Goal: Task Accomplishment & Management: Manage account settings

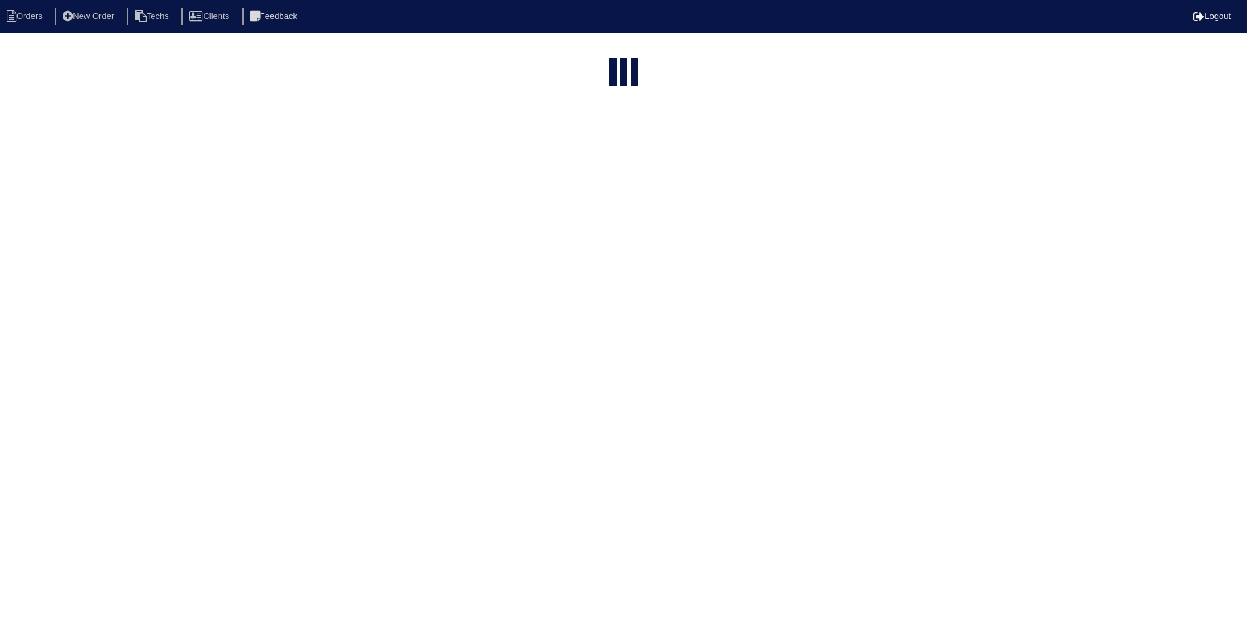
select select "15"
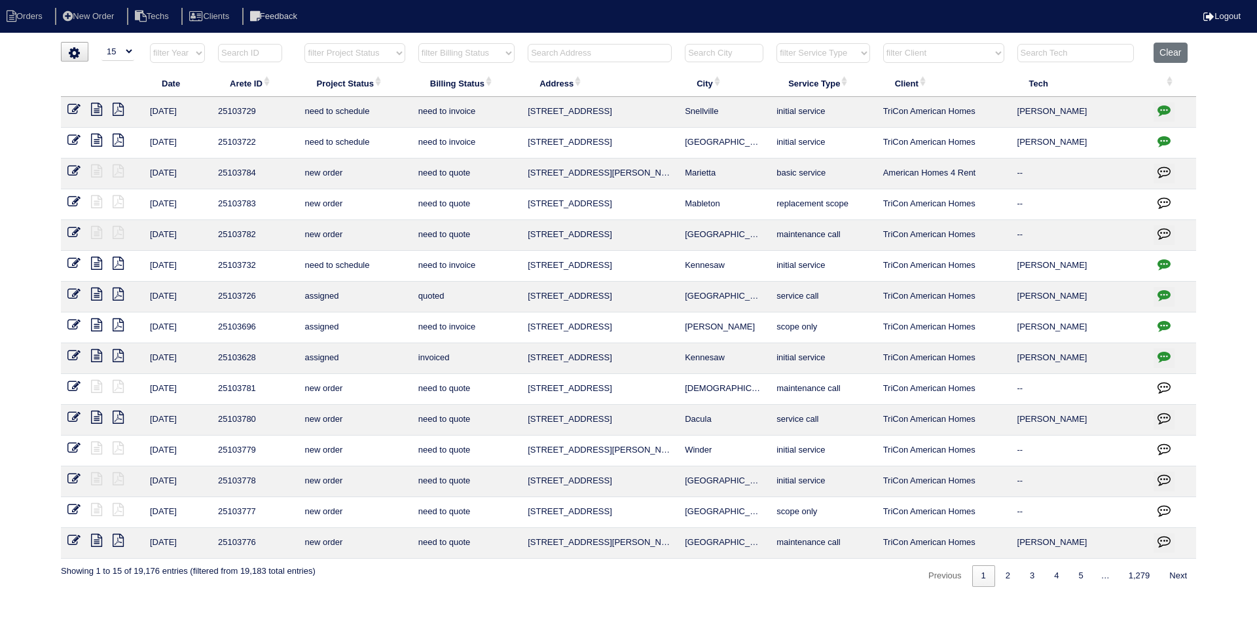
click at [578, 49] on input "text" at bounding box center [600, 53] width 144 height 18
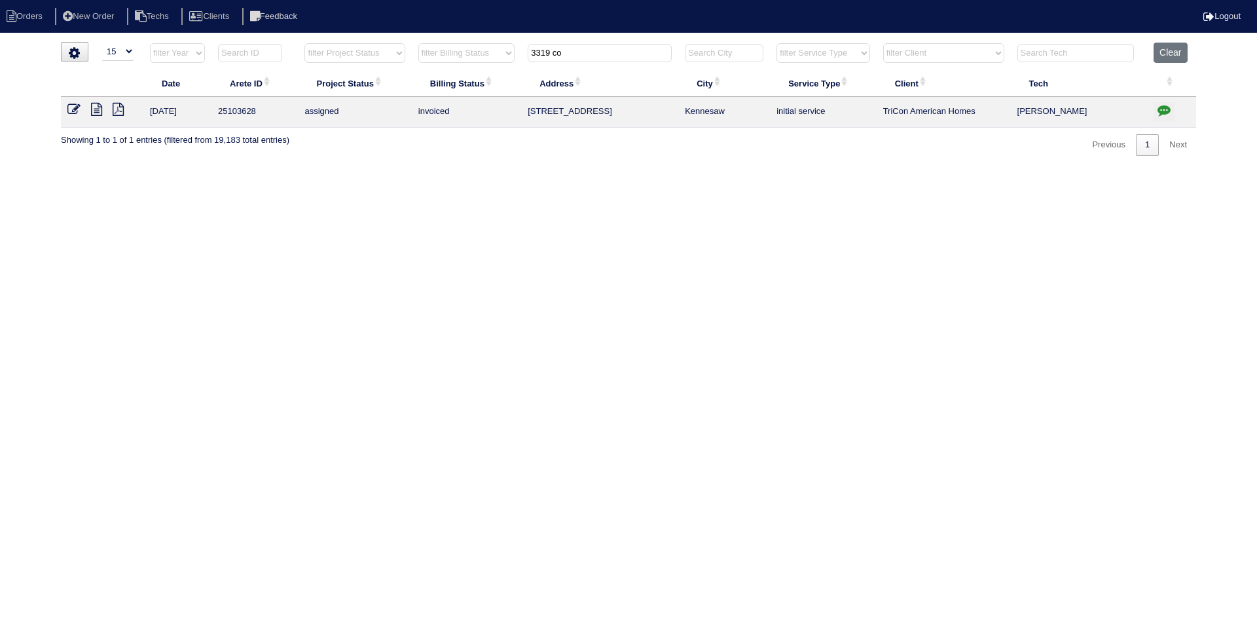
type input "3319 co"
click at [1163, 109] on icon "button" at bounding box center [1164, 109] width 13 height 13
type textarea "[DATE] - Install Filter return grille approved - Sent to [PERSON_NAME], [PERSON…"
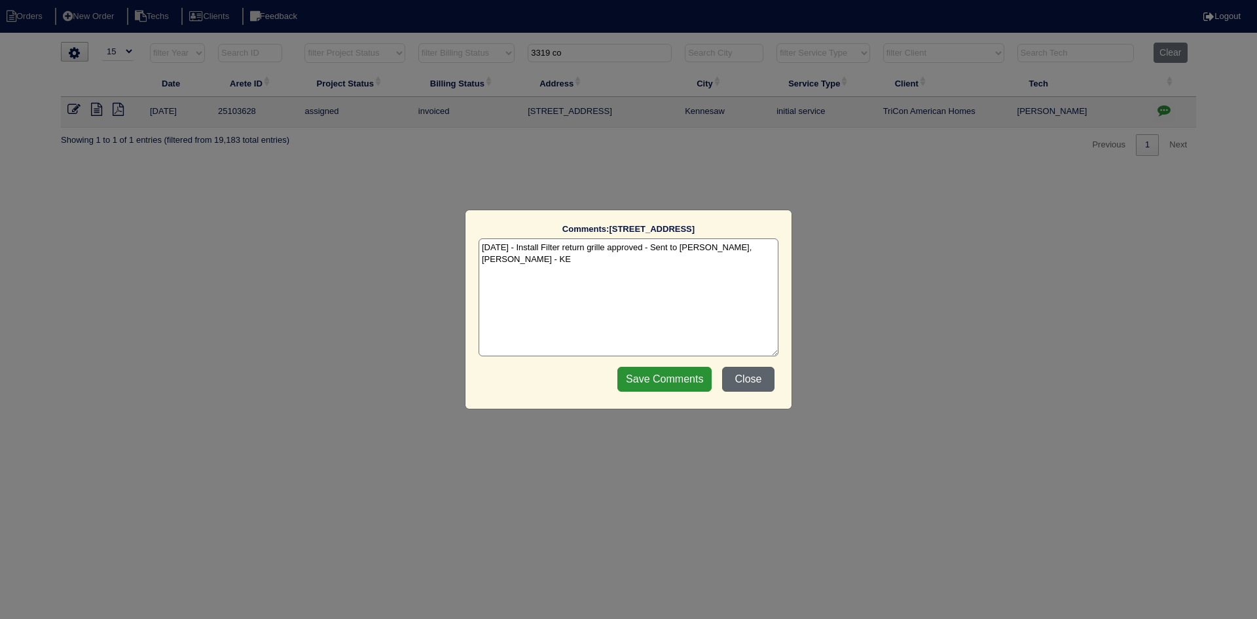
click at [756, 376] on button "Close" at bounding box center [748, 379] width 52 height 25
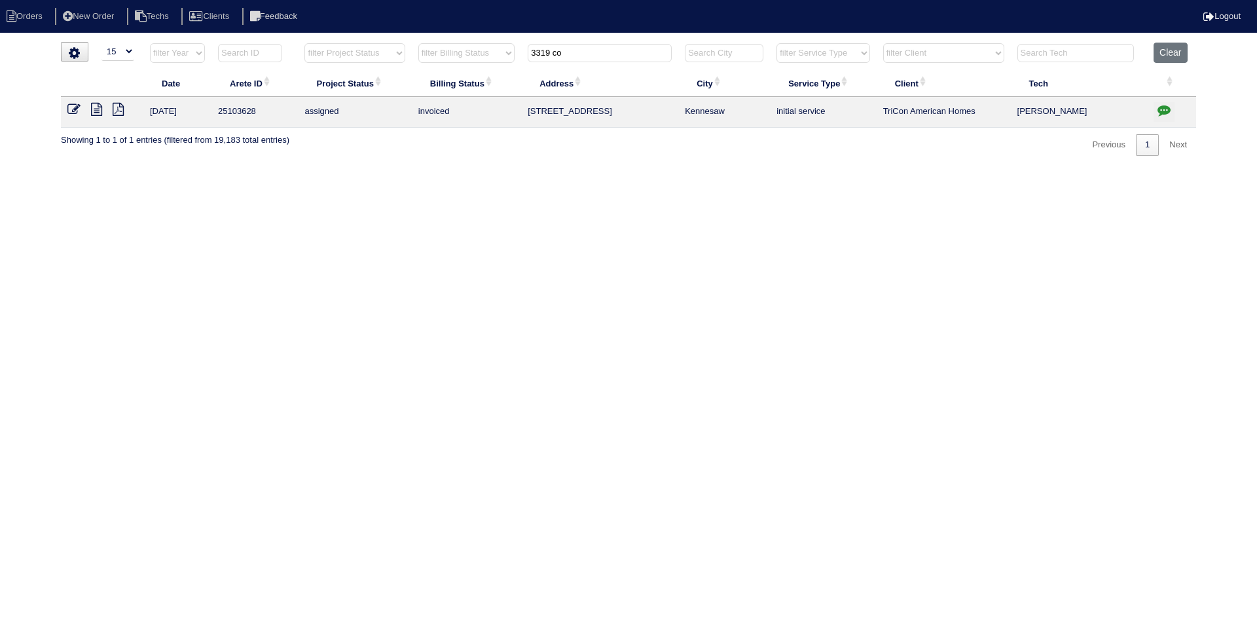
click at [98, 111] on icon at bounding box center [96, 109] width 11 height 13
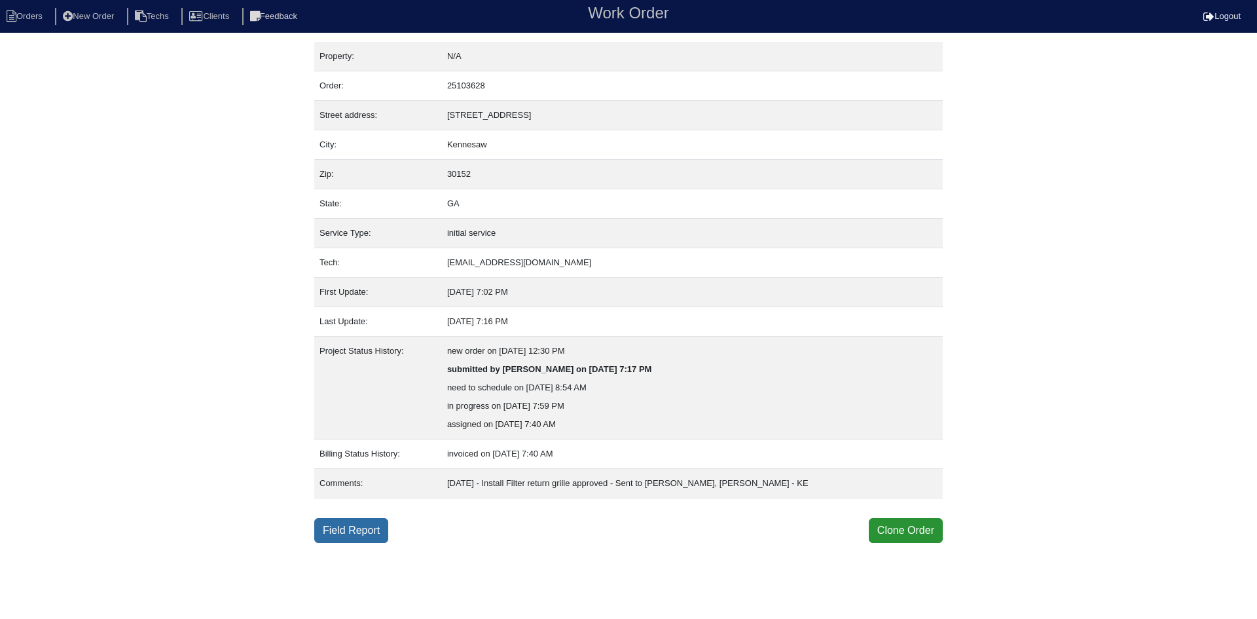
click at [357, 532] on link "Field Report" at bounding box center [351, 530] width 74 height 25
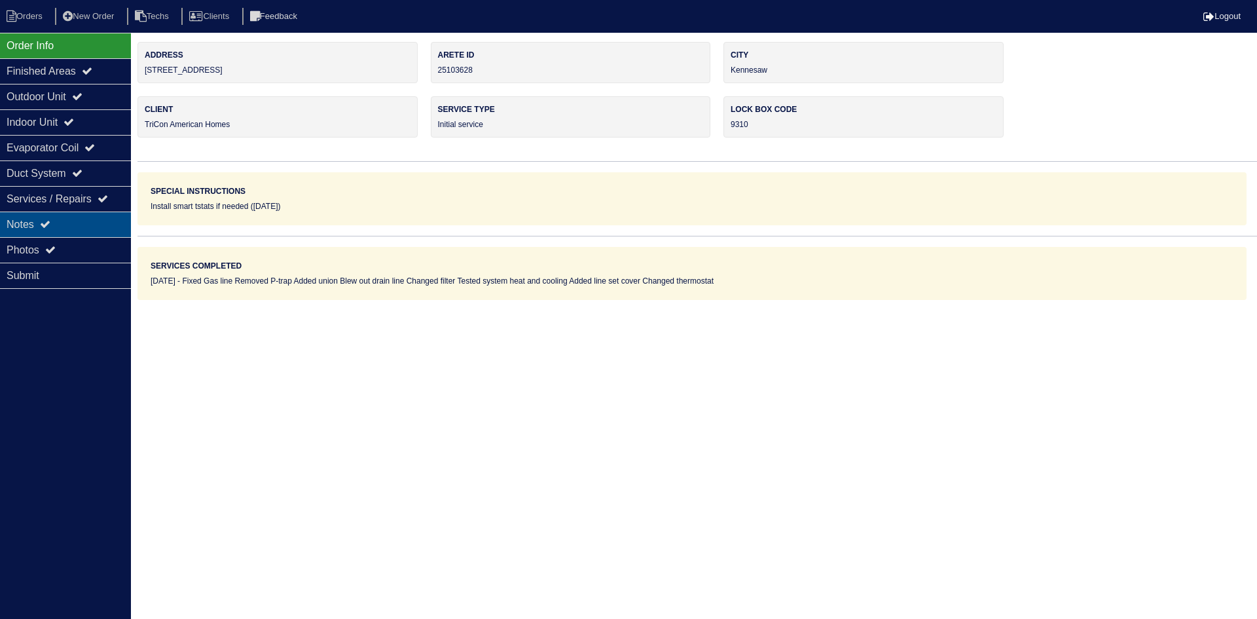
click at [84, 224] on div "Notes" at bounding box center [65, 224] width 131 height 26
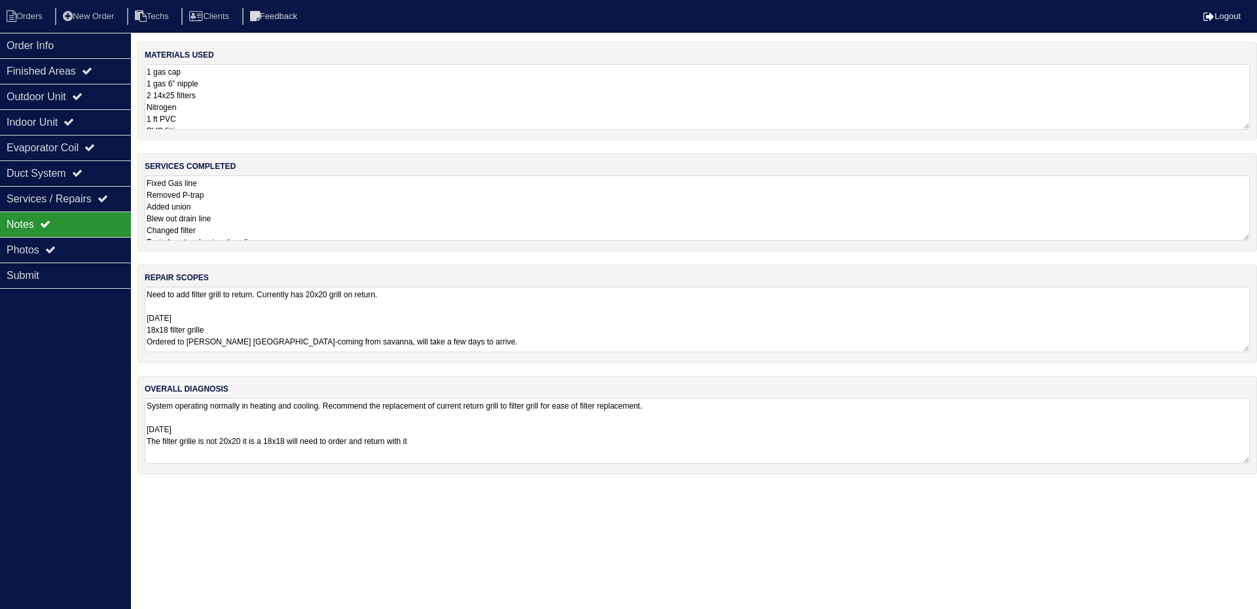
click at [600, 206] on textarea "Fixed Gas line Removed P-trap Added union Blew out drain line Changed filter Te…" at bounding box center [697, 207] width 1105 height 65
click at [634, 362] on div "materials used 1 gas cap 1 gas 6” nipple 2 14x25 filters Nitrogen 1 ft PVC PVC …" at bounding box center [697, 264] width 1120 height 444
click at [390, 195] on textarea "Fixed Gas line Removed P-trap Added union Blew out drain line Changed filter Te…" at bounding box center [697, 207] width 1105 height 65
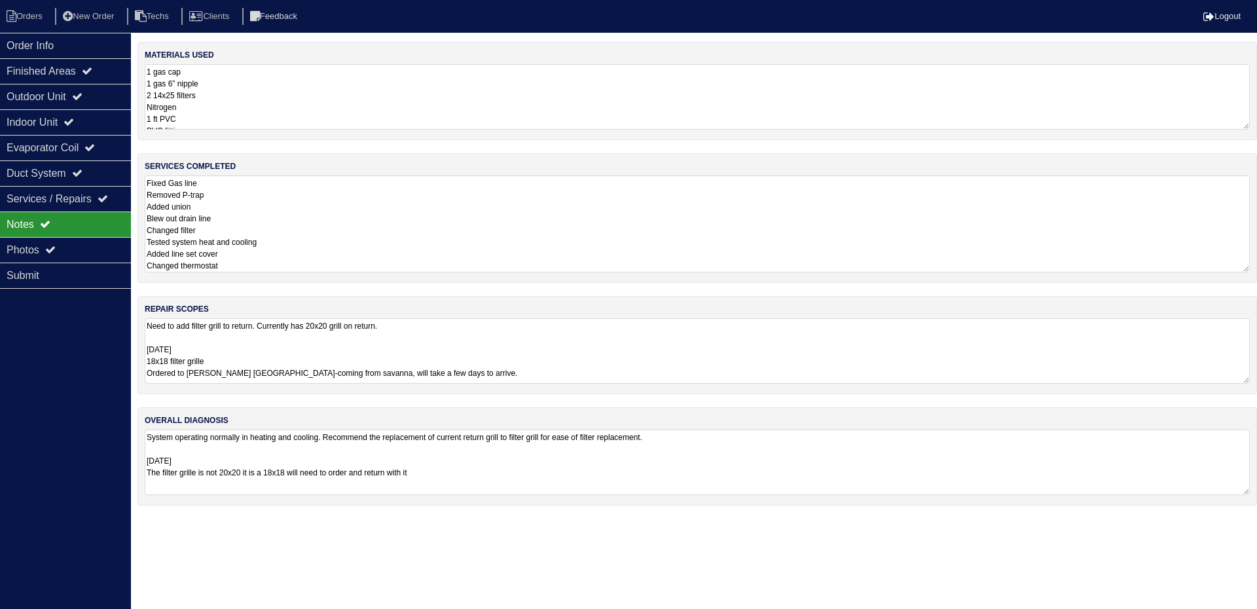
click at [330, 97] on textarea "1 gas cap 1 gas 6” nipple 2 14x25 filters Nitrogen 1 ft PVC PVC fittings 1 Tric…" at bounding box center [697, 96] width 1105 height 65
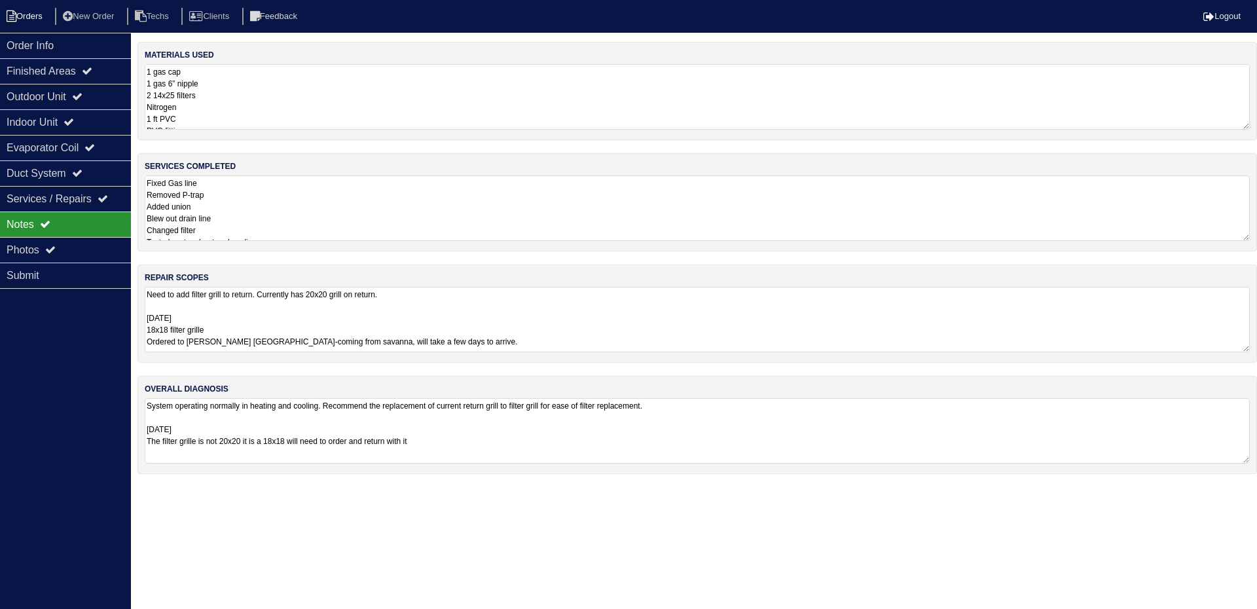
click at [30, 17] on li "Orders" at bounding box center [26, 17] width 53 height 18
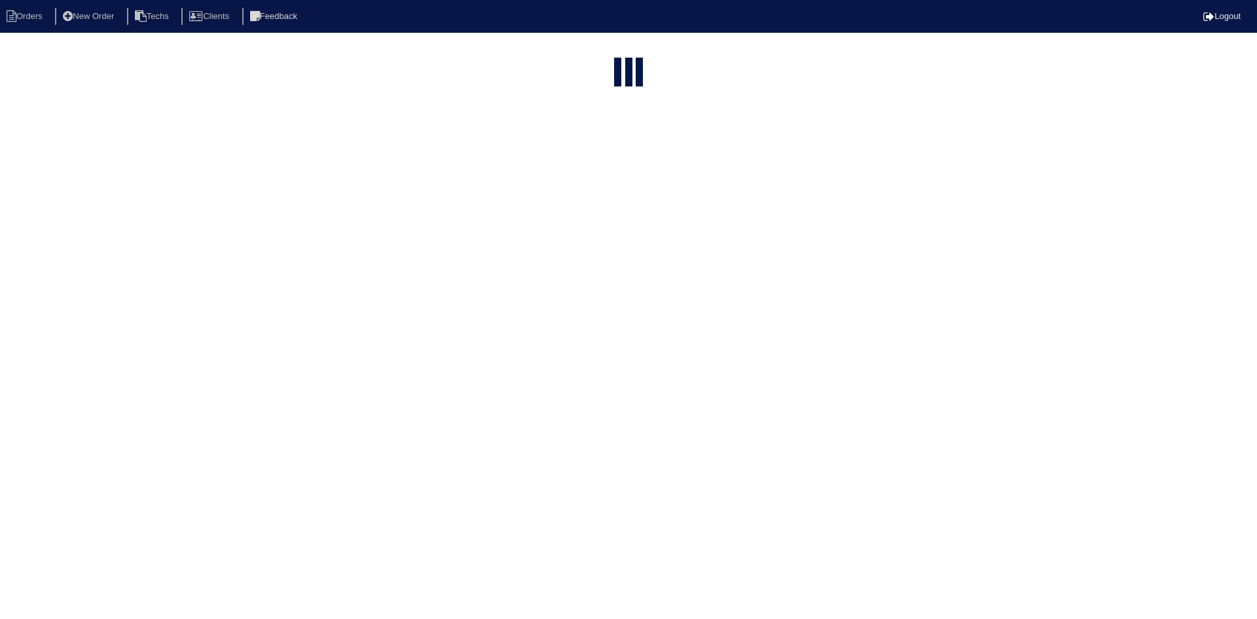
select select "15"
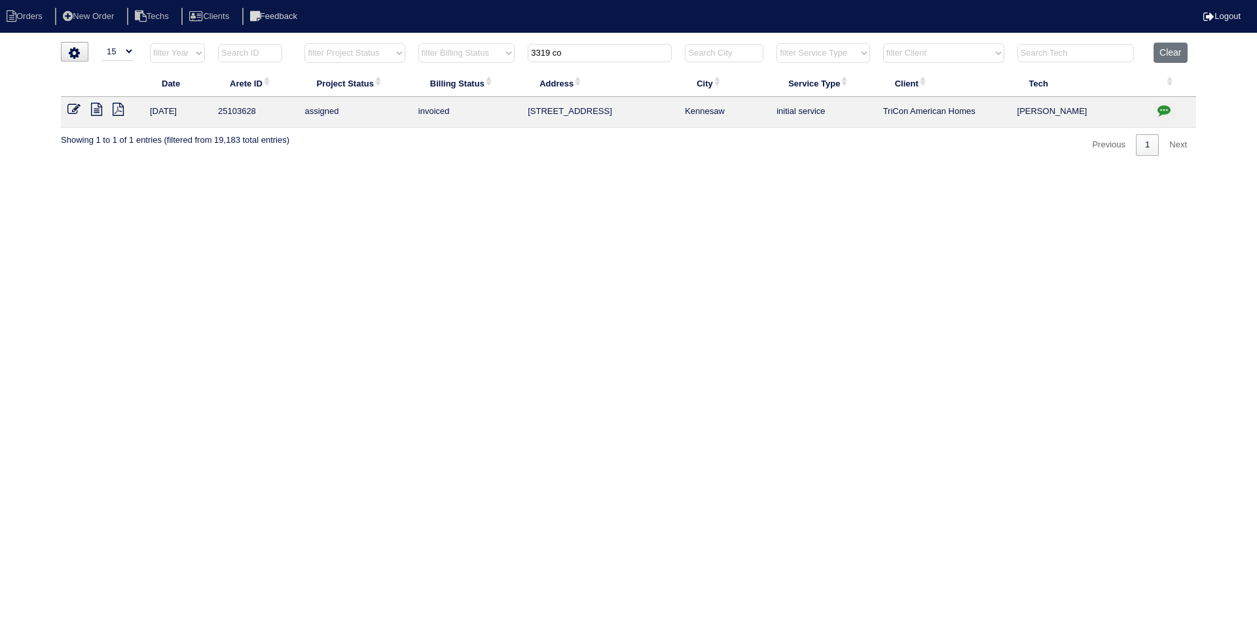
drag, startPoint x: 576, startPoint y: 48, endPoint x: 528, endPoint y: 51, distance: 47.9
click at [528, 51] on th "3319 co" at bounding box center [599, 56] width 157 height 27
type input "3680"
click at [96, 110] on icon at bounding box center [96, 109] width 11 height 13
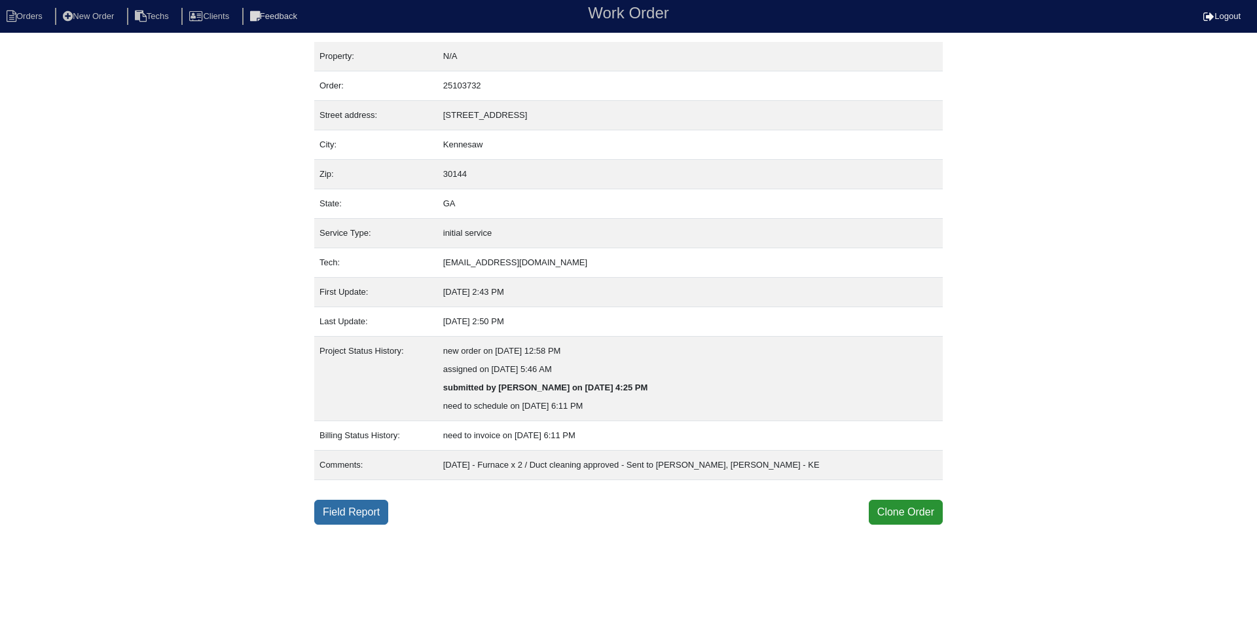
click at [348, 513] on link "Field Report" at bounding box center [351, 512] width 74 height 25
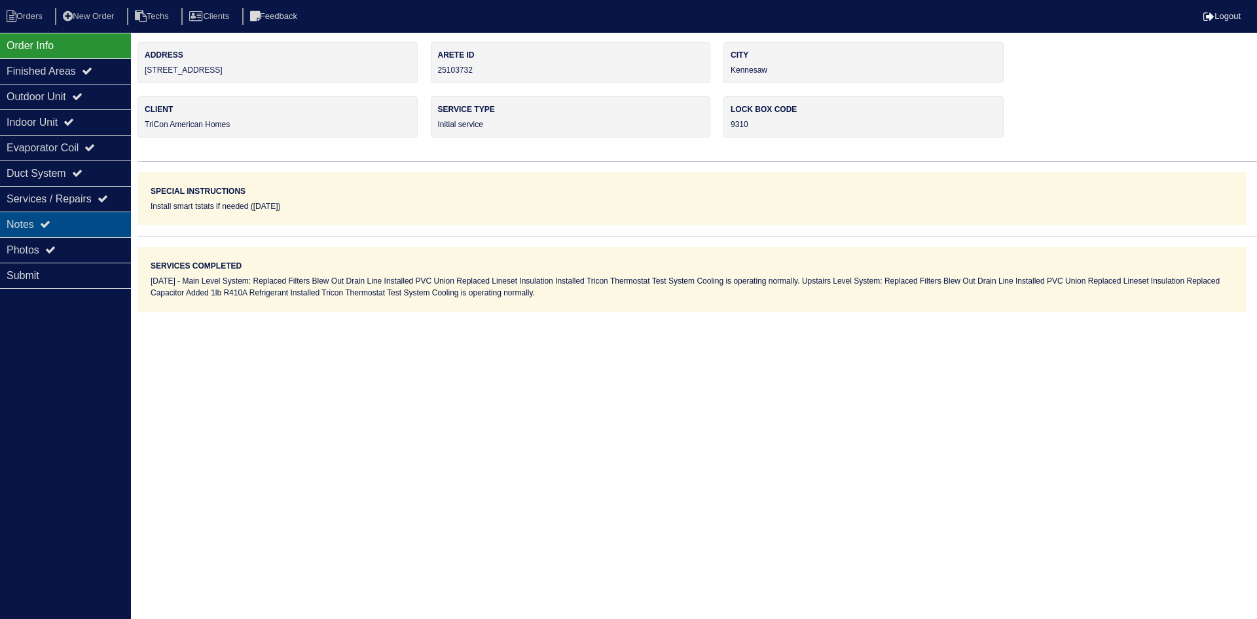
click at [80, 223] on div "Notes" at bounding box center [65, 224] width 131 height 26
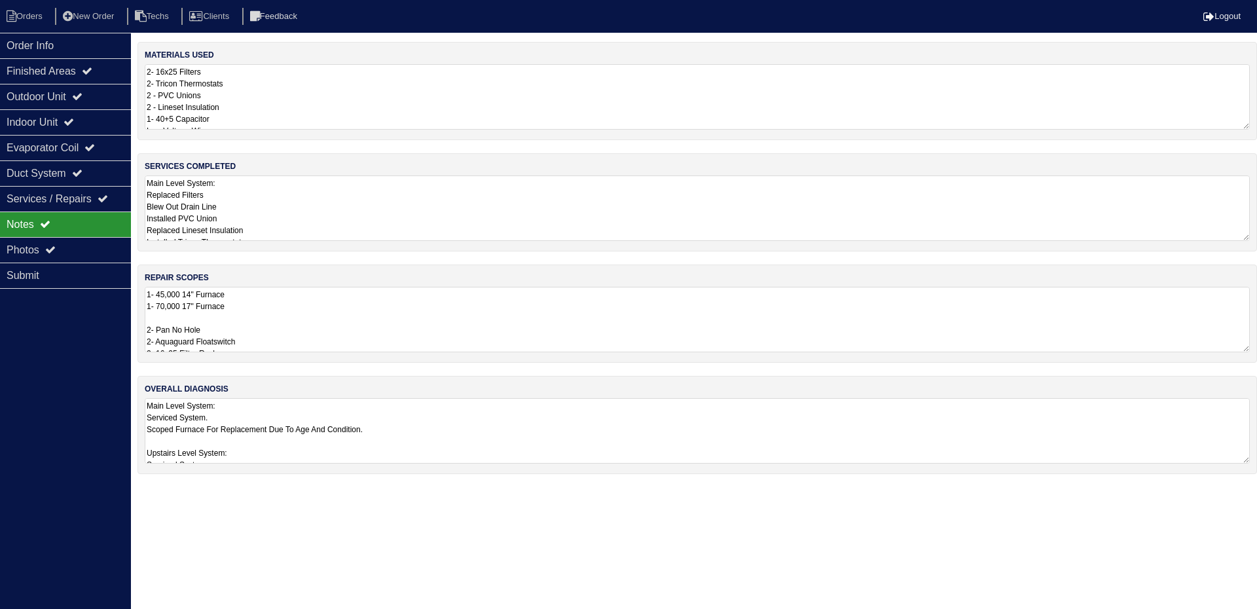
click at [395, 299] on textarea "1- 45,000 14" Furnace 1- 70,000 17" Furnace 2- Pan No Hole 2- Aquaguard Floatsw…" at bounding box center [697, 319] width 1105 height 65
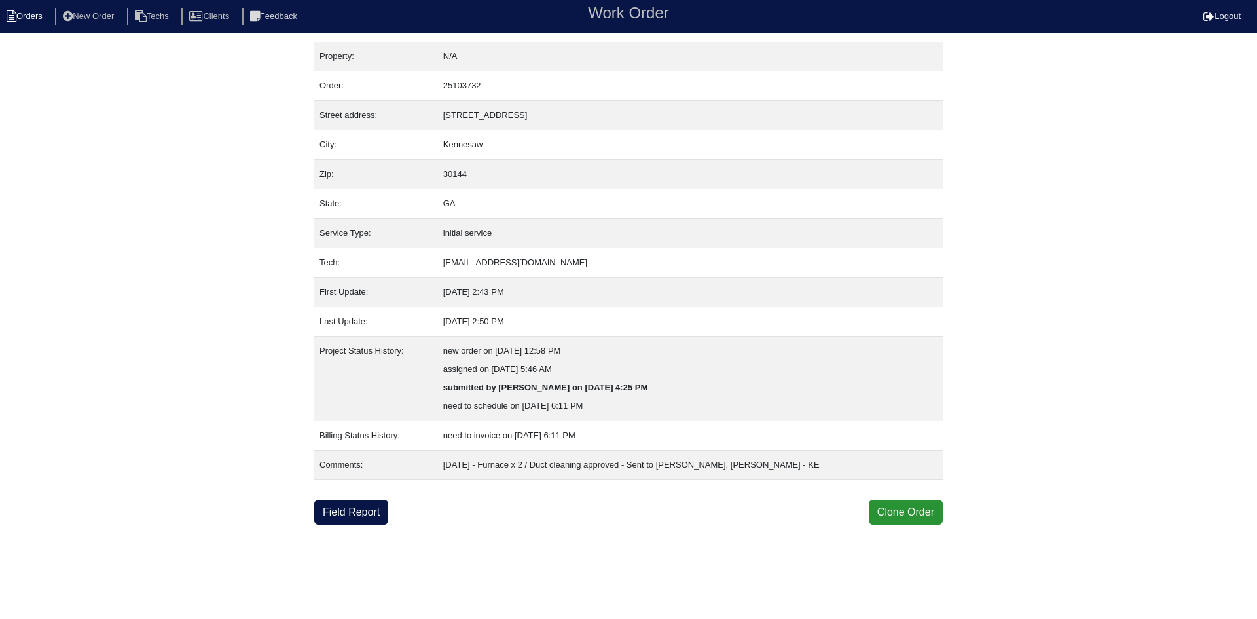
click at [34, 16] on li "Orders" at bounding box center [26, 17] width 53 height 18
select select "15"
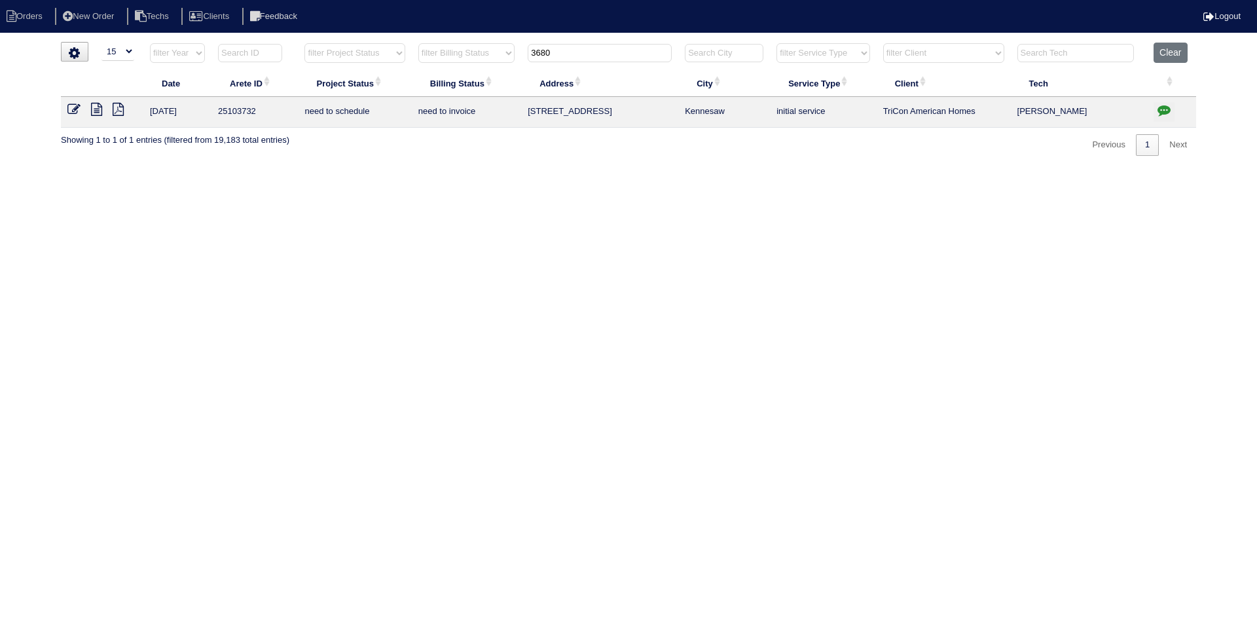
drag, startPoint x: 543, startPoint y: 53, endPoint x: 518, endPoint y: 54, distance: 25.6
click at [519, 53] on tr "filter Year -- Any Year -- 2025 2024 2023 2022 2021 2020 2019 filter Project St…" at bounding box center [628, 56] width 1135 height 27
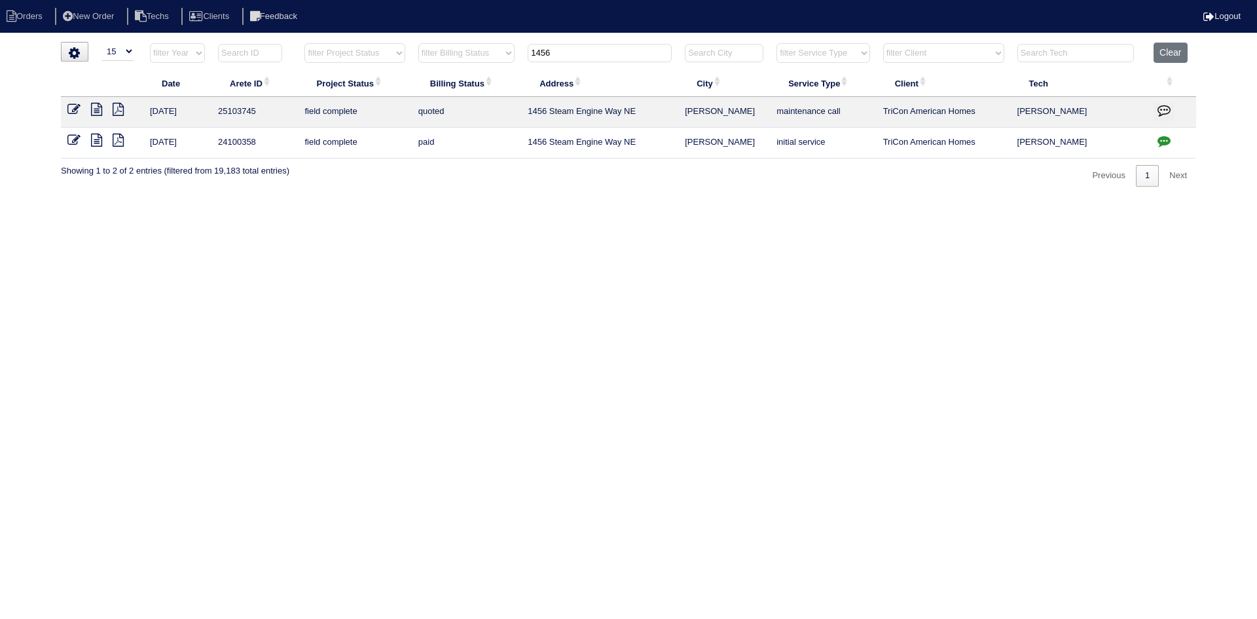
type input "1456"
click at [94, 109] on icon at bounding box center [96, 109] width 11 height 13
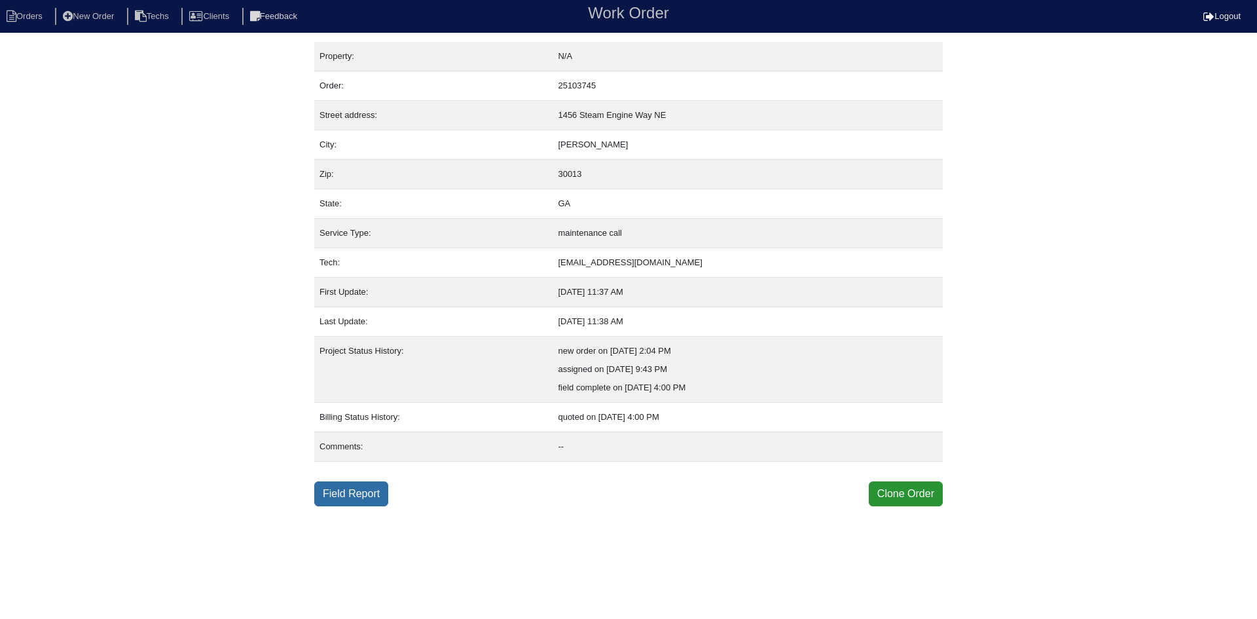
click at [340, 495] on link "Field Report" at bounding box center [351, 493] width 74 height 25
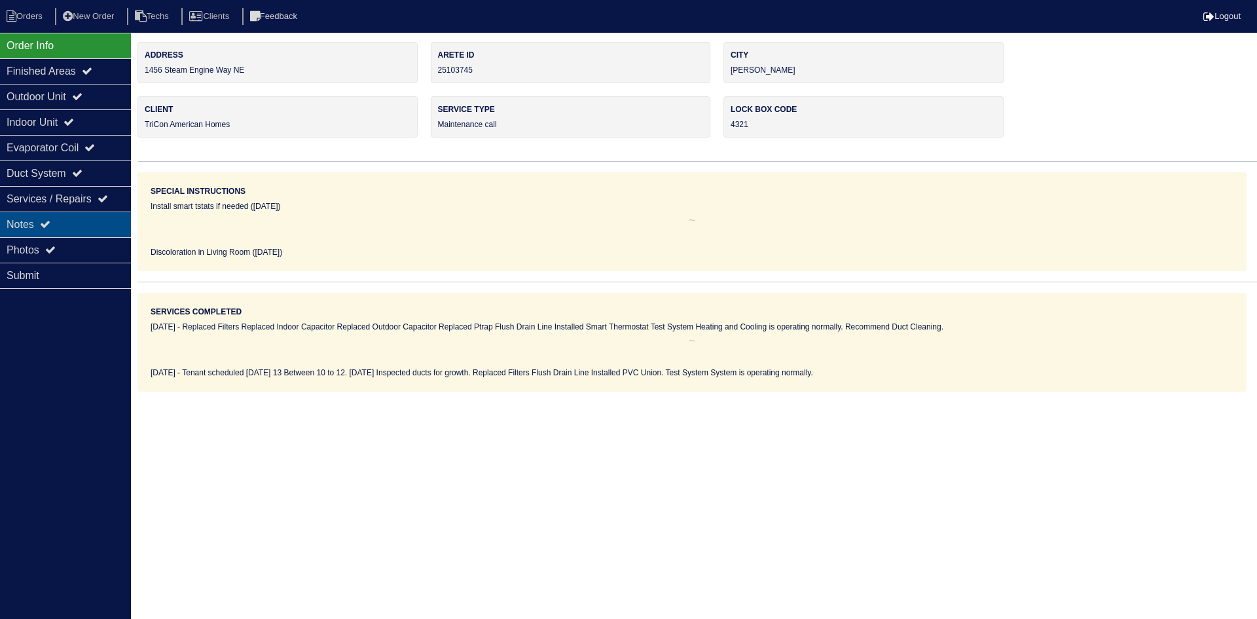
click at [90, 226] on div "Notes" at bounding box center [65, 224] width 131 height 26
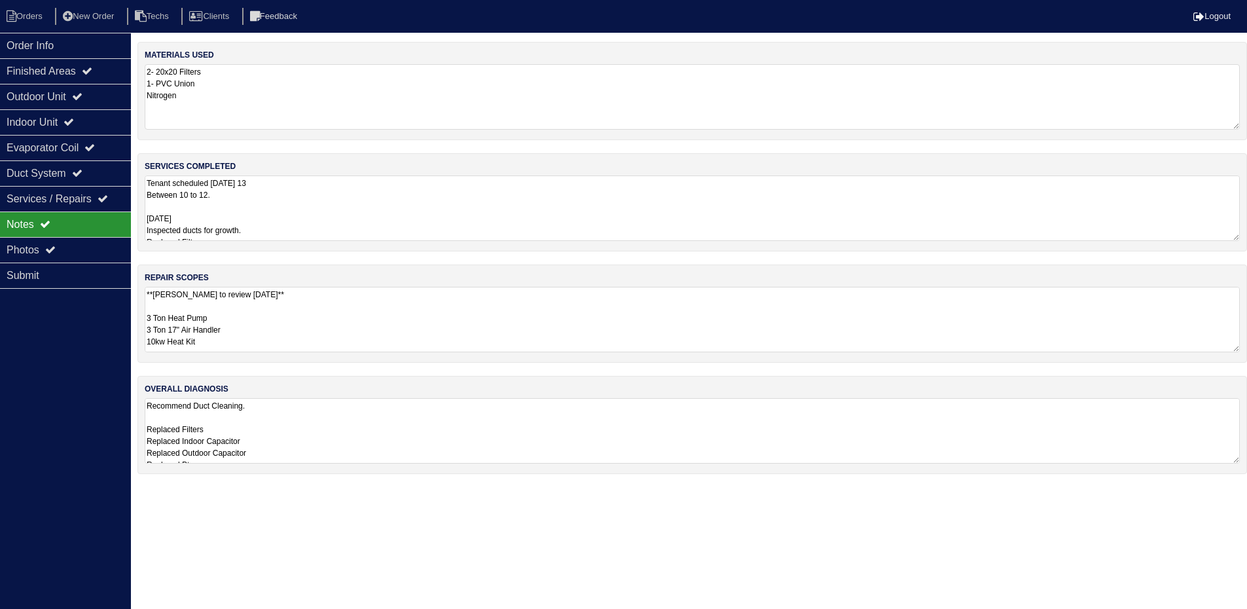
click at [365, 321] on textarea "**Dan to review 10.13.2025** 3 Ton Heat Pump 3 Ton 17" Air Handler 10kw Heat Ki…" at bounding box center [692, 319] width 1095 height 65
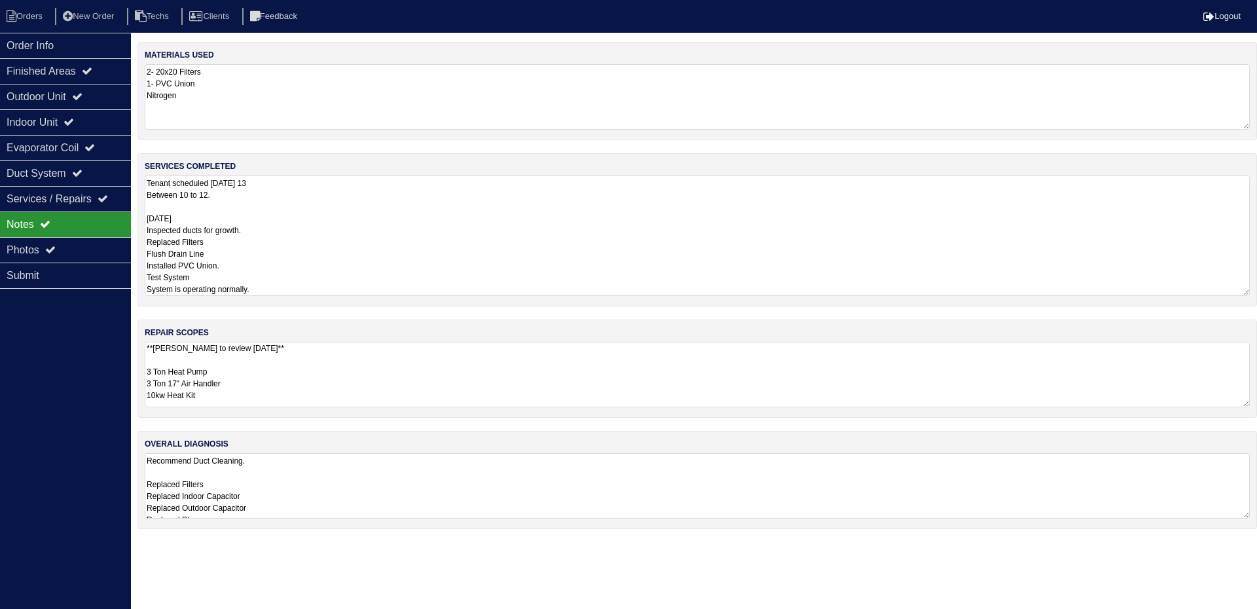
click at [337, 192] on textarea "Tenant scheduled Monday 13 Between 10 to 12. 10/13/25 Inspected ducts for growt…" at bounding box center [697, 235] width 1105 height 120
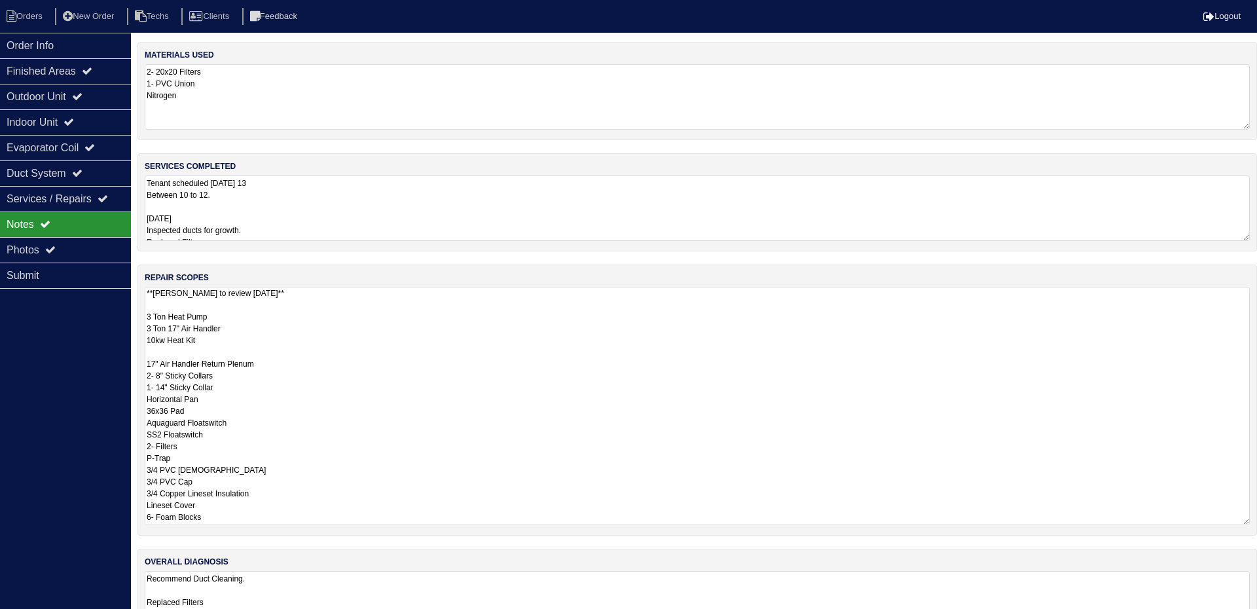
click at [369, 361] on textarea "**Dan to review 10.13.2025** 3 Ton Heat Pump 3 Ton 17" Air Handler 10kw Heat Ki…" at bounding box center [697, 406] width 1105 height 238
click at [378, 219] on textarea "Tenant scheduled Monday 13 Between 10 to 12. 10/13/25 Inspected ducts for growt…" at bounding box center [692, 207] width 1095 height 65
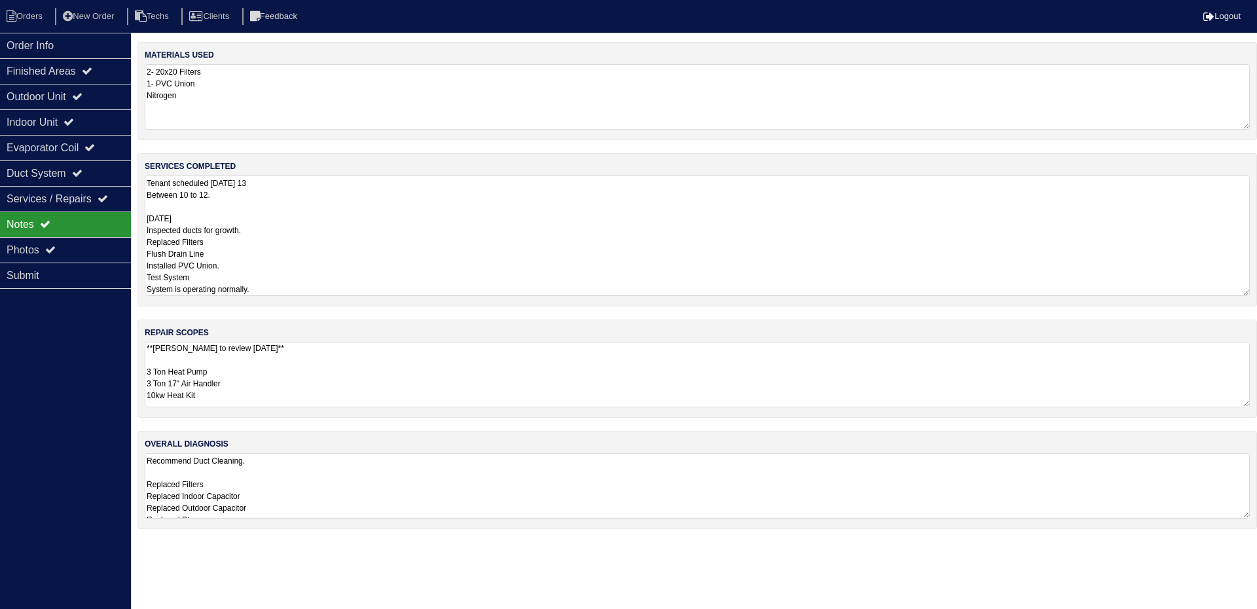
click at [392, 483] on textarea "Recommend Duct Cleaning. Replaced Filters Replaced Indoor Capacitor Replaced Ou…" at bounding box center [697, 485] width 1105 height 65
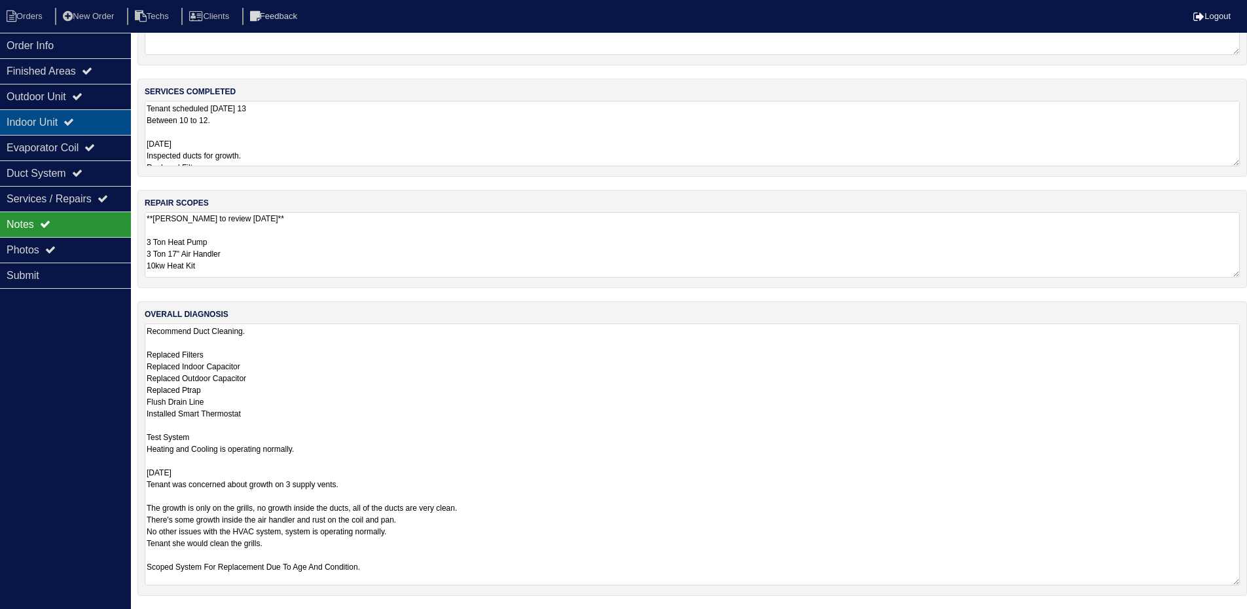
click at [73, 130] on div "Indoor Unit" at bounding box center [65, 122] width 131 height 26
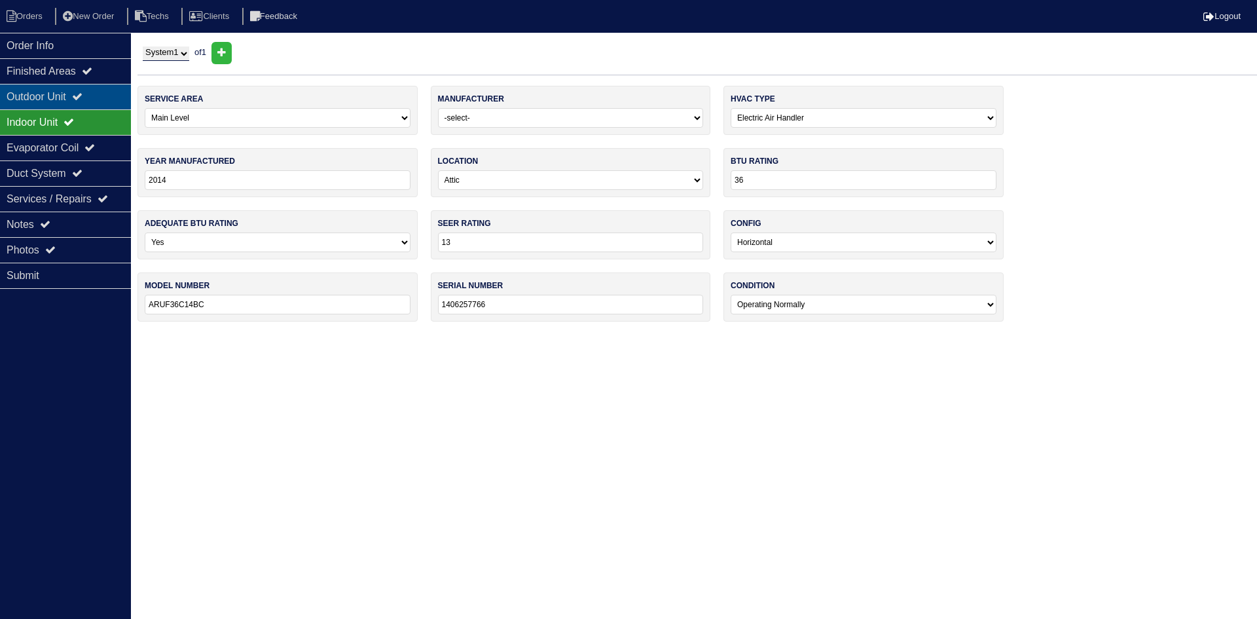
click at [79, 94] on div "Outdoor Unit" at bounding box center [65, 97] width 131 height 26
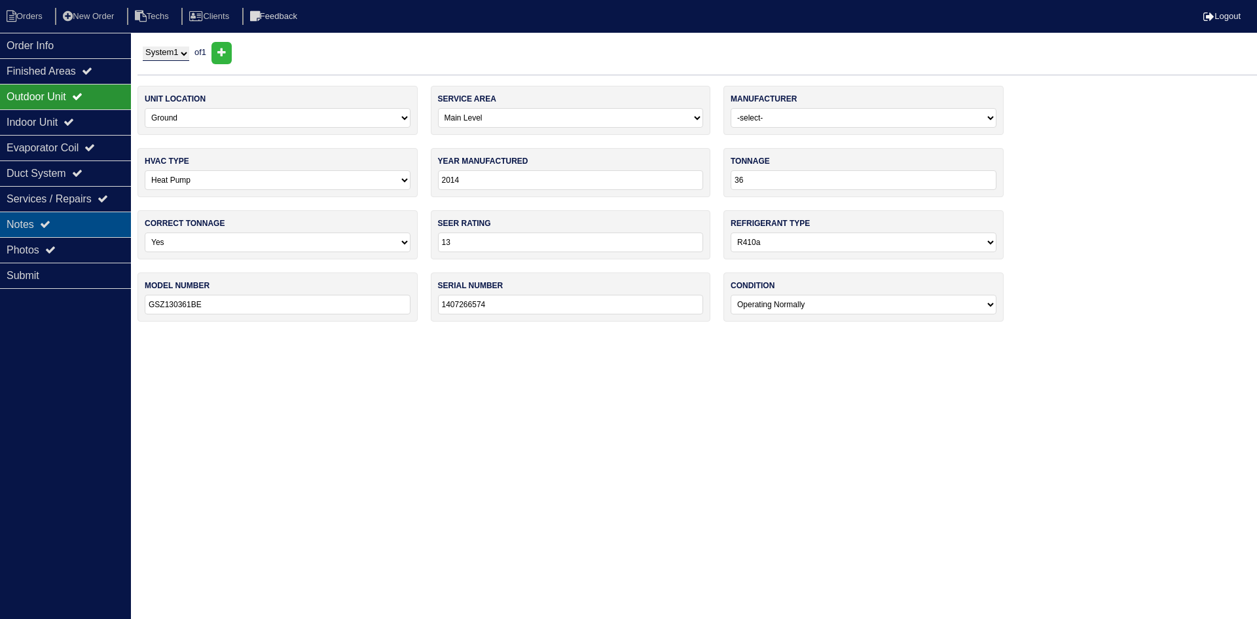
click at [41, 222] on div "Notes" at bounding box center [65, 224] width 131 height 26
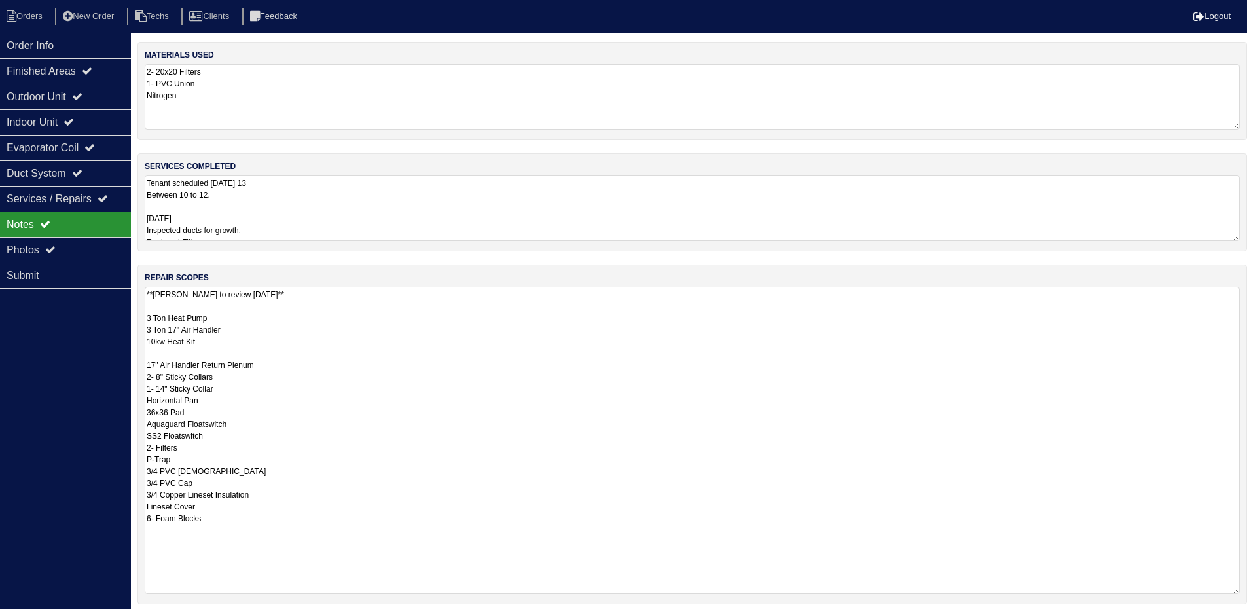
drag, startPoint x: 1243, startPoint y: 349, endPoint x: 1256, endPoint y: 588, distance: 239.4
click at [1247, 588] on html "Orders New Order Techs Clients Feedback Logout Orders New Order Users Clients M…" at bounding box center [623, 364] width 1247 height 729
click at [82, 96] on icon at bounding box center [77, 96] width 10 height 10
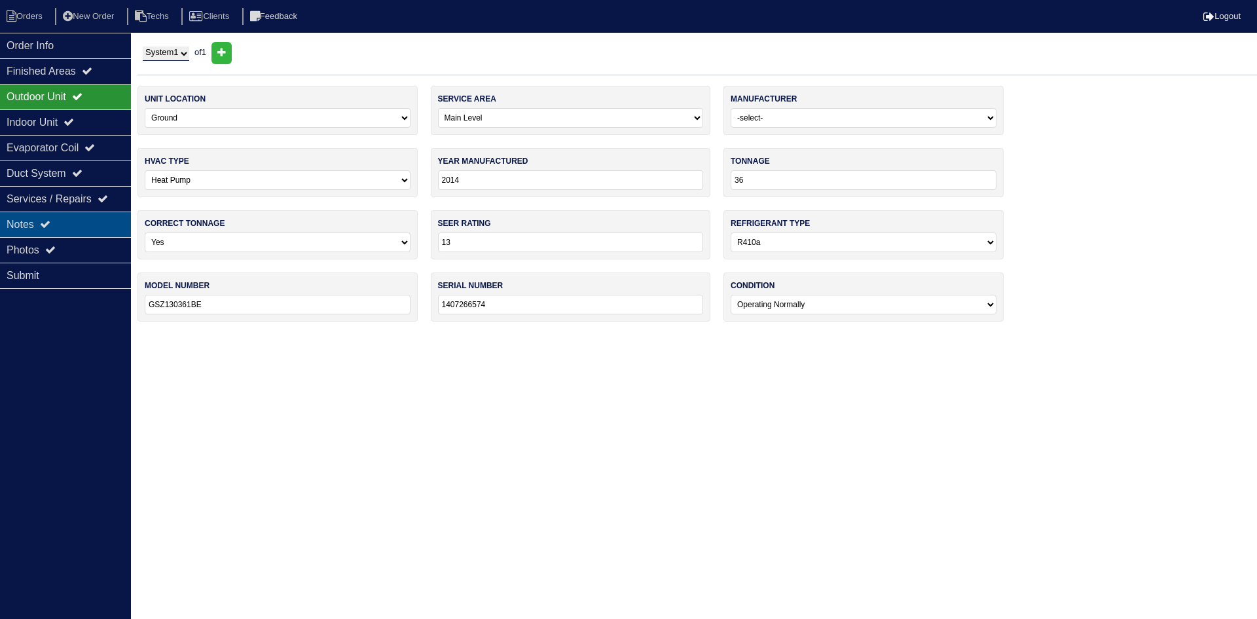
drag, startPoint x: 33, startPoint y: 227, endPoint x: 71, endPoint y: 227, distance: 38.6
click at [33, 227] on div "Notes" at bounding box center [65, 224] width 131 height 26
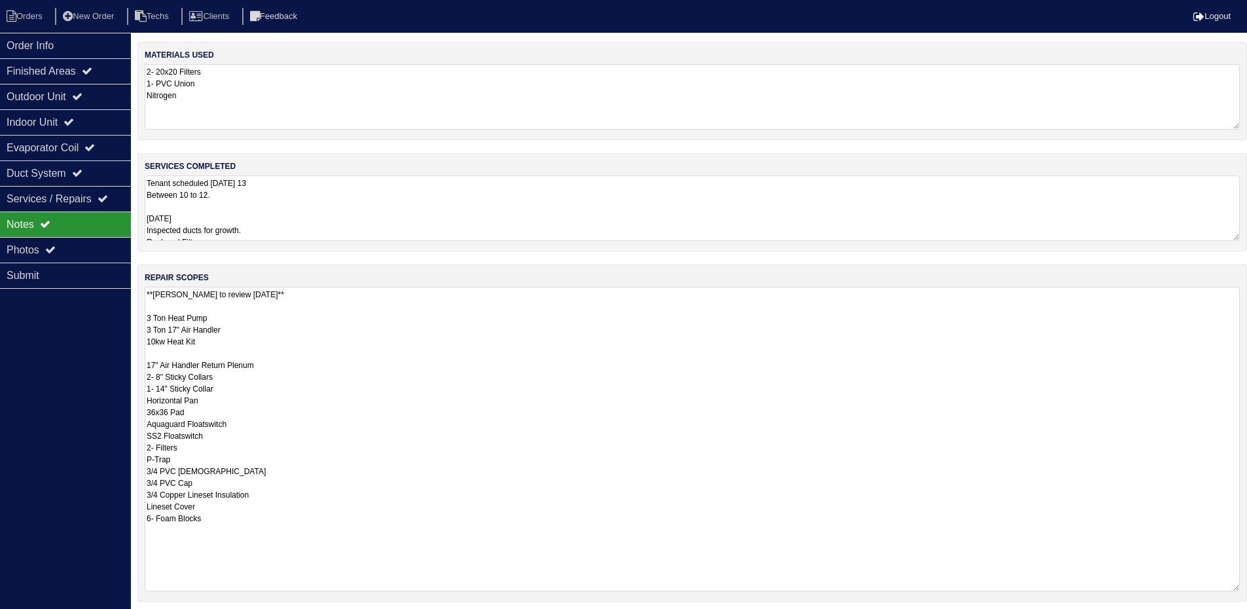
click at [333, 212] on textarea "Tenant scheduled Monday 13 Between 10 to 12. 10/13/25 Inspected ducts for growt…" at bounding box center [692, 207] width 1095 height 65
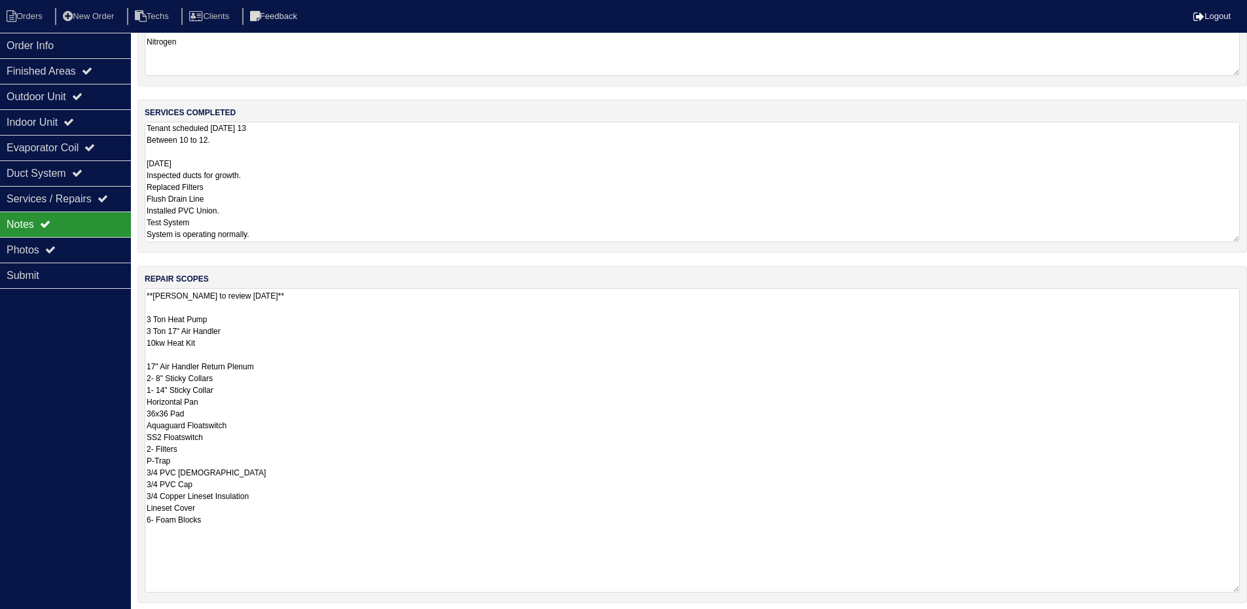
scroll to position [172, 0]
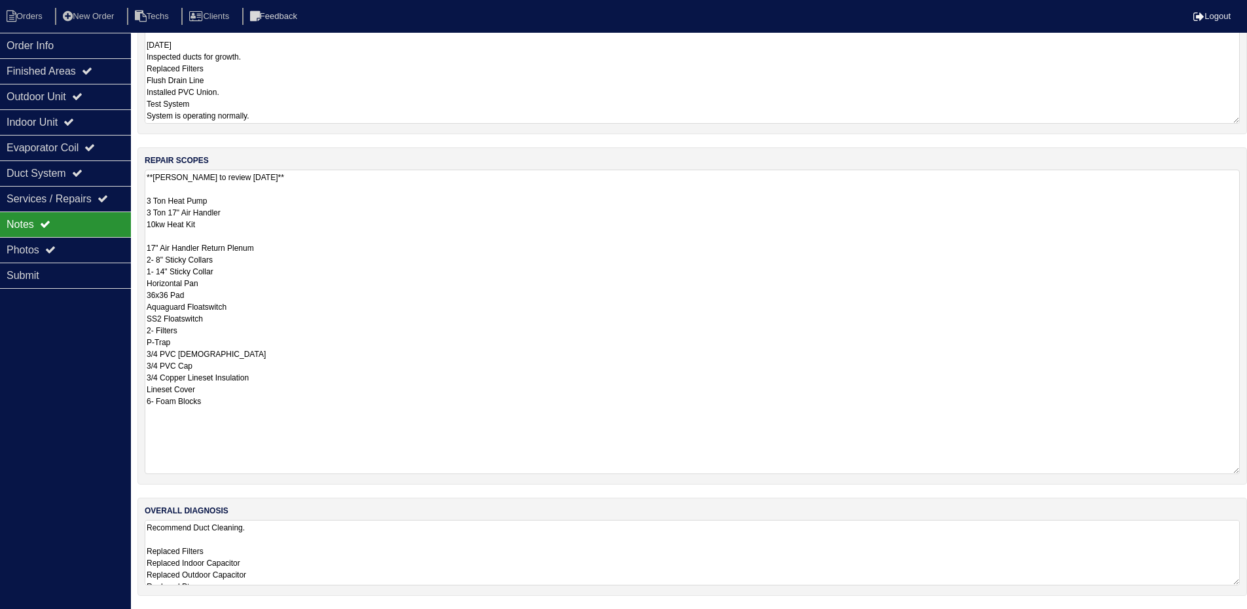
click at [383, 568] on textarea "Recommend Duct Cleaning. Replaced Filters Replaced Indoor Capacitor Replaced Ou…" at bounding box center [692, 552] width 1095 height 65
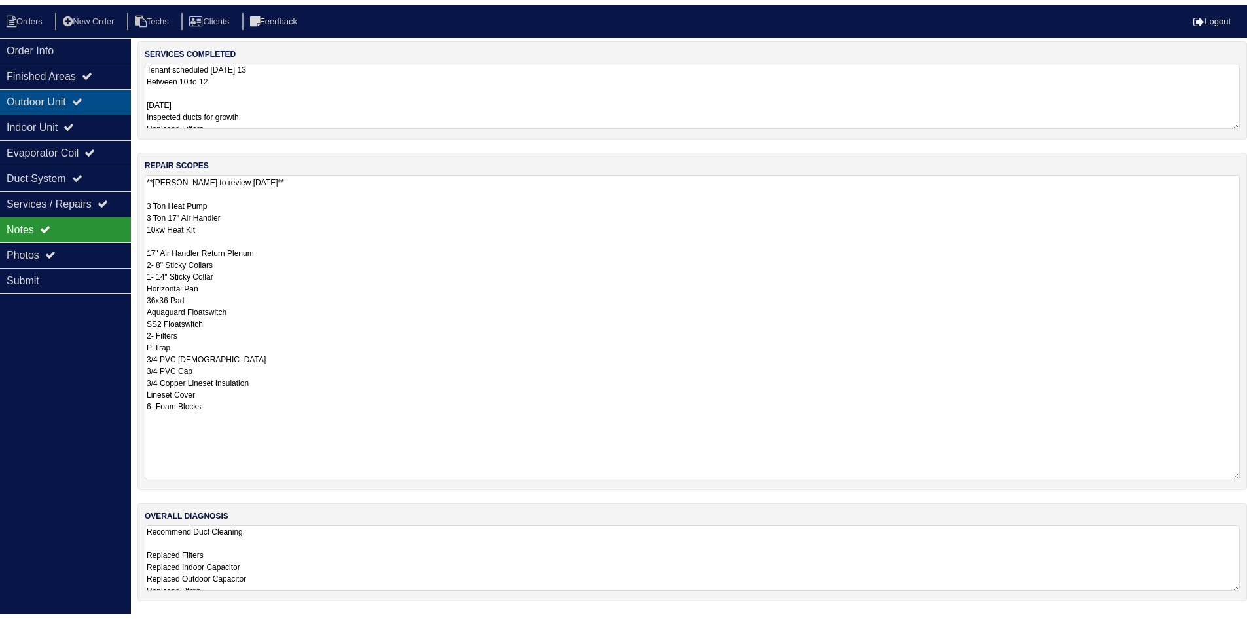
scroll to position [0, 0]
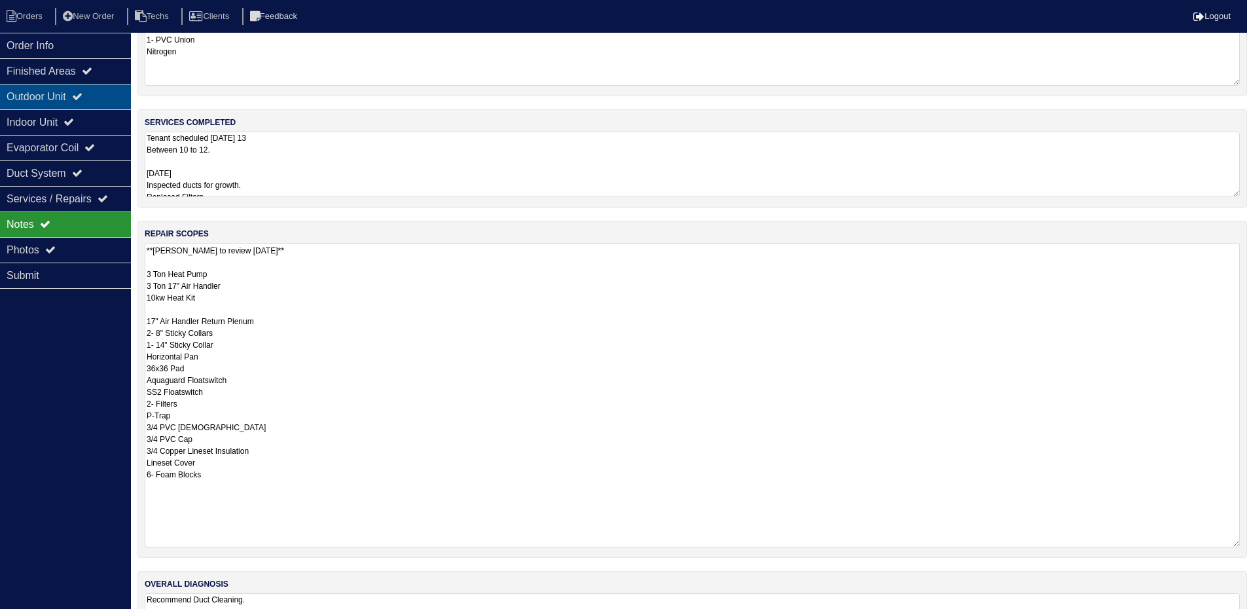
click at [29, 102] on div "Outdoor Unit" at bounding box center [65, 97] width 131 height 26
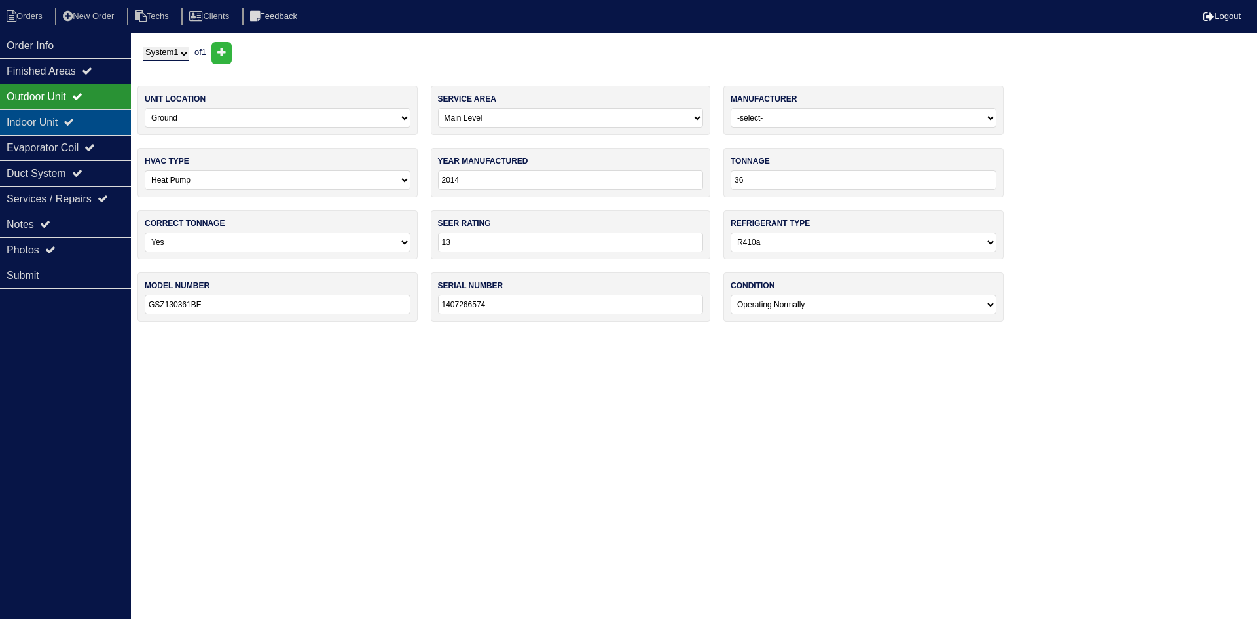
click at [54, 121] on div "Indoor Unit" at bounding box center [65, 122] width 131 height 26
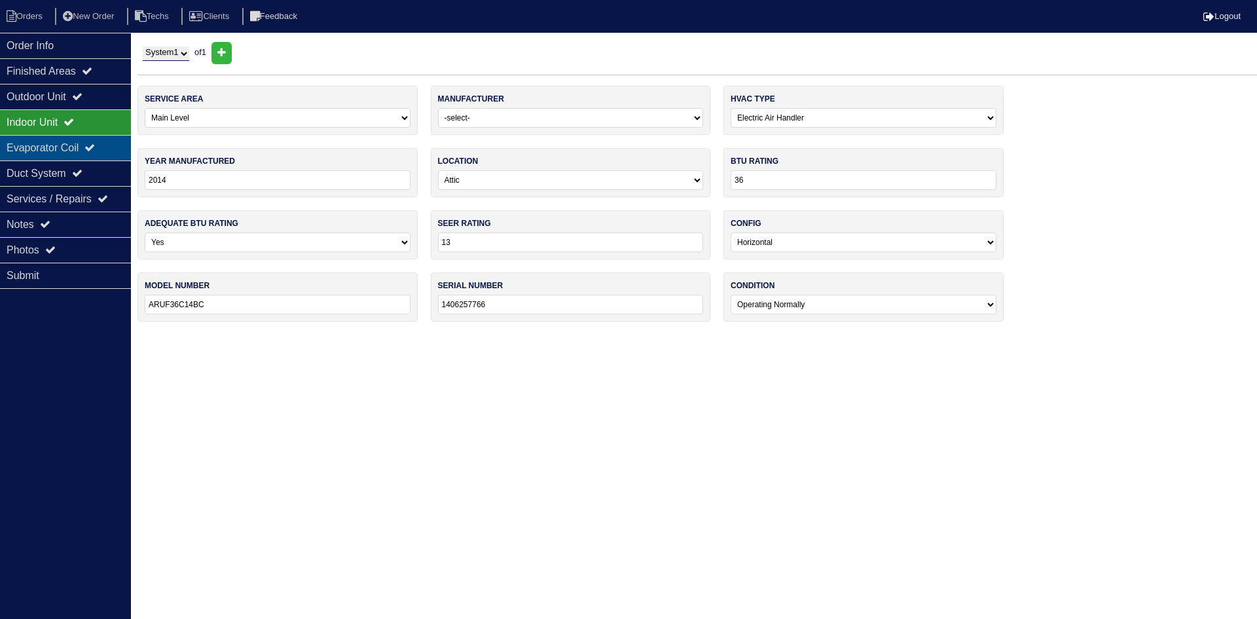
click at [52, 141] on div "Evaporator Coil" at bounding box center [65, 148] width 131 height 26
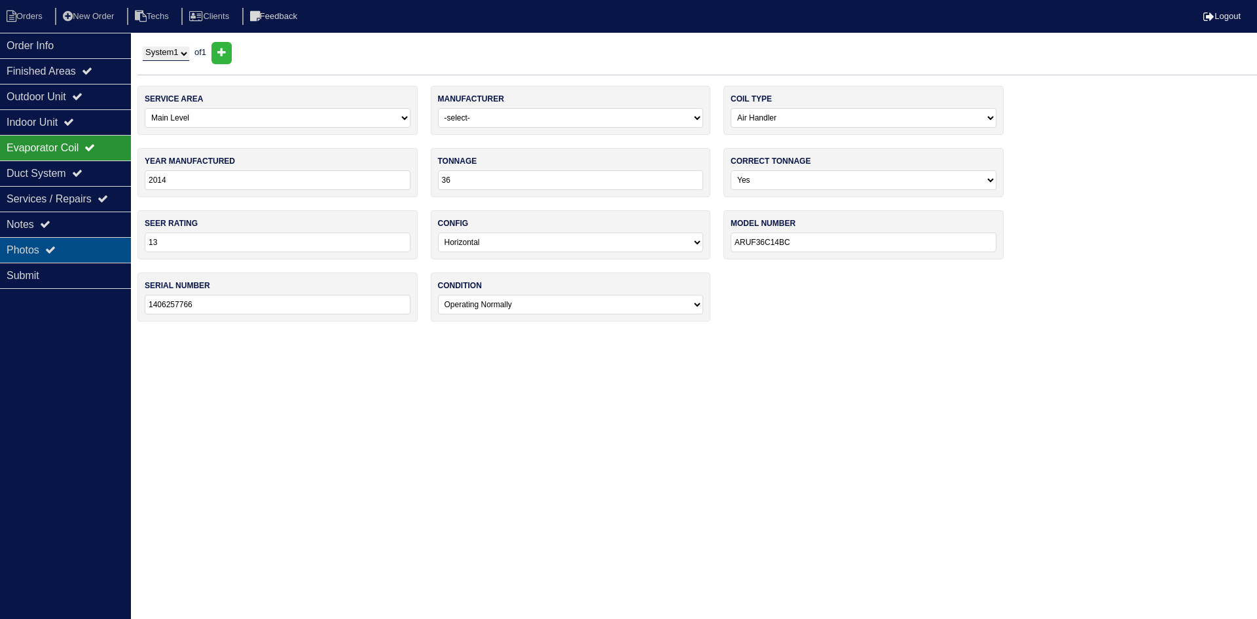
click at [112, 262] on div "Photos" at bounding box center [65, 250] width 131 height 26
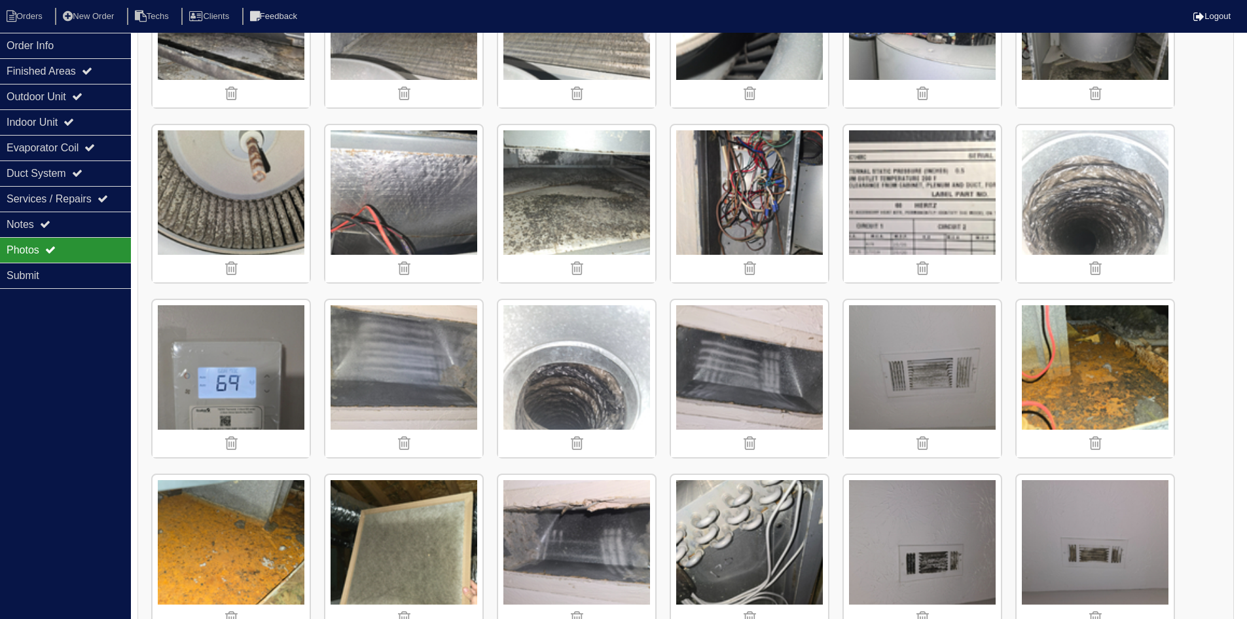
scroll to position [982, 0]
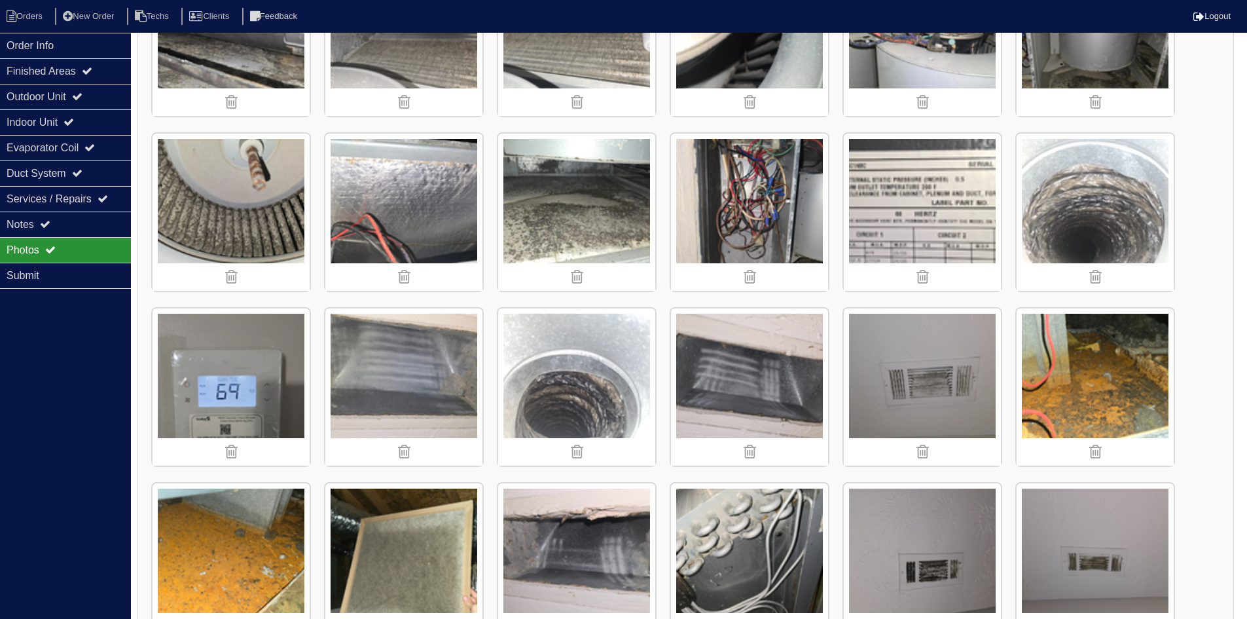
click at [612, 213] on img at bounding box center [576, 212] width 157 height 157
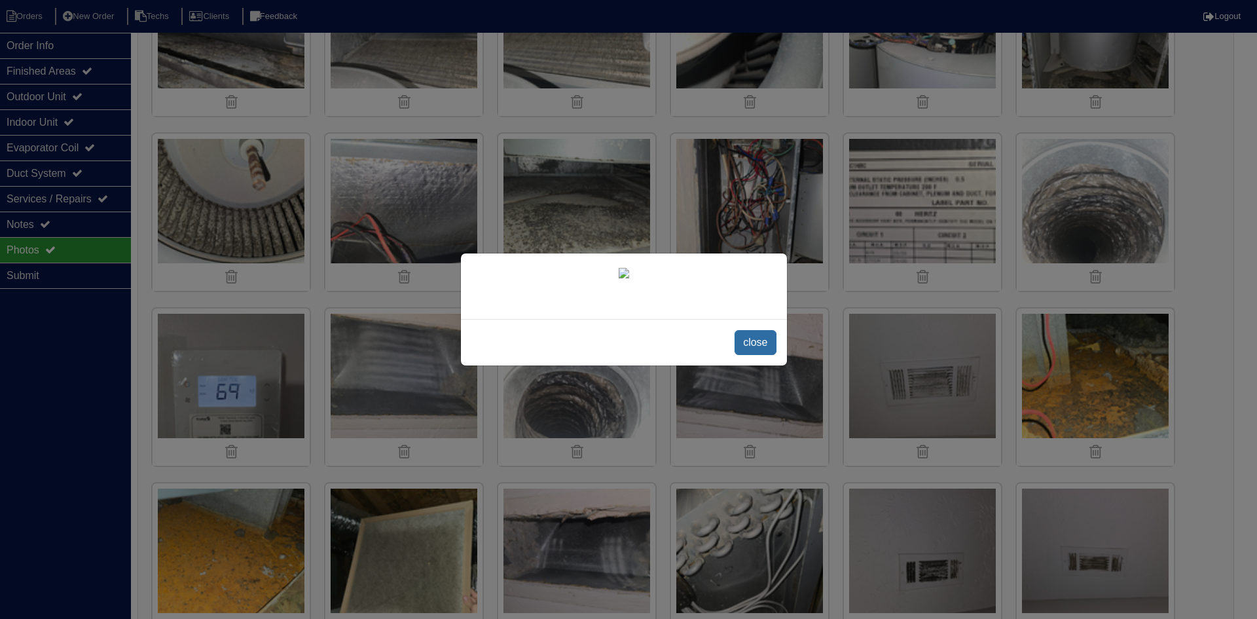
click at [762, 346] on span "close" at bounding box center [755, 342] width 41 height 25
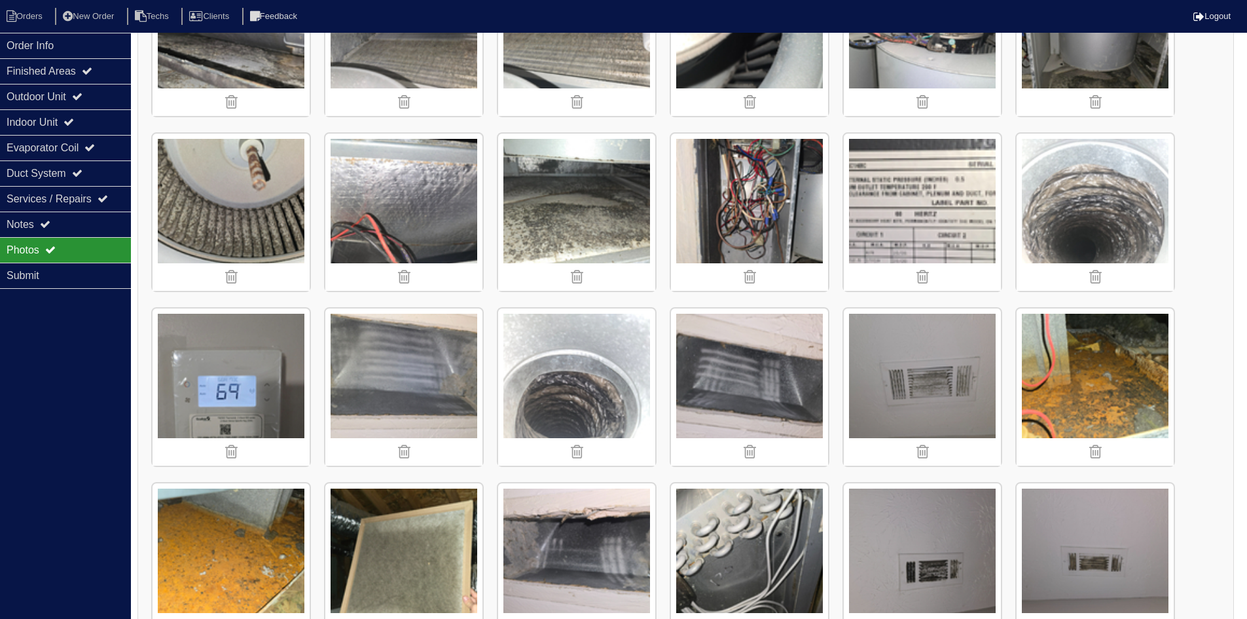
click at [568, 226] on img at bounding box center [576, 212] width 157 height 157
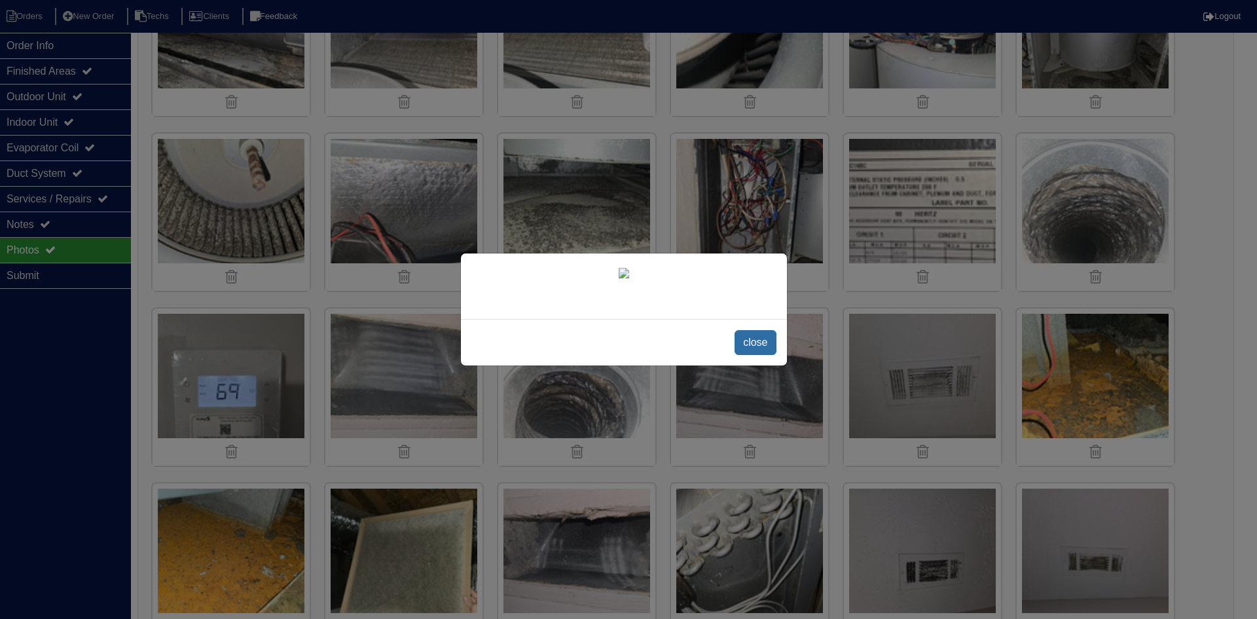
click at [759, 344] on span "close" at bounding box center [755, 342] width 41 height 25
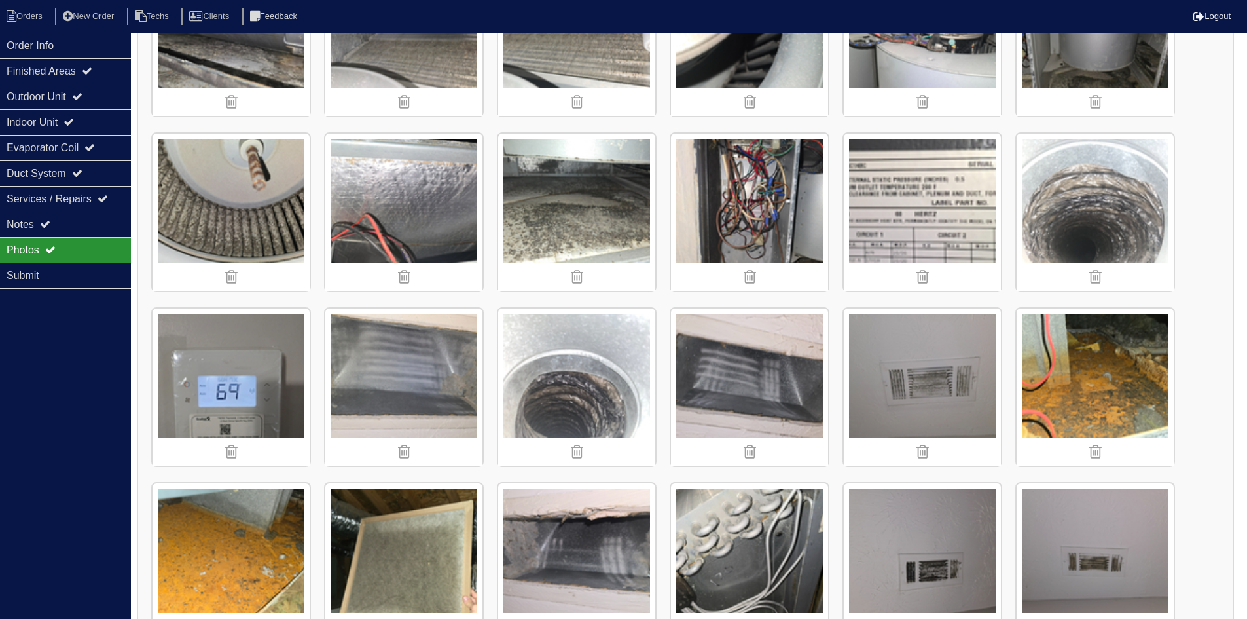
scroll to position [1048, 0]
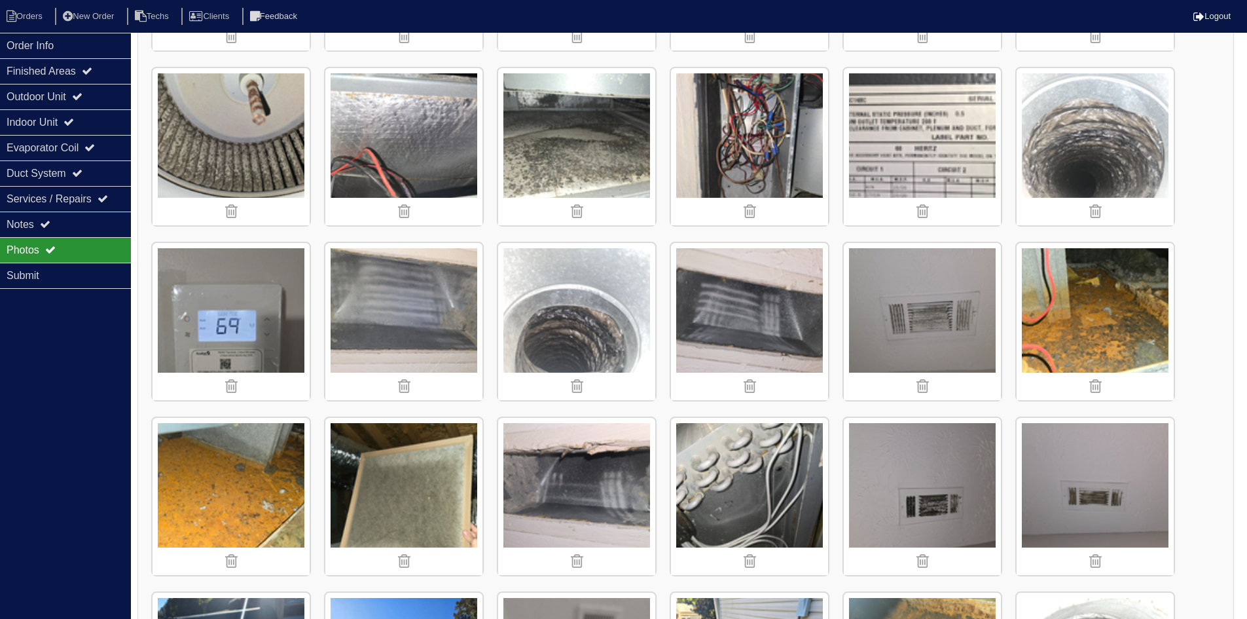
click at [1108, 293] on img at bounding box center [1095, 321] width 157 height 157
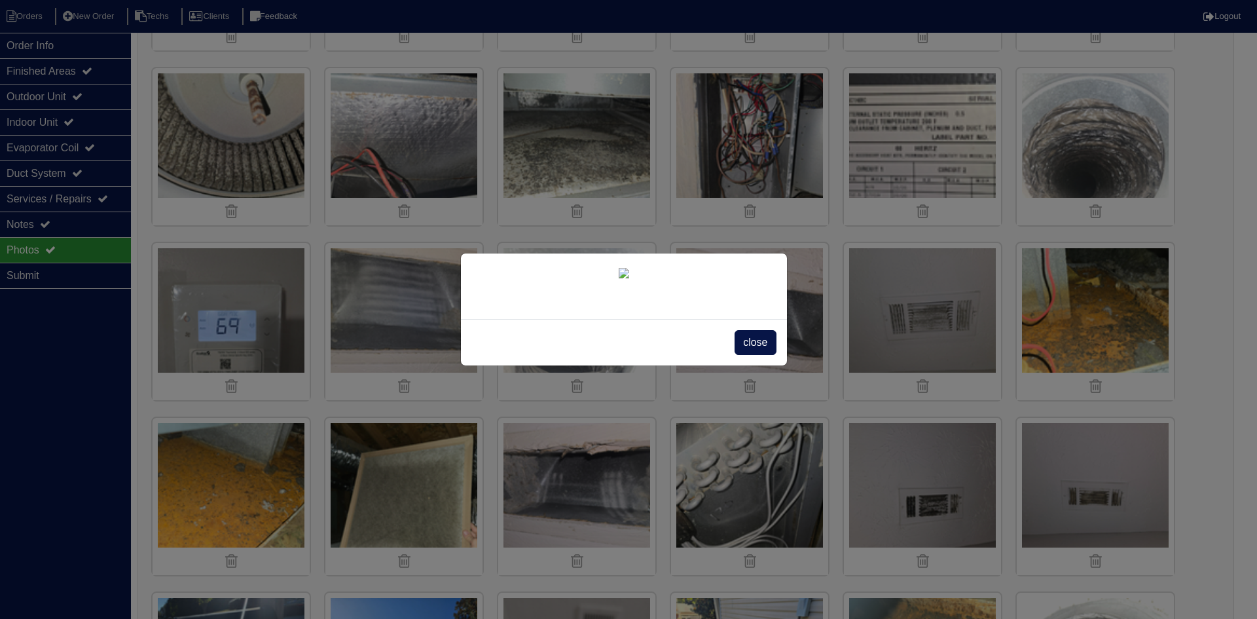
click at [738, 363] on div "close" at bounding box center [624, 342] width 326 height 46
click at [738, 348] on span "close" at bounding box center [755, 342] width 41 height 25
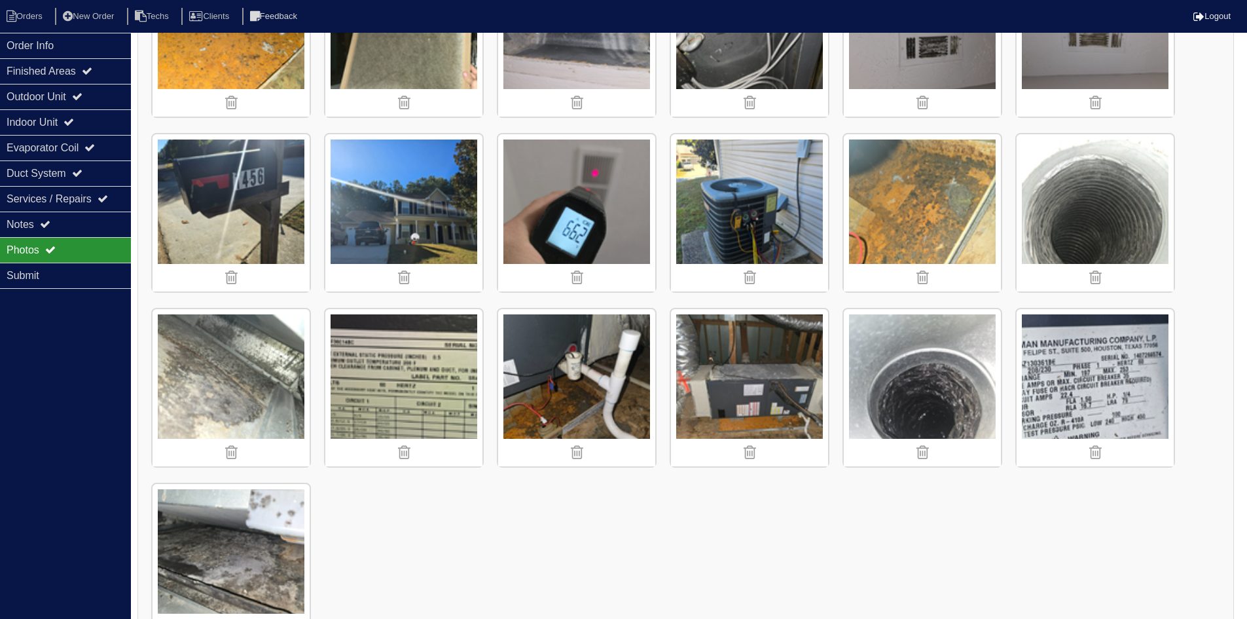
scroll to position [1551, 0]
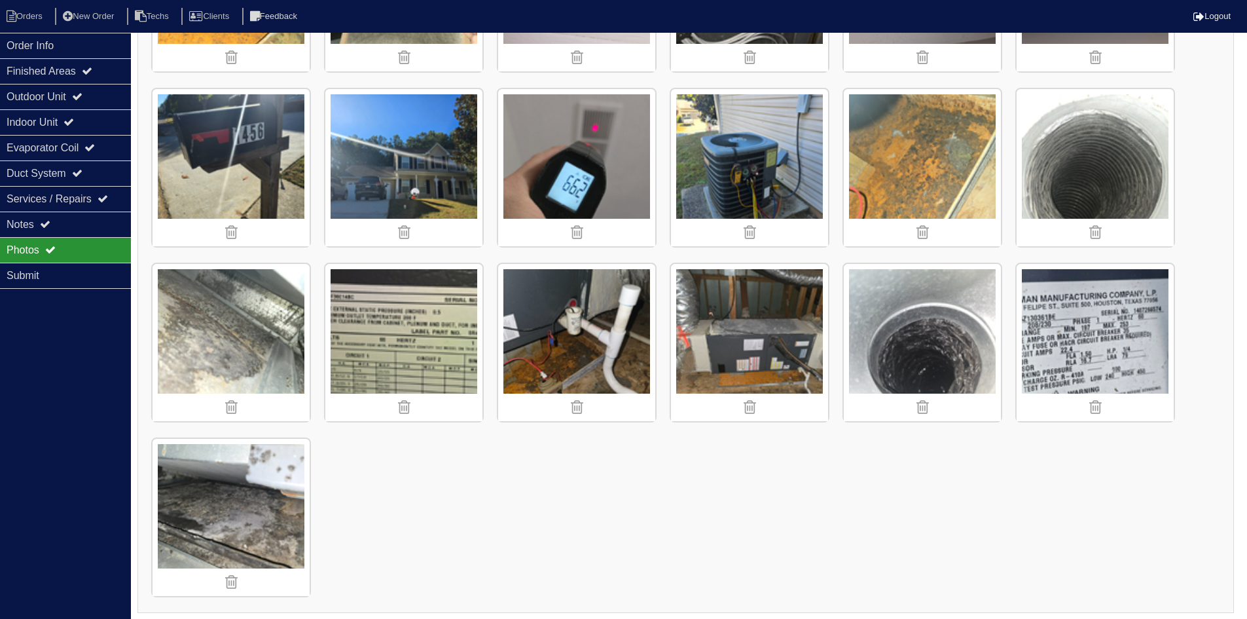
click at [254, 513] on img at bounding box center [231, 517] width 157 height 157
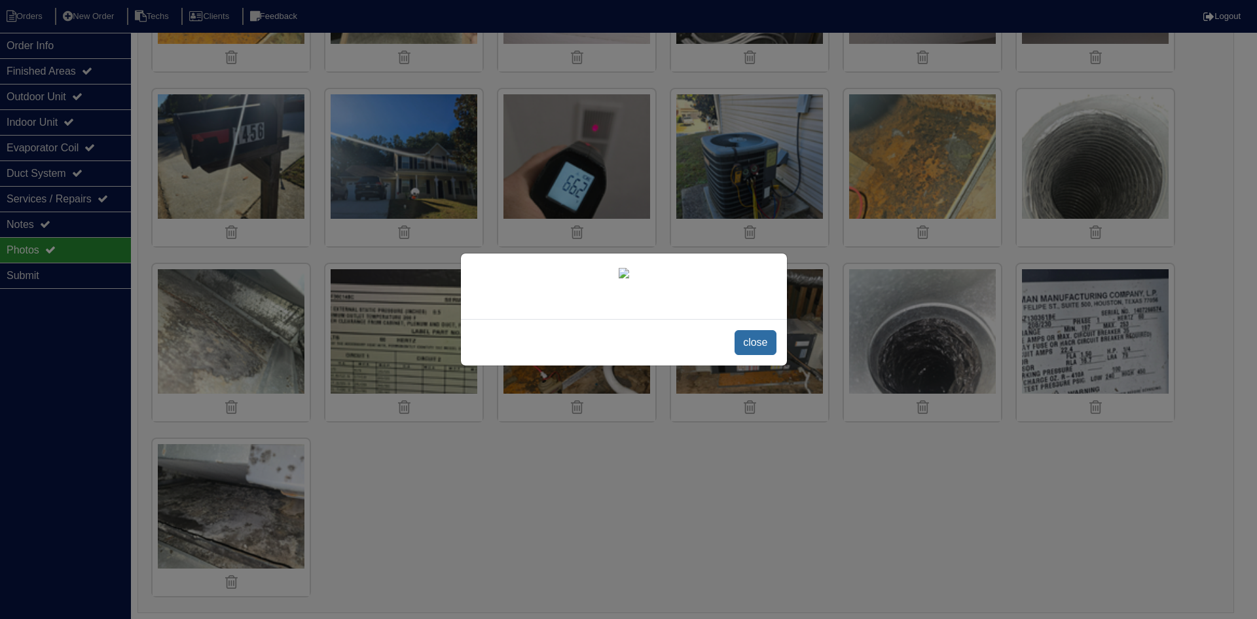
click at [764, 338] on span "close" at bounding box center [755, 342] width 41 height 25
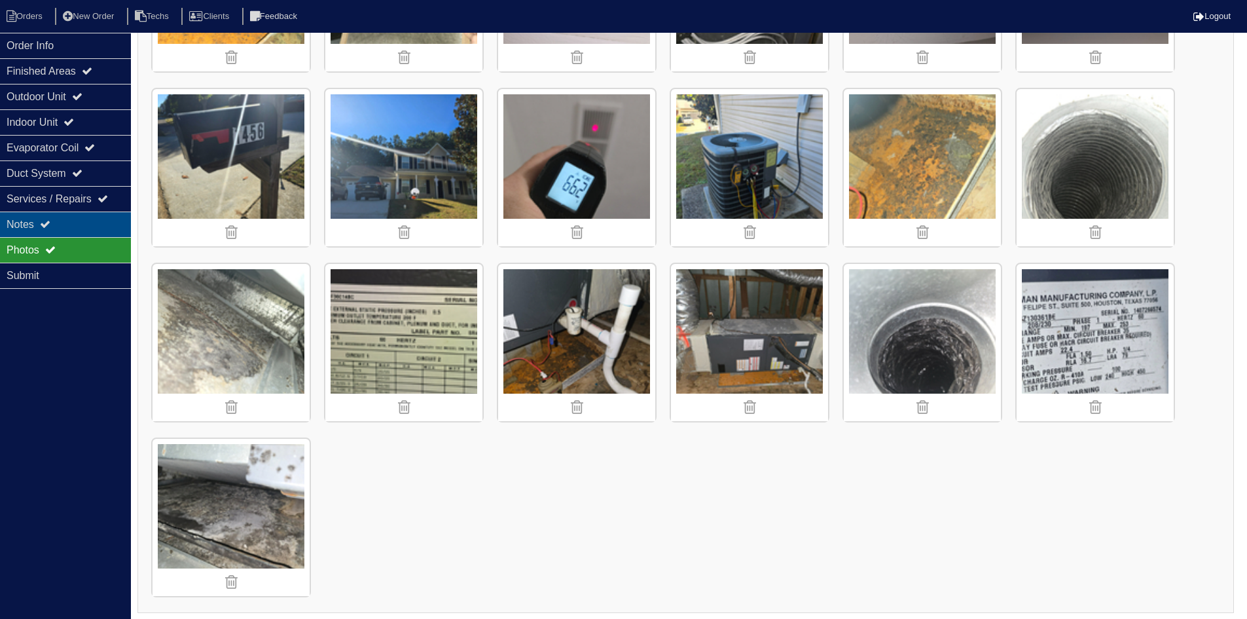
click at [69, 216] on div "Notes" at bounding box center [65, 224] width 131 height 26
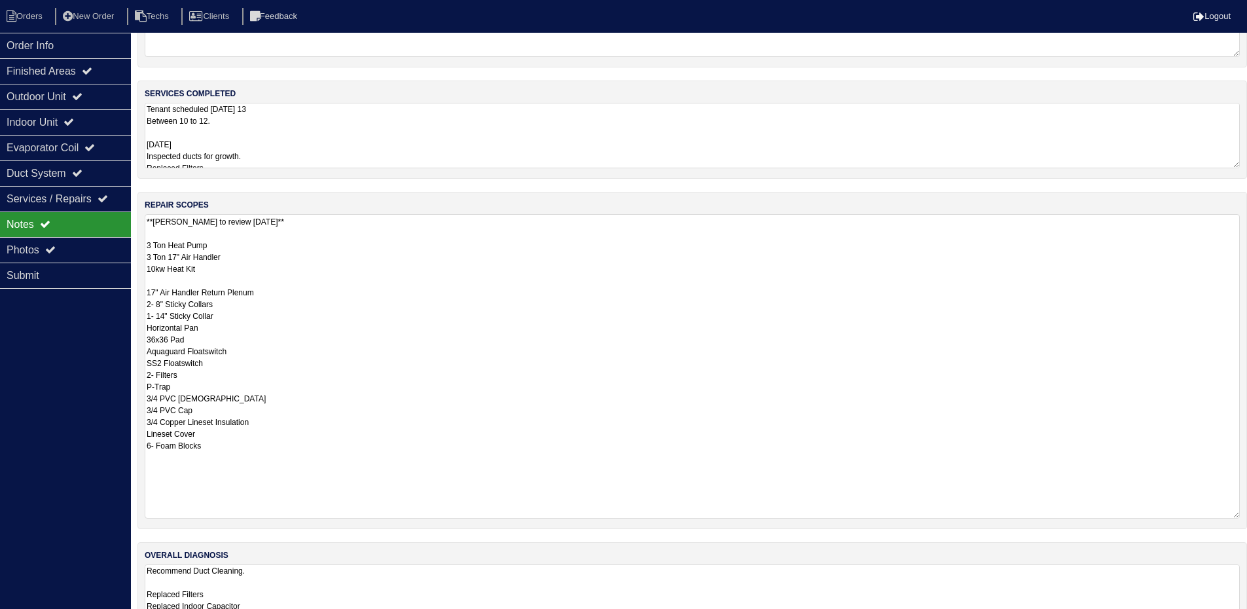
scroll to position [0, 0]
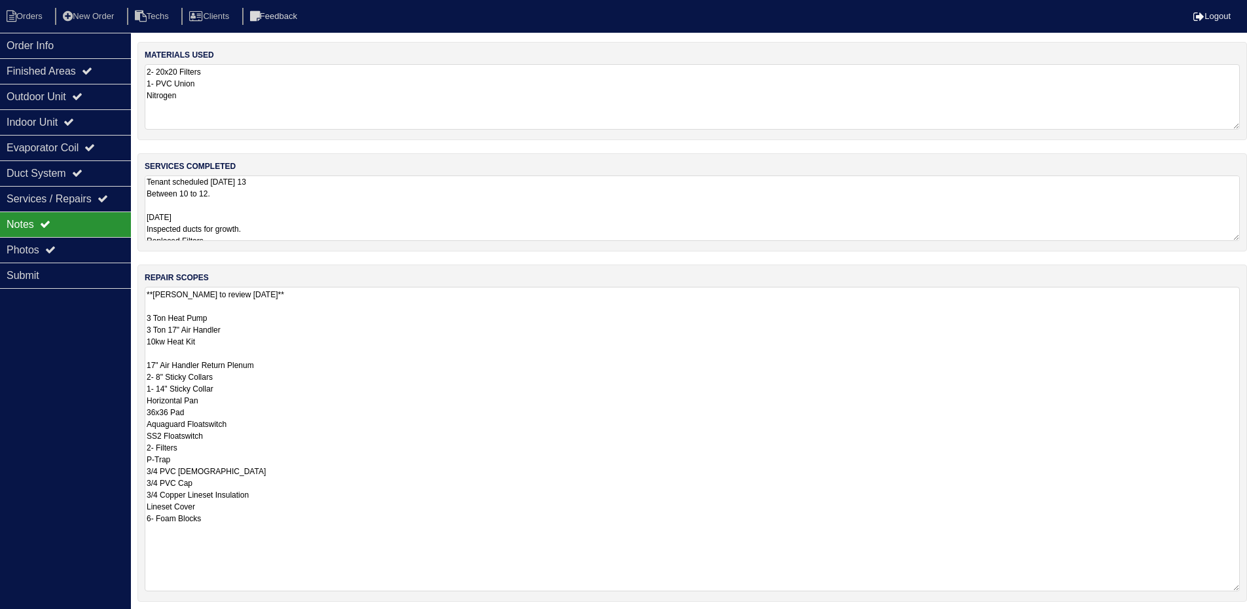
click at [294, 195] on textarea "Tenant scheduled Monday 13 Between 10 to 12. 10/13/25 Inspected ducts for growt…" at bounding box center [692, 207] width 1095 height 65
drag, startPoint x: 284, startPoint y: 339, endPoint x: 282, endPoint y: 351, distance: 12.1
click at [283, 341] on div "repair scopes **Dan to review 10.13.2025** 3 Ton Heat Pump 3 Ton 17" Air Handle…" at bounding box center [692, 433] width 1110 height 337
click at [320, 303] on textarea "**Dan to review 10.13.2025** 3 Ton Heat Pump 3 Ton 17" Air Handler 10kw Heat Ki…" at bounding box center [692, 438] width 1095 height 303
click at [319, 293] on textarea "**Dan to review 10.13.2025** 3 Ton Heat Pump 3 Ton 17" Air Handler 10kw Heat Ki…" at bounding box center [692, 438] width 1095 height 303
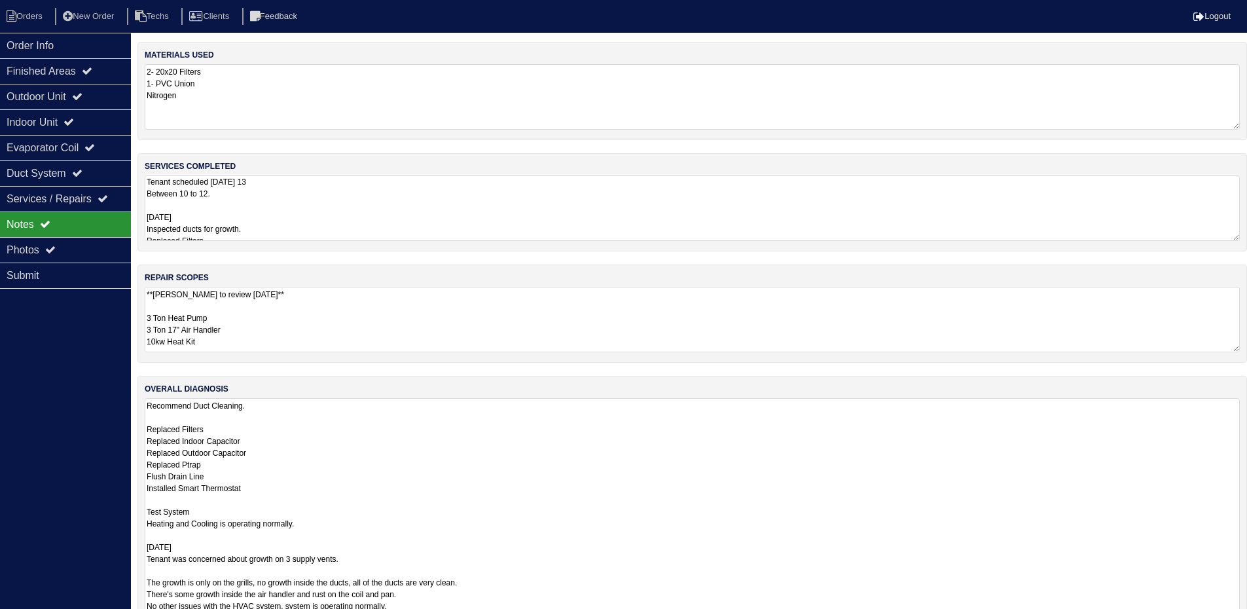
click at [536, 547] on textarea "Recommend Duct Cleaning. Replaced Filters Replaced Indoor Capacitor Replaced Ou…" at bounding box center [692, 529] width 1095 height 262
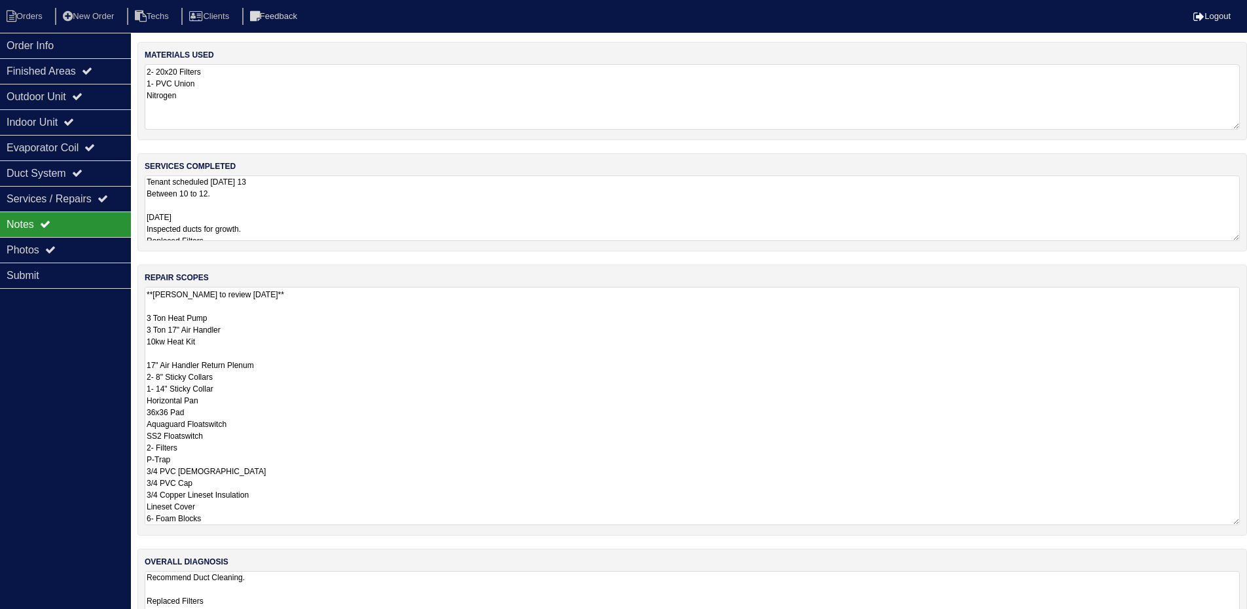
click at [346, 323] on textarea "**Dan to review 10.13.2025** 3 Ton Heat Pump 3 Ton 17" Air Handler 10kw Heat Ki…" at bounding box center [692, 406] width 1095 height 238
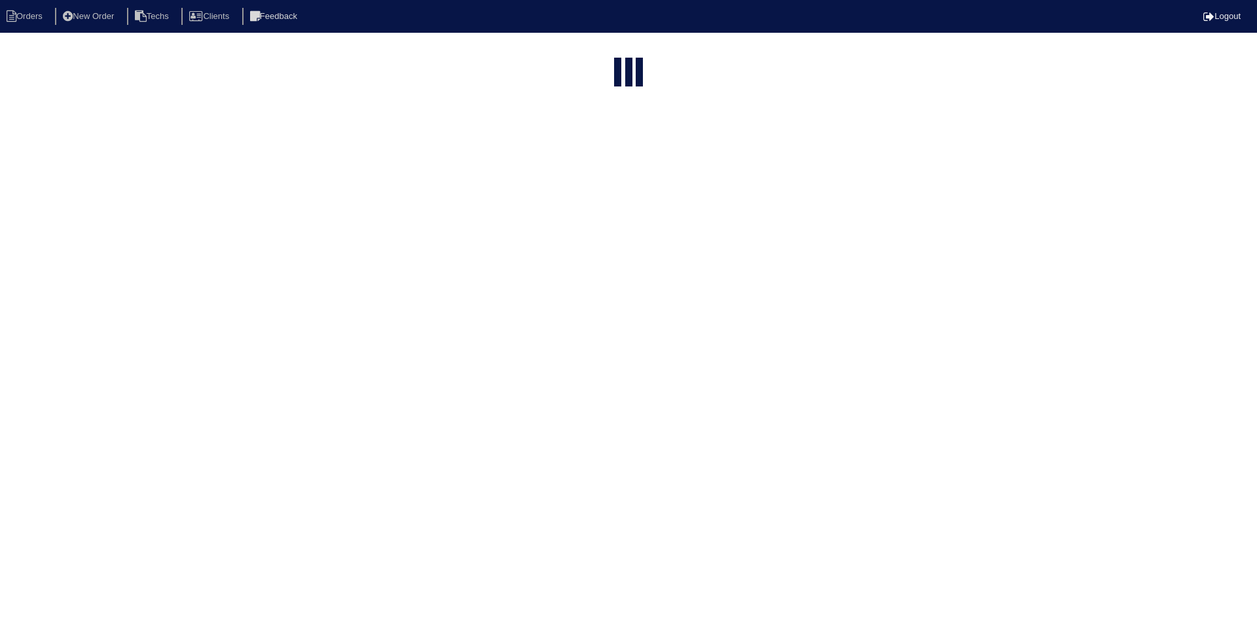
select select "15"
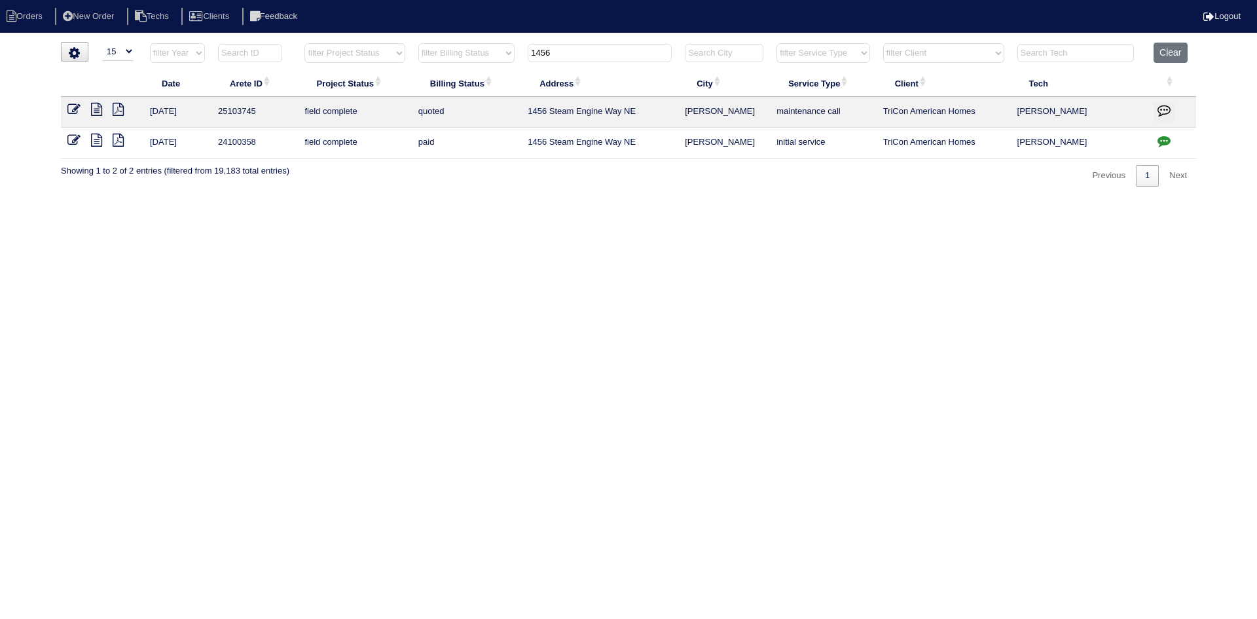
click at [1163, 106] on icon "button" at bounding box center [1164, 109] width 13 height 13
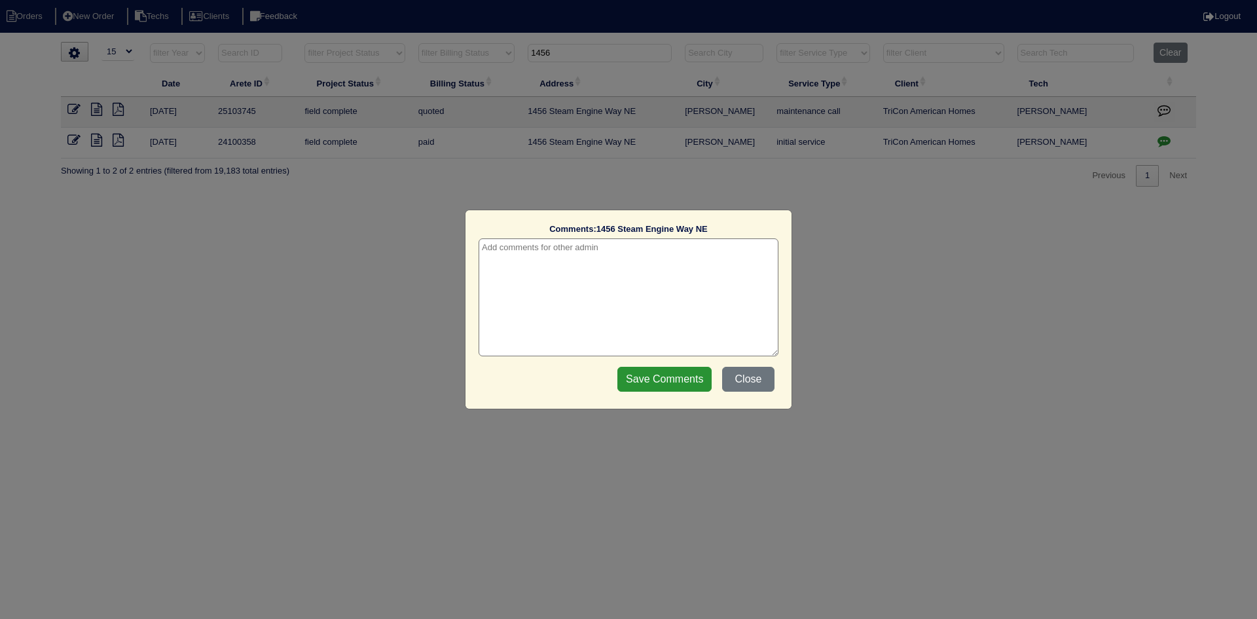
click at [587, 254] on textarea at bounding box center [629, 297] width 300 height 118
click at [759, 255] on textarea "10/14/25 - Quoting replacement per Payton due to biogrowth in system" at bounding box center [629, 297] width 300 height 118
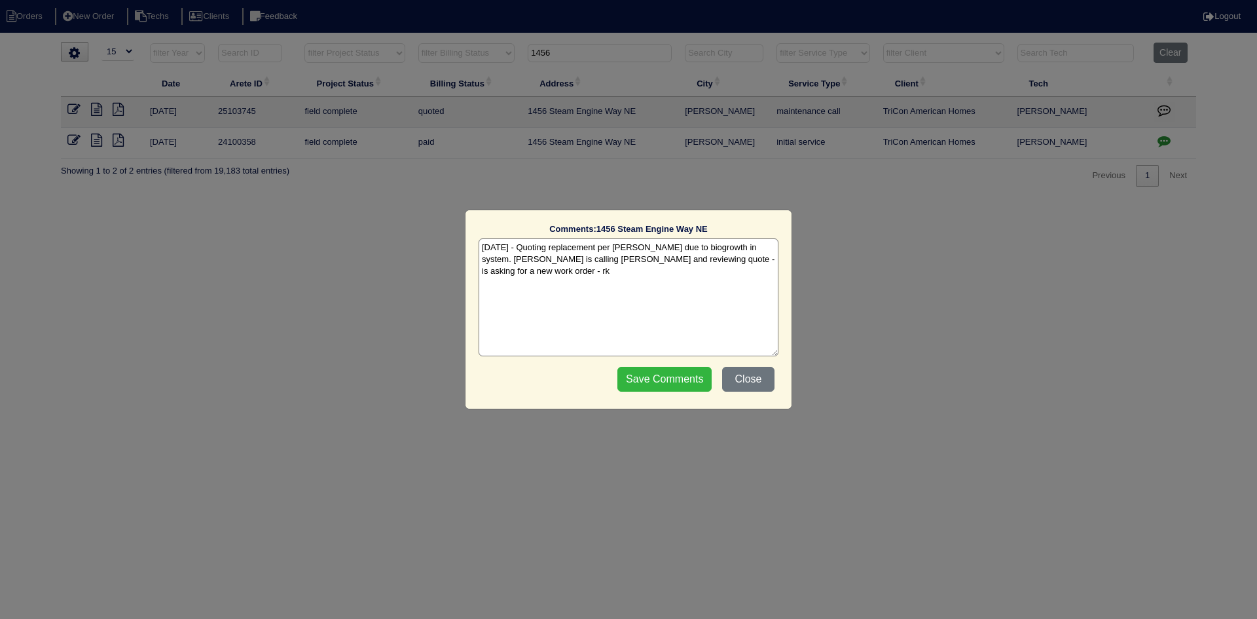
type textarea "10/14/25 - Quoting replacement per Payton due to biogrowth in system. Dan is ca…"
click at [650, 375] on input "Save Comments" at bounding box center [664, 379] width 94 height 25
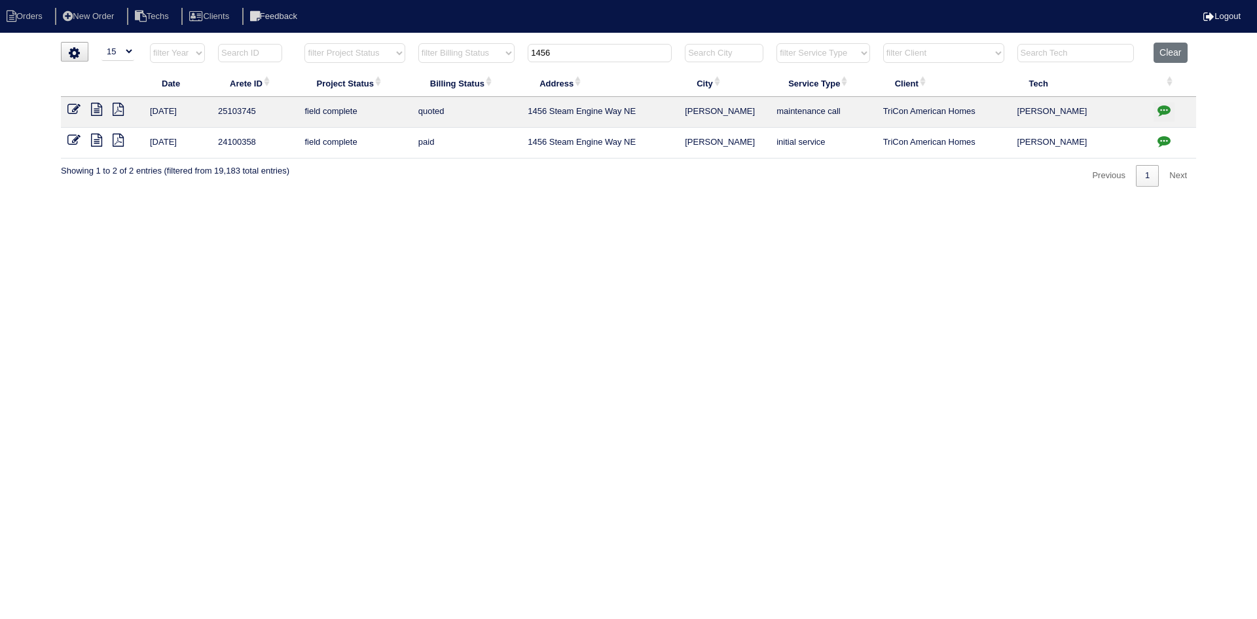
drag, startPoint x: 576, startPoint y: 58, endPoint x: 519, endPoint y: 57, distance: 57.0
click at [519, 57] on tr "filter Year -- Any Year -- 2025 2024 2023 2022 2021 2020 2019 filter Project St…" at bounding box center [628, 56] width 1135 height 27
paste input "025 Travitine Trail"
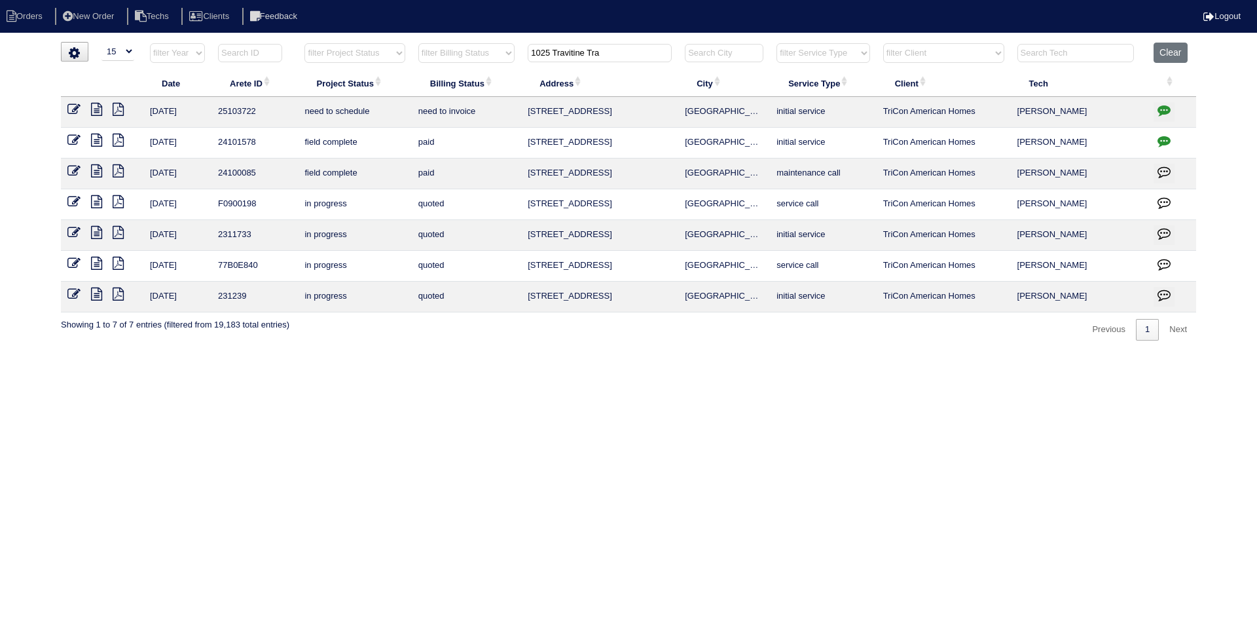
type input "1025 Travitine Tra"
click at [93, 112] on icon at bounding box center [96, 109] width 11 height 13
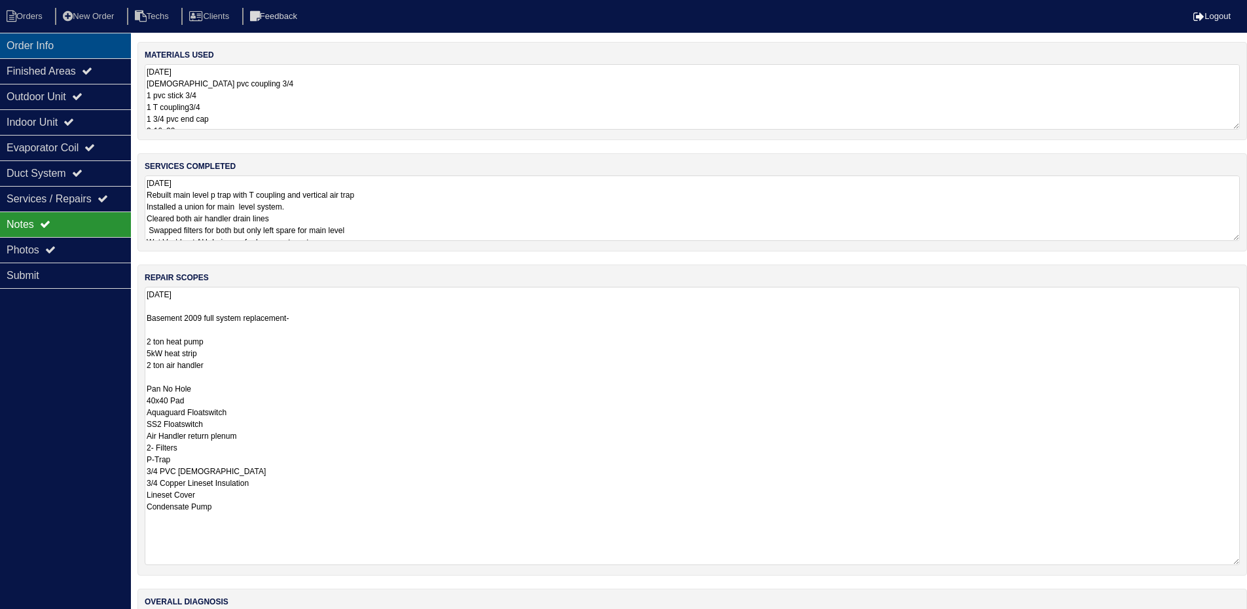
click at [88, 40] on div "Order Info" at bounding box center [65, 46] width 131 height 26
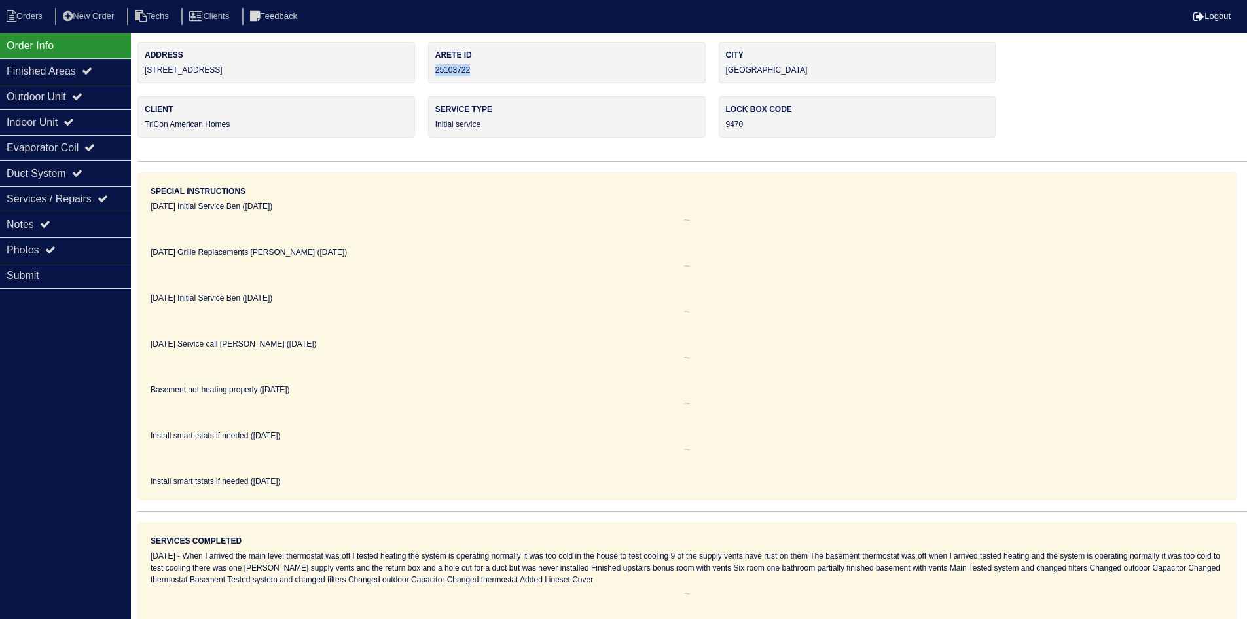
drag, startPoint x: 468, startPoint y: 69, endPoint x: 436, endPoint y: 68, distance: 32.1
click at [436, 68] on div "Arete ID 25103722" at bounding box center [567, 62] width 278 height 41
copy div "25103722"
click at [94, 217] on div "Notes" at bounding box center [65, 224] width 131 height 26
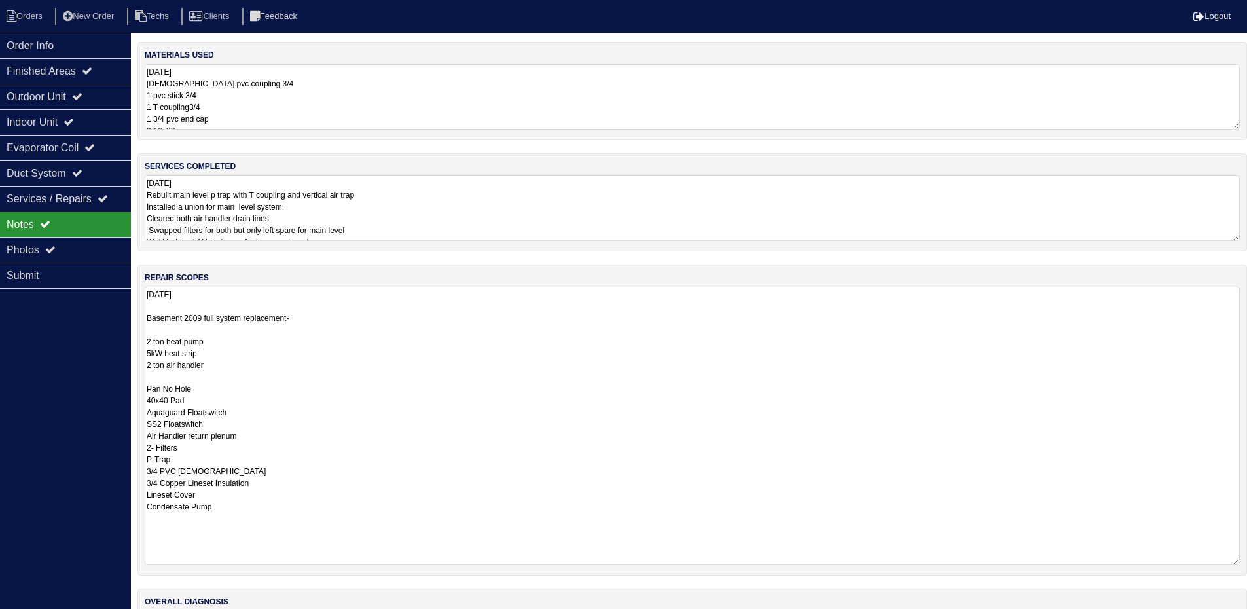
click at [378, 424] on textarea "[DATE] Basement 2009 full system replacement- 2 ton heat pump 5kW heat strip 2 …" at bounding box center [692, 426] width 1095 height 278
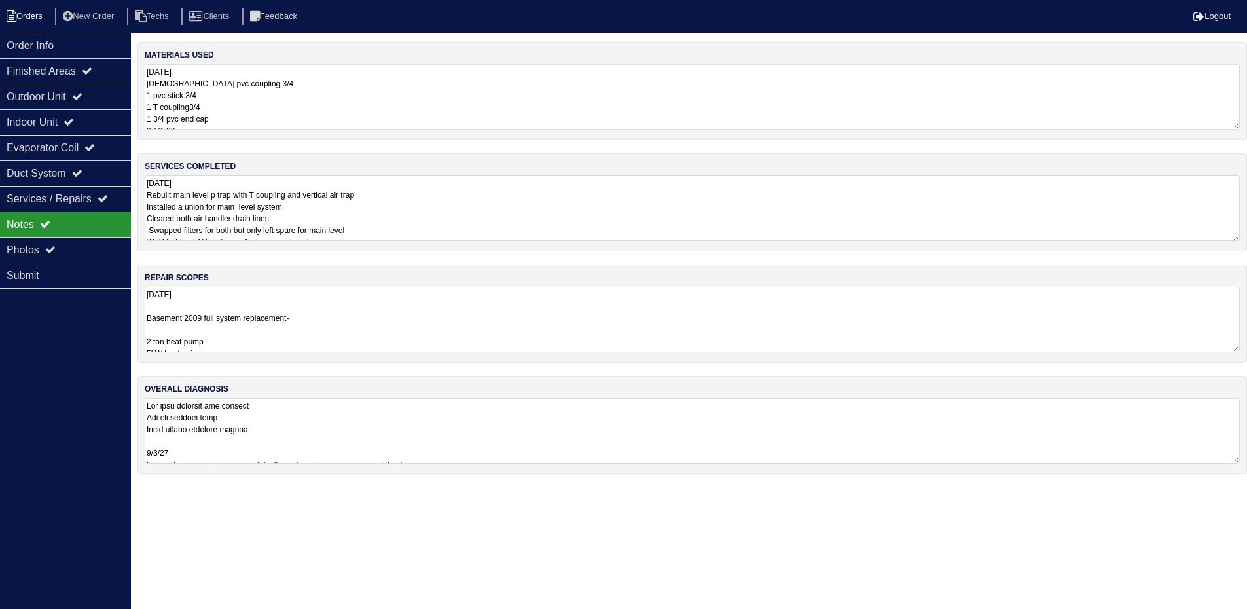
click at [29, 15] on li "Orders" at bounding box center [26, 17] width 53 height 18
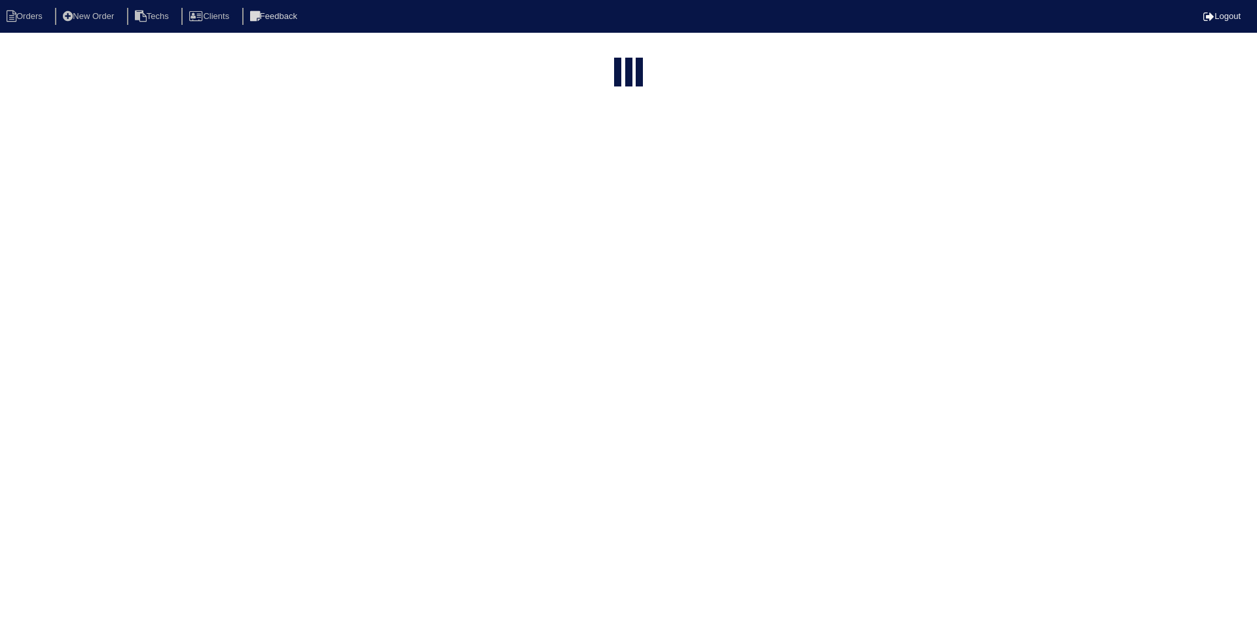
select select "15"
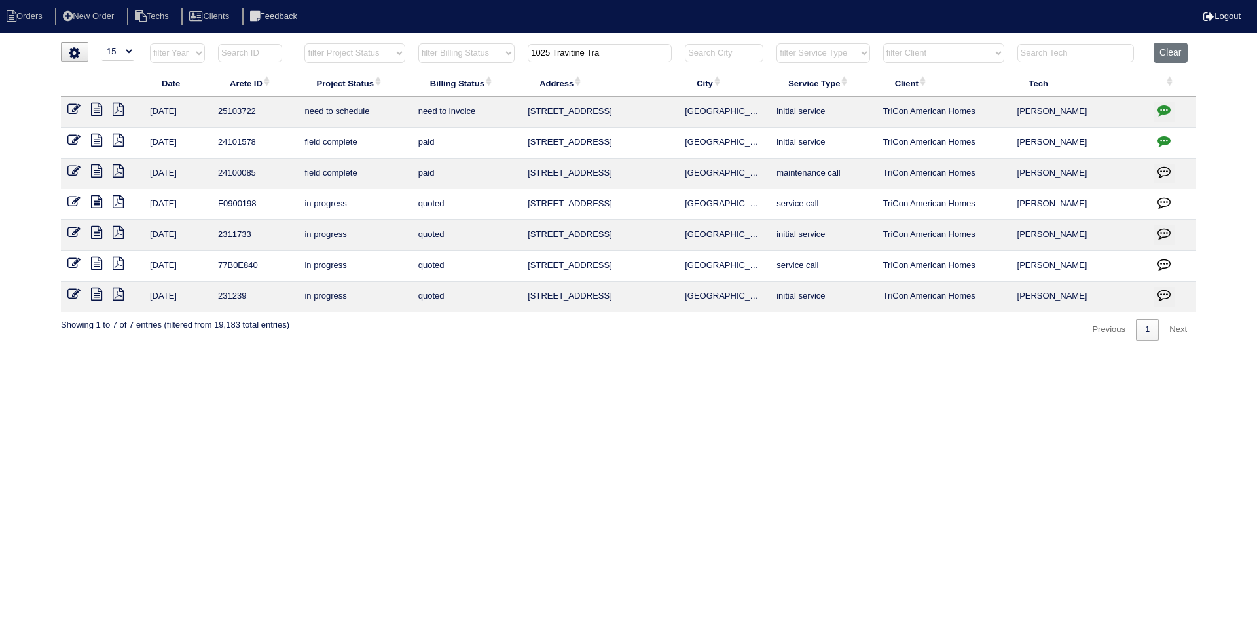
click at [1161, 110] on icon "button" at bounding box center [1164, 109] width 13 height 13
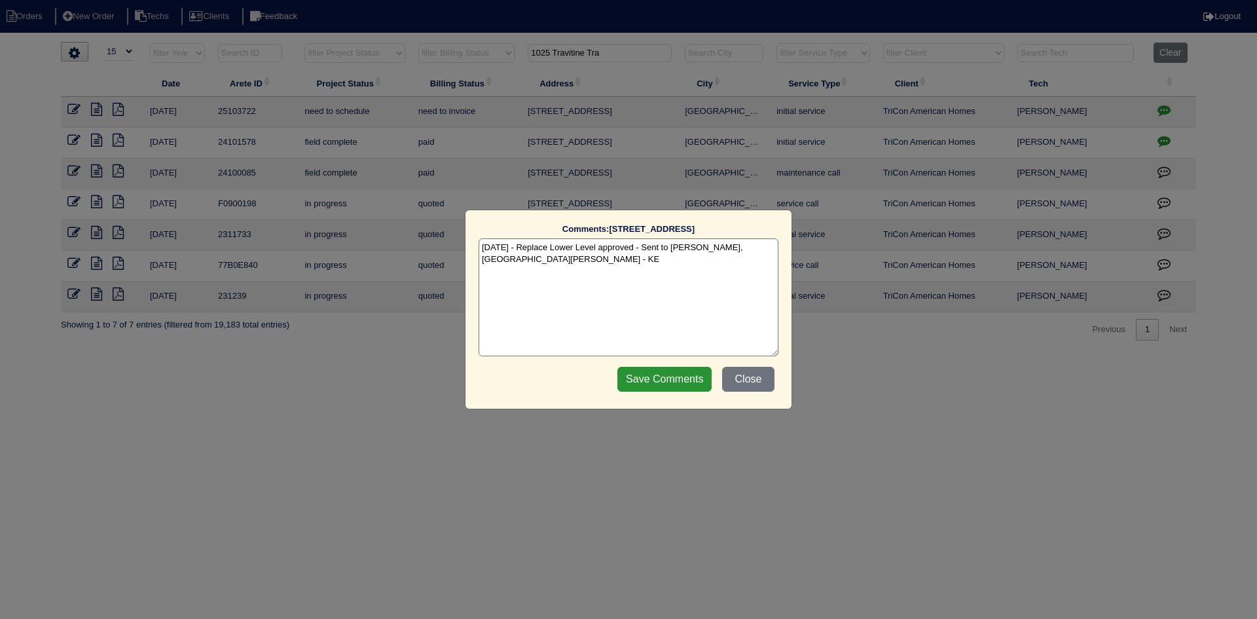
drag, startPoint x: 770, startPoint y: 250, endPoint x: 766, endPoint y: 266, distance: 16.8
click at [771, 250] on textarea "[DATE] - Replace Lower Level approved - Sent to [PERSON_NAME], [GEOGRAPHIC_DATA…" at bounding box center [629, 297] width 300 height 118
paste textarea "Equipment ordered - pricing verified Sibi price for Heat Kit is $85 - per Trico…"
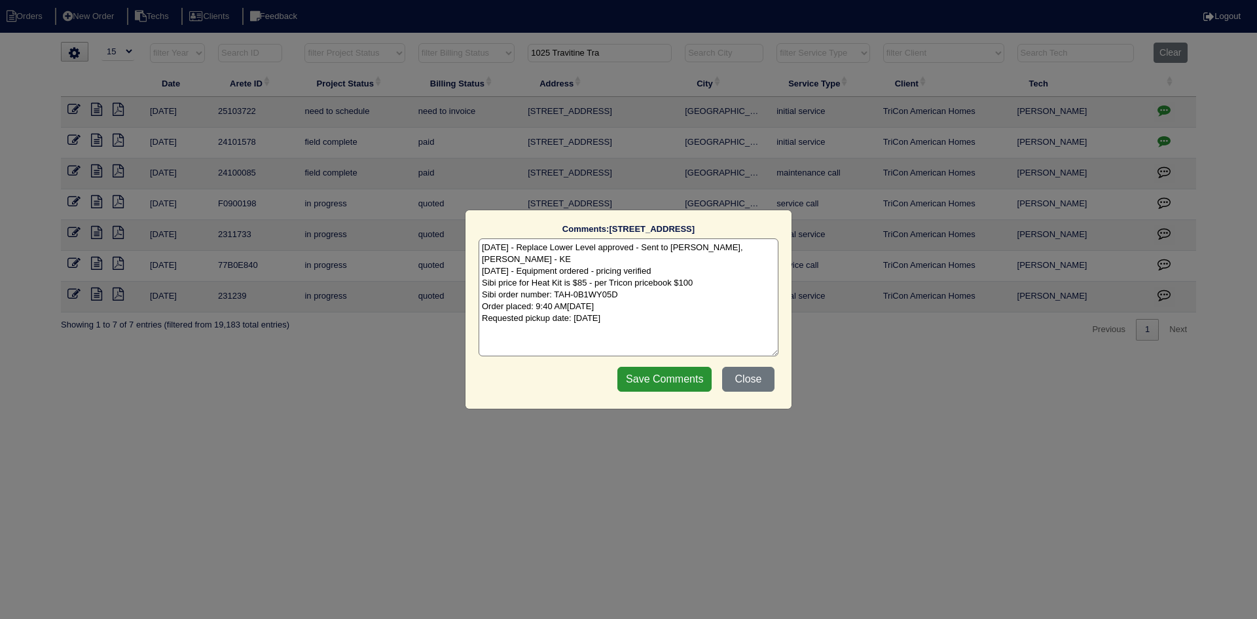
click at [683, 261] on textarea "10/14/25 - Replace Lower Level approved - Sent to Dan, Payton, Reeca - KE 10/14…" at bounding box center [629, 297] width 300 height 118
type textarea "10/14/25 - Replace Lower Level approved - Sent to Dan, Payton, Reeca - KE 10/14…"
click at [664, 379] on input "Save Comments" at bounding box center [664, 379] width 94 height 25
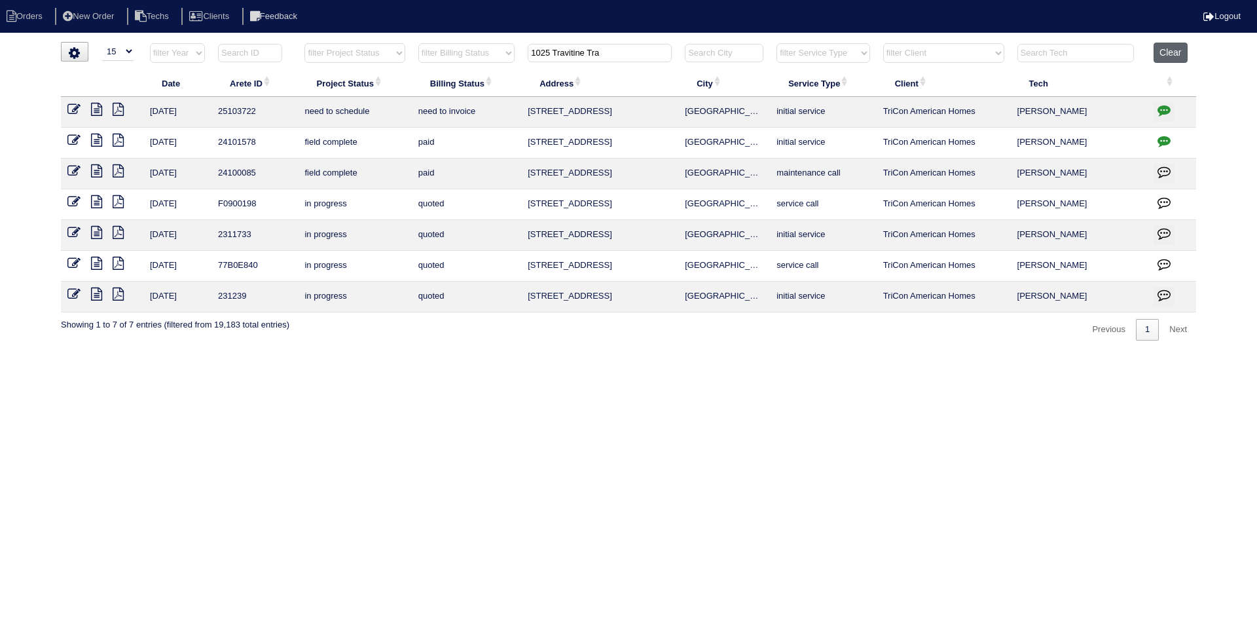
click at [1175, 50] on button "Clear" at bounding box center [1170, 53] width 33 height 20
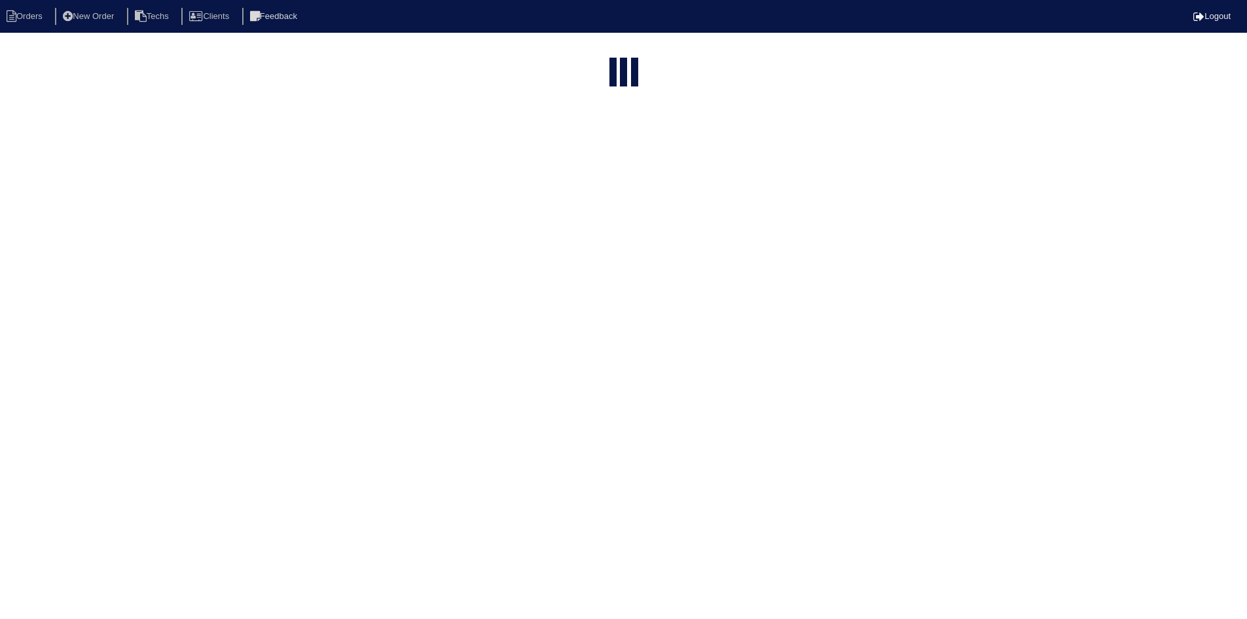
select select "15"
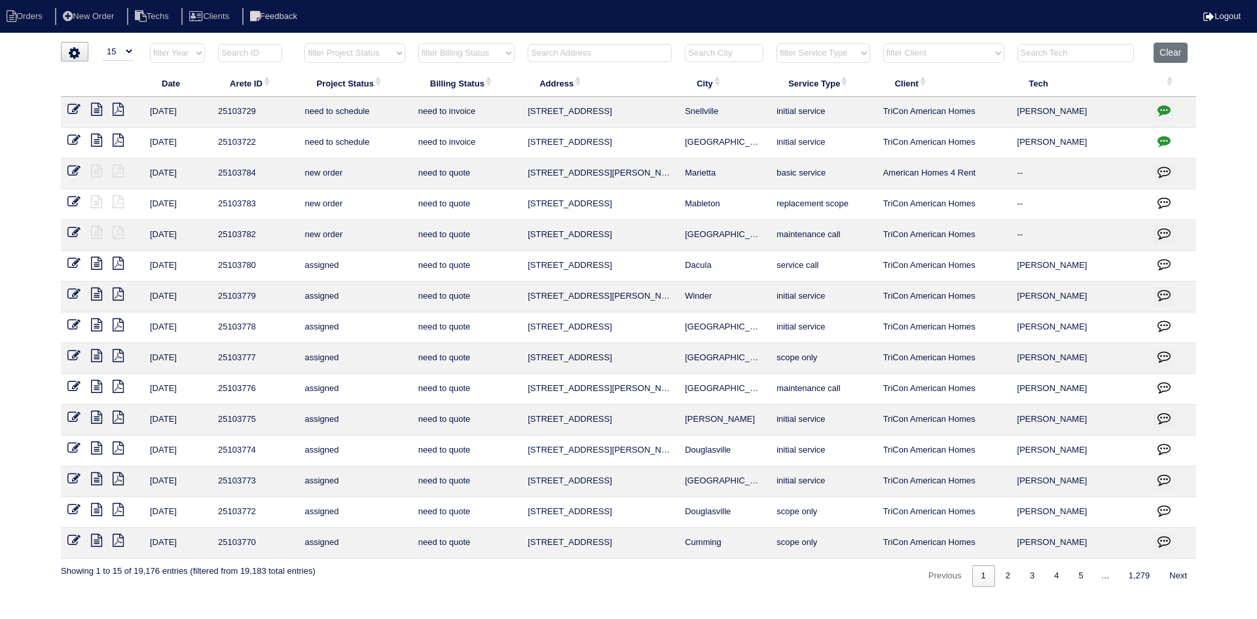
click at [380, 54] on select "filter Project Status -- Any Project Status -- new order assigned in progress f…" at bounding box center [354, 53] width 100 height 20
select select "field complete"
click at [304, 43] on select "filter Project Status -- Any Project Status -- new order assigned in progress f…" at bounding box center [354, 53] width 100 height 20
click at [488, 52] on select "filter Billing Status -- Any Billing Status -- need to quote quoted need to inv…" at bounding box center [466, 53] width 96 height 20
select select "need to quote"
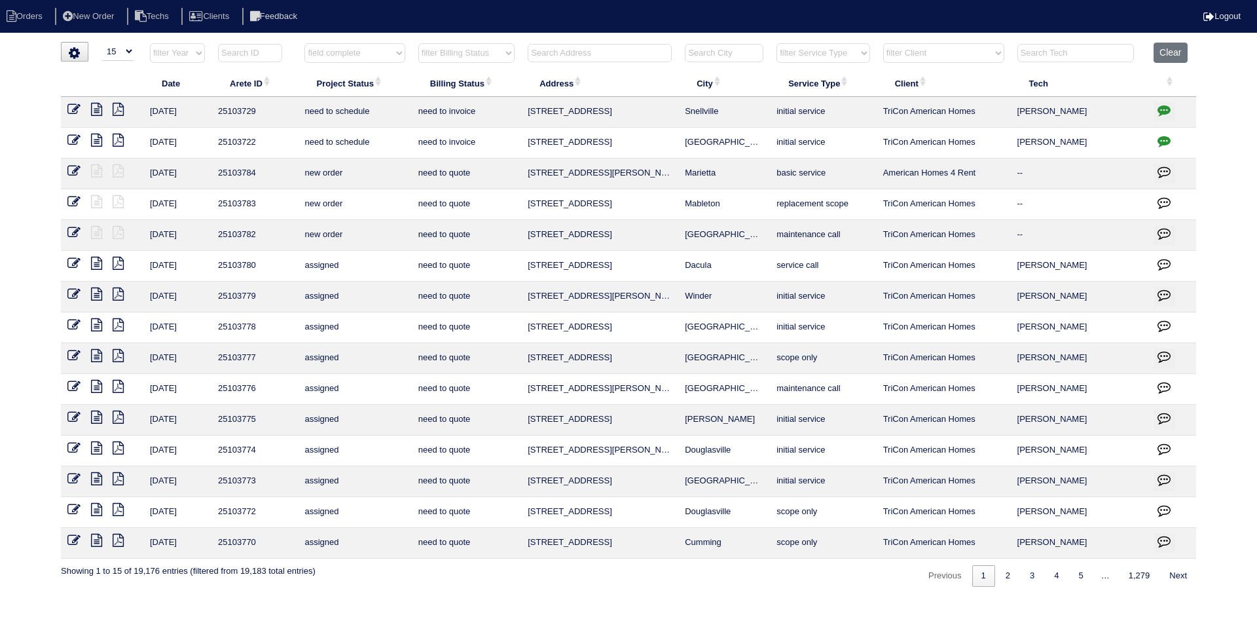
click at [418, 43] on select "filter Billing Status -- Any Billing Status -- need to quote quoted need to inv…" at bounding box center [466, 53] width 96 height 20
click at [486, 55] on select "filter Billing Status -- Any Billing Status -- need to quote quoted need to inv…" at bounding box center [466, 53] width 96 height 20
click at [418, 43] on select "filter Billing Status -- Any Billing Status -- need to quote quoted need to inv…" at bounding box center [466, 53] width 96 height 20
select select "field complete"
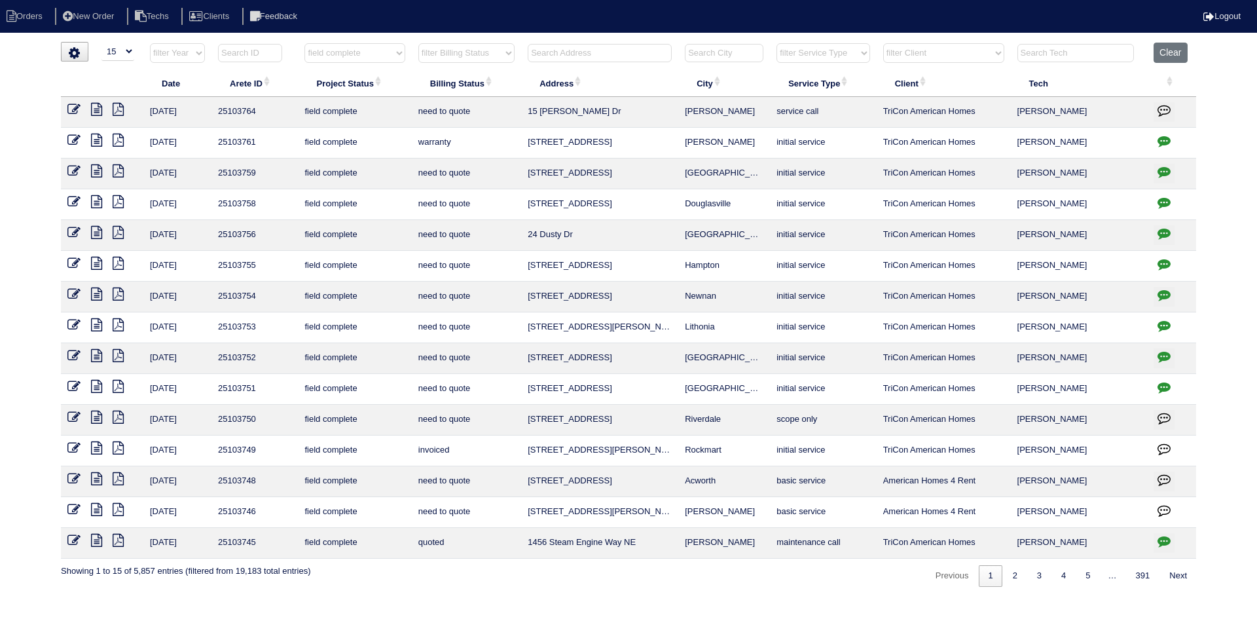
click at [506, 52] on select "filter Billing Status -- Any Billing Status -- need to quote quoted need to inv…" at bounding box center [466, 53] width 96 height 20
select select "need to quote"
click at [418, 43] on select "filter Billing Status -- Any Billing Status -- need to quote quoted need to inv…" at bounding box center [466, 53] width 96 height 20
select select "field complete"
select select "need to quote"
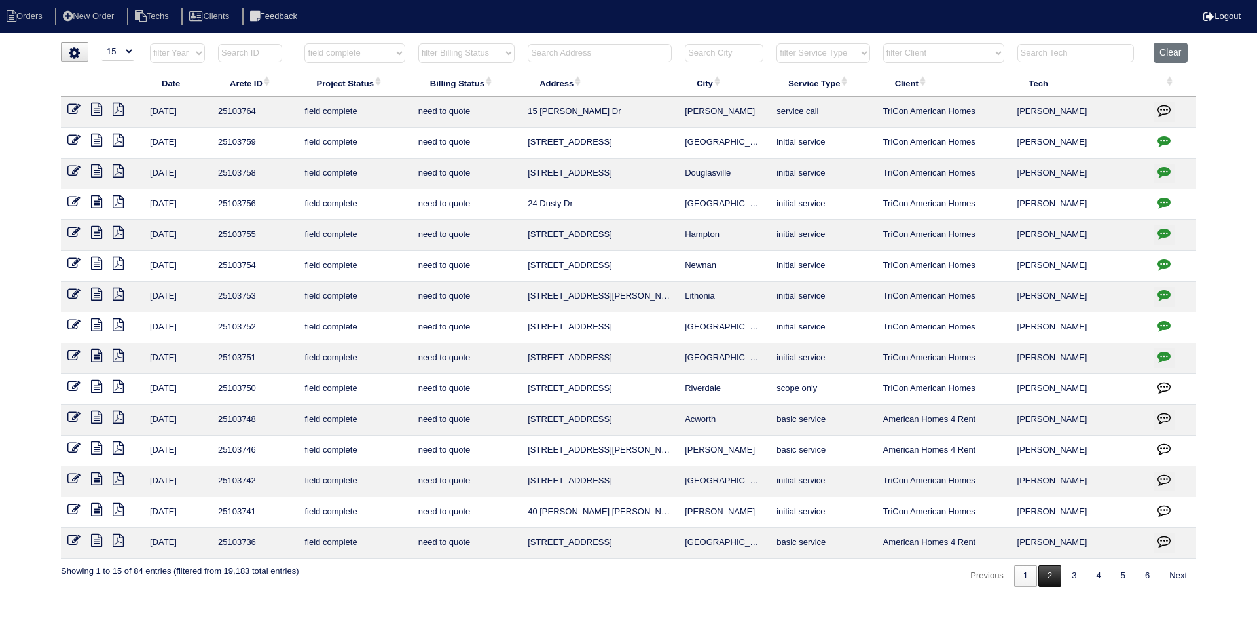
click at [1048, 575] on link "2" at bounding box center [1049, 576] width 23 height 22
select select "field complete"
select select "need to quote"
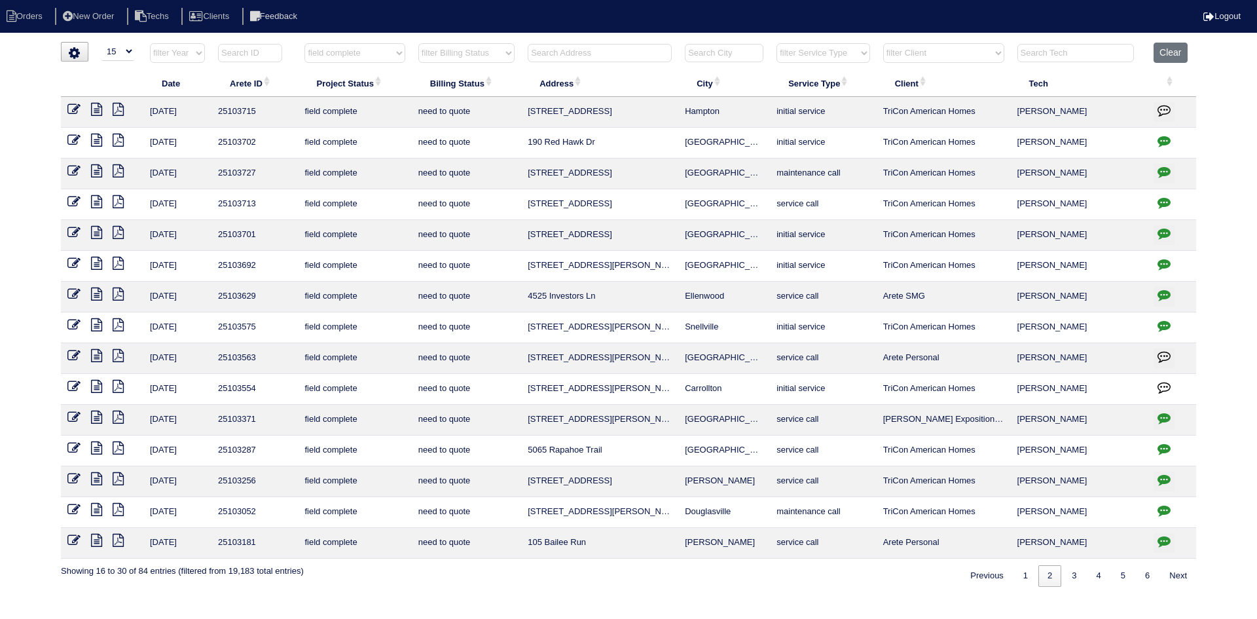
click at [1165, 170] on icon "button" at bounding box center [1164, 171] width 13 height 13
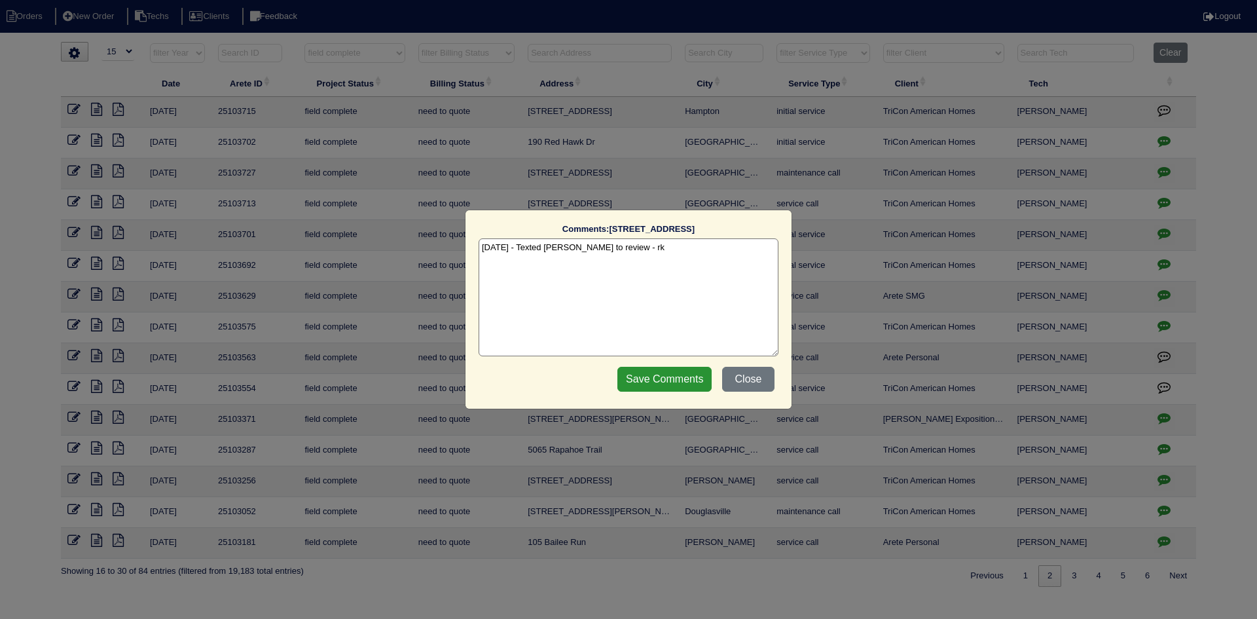
click at [755, 379] on button "Close" at bounding box center [748, 379] width 52 height 25
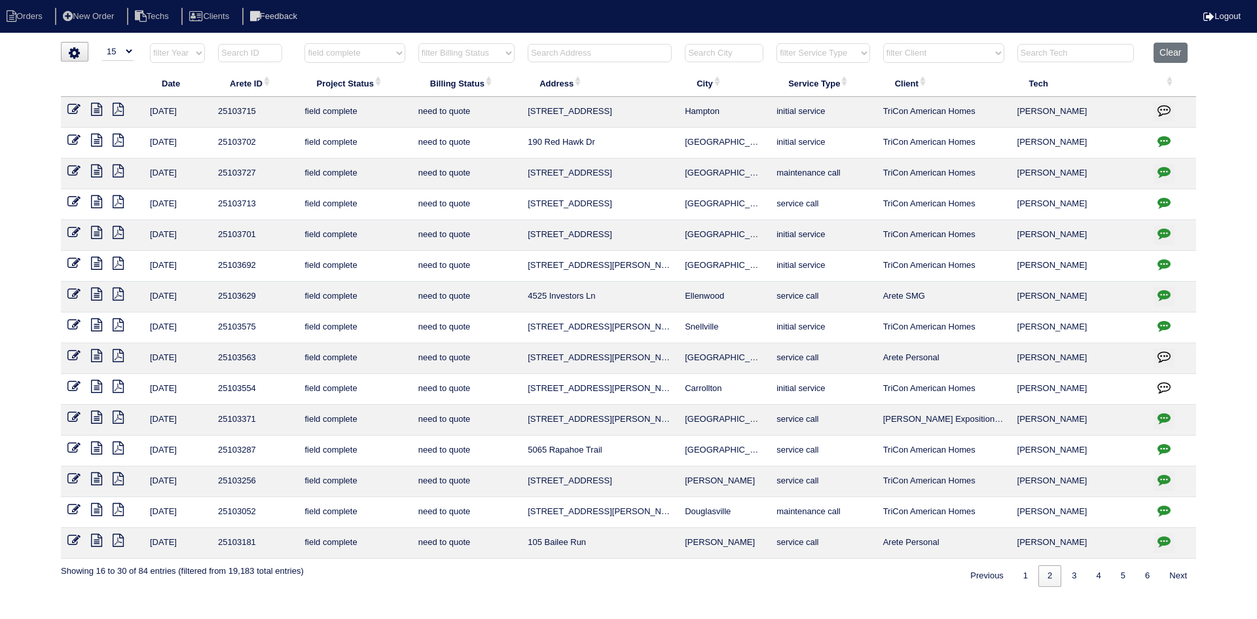
click at [1163, 202] on icon "button" at bounding box center [1164, 202] width 13 height 13
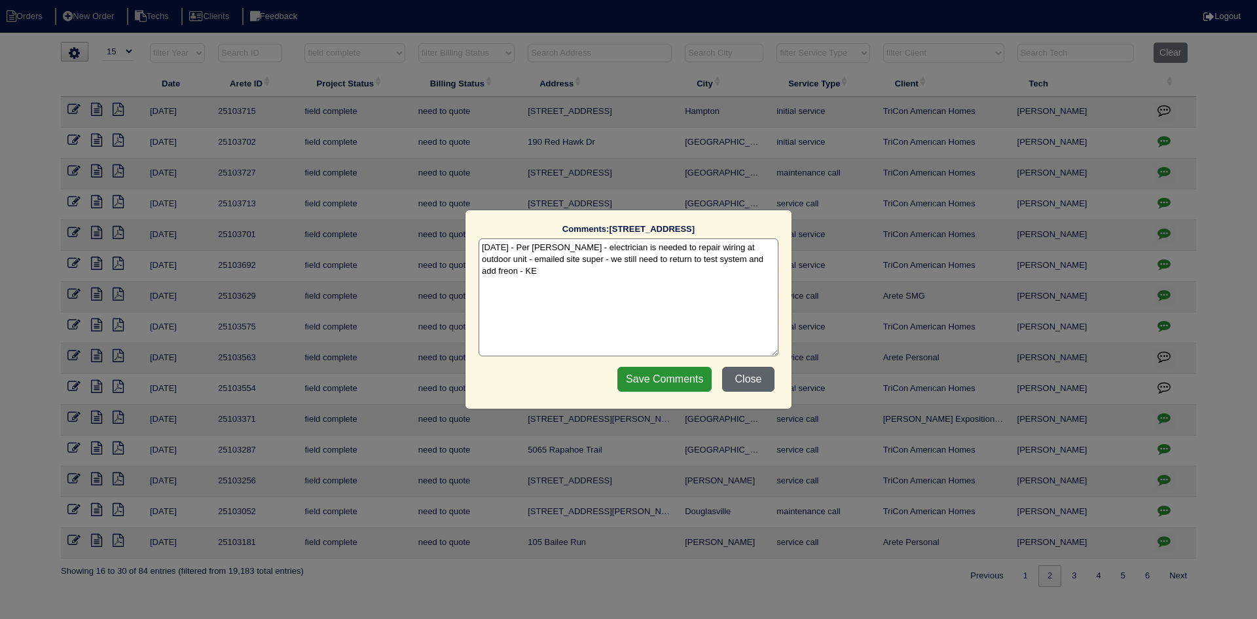
click at [753, 380] on button "Close" at bounding box center [748, 379] width 52 height 25
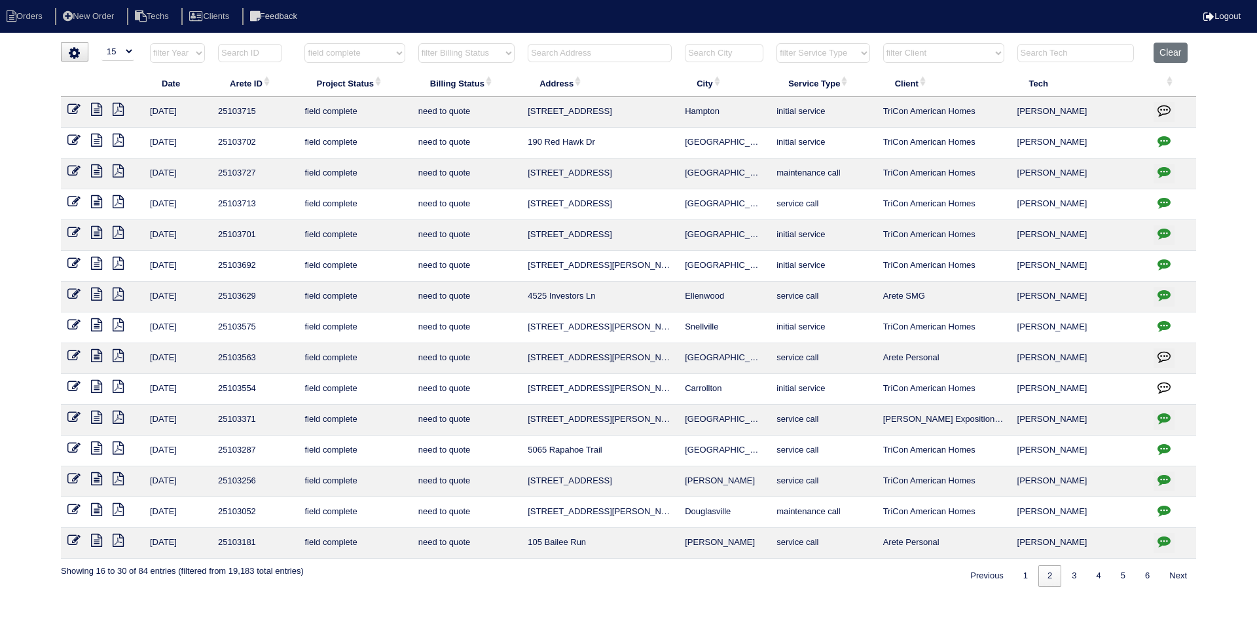
click at [1165, 138] on icon "button" at bounding box center [1164, 140] width 13 height 13
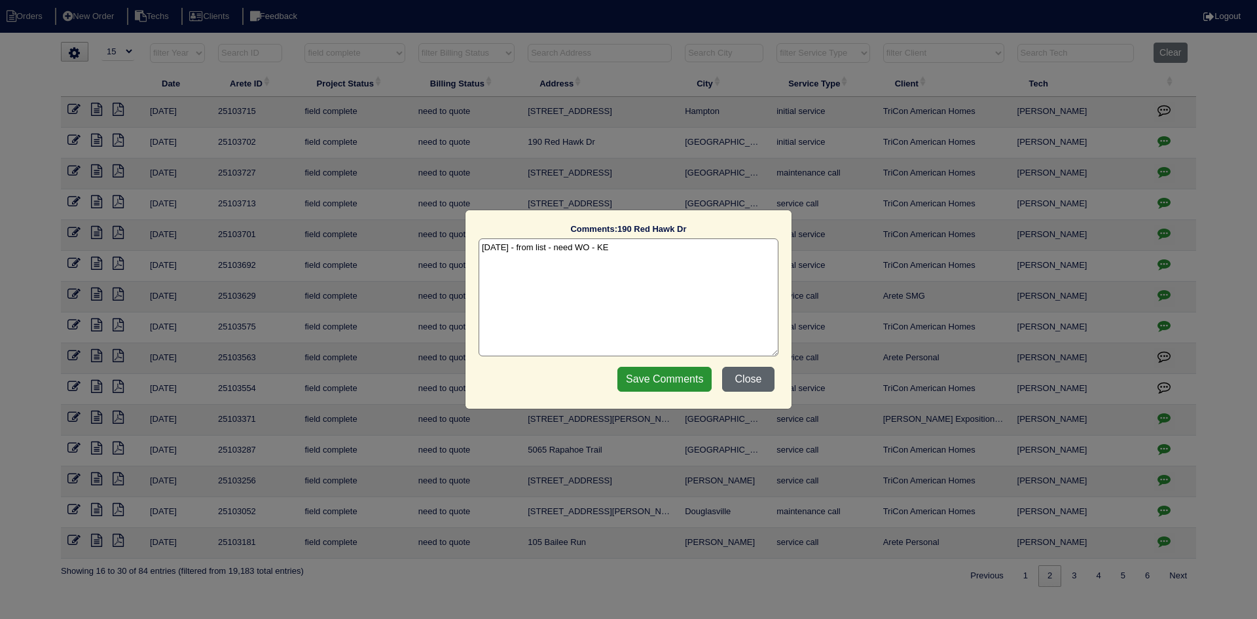
click at [758, 381] on button "Close" at bounding box center [748, 379] width 52 height 25
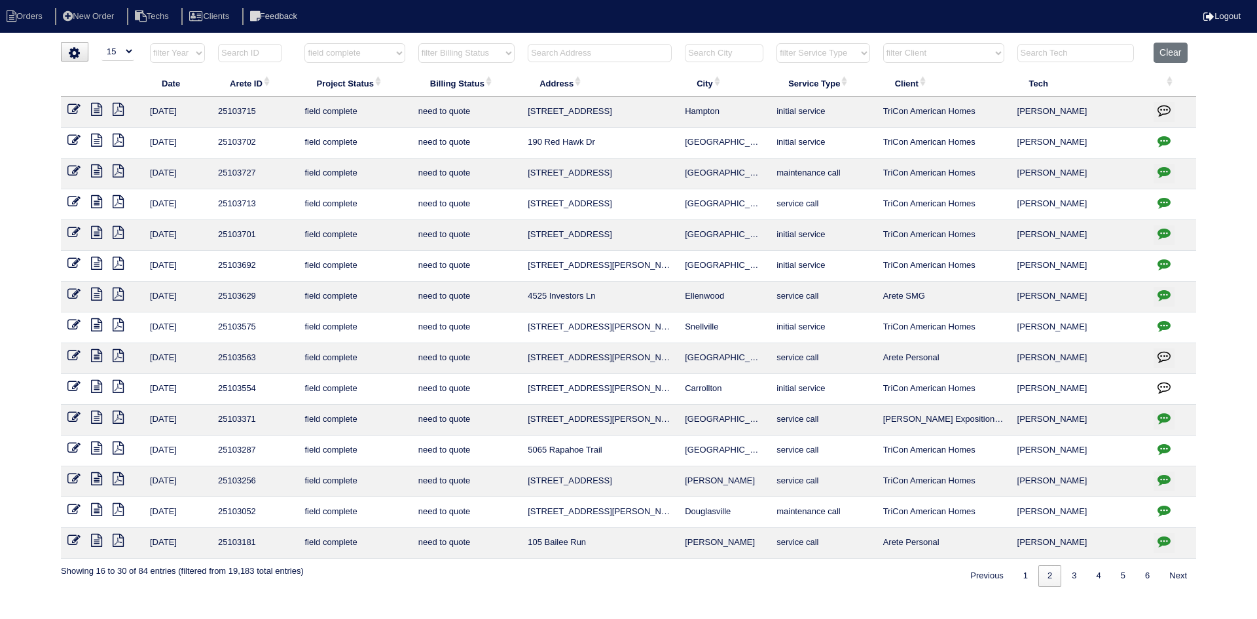
click at [120, 139] on icon at bounding box center [118, 140] width 11 height 13
drag, startPoint x: 98, startPoint y: 136, endPoint x: 12, endPoint y: 149, distance: 86.9
click at [98, 136] on icon at bounding box center [96, 140] width 11 height 13
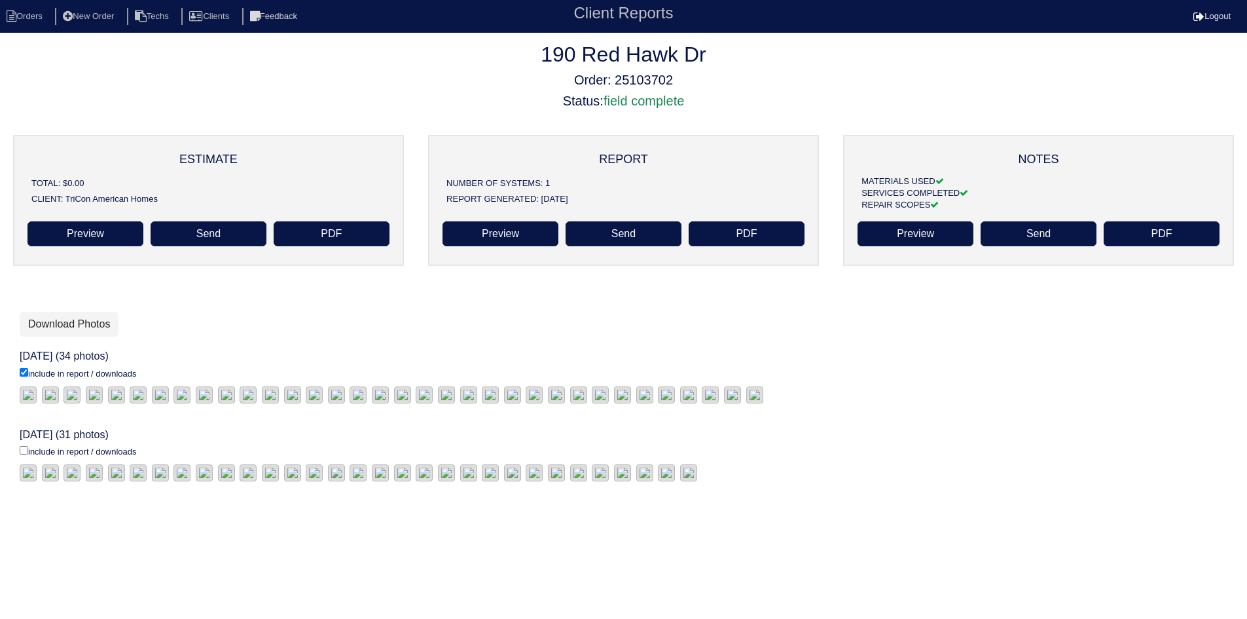
scroll to position [10, 0]
click at [26, 454] on input "include in report / downloads" at bounding box center [24, 450] width 9 height 9
checkbox input "true"
click at [79, 322] on link "Download Photos" at bounding box center [69, 324] width 99 height 25
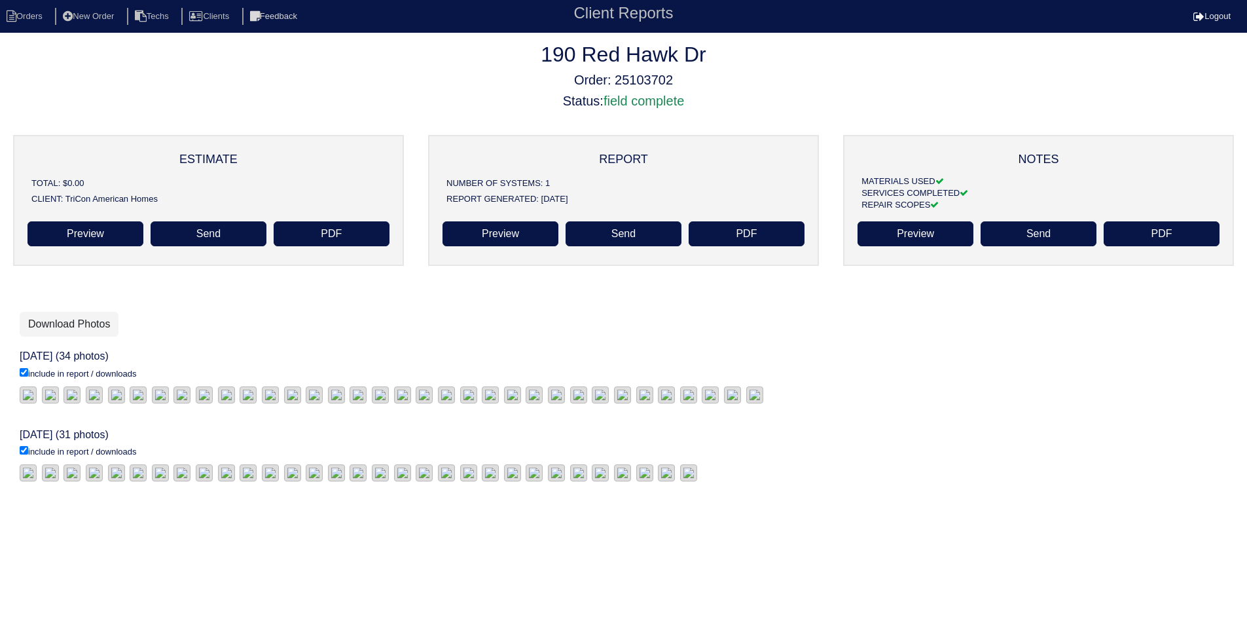
scroll to position [262, 0]
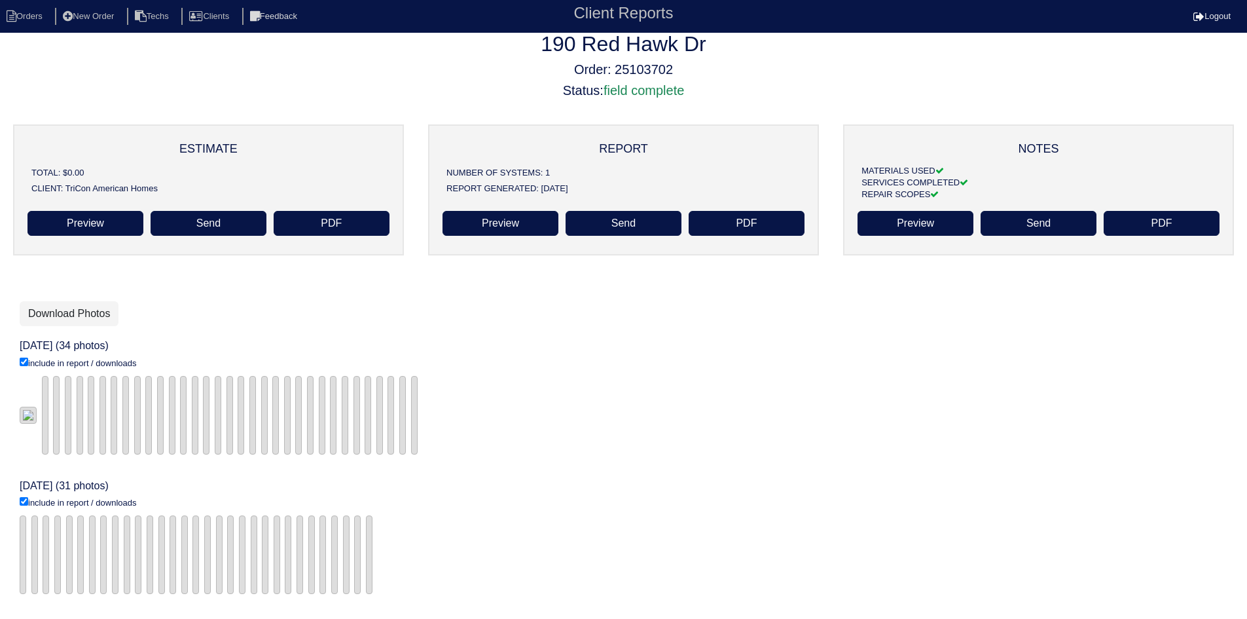
scroll to position [10, 0]
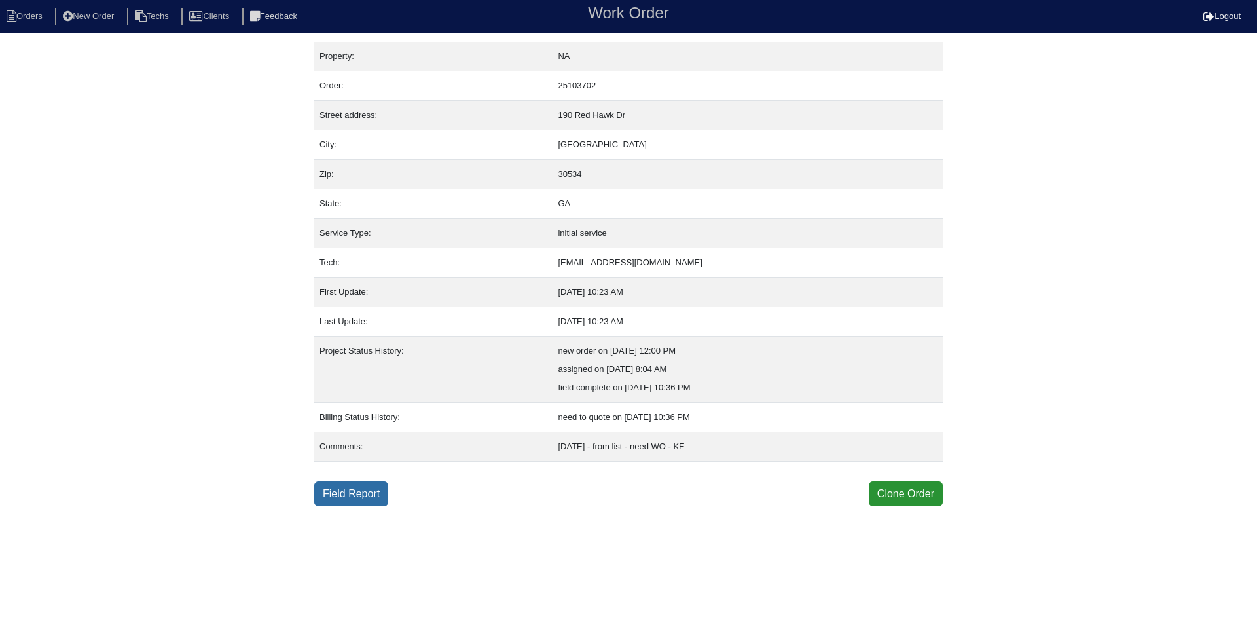
click at [340, 498] on link "Field Report" at bounding box center [351, 493] width 74 height 25
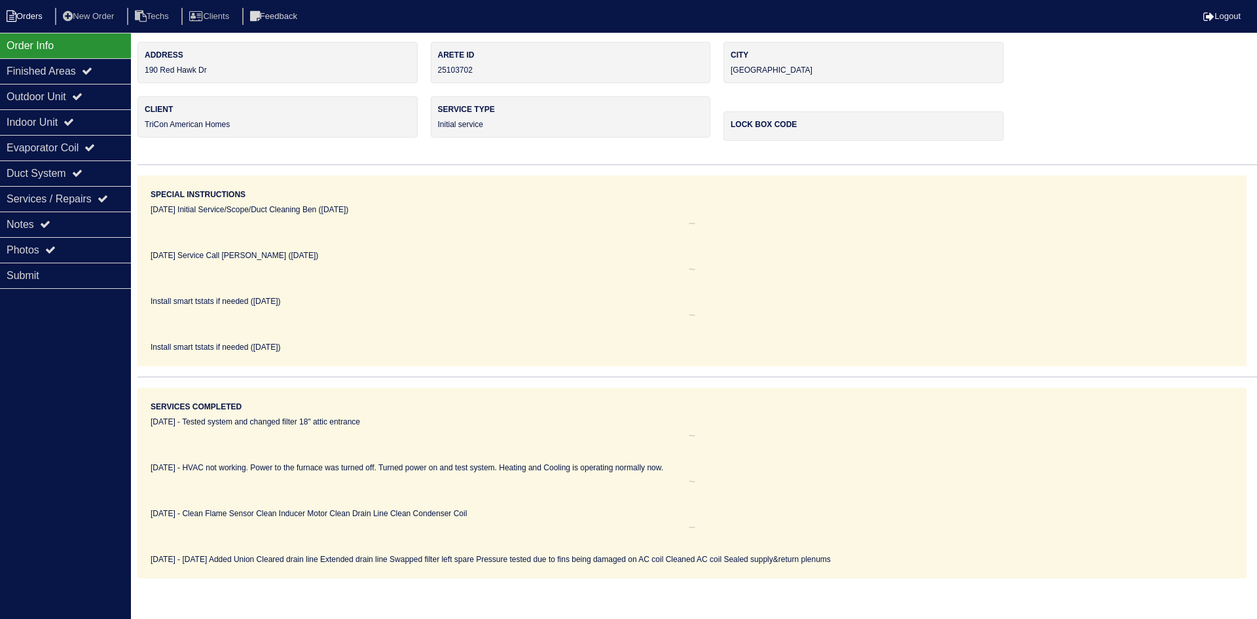
click at [14, 17] on icon at bounding box center [12, 16] width 10 height 12
select select "15"
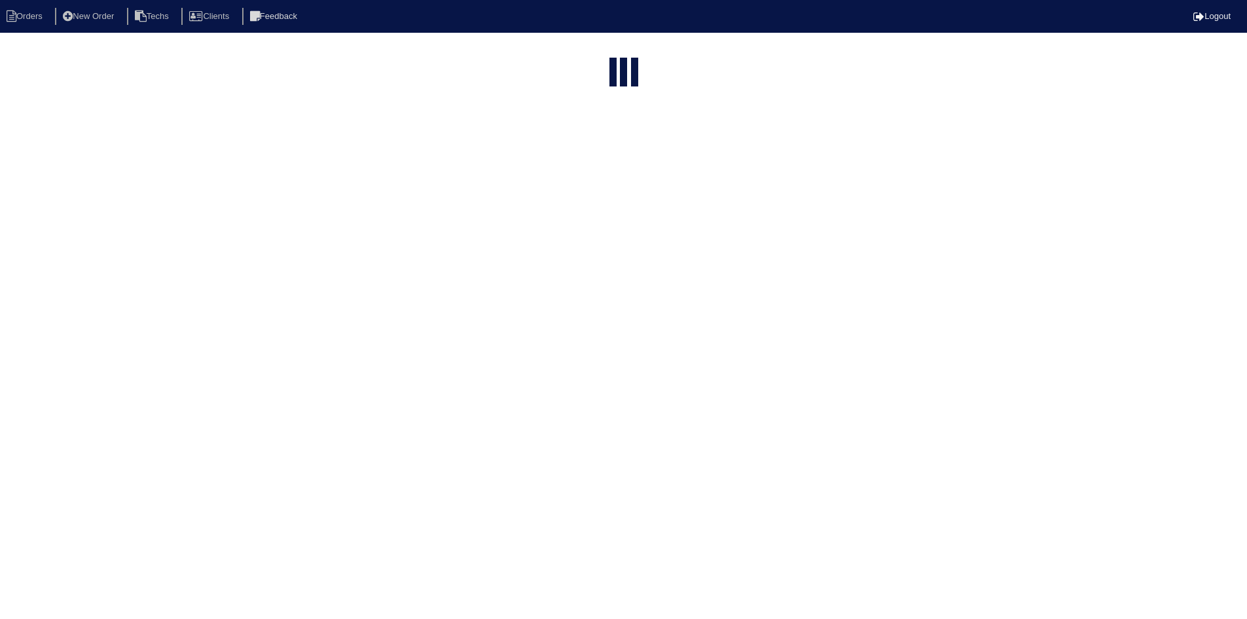
select select "field complete"
select select "need to quote"
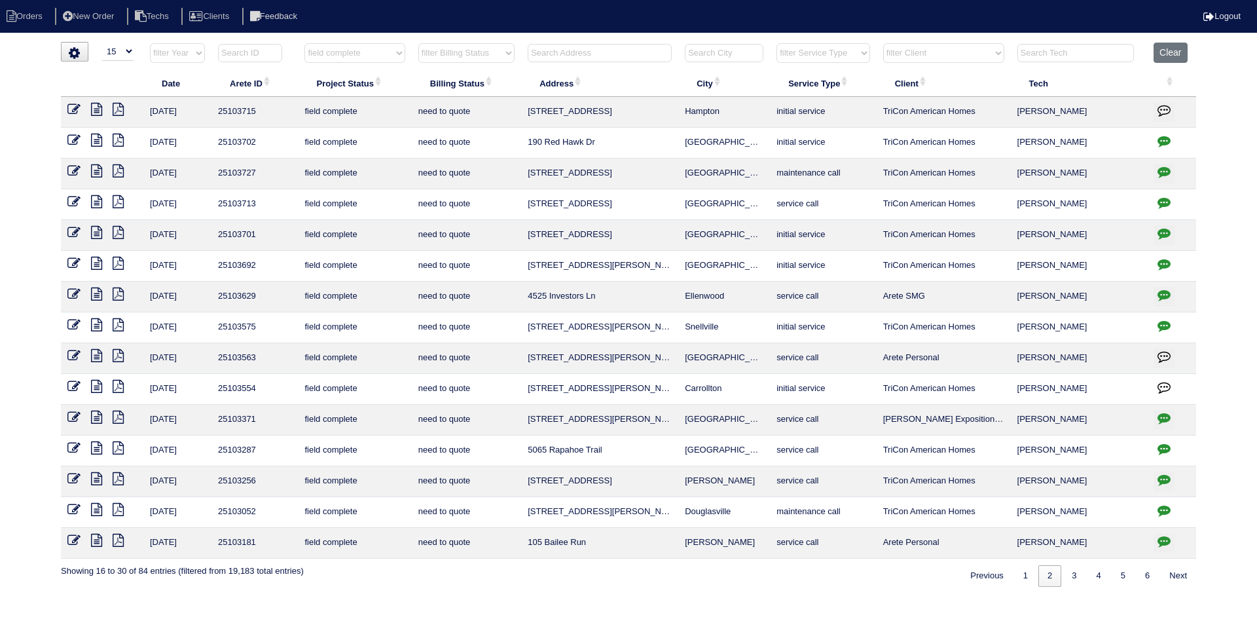
click at [100, 139] on icon at bounding box center [96, 140] width 11 height 13
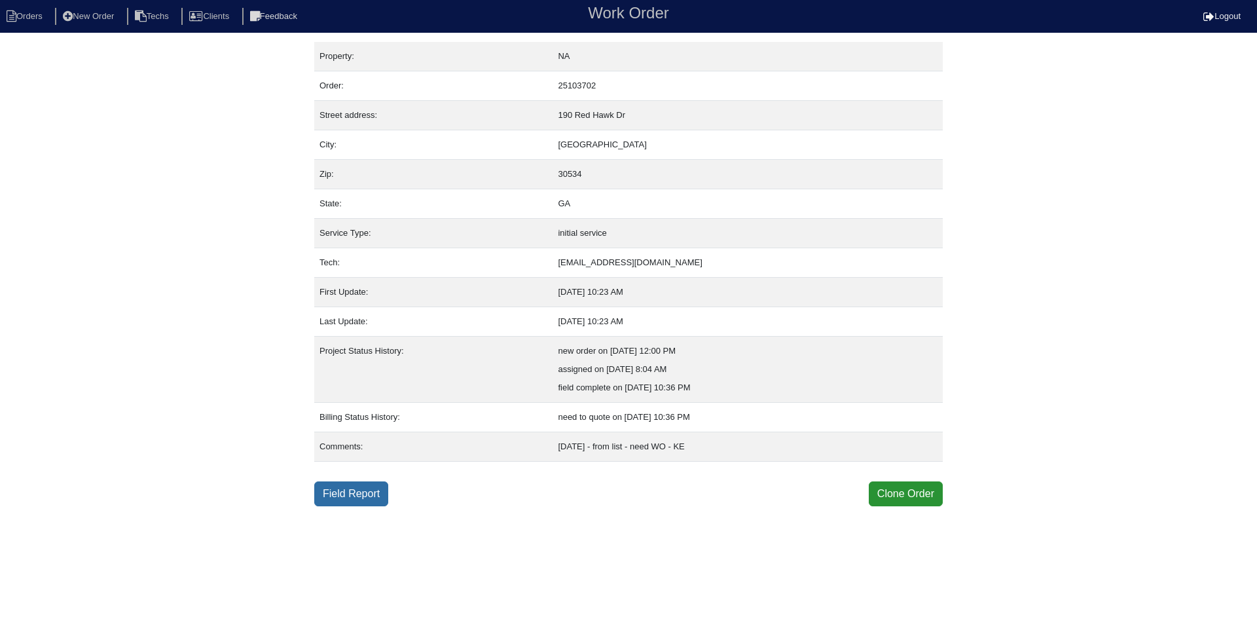
click at [348, 497] on link "Field Report" at bounding box center [351, 493] width 74 height 25
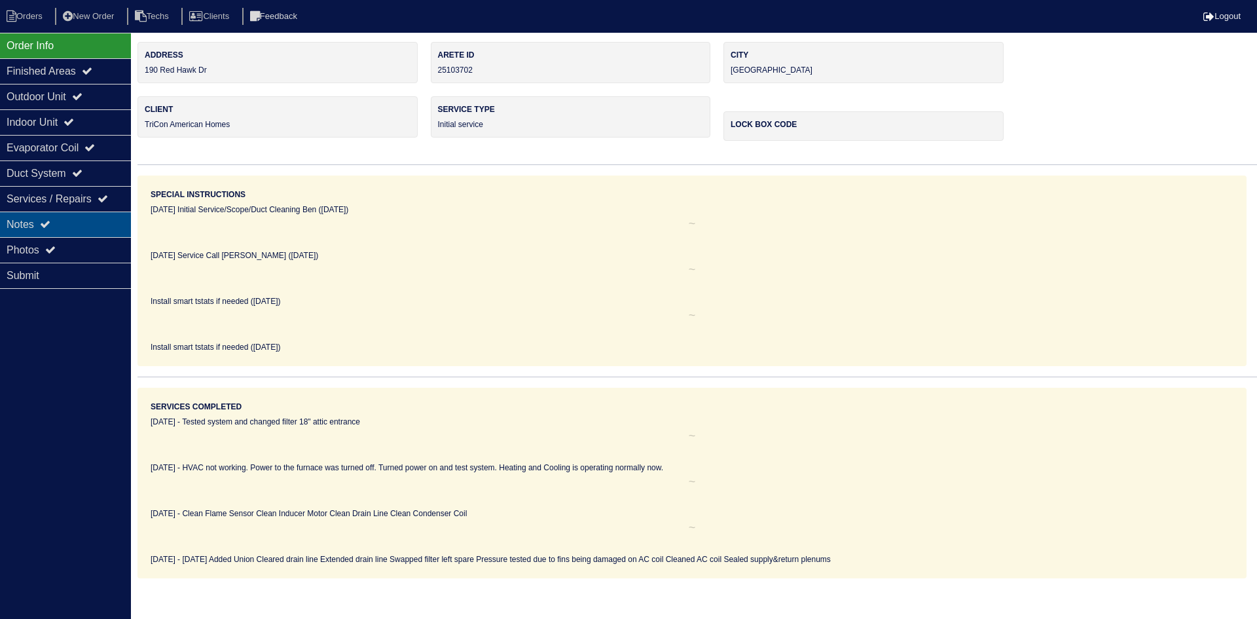
click at [69, 227] on div "Notes" at bounding box center [65, 224] width 131 height 26
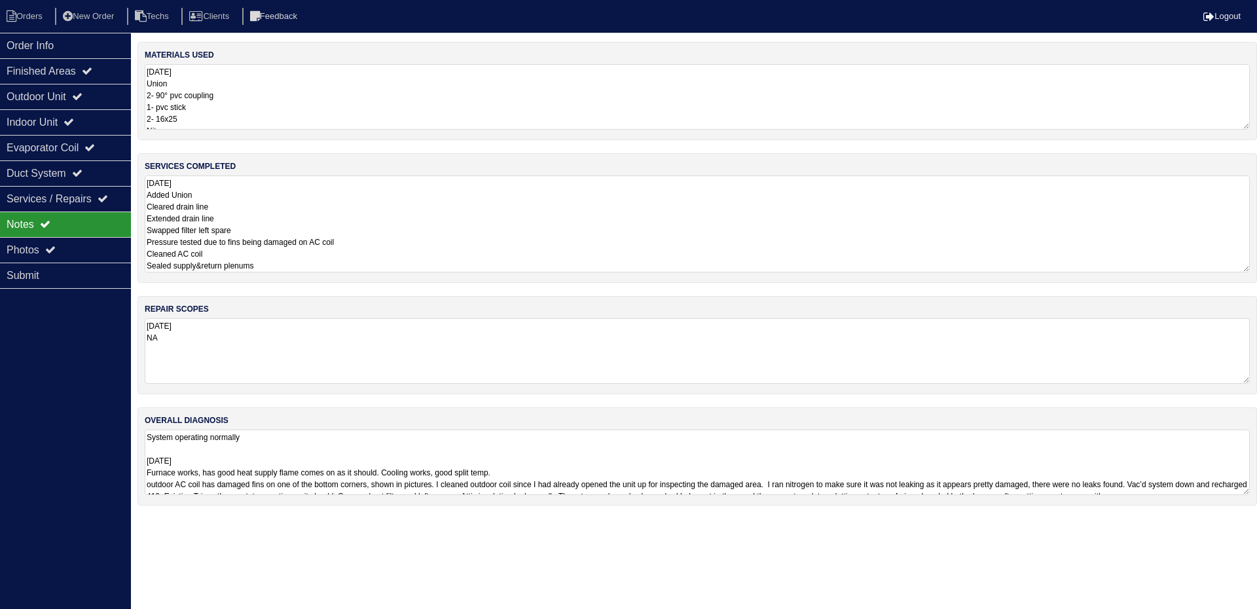
click at [436, 213] on textarea "[DATE] Added Union Cleared drain line Extended drain line Swapped filter left s…" at bounding box center [697, 223] width 1105 height 97
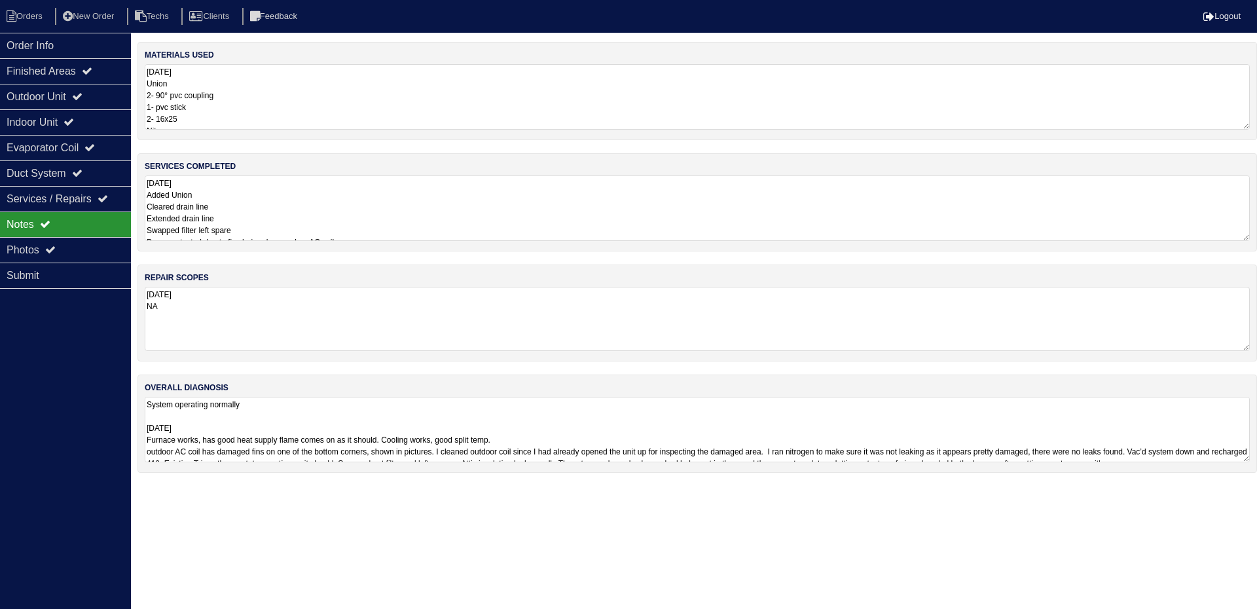
click at [389, 338] on textarea "10.13.25 NA" at bounding box center [697, 319] width 1105 height 64
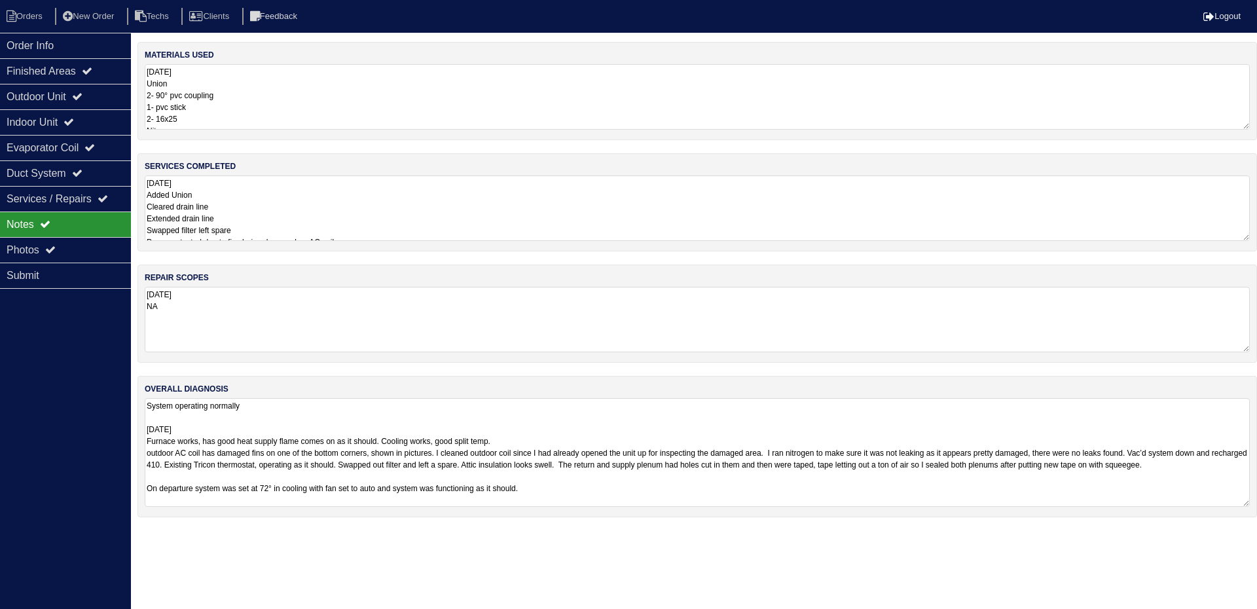
click at [620, 424] on textarea "System operating normally 10.13.25 Furnace works, has good heat supply flame co…" at bounding box center [697, 452] width 1105 height 109
click at [101, 92] on div "Outdoor Unit" at bounding box center [65, 97] width 131 height 26
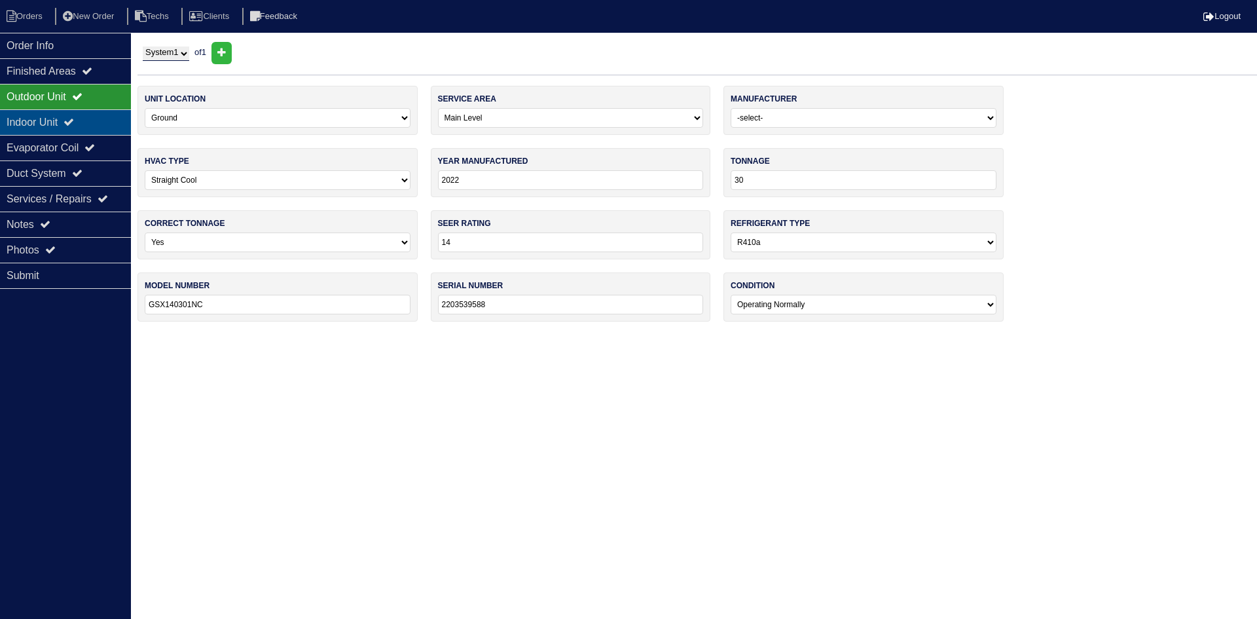
click at [90, 122] on div "Indoor Unit" at bounding box center [65, 122] width 131 height 26
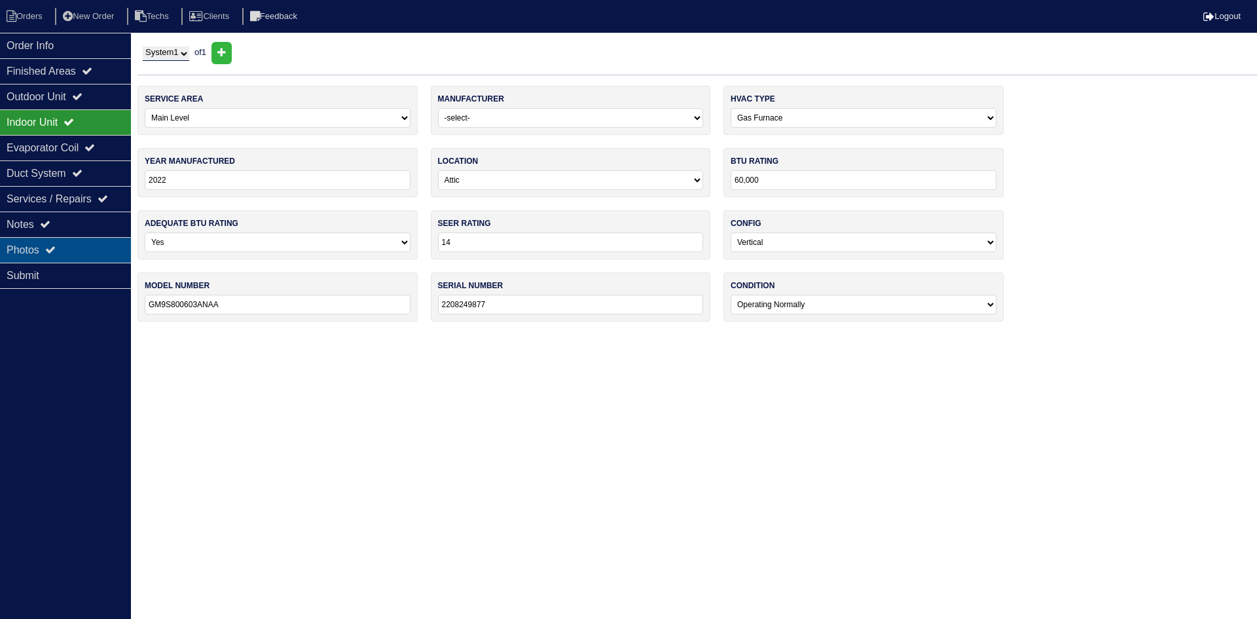
click at [76, 249] on div "Photos" at bounding box center [65, 250] width 131 height 26
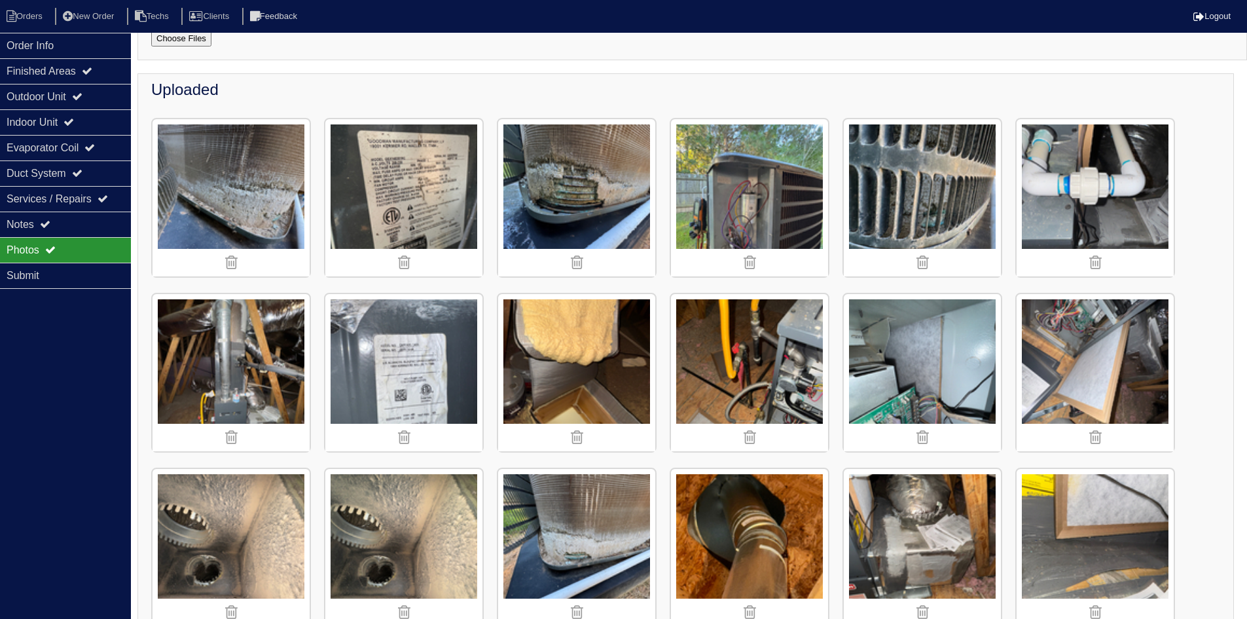
scroll to position [131, 0]
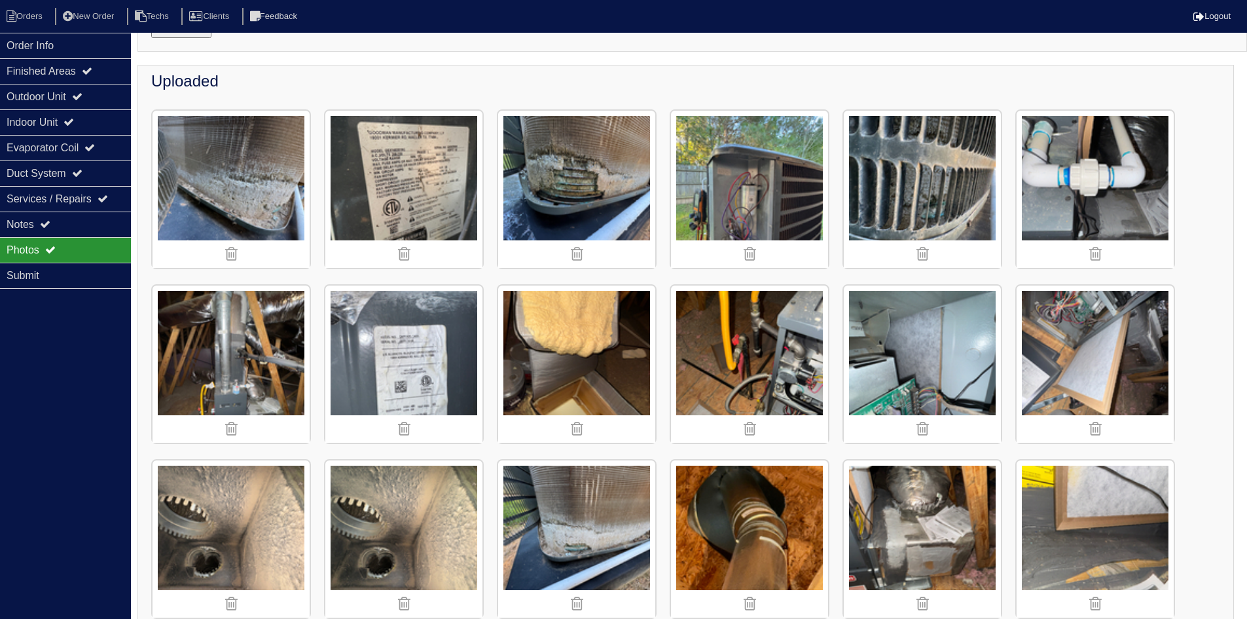
click at [266, 181] on img at bounding box center [231, 189] width 157 height 157
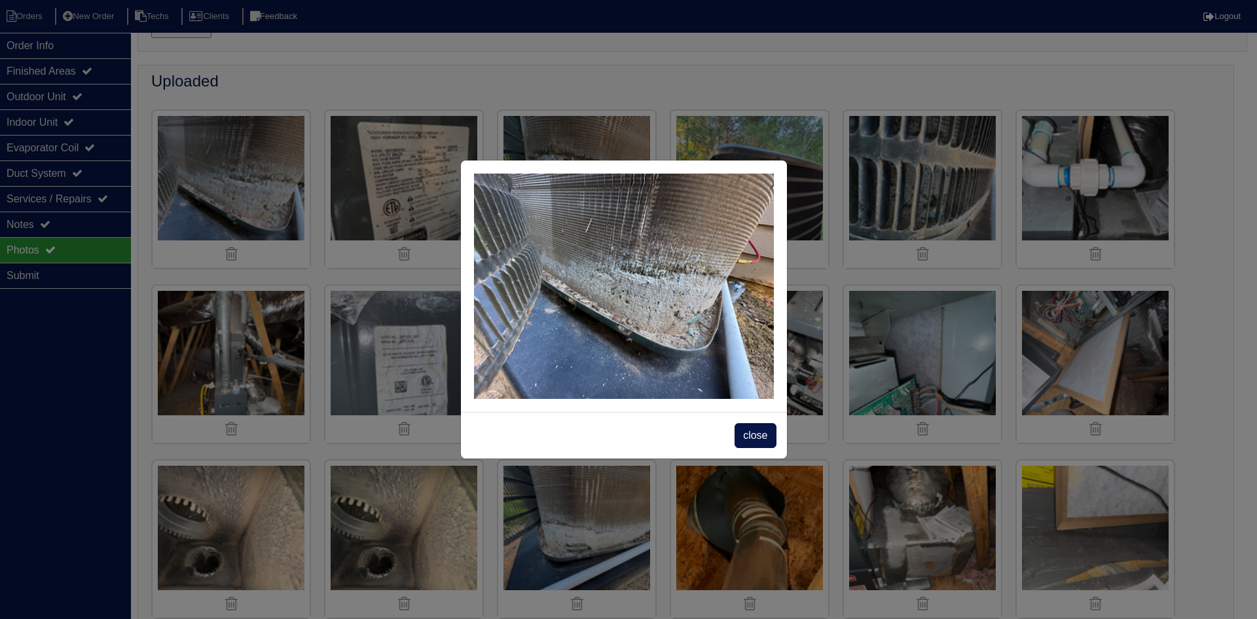
click at [762, 431] on span "close" at bounding box center [755, 435] width 41 height 25
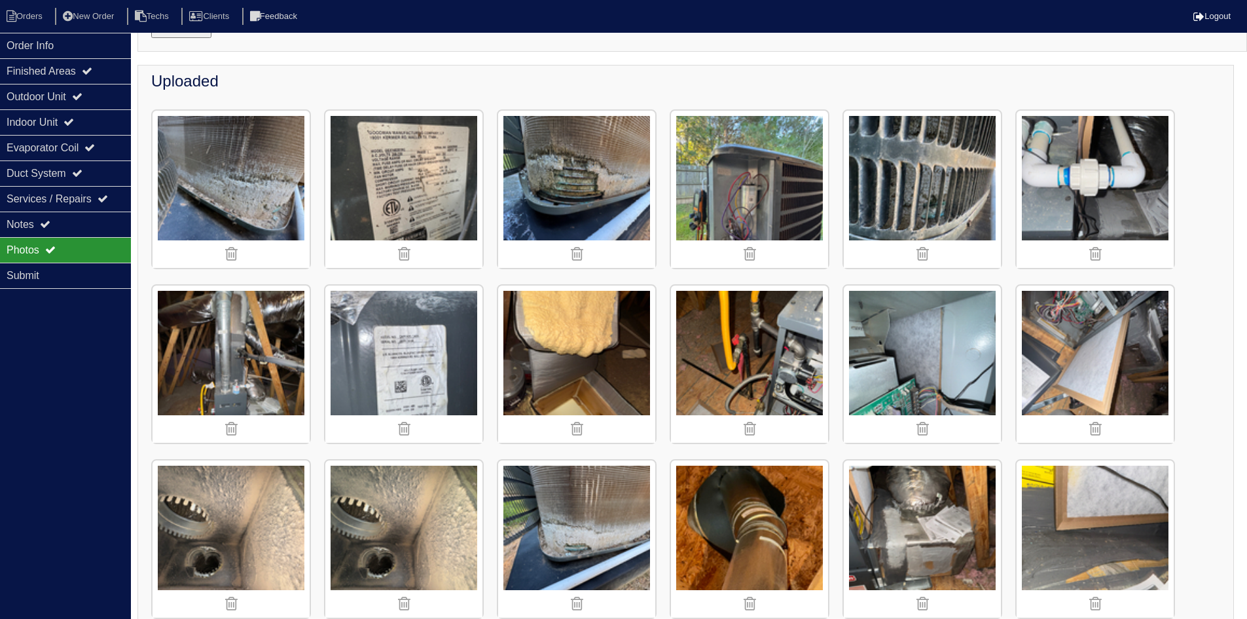
click at [599, 210] on img at bounding box center [576, 189] width 157 height 157
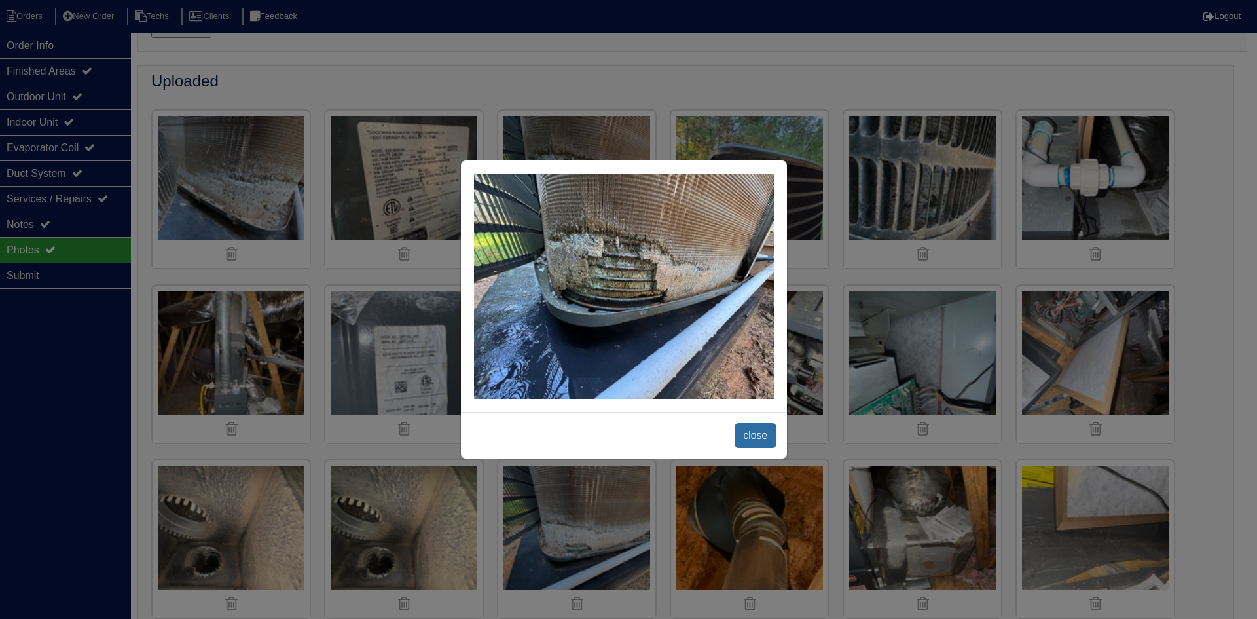
click at [751, 432] on span "close" at bounding box center [755, 435] width 41 height 25
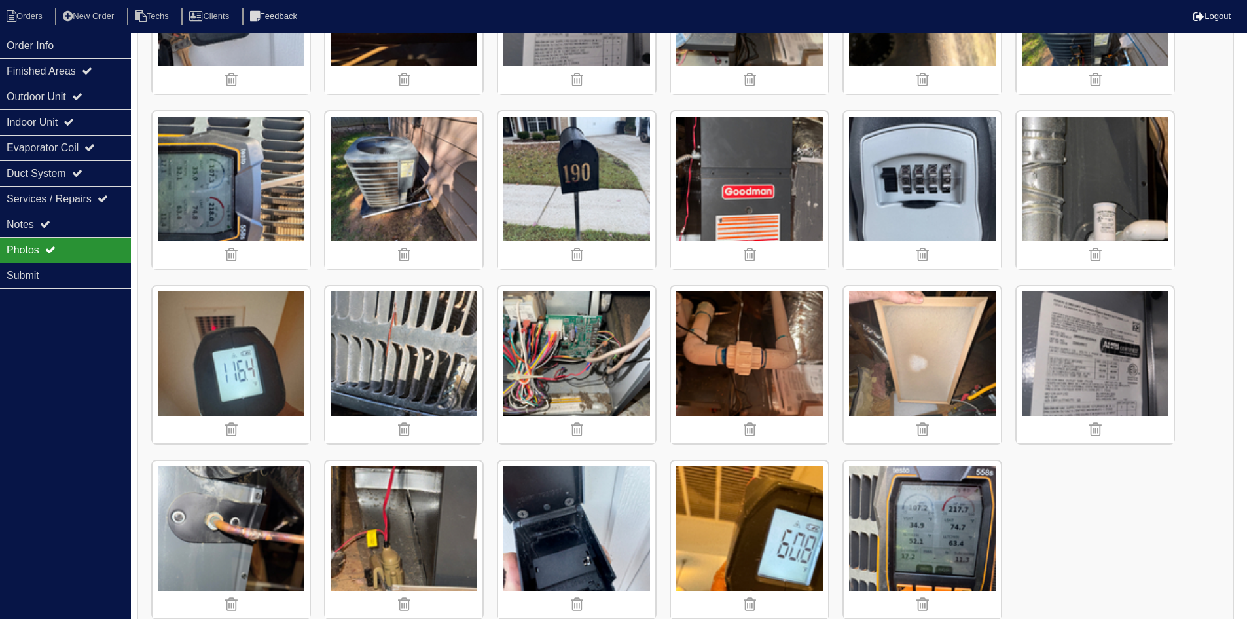
scroll to position [1551, 0]
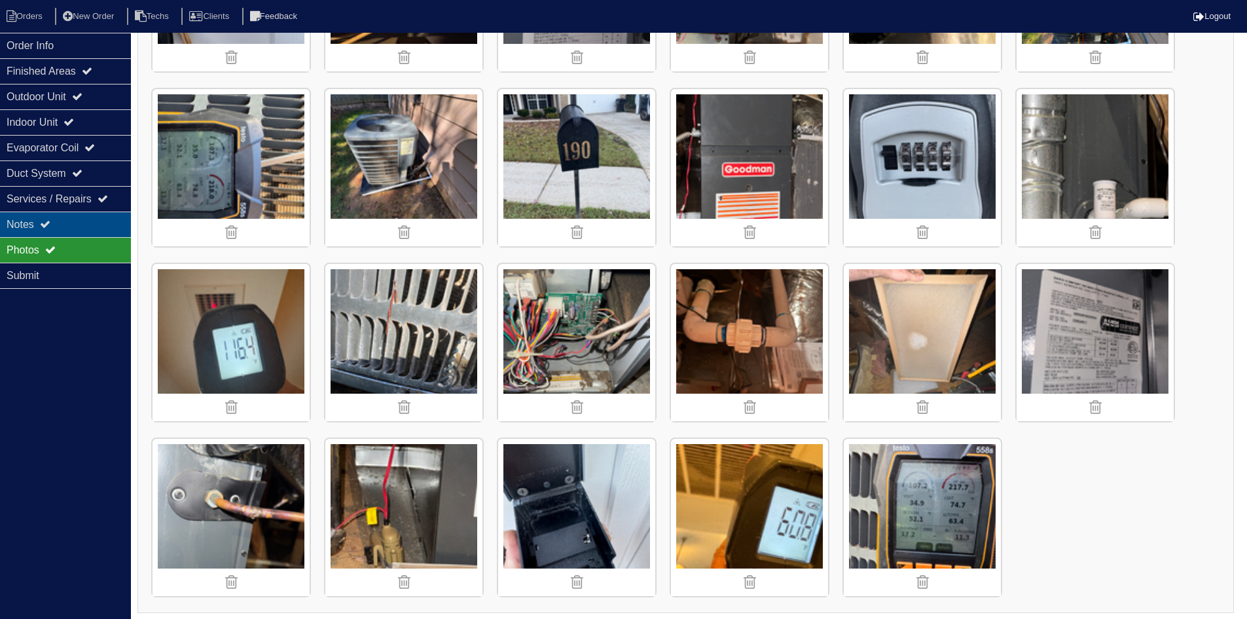
click at [59, 223] on div "Notes" at bounding box center [65, 224] width 131 height 26
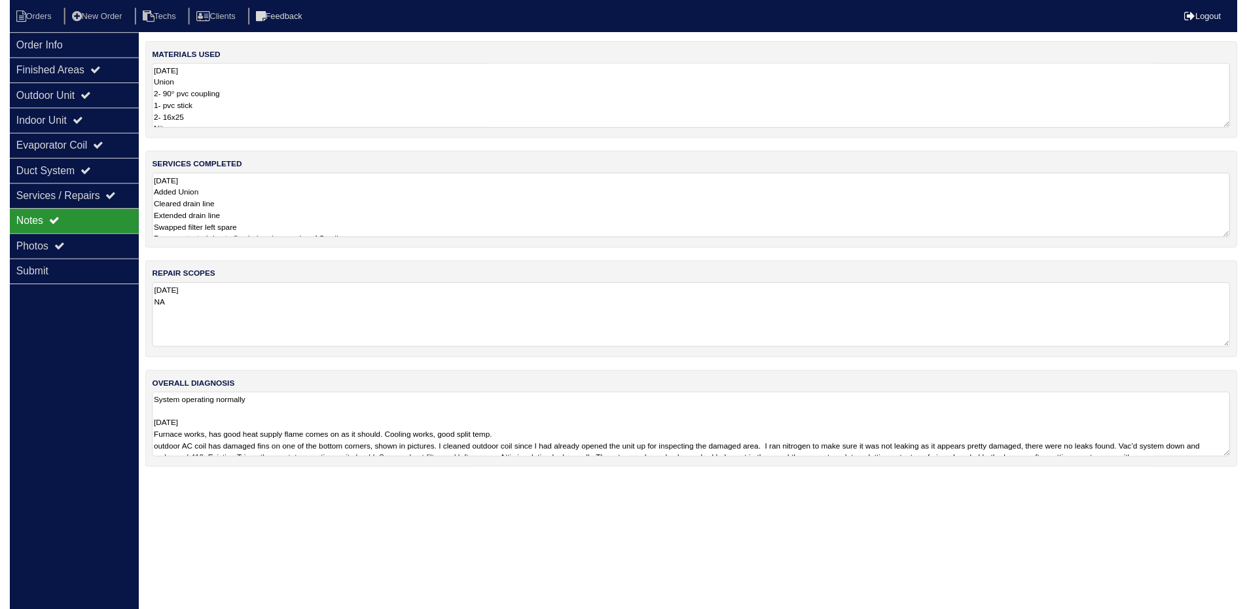
scroll to position [0, 0]
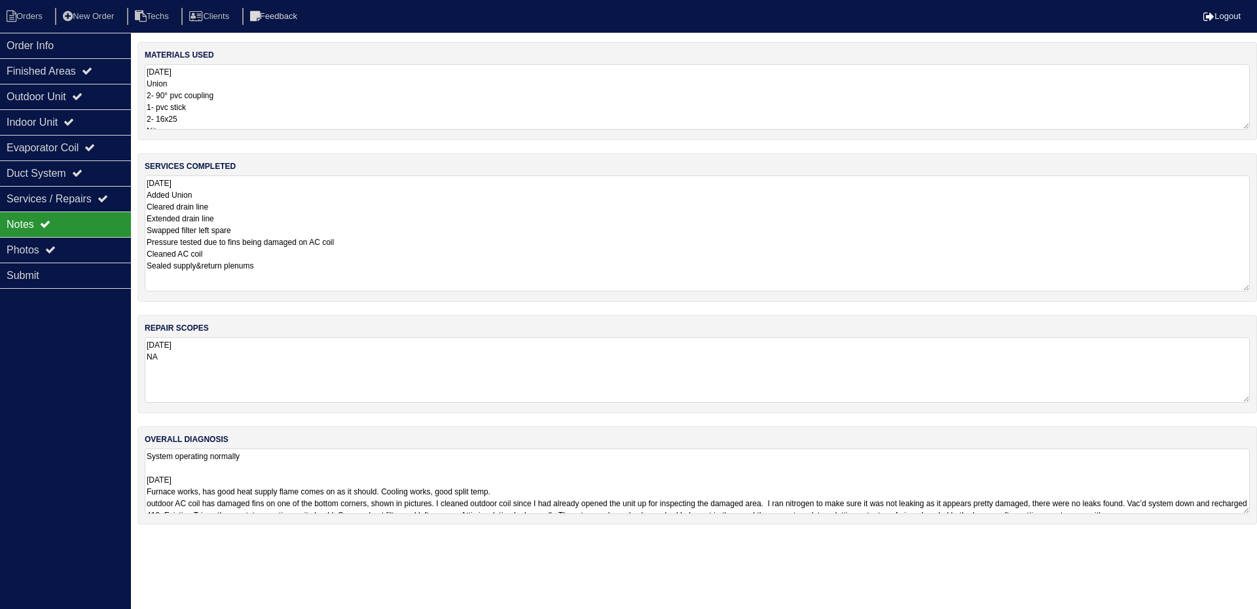
drag, startPoint x: 1244, startPoint y: 236, endPoint x: 1248, endPoint y: 286, distance: 50.6
click at [1248, 286] on textarea "10.13.25 Added Union Cleared drain line Extended drain line Swapped filter left…" at bounding box center [697, 233] width 1105 height 116
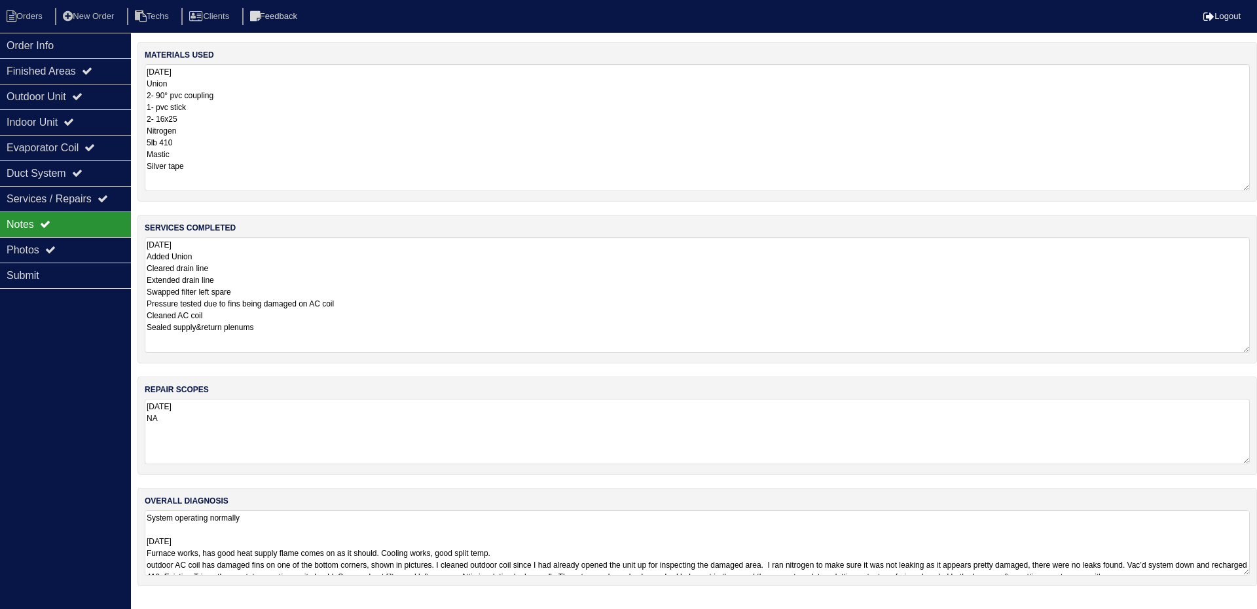
drag, startPoint x: 1246, startPoint y: 121, endPoint x: 1248, endPoint y: 183, distance: 61.6
click at [1248, 183] on textarea "10.13.25 Union 2- 90° pvc coupling 1- pvc stick 2- 16x25 Nitrogen 5lb 410 Masti…" at bounding box center [697, 127] width 1105 height 127
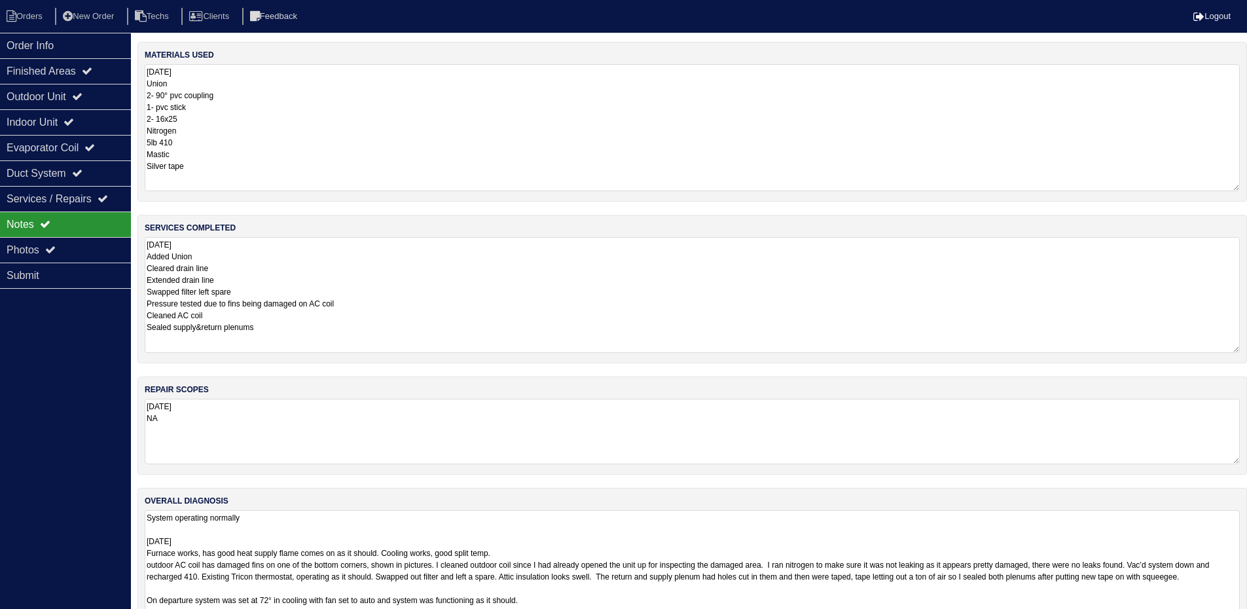
drag, startPoint x: 1249, startPoint y: 574, endPoint x: 1240, endPoint y: 648, distance: 75.1
click at [1240, 618] on html "Orders New Order Techs Clients Feedback Logout Orders New Order Users Clients M…" at bounding box center [623, 337] width 1247 height 675
click at [70, 140] on div "Evaporator Coil" at bounding box center [65, 148] width 131 height 26
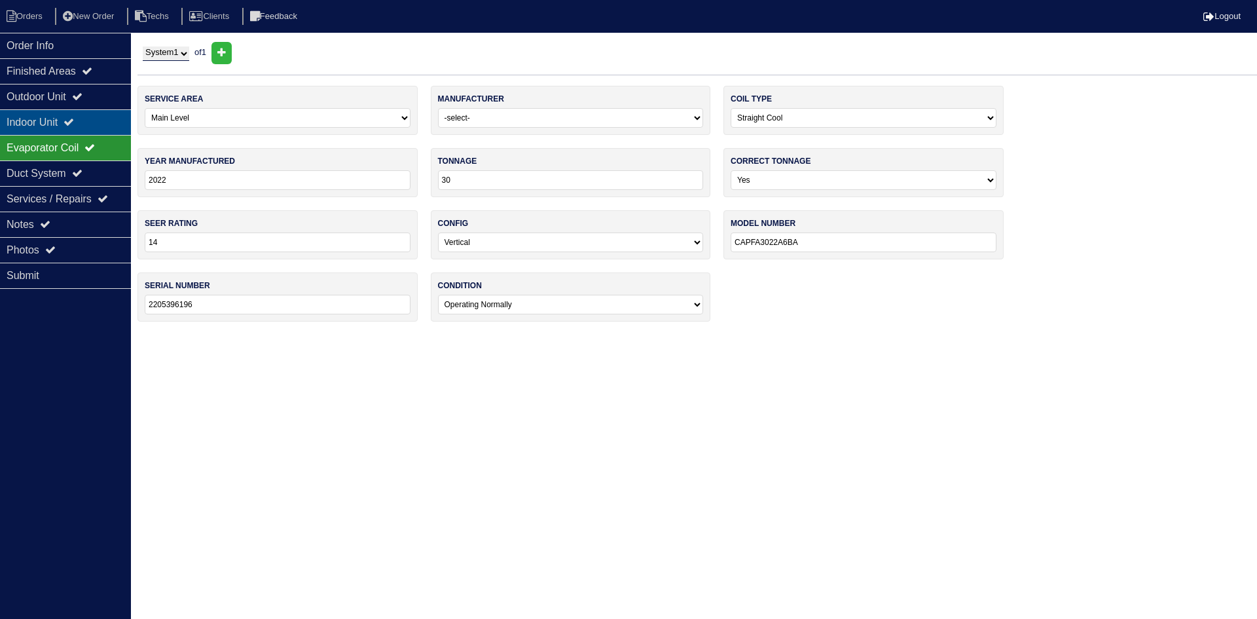
click at [69, 115] on div "Indoor Unit" at bounding box center [65, 122] width 131 height 26
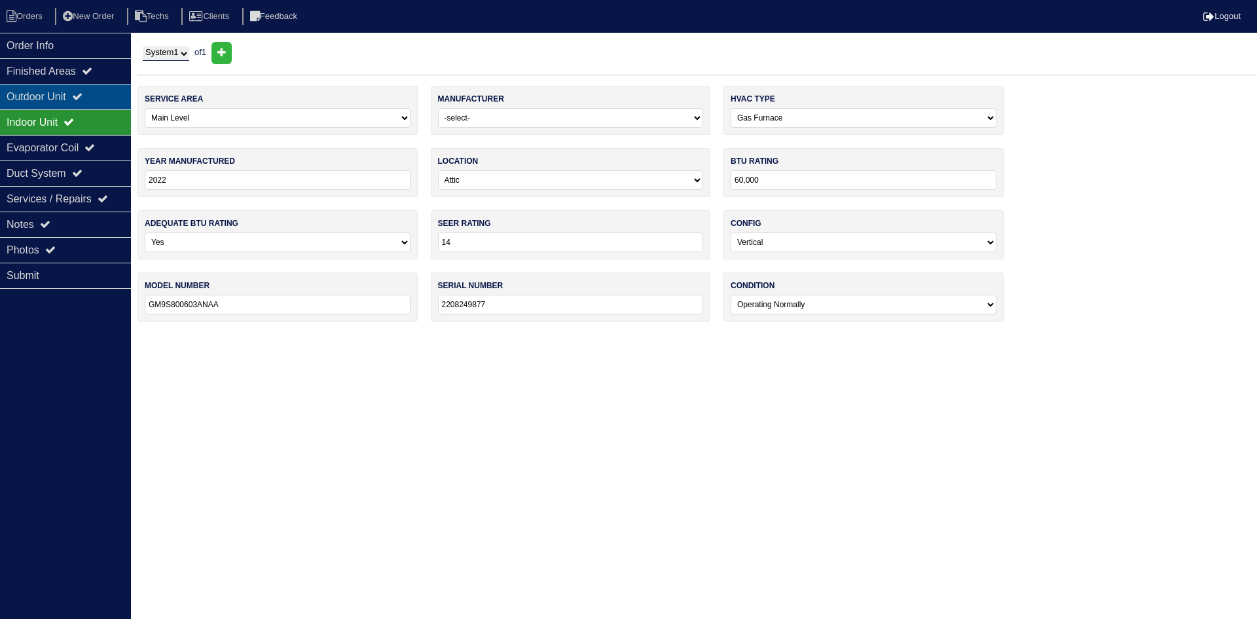
click at [68, 93] on div "Outdoor Unit" at bounding box center [65, 97] width 131 height 26
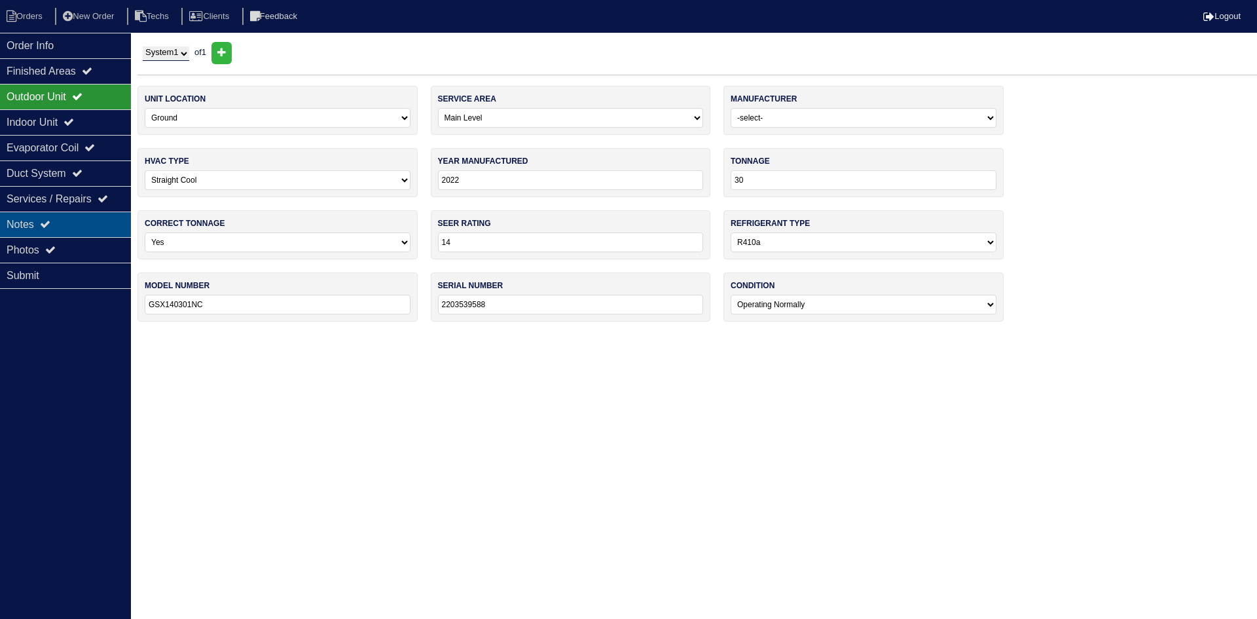
click at [95, 229] on div "Notes" at bounding box center [65, 224] width 131 height 26
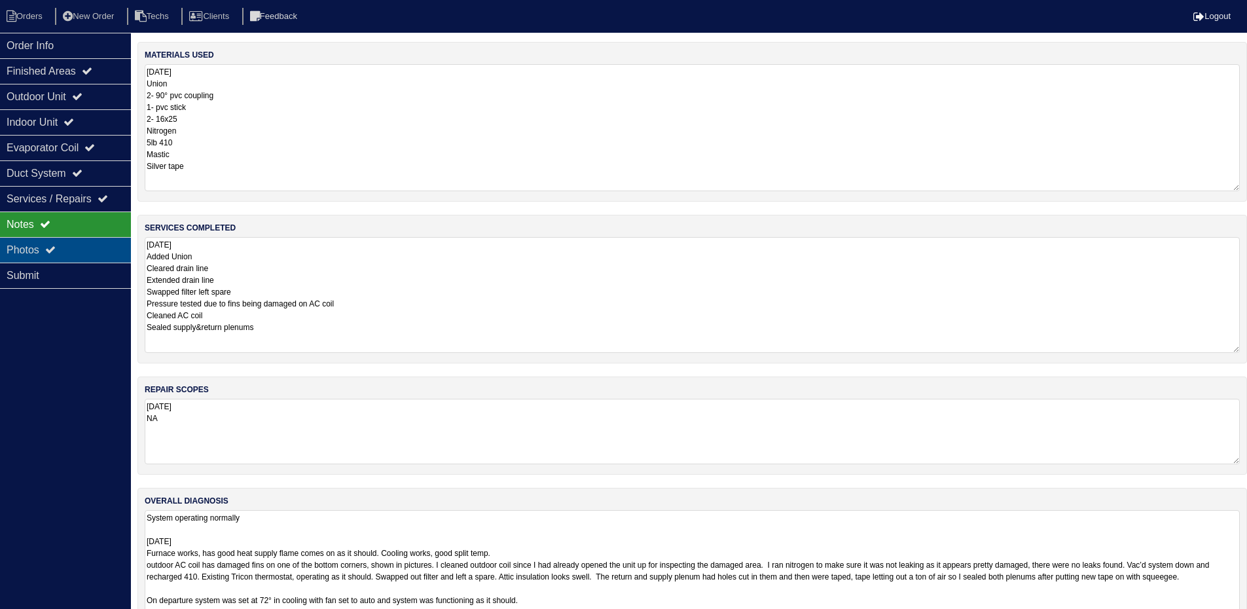
click at [49, 251] on icon at bounding box center [50, 249] width 10 height 10
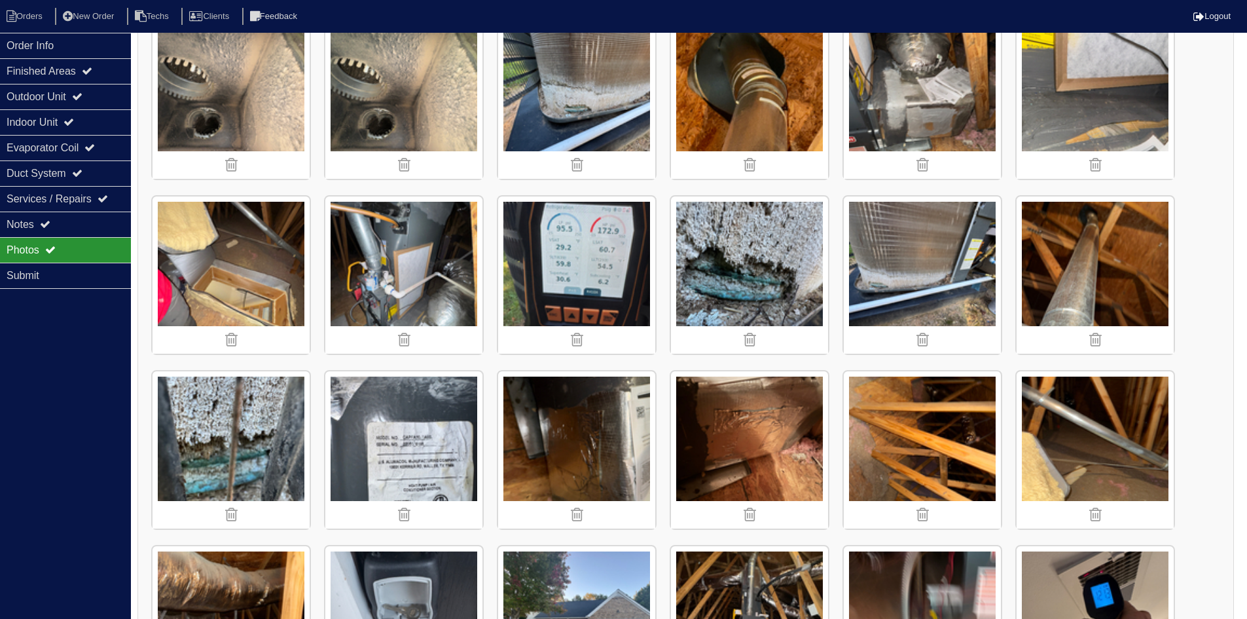
scroll to position [569, 0]
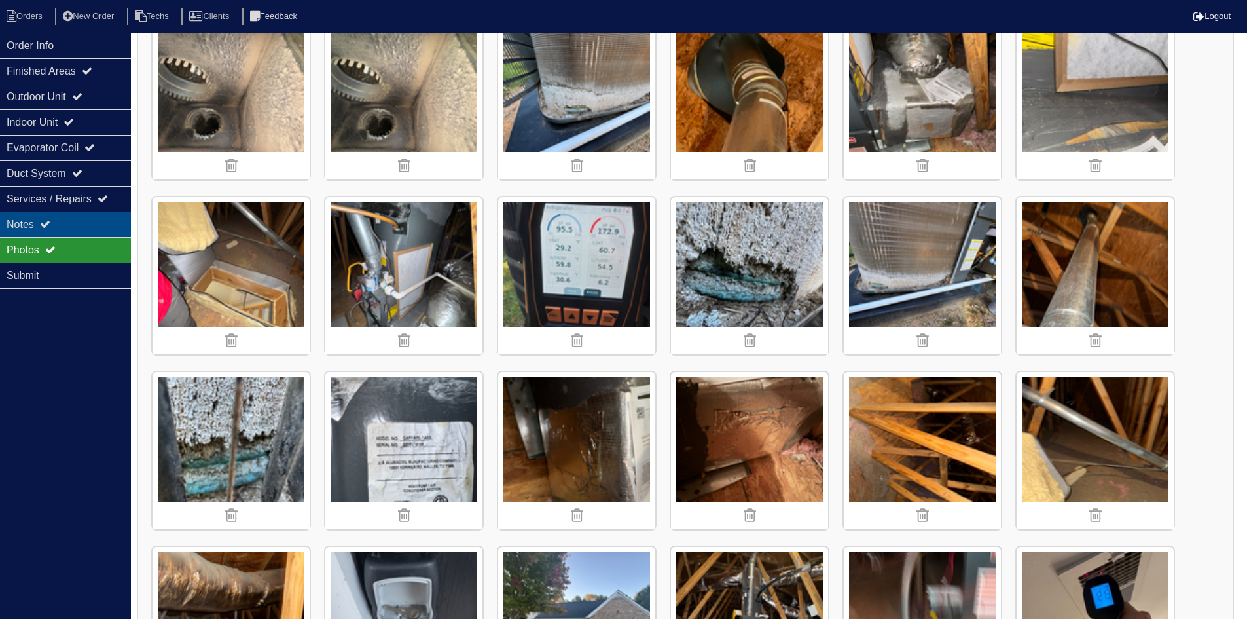
click at [101, 224] on div "Notes" at bounding box center [65, 224] width 131 height 26
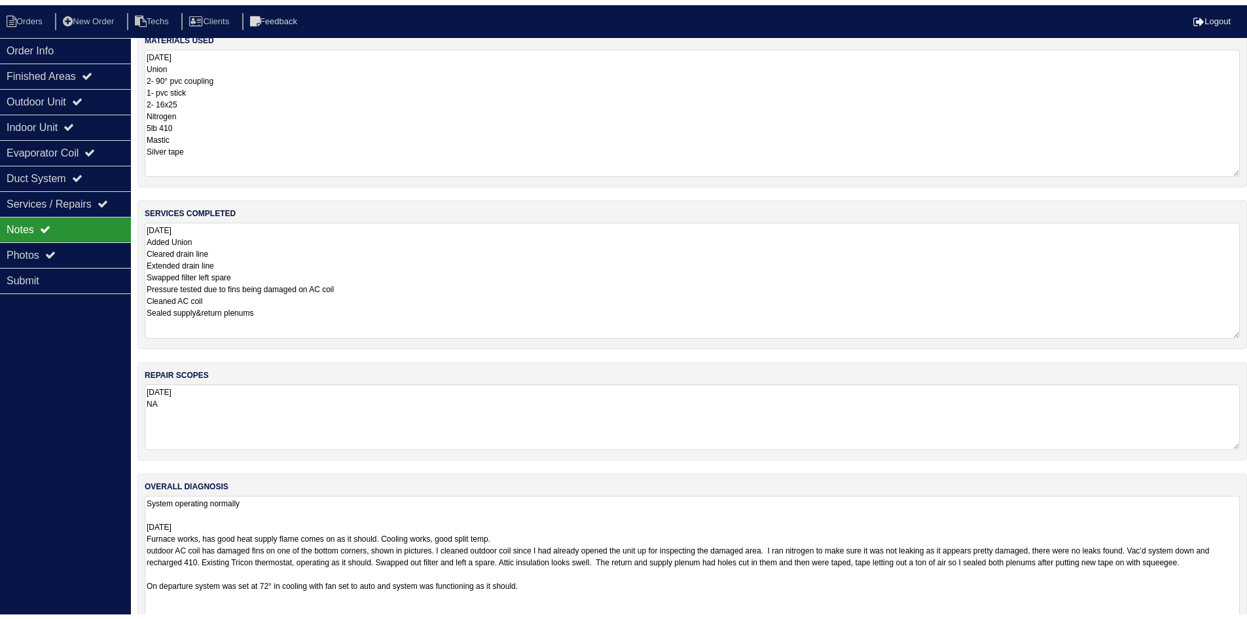
scroll to position [0, 0]
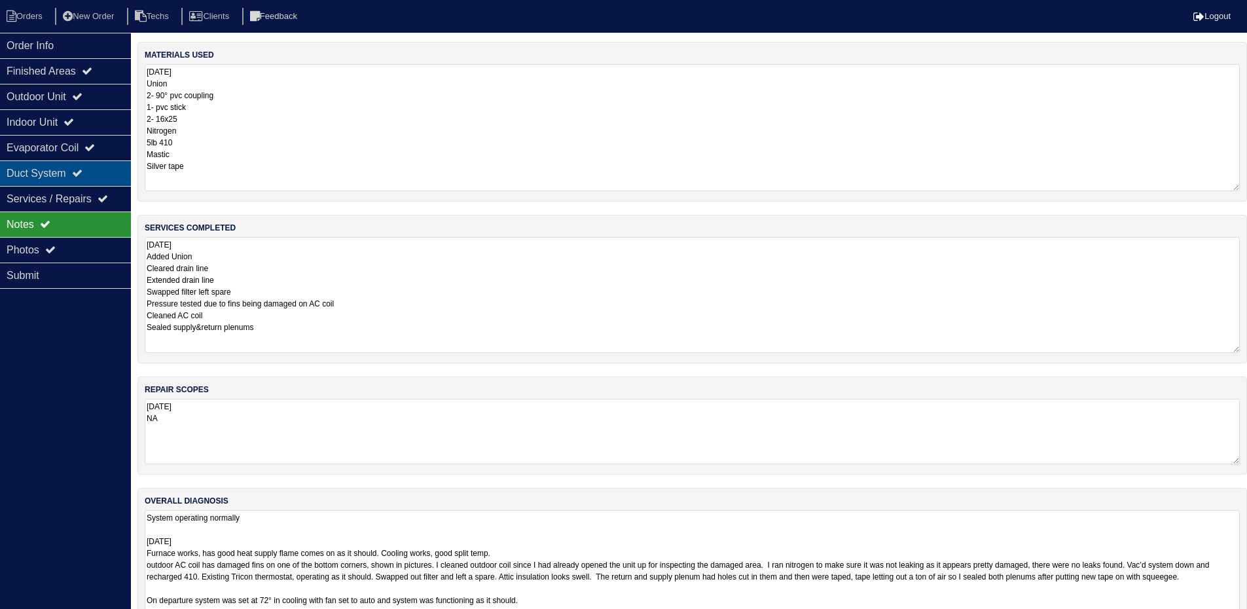
click at [103, 169] on div "Duct System" at bounding box center [65, 173] width 131 height 26
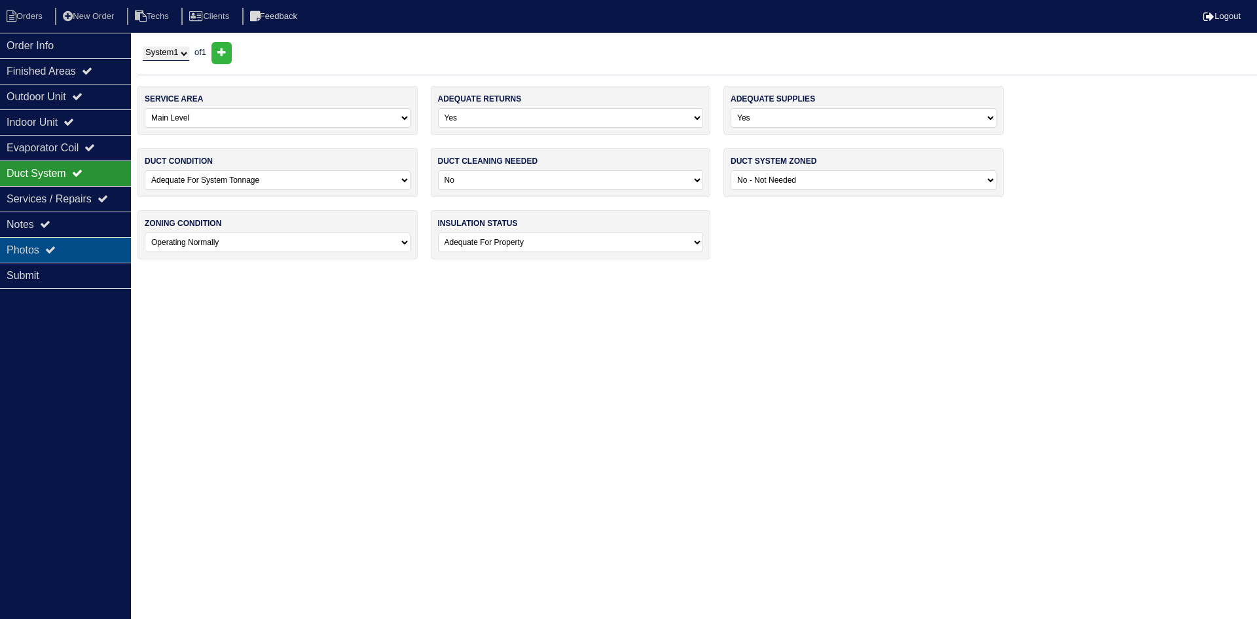
click at [92, 243] on div "Photos" at bounding box center [65, 250] width 131 height 26
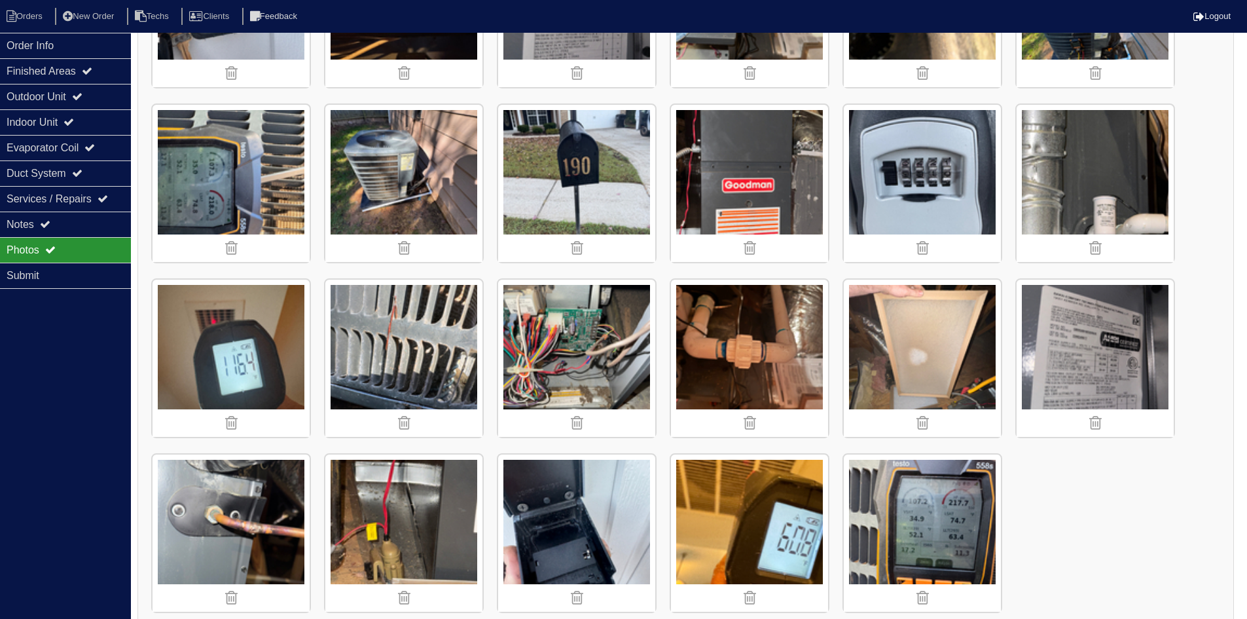
scroll to position [1551, 0]
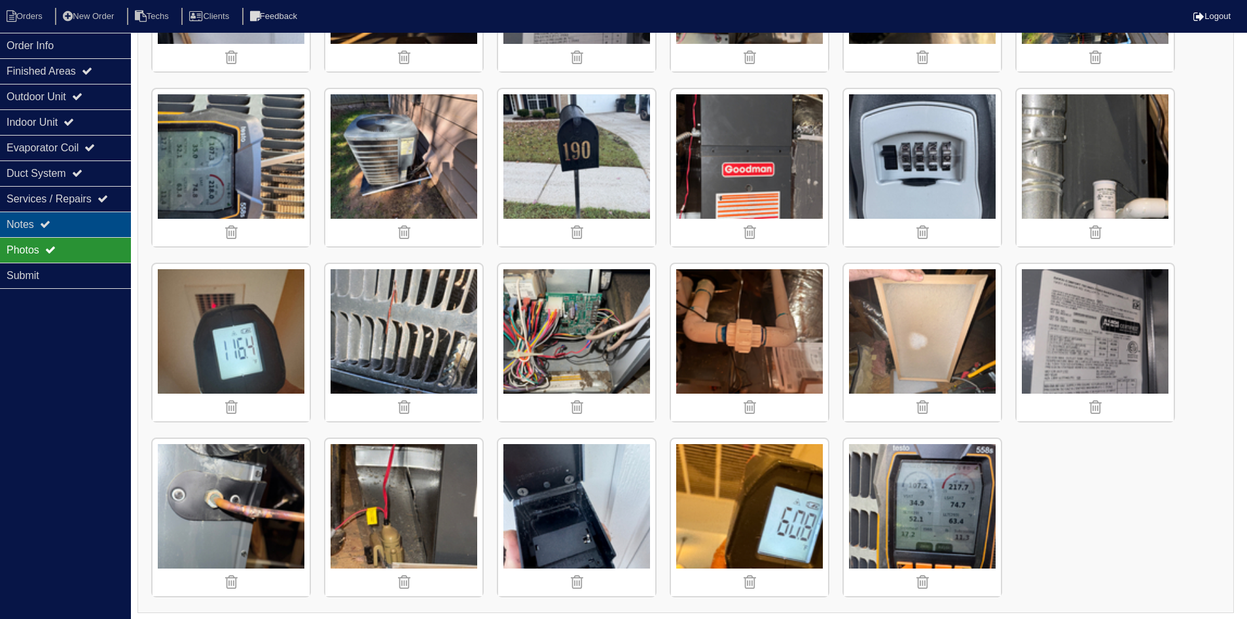
click at [84, 222] on div "Notes" at bounding box center [65, 224] width 131 height 26
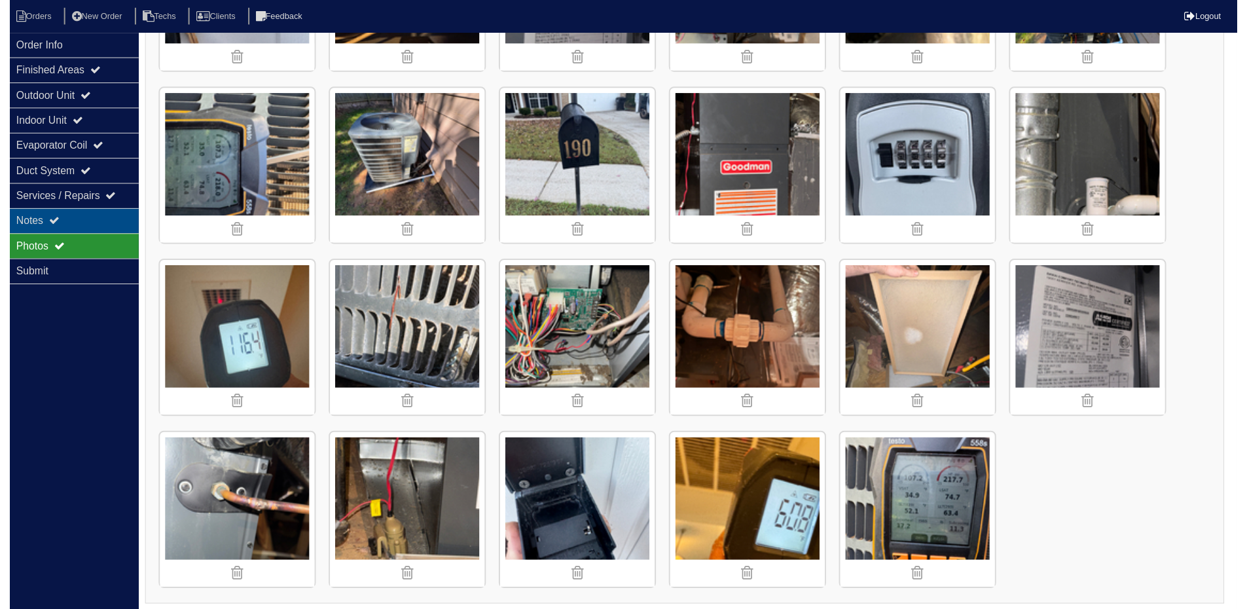
scroll to position [65, 0]
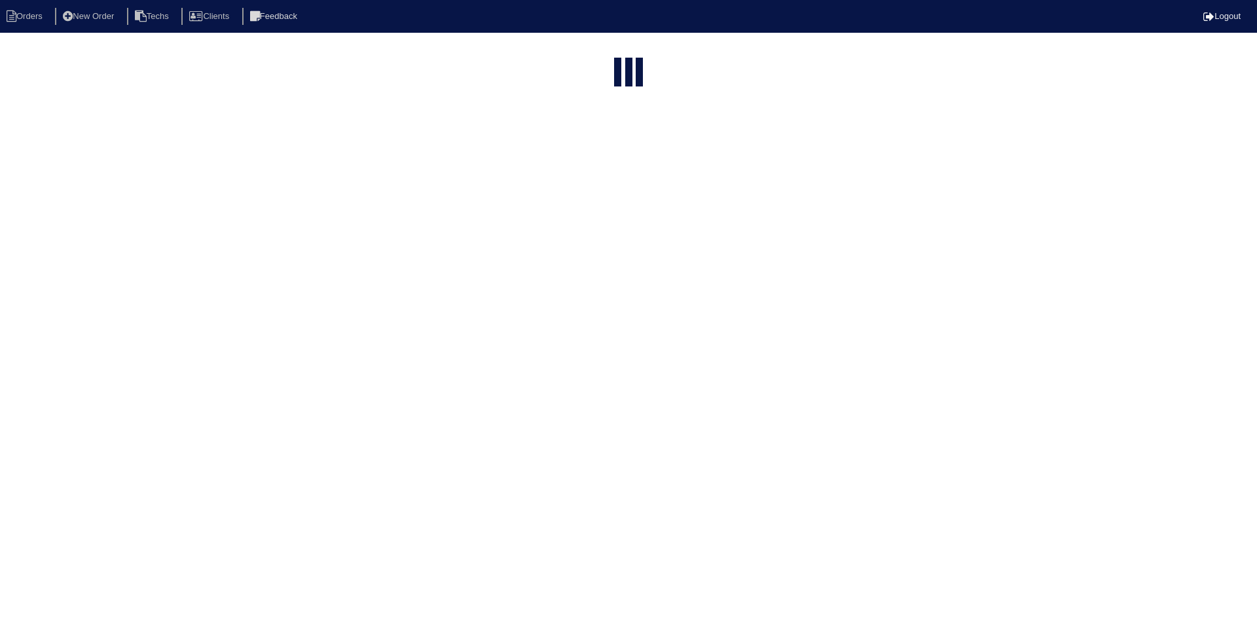
select select "15"
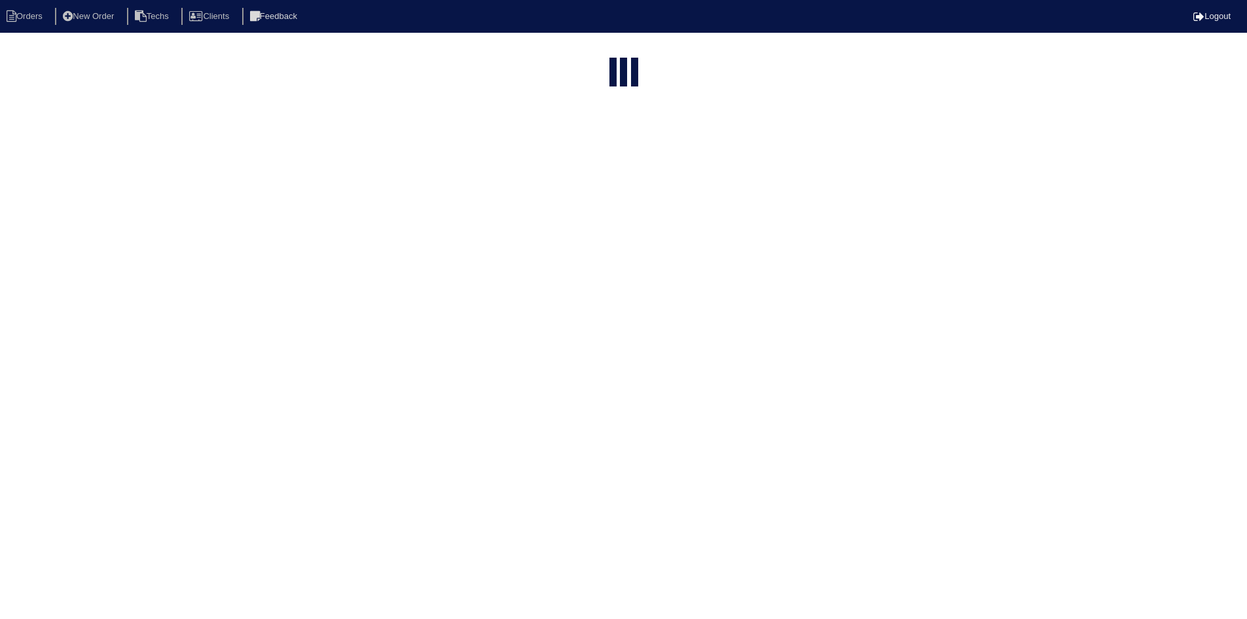
select select "field complete"
select select "need to quote"
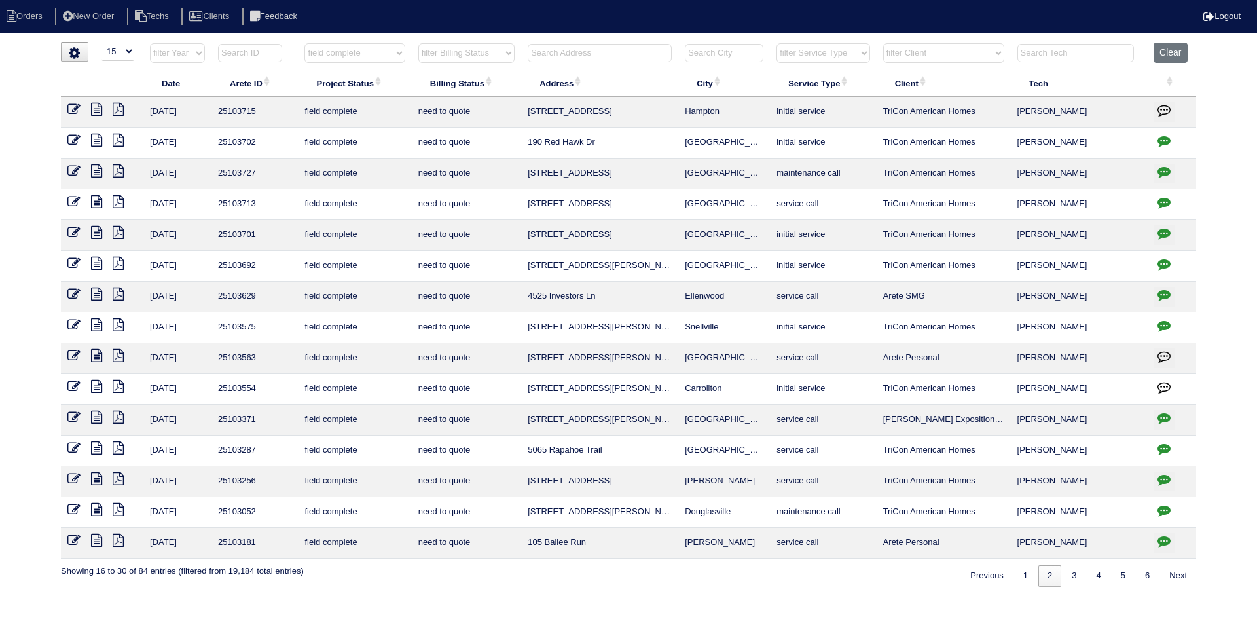
click at [97, 108] on icon at bounding box center [96, 109] width 11 height 13
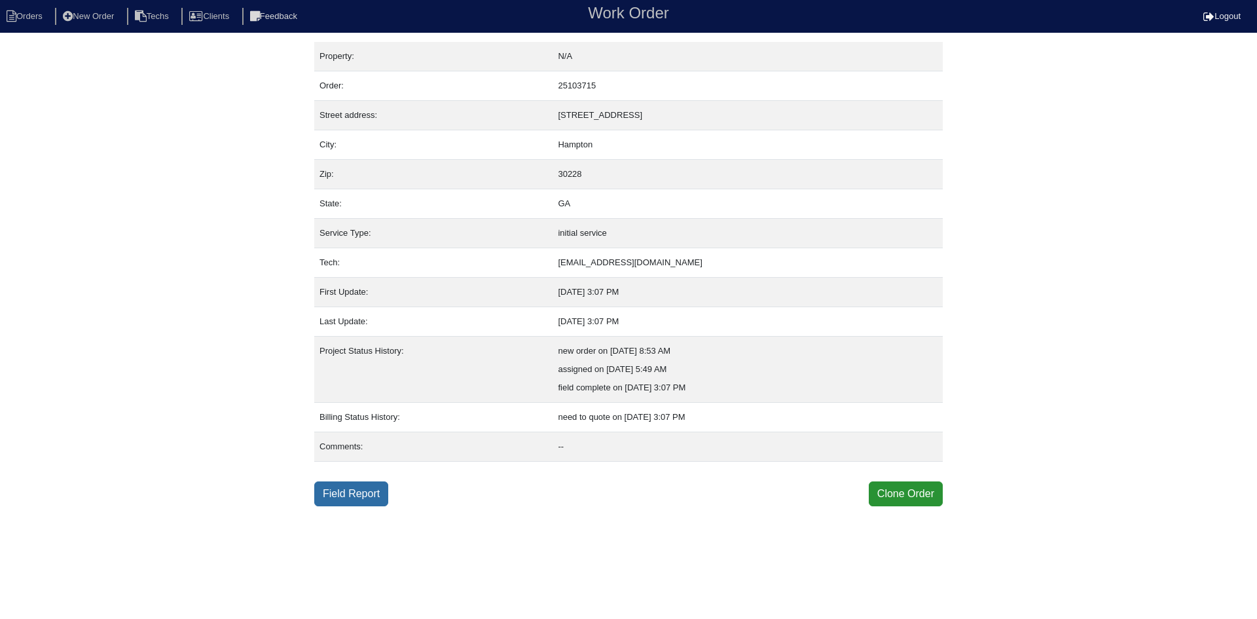
click at [357, 485] on link "Field Report" at bounding box center [351, 493] width 74 height 25
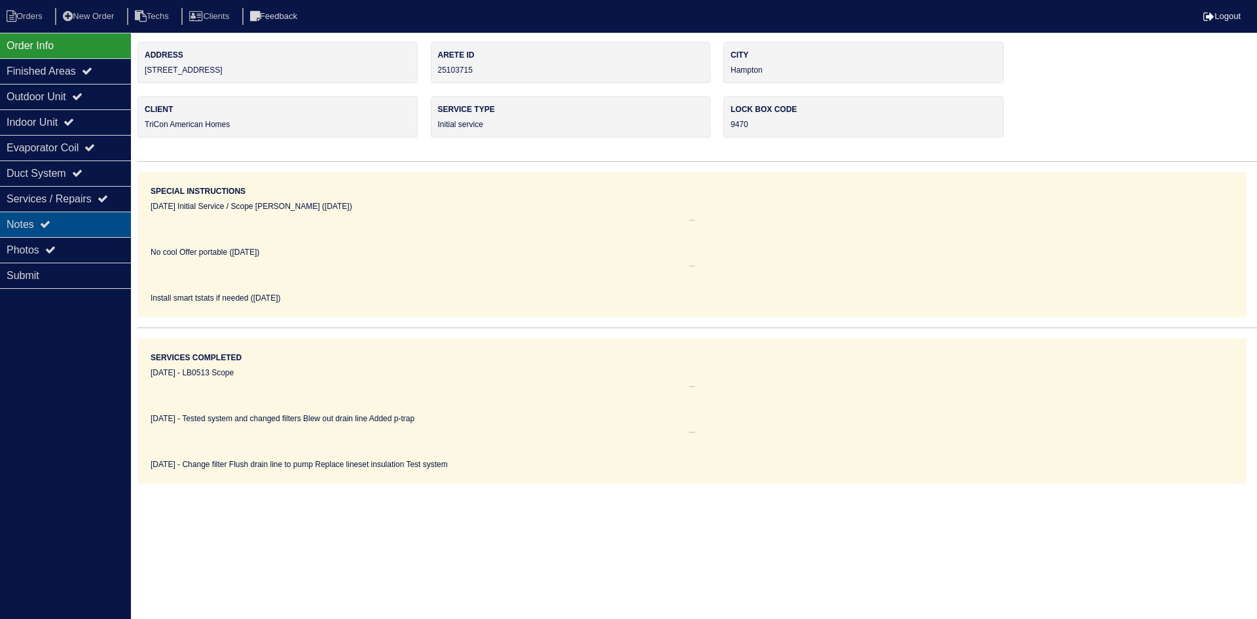
click at [28, 221] on div "Notes" at bounding box center [65, 224] width 131 height 26
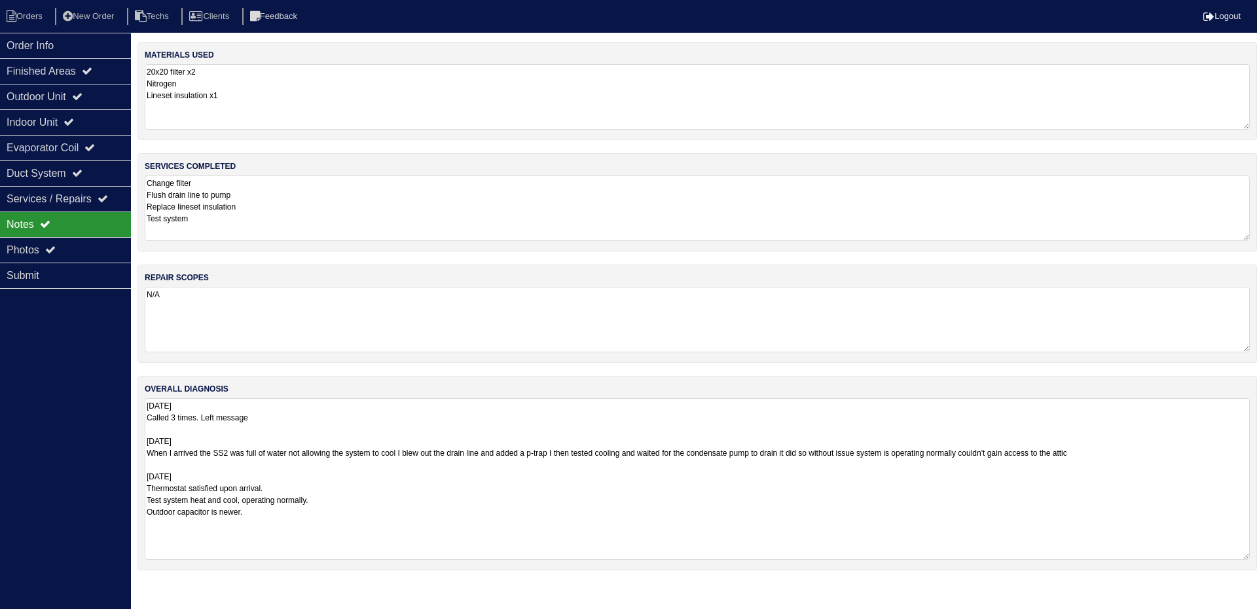
drag, startPoint x: 1246, startPoint y: 458, endPoint x: 928, endPoint y: 558, distance: 333.0
click at [1255, 554] on div "overall diagnosis [DATE] Called 3 times. Left message [DATE] When I arrived the…" at bounding box center [697, 473] width 1120 height 194
click at [77, 94] on div "Outdoor Unit" at bounding box center [65, 97] width 131 height 26
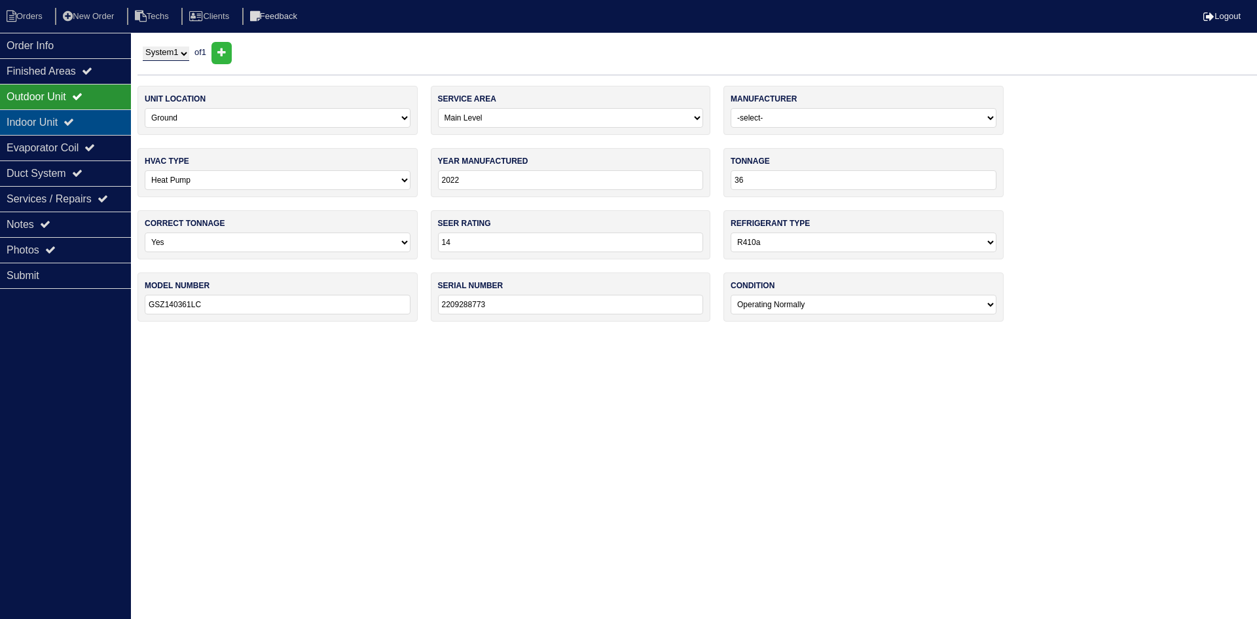
click at [74, 119] on icon at bounding box center [69, 122] width 10 height 10
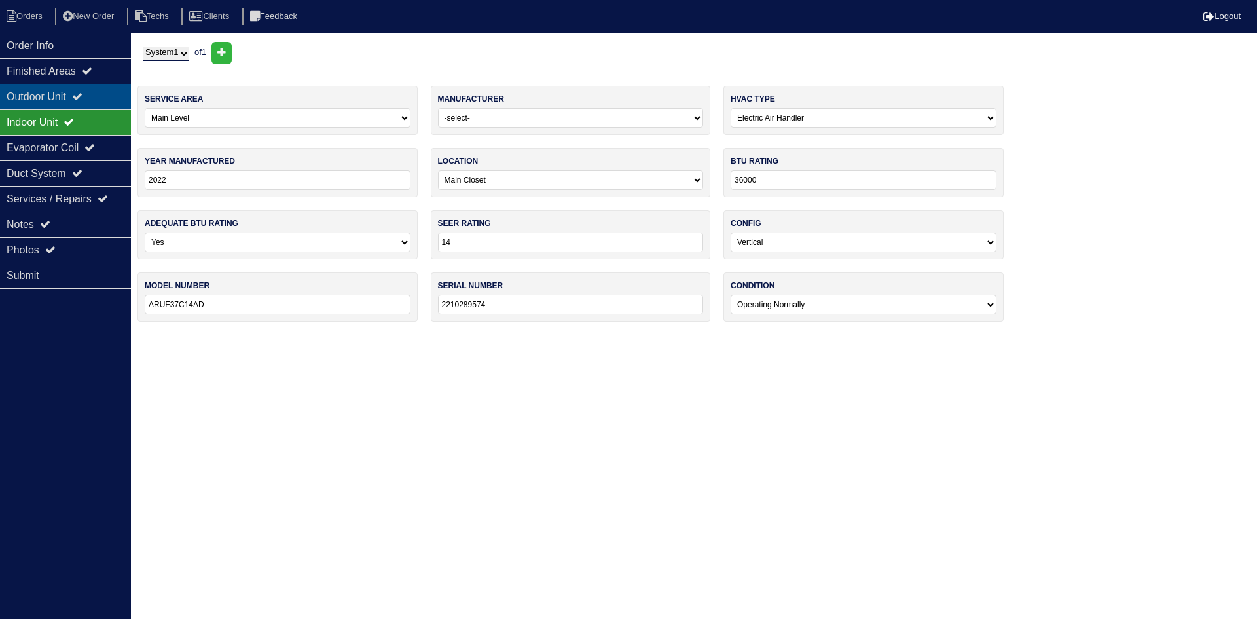
click at [69, 97] on div "Outdoor Unit" at bounding box center [65, 97] width 131 height 26
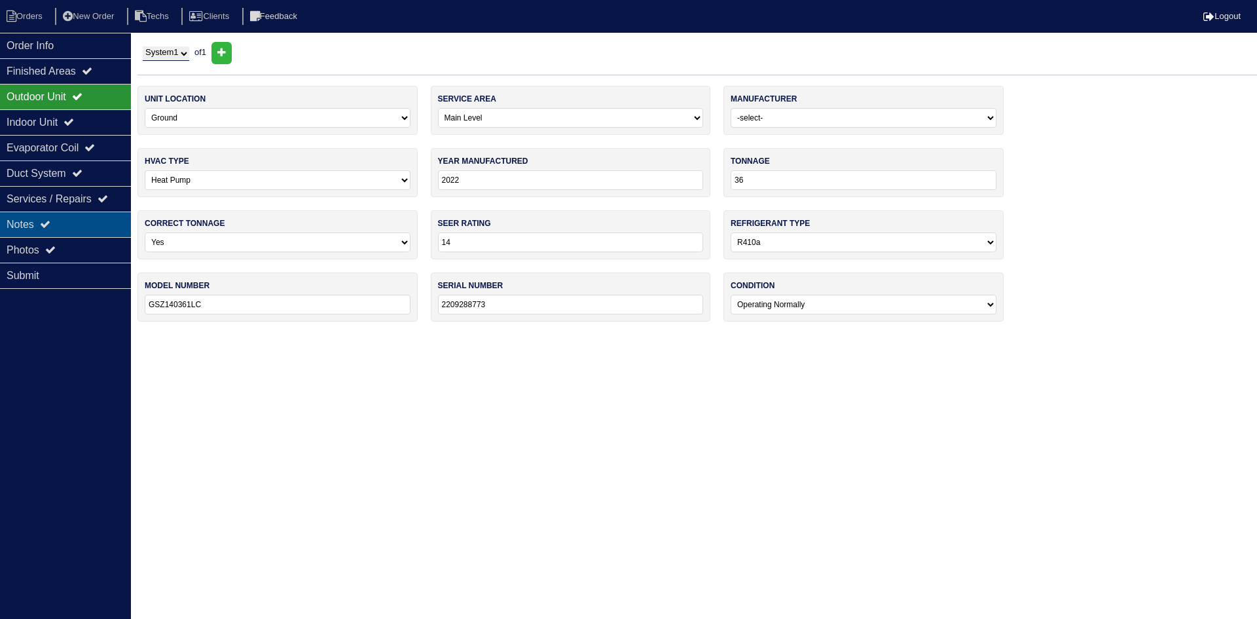
click at [43, 233] on div "Notes" at bounding box center [65, 224] width 131 height 26
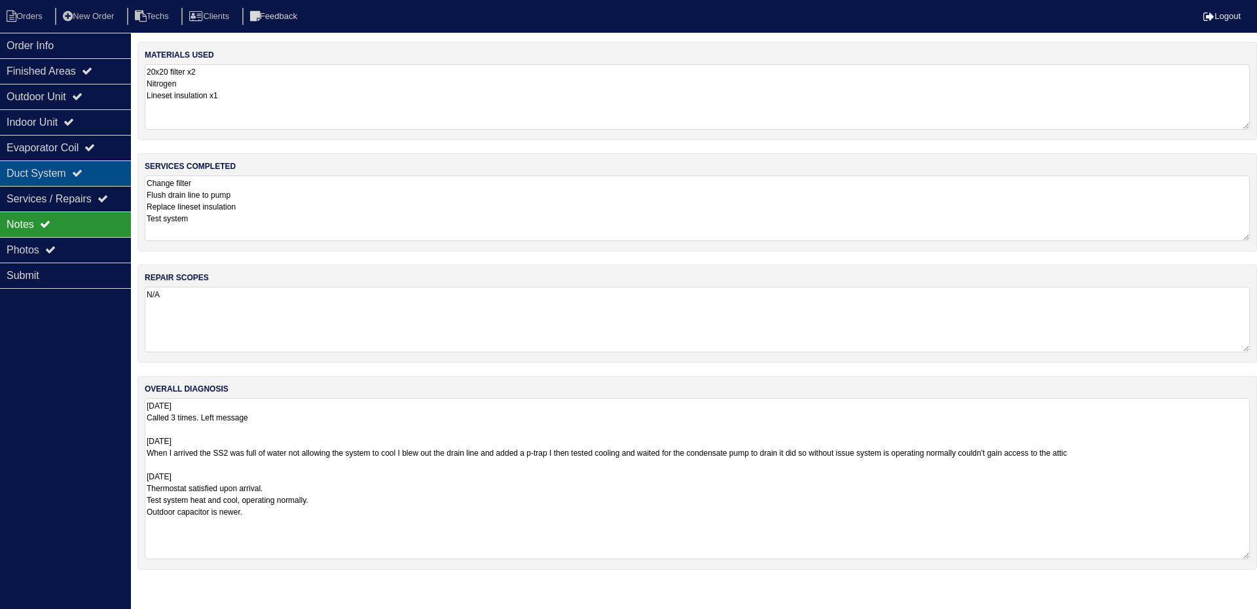
click at [72, 175] on div "Duct System" at bounding box center [65, 173] width 131 height 26
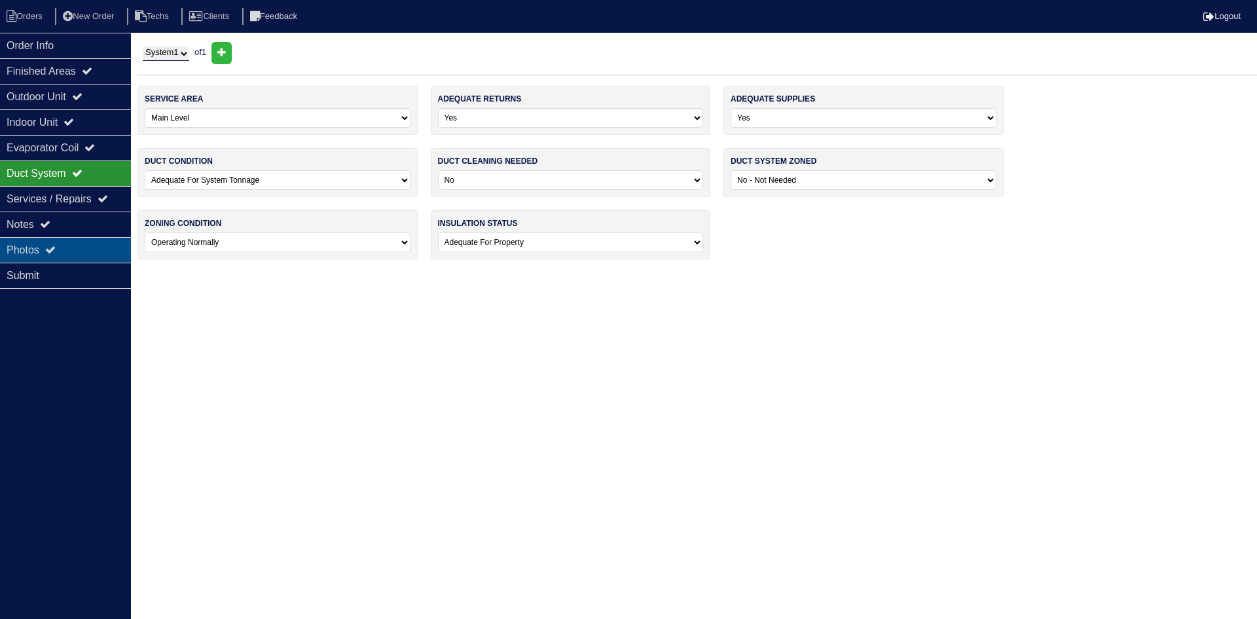
click at [69, 244] on div "Photos" at bounding box center [65, 250] width 131 height 26
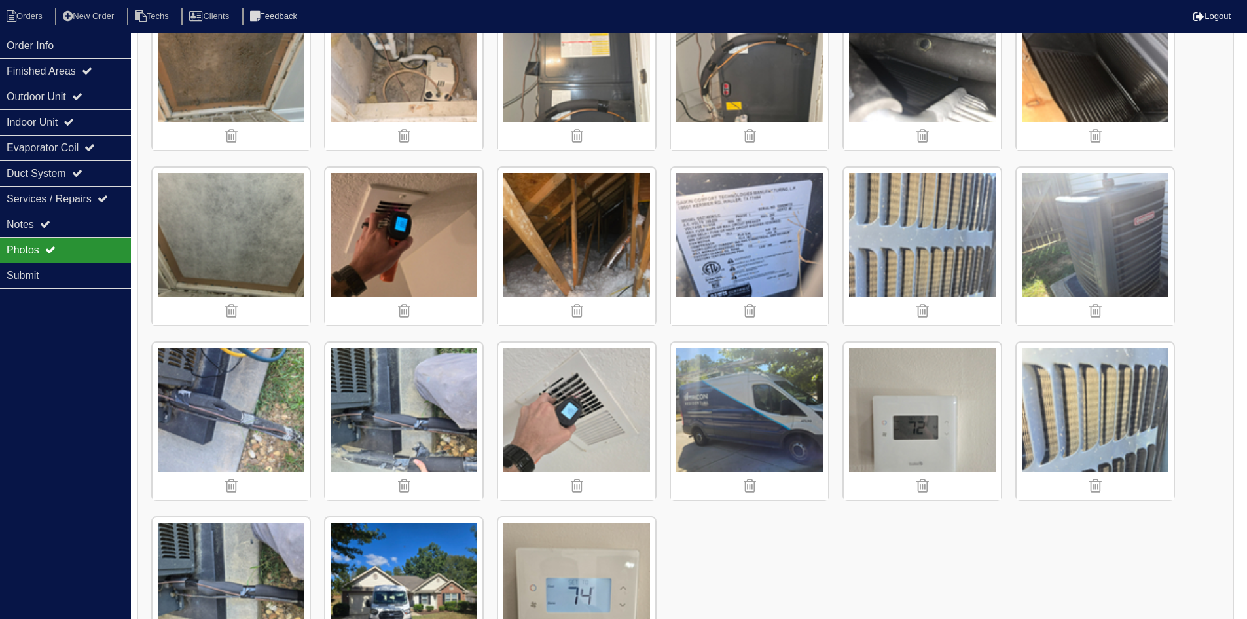
scroll to position [854, 0]
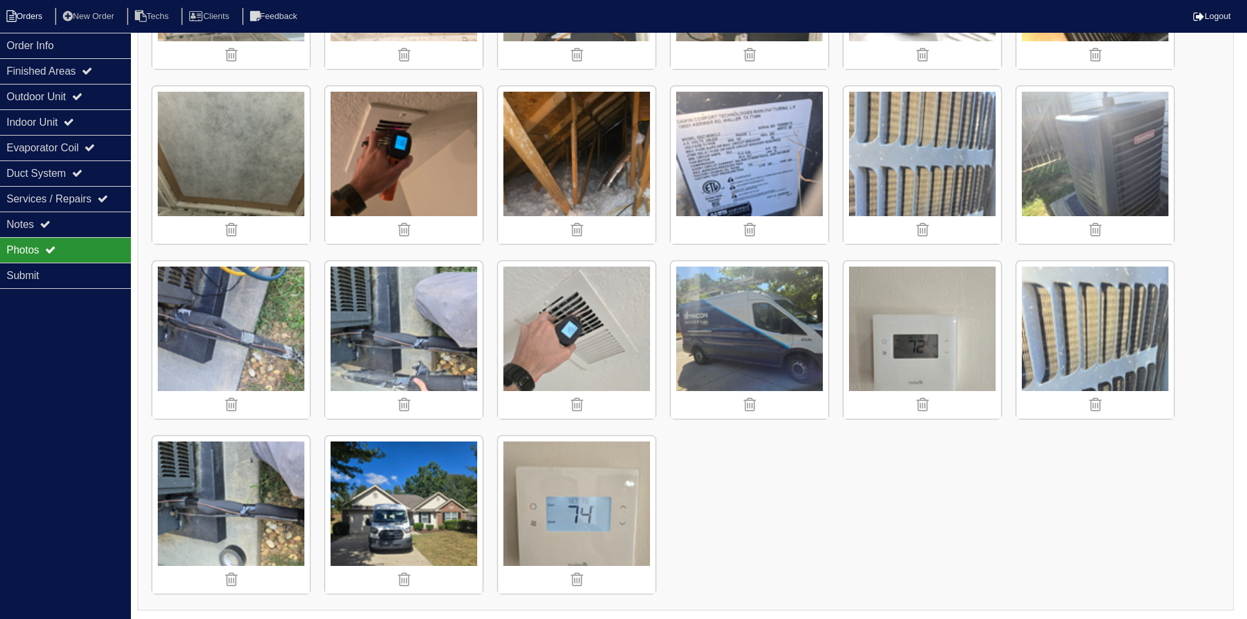
click at [24, 18] on li "Orders" at bounding box center [26, 17] width 53 height 18
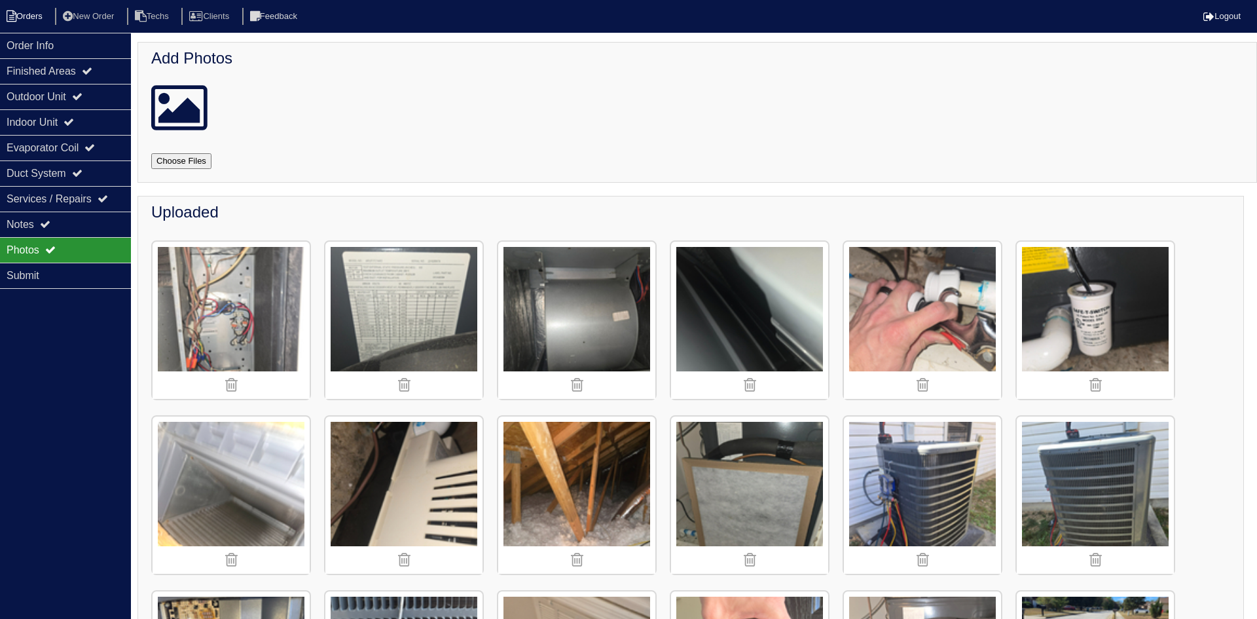
select select "15"
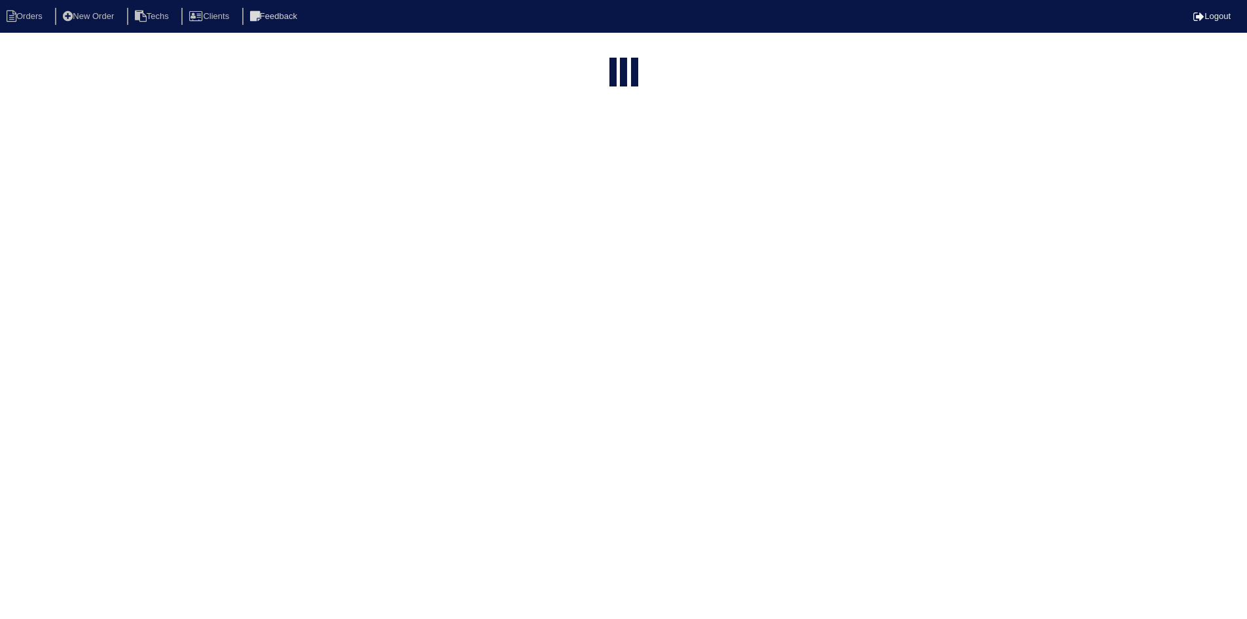
select select "field complete"
select select "need to quote"
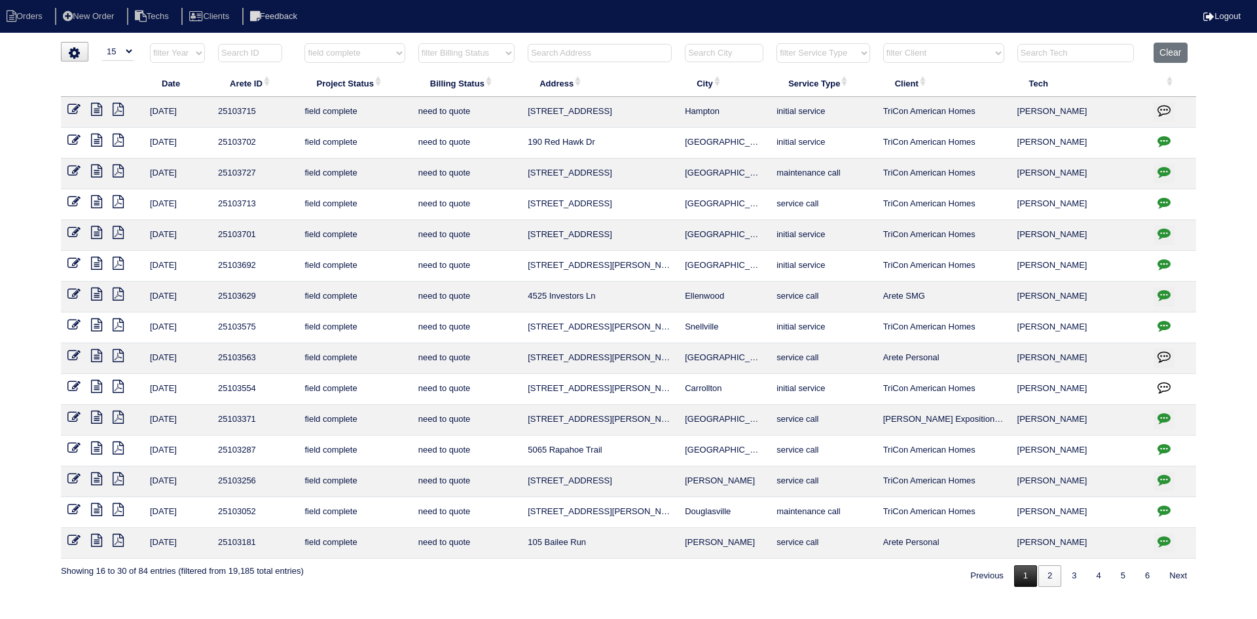
click at [1023, 576] on link "1" at bounding box center [1025, 576] width 23 height 22
select select "field complete"
select select "need to quote"
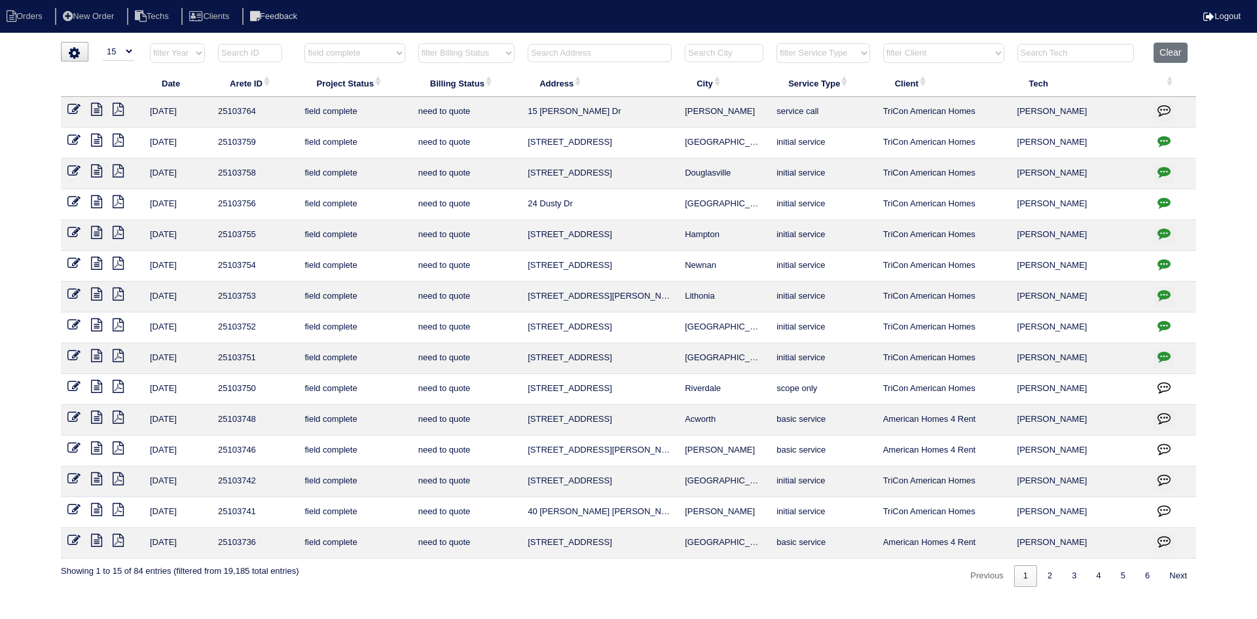
click at [96, 507] on icon at bounding box center [96, 509] width 11 height 13
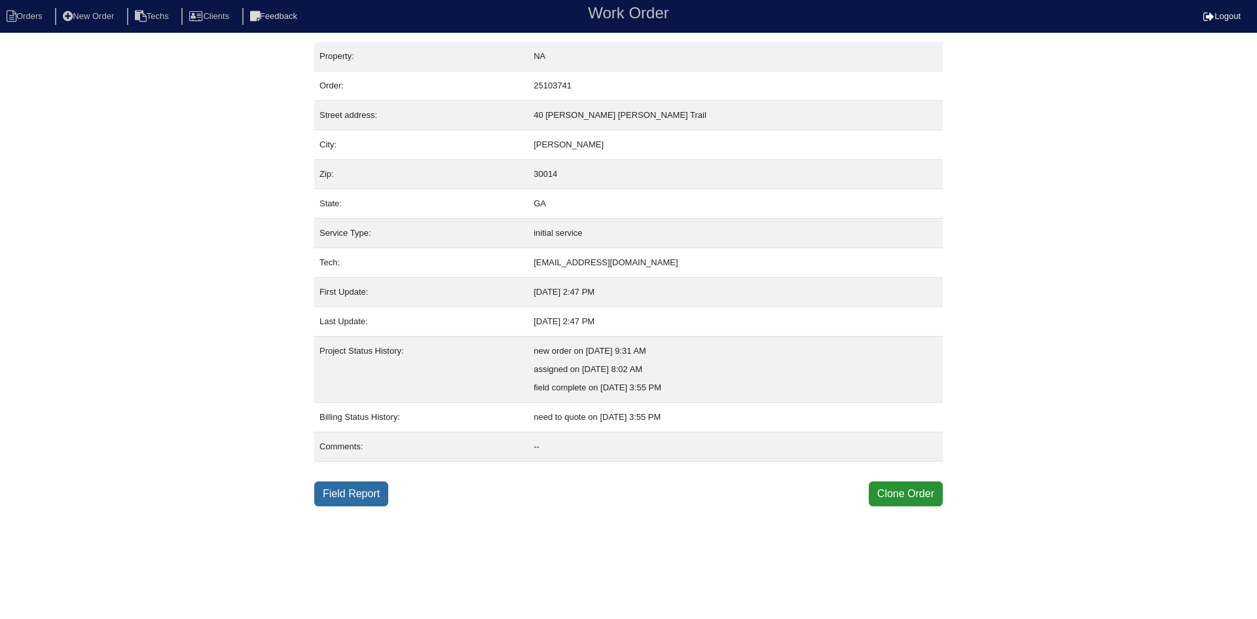
click at [359, 499] on link "Field Report" at bounding box center [351, 493] width 74 height 25
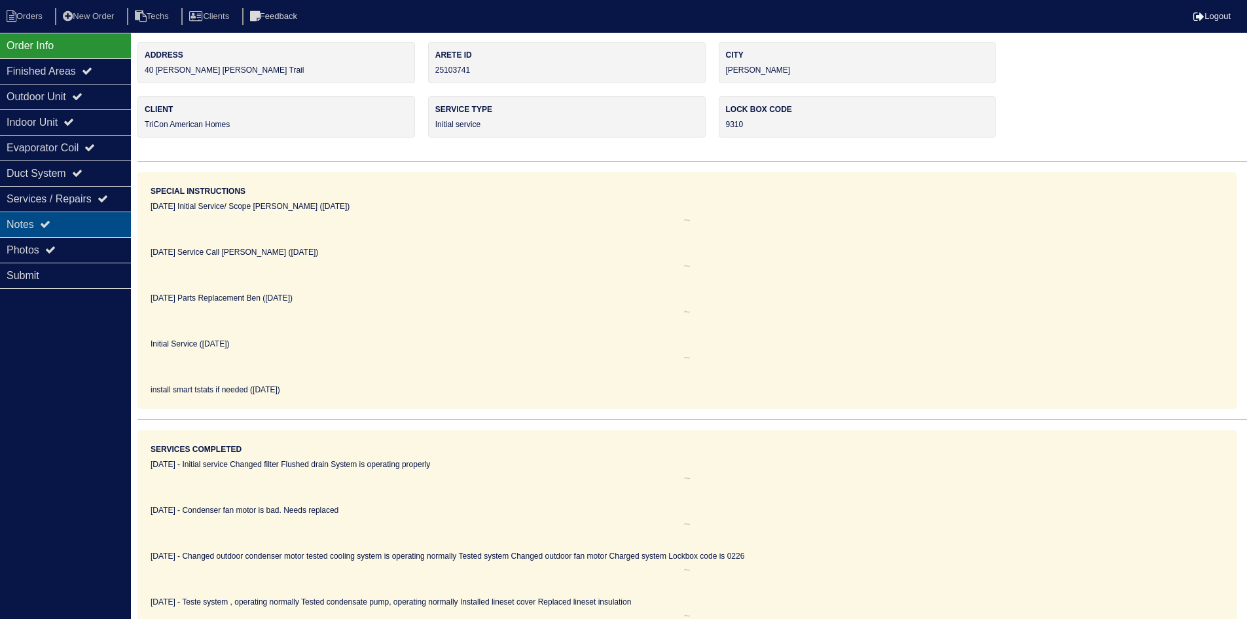
click at [83, 221] on div "Notes" at bounding box center [65, 224] width 131 height 26
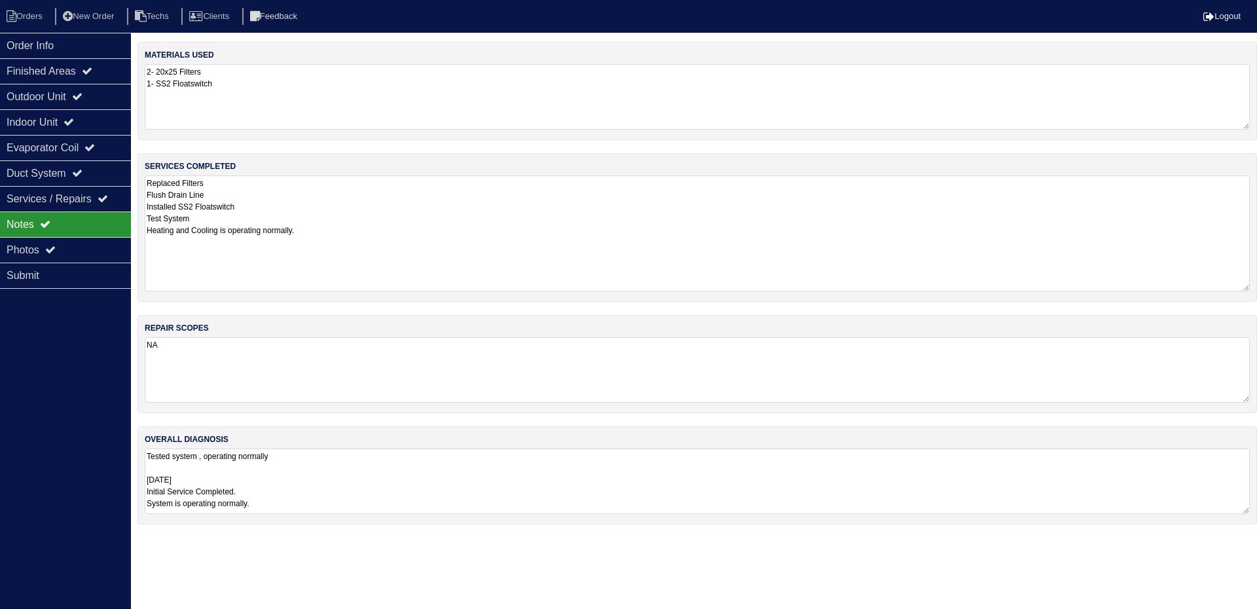
drag, startPoint x: 1243, startPoint y: 238, endPoint x: 1253, endPoint y: 287, distance: 50.9
click at [1254, 287] on div "services completed Replaced Filters Flush Drain Line Installed SS2 Floatswitch …" at bounding box center [697, 227] width 1120 height 149
click at [78, 101] on div "Outdoor Unit" at bounding box center [65, 97] width 131 height 26
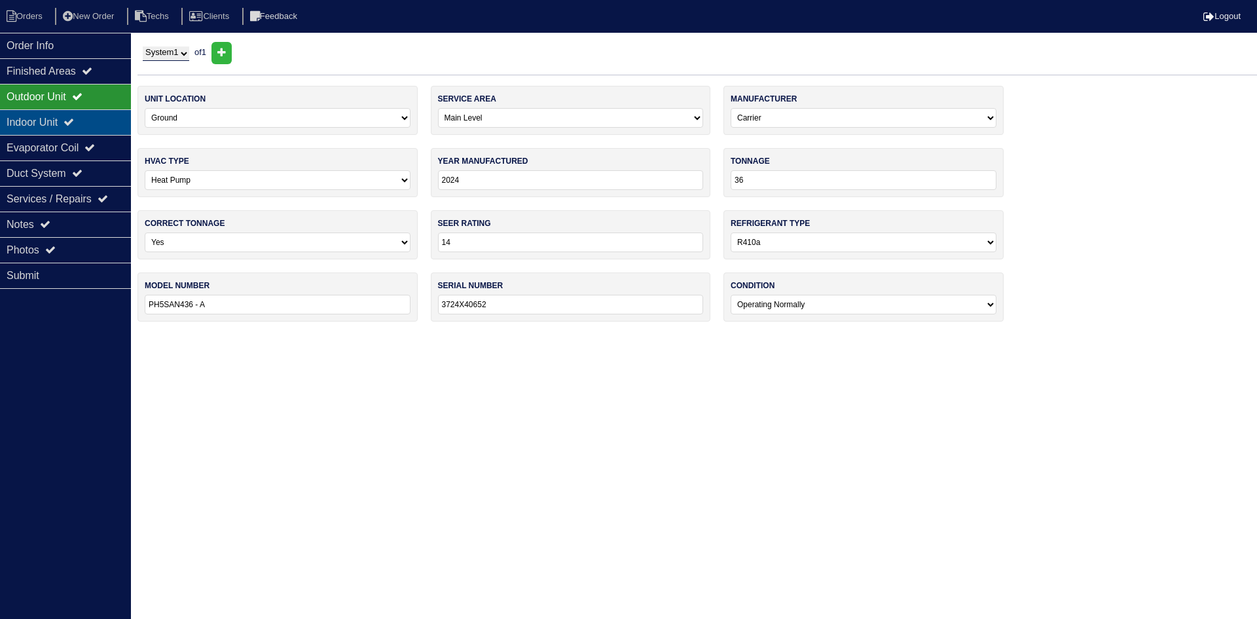
click at [74, 119] on icon at bounding box center [69, 122] width 10 height 10
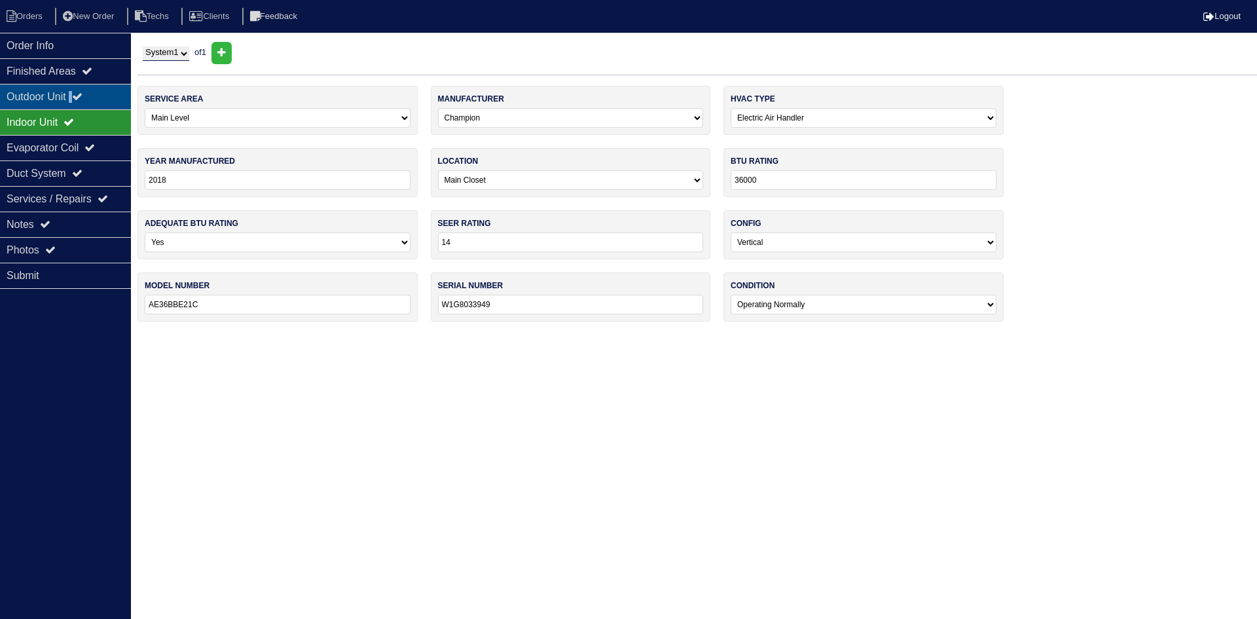
click at [79, 98] on div "Outdoor Unit" at bounding box center [65, 97] width 131 height 26
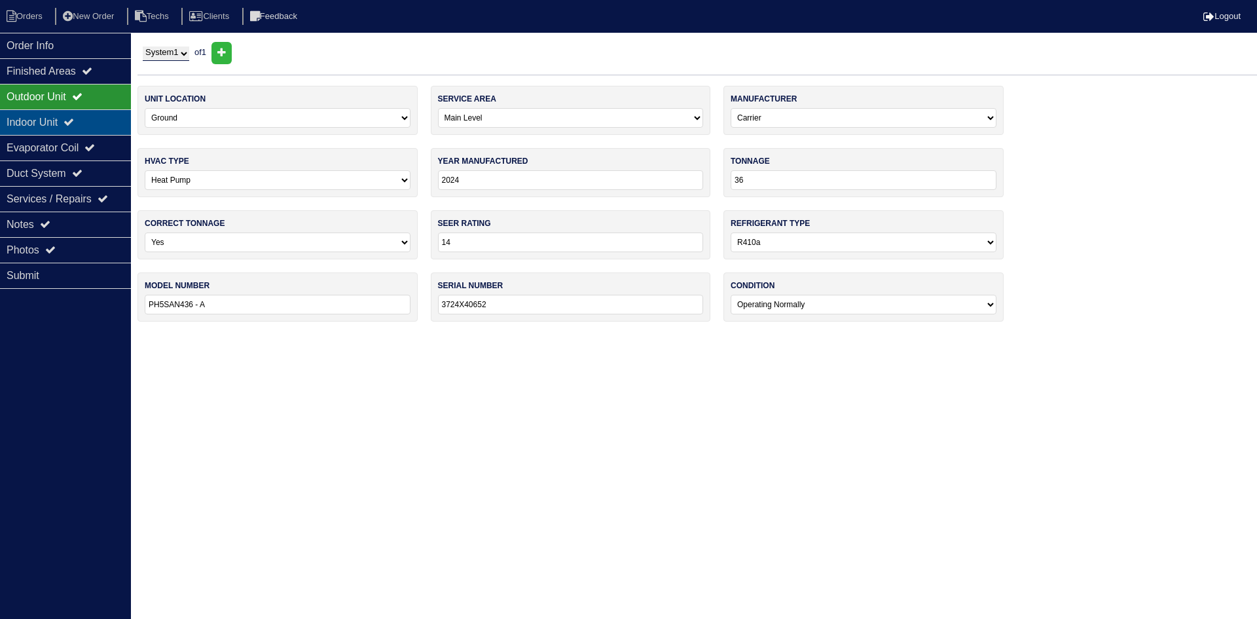
click at [109, 115] on div "Indoor Unit" at bounding box center [65, 122] width 131 height 26
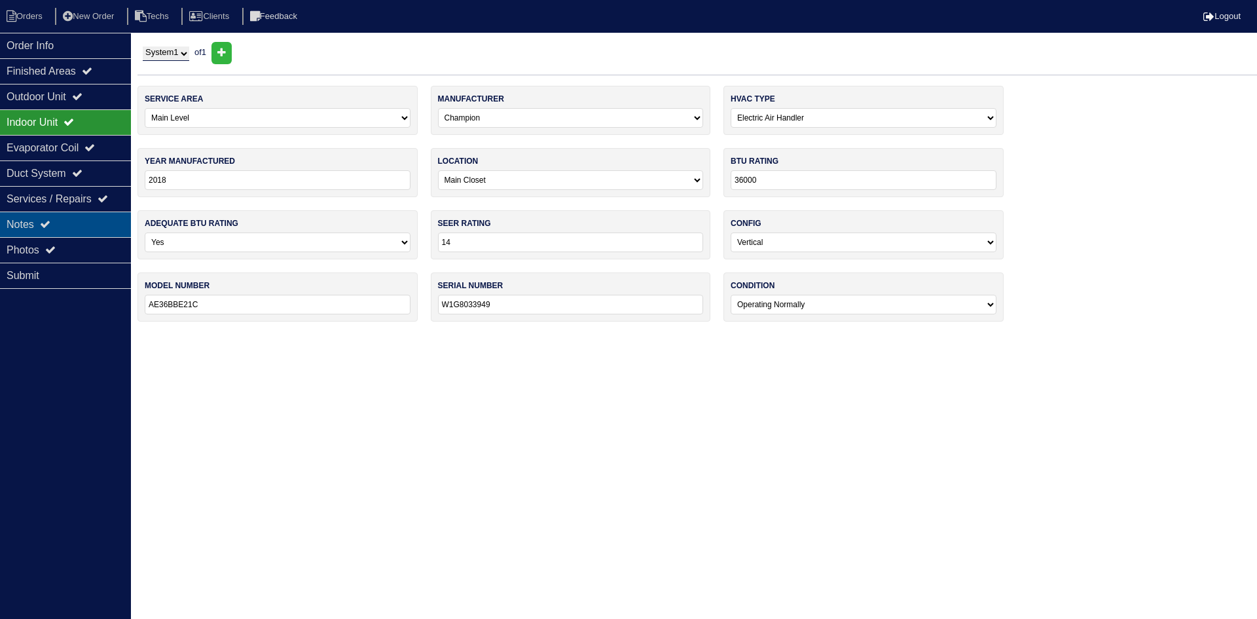
click at [111, 227] on div "Notes" at bounding box center [65, 224] width 131 height 26
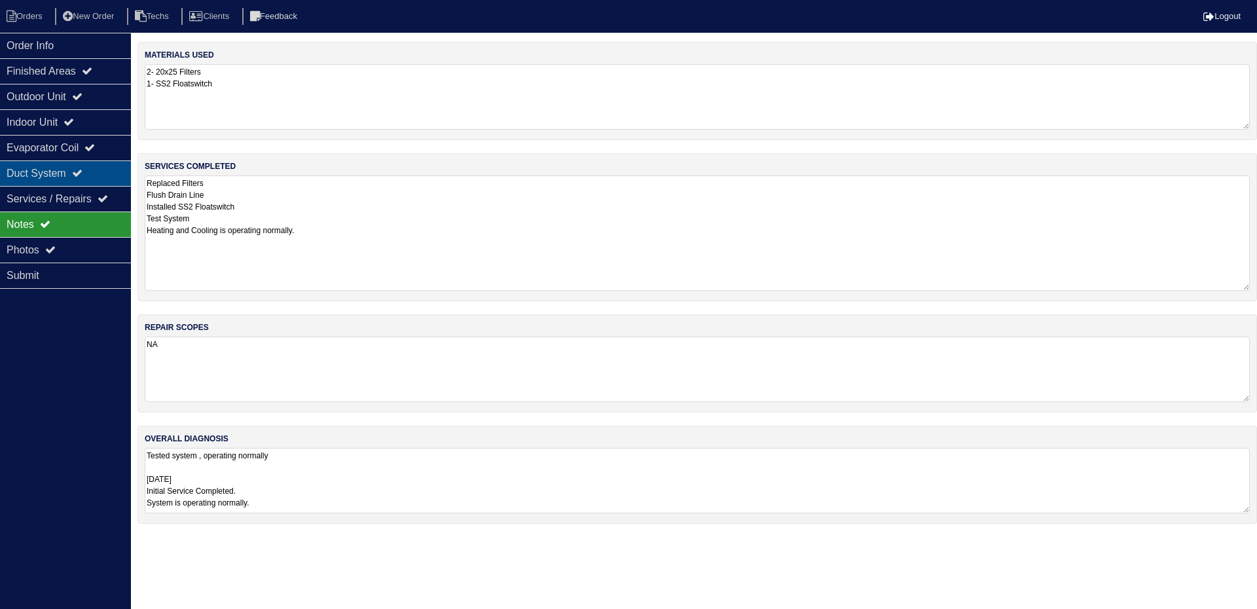
click at [58, 173] on div "Duct System" at bounding box center [65, 173] width 131 height 26
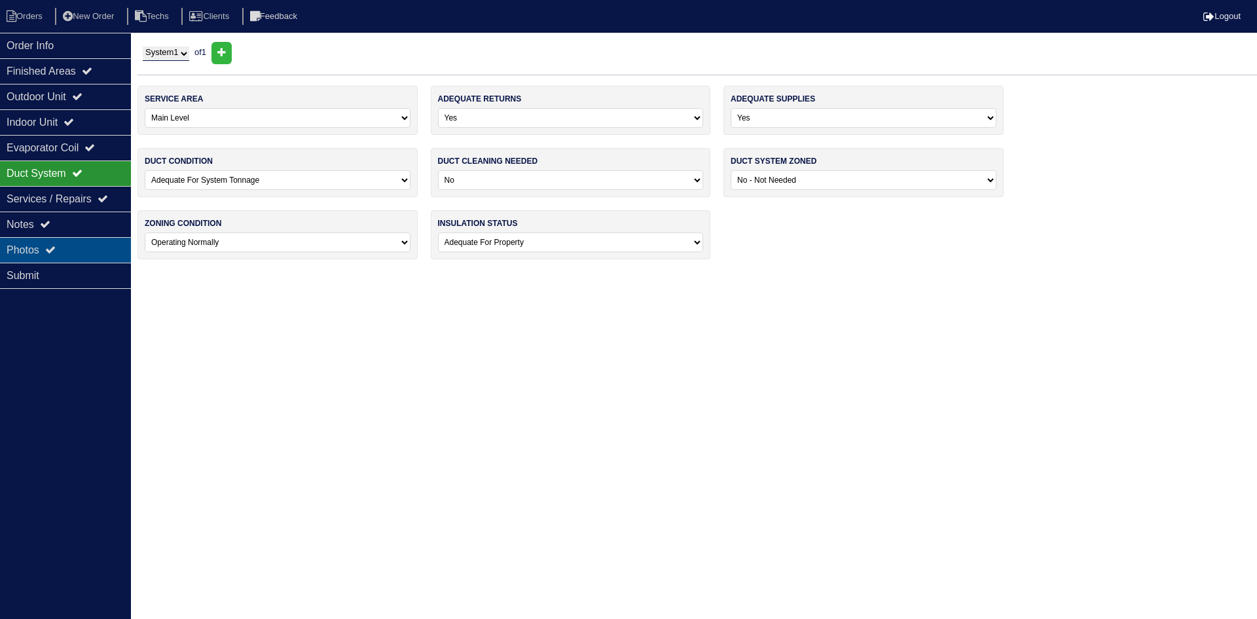
click at [67, 247] on div "Photos" at bounding box center [65, 250] width 131 height 26
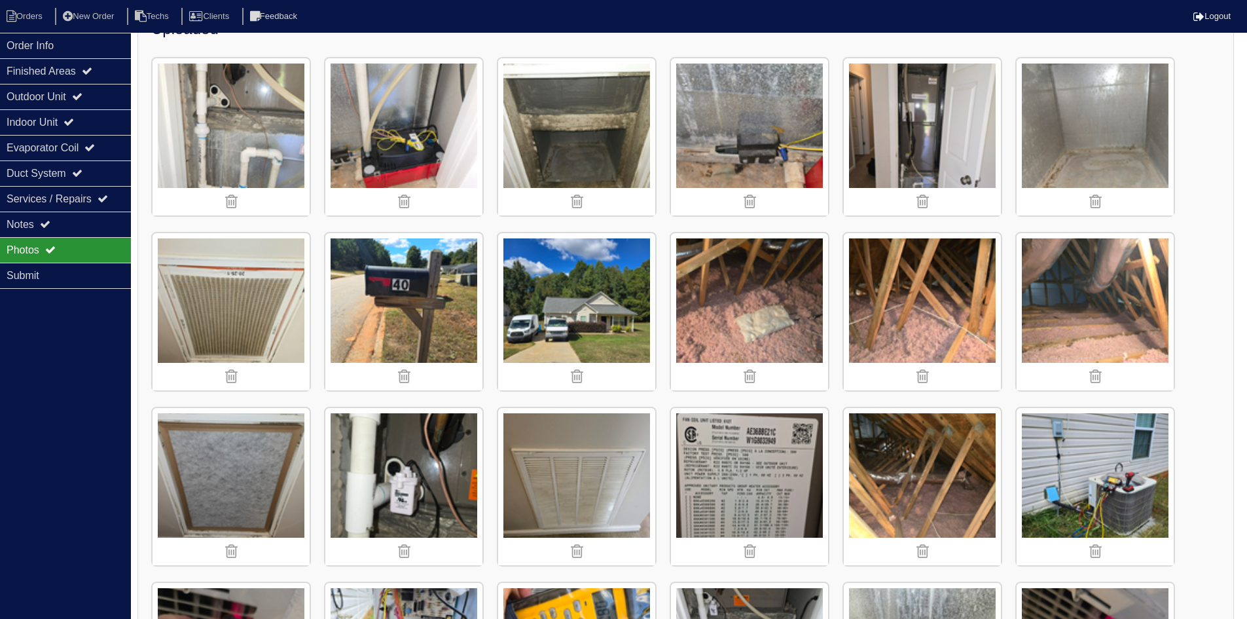
scroll to position [262, 0]
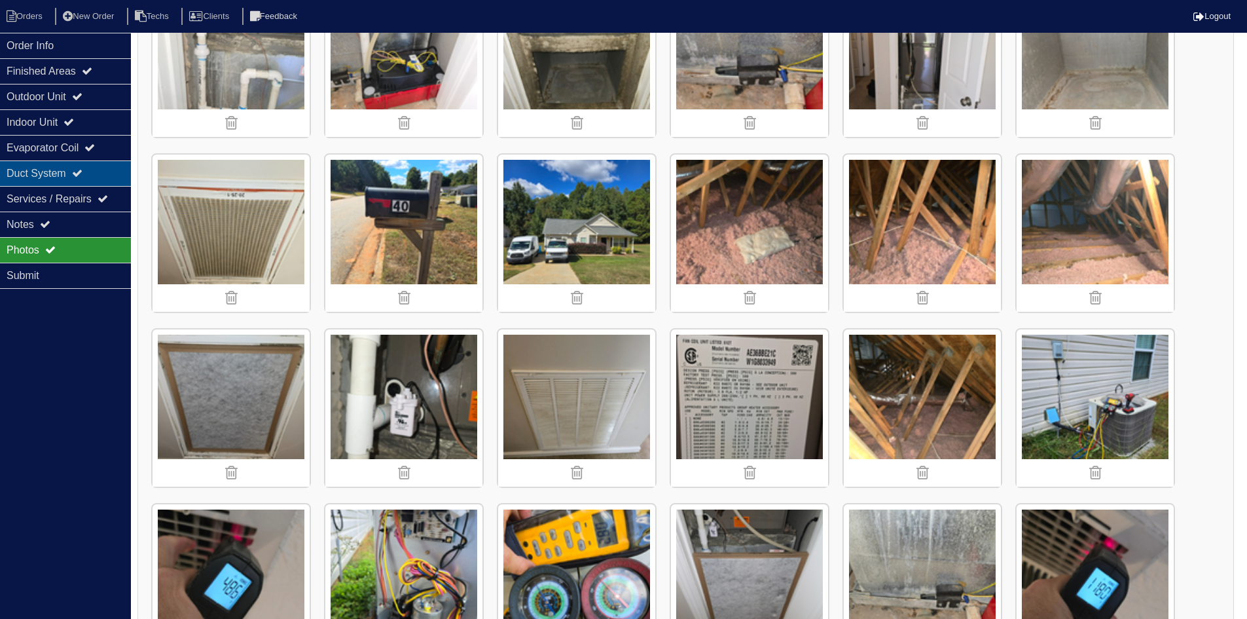
click at [24, 172] on div "Duct System" at bounding box center [65, 173] width 131 height 26
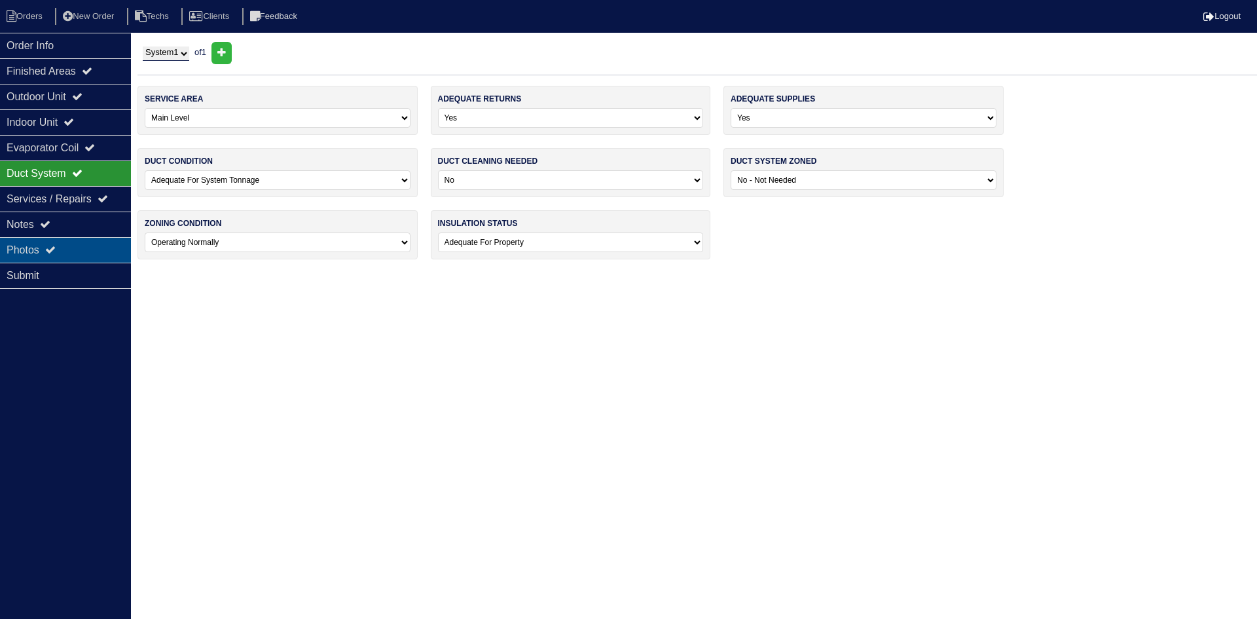
click at [27, 251] on div "Photos" at bounding box center [65, 250] width 131 height 26
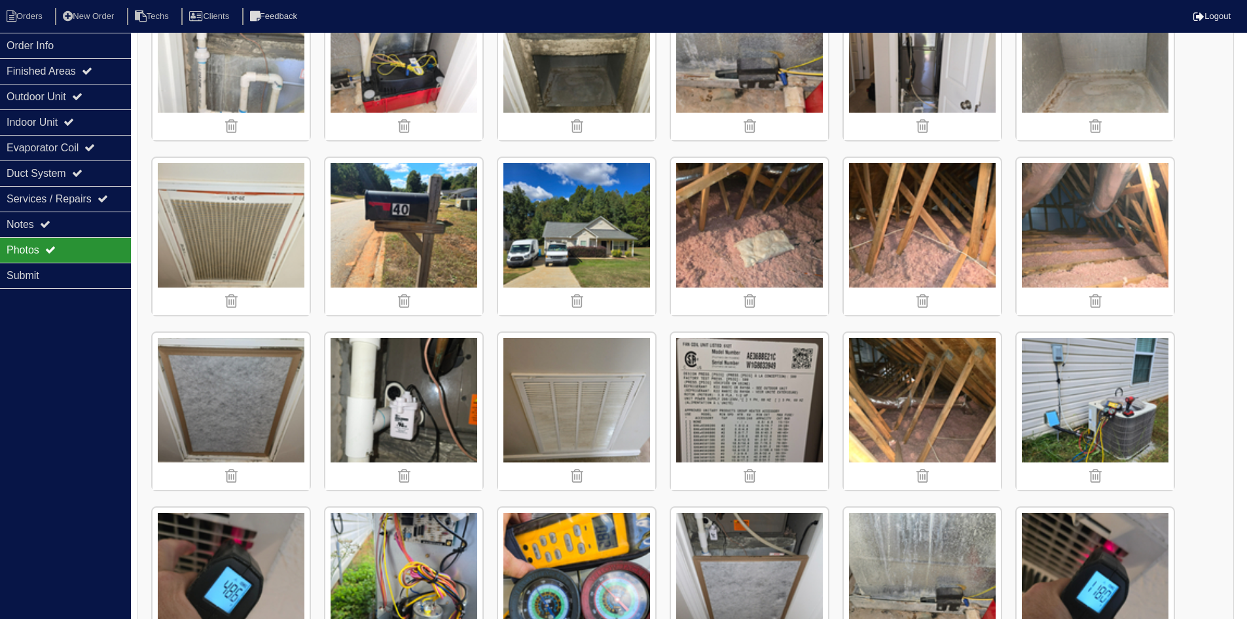
scroll to position [179, 0]
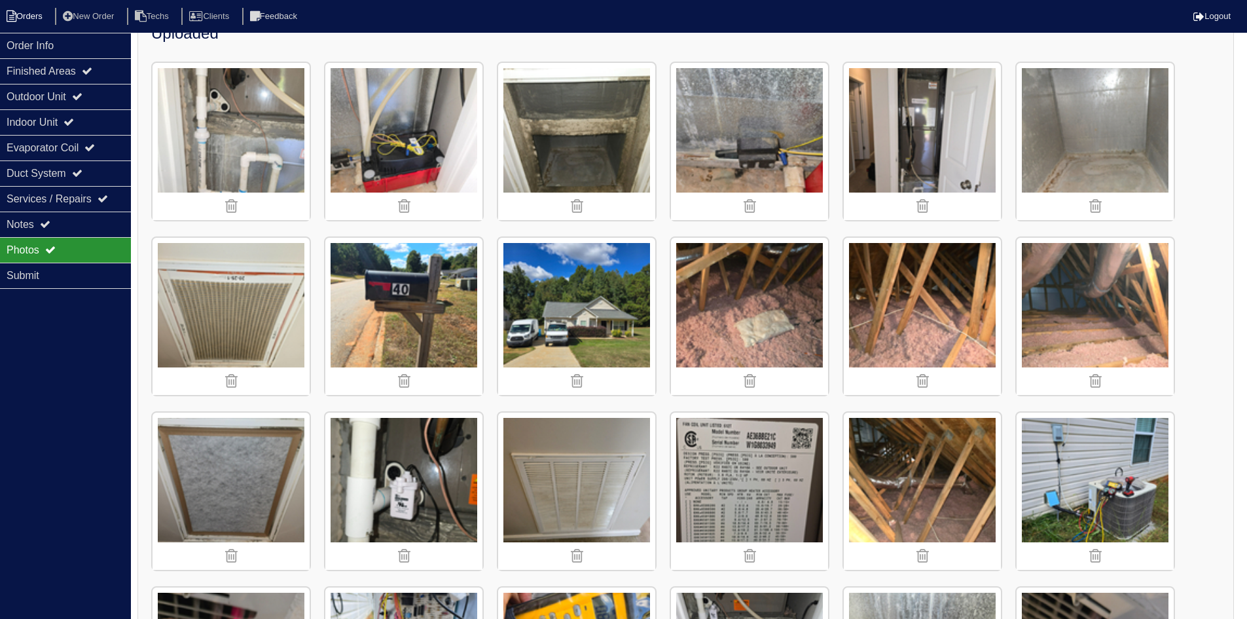
click at [22, 11] on li "Orders" at bounding box center [26, 17] width 53 height 18
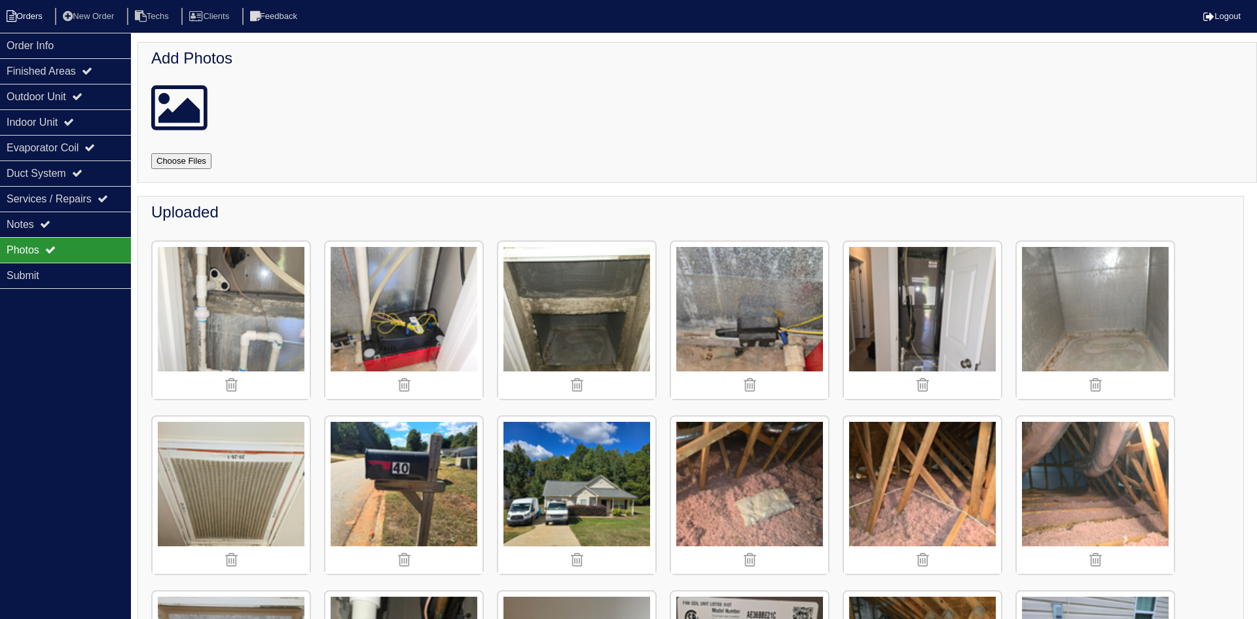
select select "15"
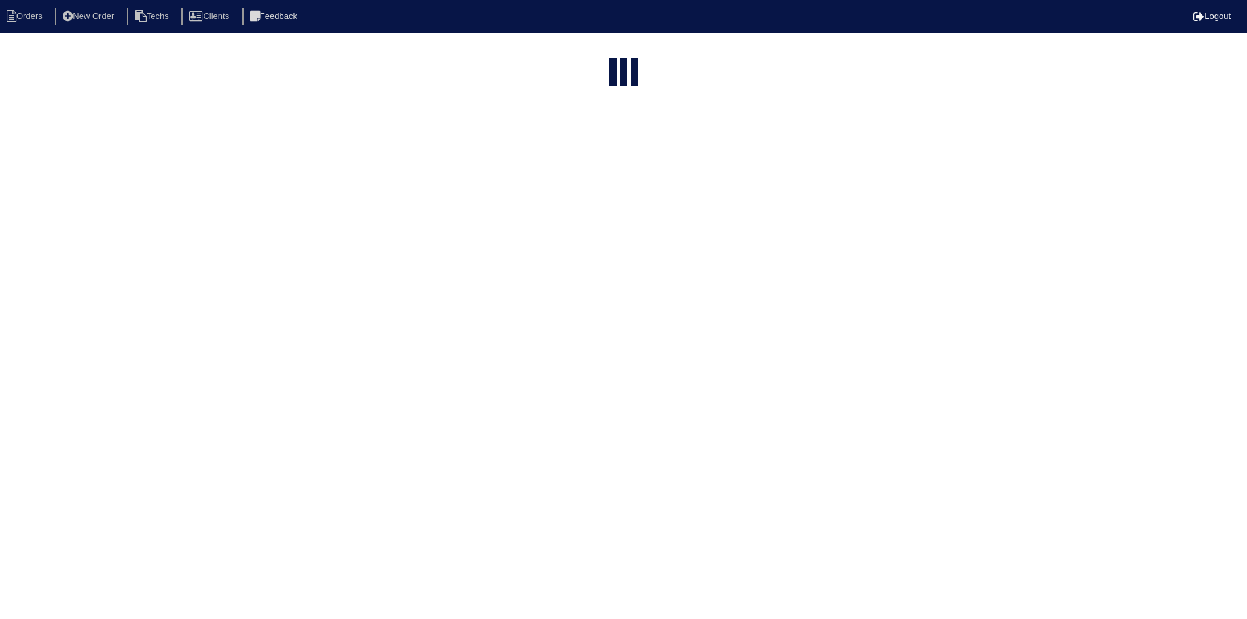
select select "field complete"
select select "need to quote"
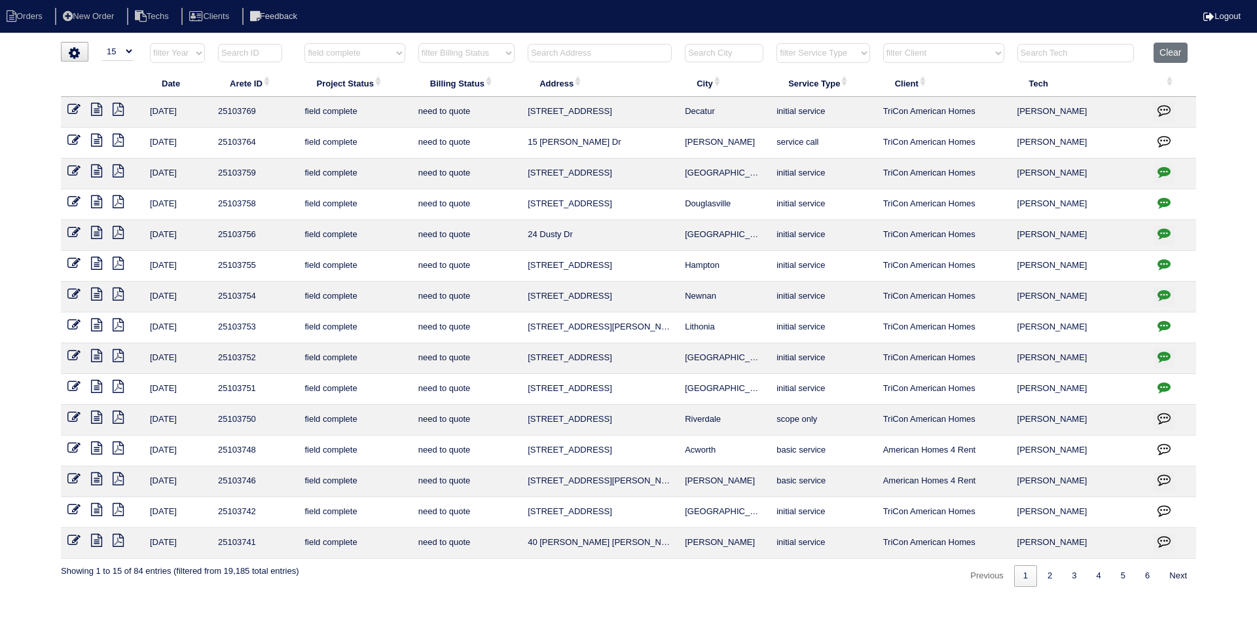
click at [98, 507] on icon at bounding box center [96, 509] width 11 height 13
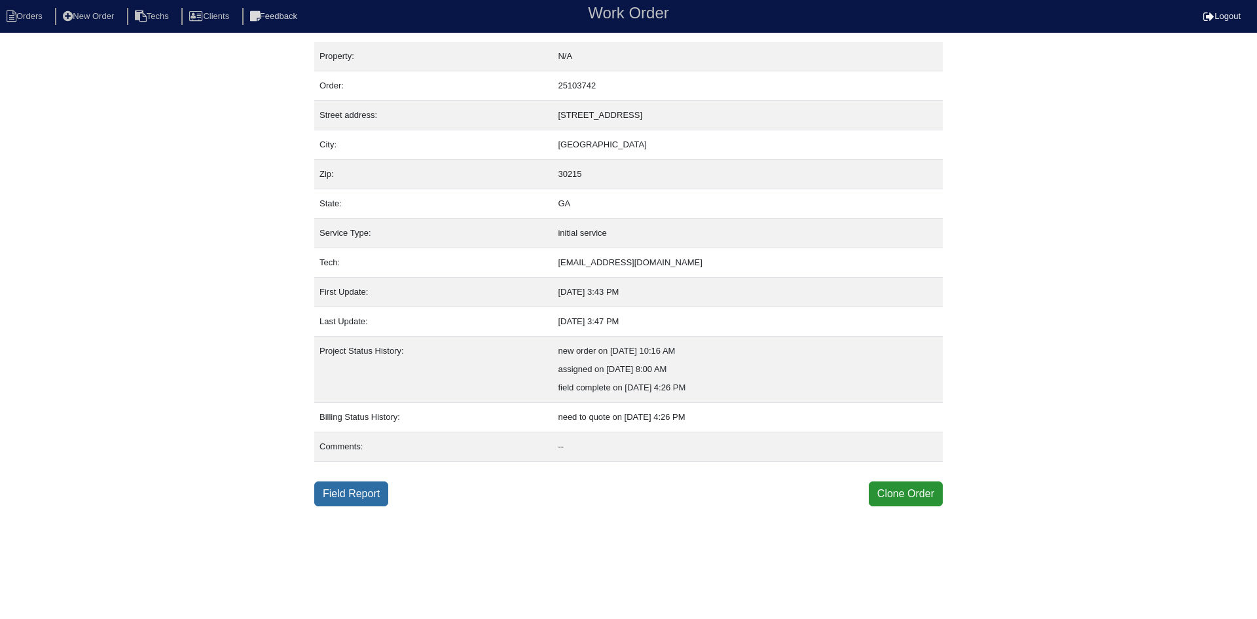
click at [352, 490] on link "Field Report" at bounding box center [351, 493] width 74 height 25
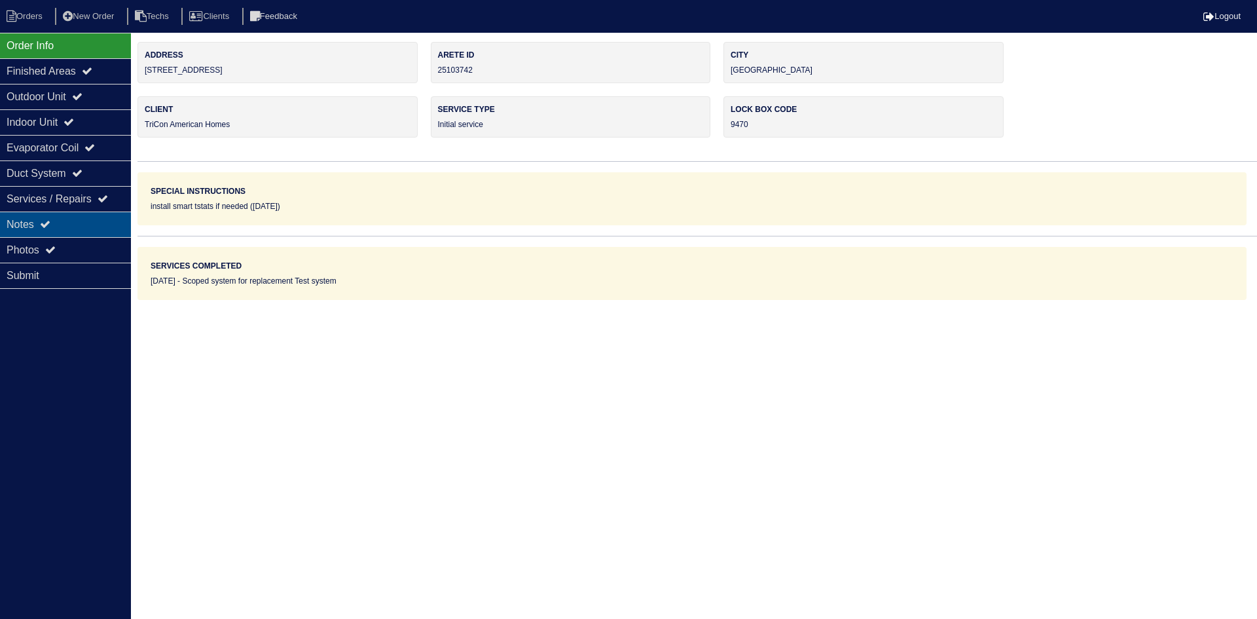
click at [70, 219] on div "Notes" at bounding box center [65, 224] width 131 height 26
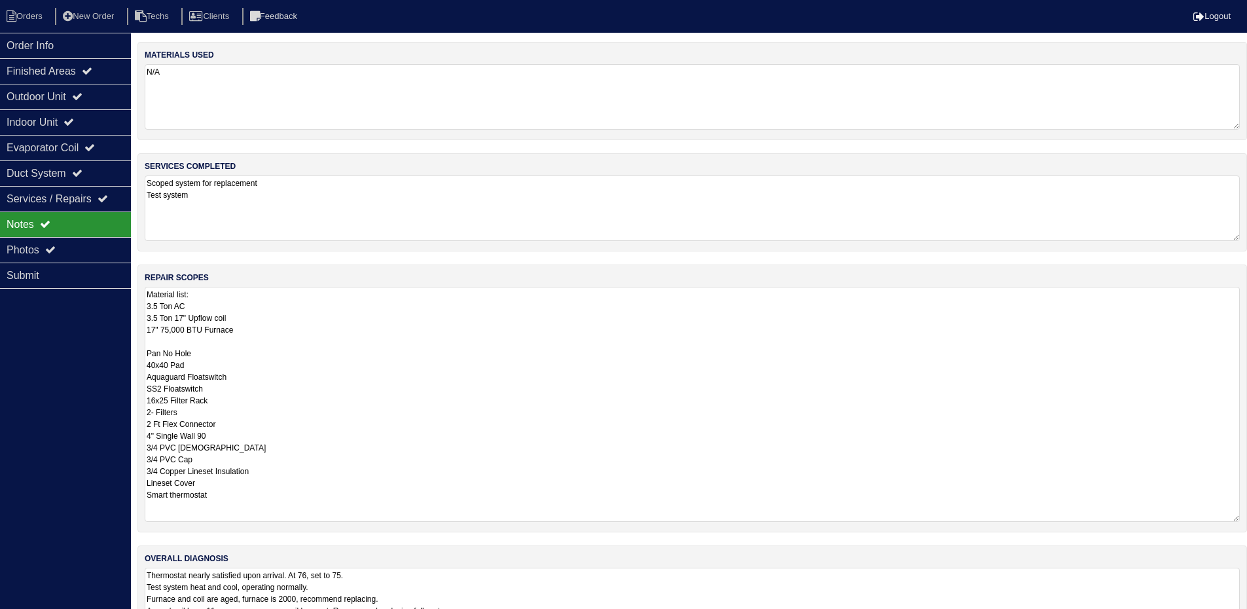
drag, startPoint x: 1243, startPoint y: 350, endPoint x: 787, endPoint y: 306, distance: 458.5
click at [1247, 517] on html "Orders New Order Techs Clients Feedback Logout Orders New Order Users Clients M…" at bounding box center [623, 328] width 1247 height 657
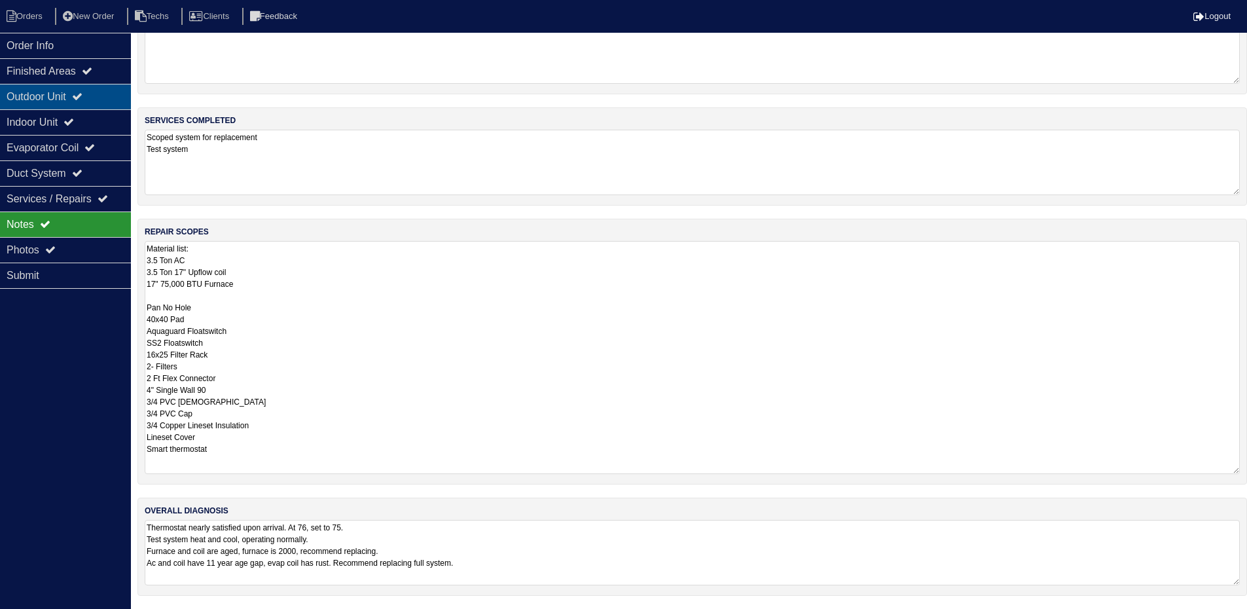
click at [111, 98] on div "Outdoor Unit" at bounding box center [65, 97] width 131 height 26
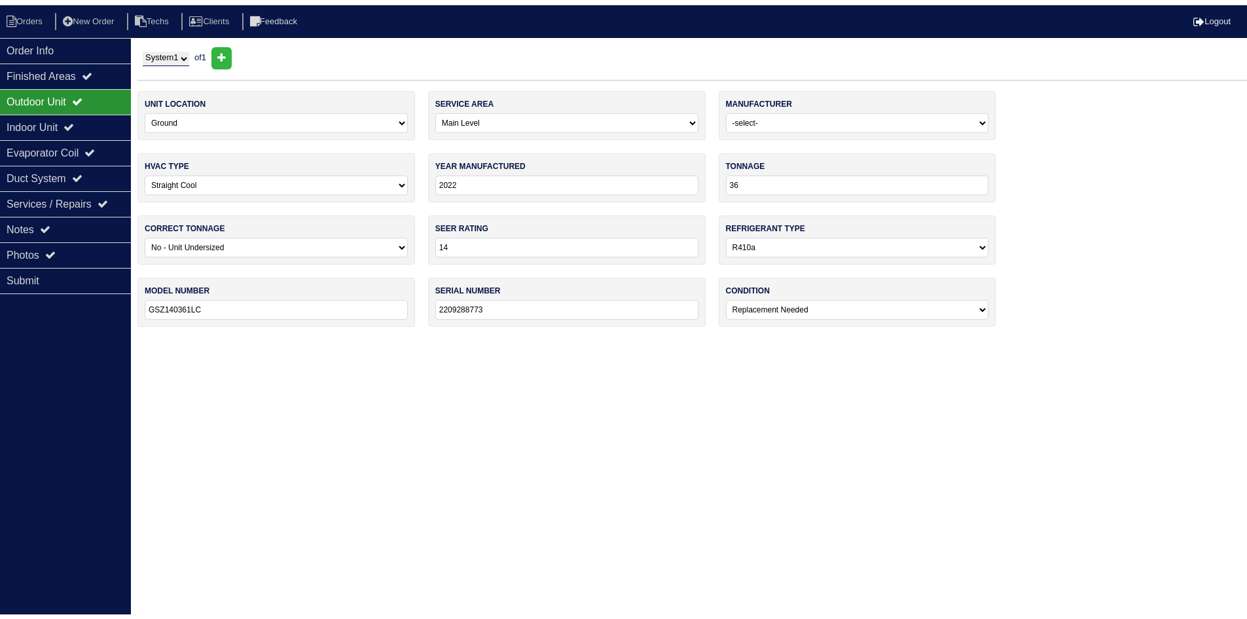
scroll to position [0, 0]
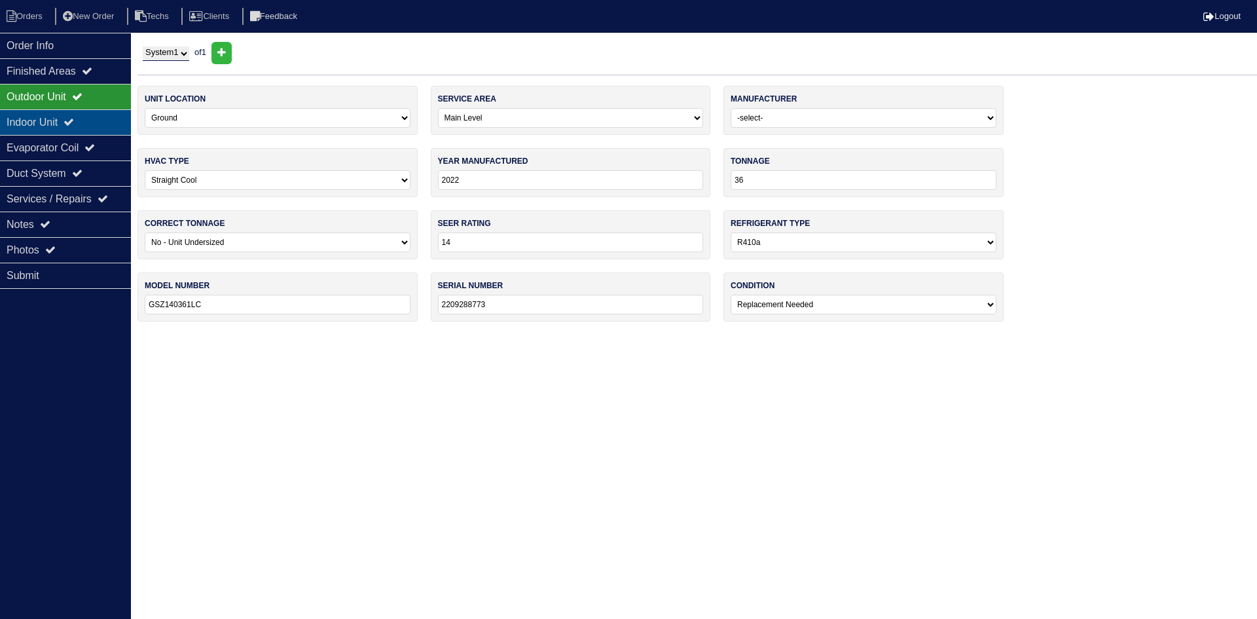
click at [96, 118] on div "Indoor Unit" at bounding box center [65, 122] width 131 height 26
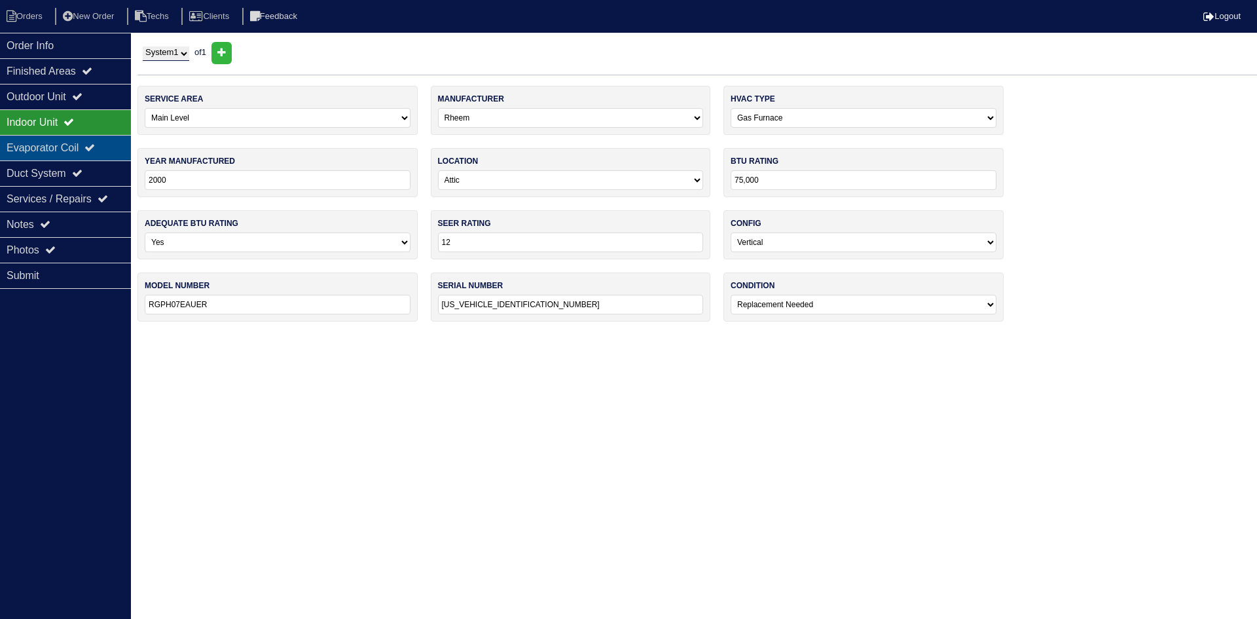
click at [90, 148] on div "Evaporator Coil" at bounding box center [65, 148] width 131 height 26
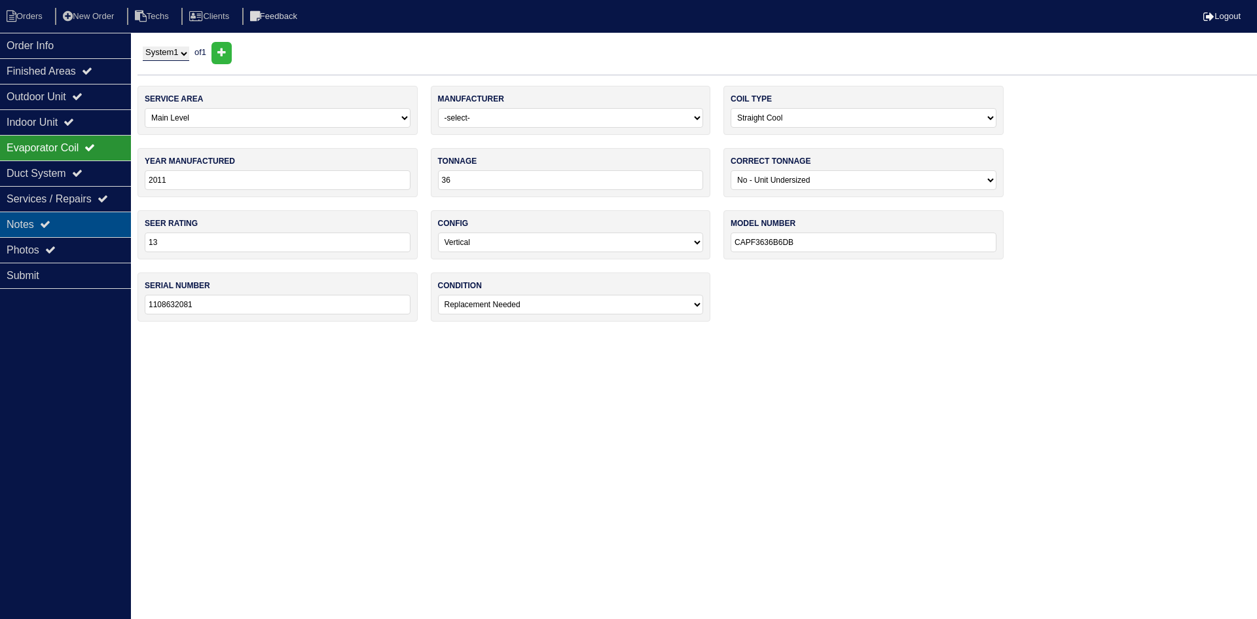
click at [92, 218] on div "Notes" at bounding box center [65, 224] width 131 height 26
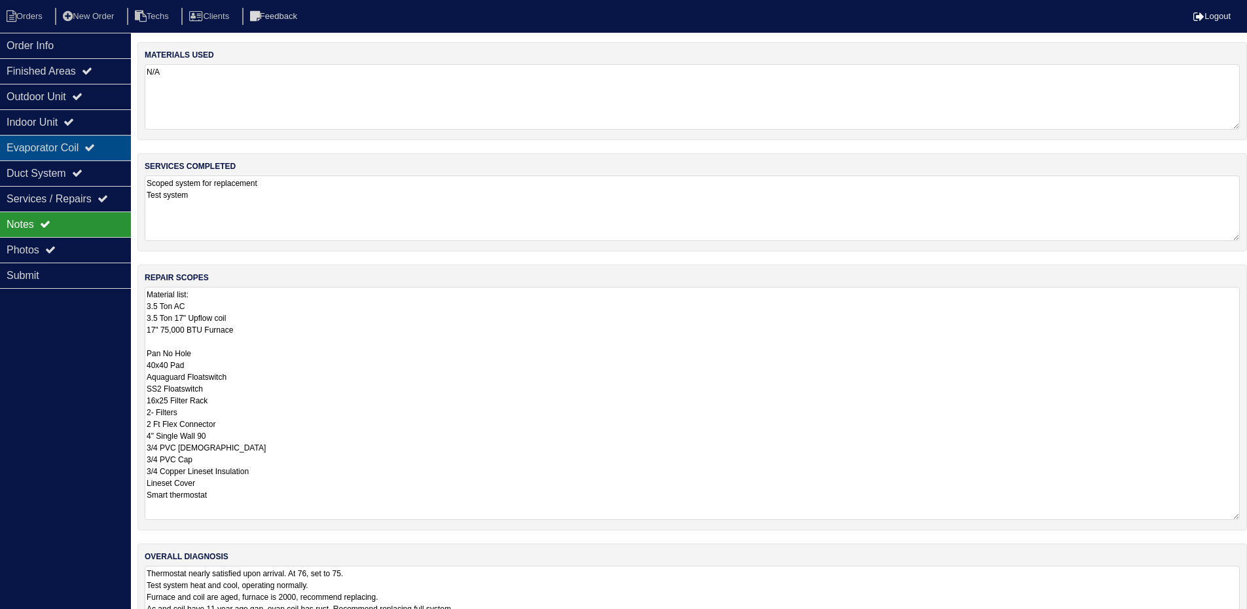
click at [60, 146] on div "Evaporator Coil" at bounding box center [65, 148] width 131 height 26
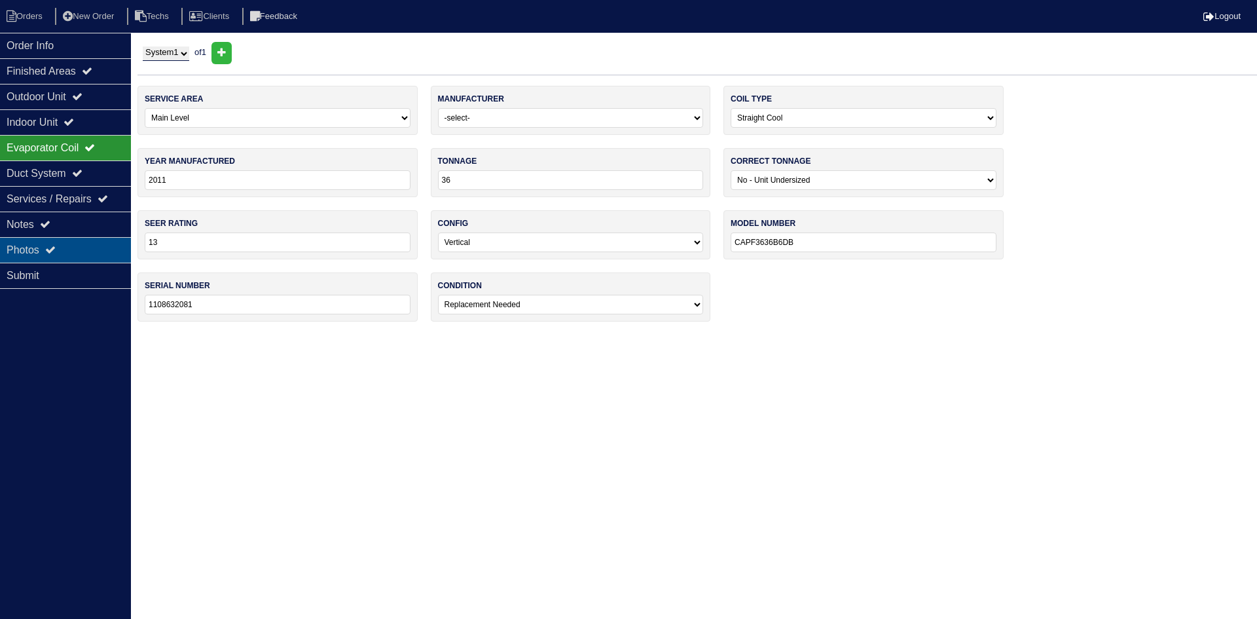
click at [73, 252] on div "Photos" at bounding box center [65, 250] width 131 height 26
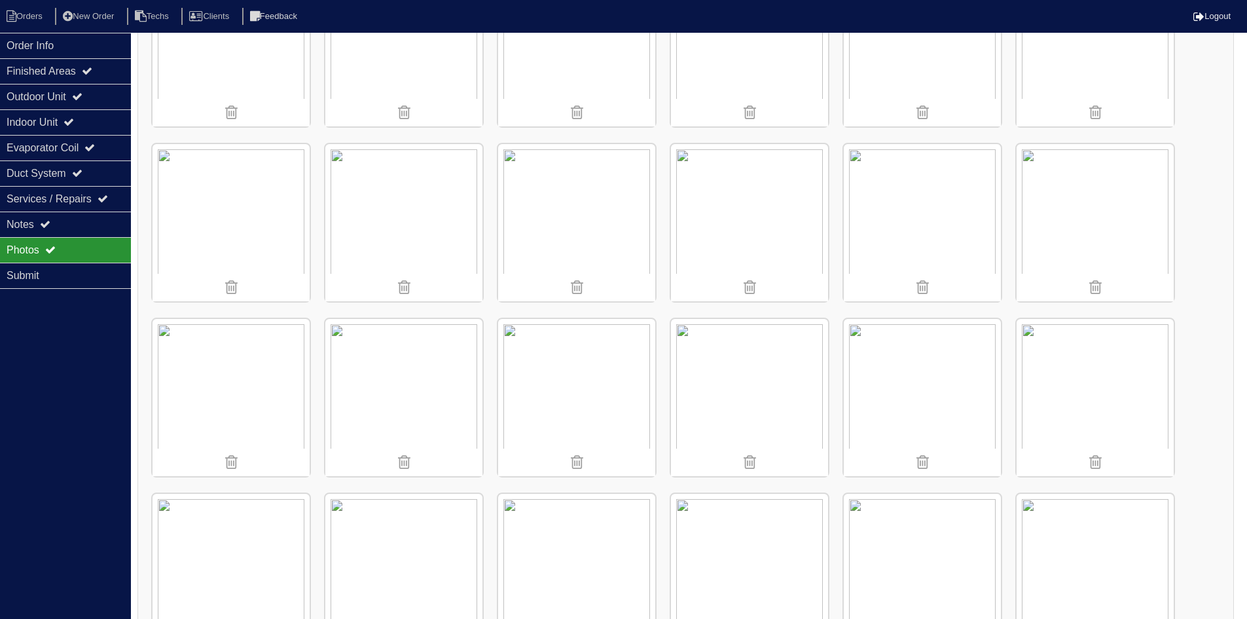
scroll to position [720, 0]
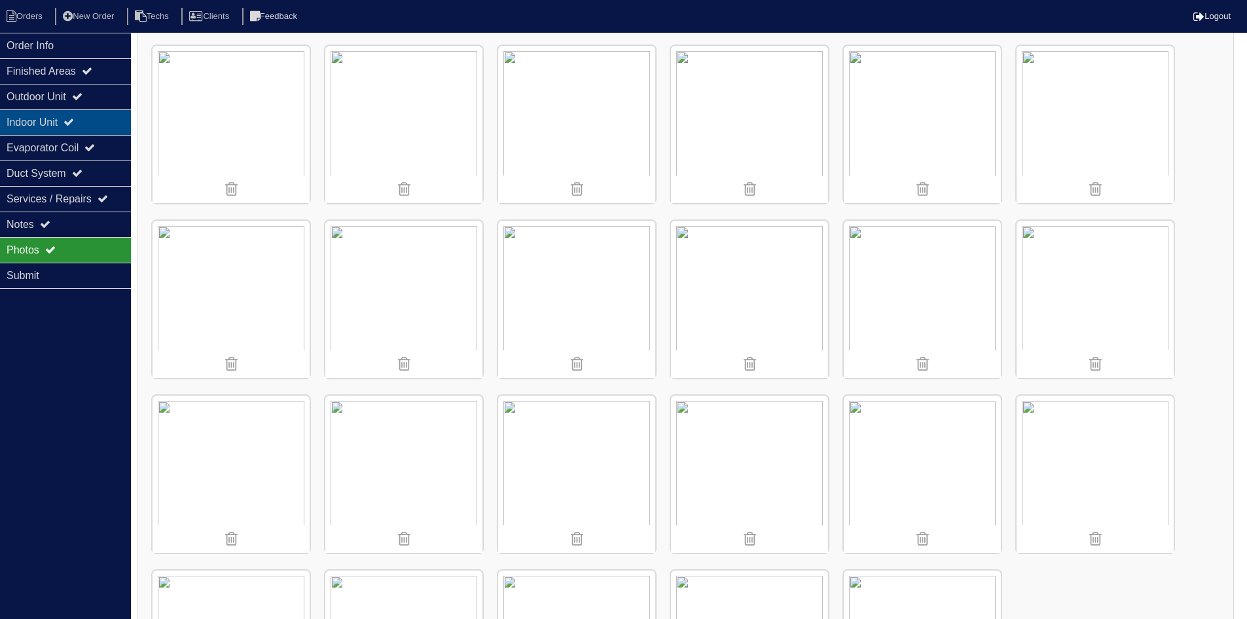
click at [74, 120] on icon at bounding box center [69, 122] width 10 height 10
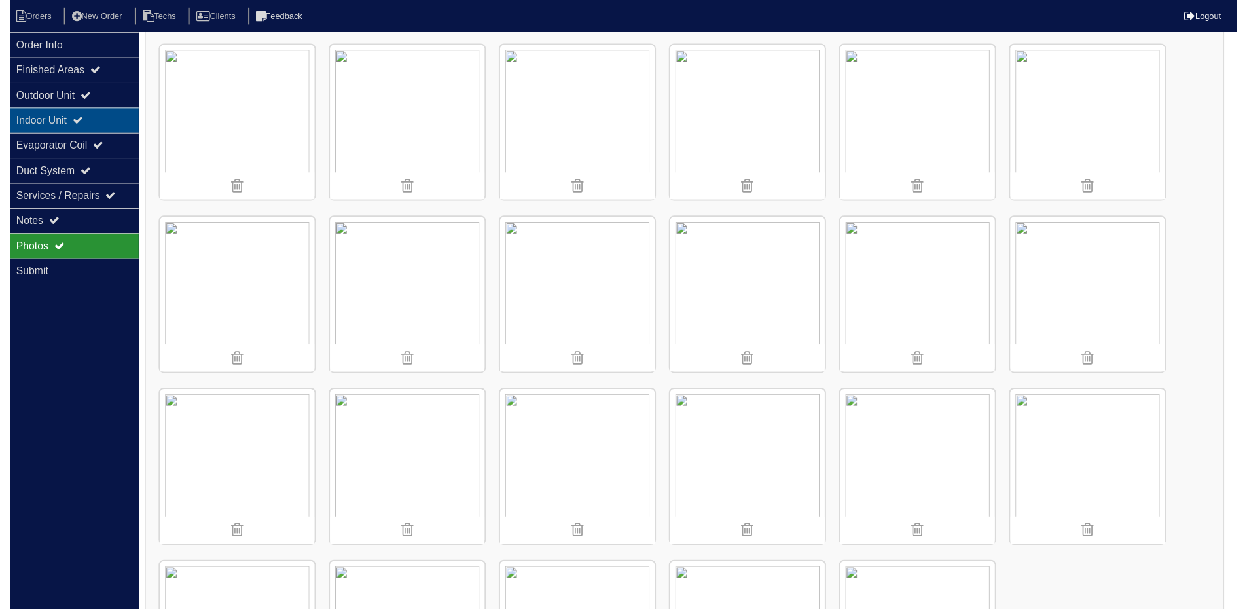
scroll to position [0, 0]
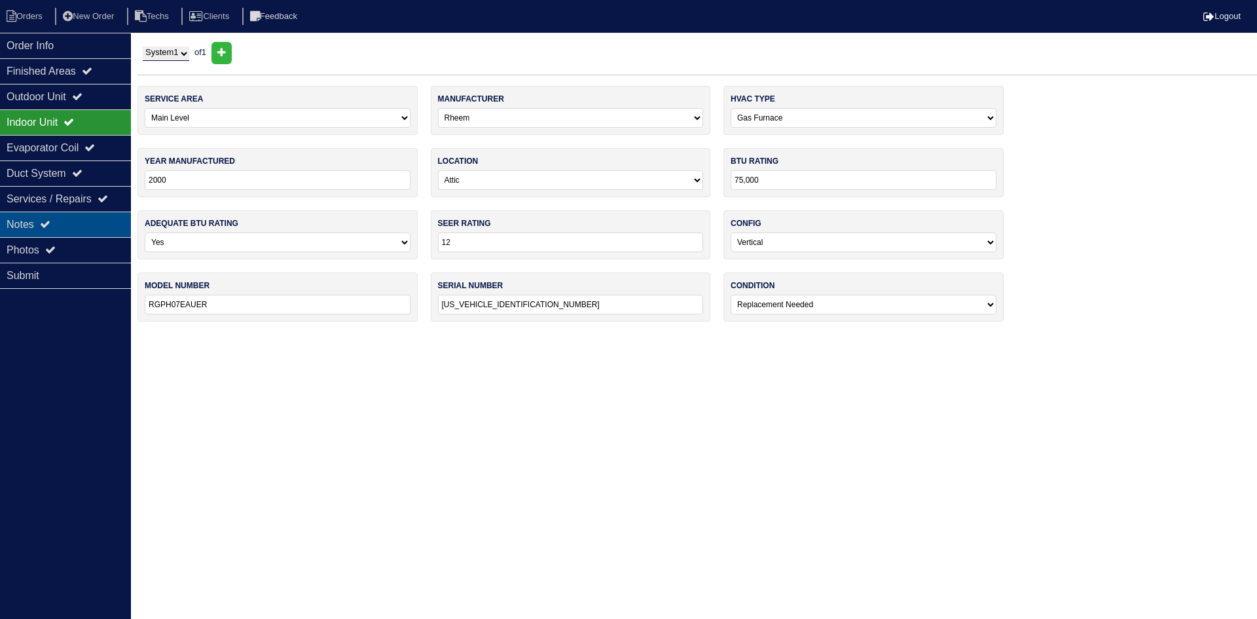
click at [67, 223] on div "Notes" at bounding box center [65, 224] width 131 height 26
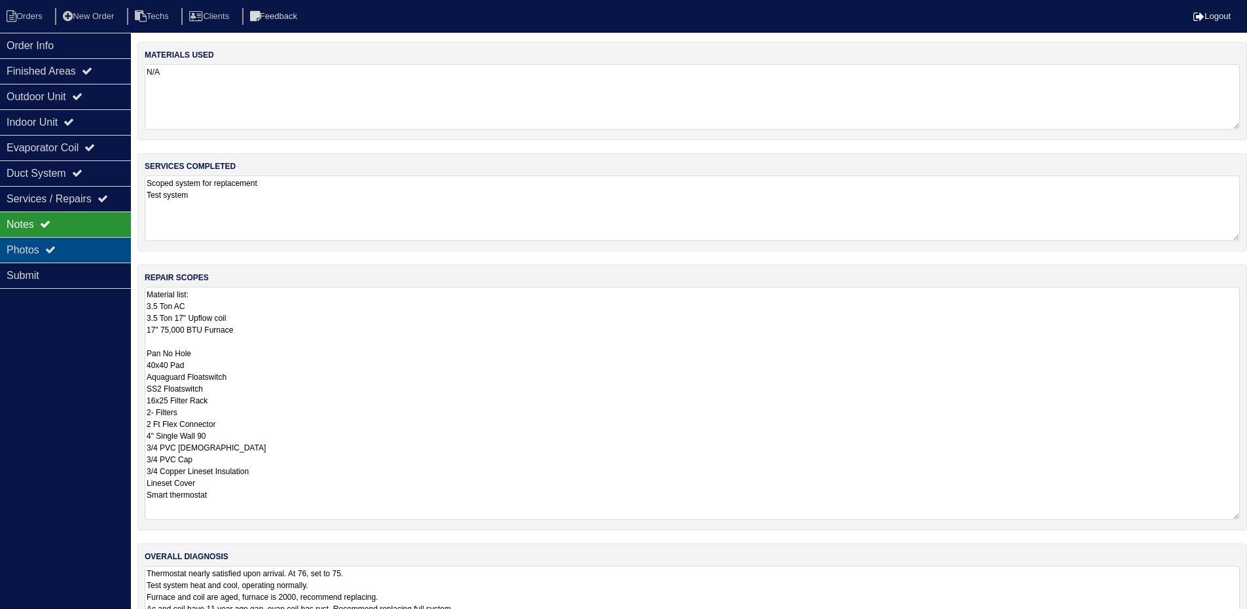
click at [76, 247] on div "Photos" at bounding box center [65, 250] width 131 height 26
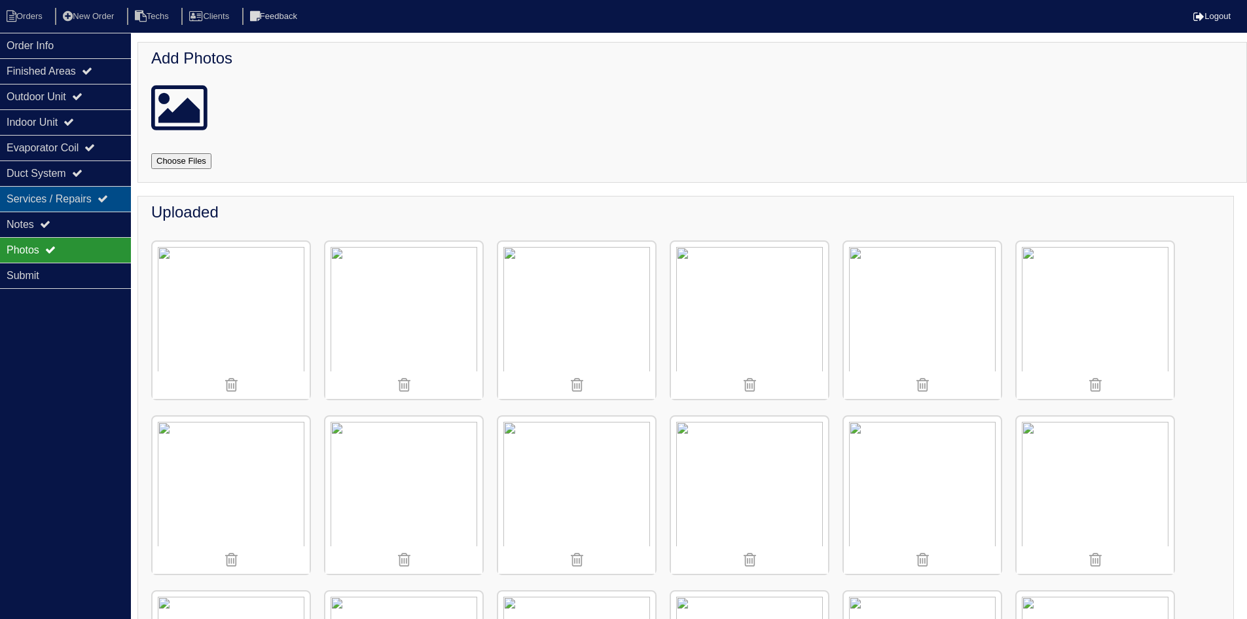
click at [31, 207] on div "Services / Repairs" at bounding box center [65, 199] width 131 height 26
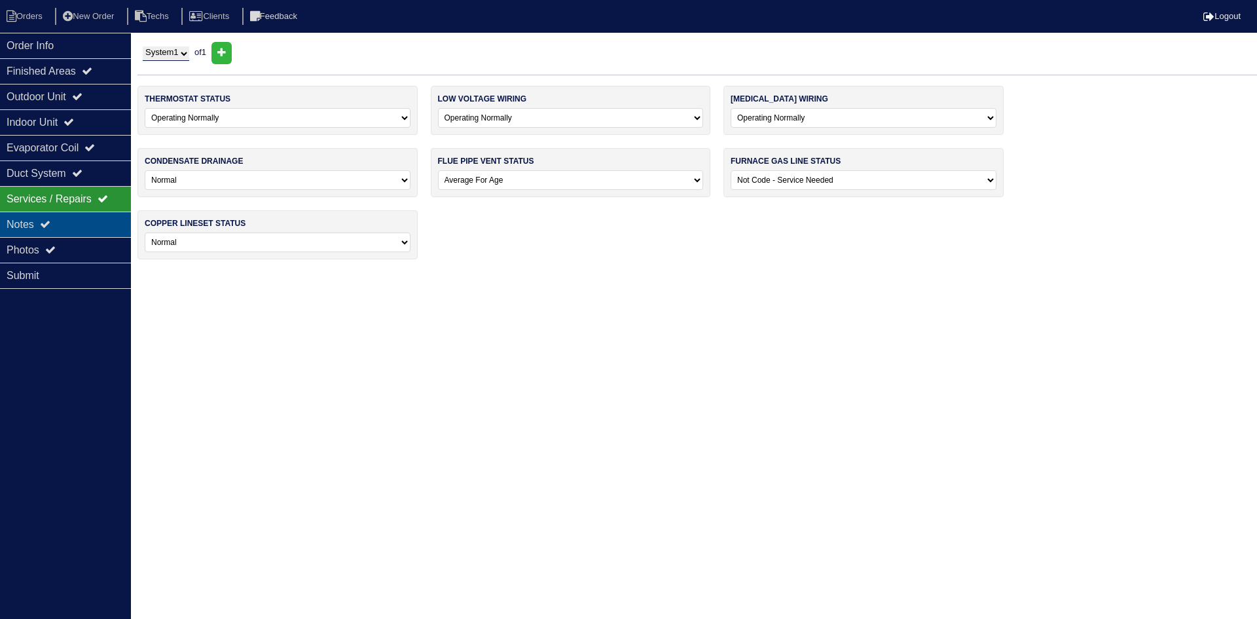
drag, startPoint x: 43, startPoint y: 219, endPoint x: 97, endPoint y: 221, distance: 54.4
click at [43, 219] on div "Notes" at bounding box center [65, 224] width 131 height 26
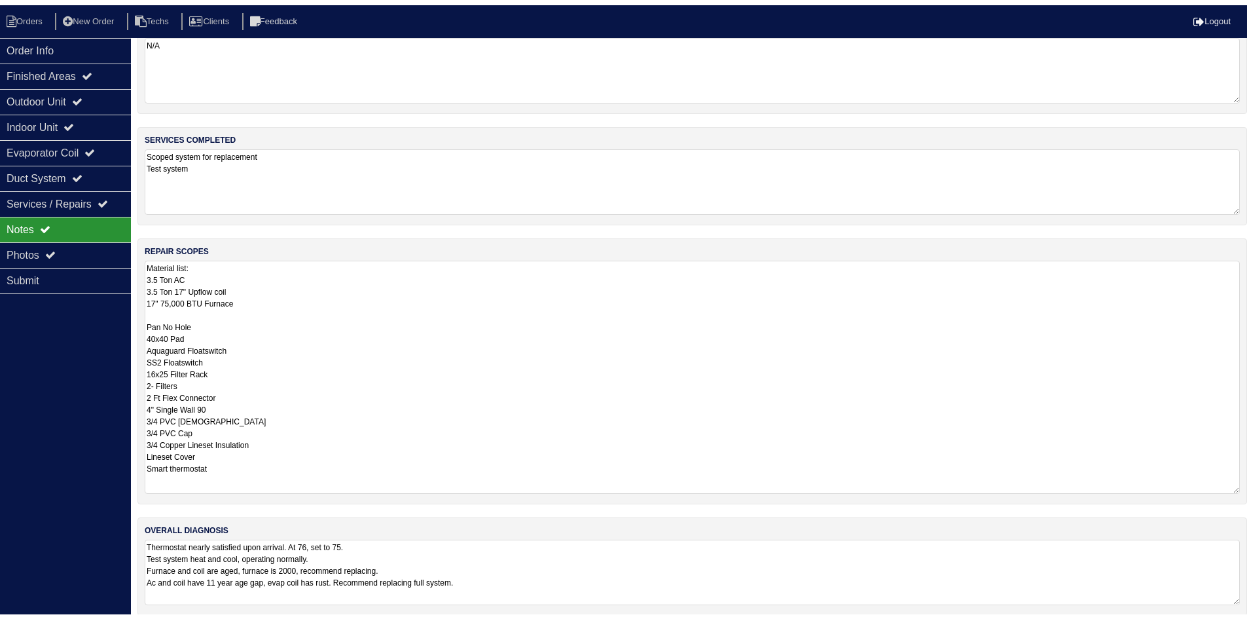
scroll to position [46, 0]
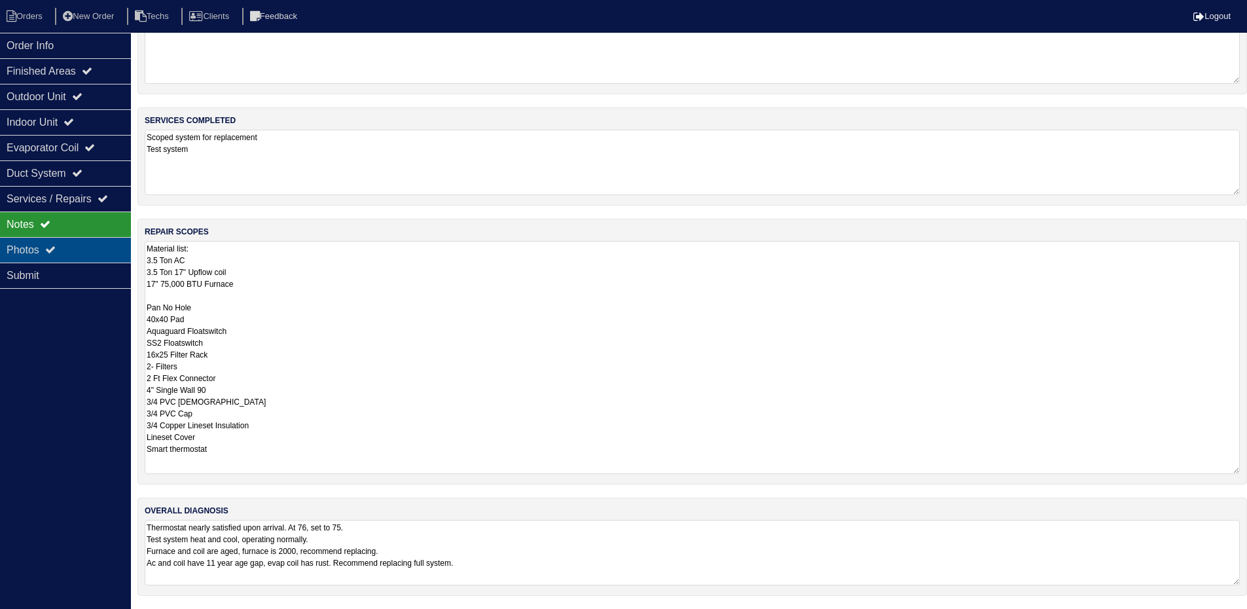
click at [32, 255] on div "Photos" at bounding box center [65, 250] width 131 height 26
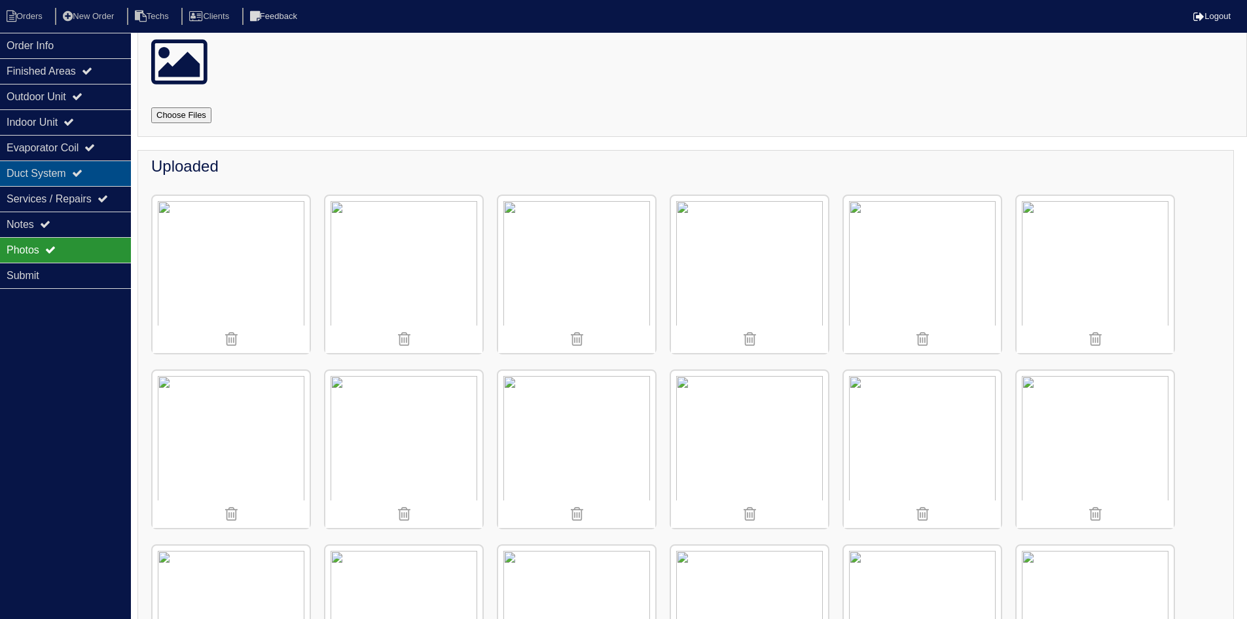
click at [81, 179] on div "Duct System" at bounding box center [65, 173] width 131 height 26
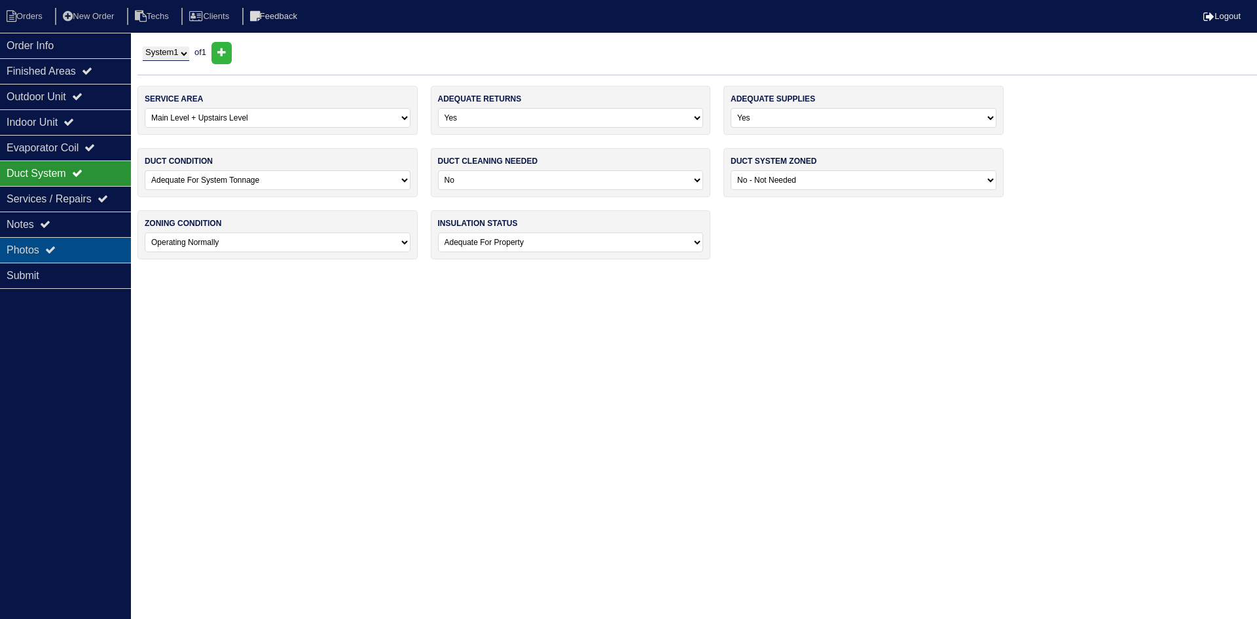
click at [88, 246] on div "Photos" at bounding box center [65, 250] width 131 height 26
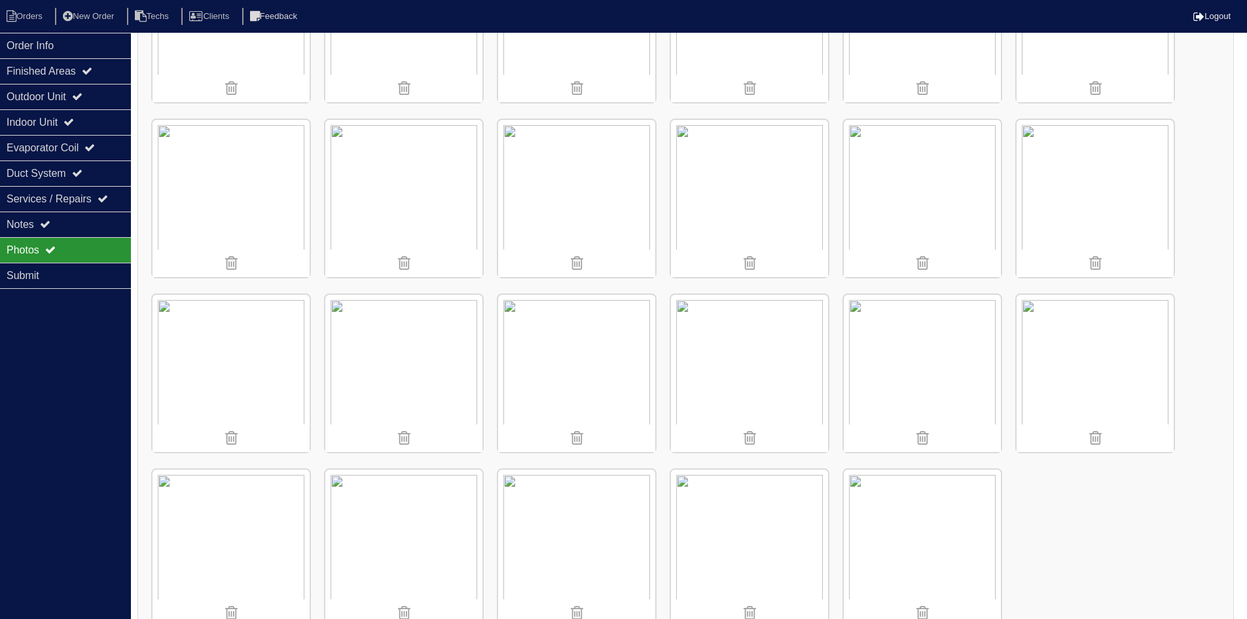
scroll to position [854, 0]
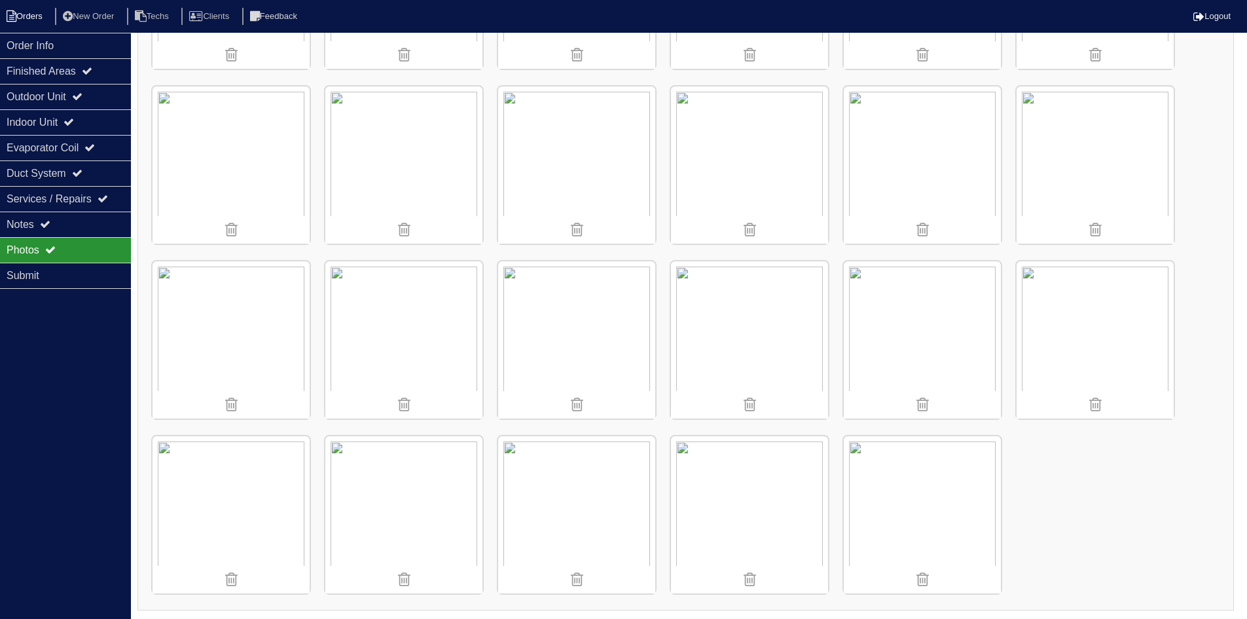
click at [22, 11] on li "Orders" at bounding box center [26, 17] width 53 height 18
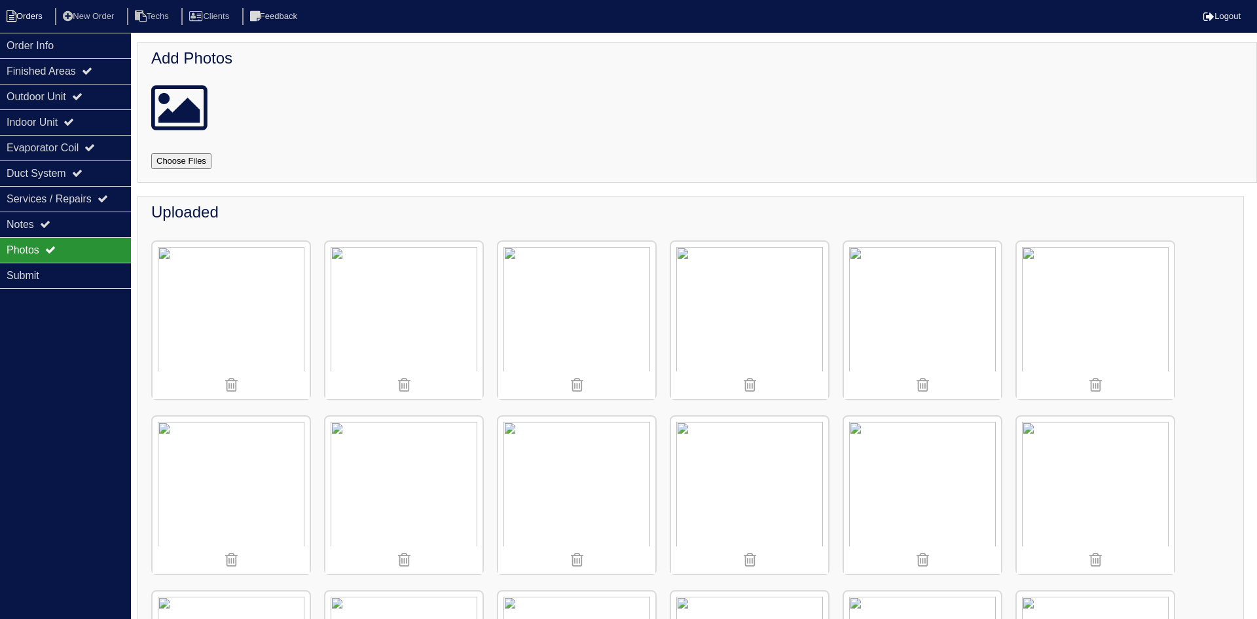
select select "15"
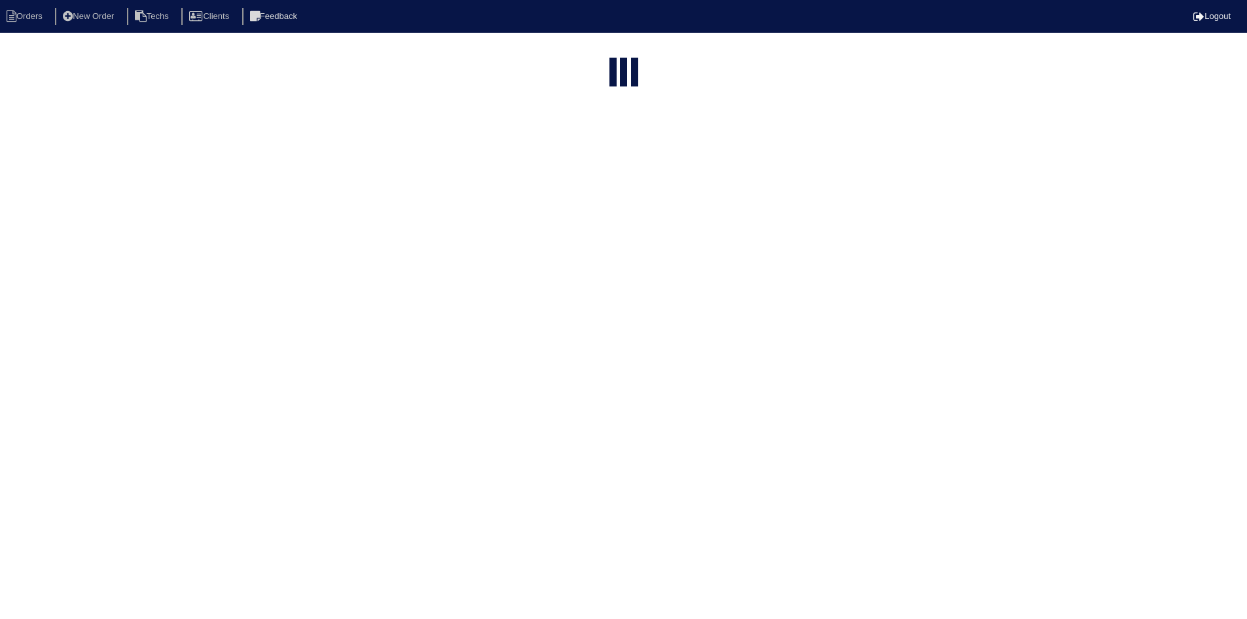
select select "field complete"
select select "need to quote"
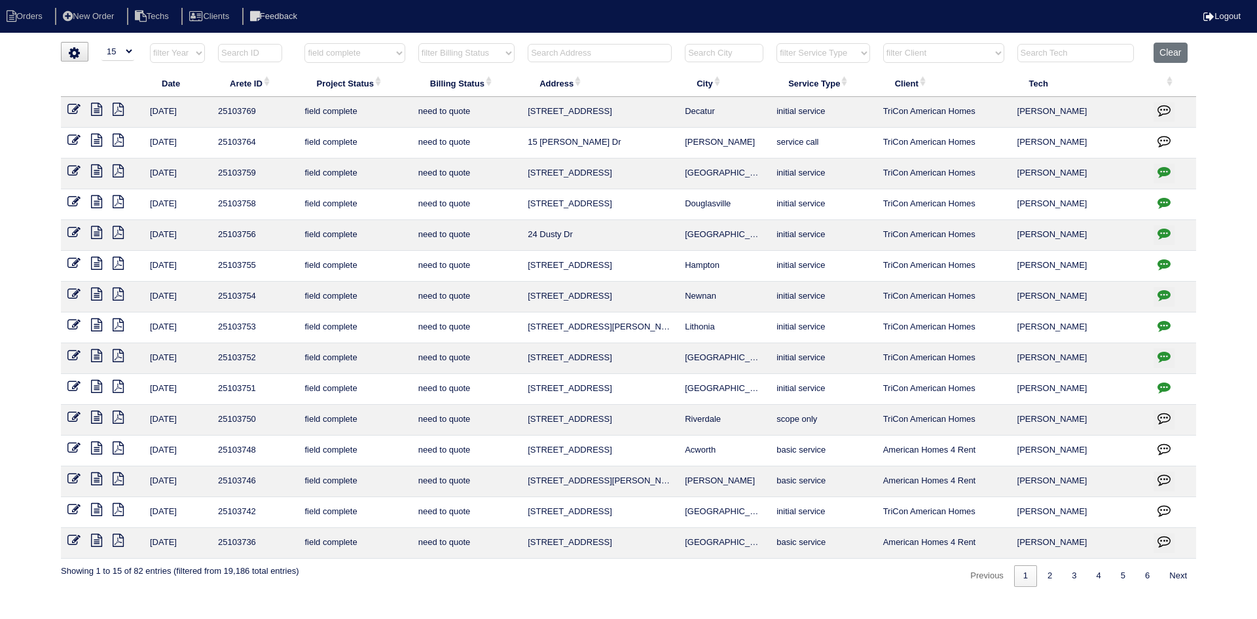
click at [95, 477] on icon at bounding box center [96, 478] width 11 height 13
click at [119, 477] on icon at bounding box center [118, 478] width 11 height 13
click at [95, 415] on icon at bounding box center [96, 417] width 11 height 13
click at [117, 416] on icon at bounding box center [118, 417] width 11 height 13
click at [98, 413] on icon at bounding box center [96, 417] width 11 height 13
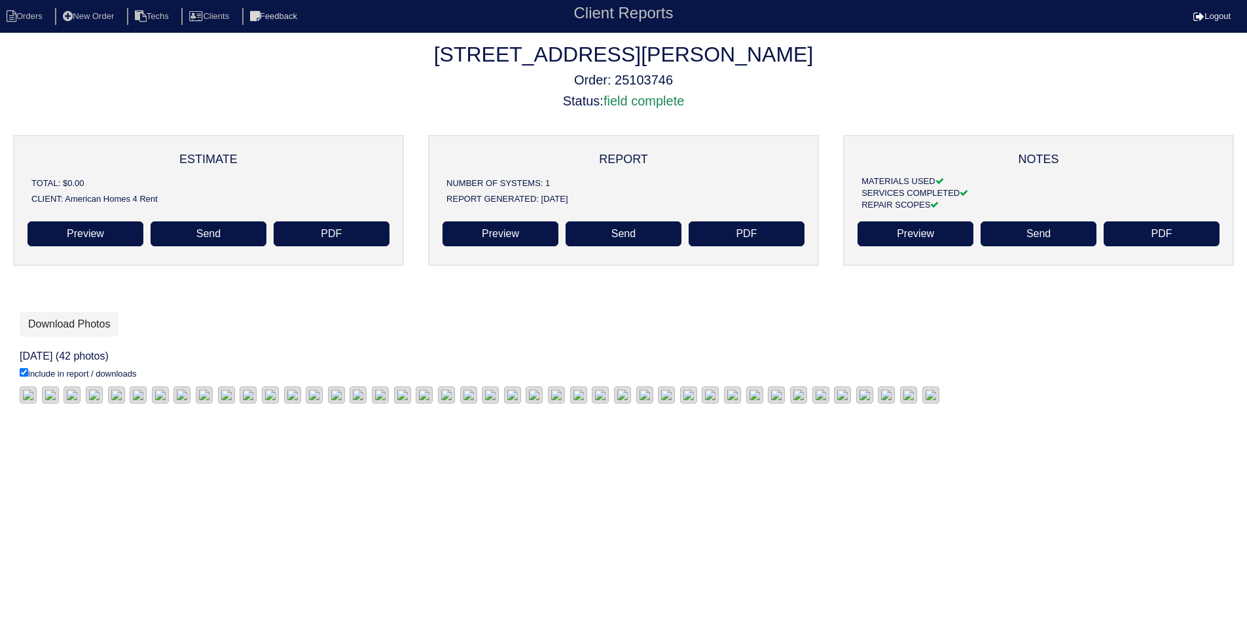
scroll to position [122, 0]
click at [74, 312] on link "Download Photos" at bounding box center [69, 324] width 99 height 25
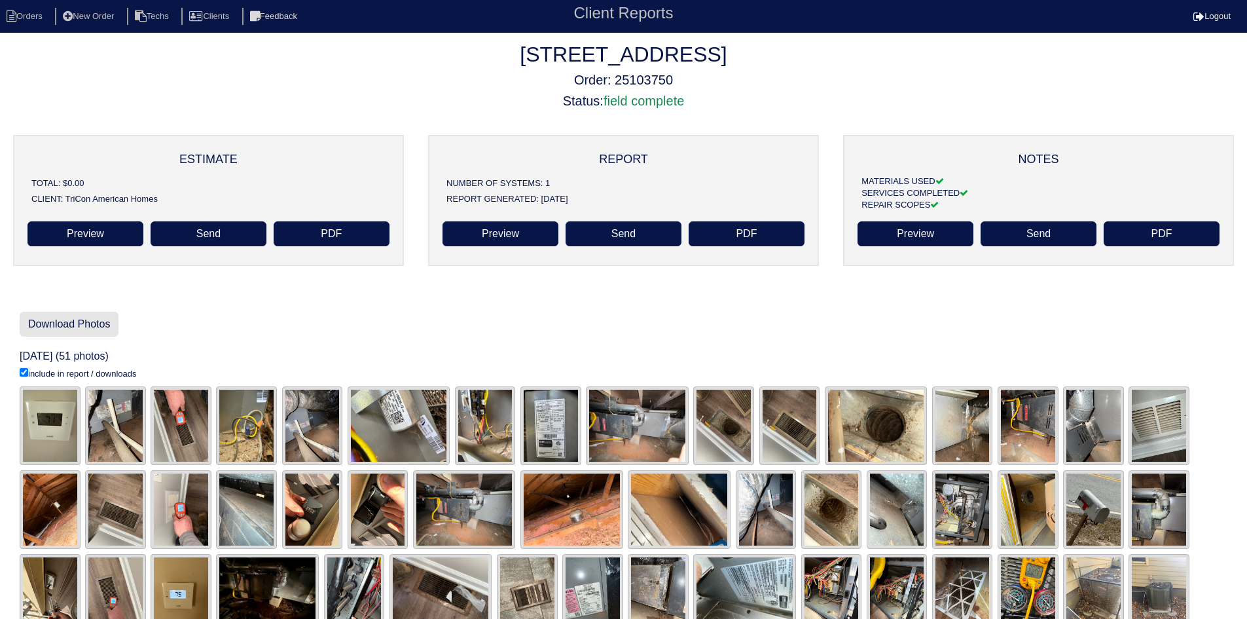
drag, startPoint x: 94, startPoint y: 325, endPoint x: 54, endPoint y: 323, distance: 40.0
click at [94, 323] on link "Download Photos" at bounding box center [69, 324] width 99 height 25
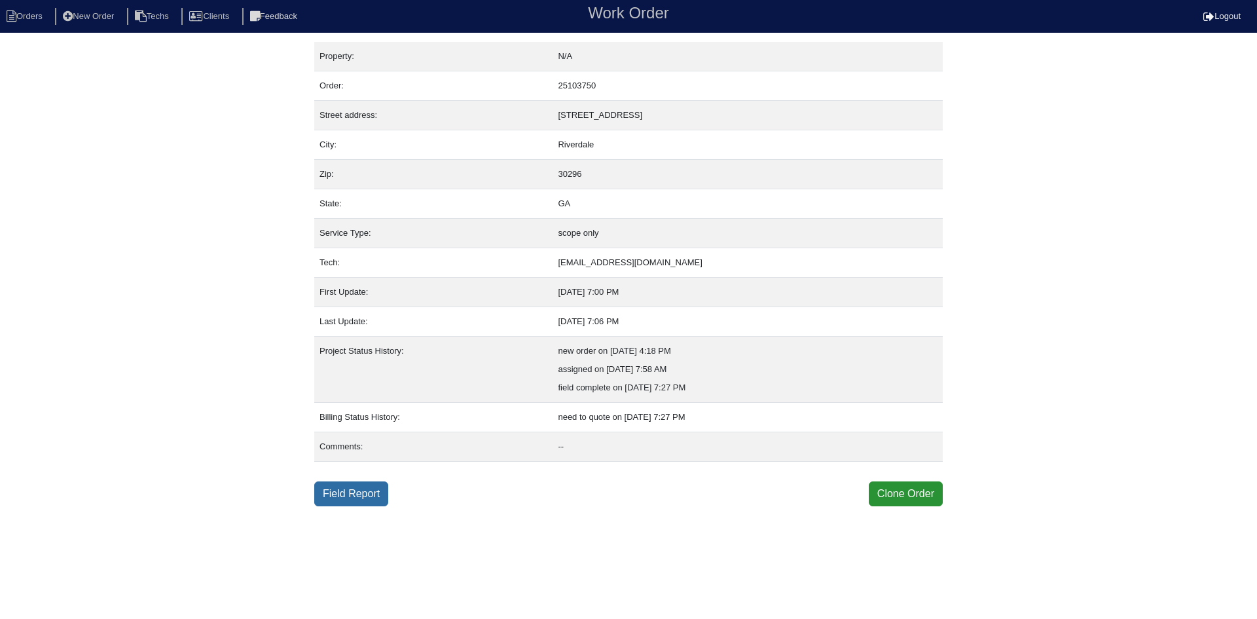
click at [337, 492] on link "Field Report" at bounding box center [351, 493] width 74 height 25
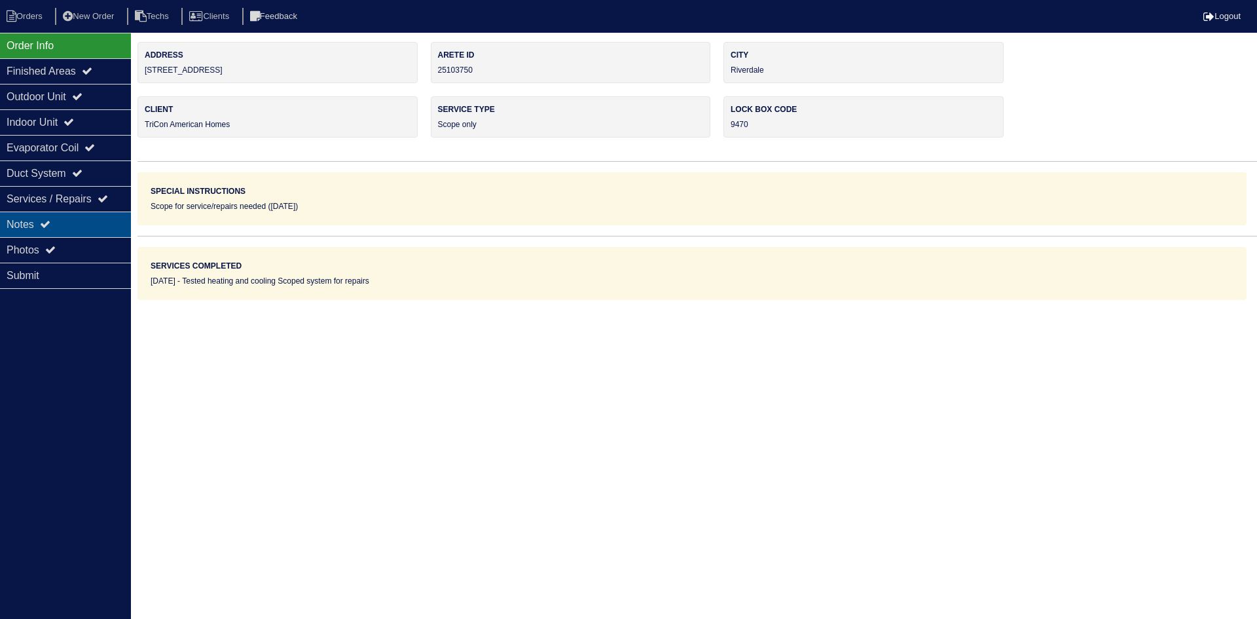
click at [46, 223] on icon at bounding box center [45, 224] width 10 height 10
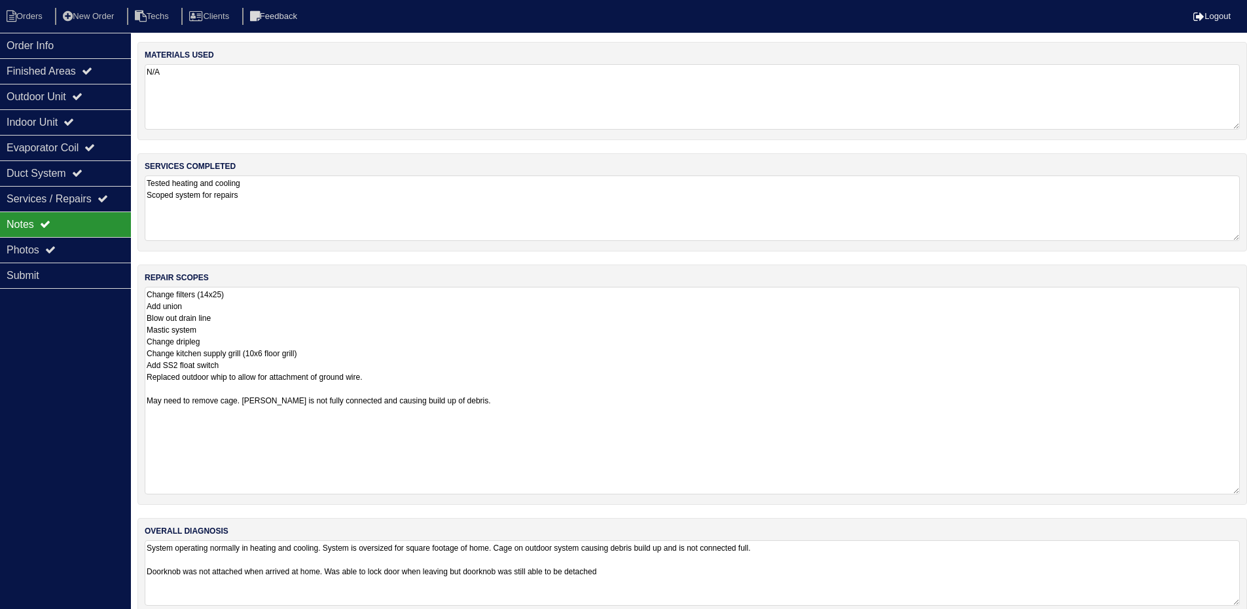
drag, startPoint x: 1245, startPoint y: 348, endPoint x: 1244, endPoint y: 490, distance: 142.7
click at [1244, 490] on div "repair scopes Change filters (14x25) Add union Blow out drain line Mastic syste…" at bounding box center [692, 385] width 1110 height 240
drag, startPoint x: 83, startPoint y: 96, endPoint x: 84, endPoint y: 110, distance: 13.8
click at [82, 96] on icon at bounding box center [77, 96] width 10 height 10
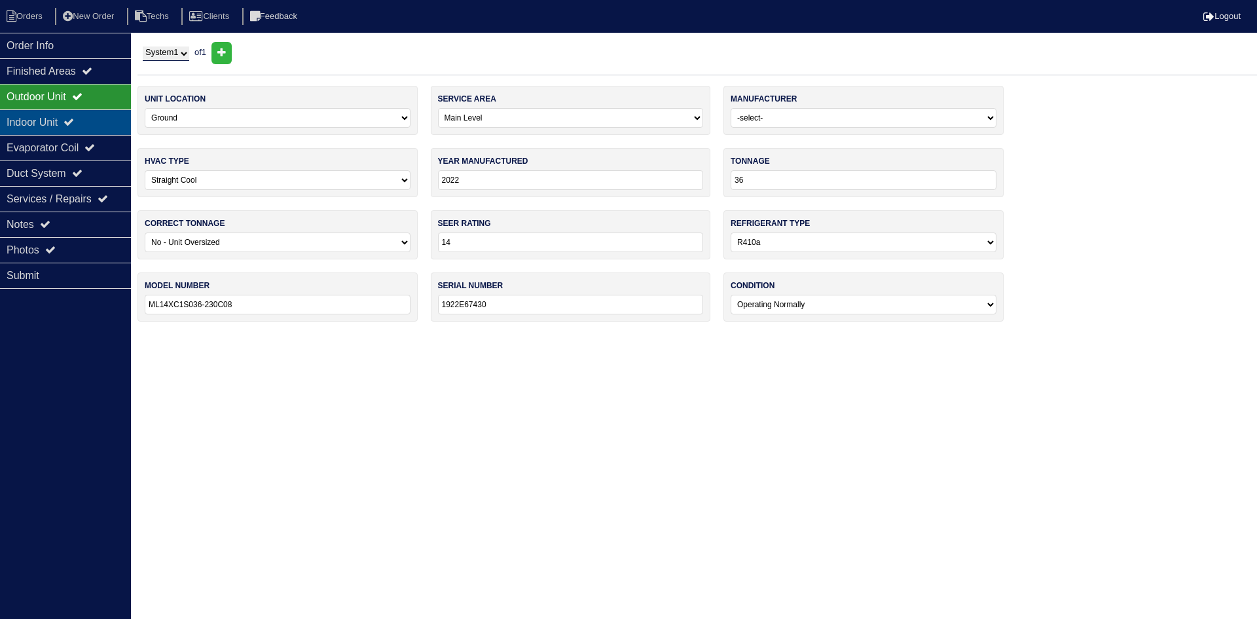
click at [83, 116] on div "Indoor Unit" at bounding box center [65, 122] width 131 height 26
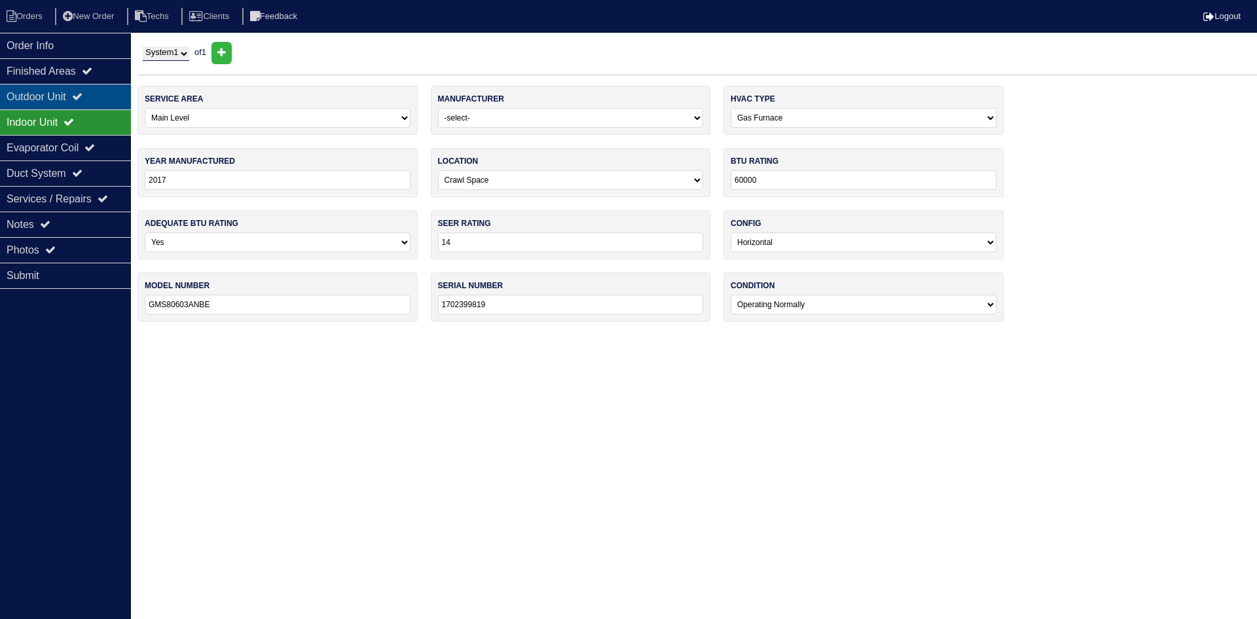
click at [82, 94] on icon at bounding box center [77, 96] width 10 height 10
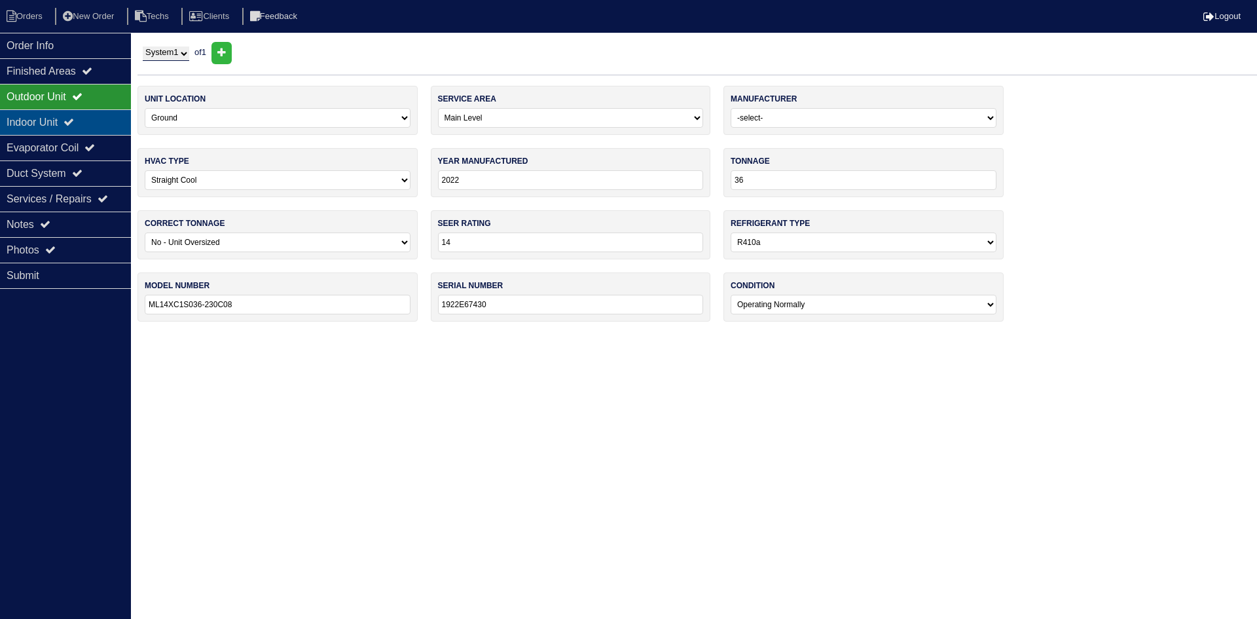
click at [58, 123] on div "Indoor Unit" at bounding box center [65, 122] width 131 height 26
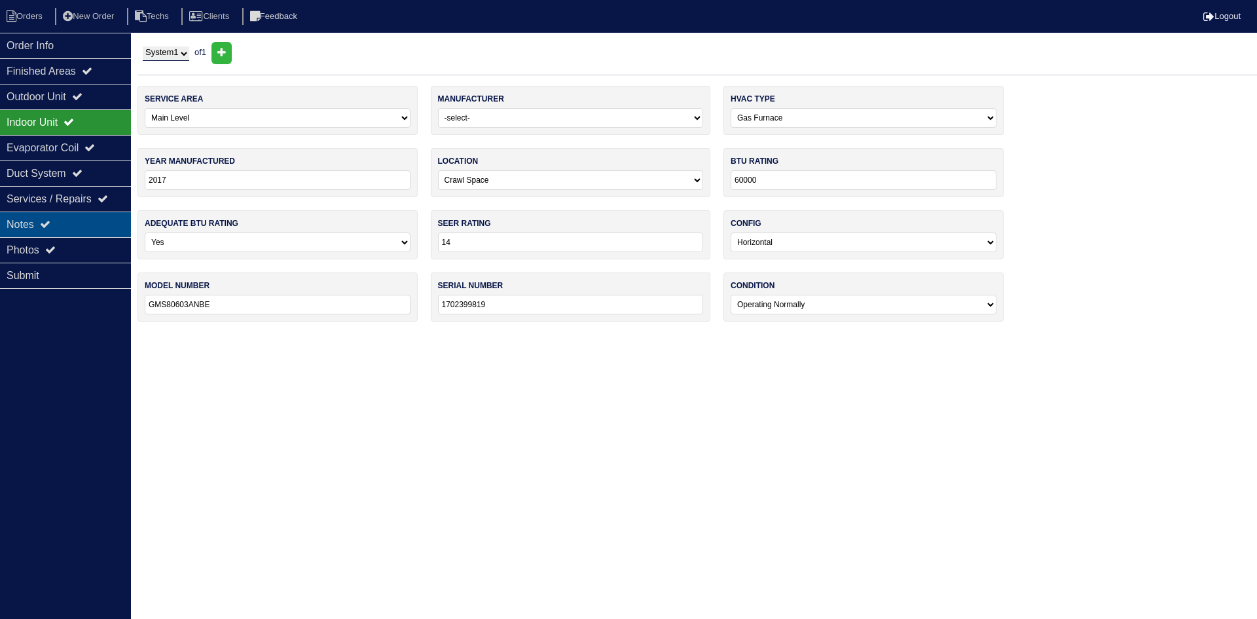
click at [59, 225] on div "Notes" at bounding box center [65, 224] width 131 height 26
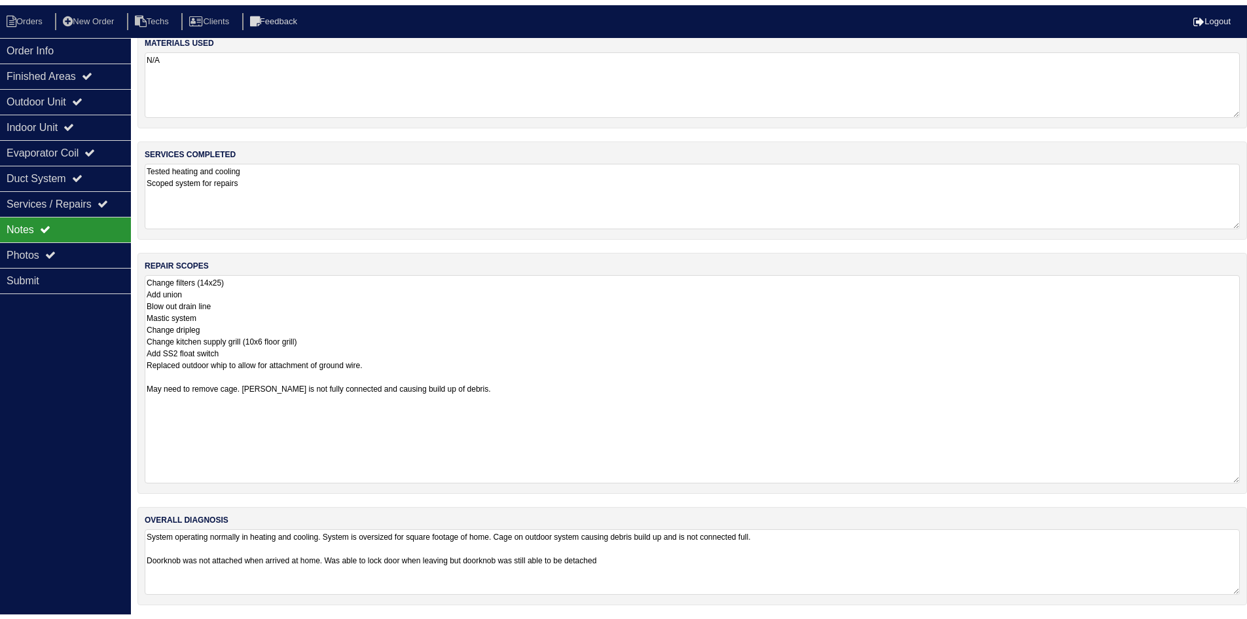
scroll to position [21, 0]
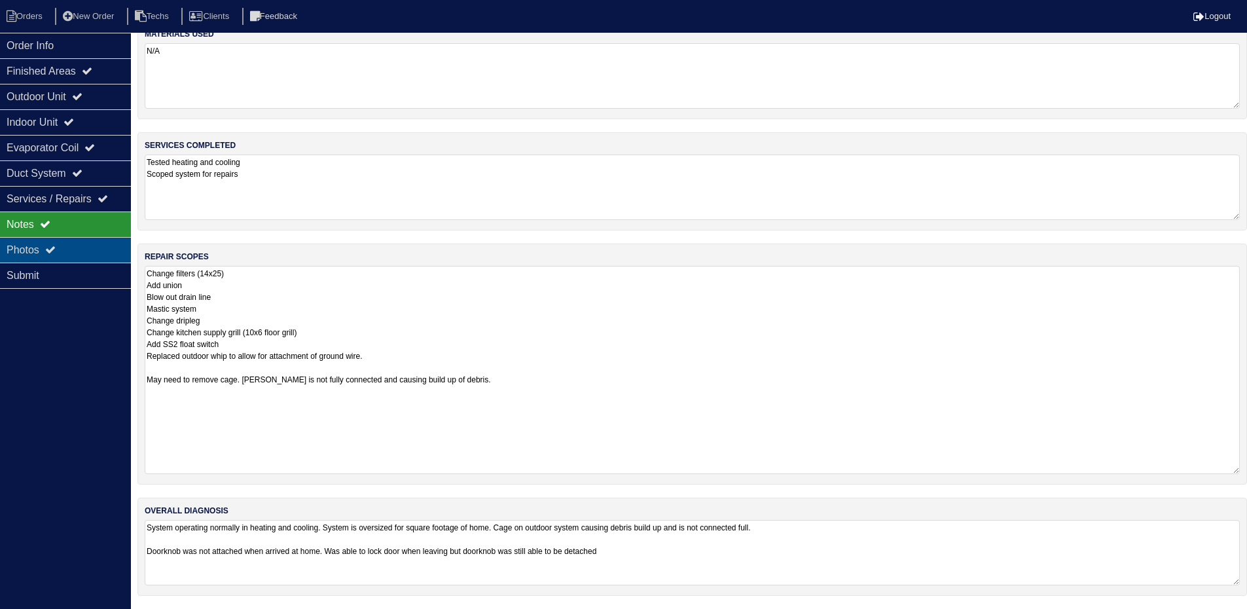
drag, startPoint x: 98, startPoint y: 248, endPoint x: 107, endPoint y: 249, distance: 9.2
click at [98, 248] on div "Photos" at bounding box center [65, 250] width 131 height 26
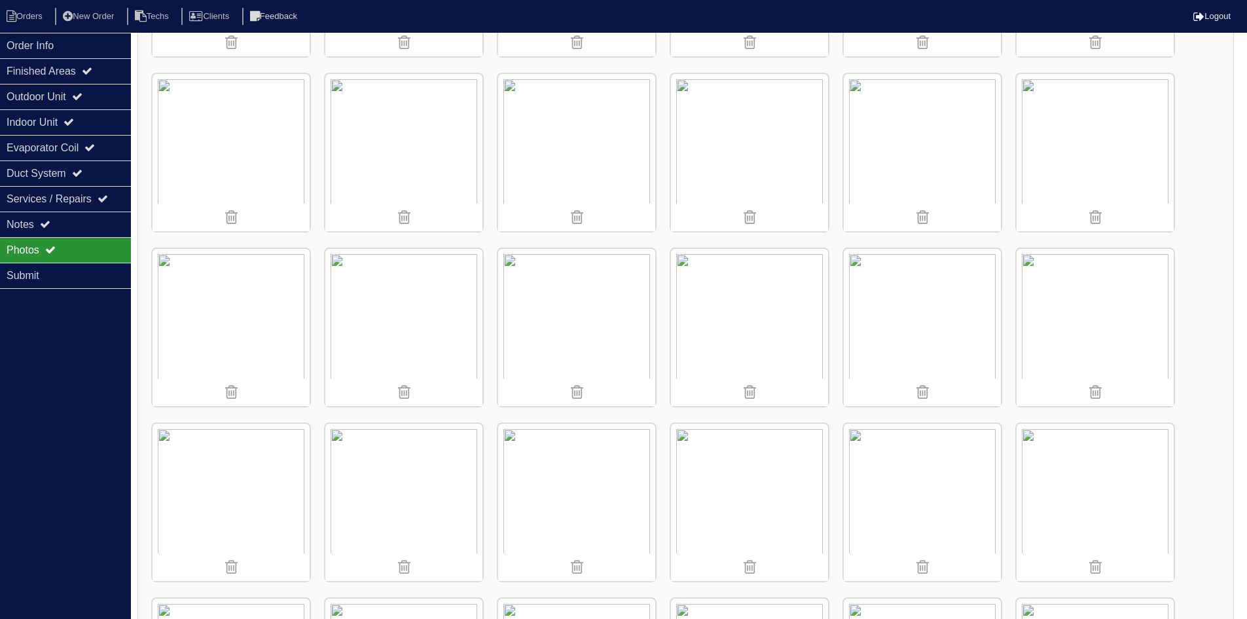
scroll to position [545, 0]
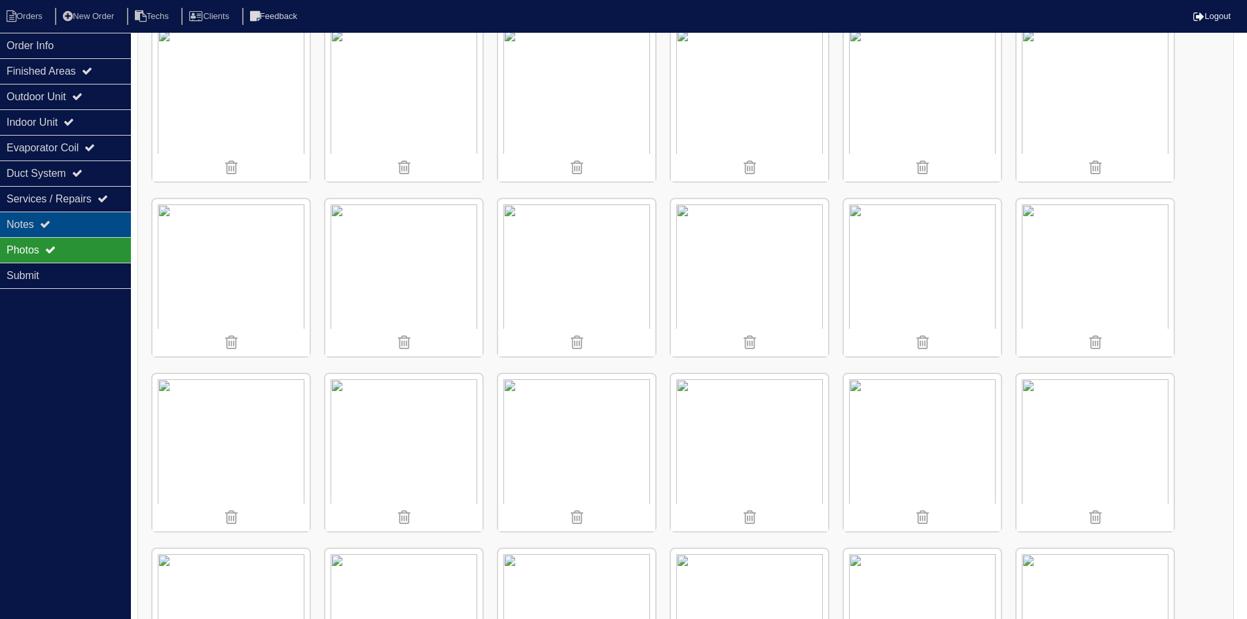
click at [30, 219] on div "Notes" at bounding box center [65, 224] width 131 height 26
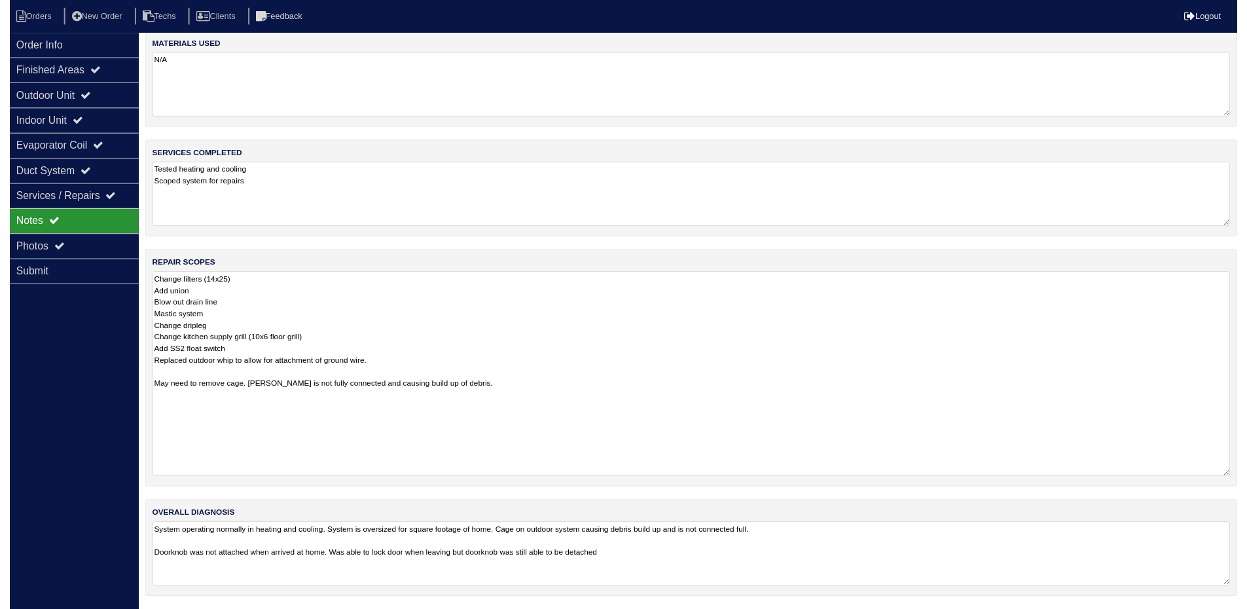
scroll to position [21, 0]
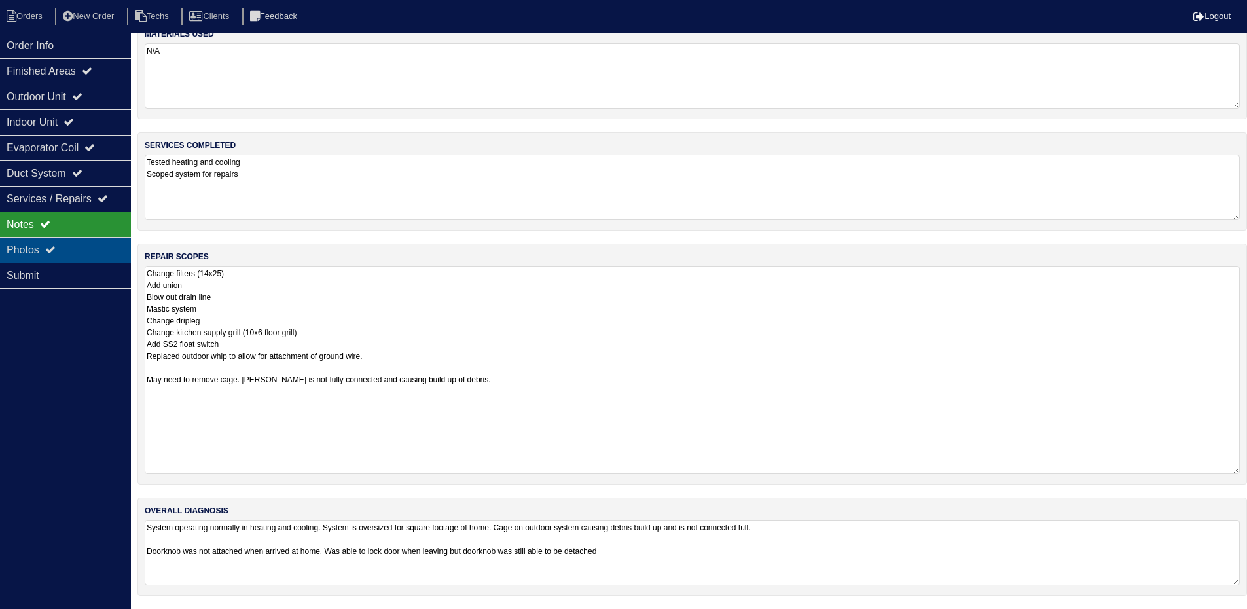
drag, startPoint x: 94, startPoint y: 246, endPoint x: 101, endPoint y: 246, distance: 7.2
click at [94, 246] on div "Photos" at bounding box center [65, 250] width 131 height 26
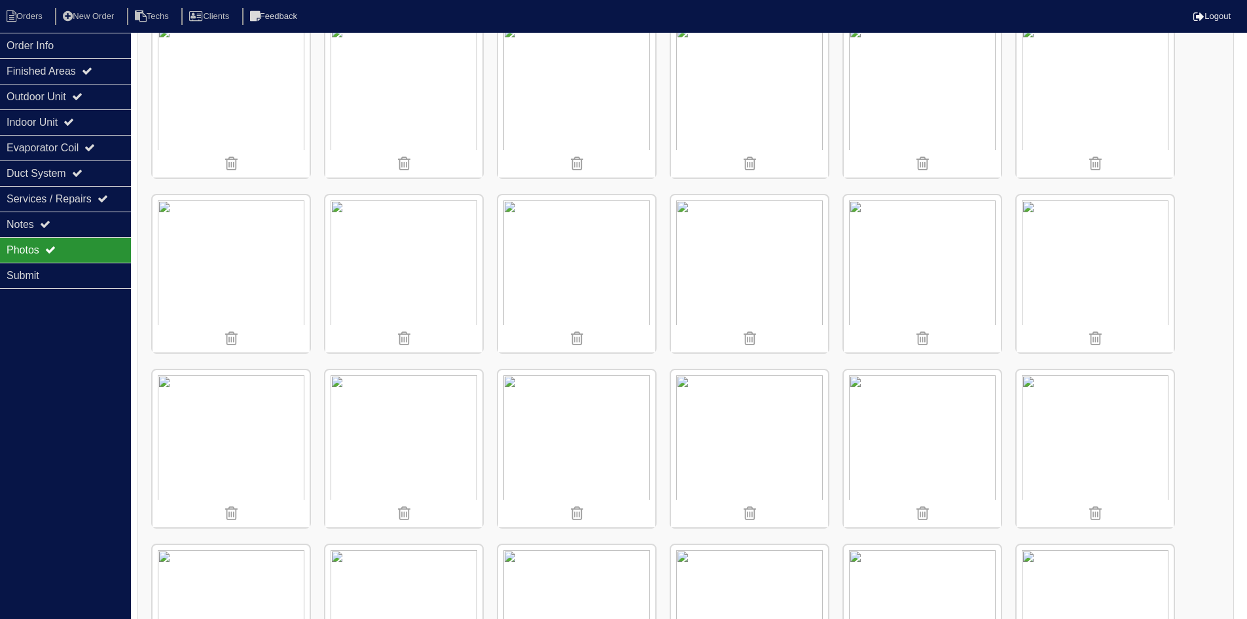
scroll to position [414, 0]
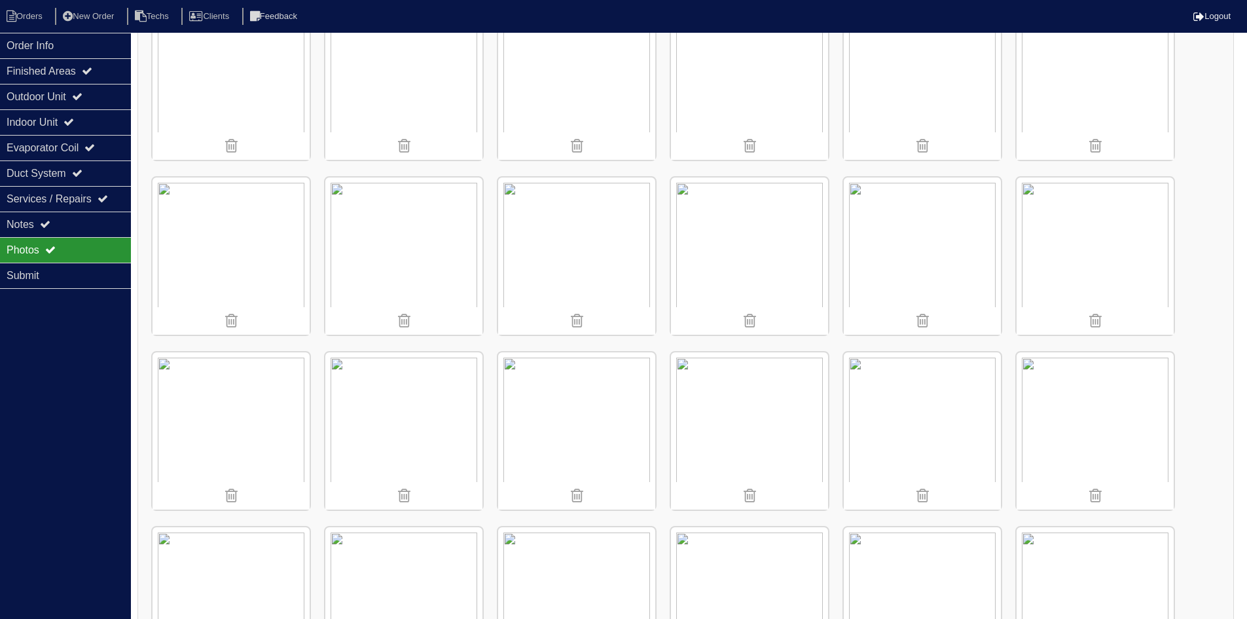
click at [1083, 408] on img at bounding box center [1095, 430] width 157 height 157
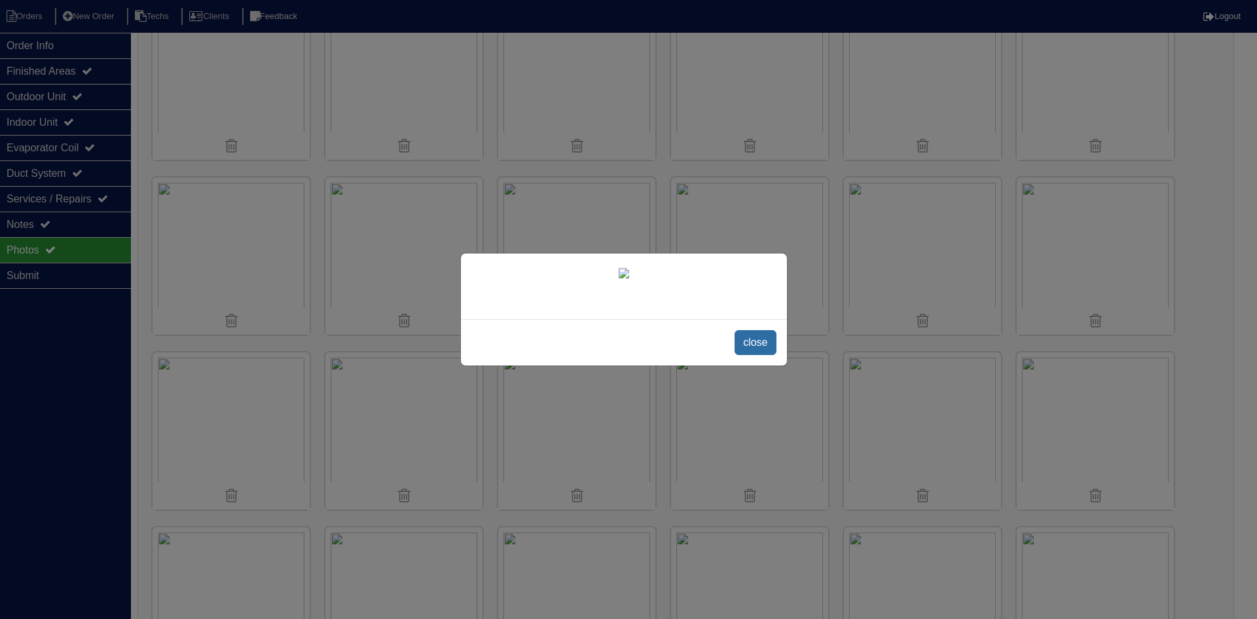
click at [756, 355] on span "close" at bounding box center [755, 342] width 41 height 25
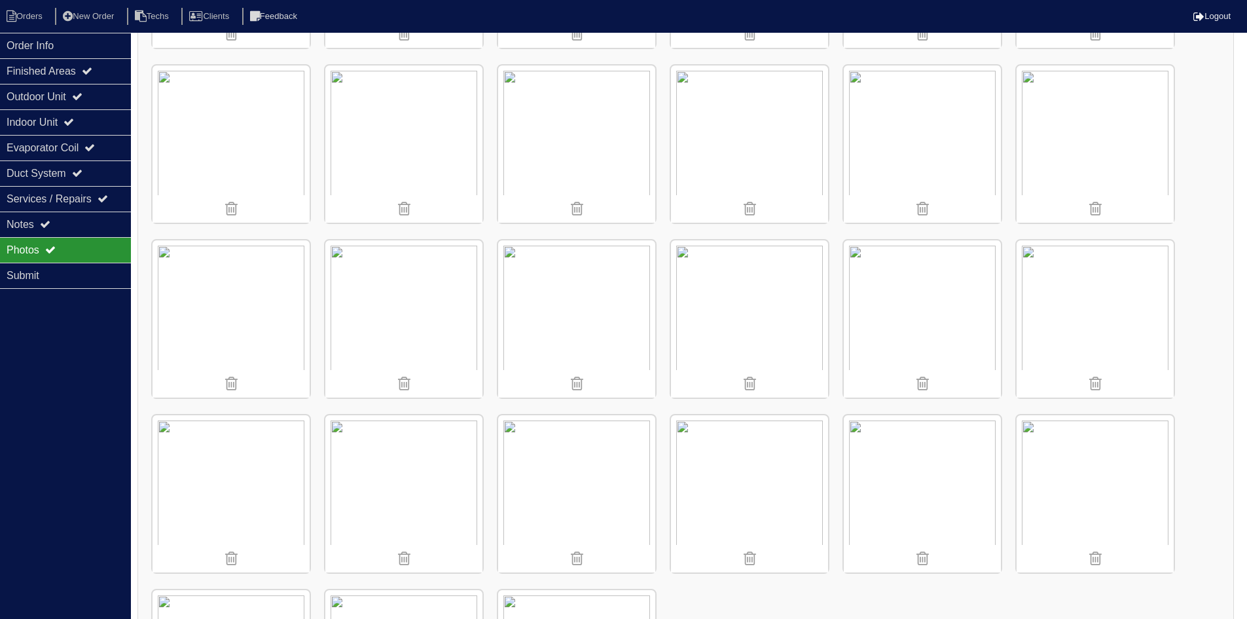
scroll to position [1069, 0]
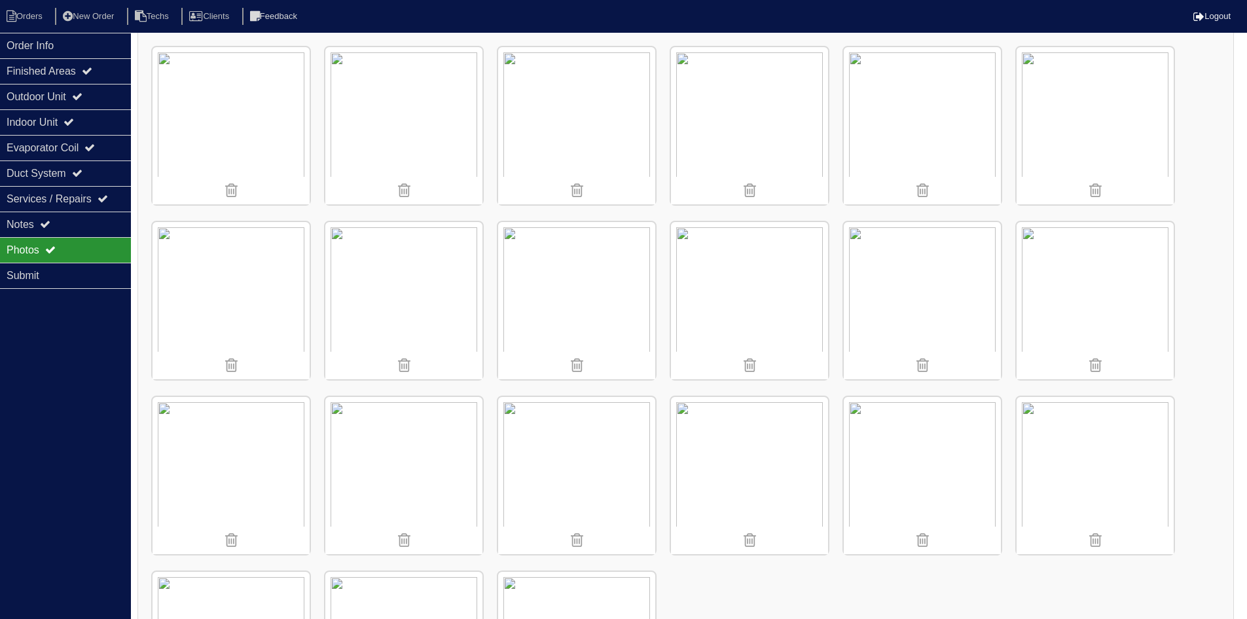
click at [607, 312] on img at bounding box center [576, 300] width 157 height 157
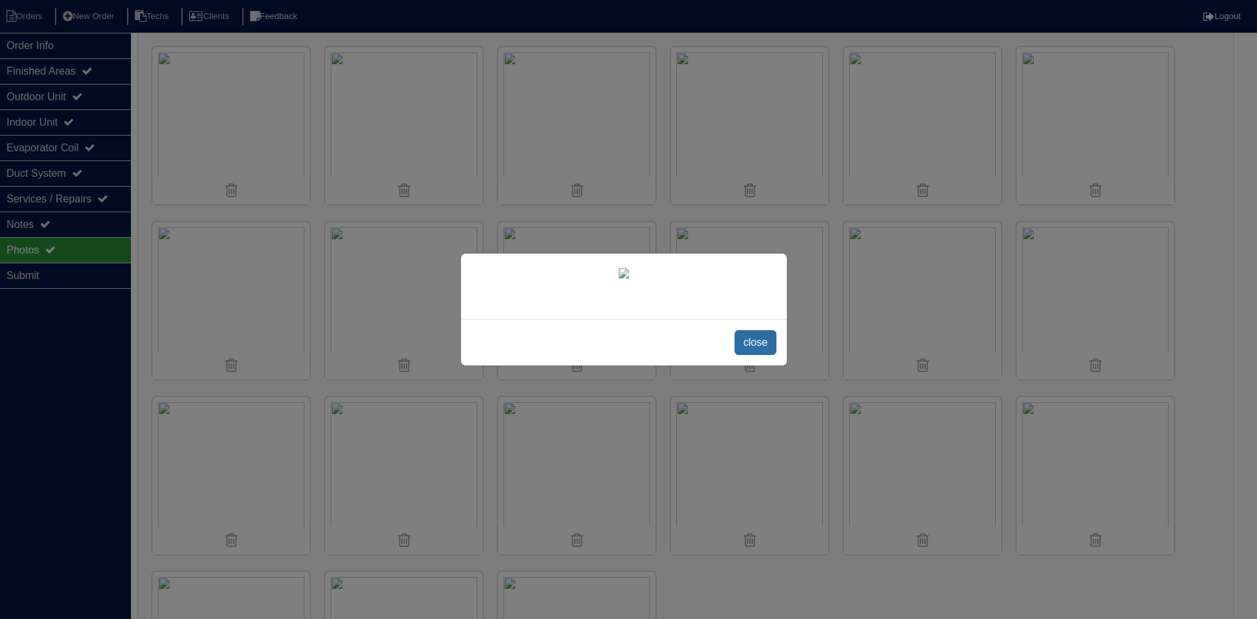
click at [743, 355] on span "close" at bounding box center [755, 342] width 41 height 25
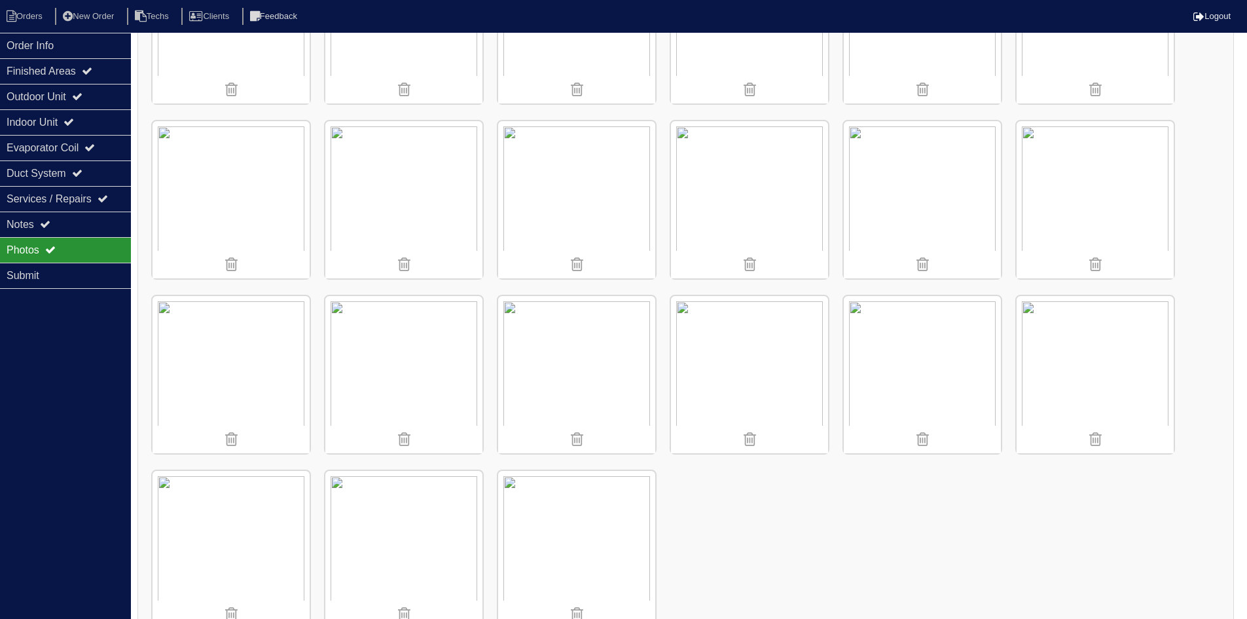
scroll to position [1199, 0]
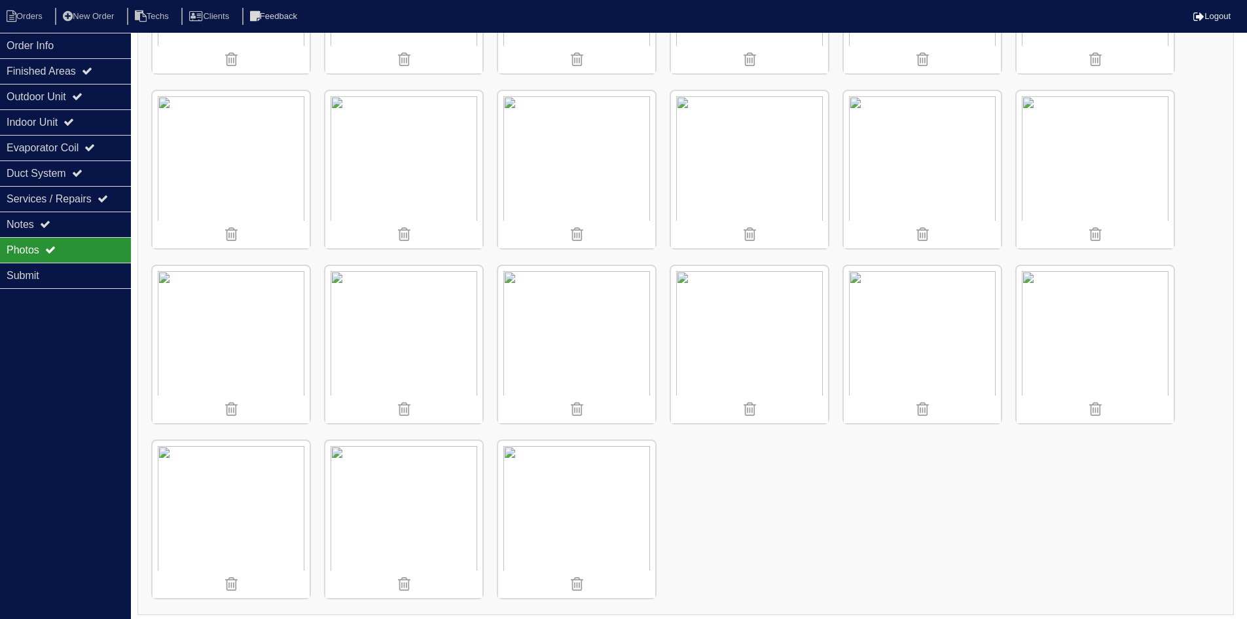
click at [278, 340] on img at bounding box center [231, 344] width 157 height 157
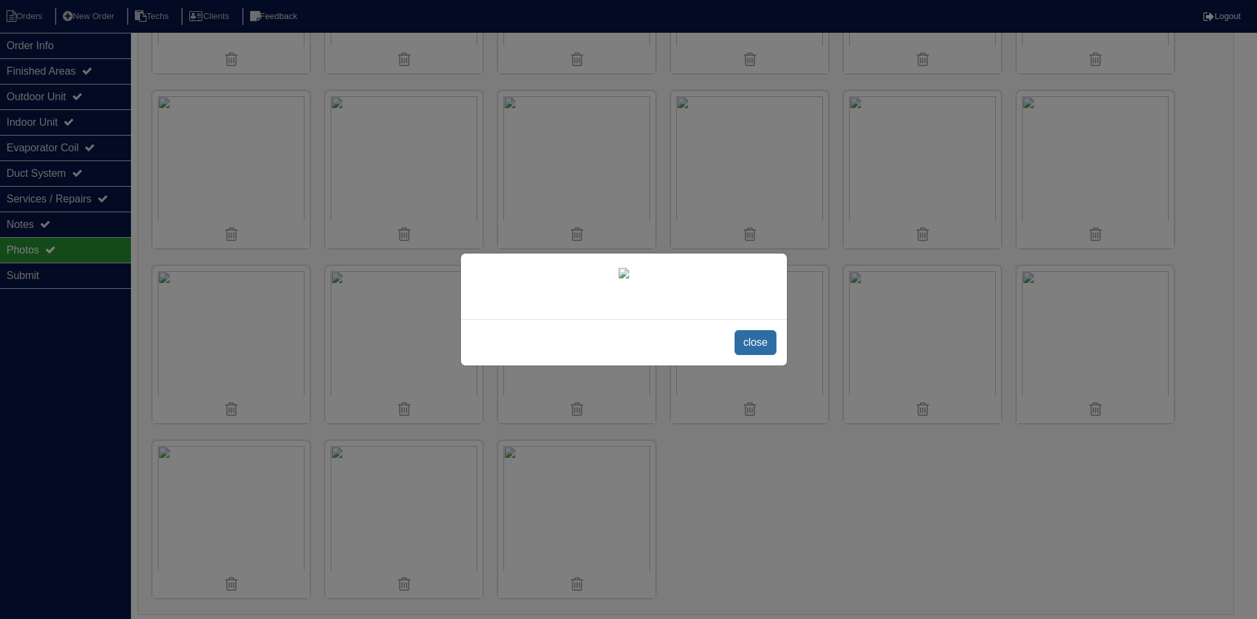
click at [748, 355] on span "close" at bounding box center [755, 342] width 41 height 25
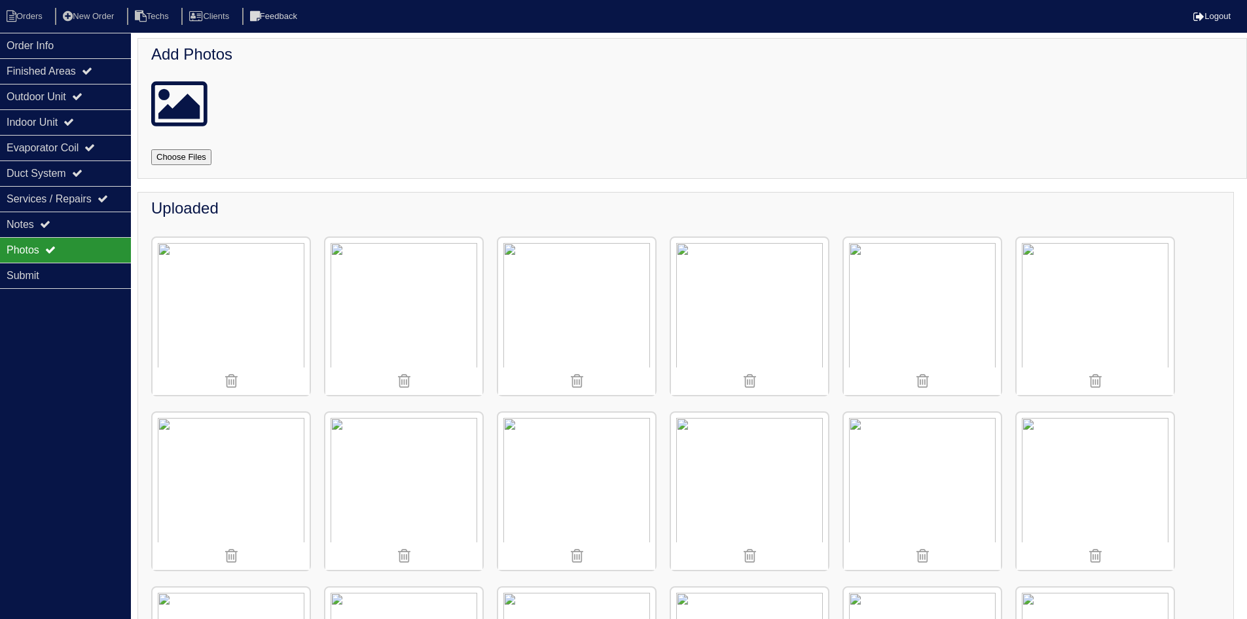
scroll to position [0, 0]
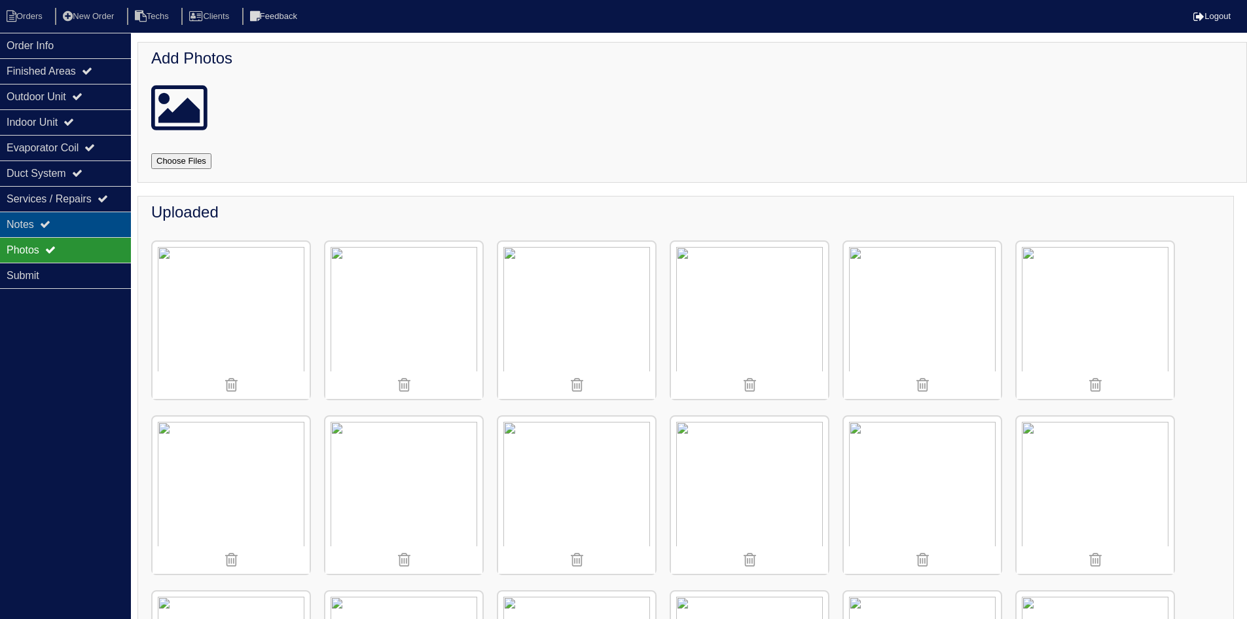
click at [101, 229] on div "Notes" at bounding box center [65, 224] width 131 height 26
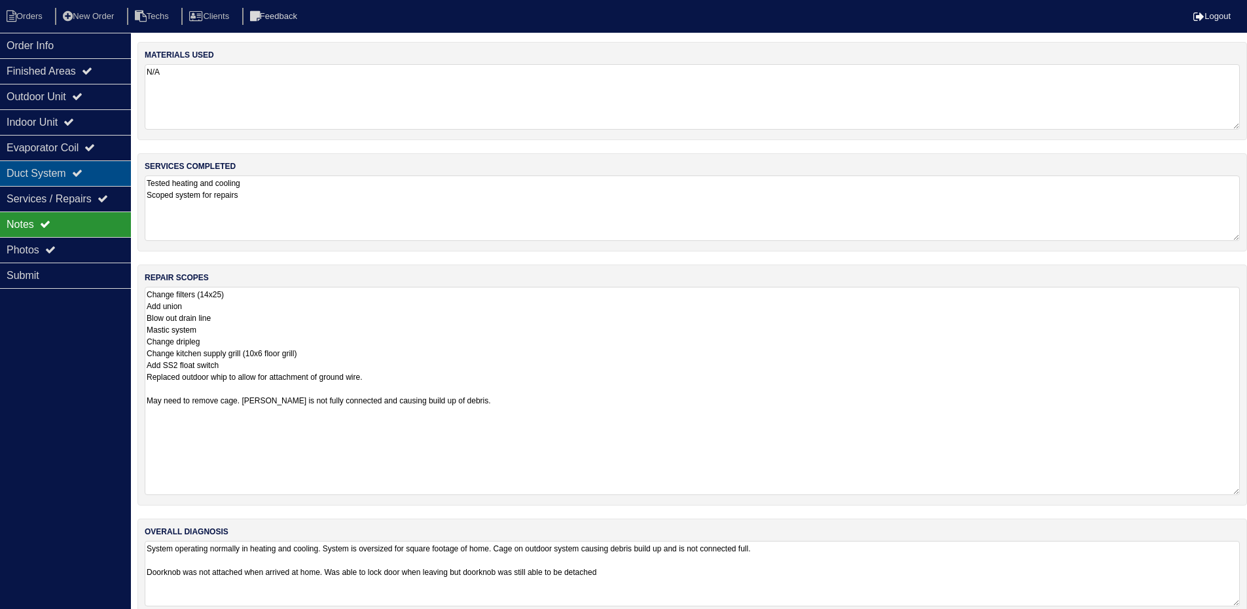
click at [94, 169] on div "Duct System" at bounding box center [65, 173] width 131 height 26
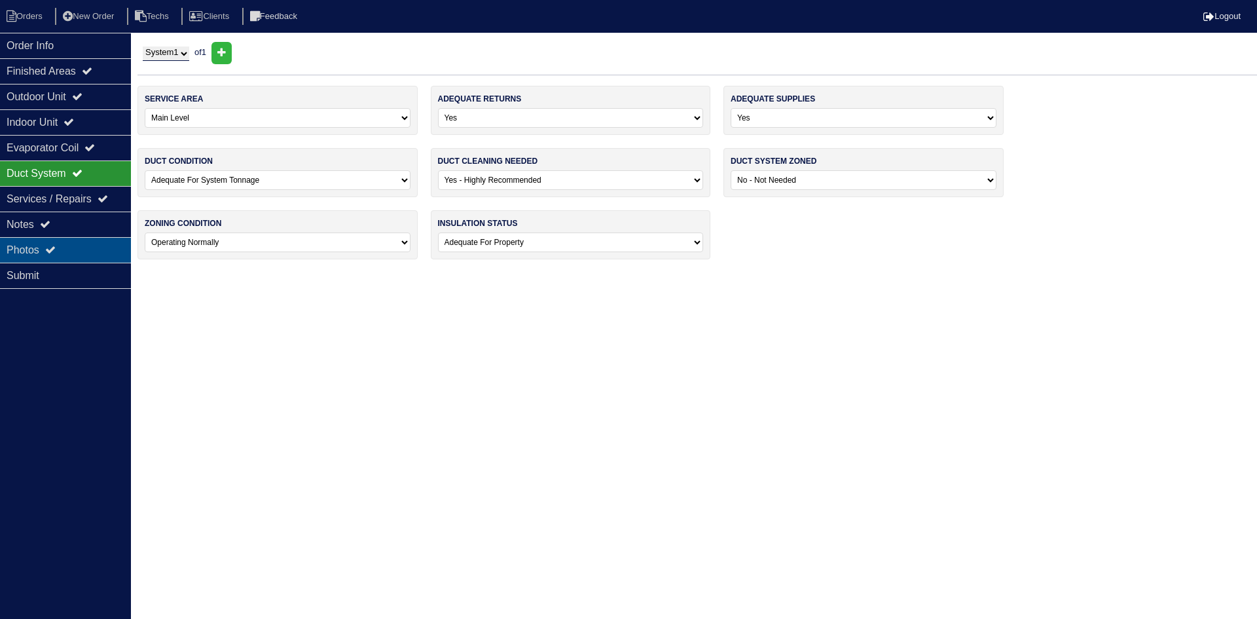
click at [90, 246] on div "Photos" at bounding box center [65, 250] width 131 height 26
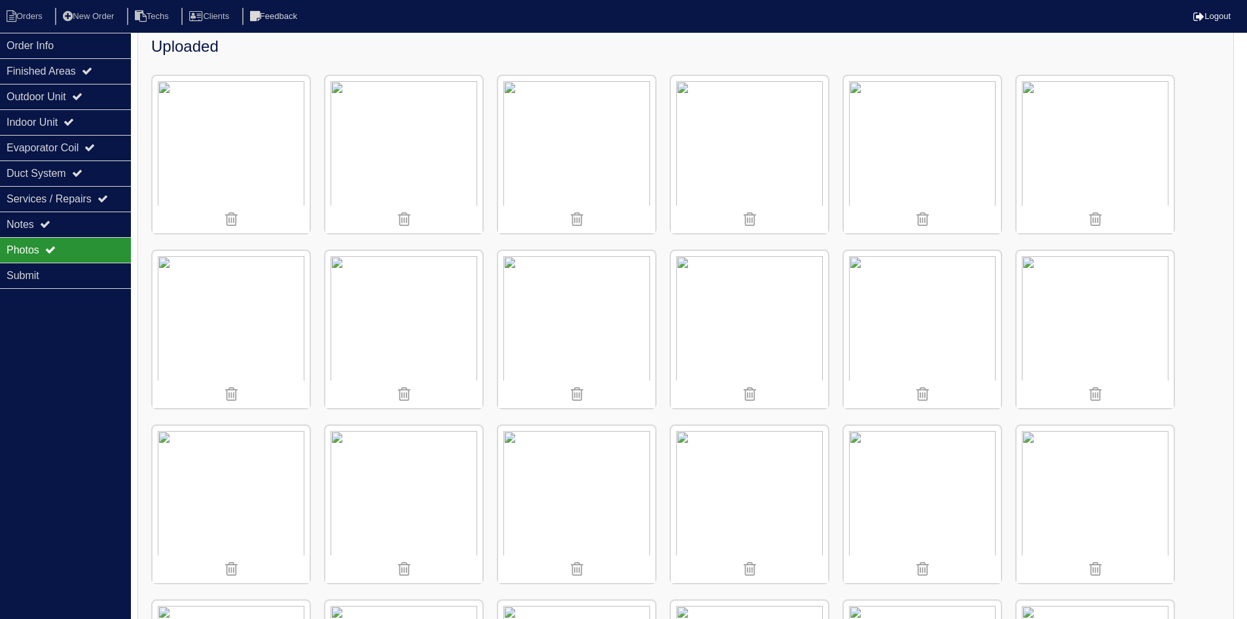
scroll to position [24, 0]
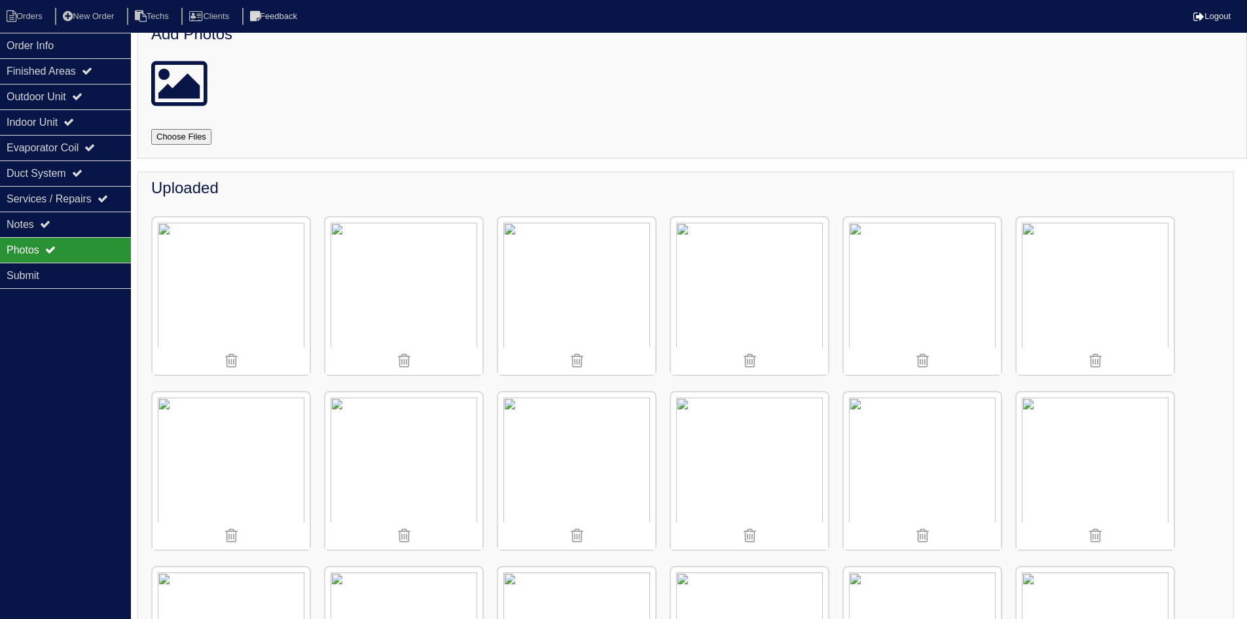
click at [710, 312] on img at bounding box center [749, 295] width 157 height 157
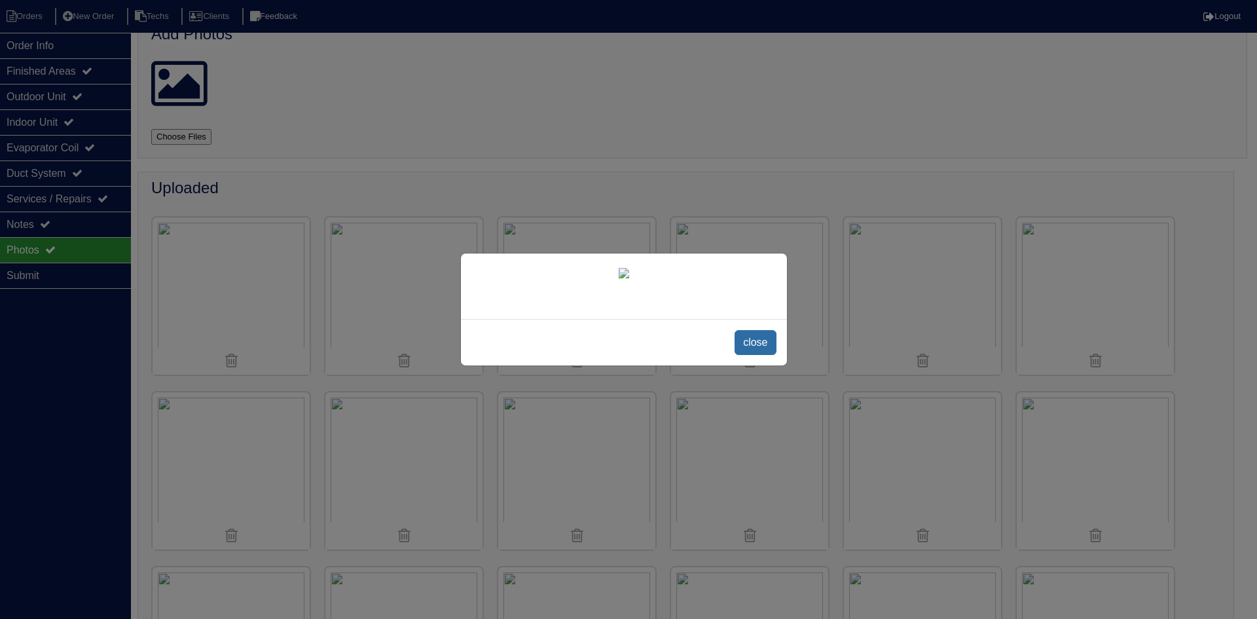
click at [759, 350] on span "close" at bounding box center [755, 342] width 41 height 25
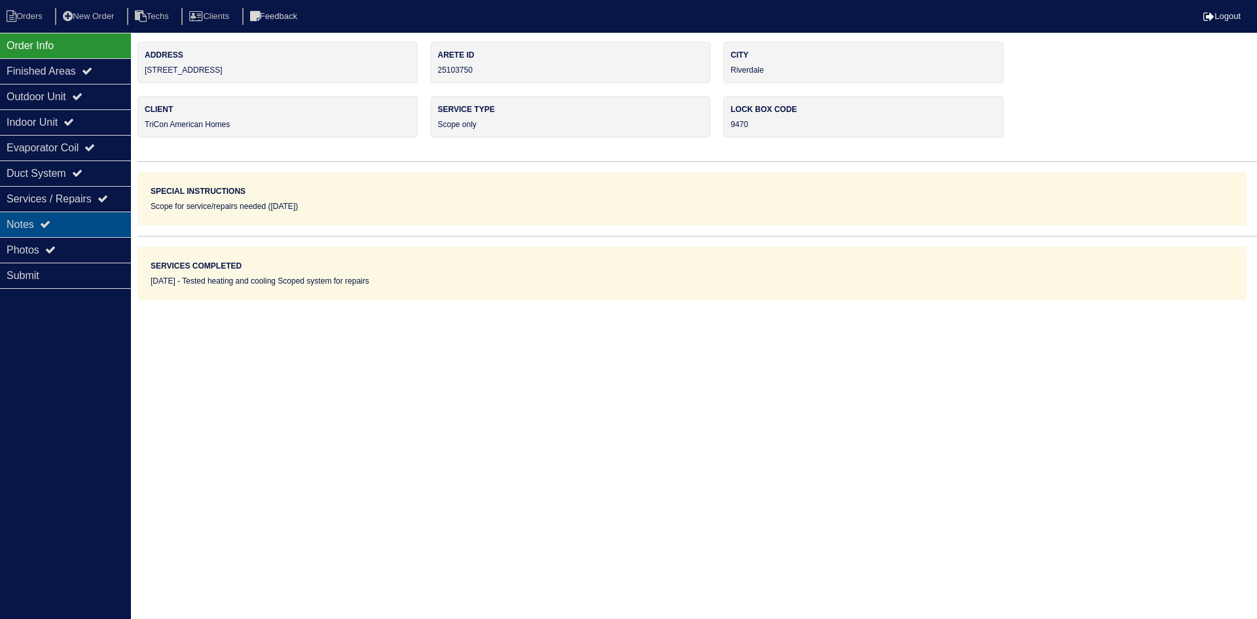
click at [45, 225] on icon at bounding box center [45, 224] width 10 height 10
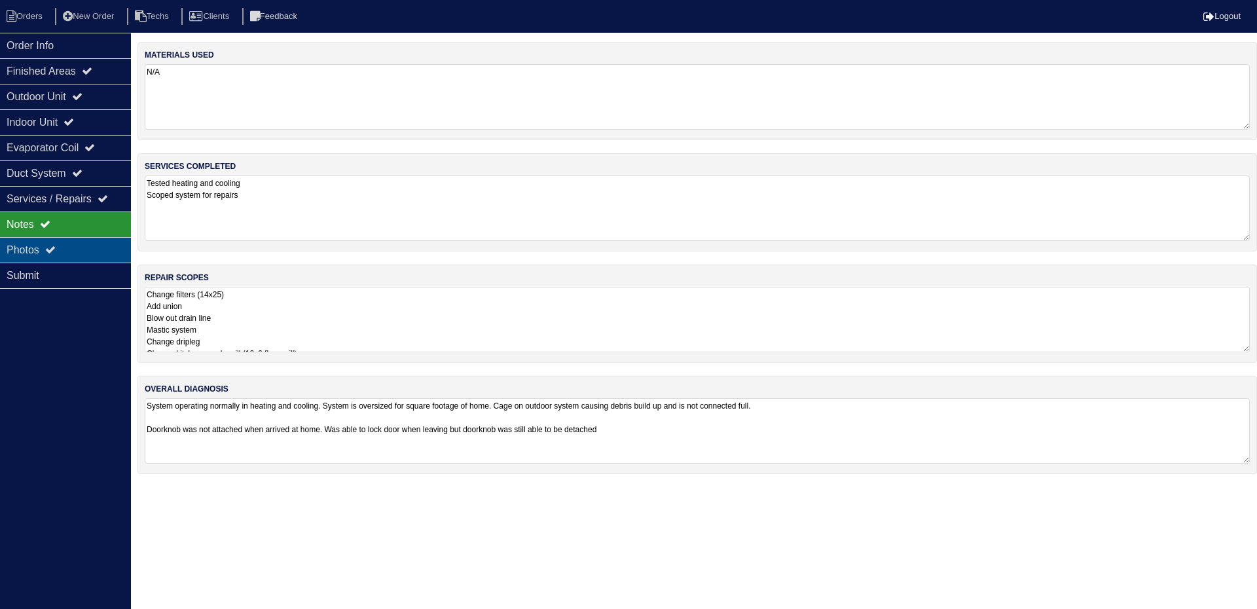
click at [71, 252] on div "Photos" at bounding box center [65, 250] width 131 height 26
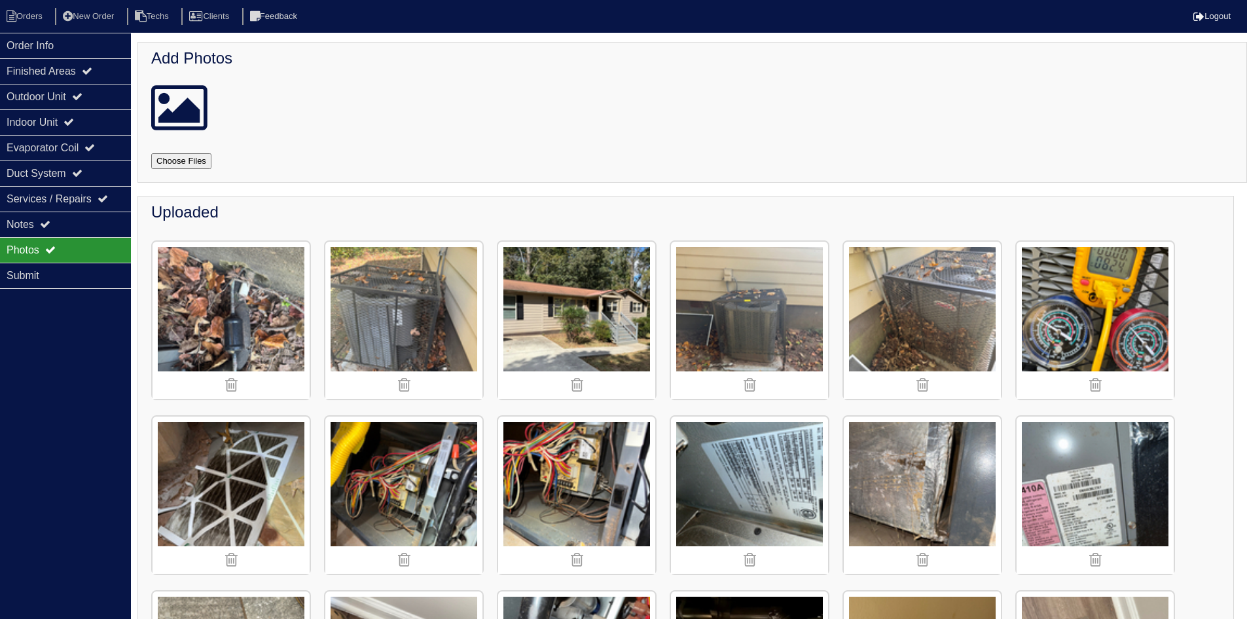
click at [417, 308] on img at bounding box center [403, 320] width 157 height 157
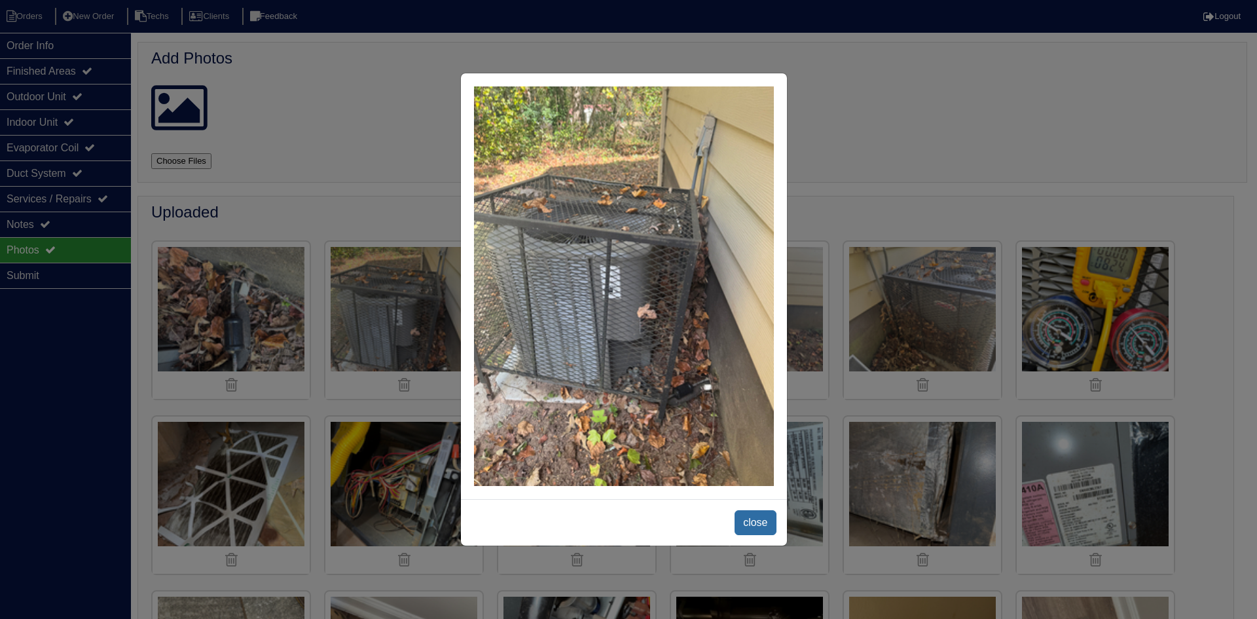
click at [754, 524] on span "close" at bounding box center [755, 522] width 41 height 25
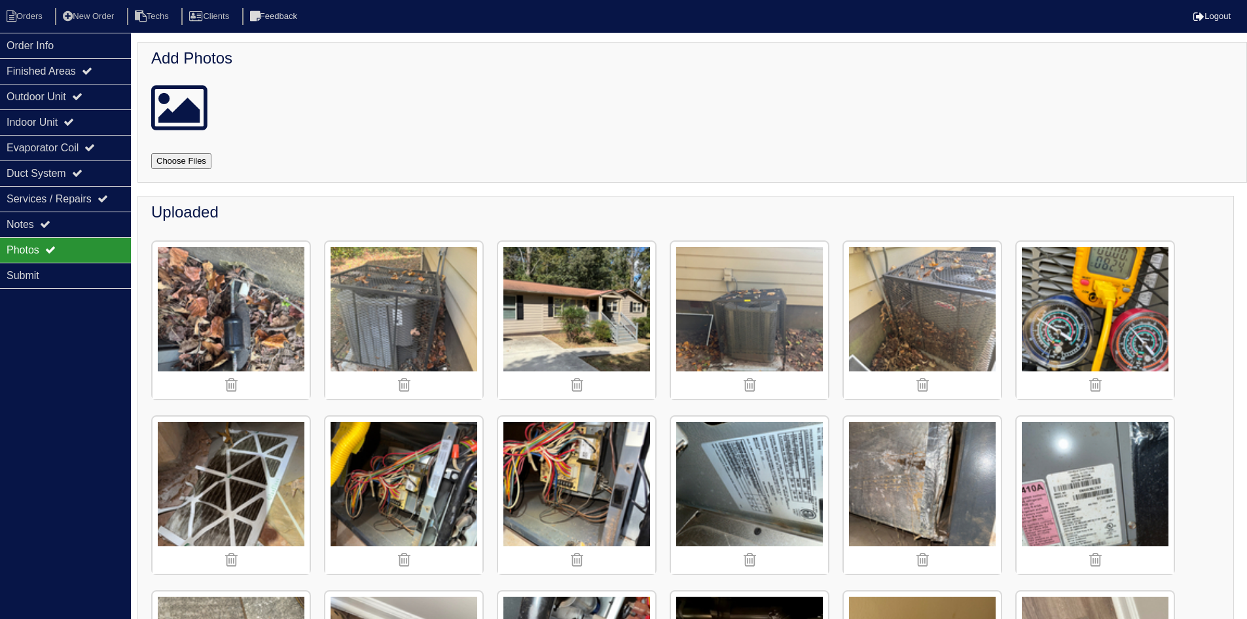
click at [767, 318] on img at bounding box center [749, 320] width 157 height 157
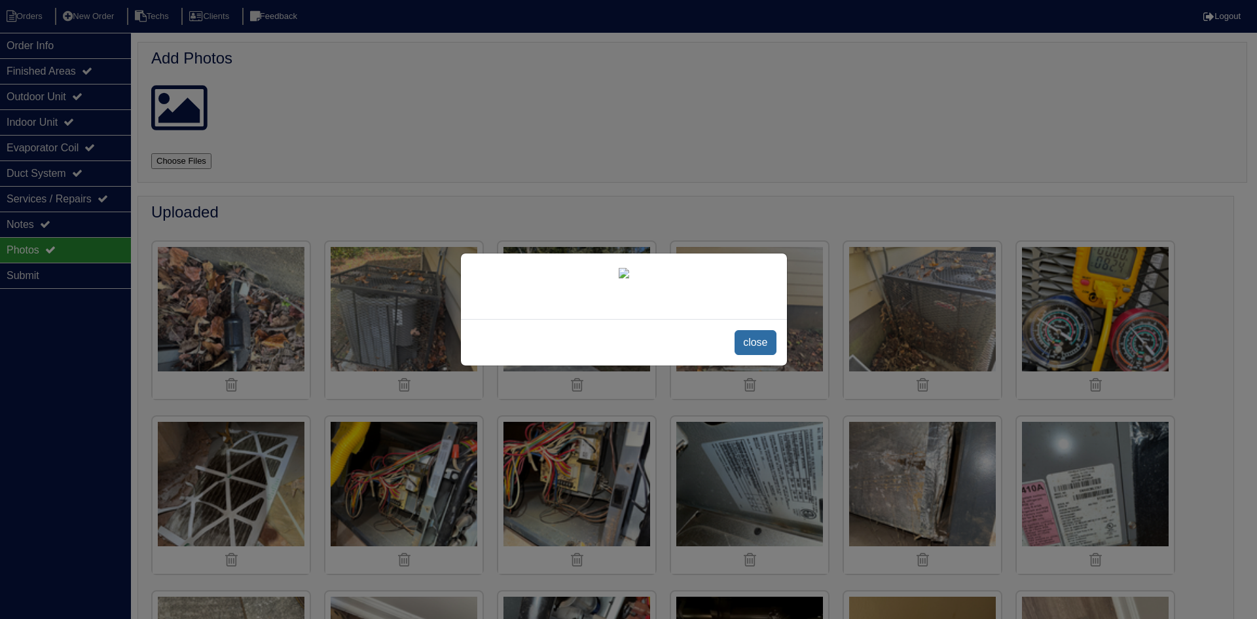
click at [744, 355] on span "close" at bounding box center [755, 342] width 41 height 25
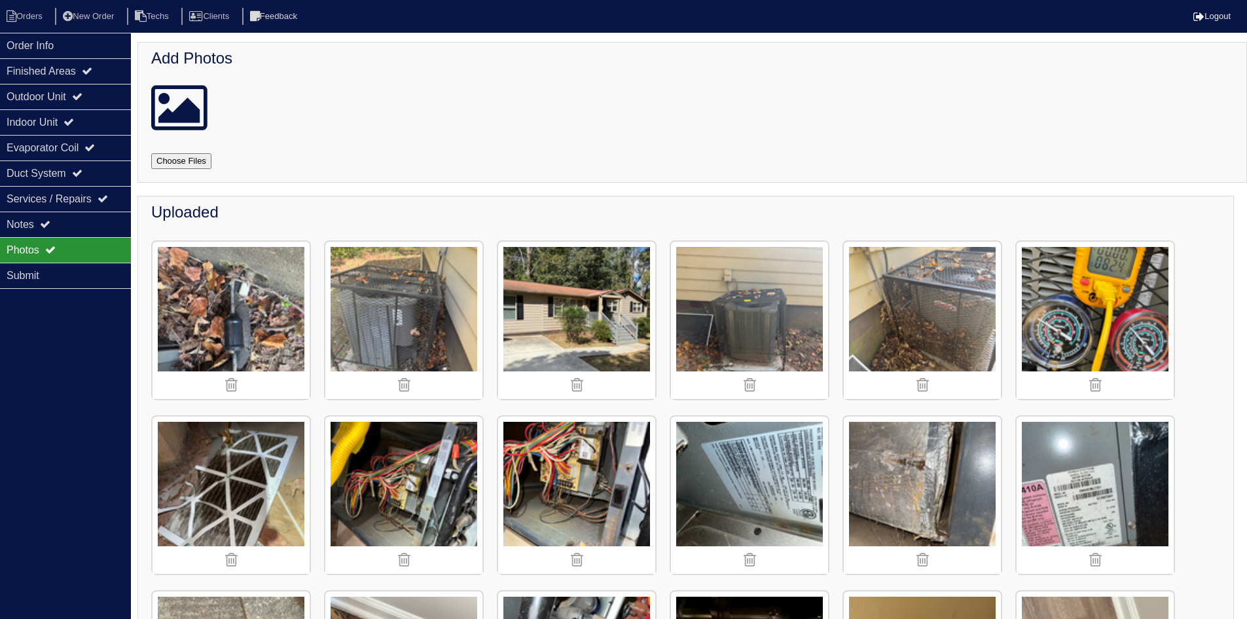
click at [913, 326] on img at bounding box center [922, 320] width 157 height 157
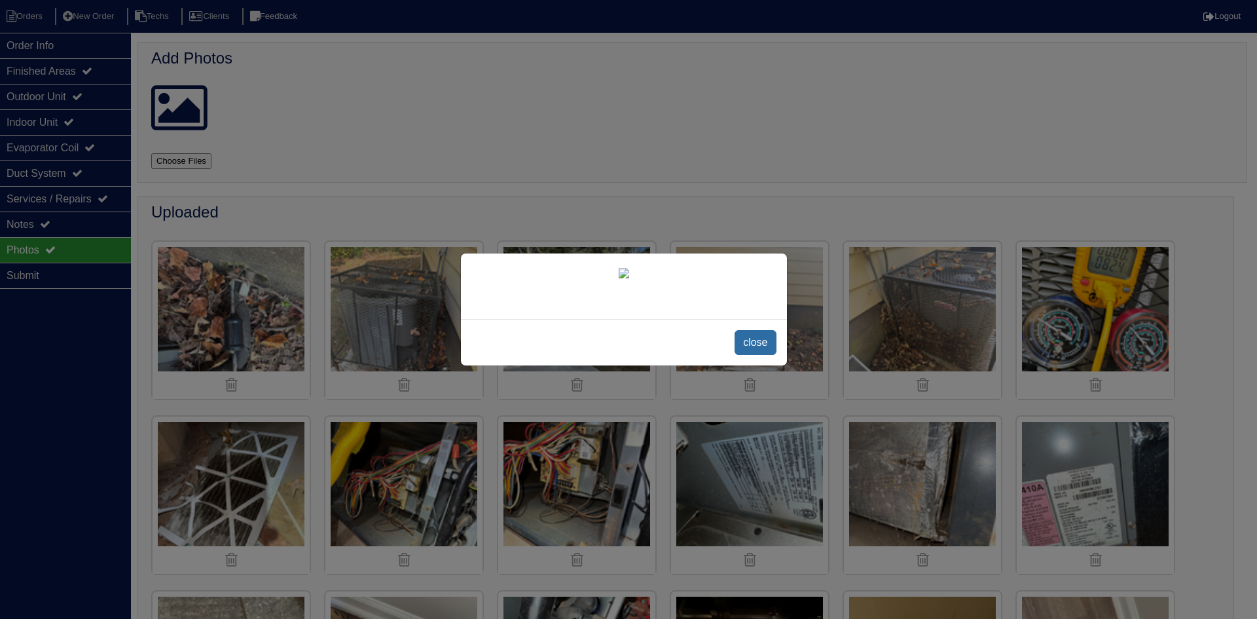
click at [761, 355] on span "close" at bounding box center [755, 342] width 41 height 25
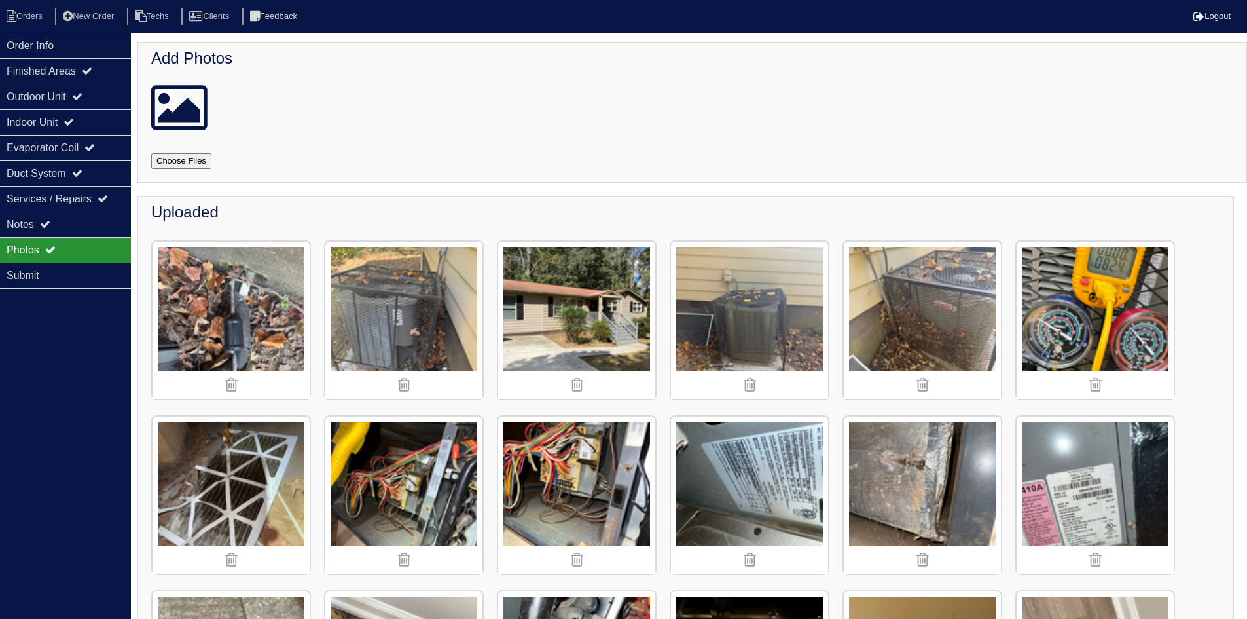
click at [907, 313] on img at bounding box center [922, 320] width 157 height 157
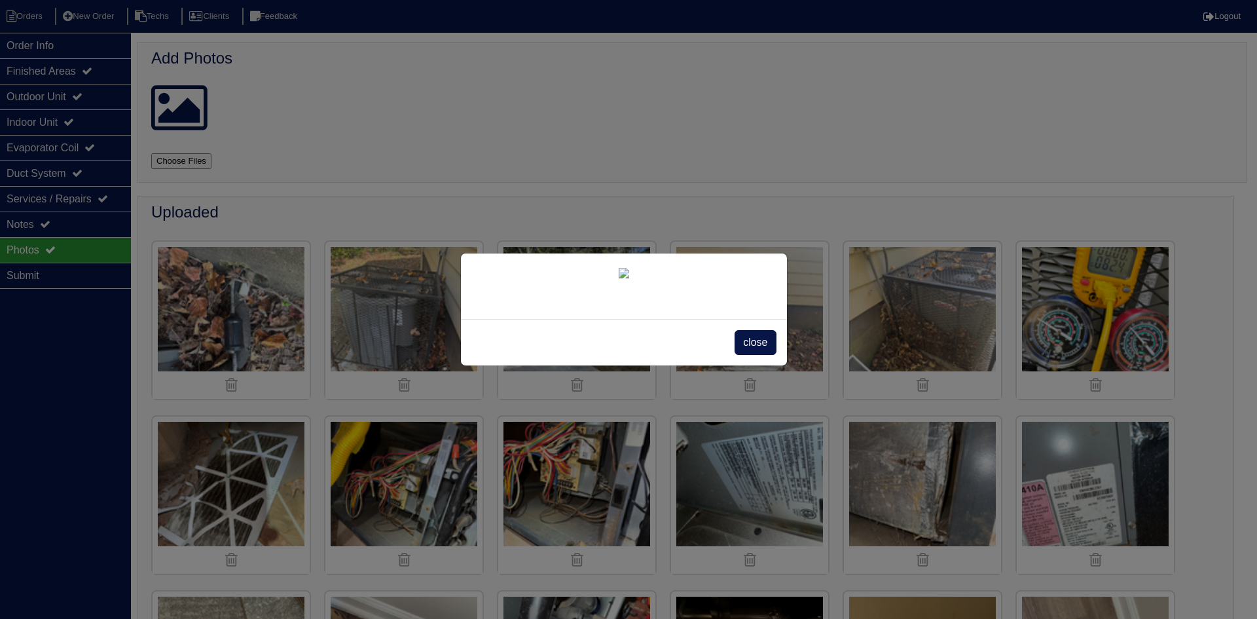
drag, startPoint x: 759, startPoint y: 525, endPoint x: 740, endPoint y: 508, distance: 25.5
click at [759, 355] on span "close" at bounding box center [755, 342] width 41 height 25
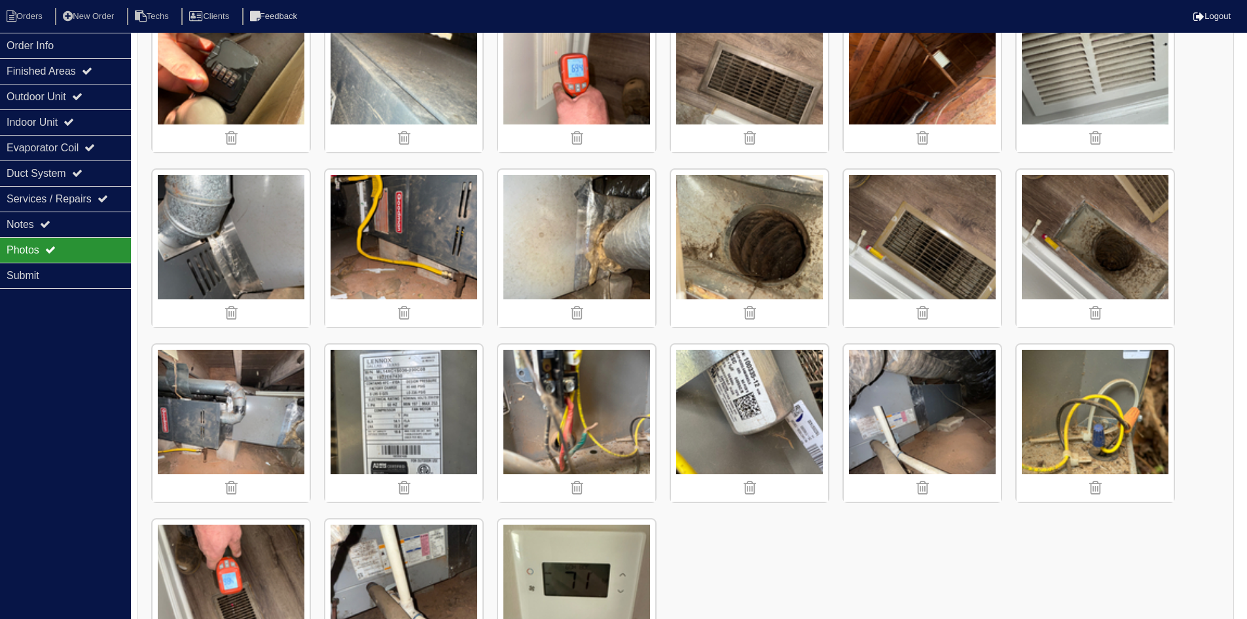
scroll to position [1179, 0]
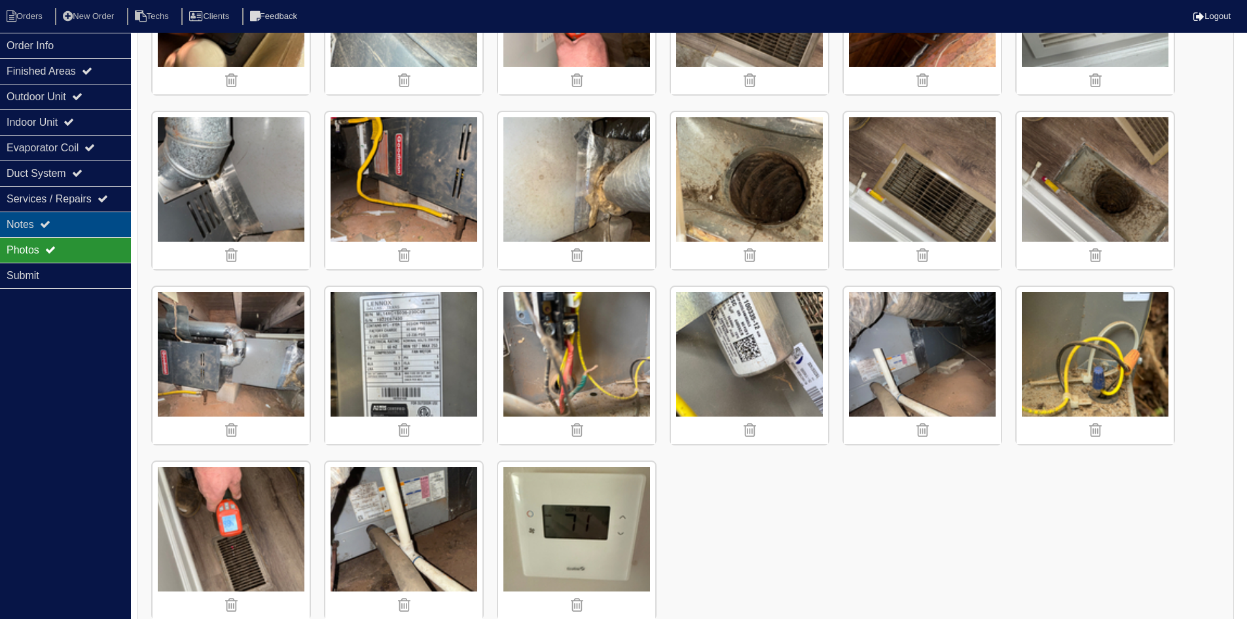
click at [90, 223] on div "Notes" at bounding box center [65, 224] width 131 height 26
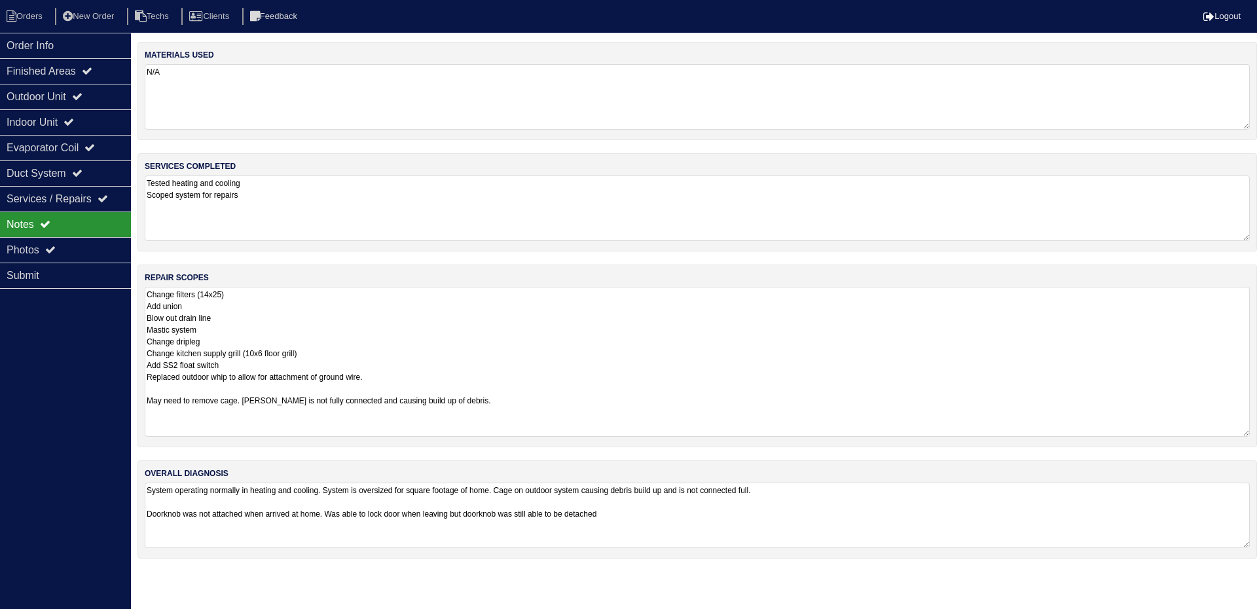
drag, startPoint x: 1243, startPoint y: 348, endPoint x: 1234, endPoint y: 433, distance: 84.9
click at [1234, 433] on textarea "Change filters (14x25) Add union Blow out drain line Mastic system Change dripl…" at bounding box center [697, 362] width 1105 height 150
click at [39, 247] on div "Photos" at bounding box center [65, 250] width 131 height 26
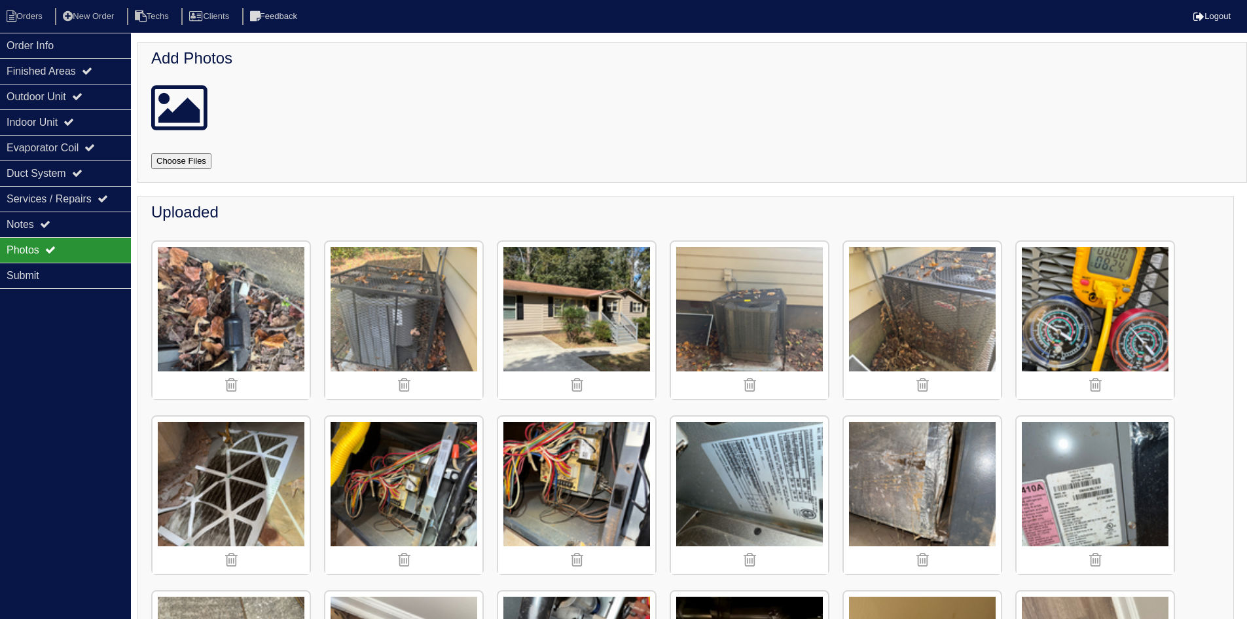
click at [947, 322] on img at bounding box center [922, 320] width 157 height 157
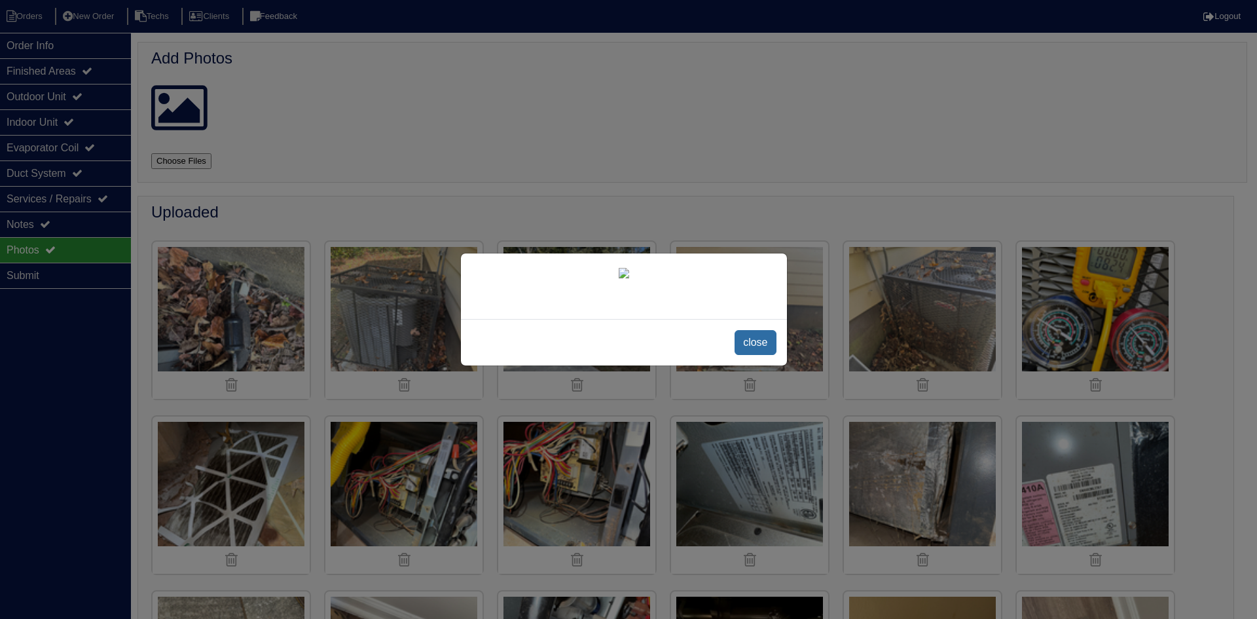
click at [752, 355] on span "close" at bounding box center [755, 342] width 41 height 25
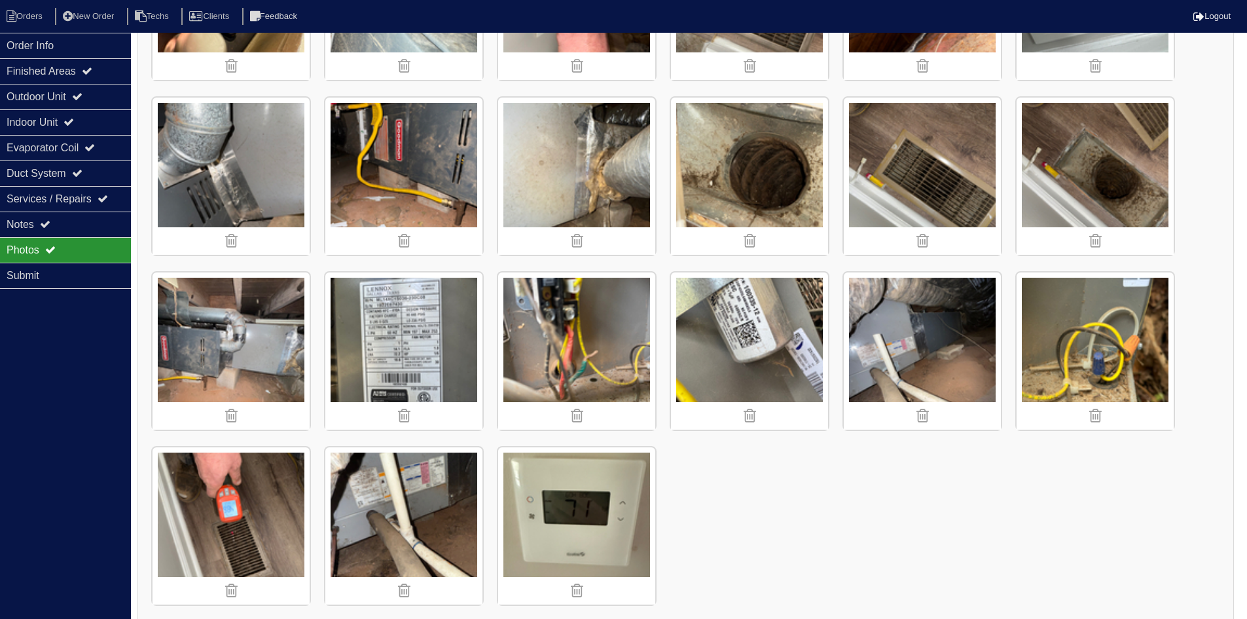
scroll to position [1203, 0]
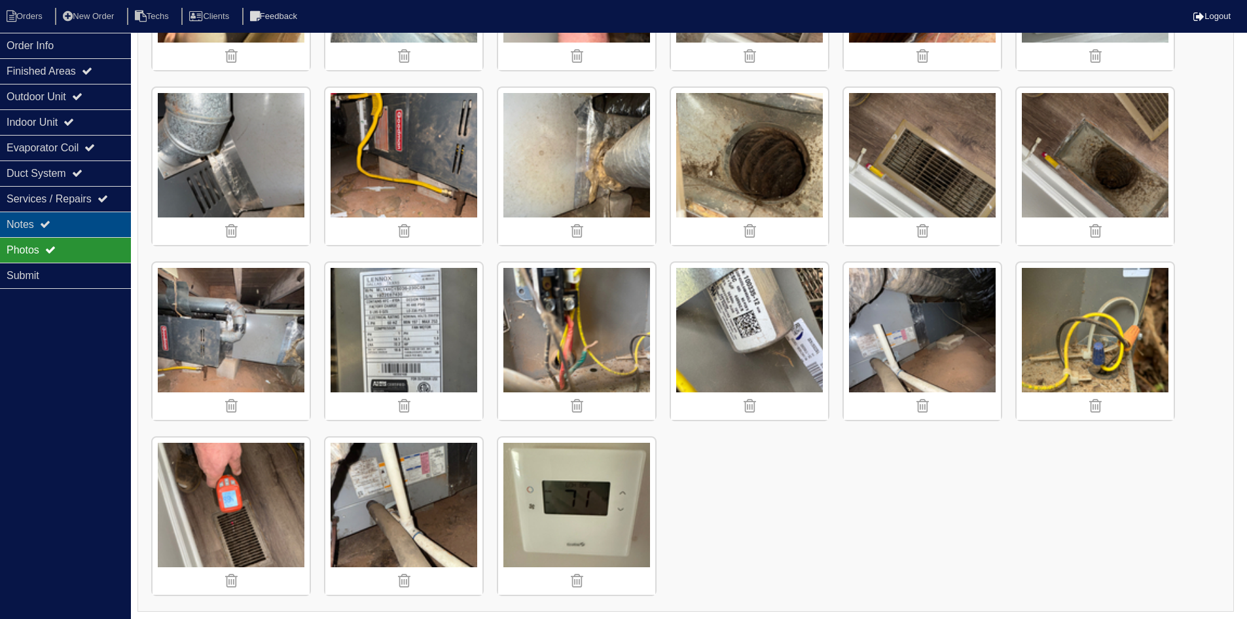
click at [99, 225] on div "Notes" at bounding box center [65, 224] width 131 height 26
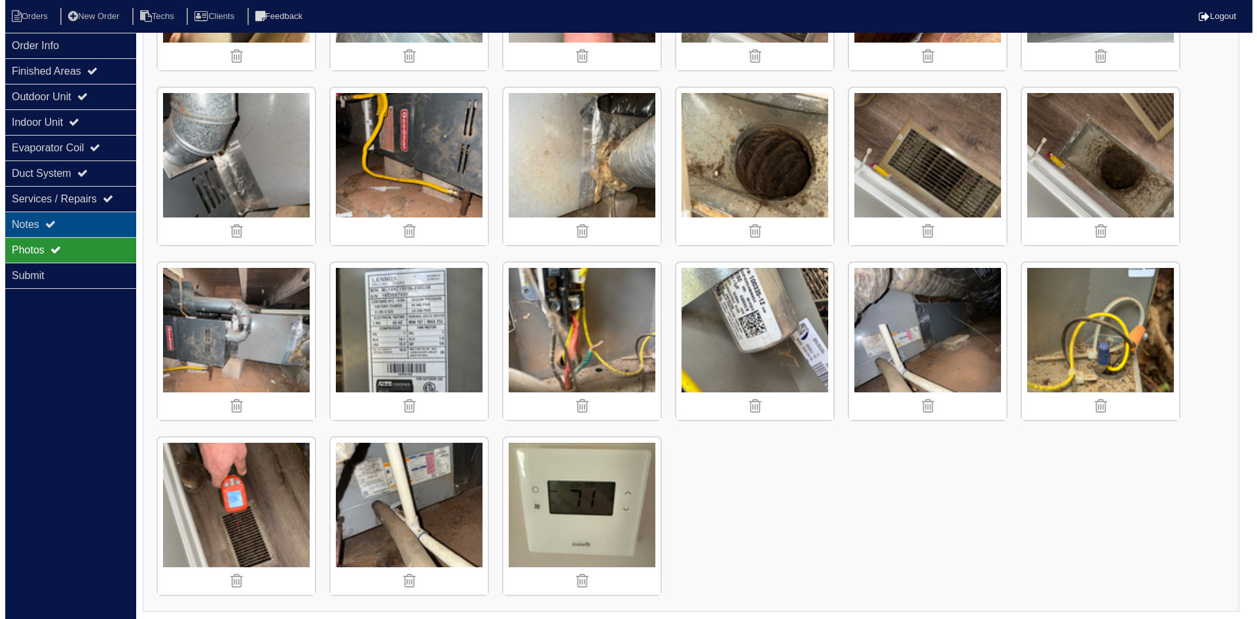
scroll to position [0, 0]
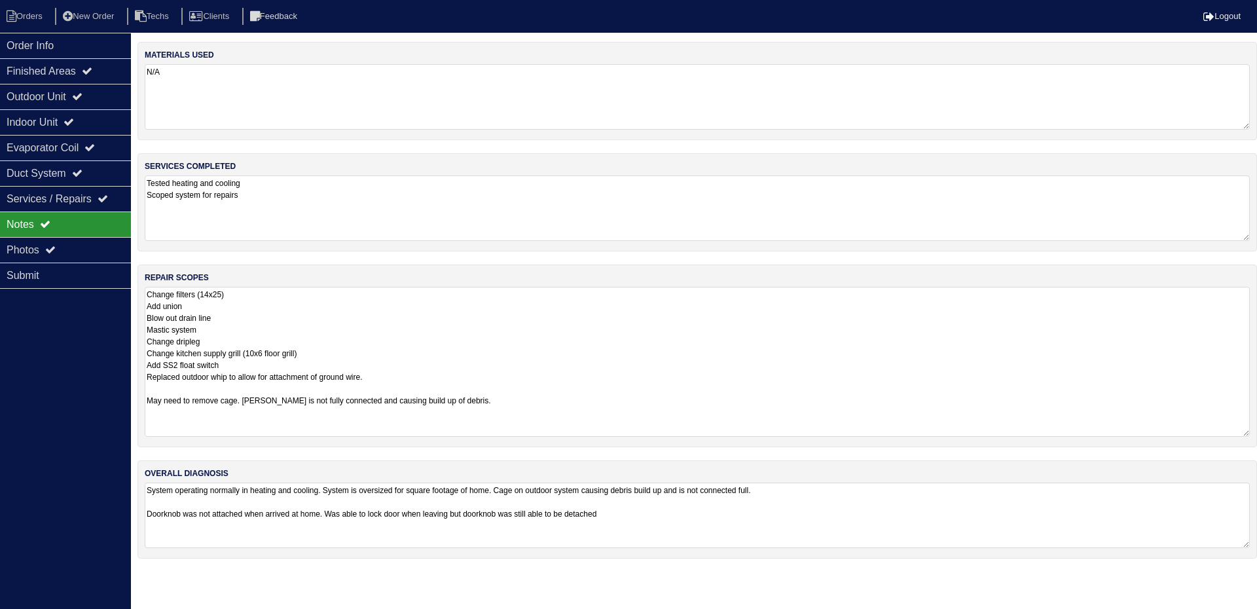
click at [507, 399] on textarea "Change filters (14x25) Add union Blow out drain line Mastic system Change dripl…" at bounding box center [697, 362] width 1105 height 150
type textarea "Change filters (14x25) Add union Blow out drain line Mastic system Change dripl…"
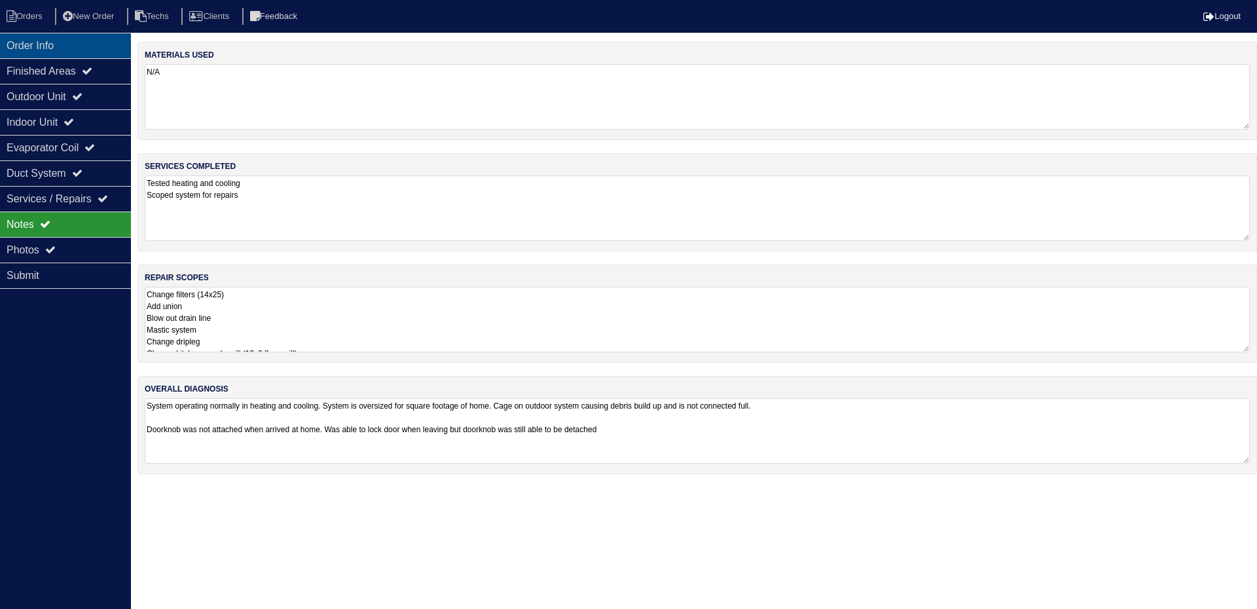
click at [45, 44] on div "Order Info" at bounding box center [65, 46] width 131 height 26
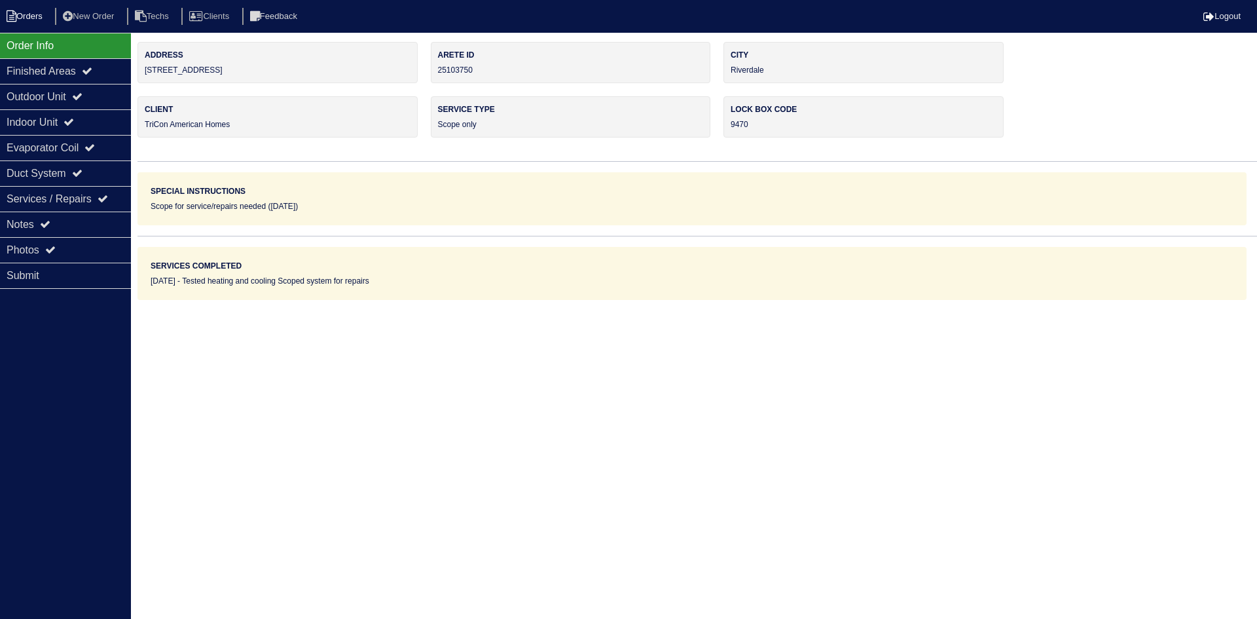
click at [32, 22] on li "Orders" at bounding box center [26, 17] width 53 height 18
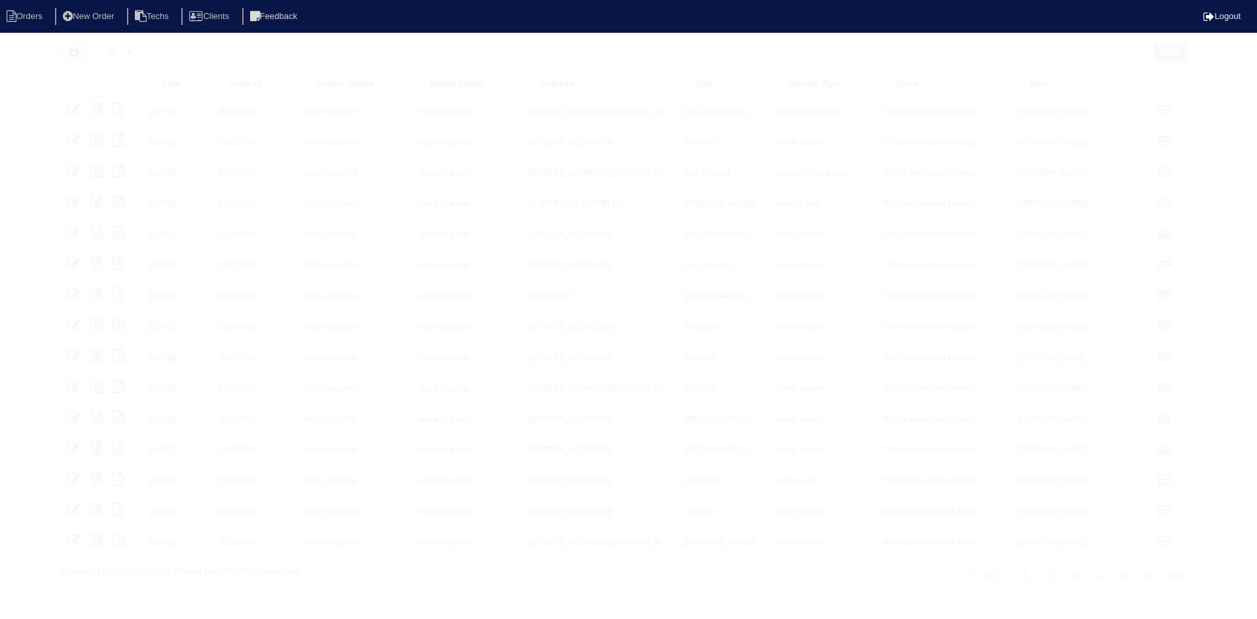
select select "15"
select select "field complete"
select select "need to quote"
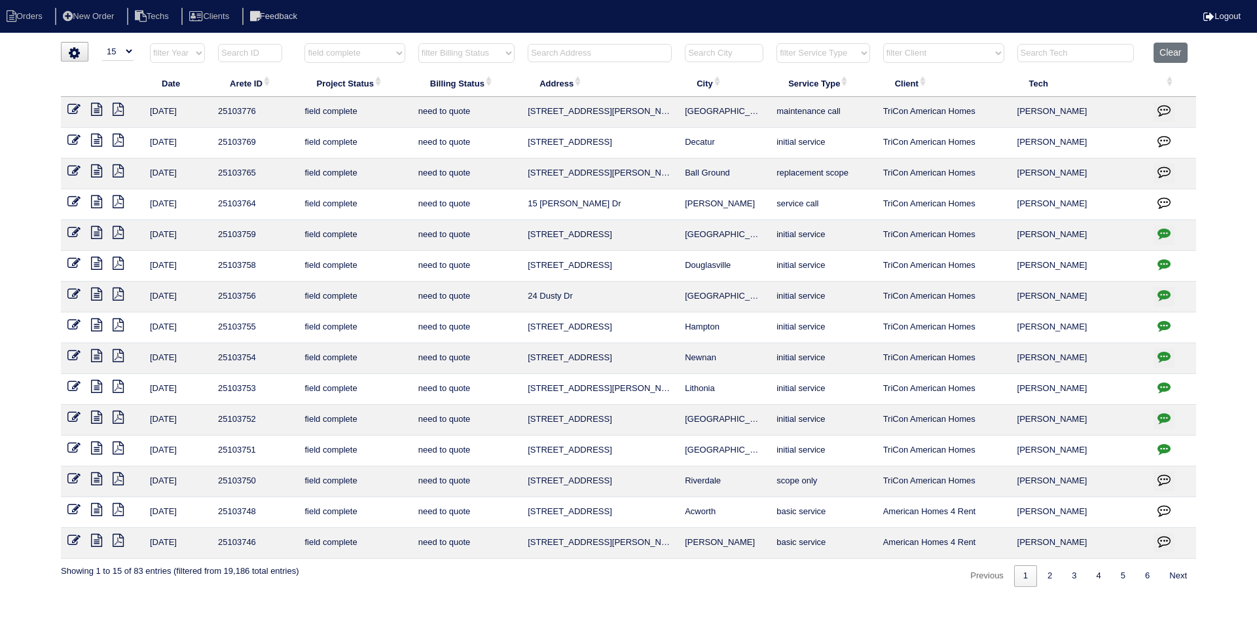
click at [94, 479] on icon at bounding box center [96, 478] width 11 height 13
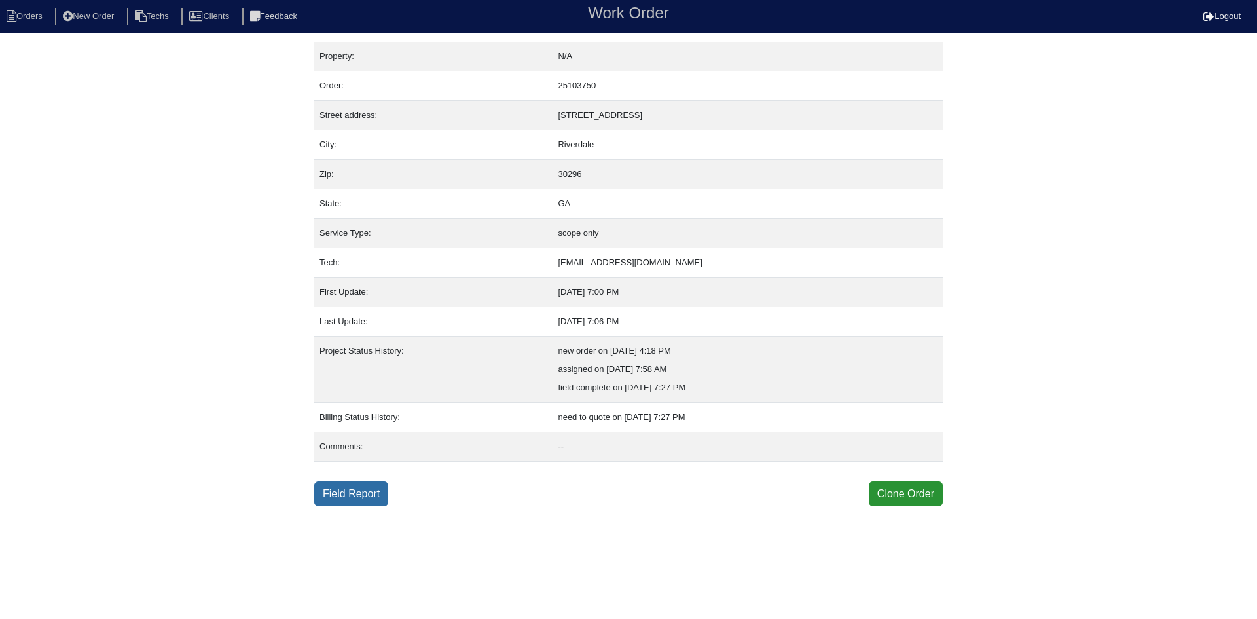
click at [368, 492] on link "Field Report" at bounding box center [351, 493] width 74 height 25
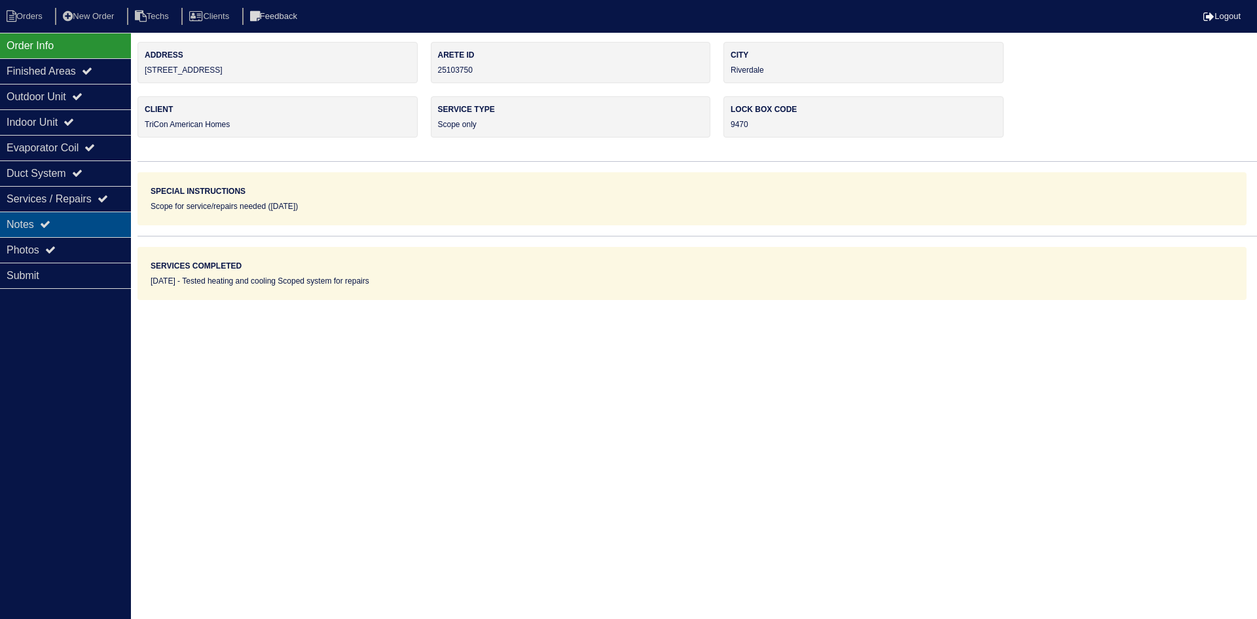
click at [75, 218] on div "Notes" at bounding box center [65, 224] width 131 height 26
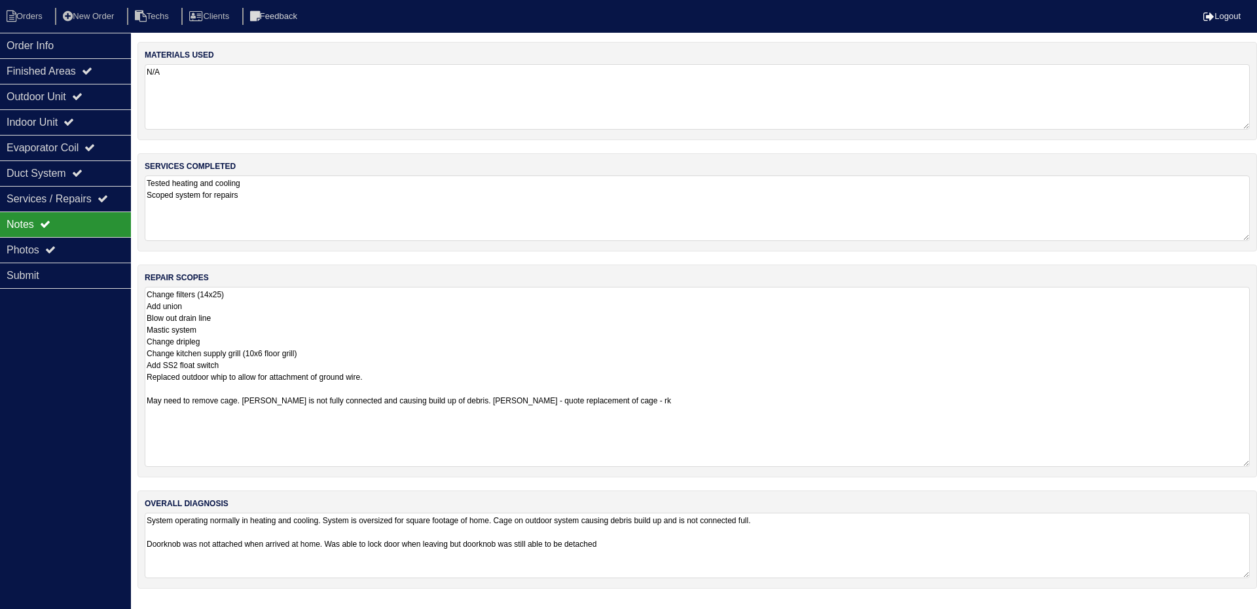
drag, startPoint x: 1245, startPoint y: 348, endPoint x: 1256, endPoint y: 462, distance: 115.1
click at [1256, 462] on div "repair scopes Change filters (14x25) Add union Blow out drain line Mastic syste…" at bounding box center [697, 371] width 1120 height 213
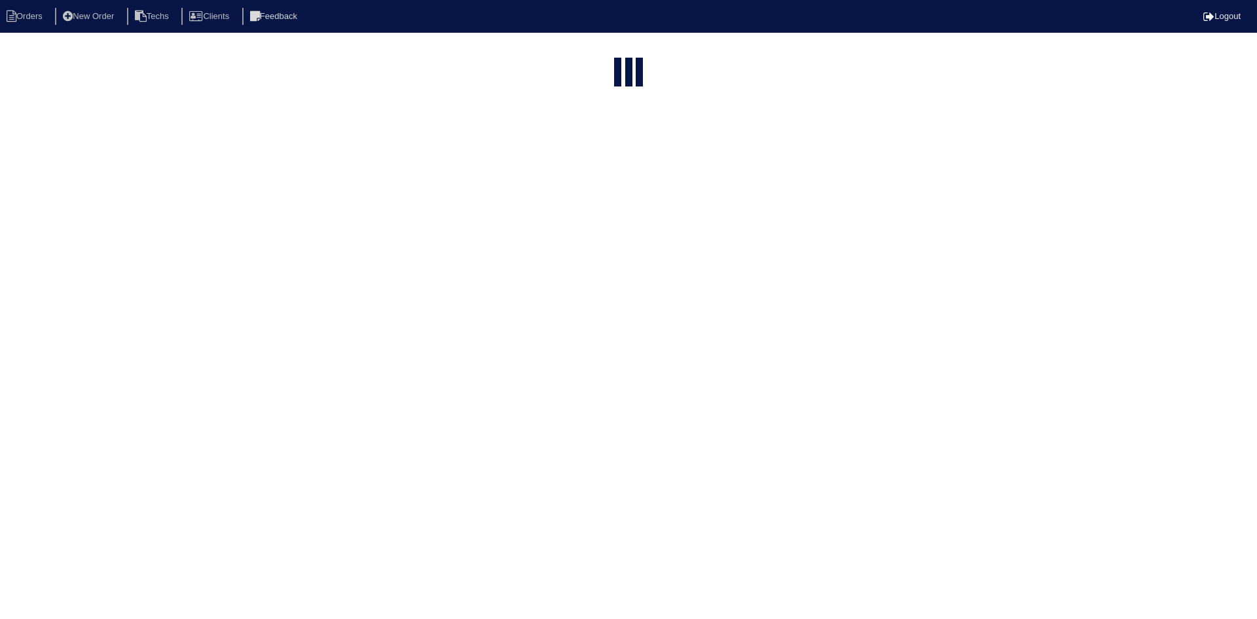
select select "15"
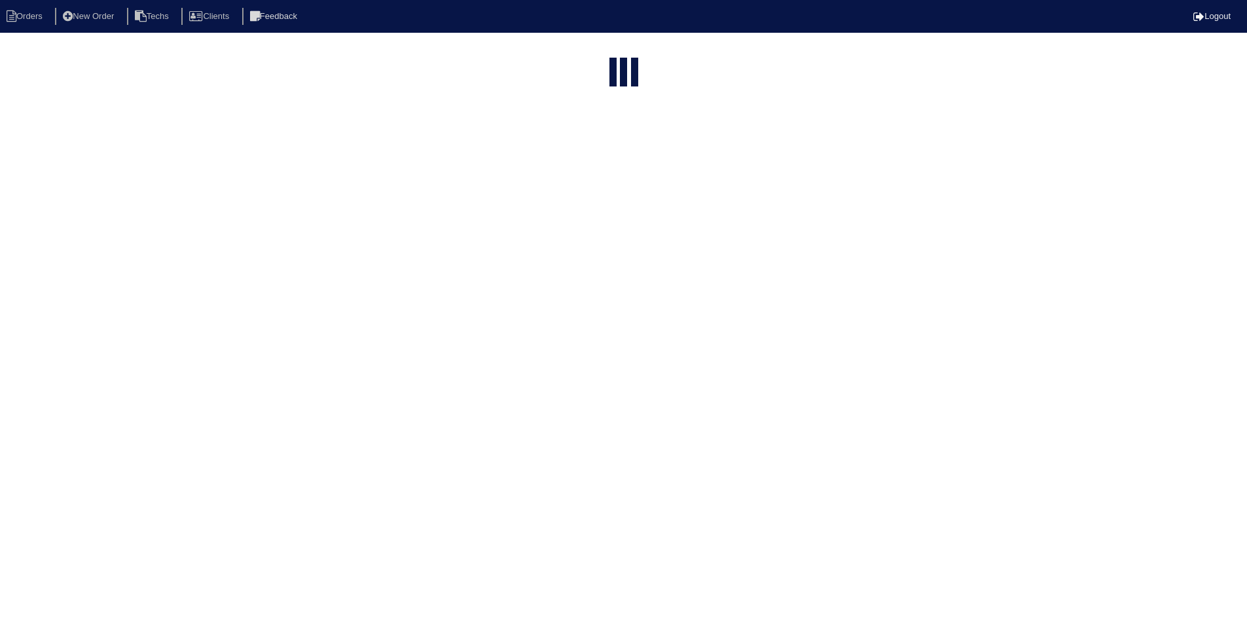
select select "field complete"
select select "need to quote"
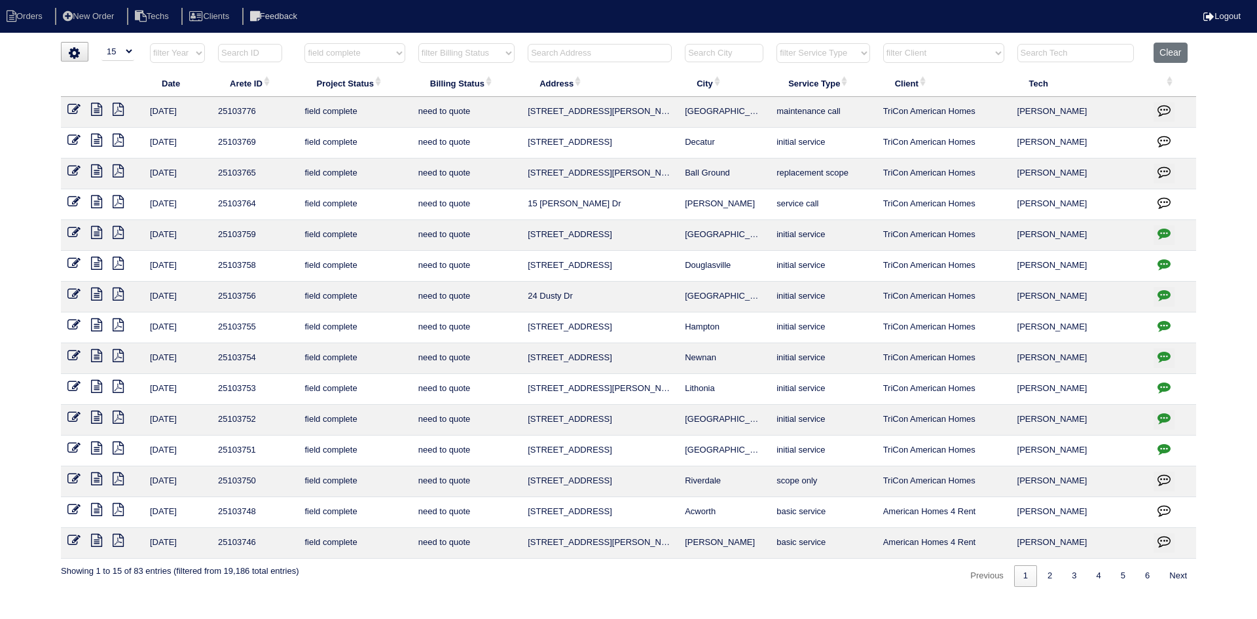
click at [1164, 478] on icon "button" at bounding box center [1164, 479] width 13 height 13
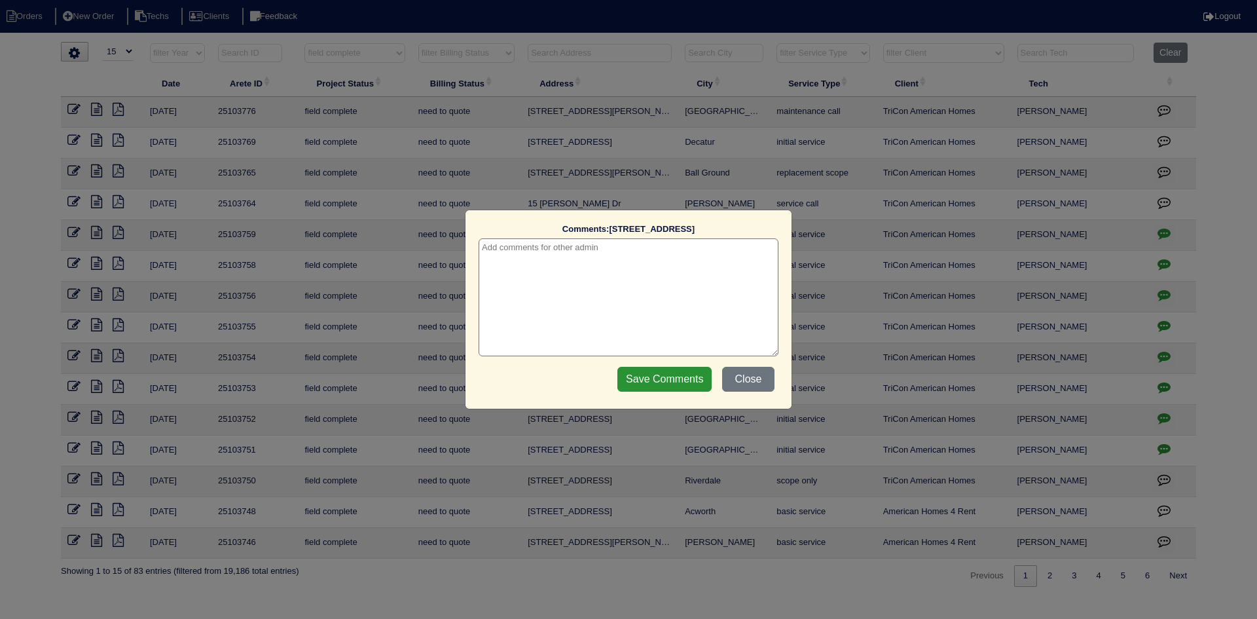
click at [612, 259] on textarea at bounding box center [629, 297] width 300 height 118
type textarea "[DATE] - [PERSON_NAME] to send tech back out for better pics of cage to determi…"
click at [639, 384] on input "Save Comments" at bounding box center [664, 379] width 94 height 25
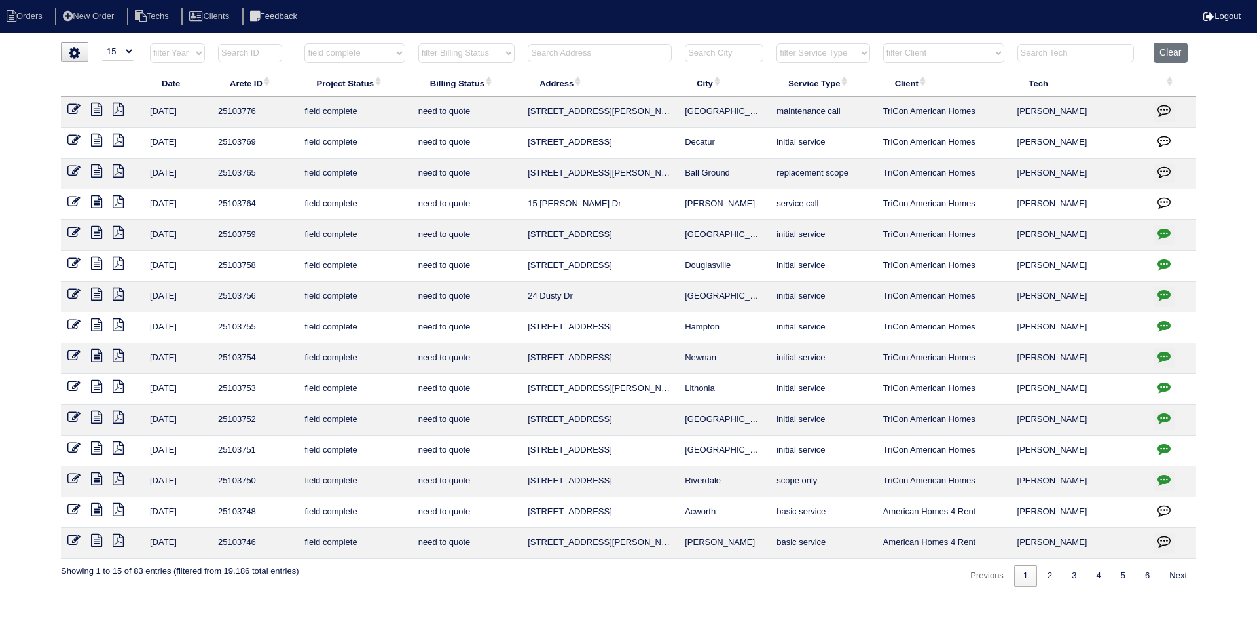
click at [72, 478] on icon at bounding box center [73, 478] width 13 height 13
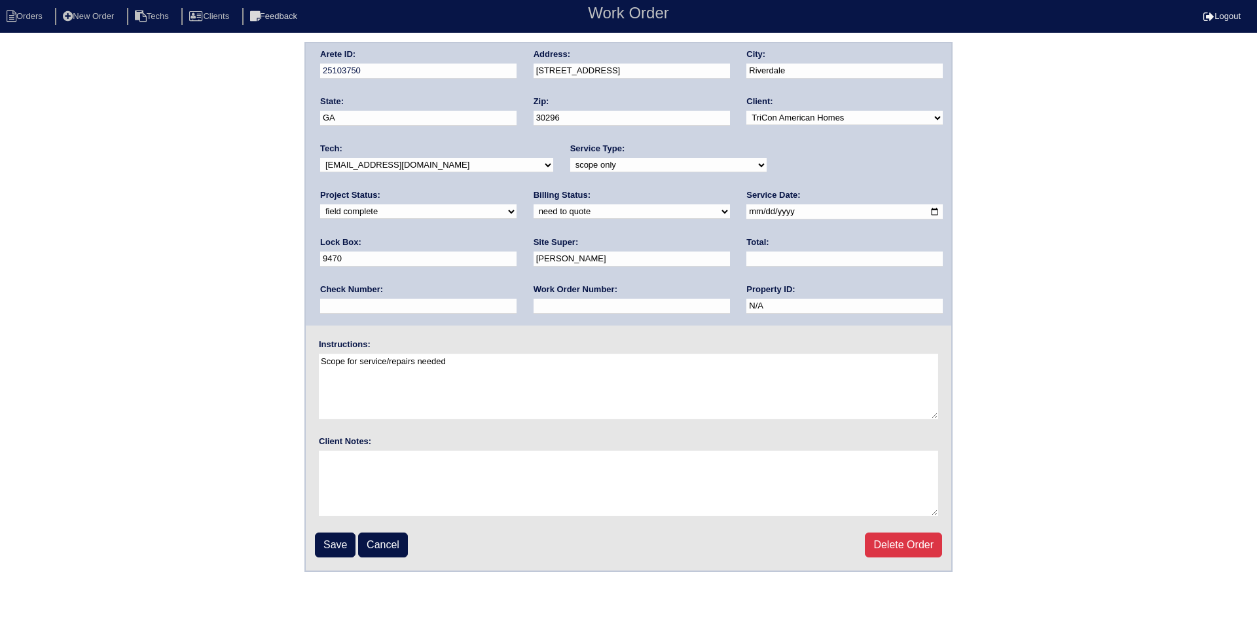
click at [746, 216] on input "[DATE]" at bounding box center [844, 211] width 196 height 15
type input "[DATE]"
click at [517, 204] on select "new order assigned in progress field complete need to schedule admin review arc…" at bounding box center [418, 211] width 196 height 14
select select "need to schedule"
click at [517, 204] on select "new order assigned in progress field complete need to schedule admin review arc…" at bounding box center [418, 211] width 196 height 14
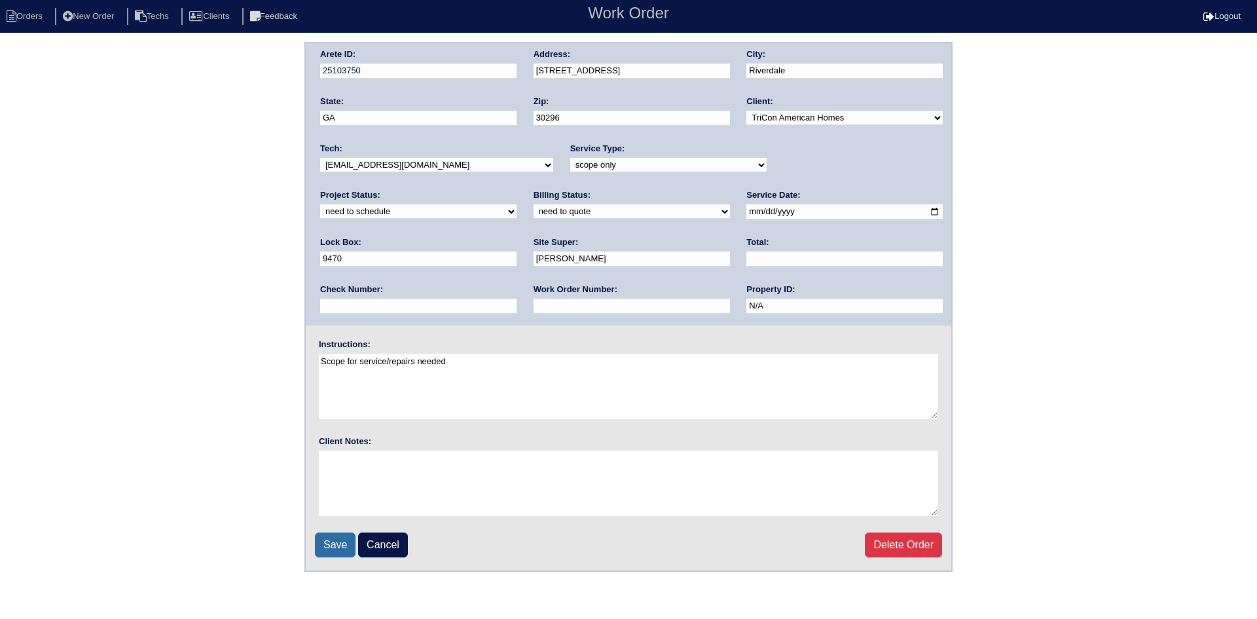
click at [340, 541] on input "Save" at bounding box center [335, 544] width 41 height 25
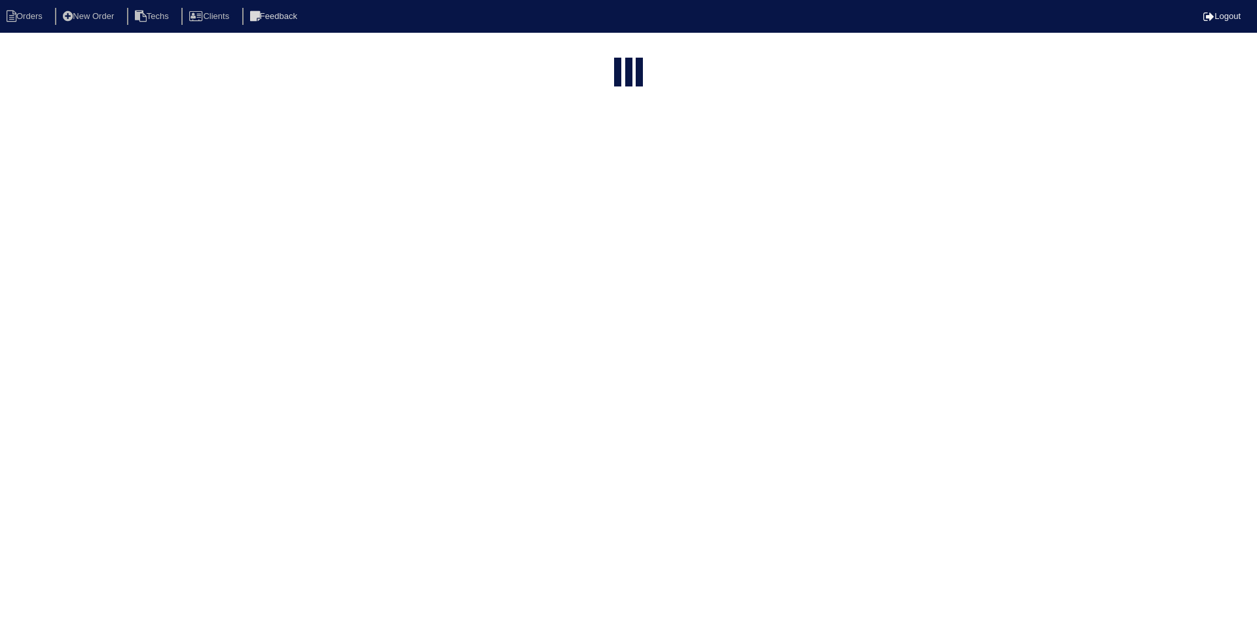
select select "15"
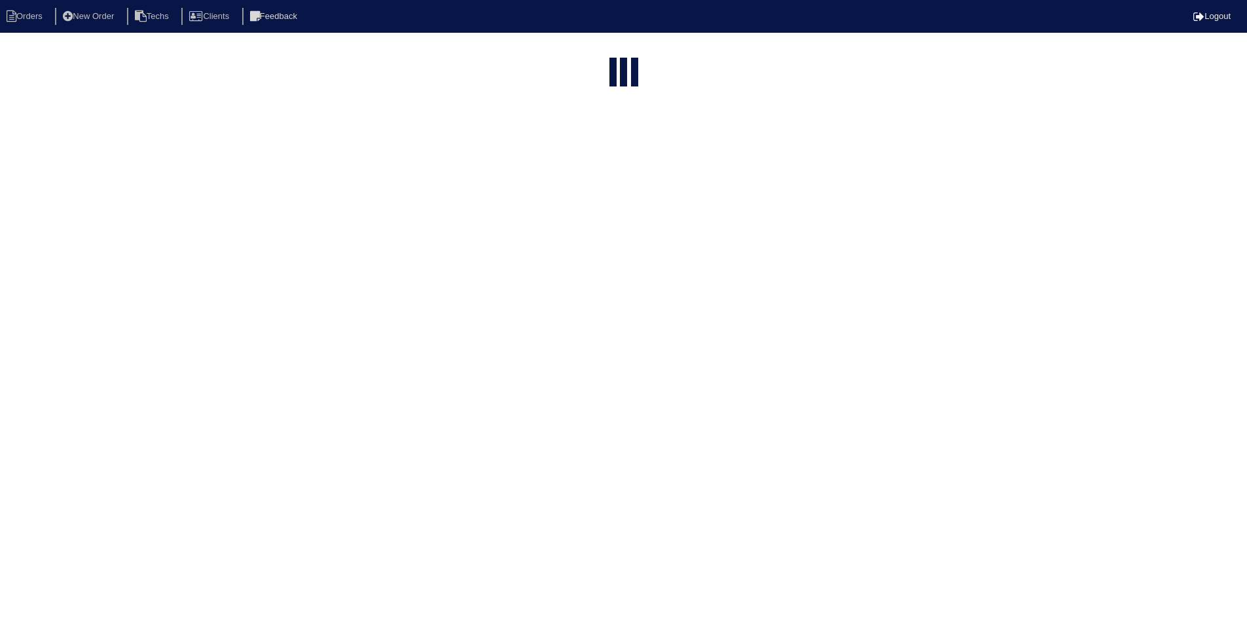
select select "field complete"
select select "need to quote"
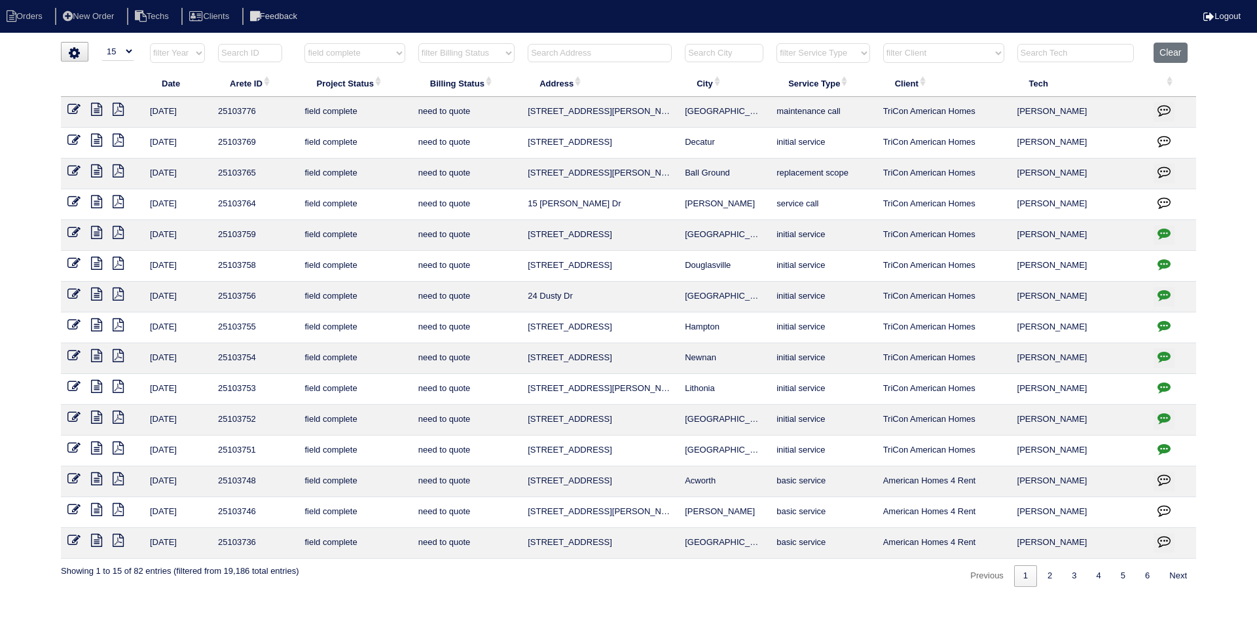
click at [95, 447] on icon at bounding box center [96, 447] width 11 height 13
click at [119, 444] on icon at bounding box center [118, 447] width 11 height 13
click at [96, 447] on icon at bounding box center [96, 447] width 11 height 13
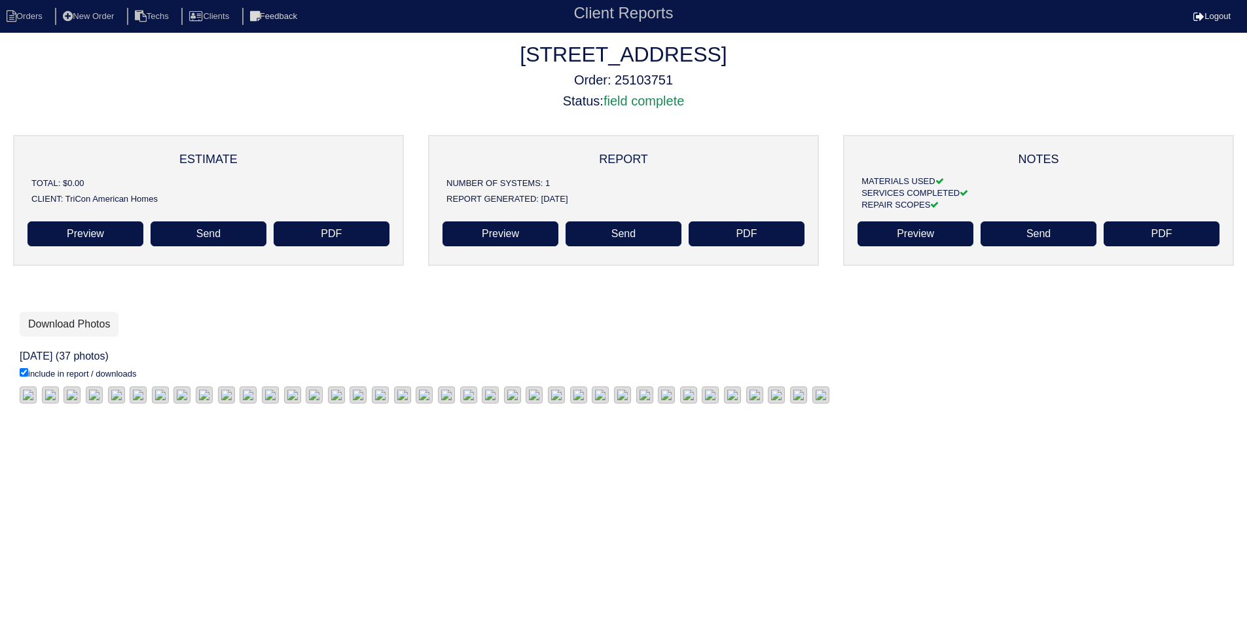
scroll to position [39, 0]
click at [74, 312] on link "Download Photos" at bounding box center [69, 324] width 99 height 25
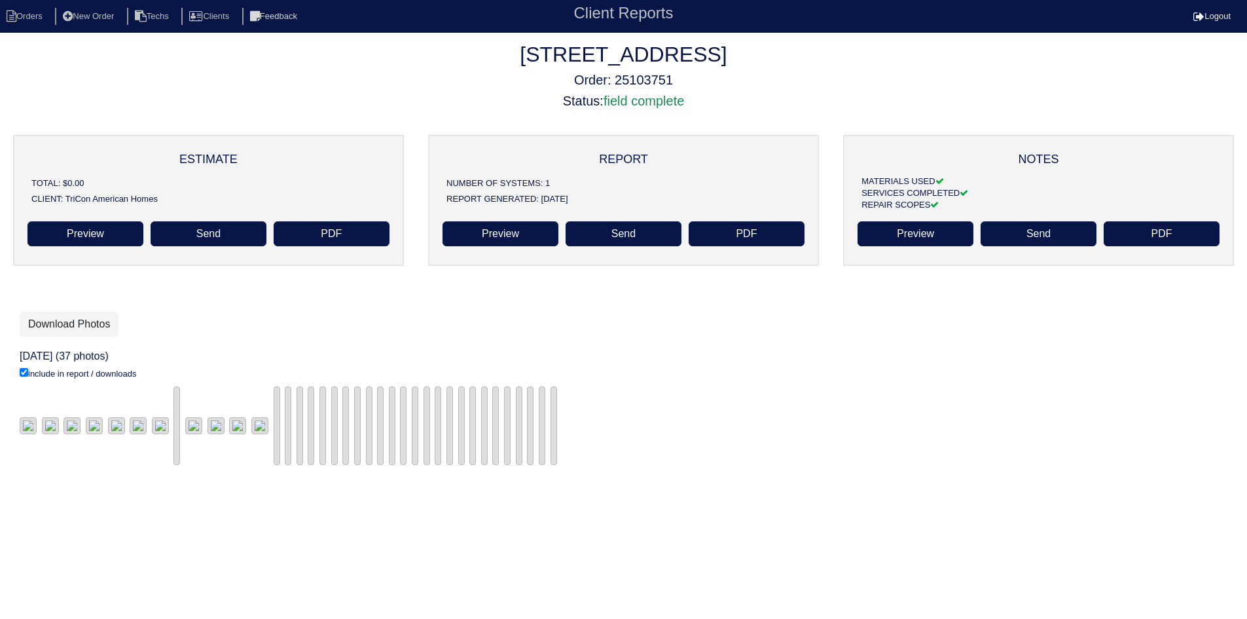
scroll to position [39, 0]
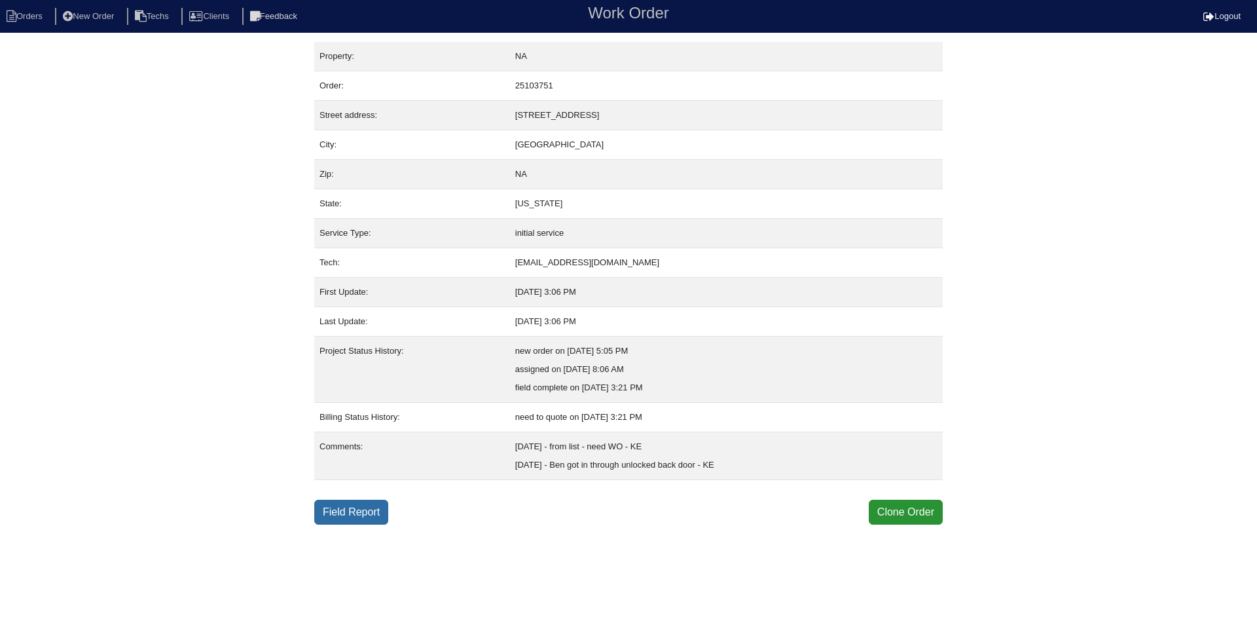
click at [355, 516] on link "Field Report" at bounding box center [351, 512] width 74 height 25
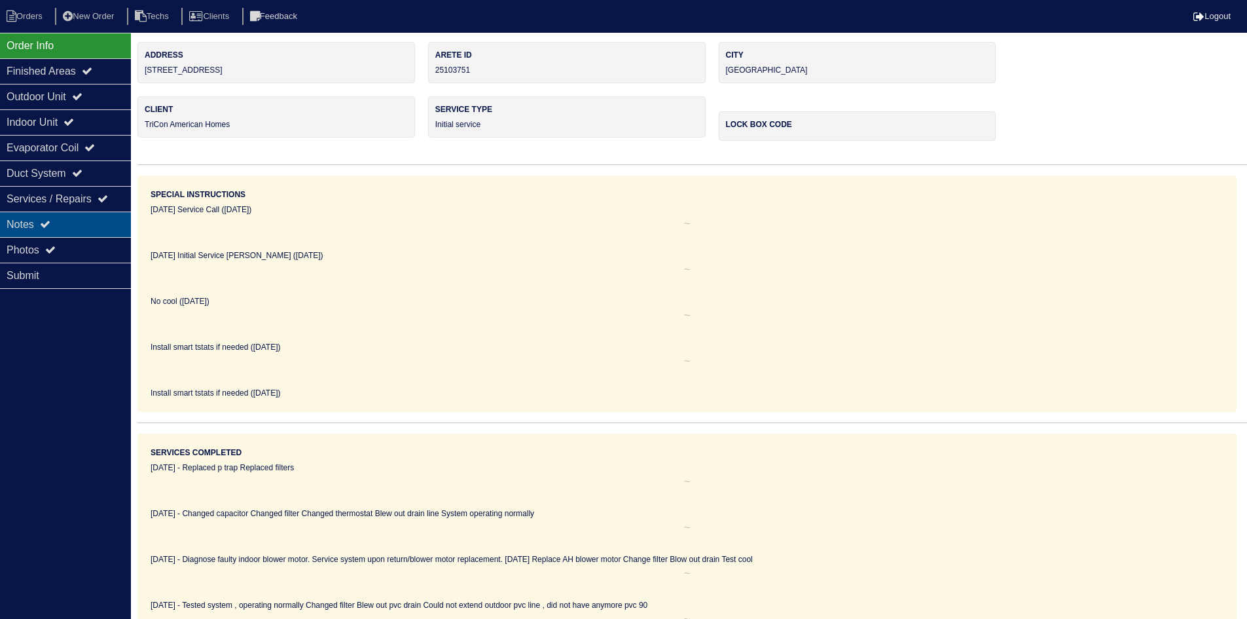
click at [75, 223] on div "Notes" at bounding box center [65, 224] width 131 height 26
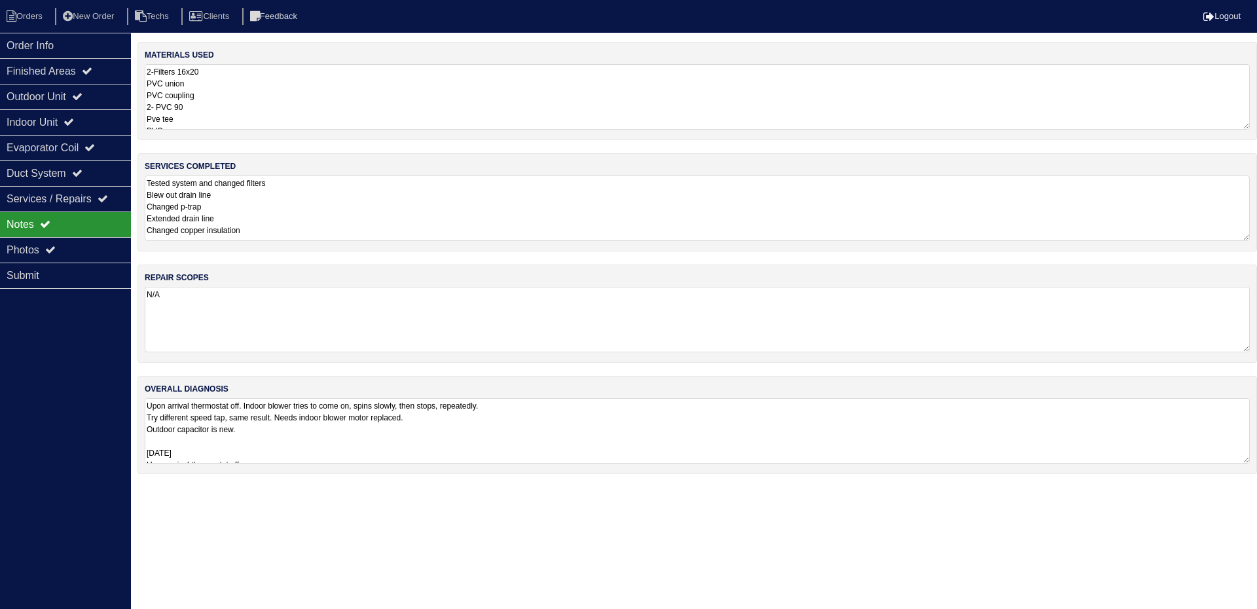
click at [670, 455] on textarea "Upon arrival thermostat off. Indoor blower tries to come on, spins slowly, then…" at bounding box center [697, 430] width 1105 height 65
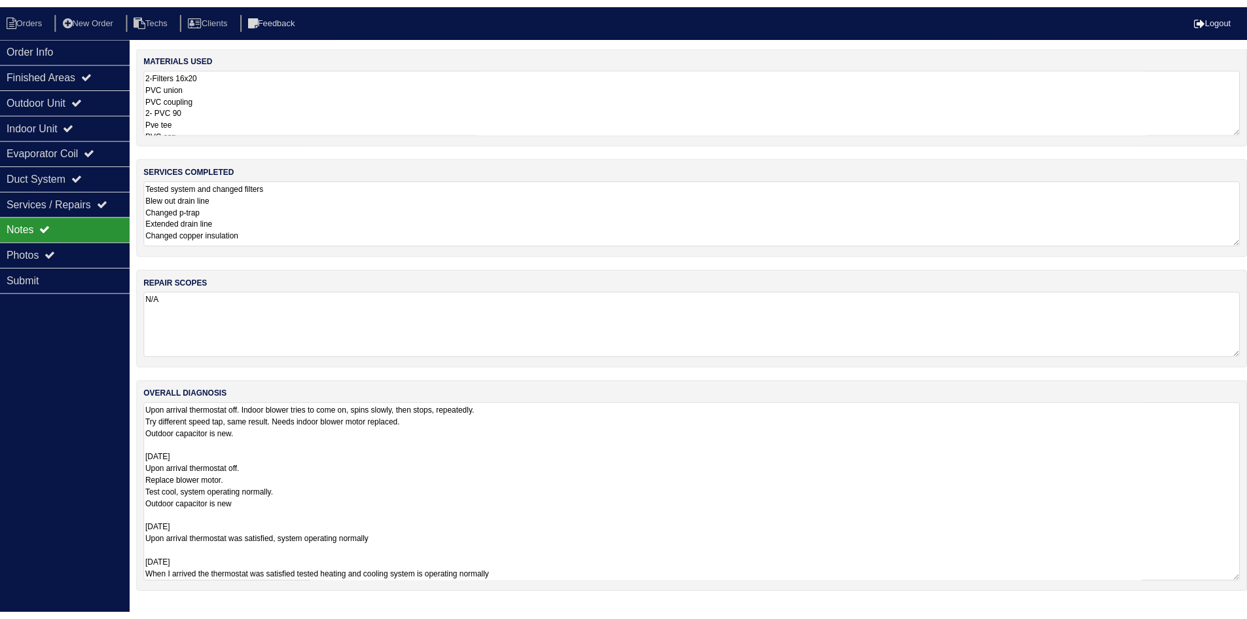
scroll to position [1, 0]
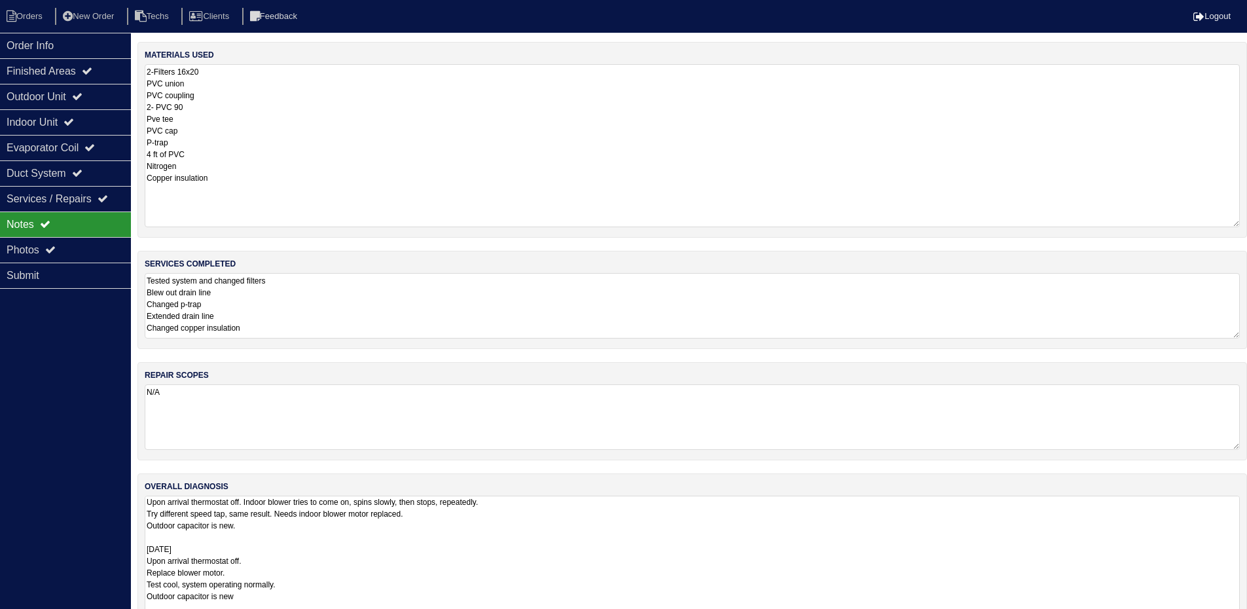
drag, startPoint x: 1242, startPoint y: 125, endPoint x: 1240, endPoint y: 223, distance: 97.6
click at [1240, 223] on div "materials used 2-Filters 16x20 PVC union PVC coupling 2- PVC 90 Pve tee PVC cap…" at bounding box center [692, 140] width 1110 height 196
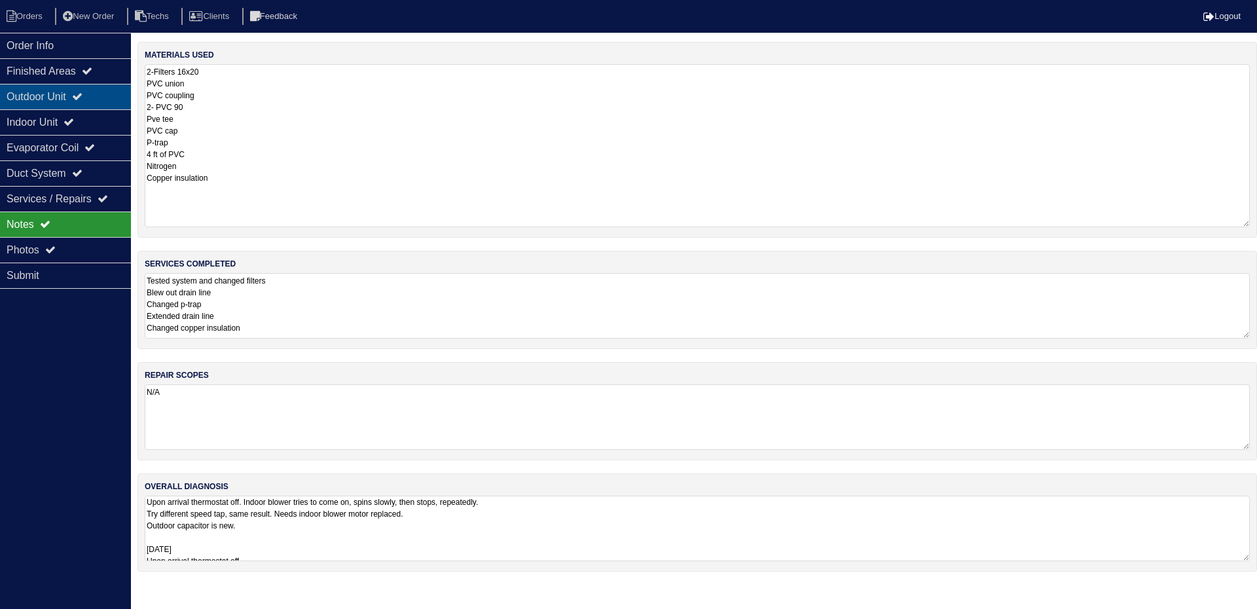
click at [98, 95] on div "Outdoor Unit" at bounding box center [65, 97] width 131 height 26
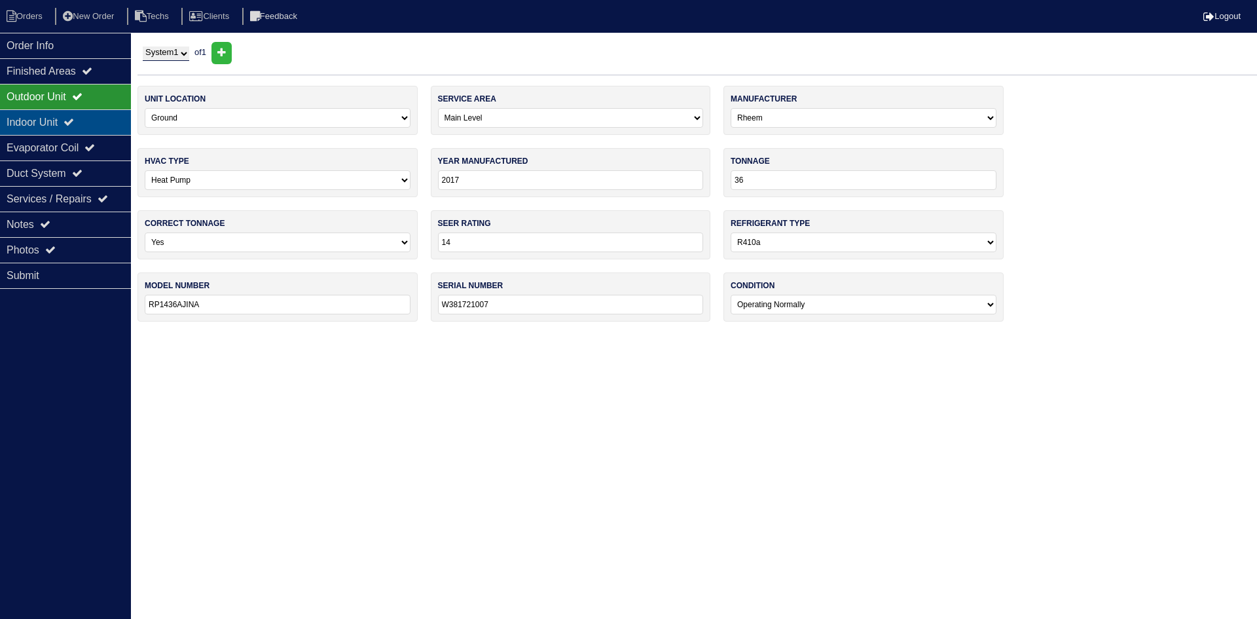
click at [94, 114] on div "Indoor Unit" at bounding box center [65, 122] width 131 height 26
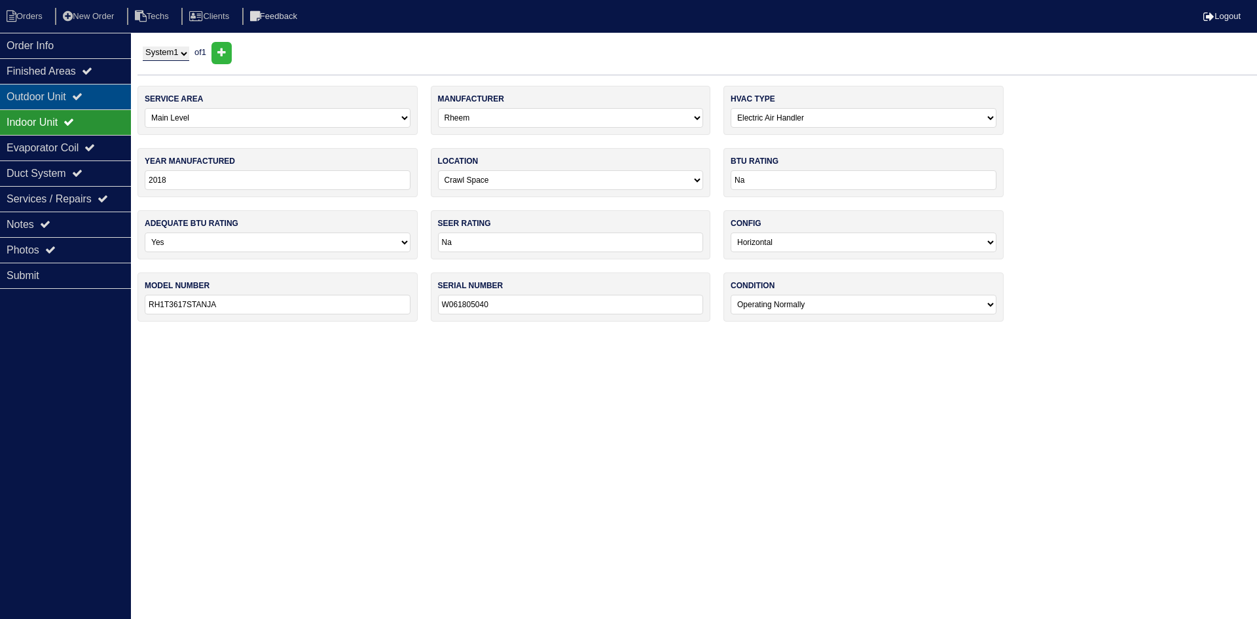
click at [82, 97] on icon at bounding box center [77, 96] width 10 height 10
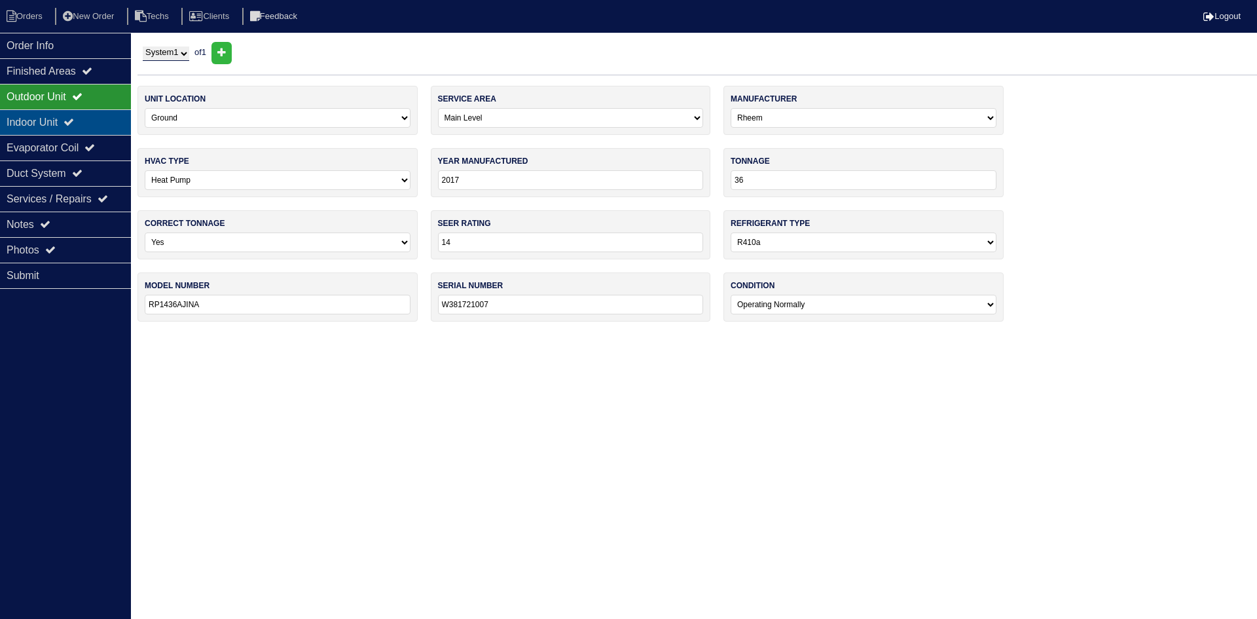
drag, startPoint x: 83, startPoint y: 119, endPoint x: 72, endPoint y: 115, distance: 11.6
click at [74, 119] on icon at bounding box center [69, 122] width 10 height 10
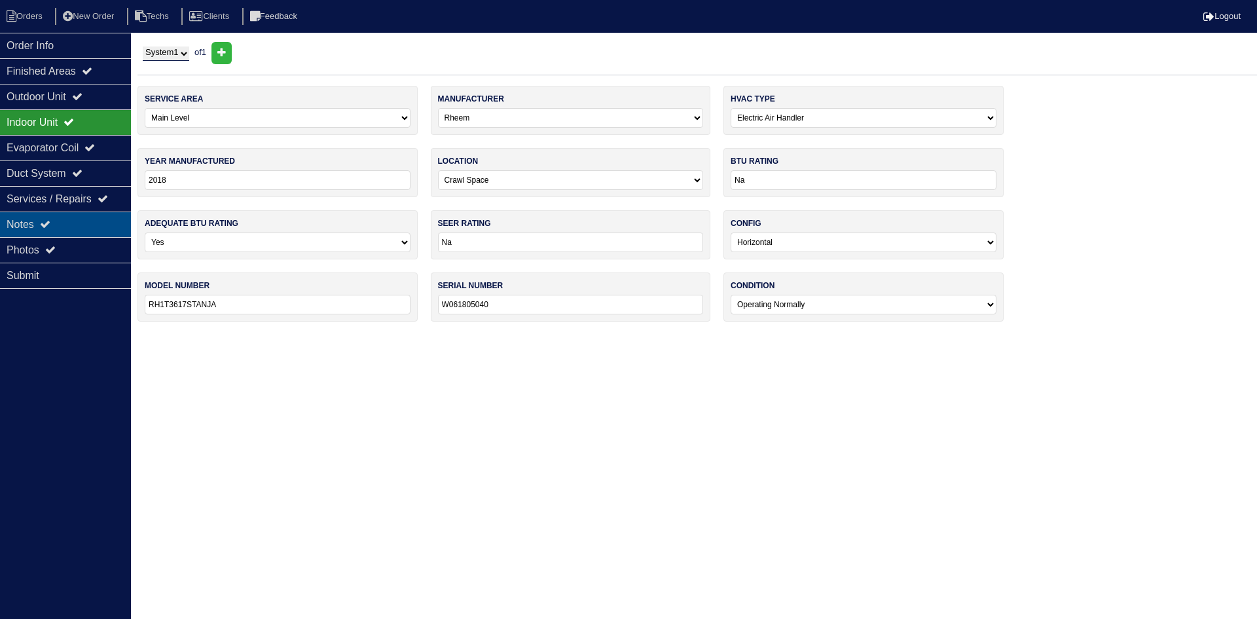
click at [67, 219] on div "Notes" at bounding box center [65, 224] width 131 height 26
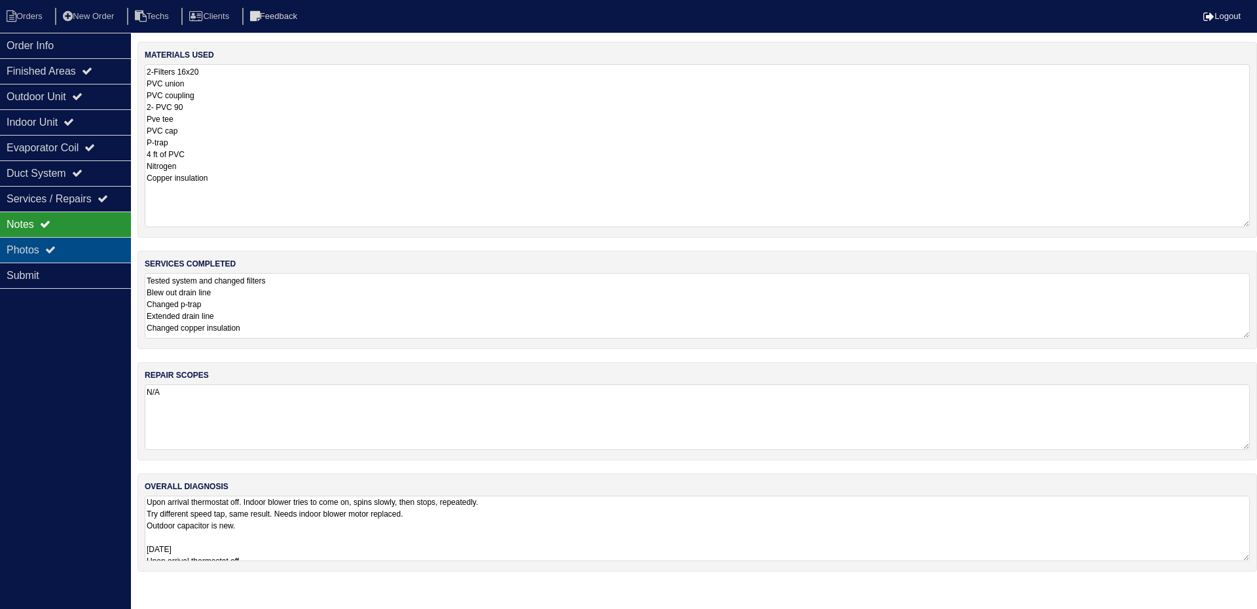
click at [100, 240] on div "Photos" at bounding box center [65, 250] width 131 height 26
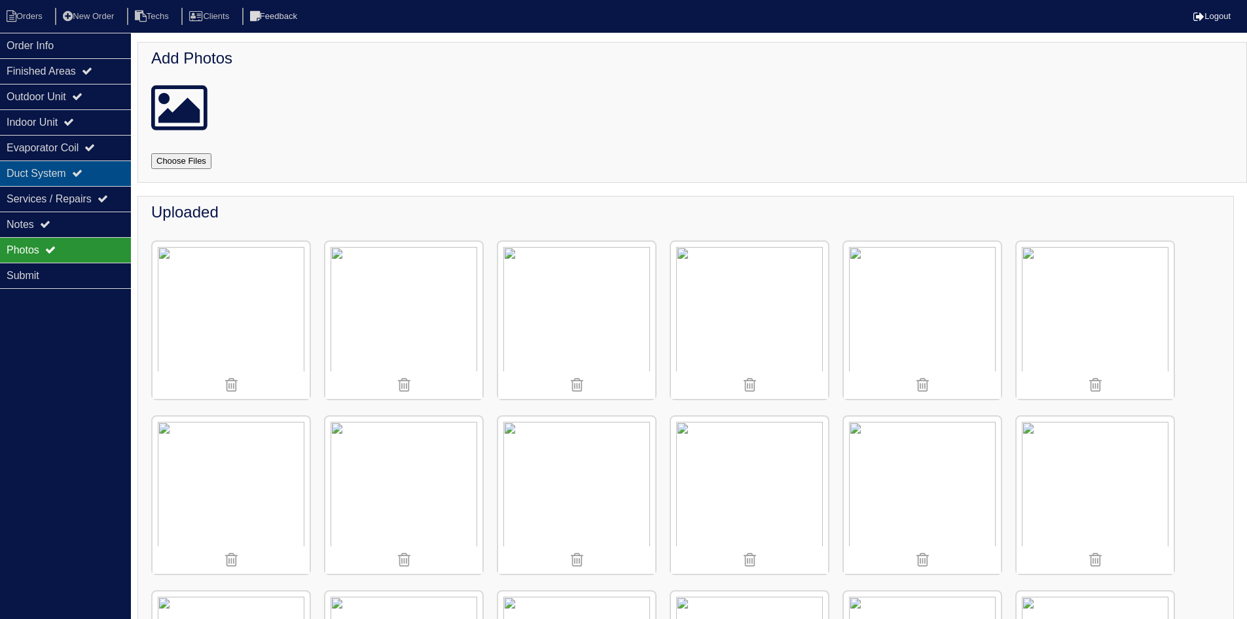
click at [81, 176] on icon at bounding box center [77, 173] width 10 height 10
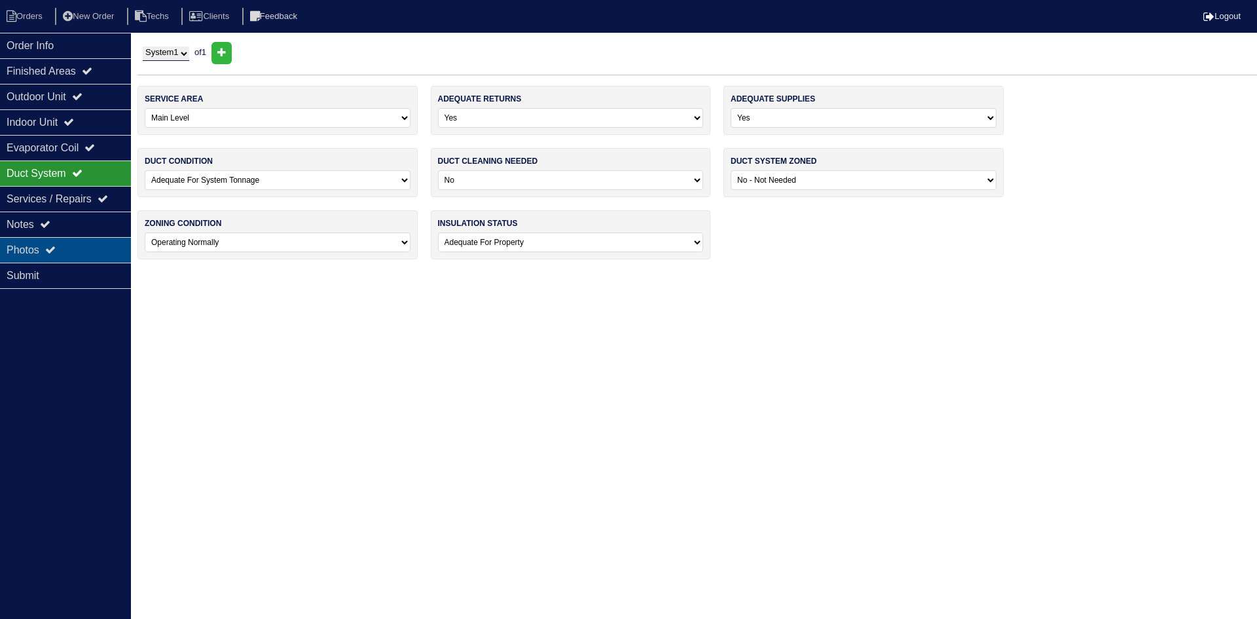
click at [90, 246] on div "Photos" at bounding box center [65, 250] width 131 height 26
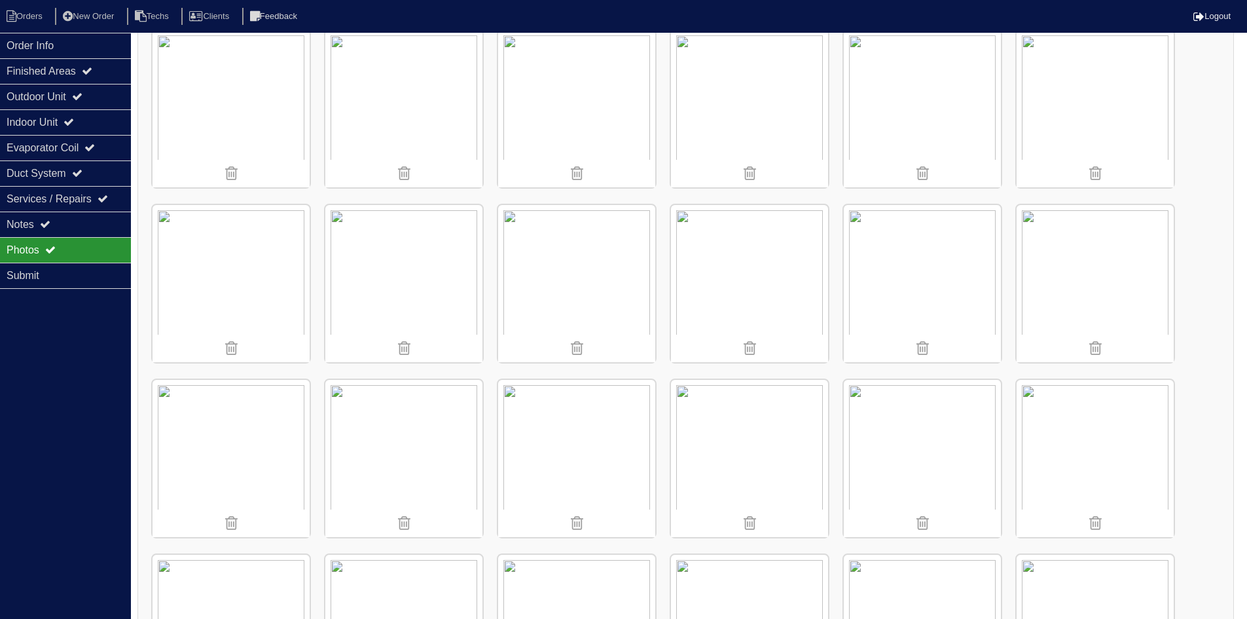
scroll to position [262, 0]
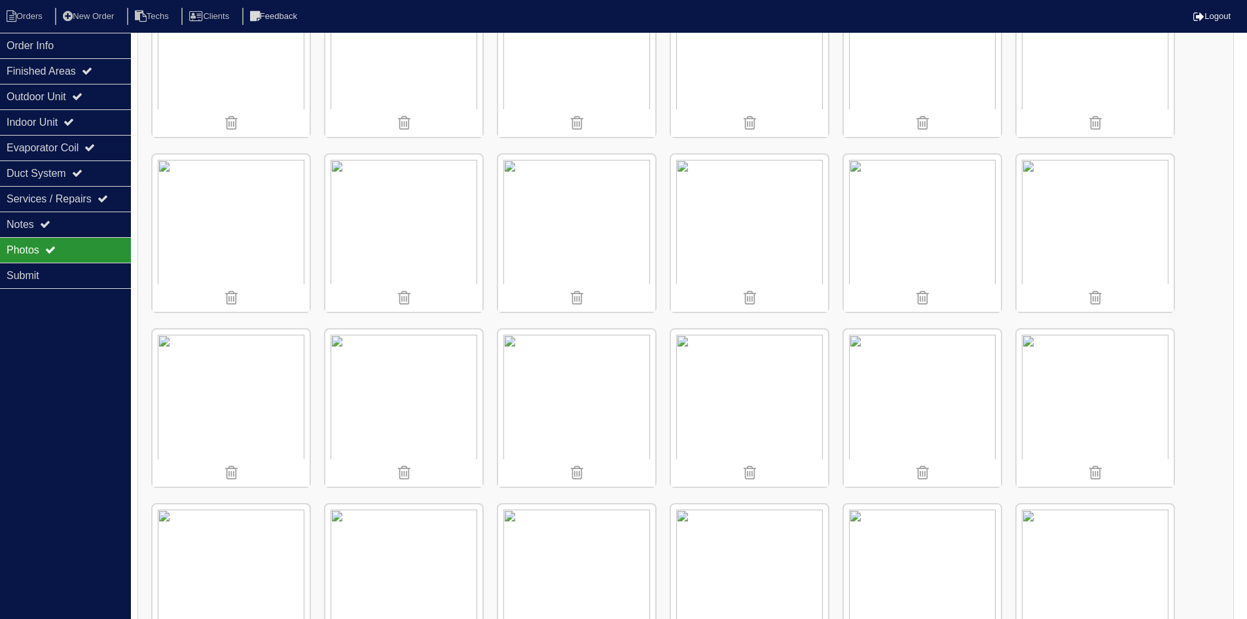
click at [902, 246] on img at bounding box center [922, 233] width 157 height 157
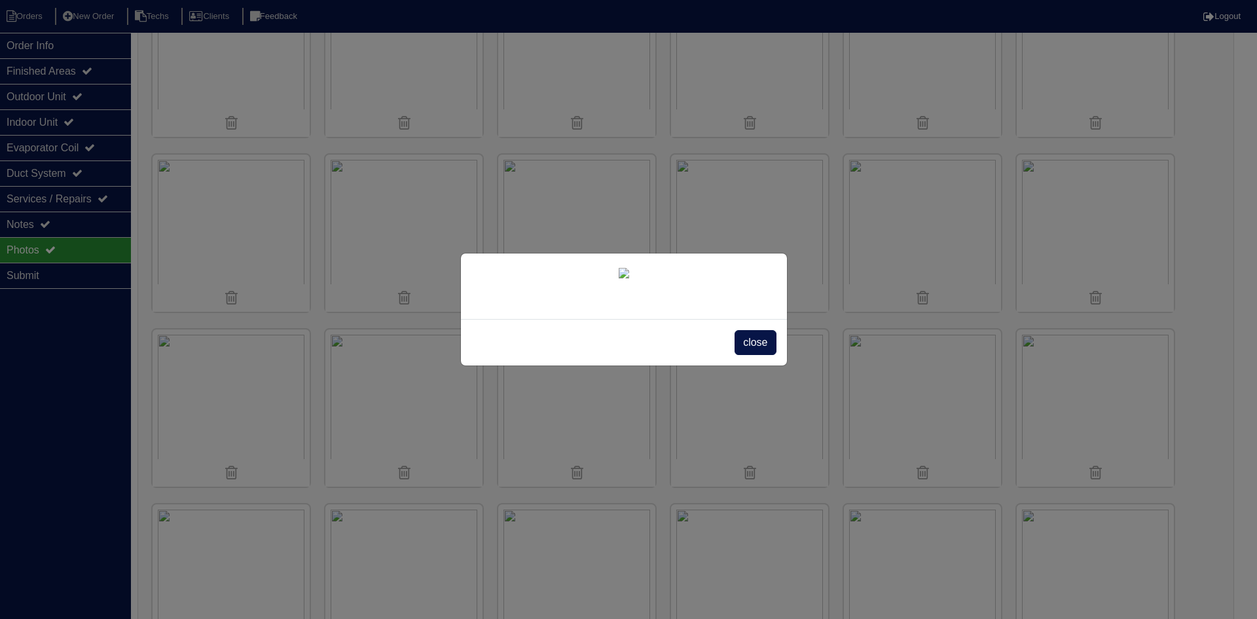
click at [756, 355] on span "close" at bounding box center [755, 342] width 41 height 25
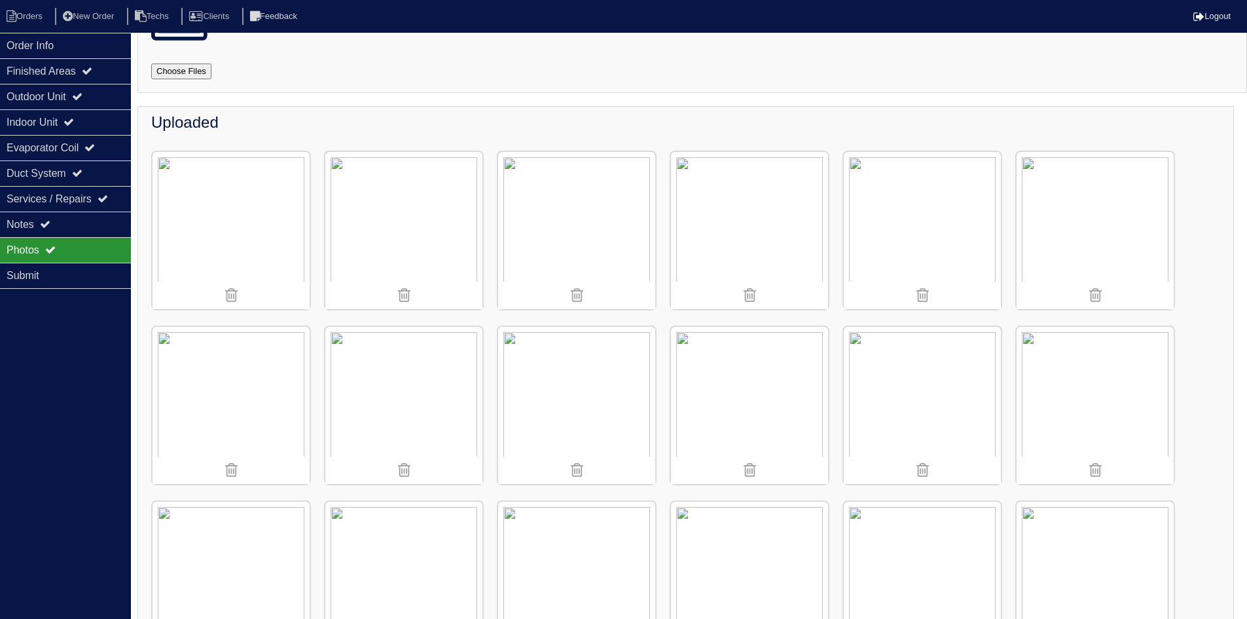
scroll to position [69, 0]
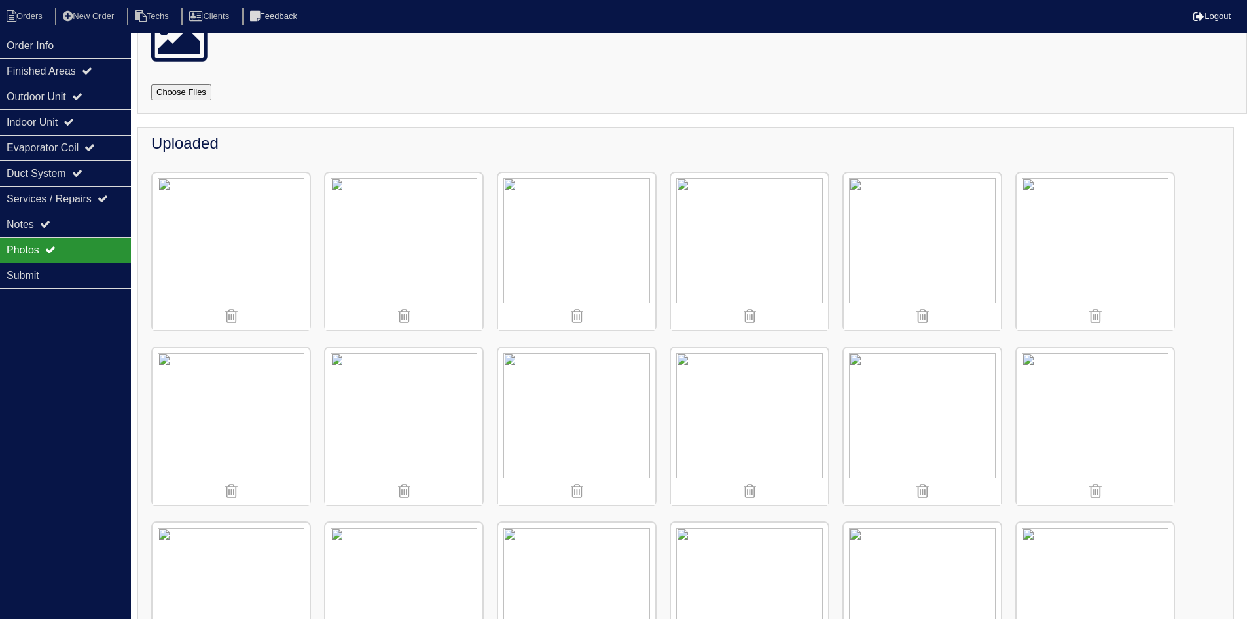
click at [1080, 234] on img at bounding box center [1095, 251] width 157 height 157
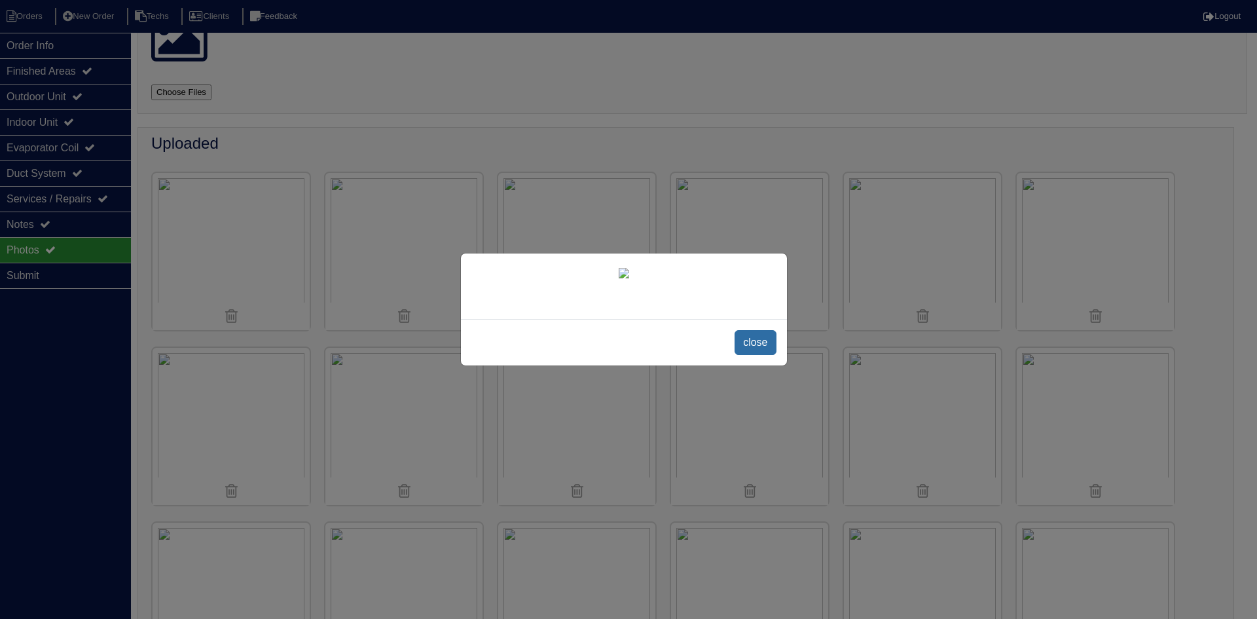
click at [759, 355] on span "close" at bounding box center [755, 342] width 41 height 25
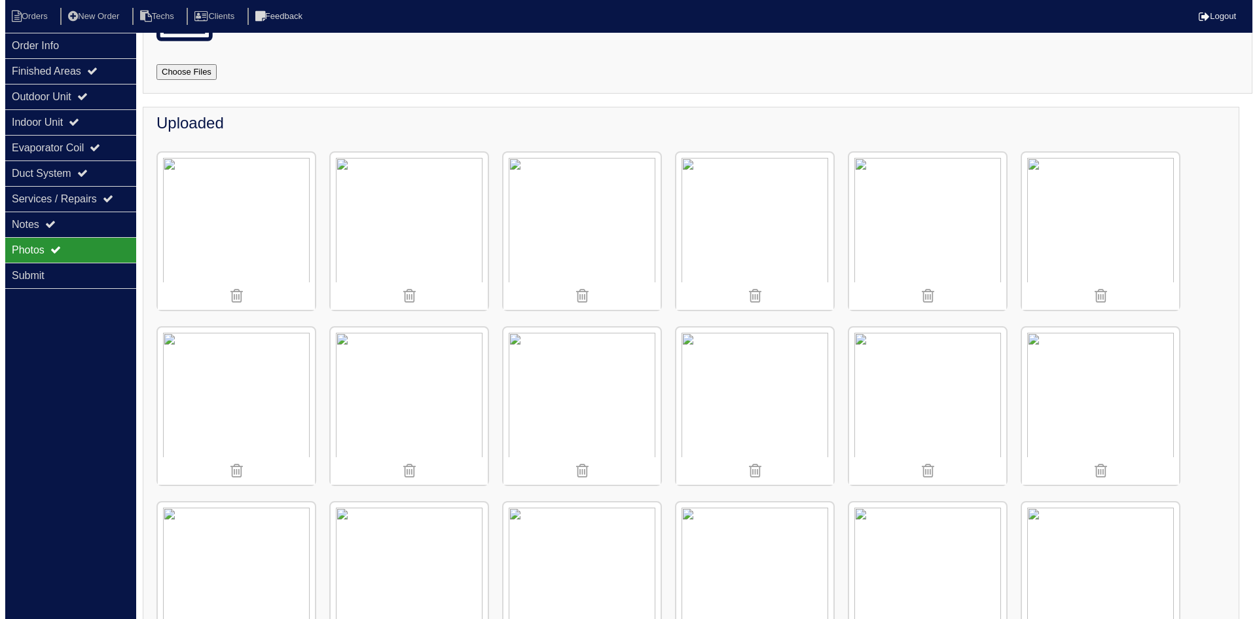
scroll to position [0, 0]
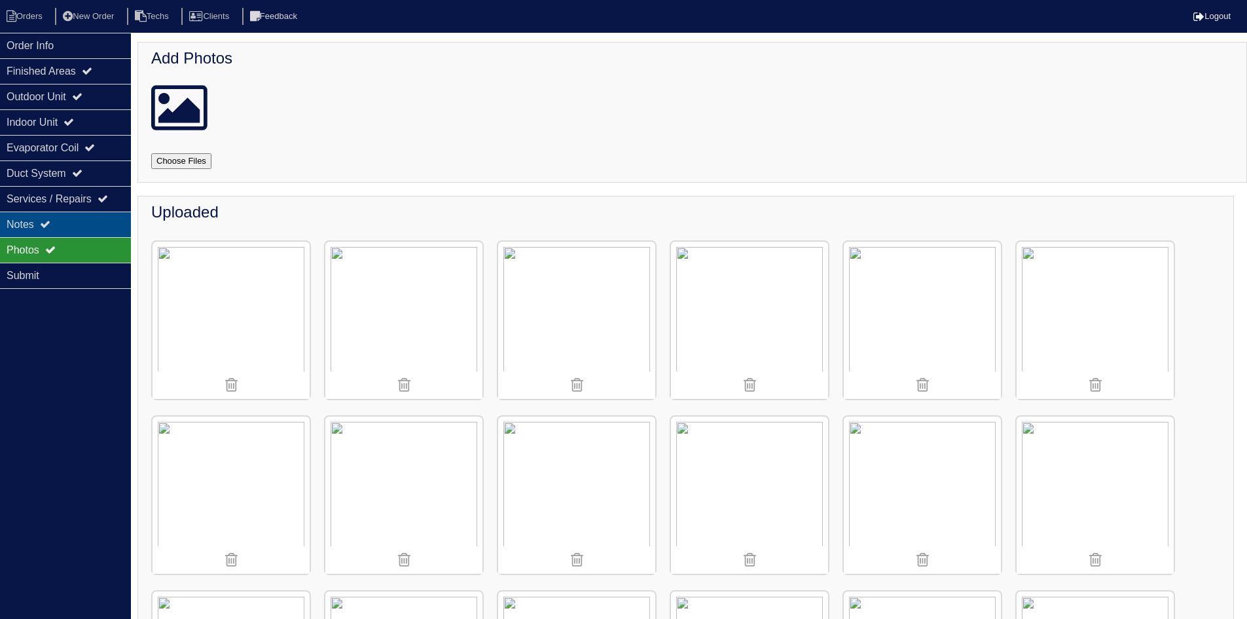
click at [120, 226] on div "Notes" at bounding box center [65, 224] width 131 height 26
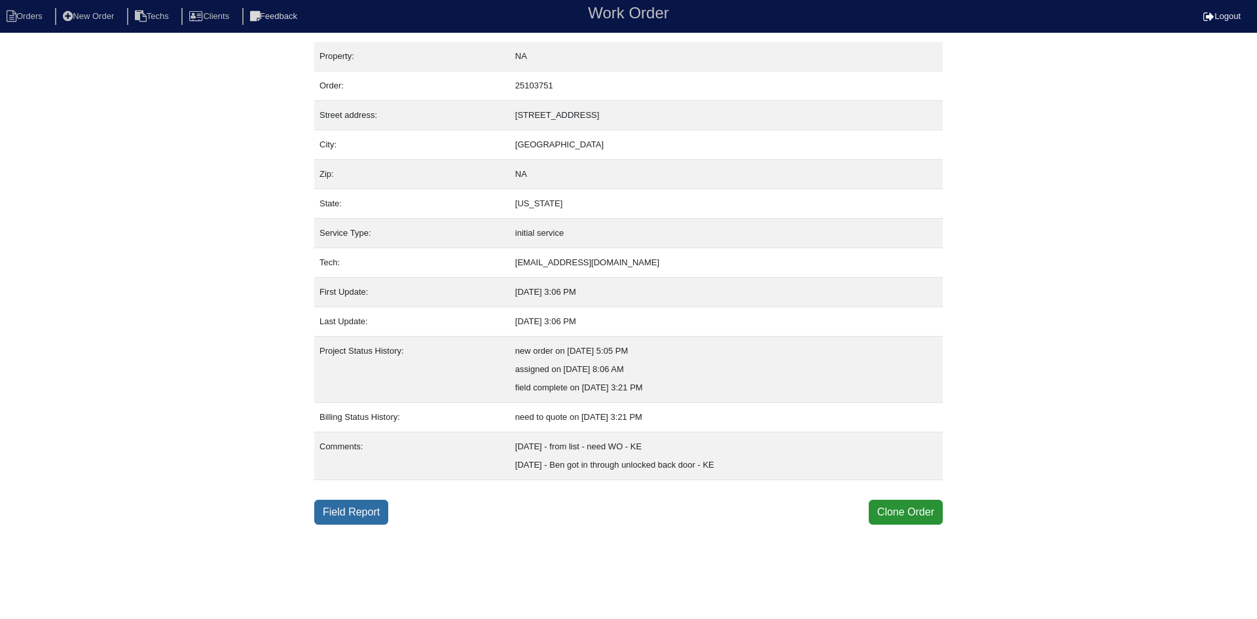
click at [362, 505] on link "Field Report" at bounding box center [351, 512] width 74 height 25
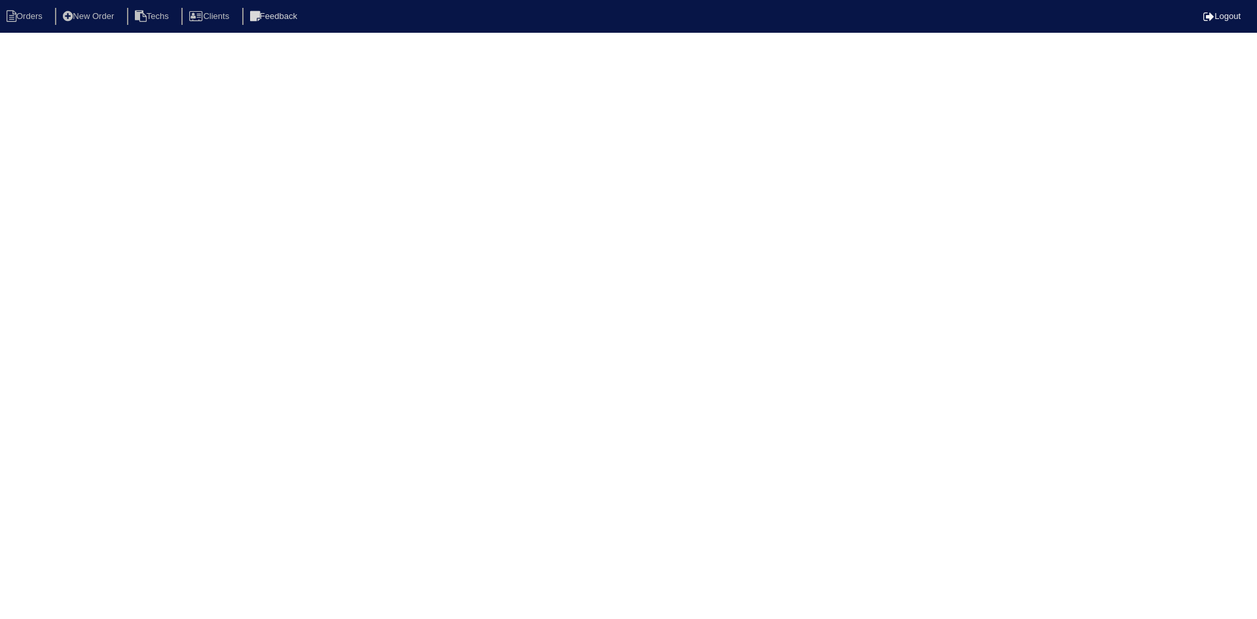
click at [82, 42] on html "Orders New Order Techs Clients Feedback Logout Orders New Order Users Clients M…" at bounding box center [628, 21] width 1257 height 42
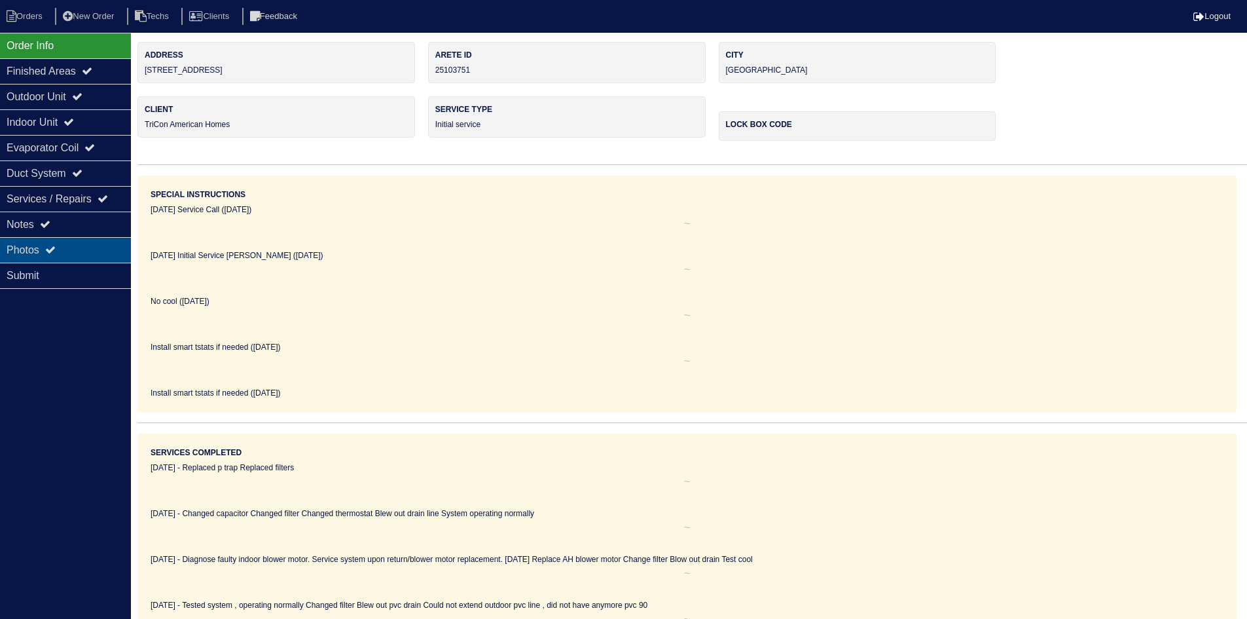
click at [60, 244] on div "Photos" at bounding box center [65, 250] width 131 height 26
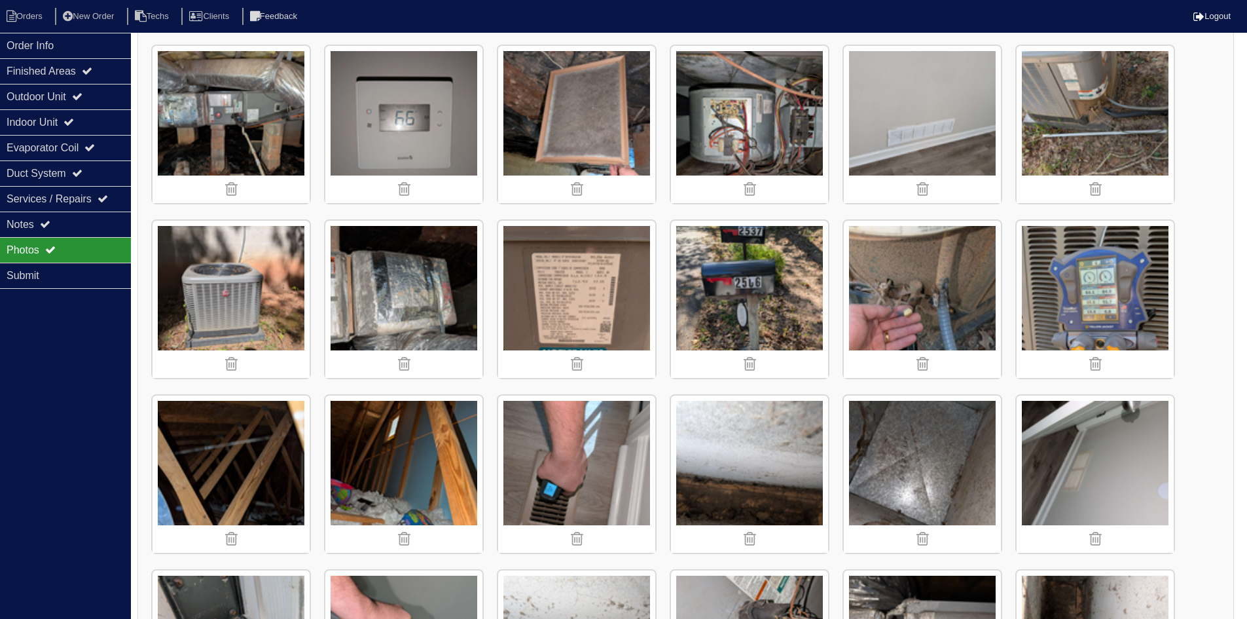
scroll to position [196, 0]
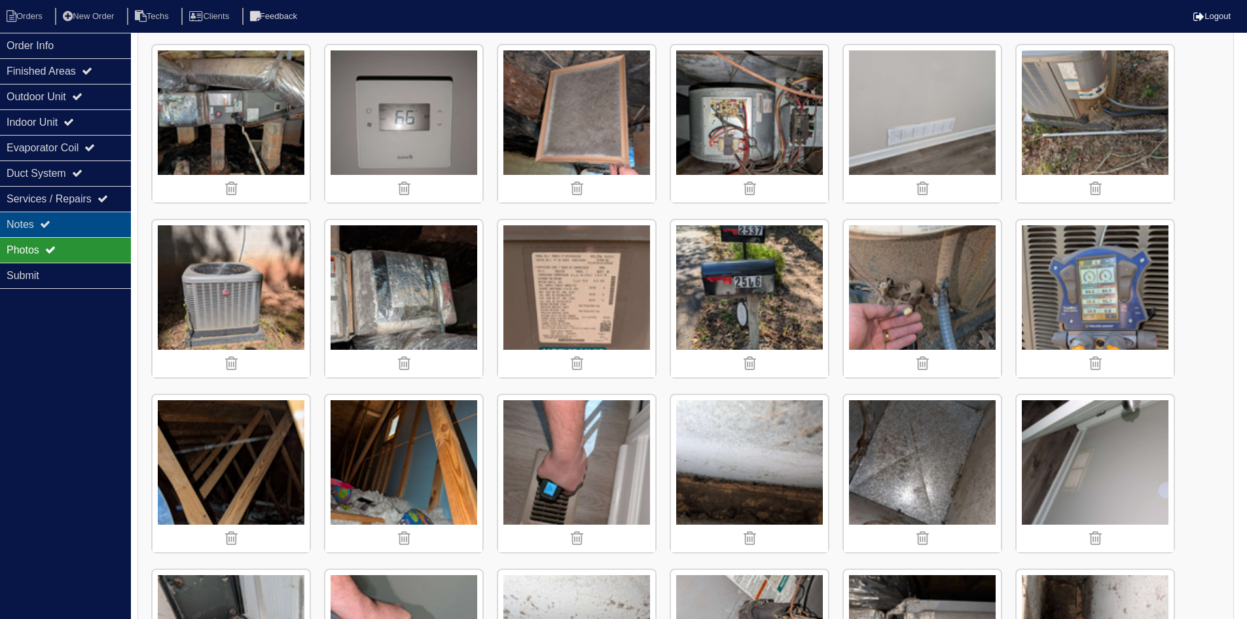
click at [81, 222] on div "Notes" at bounding box center [65, 224] width 131 height 26
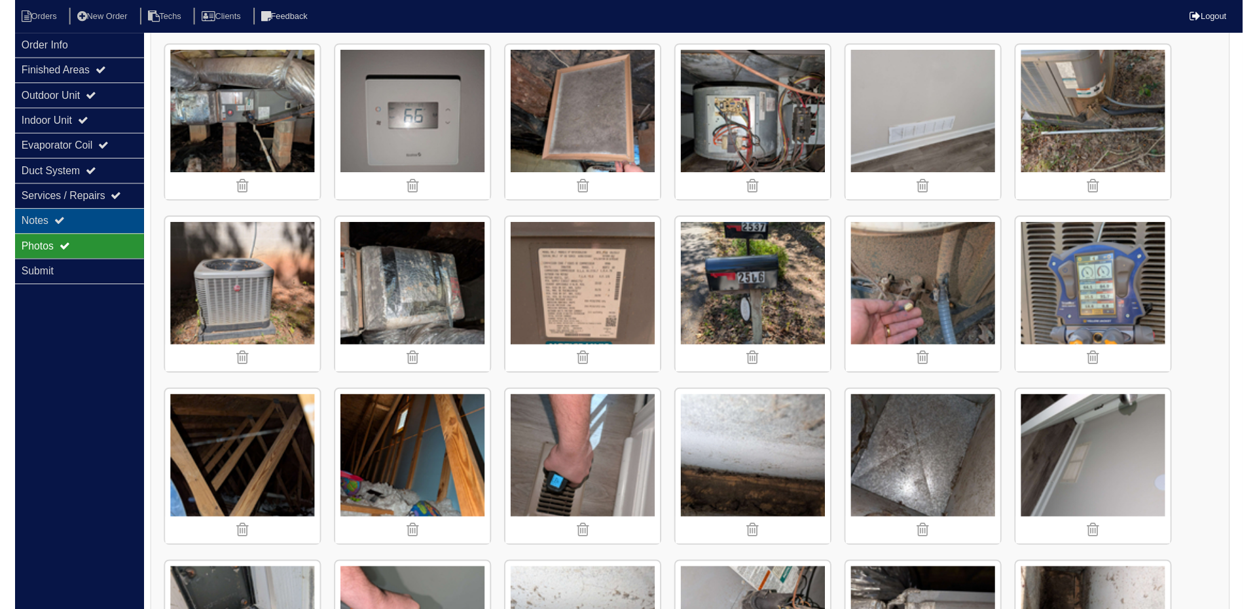
scroll to position [0, 0]
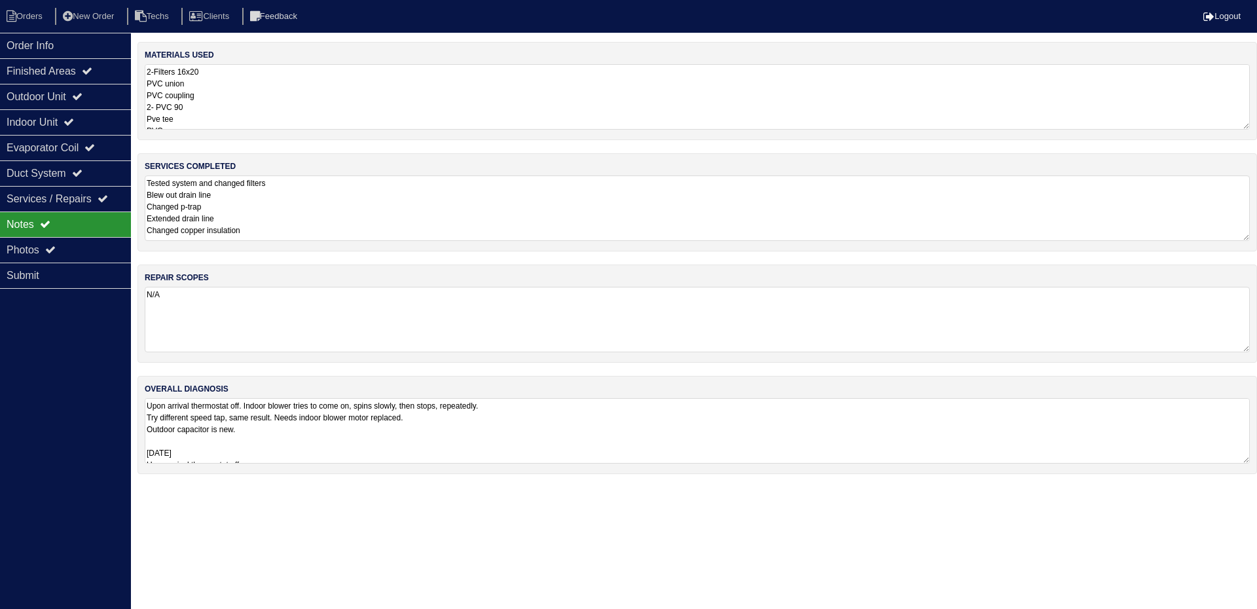
drag, startPoint x: 401, startPoint y: 221, endPoint x: 386, endPoint y: 225, distance: 15.7
click at [400, 221] on textarea "Tested system and changed filters Blew out drain line Changed p-trap Extended d…" at bounding box center [697, 207] width 1105 height 65
click at [289, 230] on textarea "Tested system and changed filters Blew out drain line Changed p-trap Extended d…" at bounding box center [697, 207] width 1105 height 64
type textarea "Tested system and changed filters Blew out drain line Changed p-trap Extended d…"
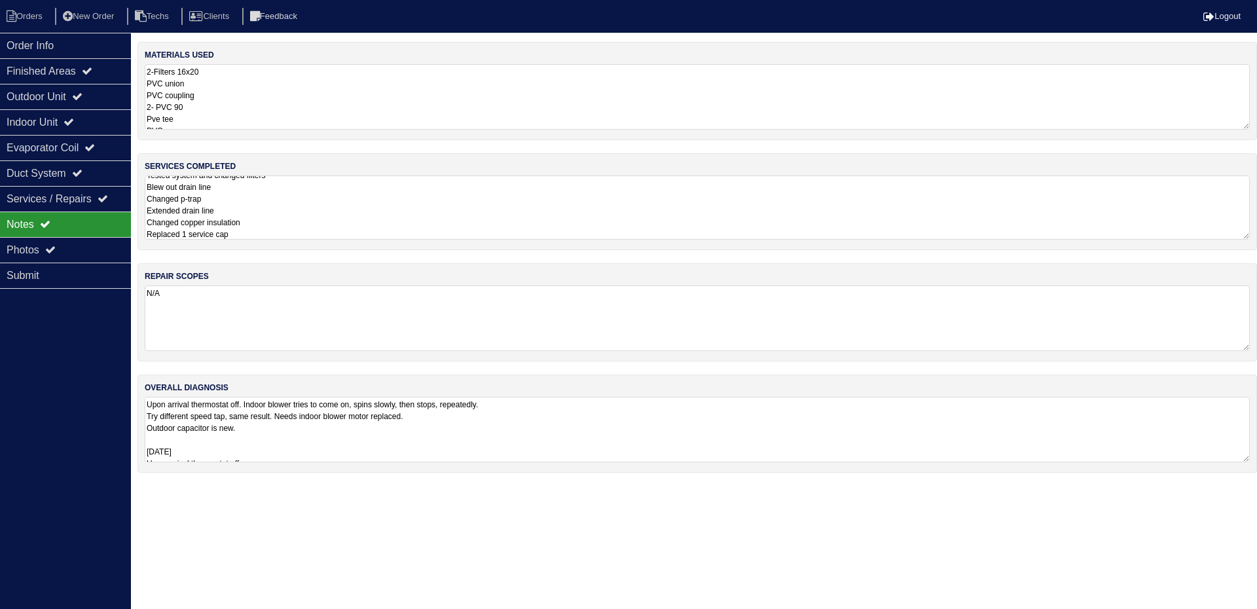
click at [251, 110] on textarea "2-Filters 16x20 PVC union PVC coupling 2- PVC 90 Pve tee PVC cap P-trap 4 ft of…" at bounding box center [697, 96] width 1105 height 65
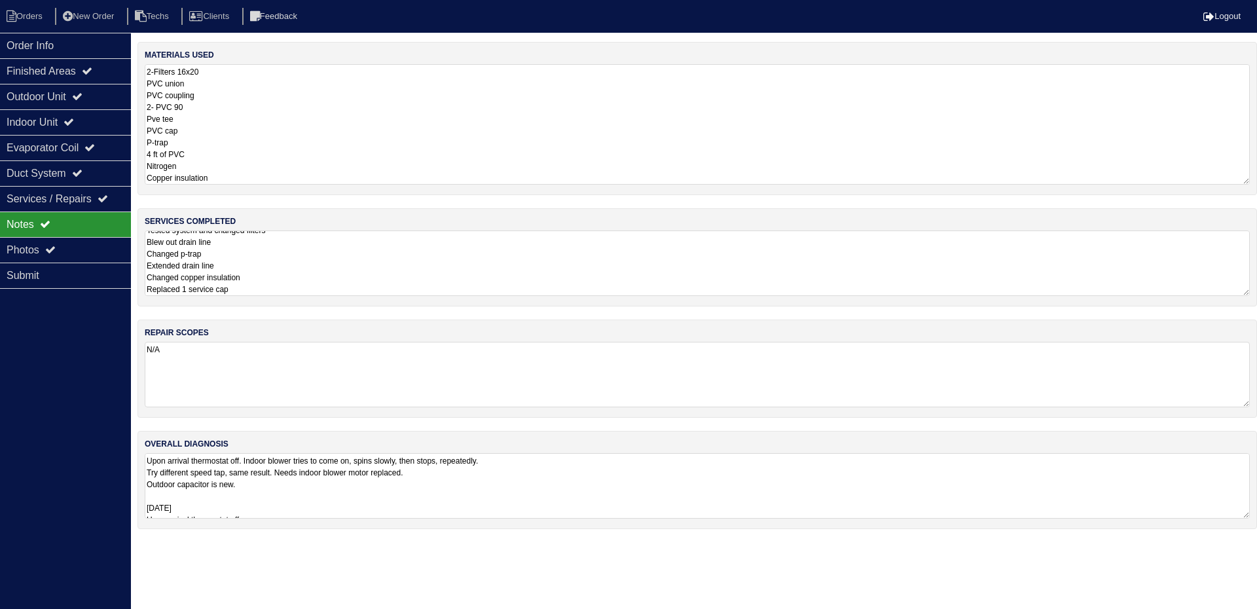
click at [247, 176] on textarea "2-Filters 16x20 PVC union PVC coupling 2- PVC 90 Pve tee PVC cap P-trap 4 ft of…" at bounding box center [697, 124] width 1105 height 120
type textarea "2-Filters 16x20 PVC union PVC coupling 2- PVC 90 Pve tee PVC cap P-trap 4 ft of…"
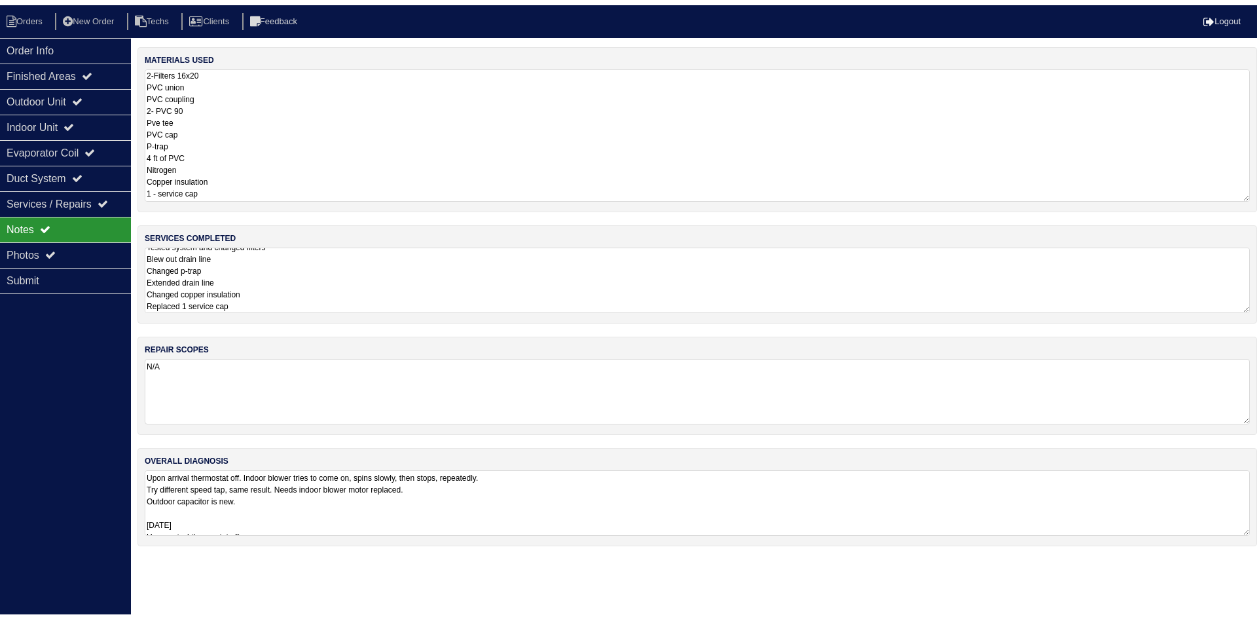
scroll to position [1, 0]
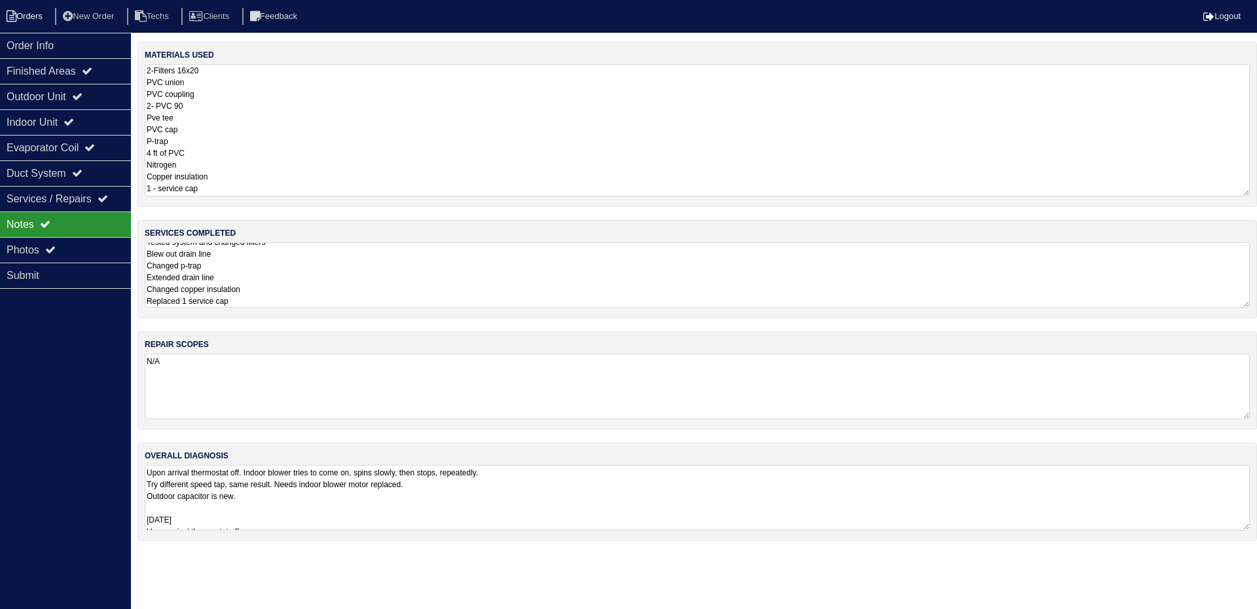
click at [31, 14] on li "Orders" at bounding box center [26, 17] width 53 height 18
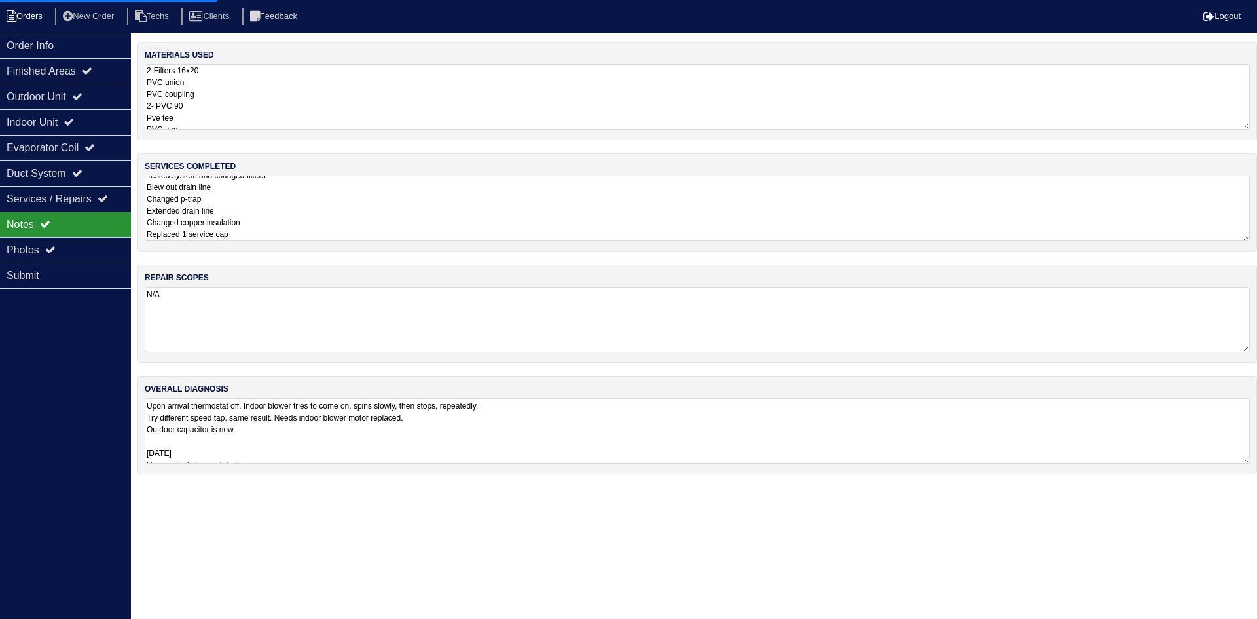
select select "15"
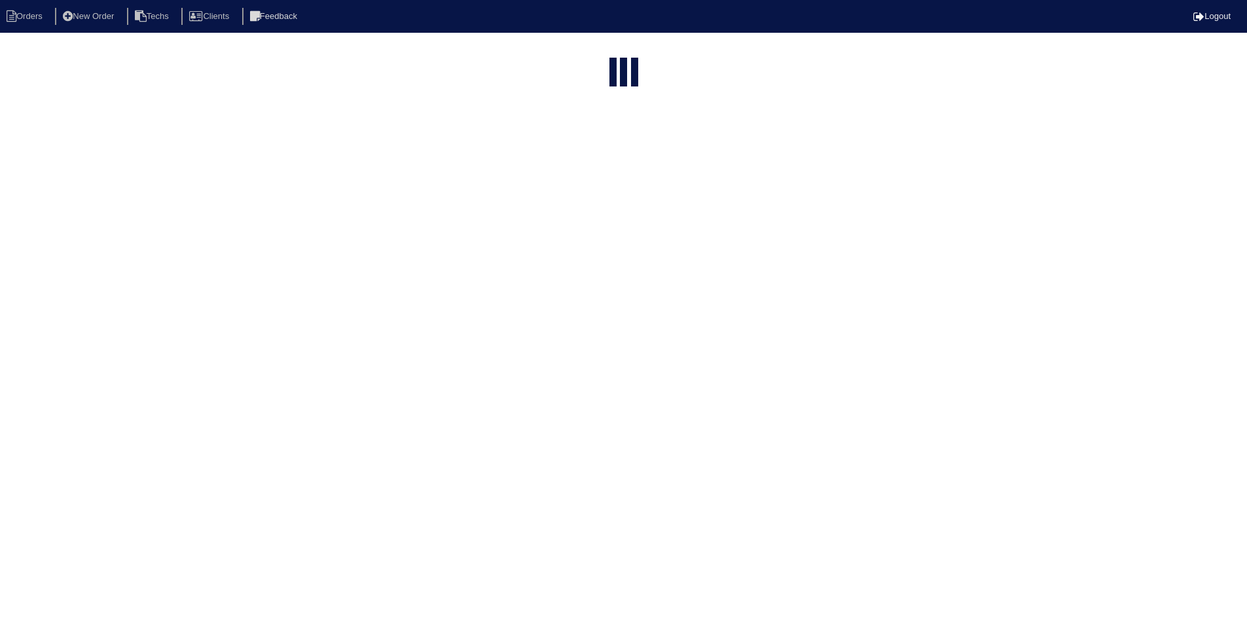
select select "field complete"
select select "need to quote"
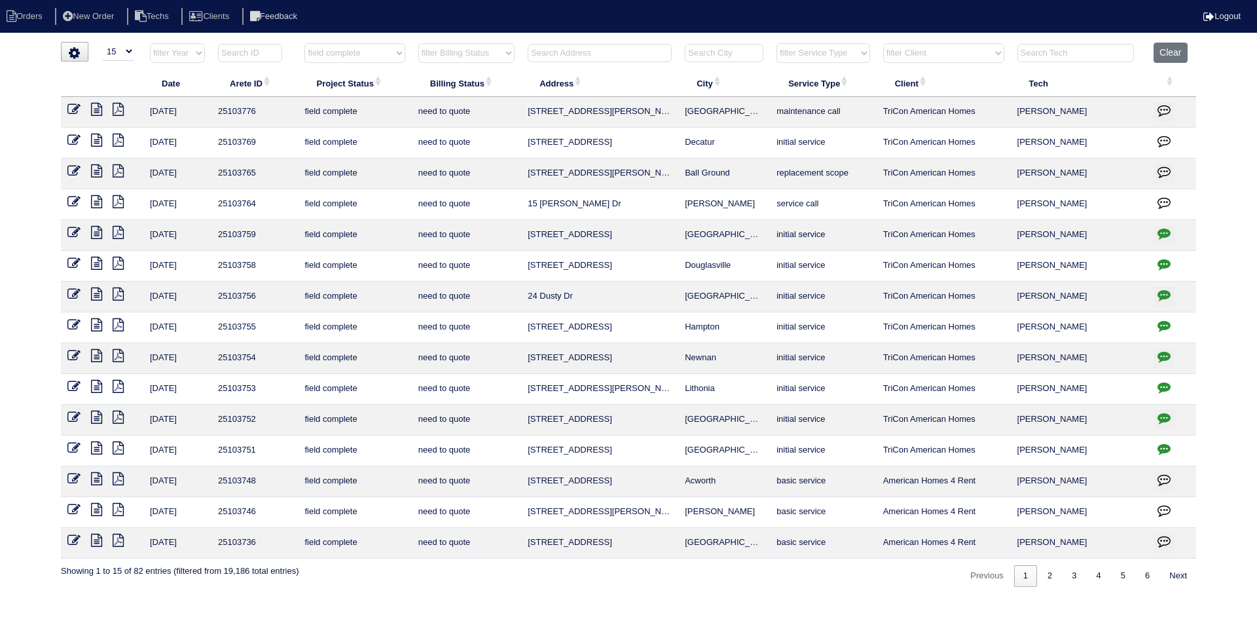
click at [96, 324] on icon at bounding box center [96, 324] width 11 height 13
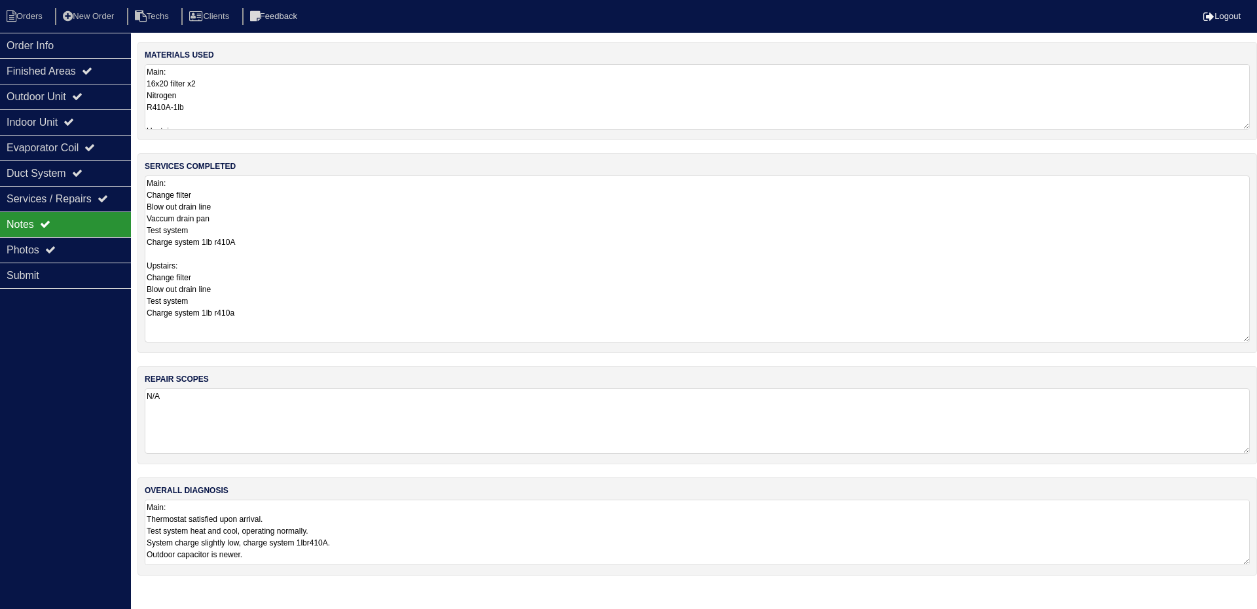
click at [1250, 336] on div "services completed Main: Change filter Blow out drain line Vaccum drain pan Tes…" at bounding box center [697, 253] width 1120 height 200
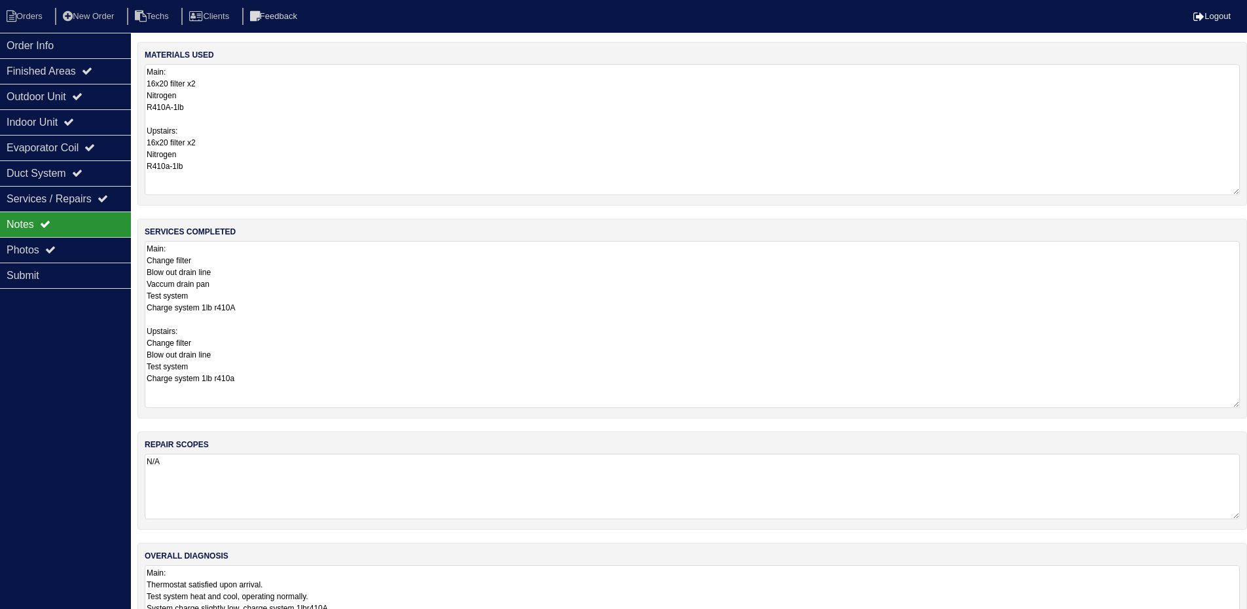
drag, startPoint x: 1245, startPoint y: 122, endPoint x: 1241, endPoint y: 187, distance: 65.6
click at [1241, 187] on div "materials used Main: 16x20 filter x2 Nitrogen R410A-1lb Upstairs: 16x20 filter …" at bounding box center [692, 124] width 1110 height 164
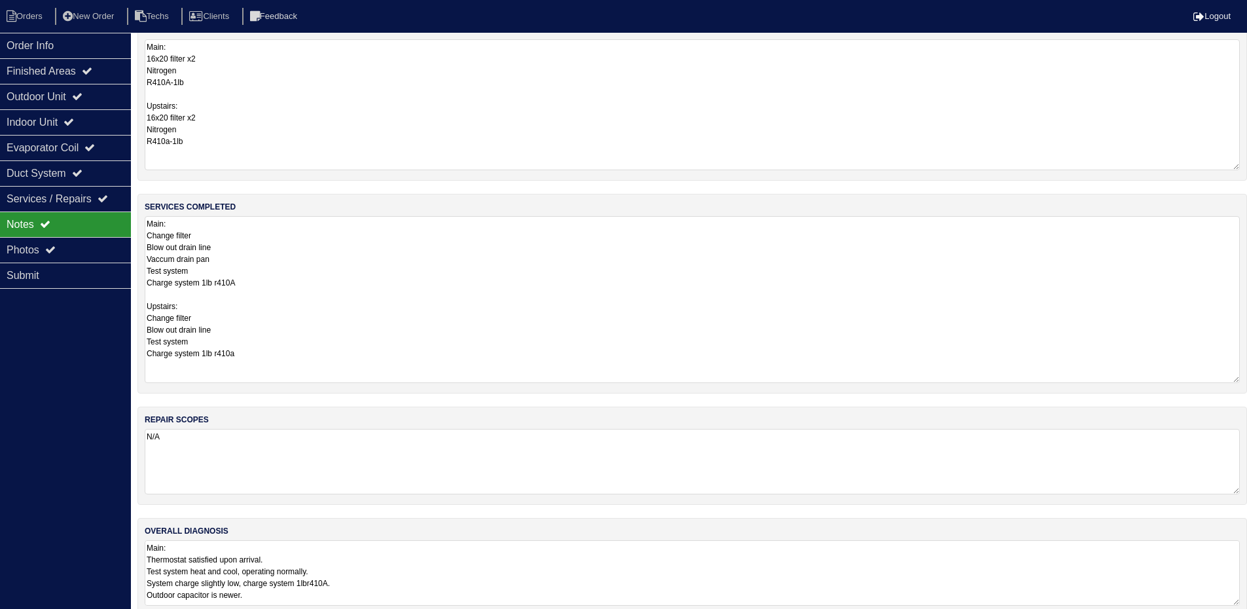
scroll to position [45, 0]
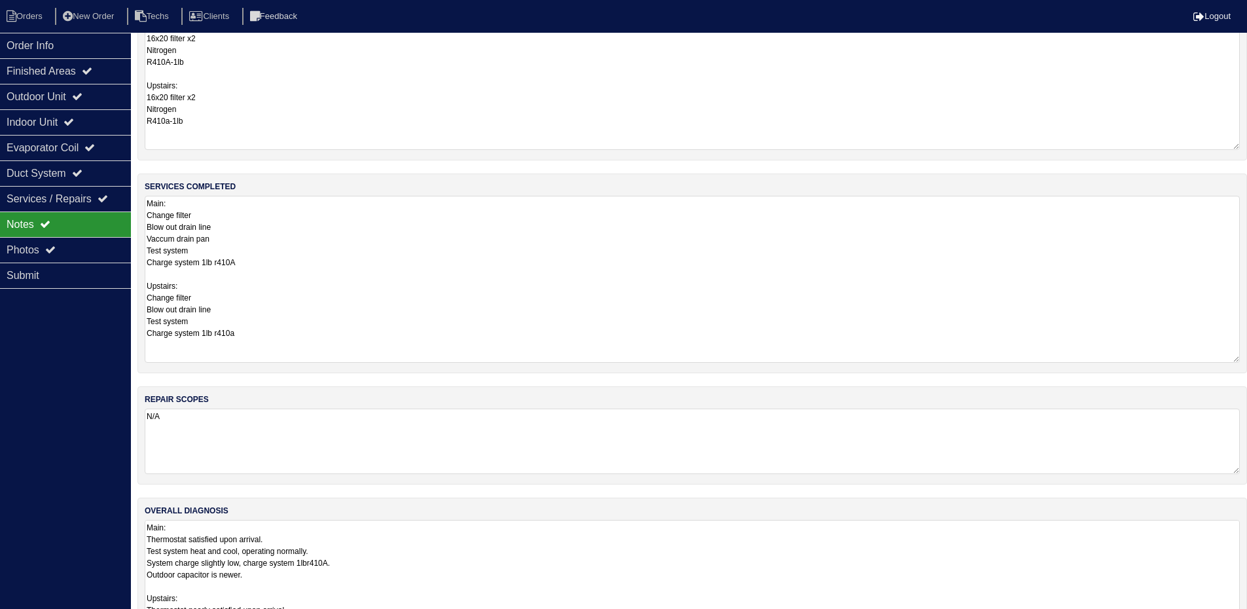
drag, startPoint x: 1233, startPoint y: 582, endPoint x: 1237, endPoint y: 649, distance: 67.6
click at [1237, 618] on html "Orders New Order Techs Clients Feedback Logout Orders New Order Users Clients M…" at bounding box center [623, 315] width 1247 height 721
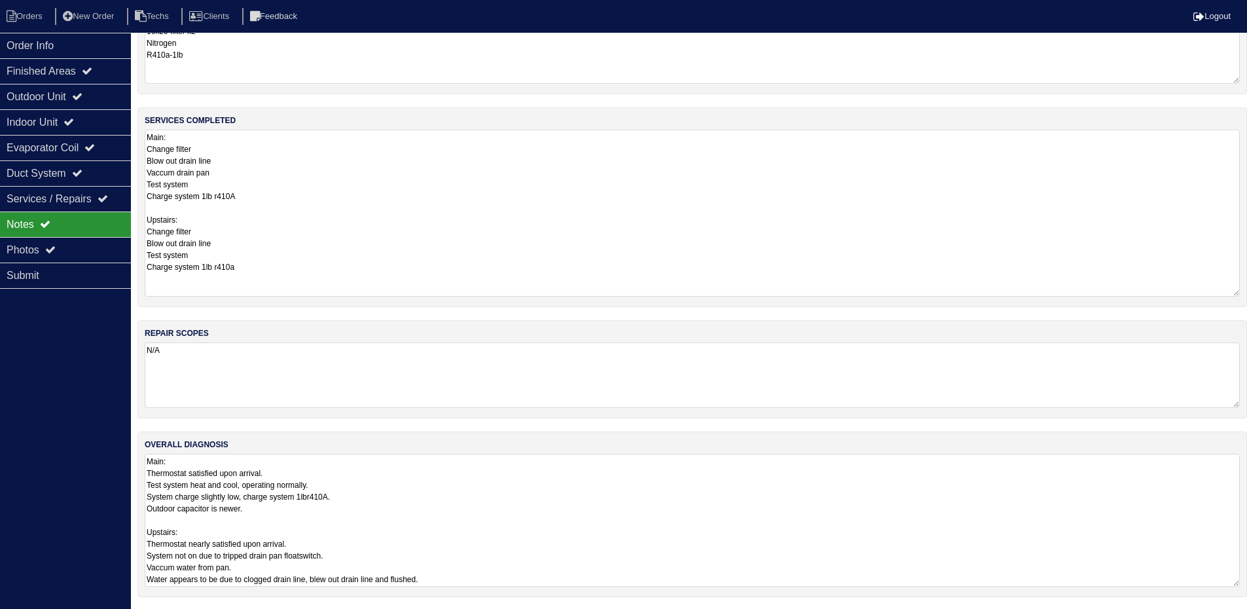
scroll to position [113, 0]
drag, startPoint x: 1235, startPoint y: 590, endPoint x: 1234, endPoint y: 640, distance: 50.4
click at [1234, 618] on html "Orders New Order Techs Clients Feedback Logout Orders New Order Users Clients M…" at bounding box center [623, 277] width 1247 height 781
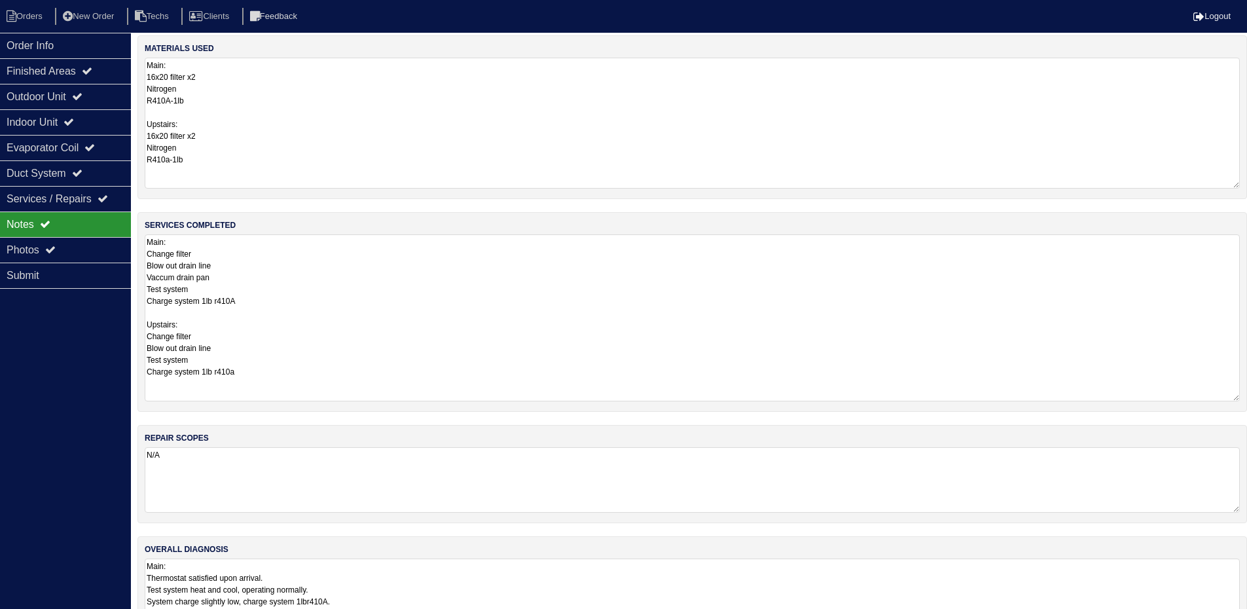
scroll to position [0, 0]
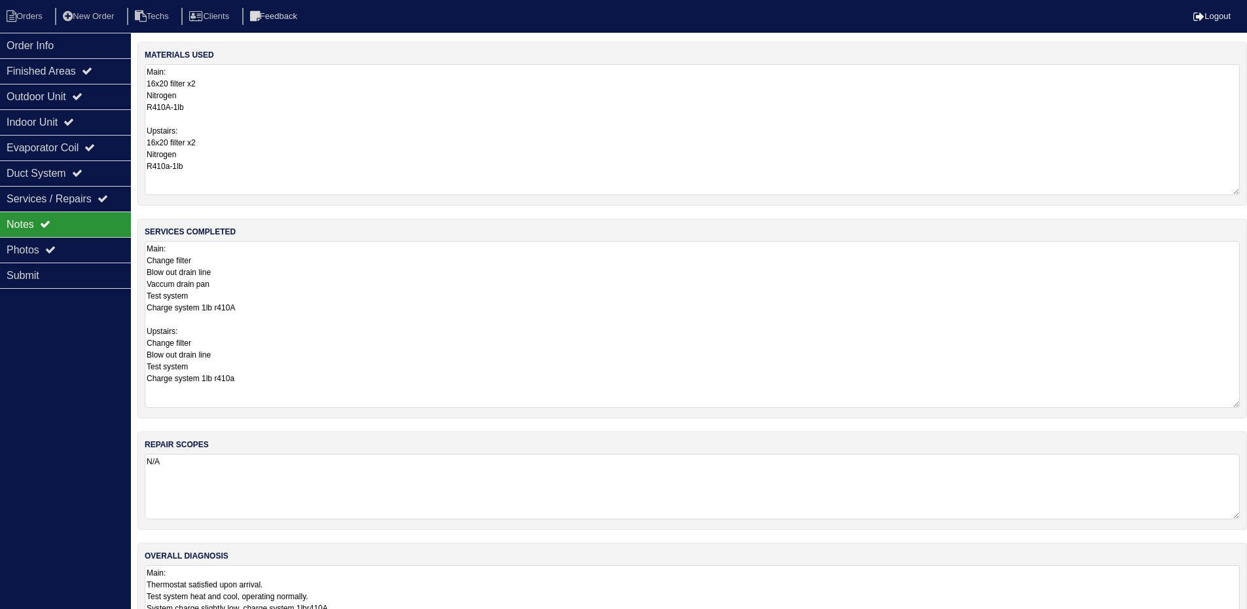
click at [241, 356] on textarea "Main: Change filter Blow out drain line Vaccum drain pan Test system Charge sys…" at bounding box center [692, 324] width 1095 height 167
type textarea "Main: Change filter Blow out drain line Vaccum drain pan Test system Charge sys…"
drag, startPoint x: 57, startPoint y: 88, endPoint x: 50, endPoint y: 88, distance: 6.6
click at [57, 88] on div "Outdoor Unit" at bounding box center [65, 97] width 131 height 26
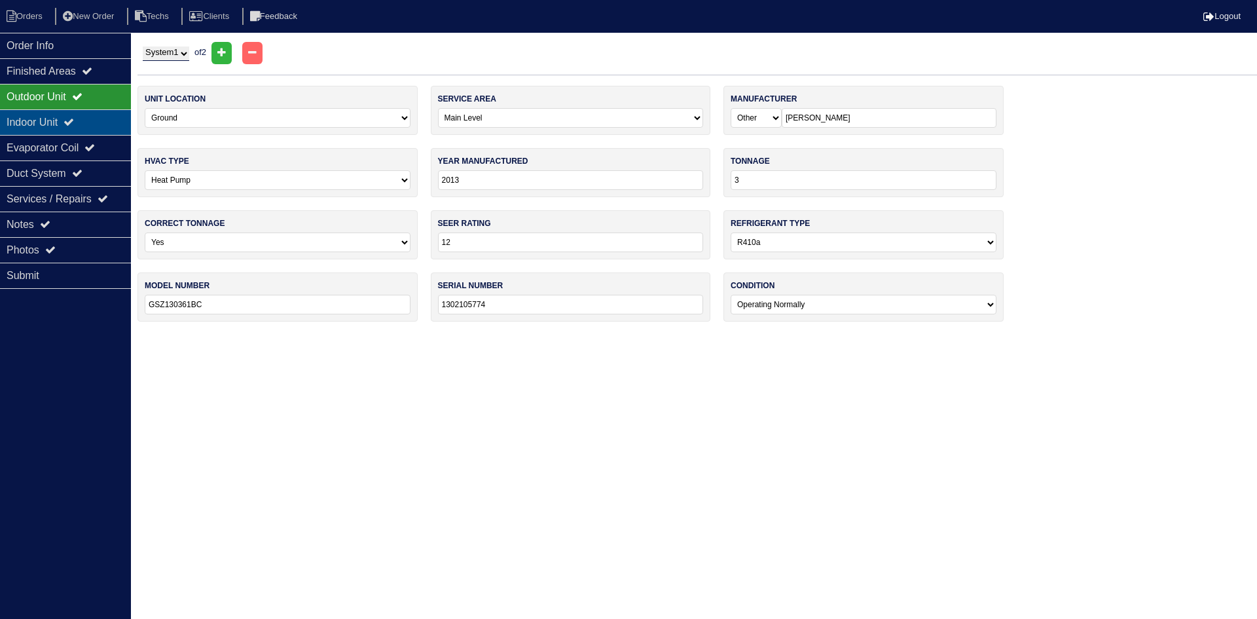
click at [96, 122] on div "Indoor Unit" at bounding box center [65, 122] width 131 height 26
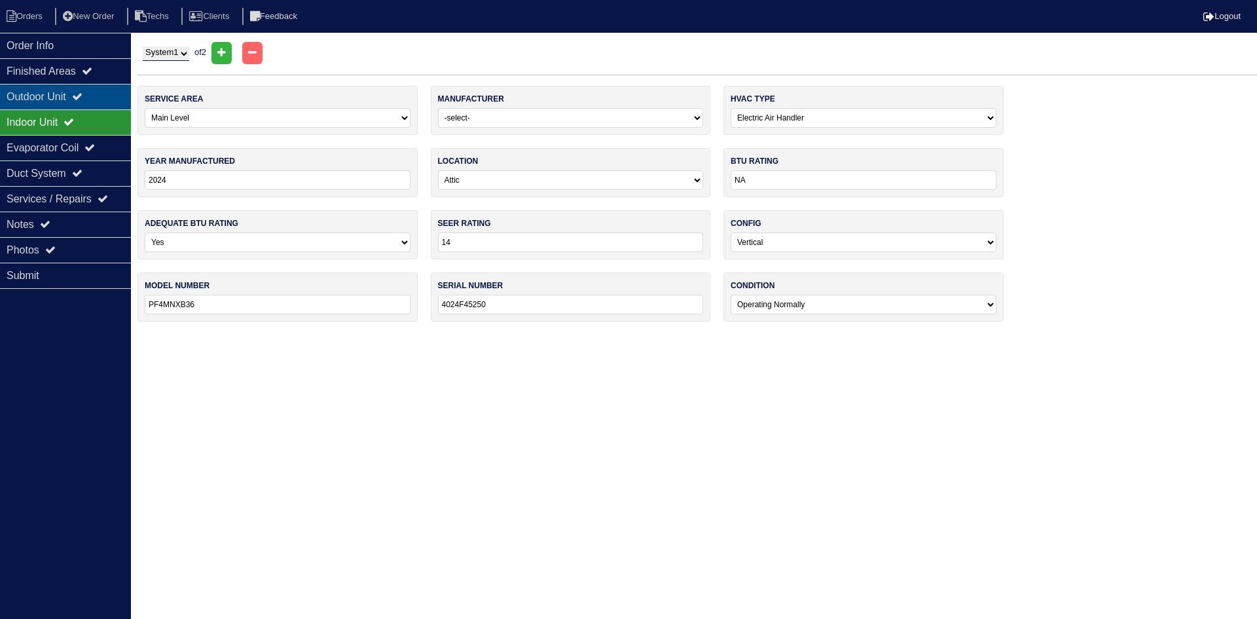
click at [82, 96] on icon at bounding box center [77, 96] width 10 height 10
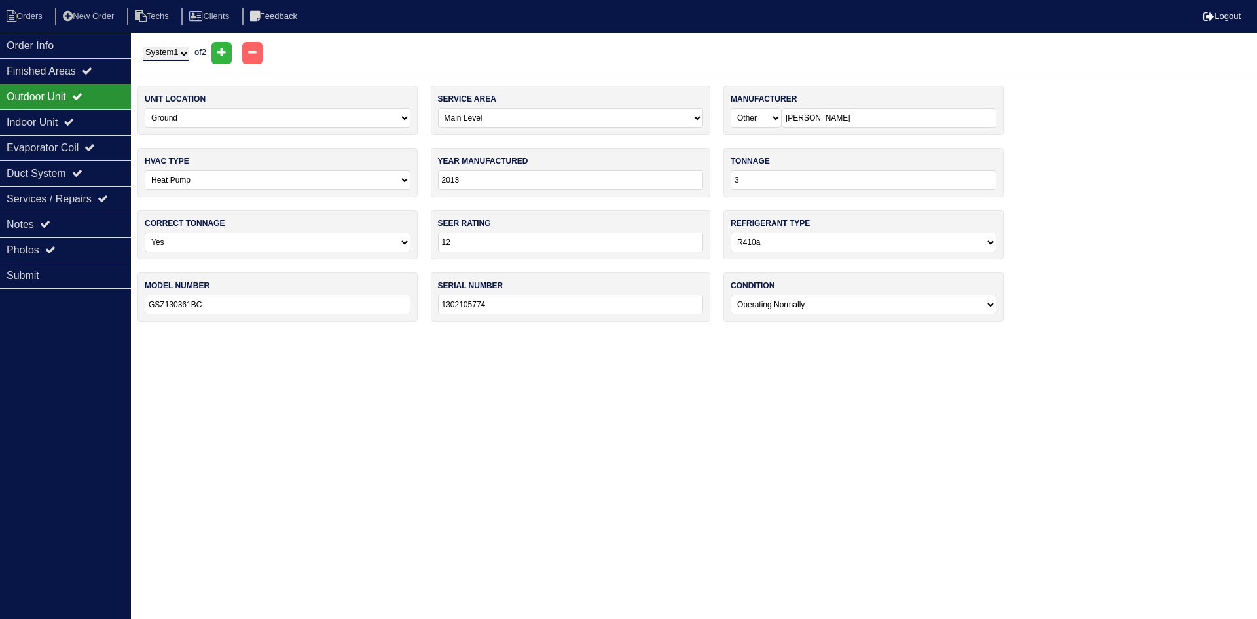
click at [742, 185] on input "3" at bounding box center [864, 180] width 266 height 20
type input "36"
click at [83, 115] on div "Indoor Unit" at bounding box center [65, 122] width 131 height 26
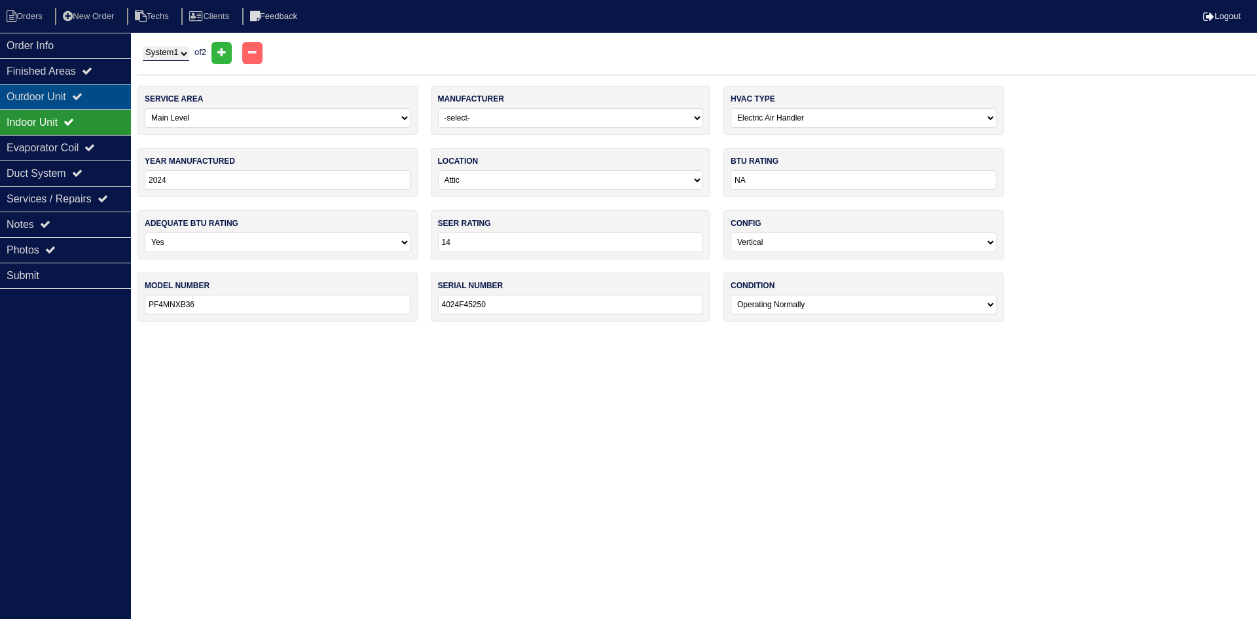
click at [82, 94] on icon at bounding box center [77, 96] width 10 height 10
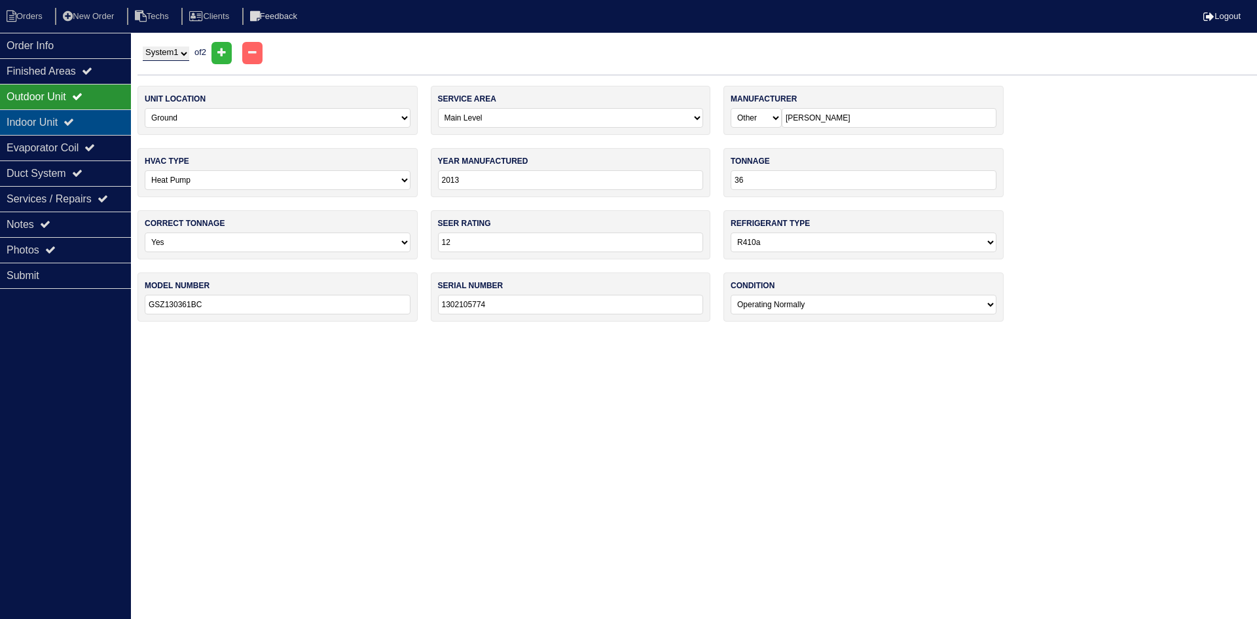
click at [103, 119] on div "Indoor Unit" at bounding box center [65, 122] width 131 height 26
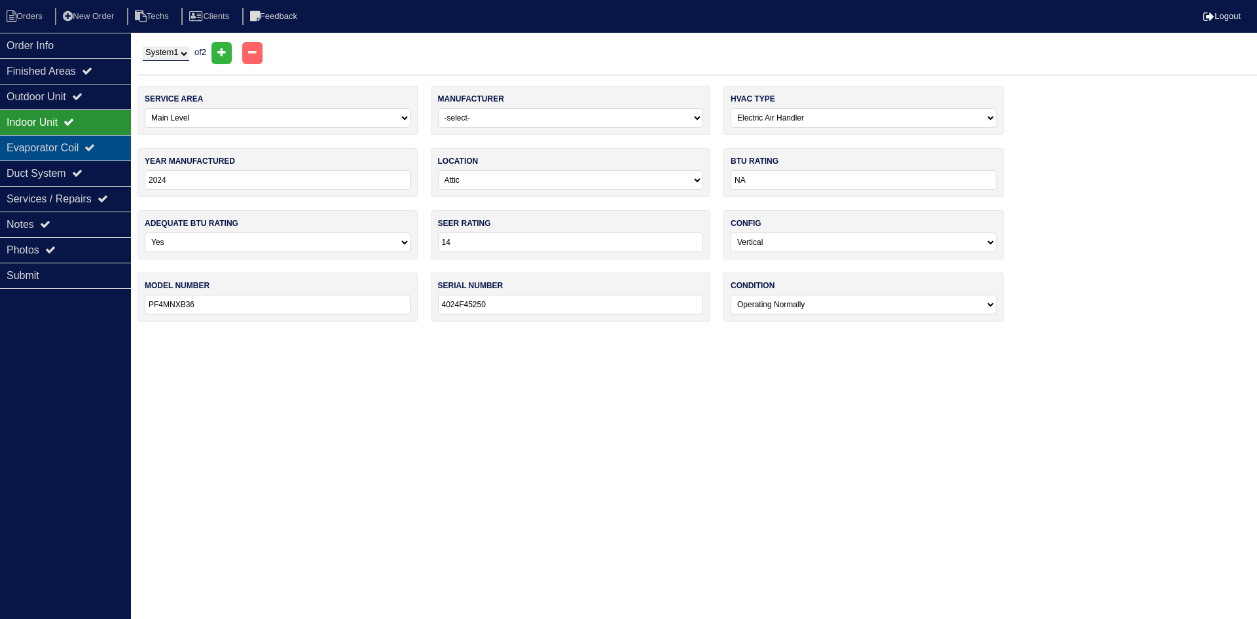
click at [86, 148] on div "Evaporator Coil" at bounding box center [65, 148] width 131 height 26
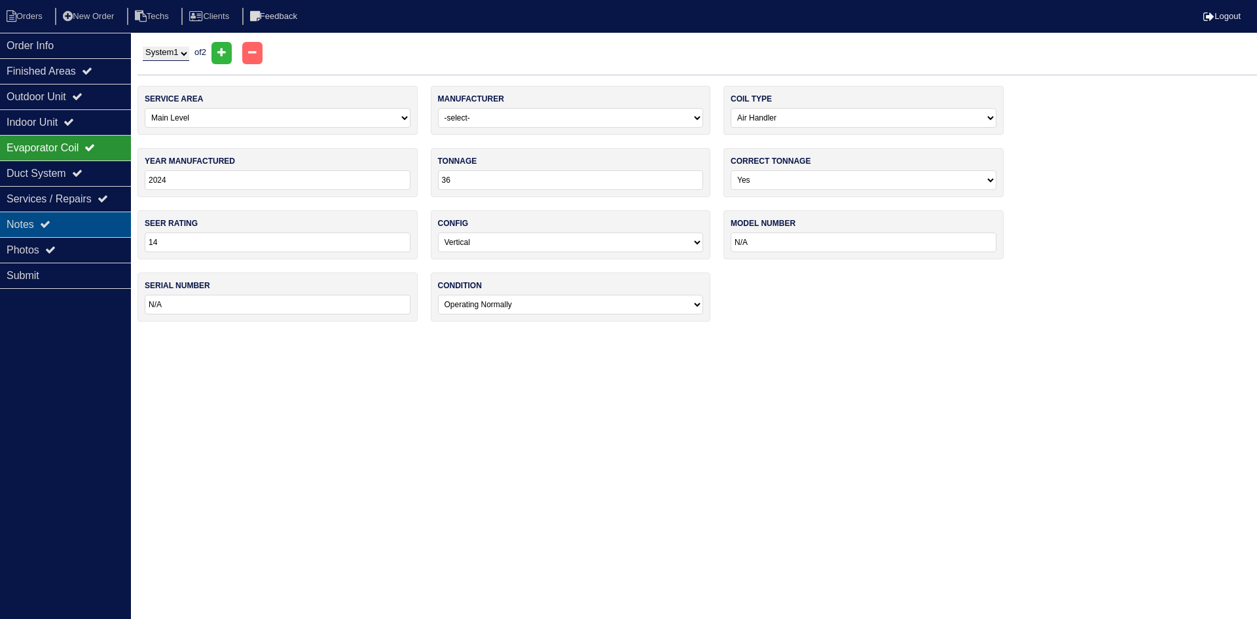
click at [90, 221] on div "Notes" at bounding box center [65, 224] width 131 height 26
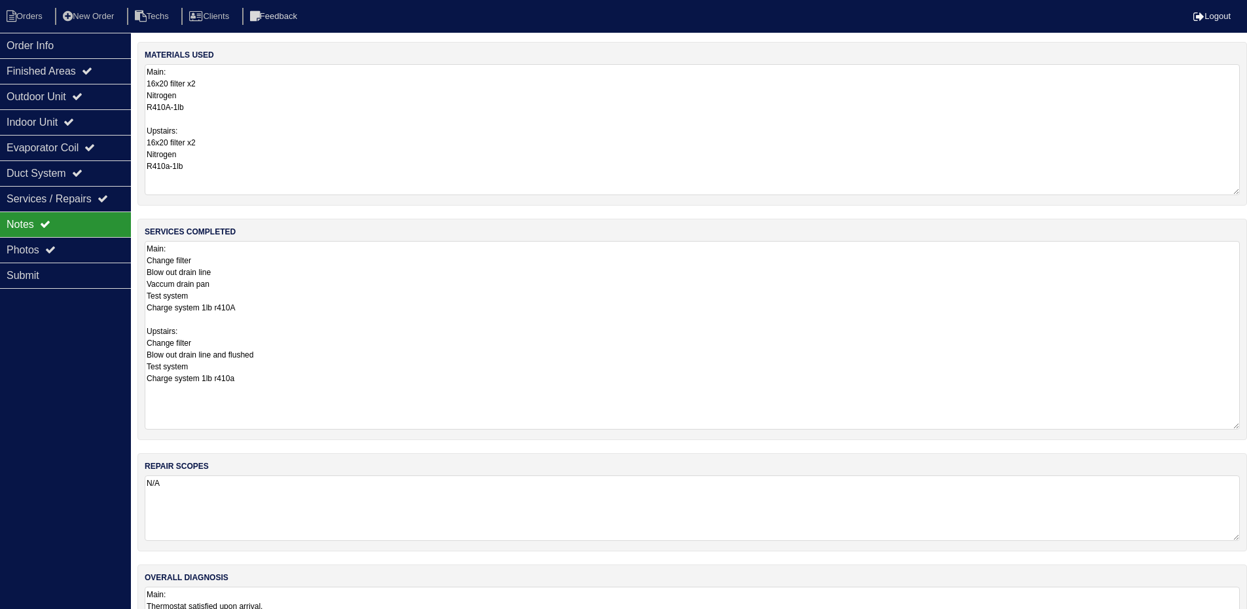
drag, startPoint x: 1237, startPoint y: 301, endPoint x: 1252, endPoint y: 424, distance: 123.9
click at [1247, 424] on html "Orders New Order Techs Clients Feedback Logout Orders New Order Users Clients M…" at bounding box center [623, 401] width 1247 height 803
click at [98, 98] on div "Outdoor Unit" at bounding box center [65, 97] width 131 height 26
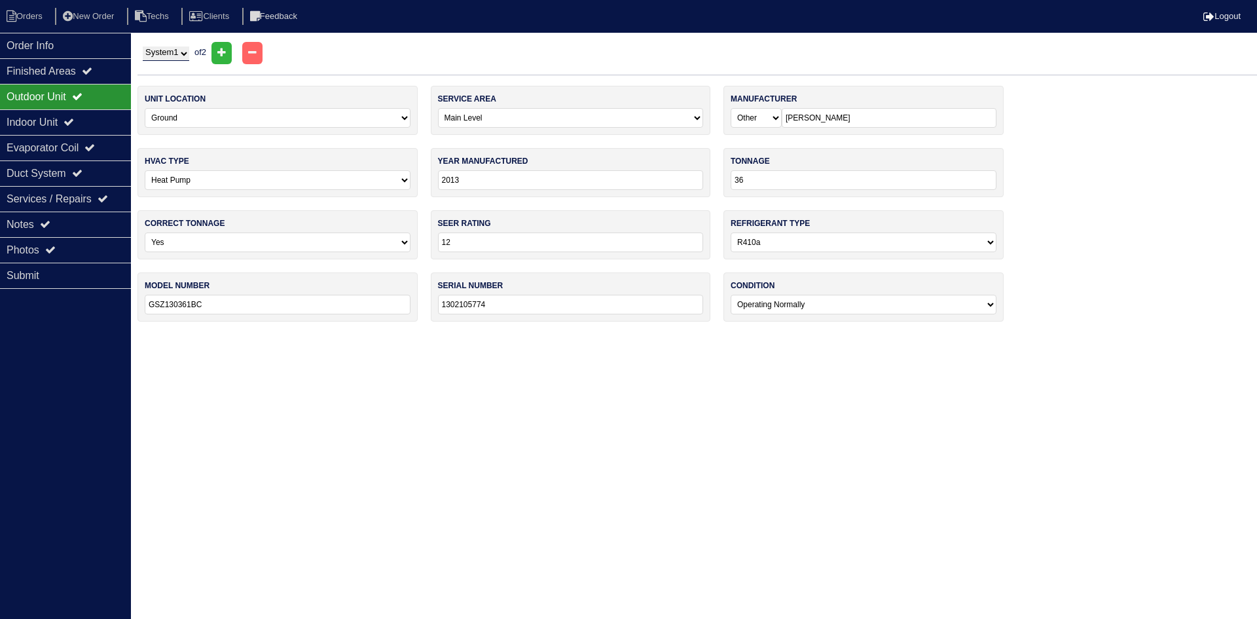
drag, startPoint x: 164, startPoint y: 54, endPoint x: 165, endPoint y: 60, distance: 6.6
click at [164, 54] on select "System 1 System 2" at bounding box center [166, 53] width 46 height 14
select select "2"
click at [143, 46] on select "System 1 System 2" at bounding box center [166, 53] width 46 height 14
select select "1"
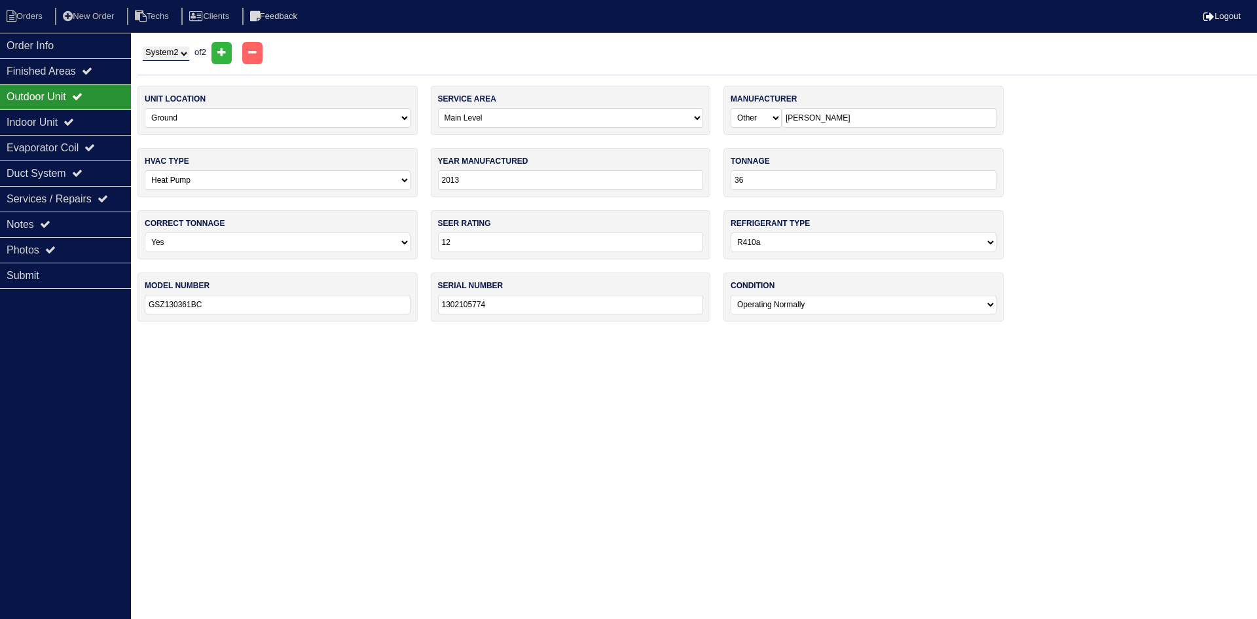
select select "[PERSON_NAME]"
click at [92, 122] on div "Indoor Unit" at bounding box center [65, 122] width 131 height 26
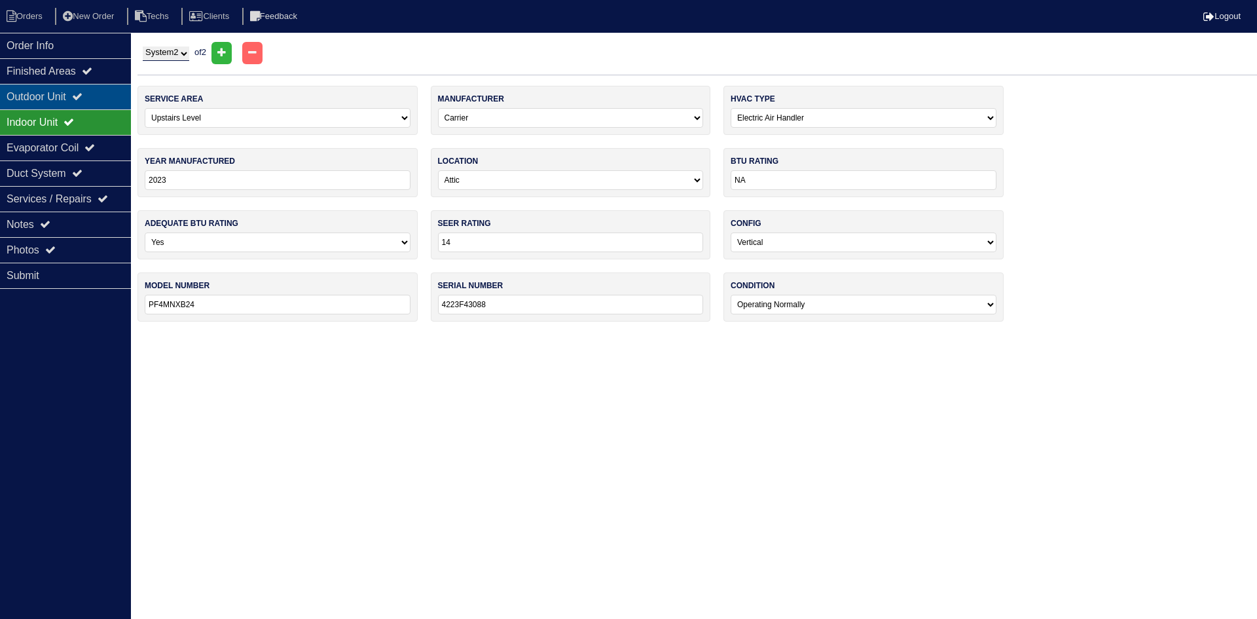
click at [96, 101] on div "Outdoor Unit" at bounding box center [65, 97] width 131 height 26
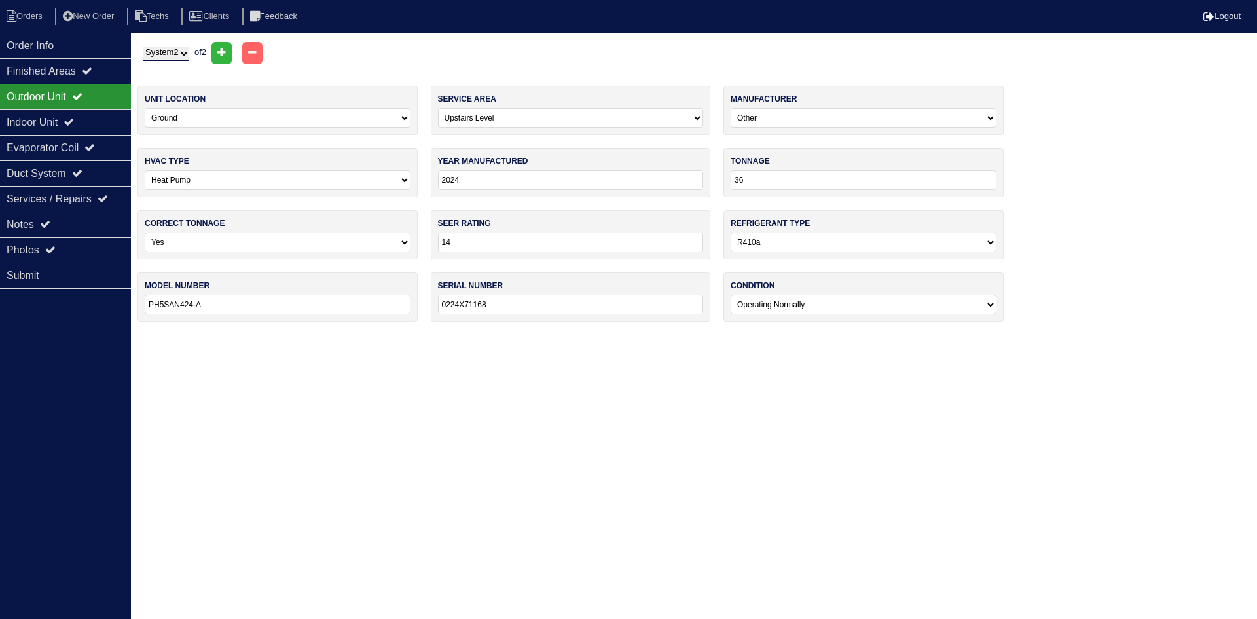
click at [170, 52] on select "System 1 System 2" at bounding box center [166, 53] width 46 height 14
select select "1"
click at [143, 46] on select "System 1 System 2" at bounding box center [166, 53] width 46 height 14
select select "0"
select select "Other"
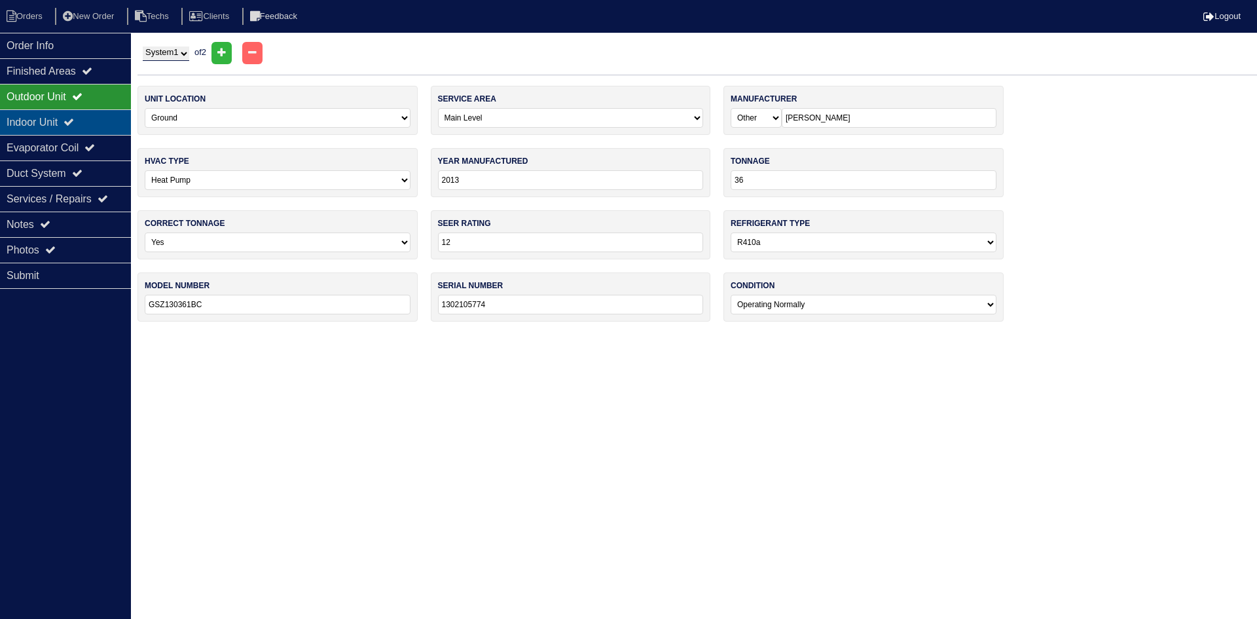
click at [85, 119] on div "Indoor Unit" at bounding box center [65, 122] width 131 height 26
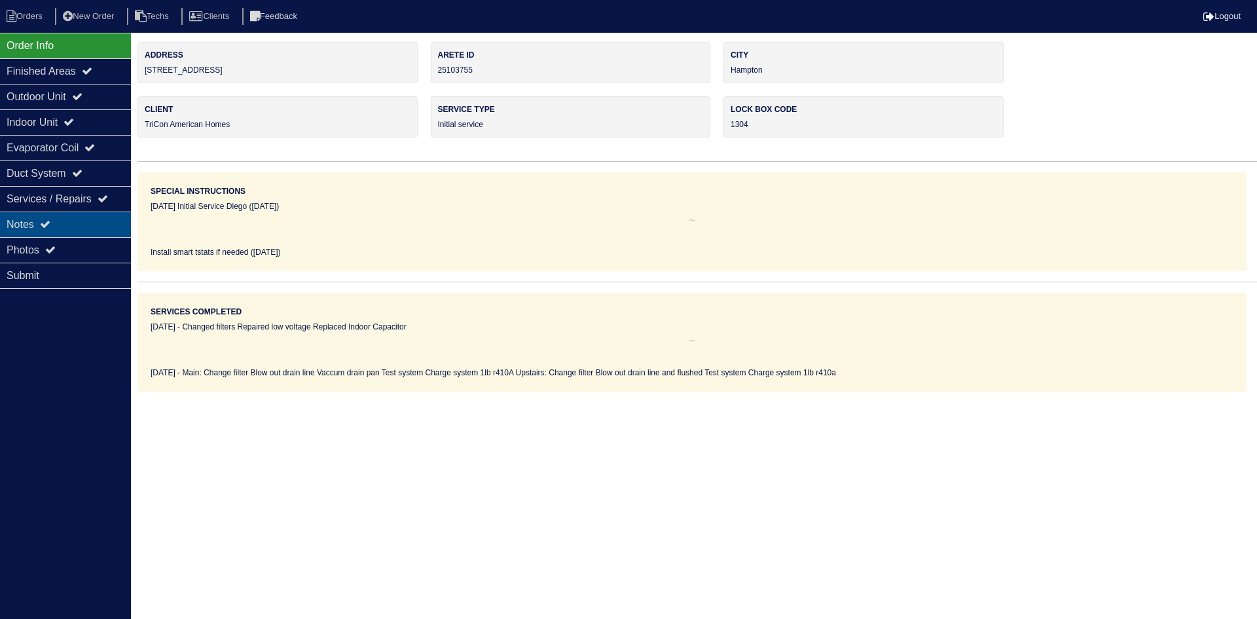
click at [37, 216] on div "Notes" at bounding box center [65, 224] width 131 height 26
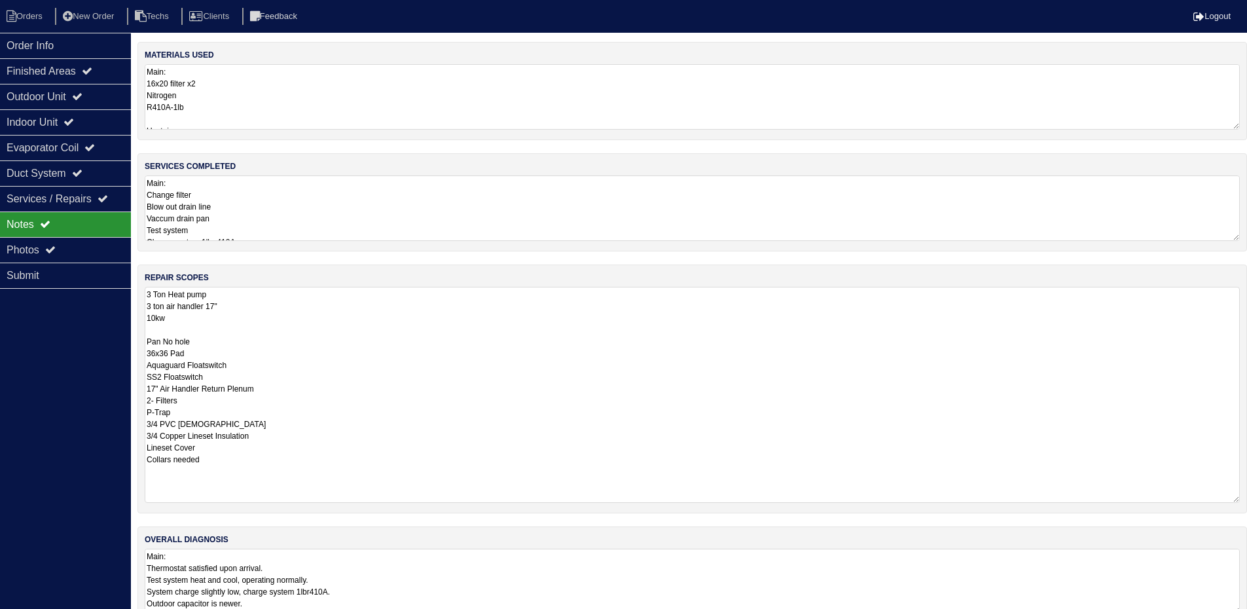
drag, startPoint x: 1245, startPoint y: 344, endPoint x: 1238, endPoint y: 495, distance: 150.8
click at [1238, 495] on textarea "3 Ton Heat pump 3 ton air handler 17" 10kw Pan No hole 36x36 Pad Aquaguard Floa…" at bounding box center [692, 395] width 1095 height 216
click at [239, 295] on textarea "3 Ton Heat pump 3 ton air handler 17" 10kw Pan No hole 36x36 Pad Aquaguard Floa…" at bounding box center [692, 395] width 1095 height 216
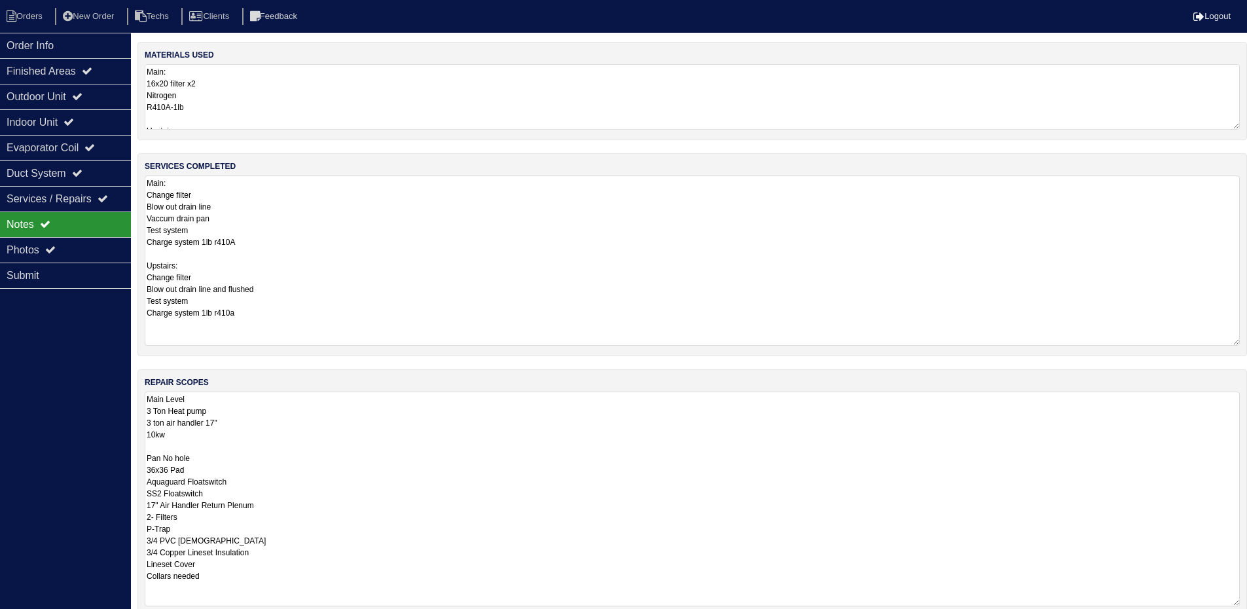
drag, startPoint x: 1236, startPoint y: 237, endPoint x: 1254, endPoint y: 342, distance: 106.2
click at [1247, 342] on html "Orders New Order Techs Clients Feedback Logout Orders New Order Users Clients M…" at bounding box center [623, 370] width 1247 height 741
type textarea "Main Level 3 Ton Heat pump 3 ton air handler 17" 10kw Pan No hole 36x36 Pad Aqu…"
click at [223, 187] on textarea "Main: Change filter Blow out drain line Vaccum drain pan Test system Charge sys…" at bounding box center [692, 260] width 1095 height 170
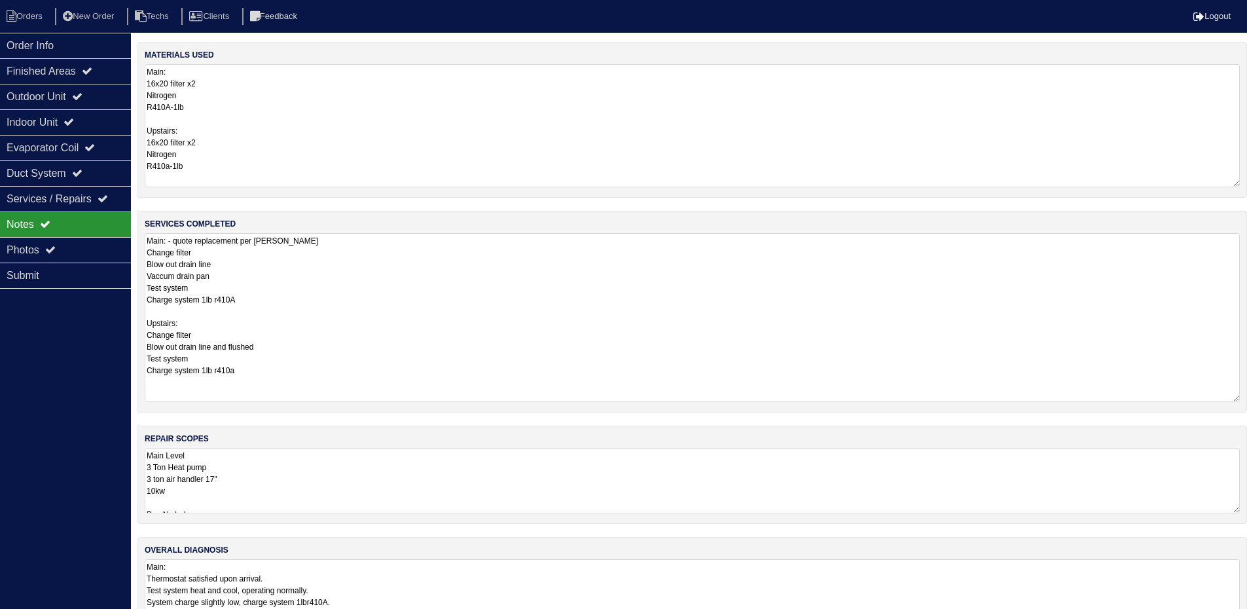
drag, startPoint x: 1245, startPoint y: 126, endPoint x: 1253, endPoint y: 184, distance: 58.1
click at [1247, 184] on html "Orders New Order Techs Clients Feedback Logout Orders New Order Users Clients M…" at bounding box center [623, 324] width 1247 height 648
type textarea "Main: - quote replacement per Payton - rk Change filter Blow out drain line Vac…"
click at [52, 352] on div "Order Info Finished Areas Outdoor Unit Indoor Unit Evaporator Coil Duct System …" at bounding box center [65, 337] width 131 height 609
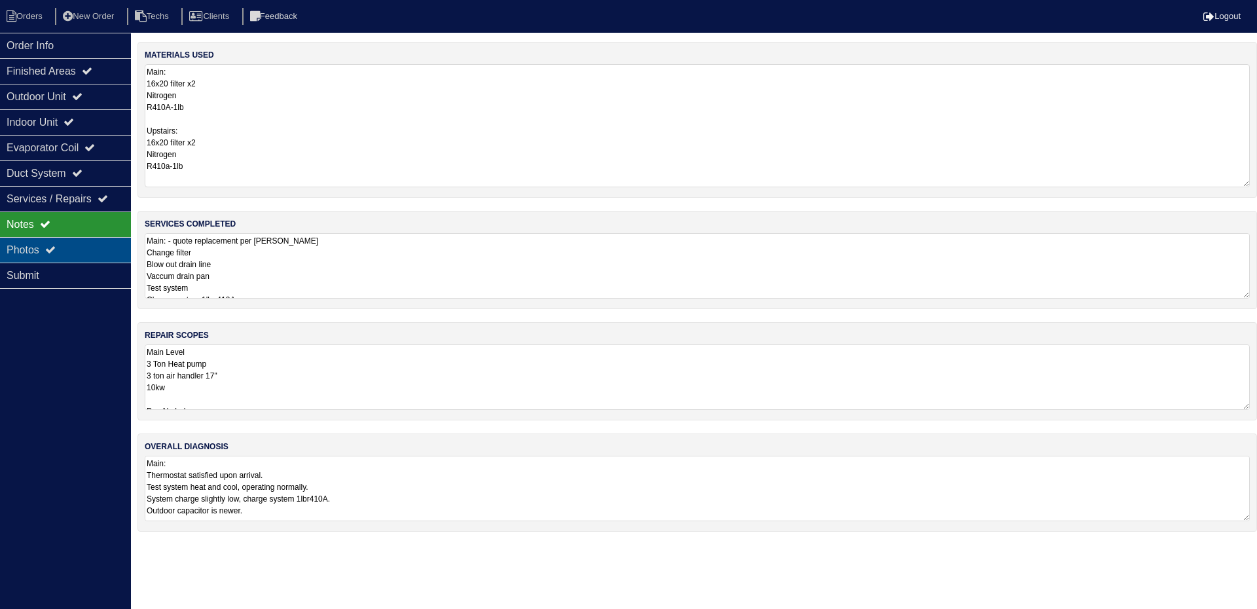
click at [53, 249] on icon at bounding box center [50, 249] width 10 height 10
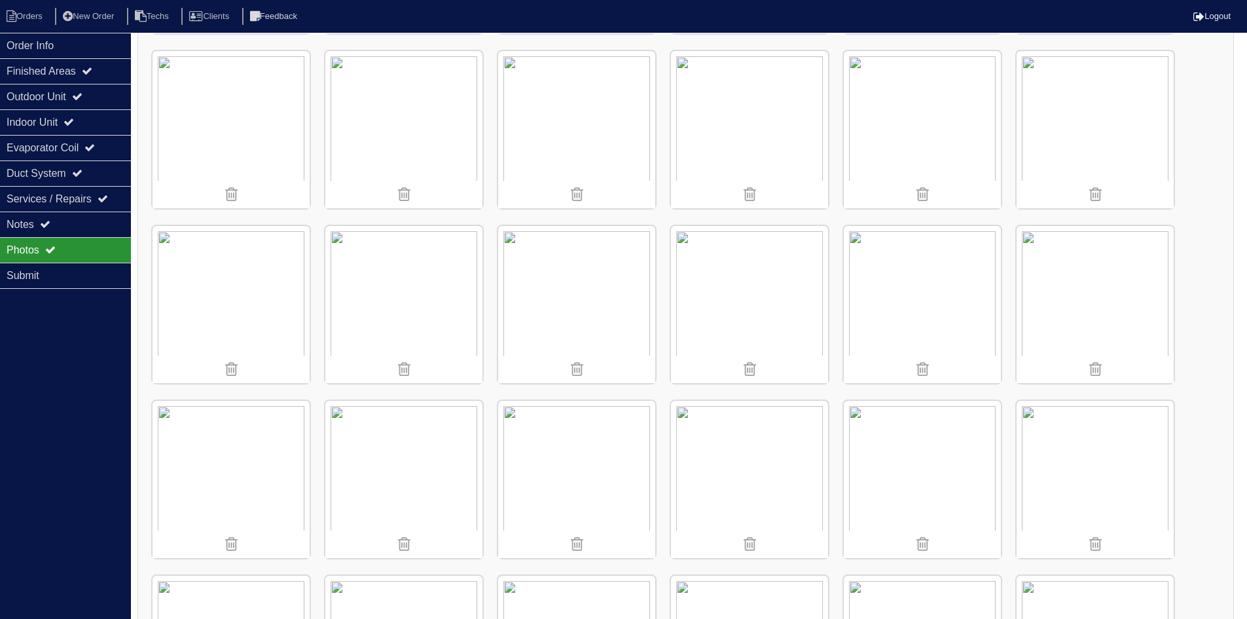
scroll to position [655, 0]
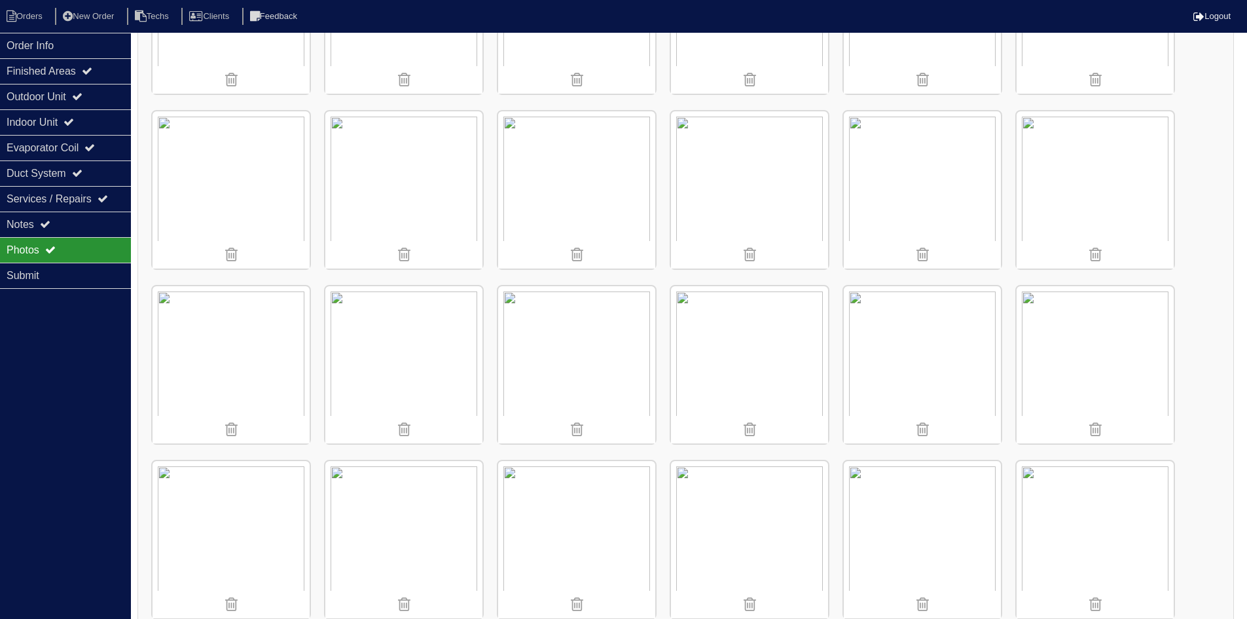
click at [930, 198] on img at bounding box center [922, 189] width 157 height 157
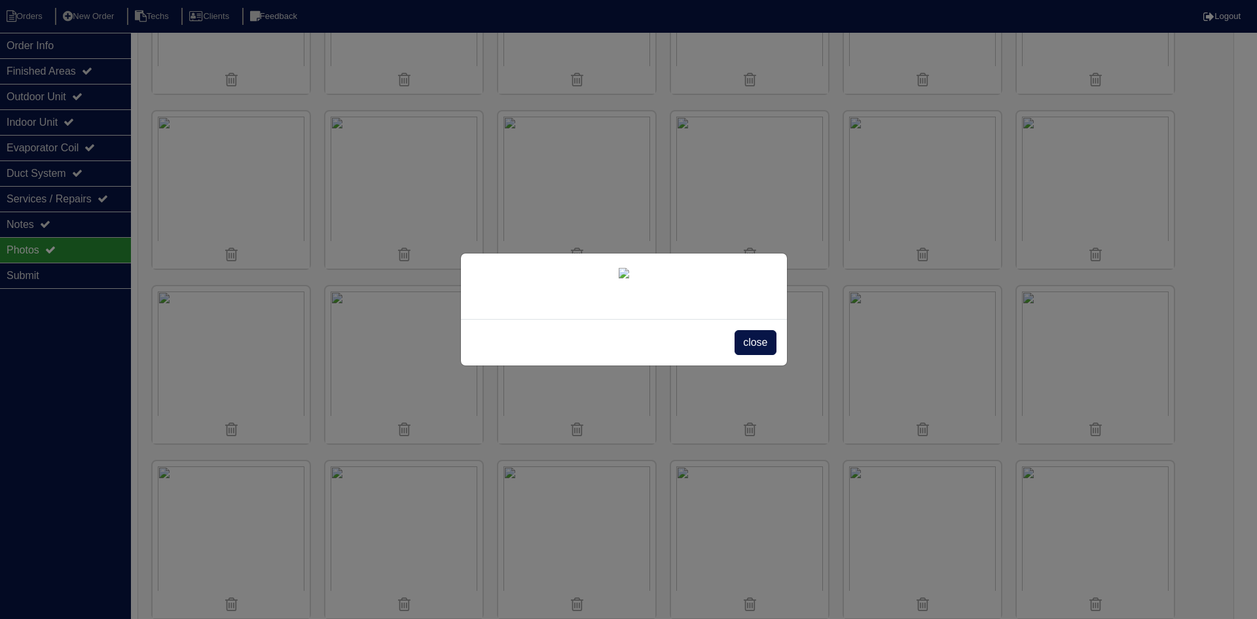
drag, startPoint x: 750, startPoint y: 514, endPoint x: 749, endPoint y: 477, distance: 36.7
click at [751, 355] on span "close" at bounding box center [755, 342] width 41 height 25
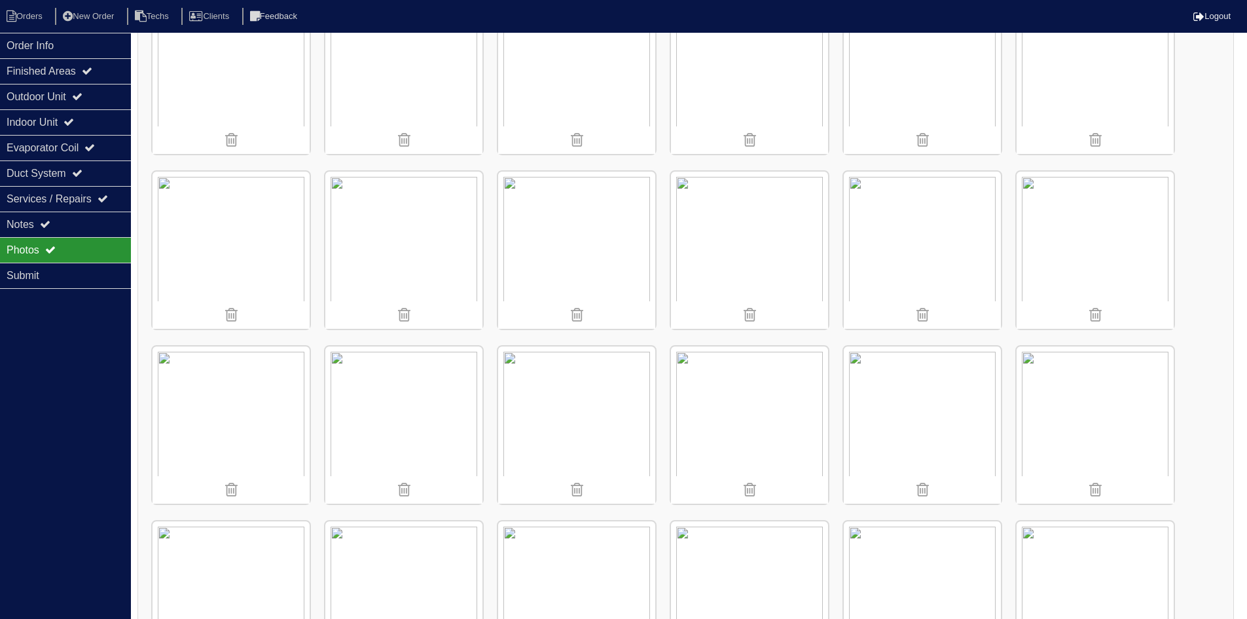
scroll to position [786, 0]
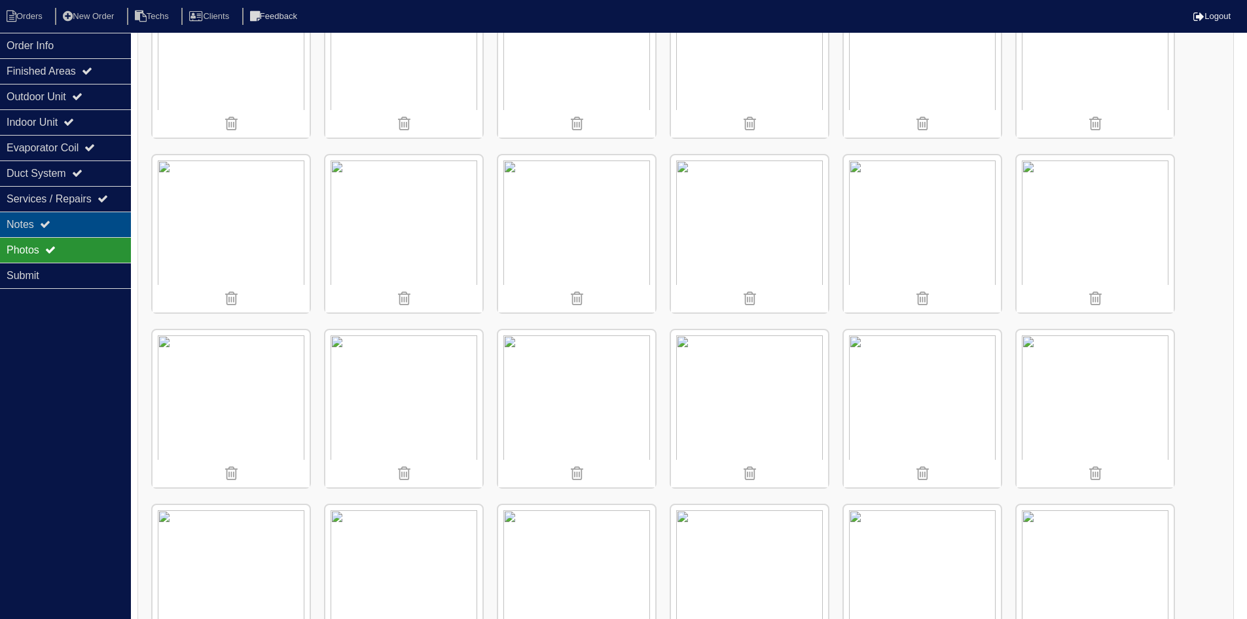
click at [86, 214] on div "Notes" at bounding box center [65, 224] width 131 height 26
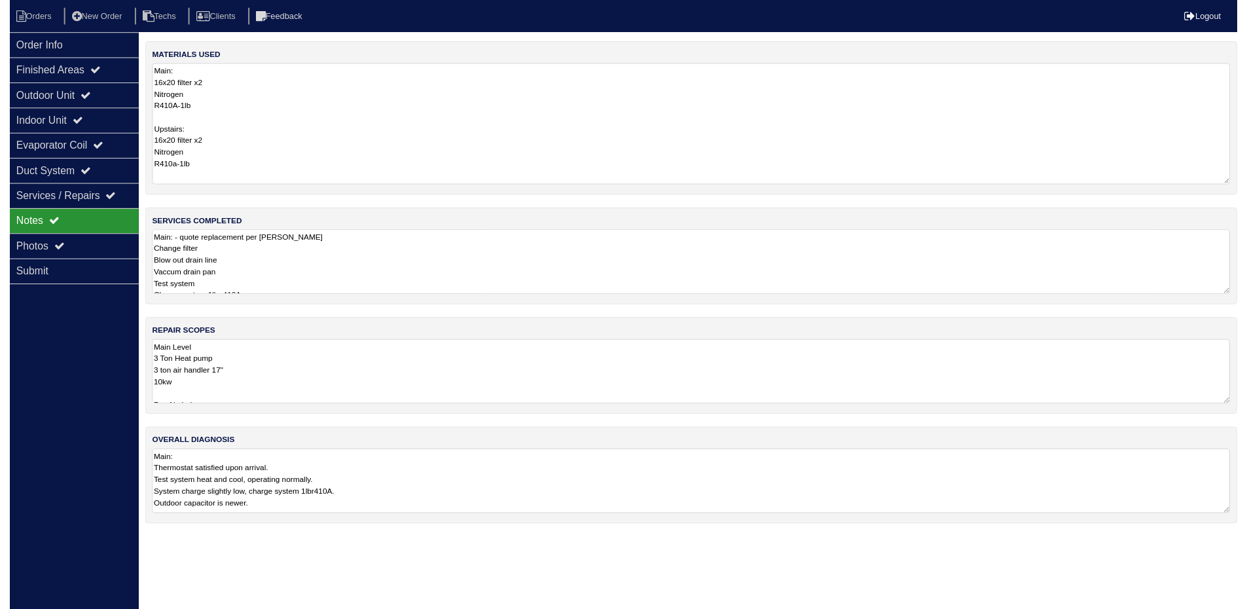
scroll to position [0, 0]
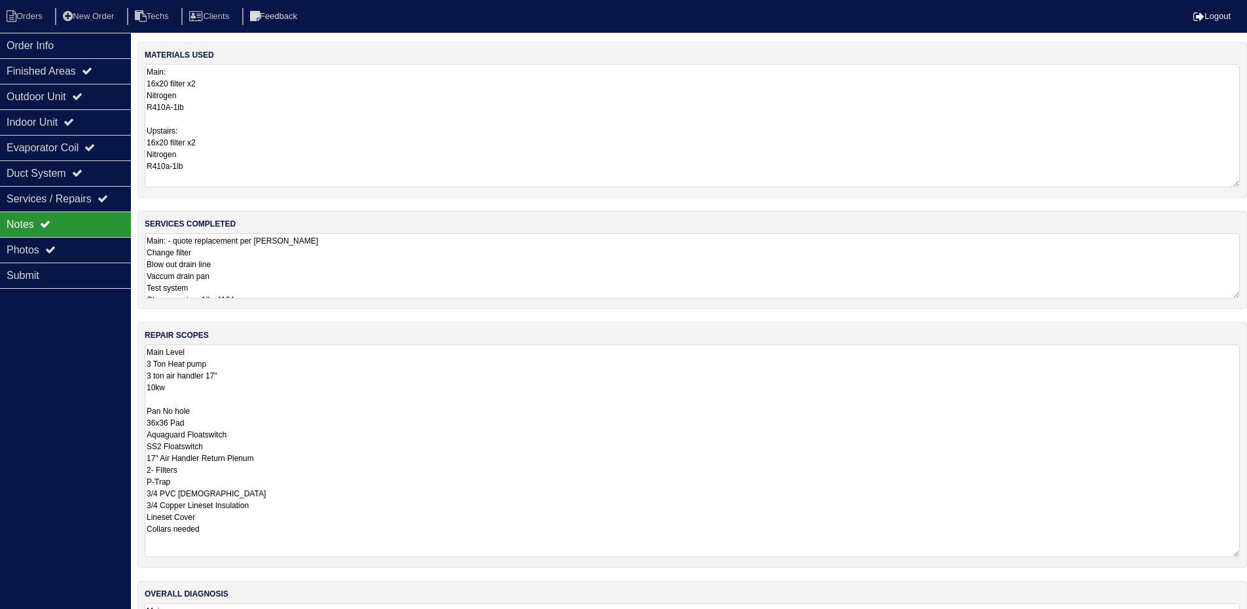
drag, startPoint x: 1247, startPoint y: 406, endPoint x: 1256, endPoint y: 553, distance: 147.6
click at [1247, 553] on html "Orders New Order Techs Clients Feedback Logout Orders New Order Users Clients M…" at bounding box center [623, 346] width 1247 height 692
click at [82, 96] on icon at bounding box center [77, 96] width 10 height 10
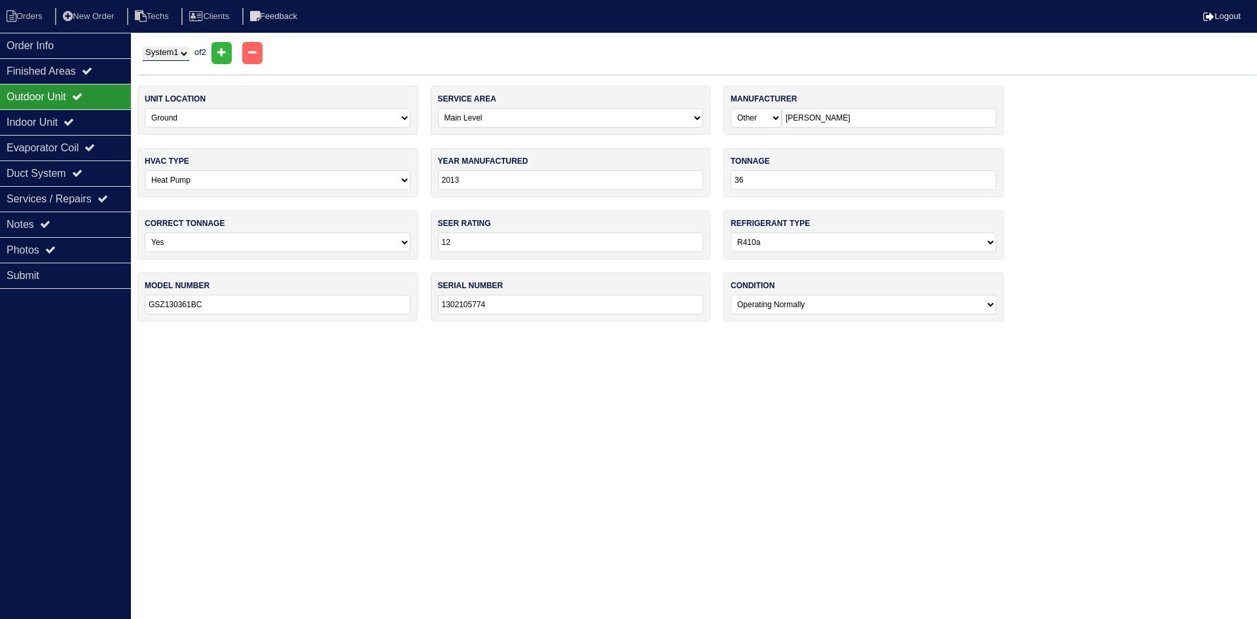
click at [168, 50] on select "System 1 System 2" at bounding box center [166, 53] width 46 height 14
select select "2"
click at [143, 46] on select "System 1 System 2" at bounding box center [166, 53] width 46 height 14
select select "1"
select select "[PERSON_NAME]"
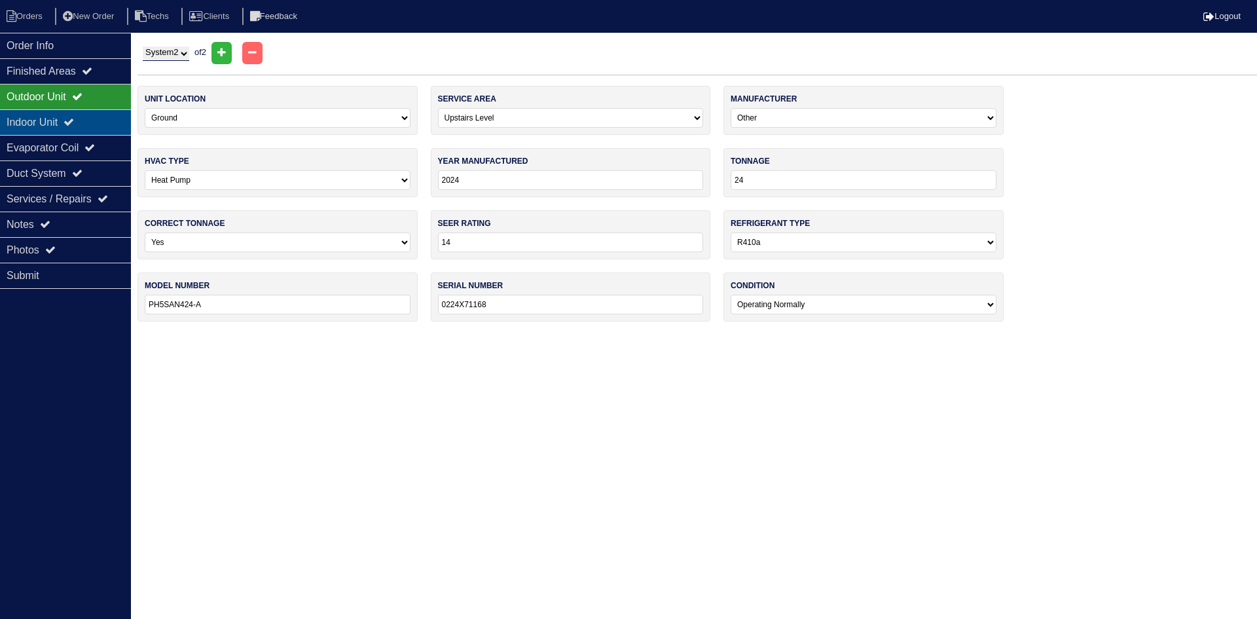
click at [55, 116] on div "Indoor Unit" at bounding box center [65, 122] width 131 height 26
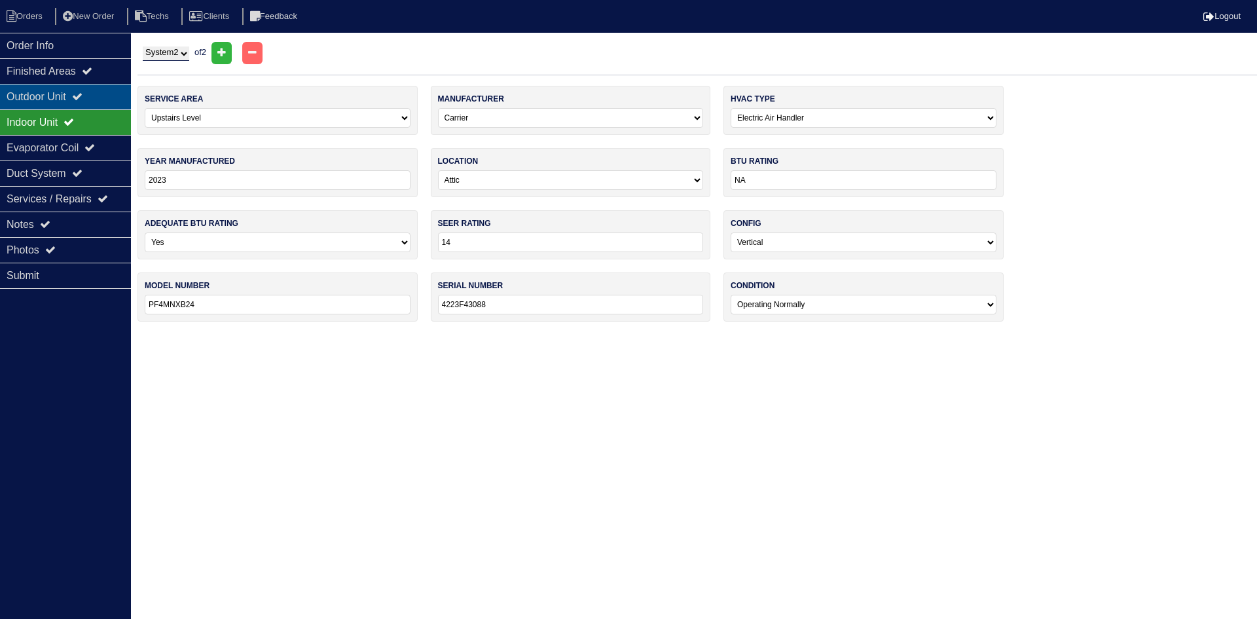
click at [58, 92] on div "Outdoor Unit" at bounding box center [65, 97] width 131 height 26
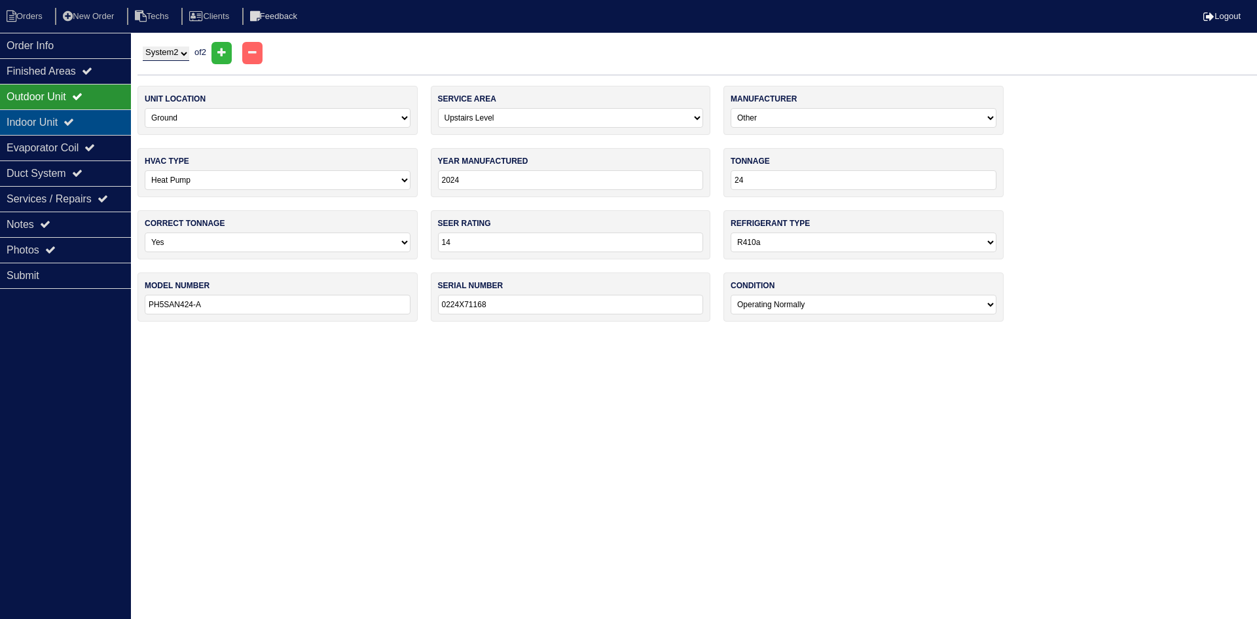
click at [58, 113] on div "Indoor Unit" at bounding box center [65, 122] width 131 height 26
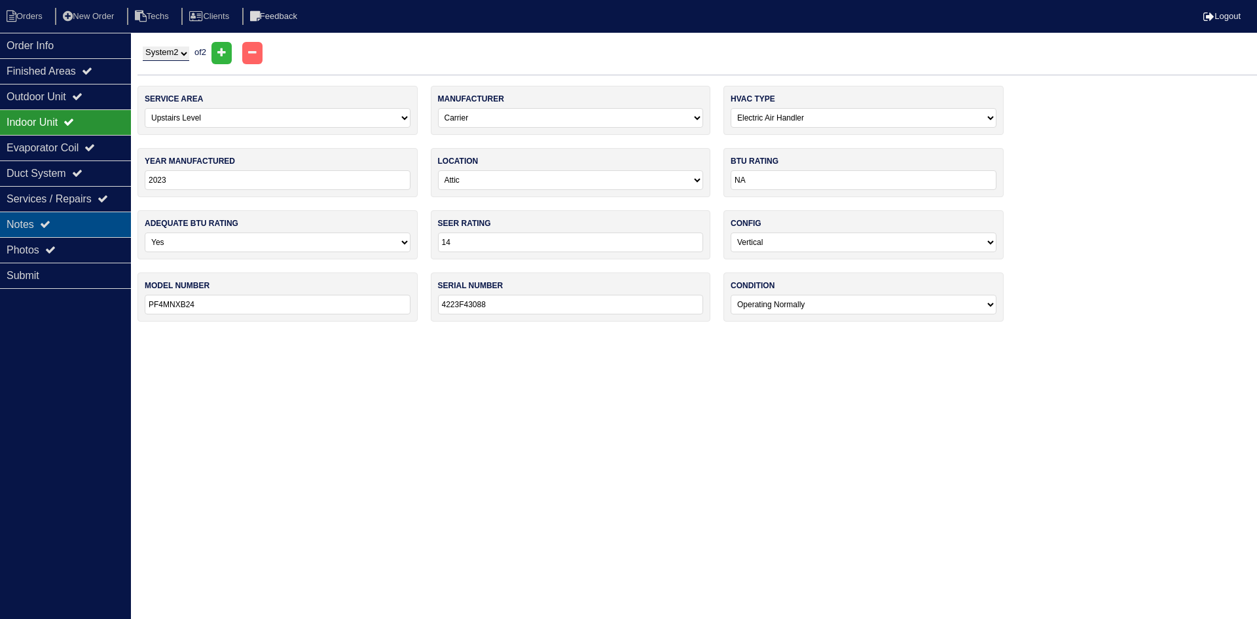
click at [84, 225] on div "Notes" at bounding box center [65, 224] width 131 height 26
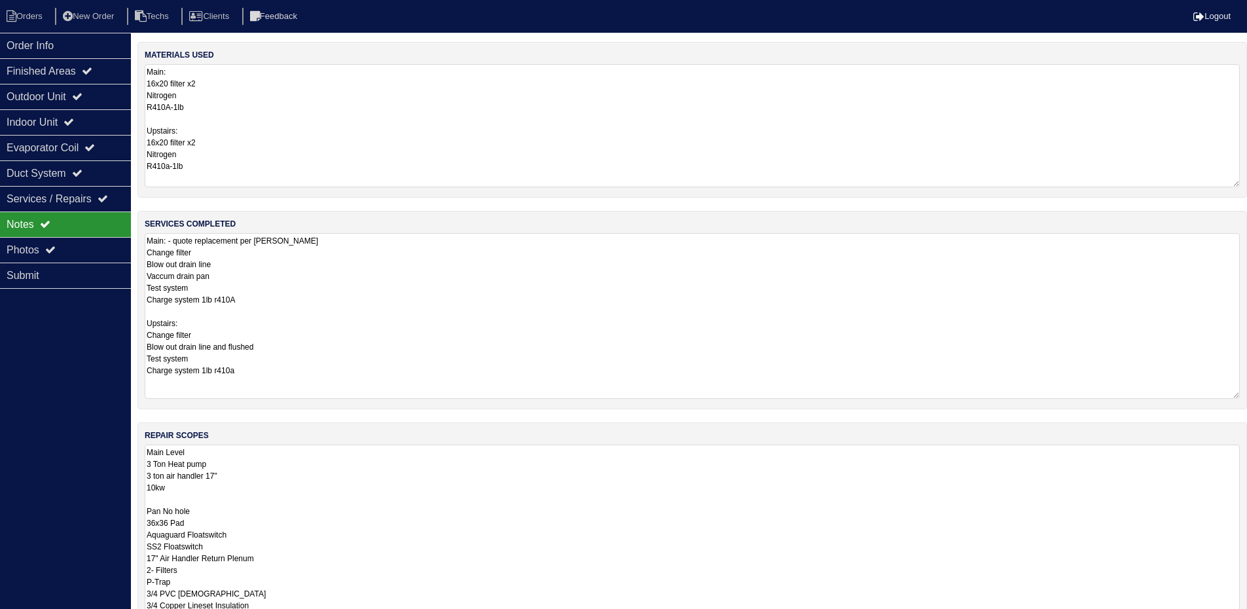
drag, startPoint x: 1235, startPoint y: 293, endPoint x: 1245, endPoint y: 393, distance: 100.7
click at [1245, 393] on div "services completed Main: - quote replacement per Payton - rk Change filter Blow…" at bounding box center [692, 310] width 1110 height 198
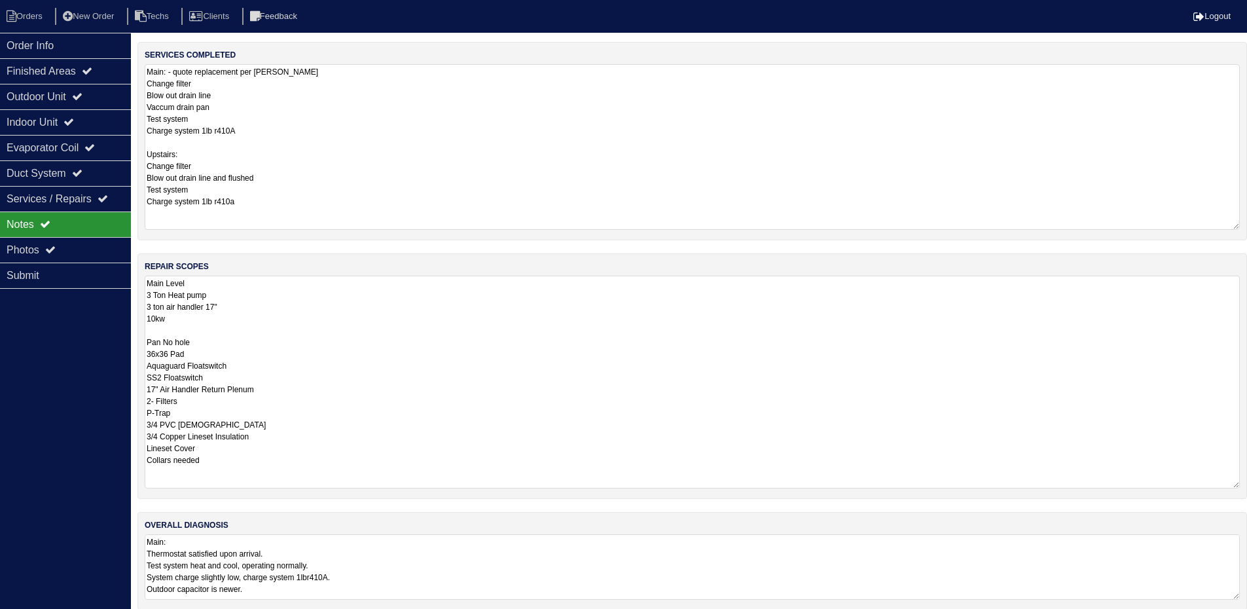
scroll to position [183, 0]
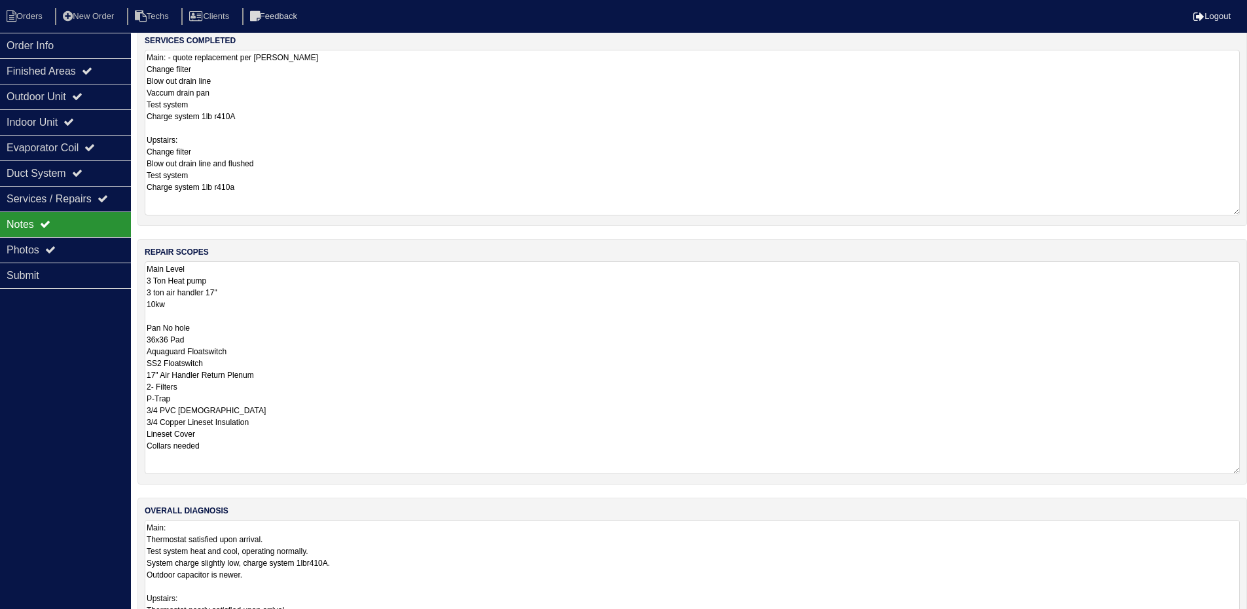
click at [497, 540] on textarea "Main: Thermostat satisfied upon arrival. Test system heat and cool, operating n…" at bounding box center [692, 609] width 1095 height 179
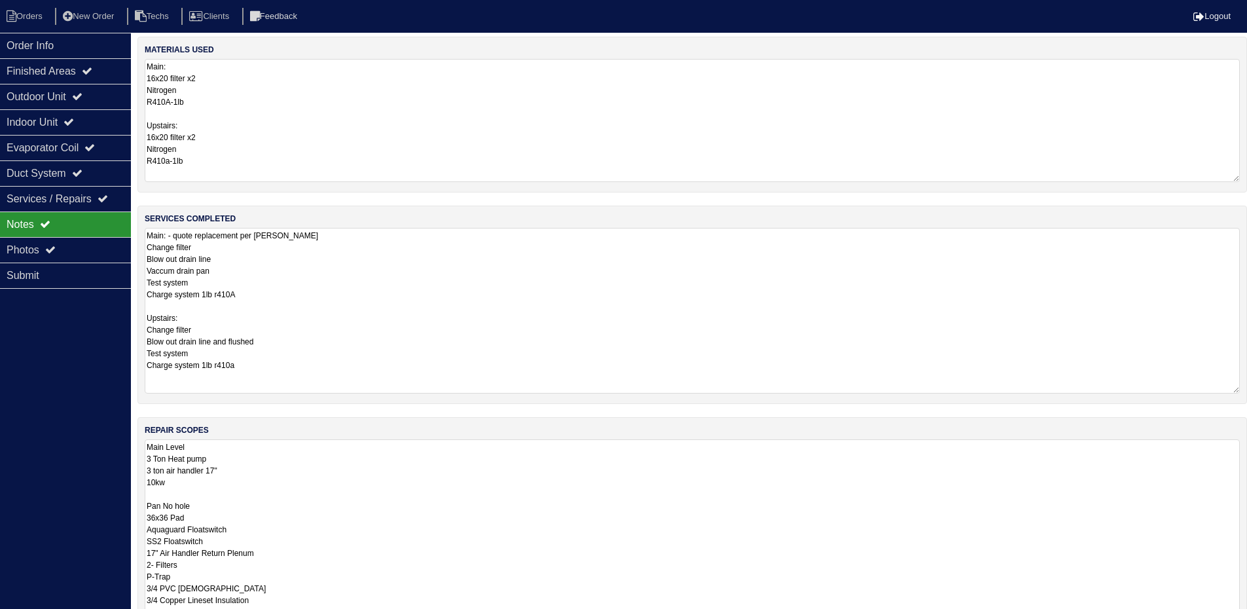
scroll to position [0, 0]
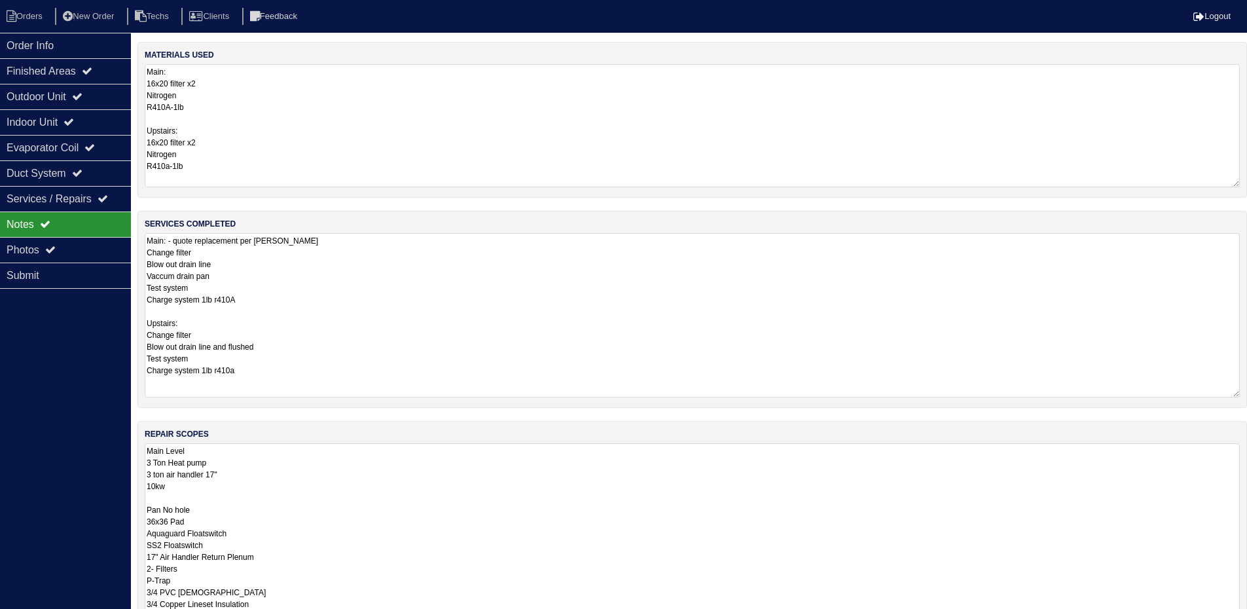
drag, startPoint x: 223, startPoint y: 278, endPoint x: 146, endPoint y: 276, distance: 76.6
click at [146, 276] on textarea "Main: - quote replacement per Payton - rk Change filter Blow out drain line Vac…" at bounding box center [692, 315] width 1095 height 164
click at [249, 375] on textarea "Main: - quote replacement per Payton - rk Change filter Blow out drain line Tes…" at bounding box center [692, 315] width 1095 height 164
paste textarea "Vaccum drain pan"
click at [191, 278] on textarea "Main: - quote replacement per Payton - rk Change filter Blow out drain line Tes…" at bounding box center [692, 315] width 1095 height 164
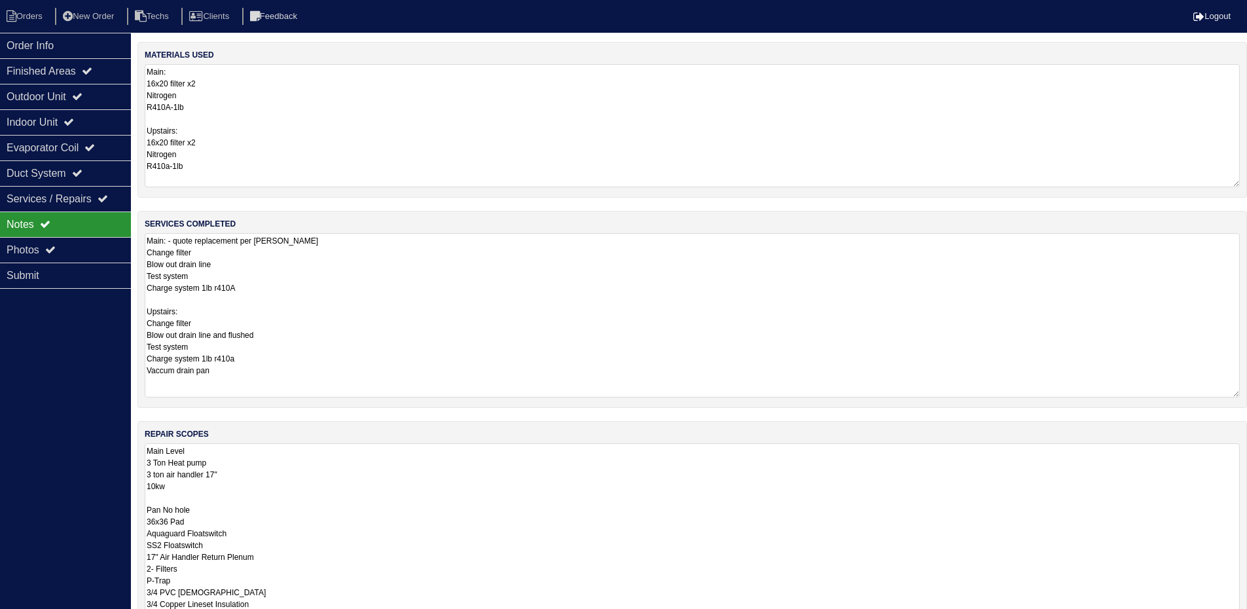
type textarea "Main: - quote replacement per Payton - rk Change filter Blow out drain line Tes…"
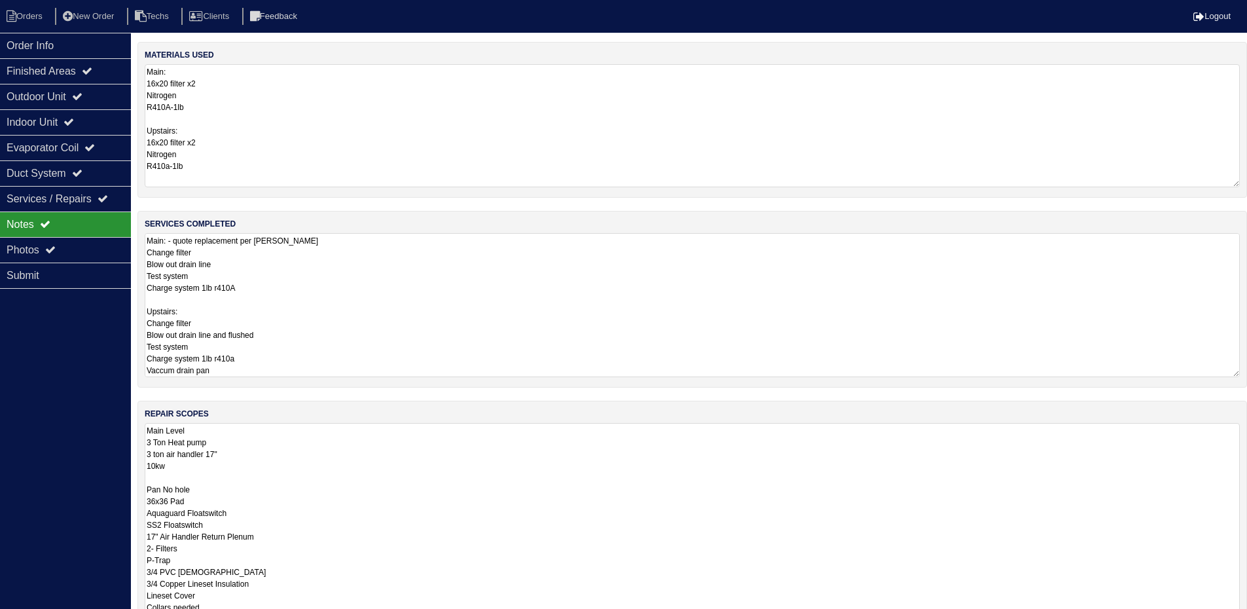
click at [52, 345] on div "Order Info Finished Areas Outdoor Unit Indoor Unit Evaporator Coil Duct System …" at bounding box center [65, 337] width 131 height 609
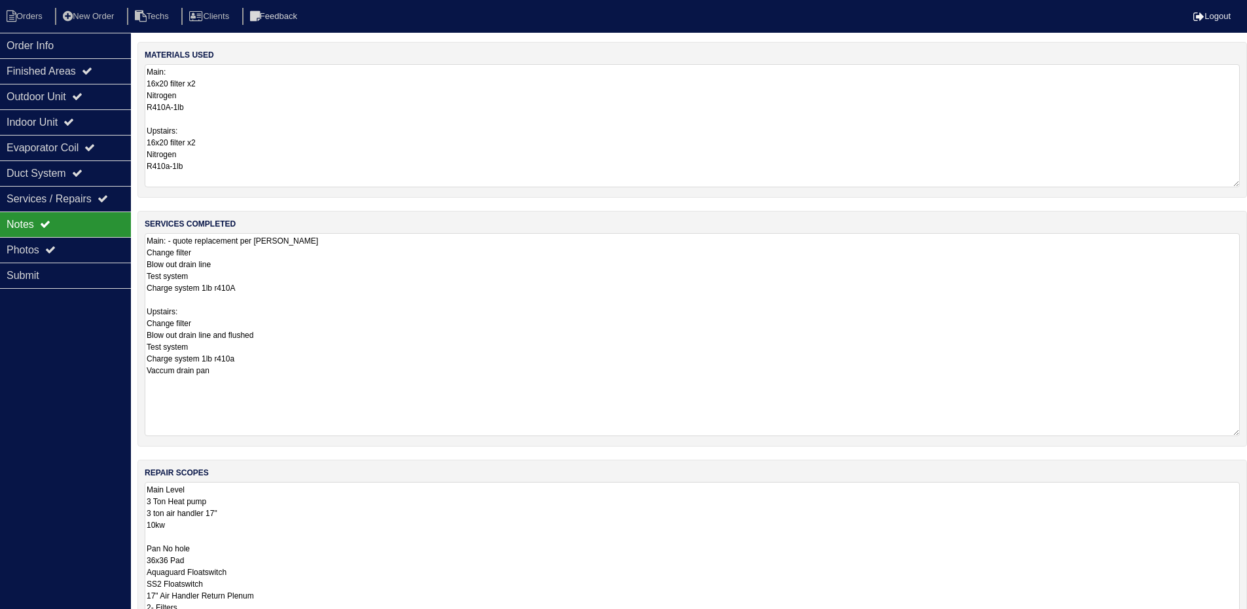
drag, startPoint x: 1237, startPoint y: 295, endPoint x: 1214, endPoint y: 433, distance: 139.4
click at [1214, 433] on textarea "Main: - quote replacement per Payton - rk Change filter Blow out drain line Tes…" at bounding box center [692, 334] width 1095 height 203
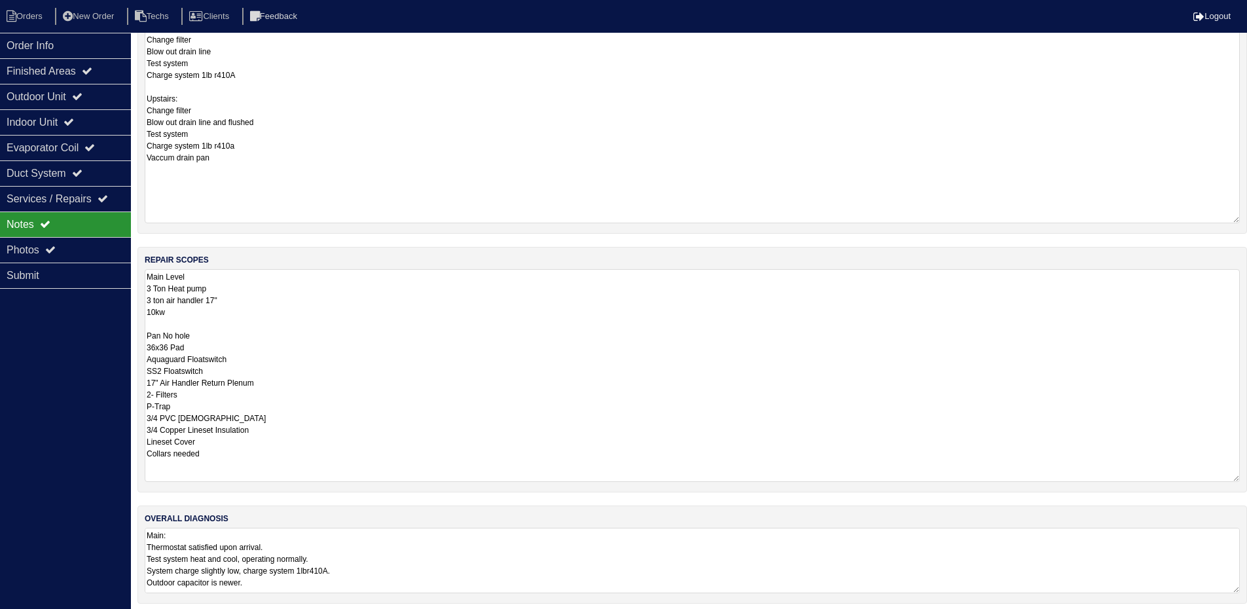
scroll to position [221, 0]
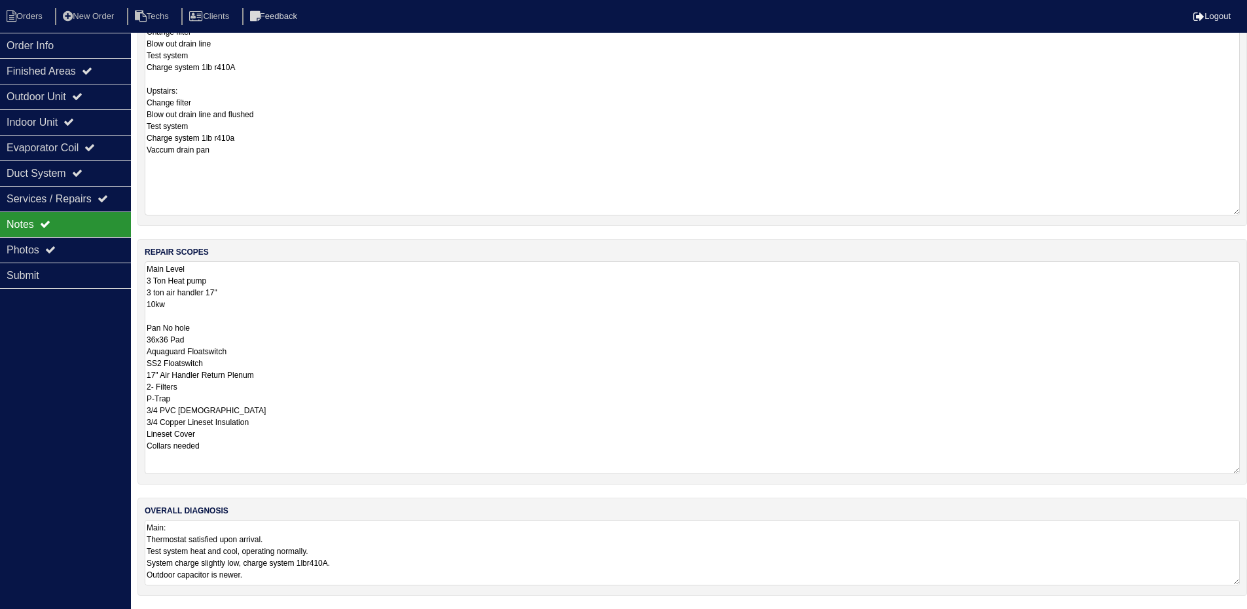
click at [430, 555] on textarea "Main: Thermostat satisfied upon arrival. Test system heat and cool, operating n…" at bounding box center [692, 552] width 1095 height 65
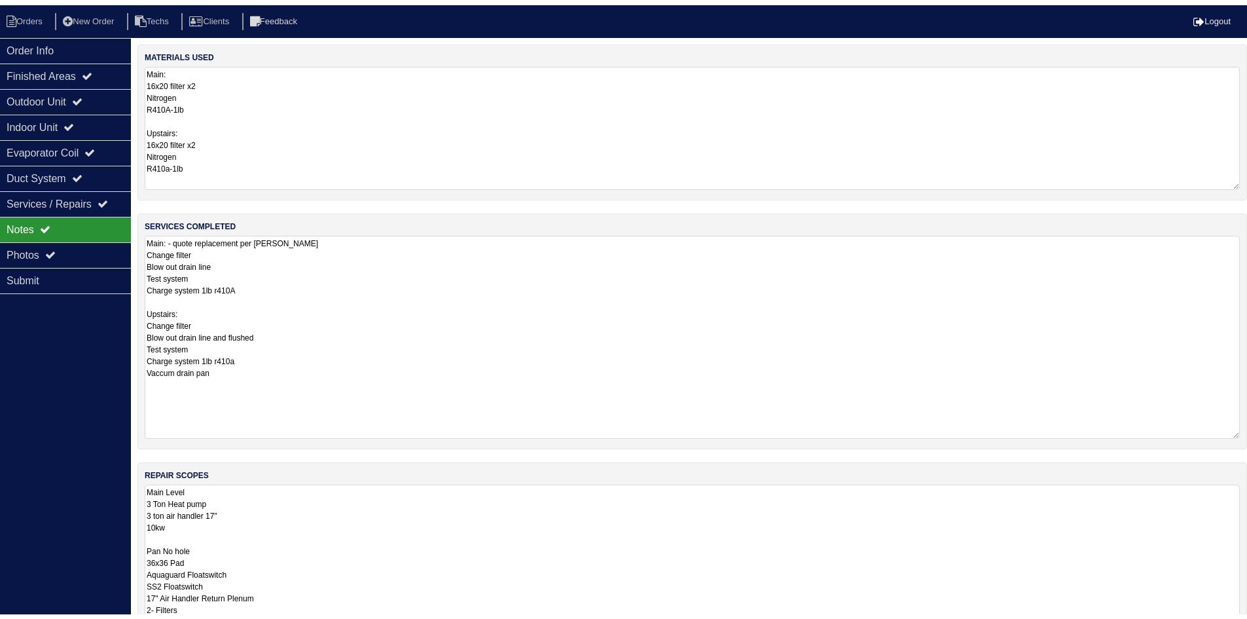
scroll to position [0, 0]
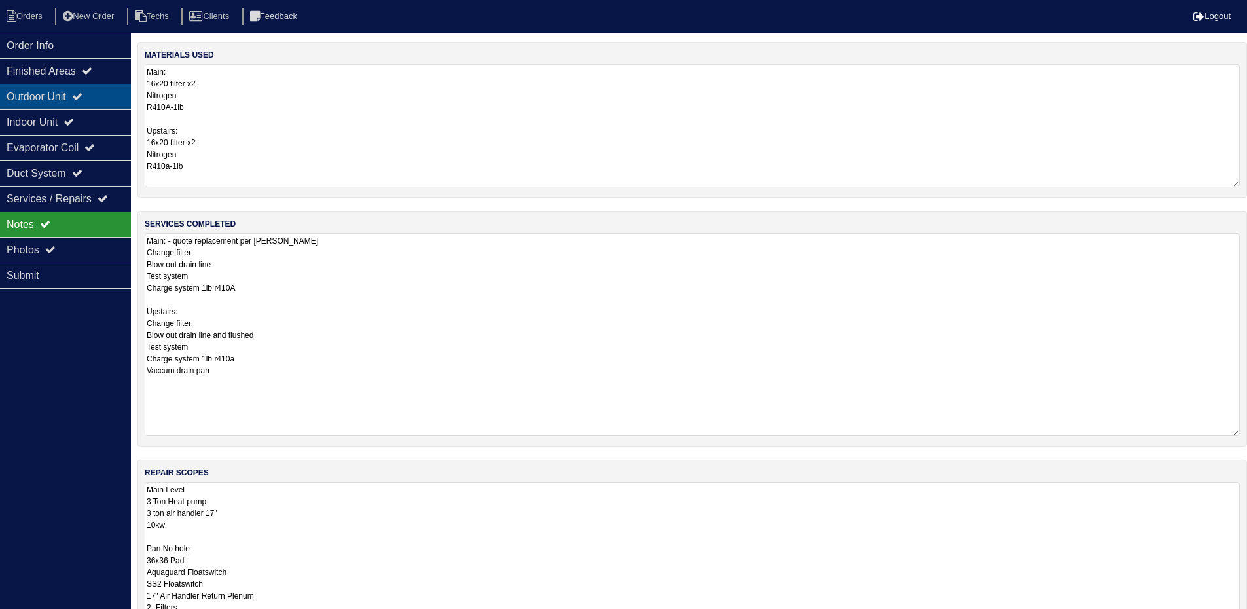
click at [96, 102] on div "Outdoor Unit" at bounding box center [65, 97] width 131 height 26
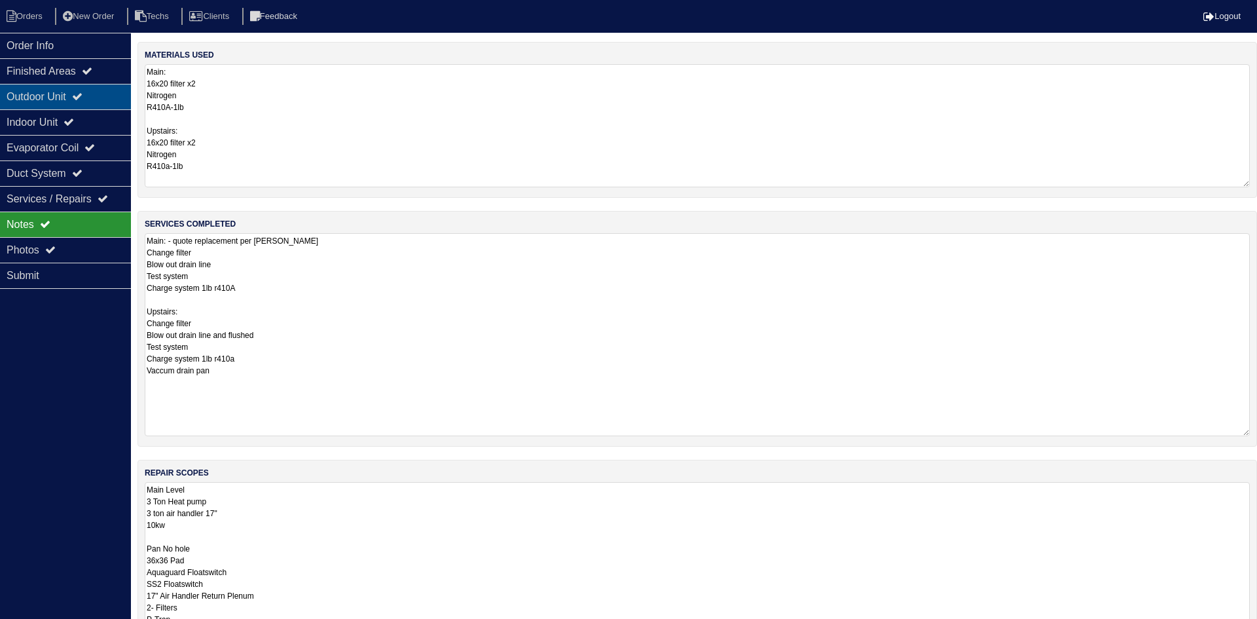
select select "2"
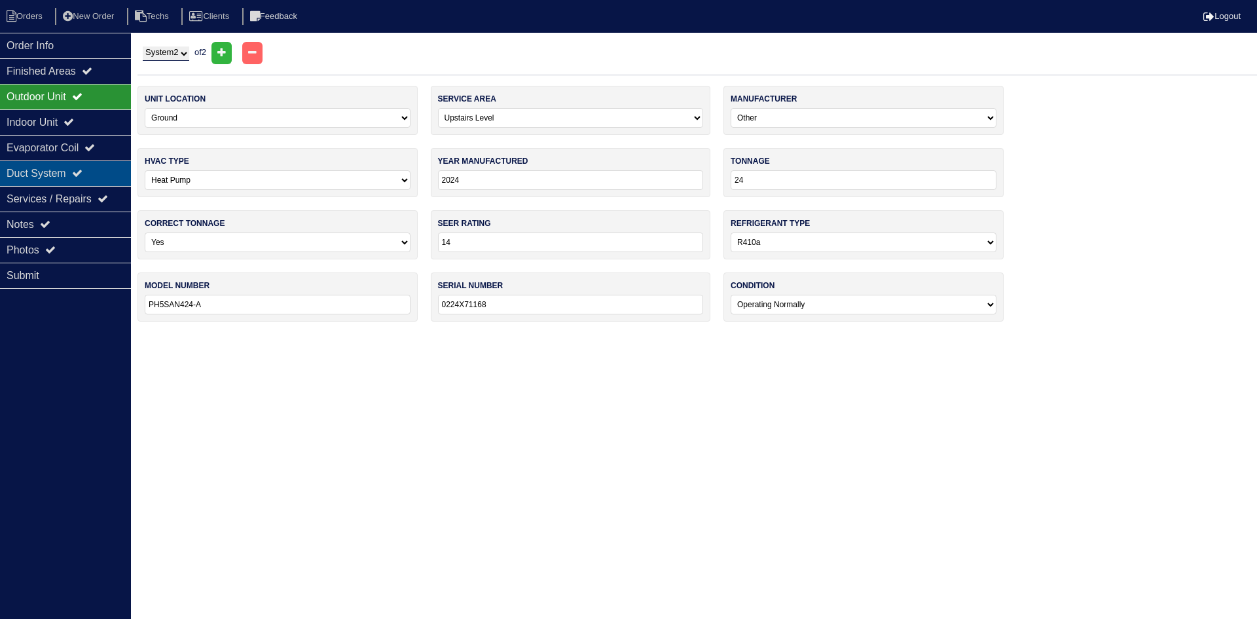
click at [77, 176] on div "Duct System" at bounding box center [65, 173] width 131 height 26
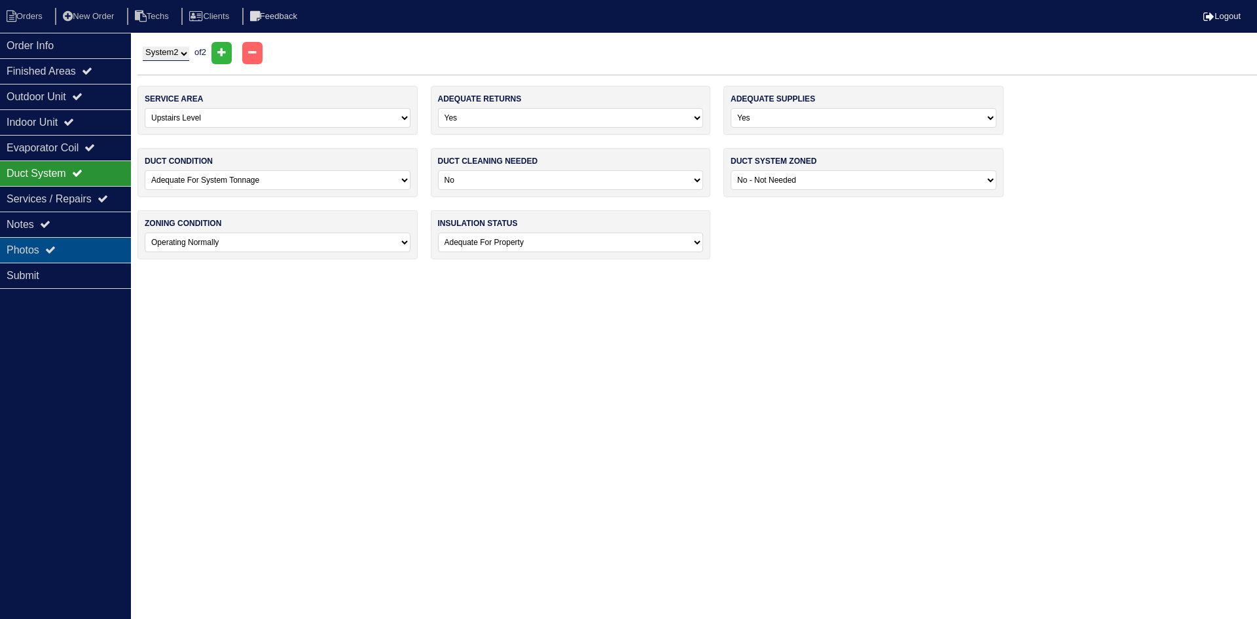
click at [65, 252] on div "Photos" at bounding box center [65, 250] width 131 height 26
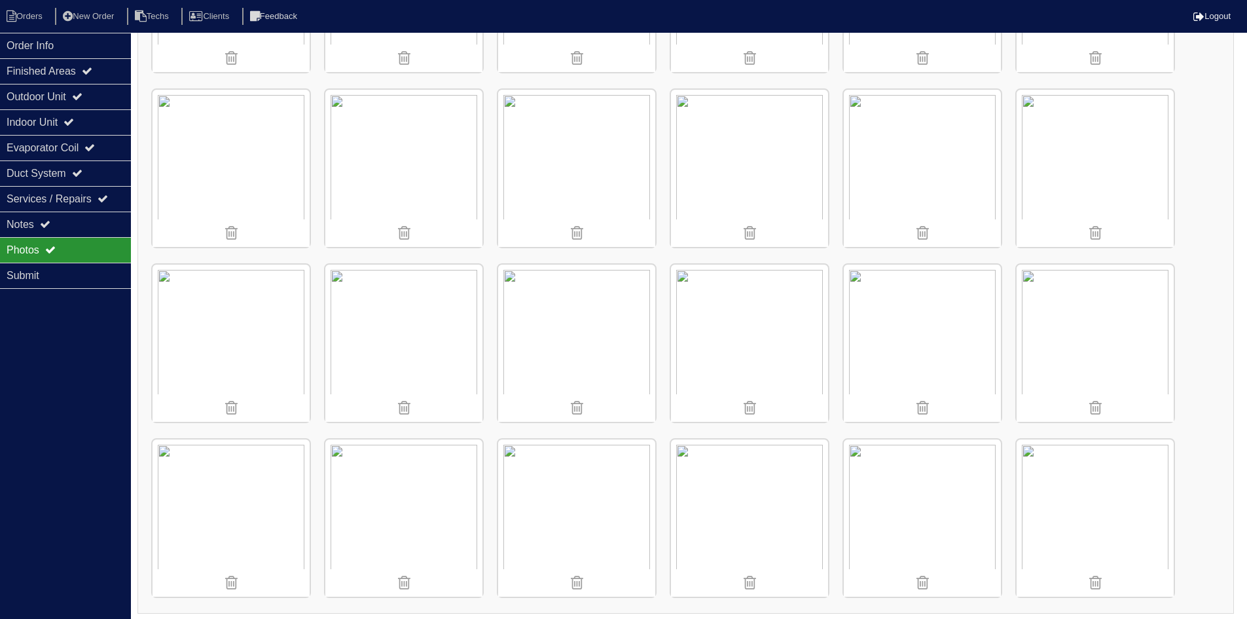
scroll to position [1551, 0]
click at [20, 14] on li "Orders" at bounding box center [26, 17] width 53 height 18
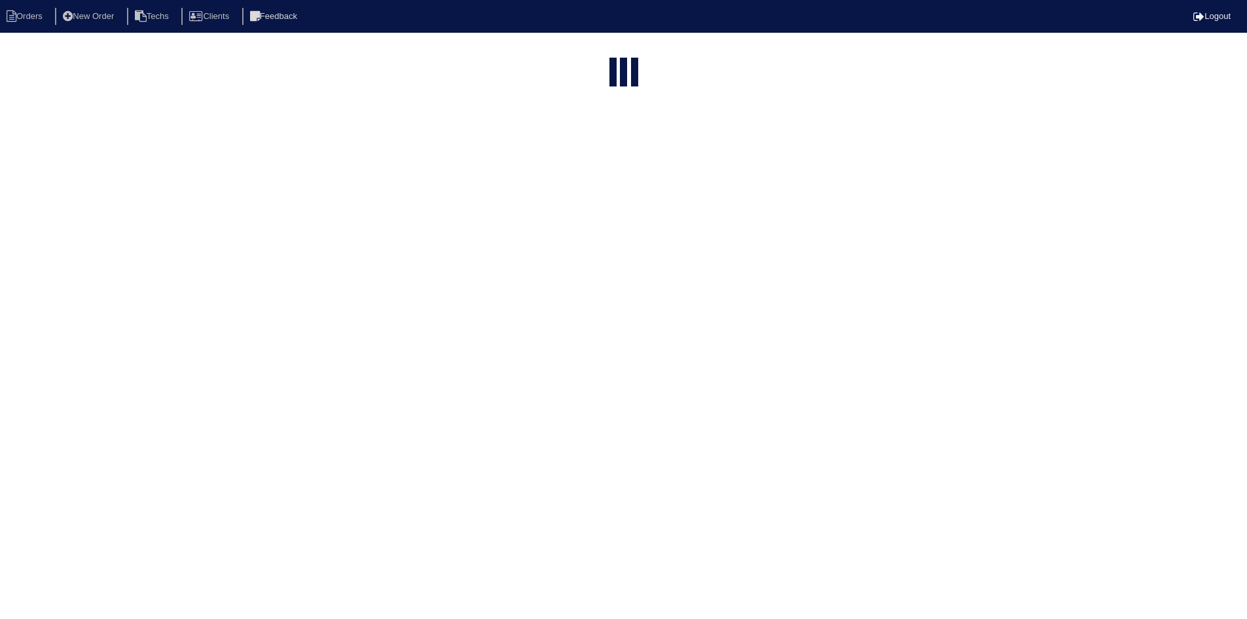
select select "15"
select select "field complete"
select select "need to quote"
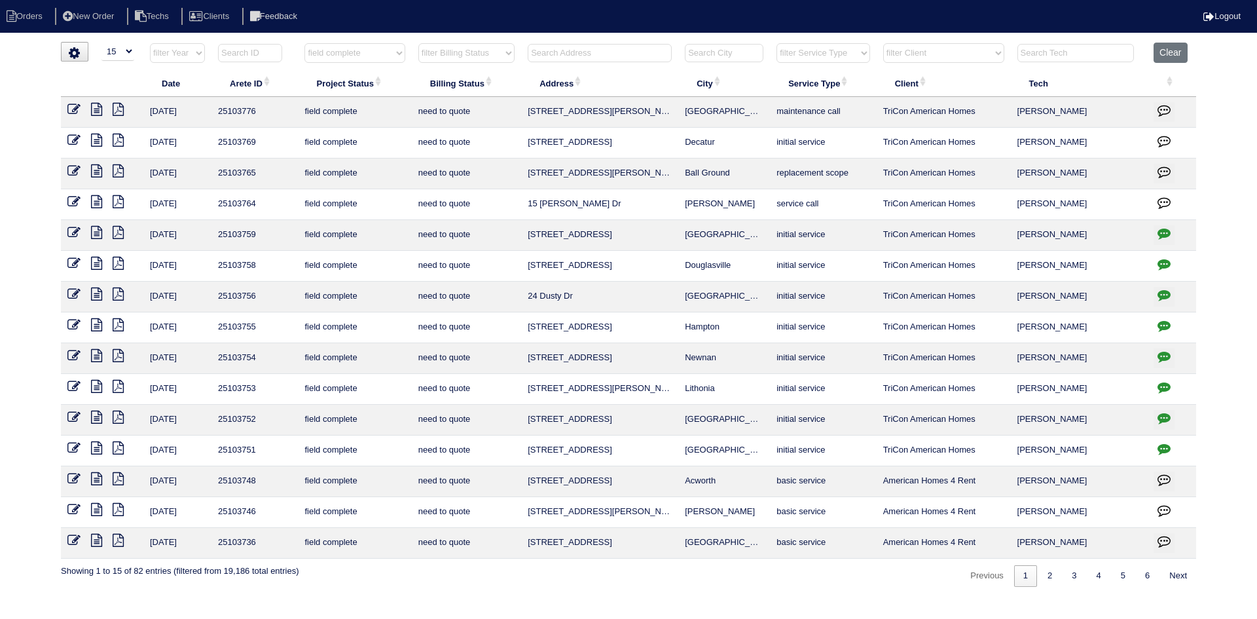
click at [95, 291] on icon at bounding box center [96, 293] width 11 height 13
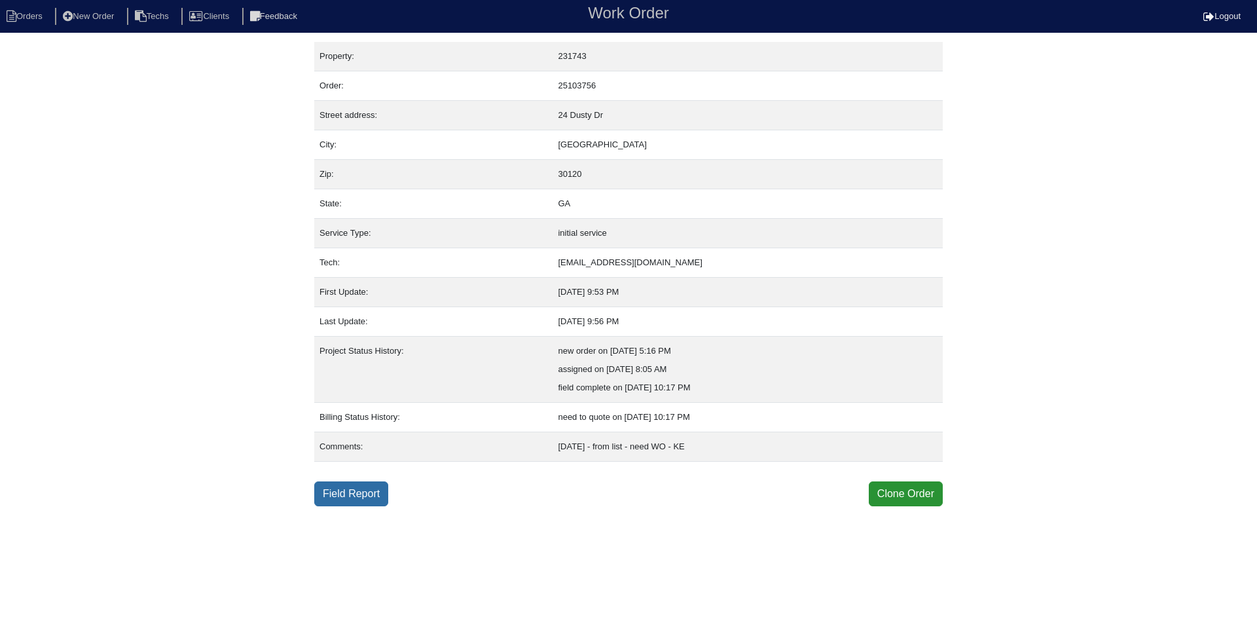
click at [383, 489] on link "Field Report" at bounding box center [351, 493] width 74 height 25
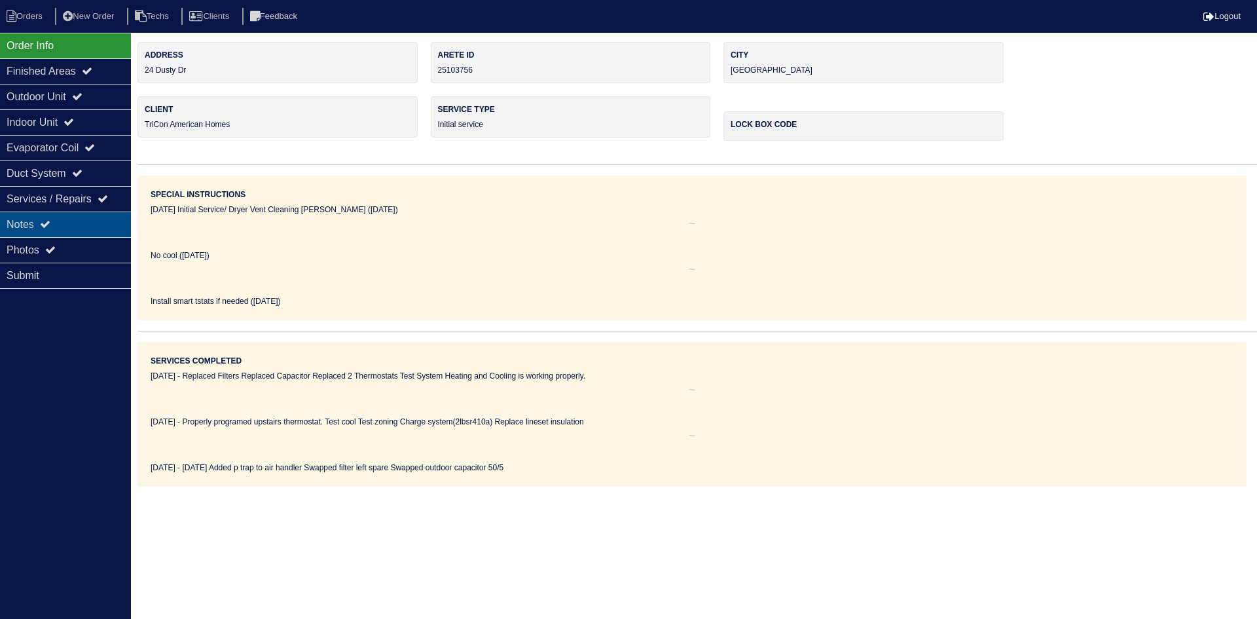
click at [67, 225] on div "Notes" at bounding box center [65, 224] width 131 height 26
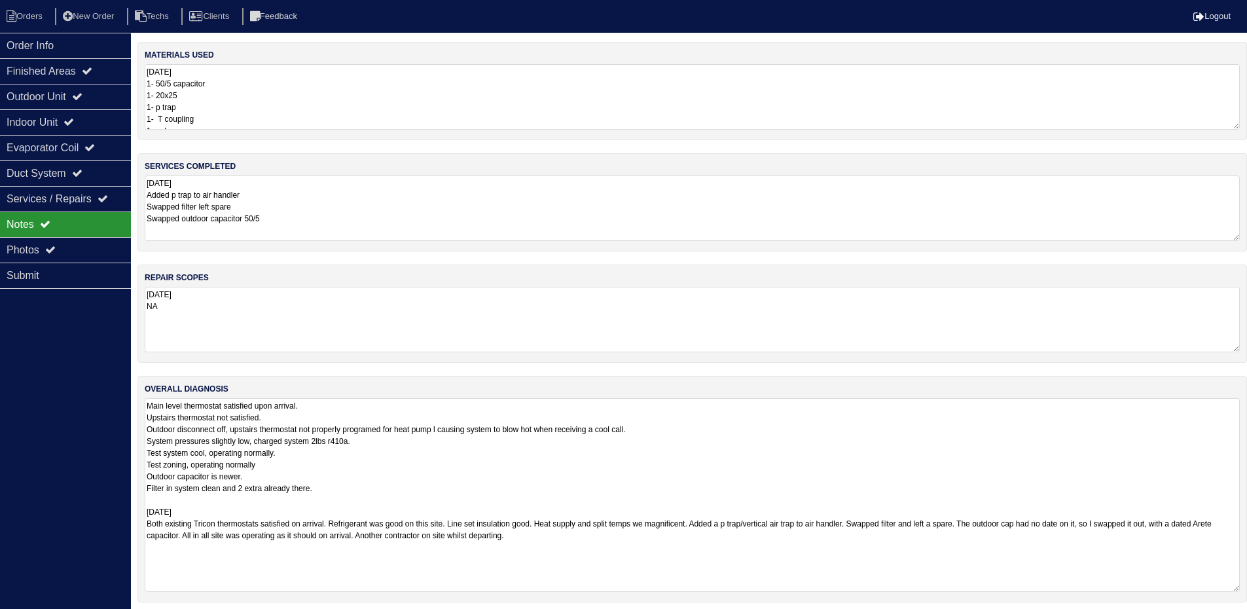
drag, startPoint x: 1247, startPoint y: 458, endPoint x: 1247, endPoint y: 526, distance: 67.4
click at [1247, 585] on html "Orders New Order Techs Clients Feedback Logout Orders New Order Users Clients M…" at bounding box center [623, 307] width 1247 height 615
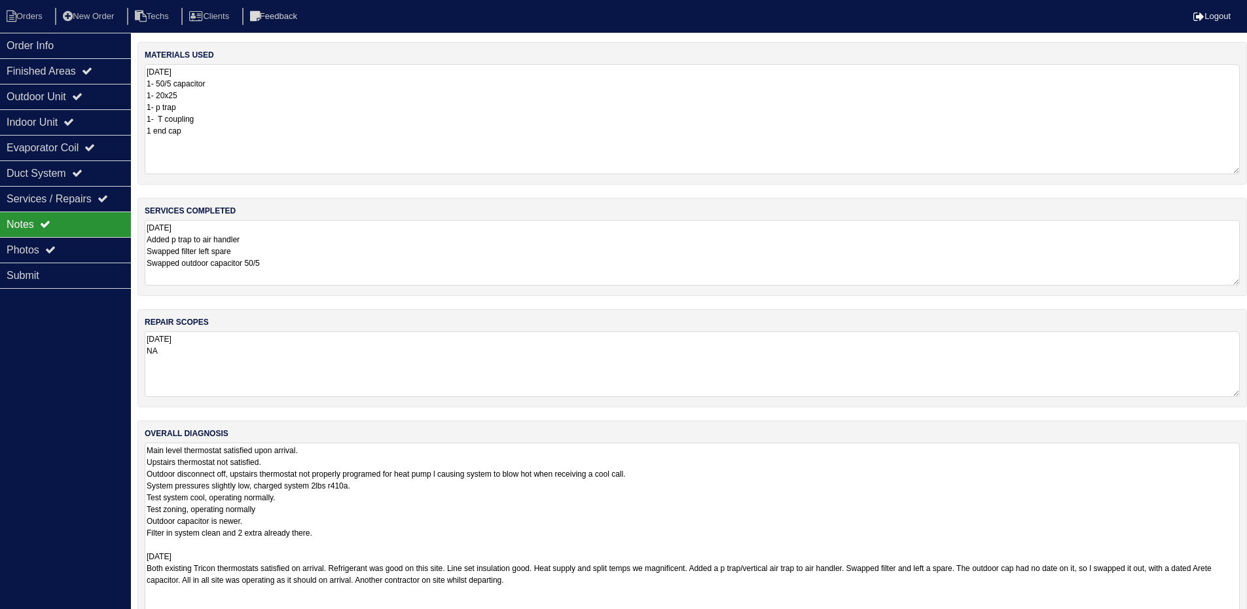
drag, startPoint x: 1234, startPoint y: 127, endPoint x: 1237, endPoint y: 172, distance: 44.6
click at [1237, 172] on textarea "[DATE] 1- 50/5 capacitor 1- 20x25 1- p trap 1- T coupling 1 end cap" at bounding box center [692, 119] width 1095 height 110
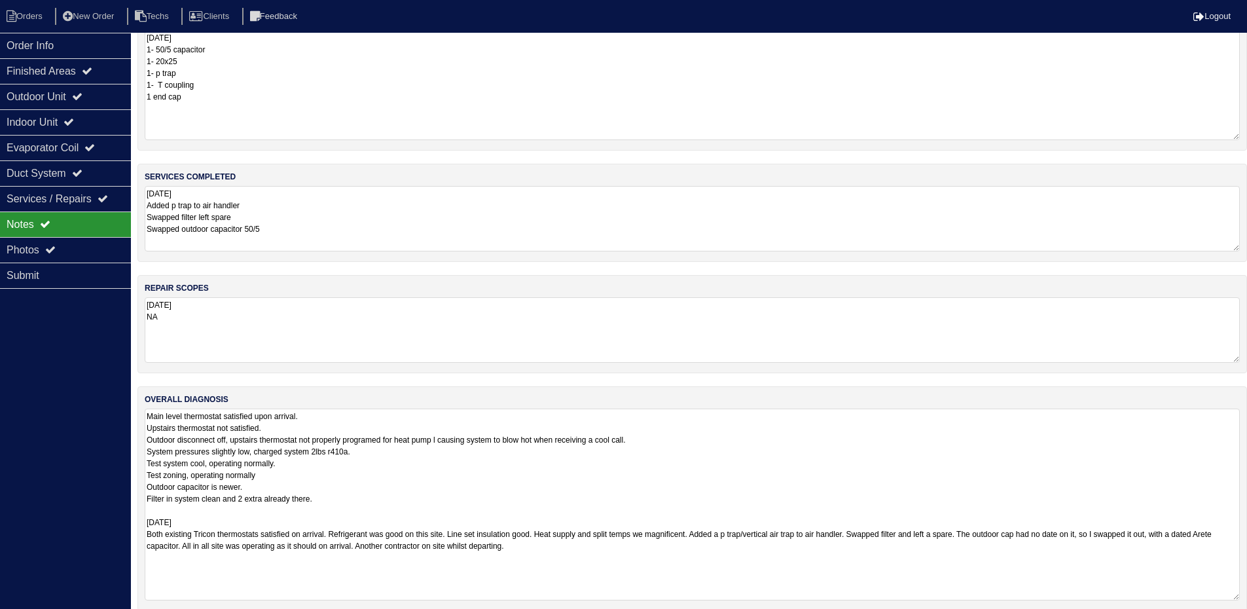
scroll to position [49, 0]
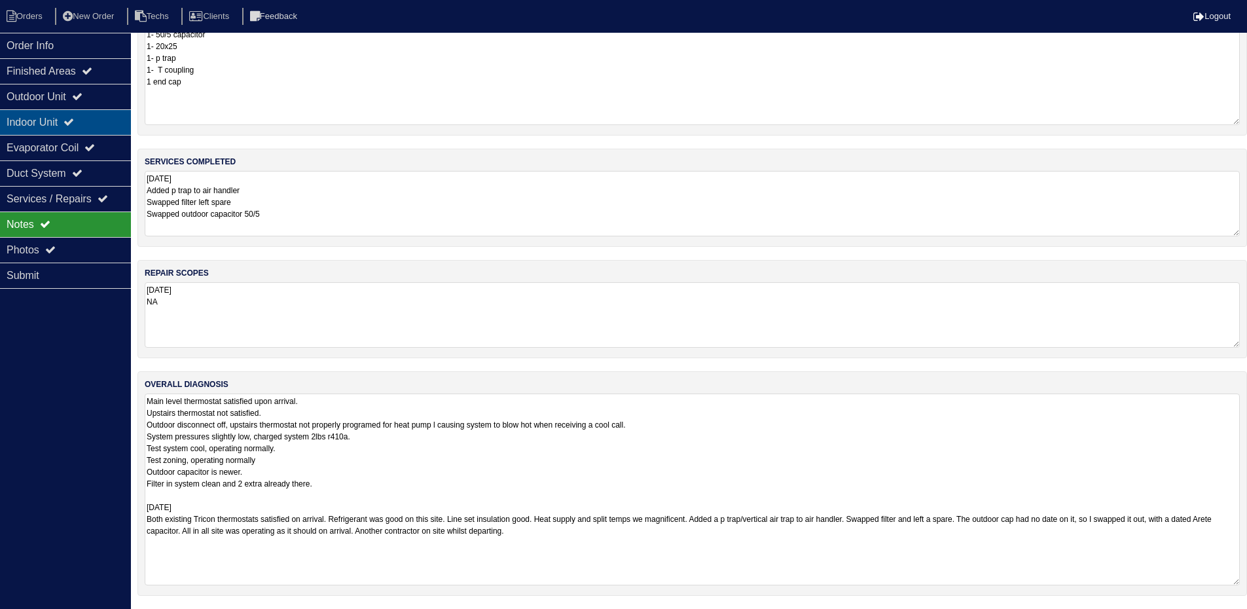
drag, startPoint x: 88, startPoint y: 96, endPoint x: 82, endPoint y: 119, distance: 23.8
click at [82, 96] on icon at bounding box center [77, 96] width 10 height 10
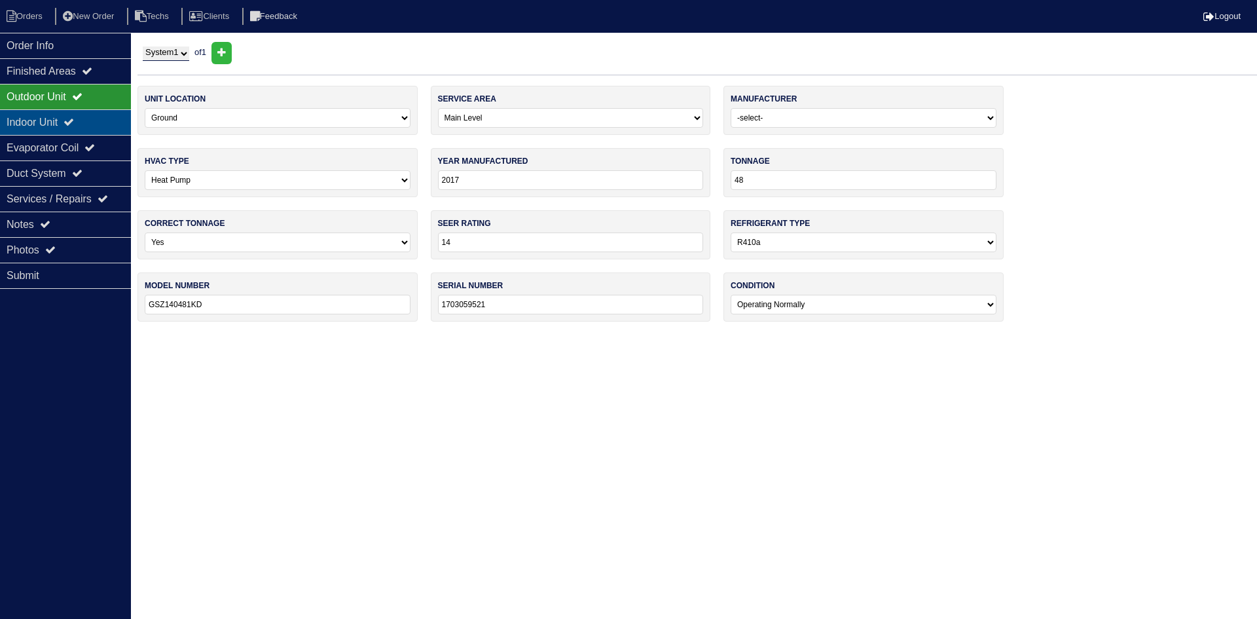
click at [74, 121] on icon at bounding box center [69, 122] width 10 height 10
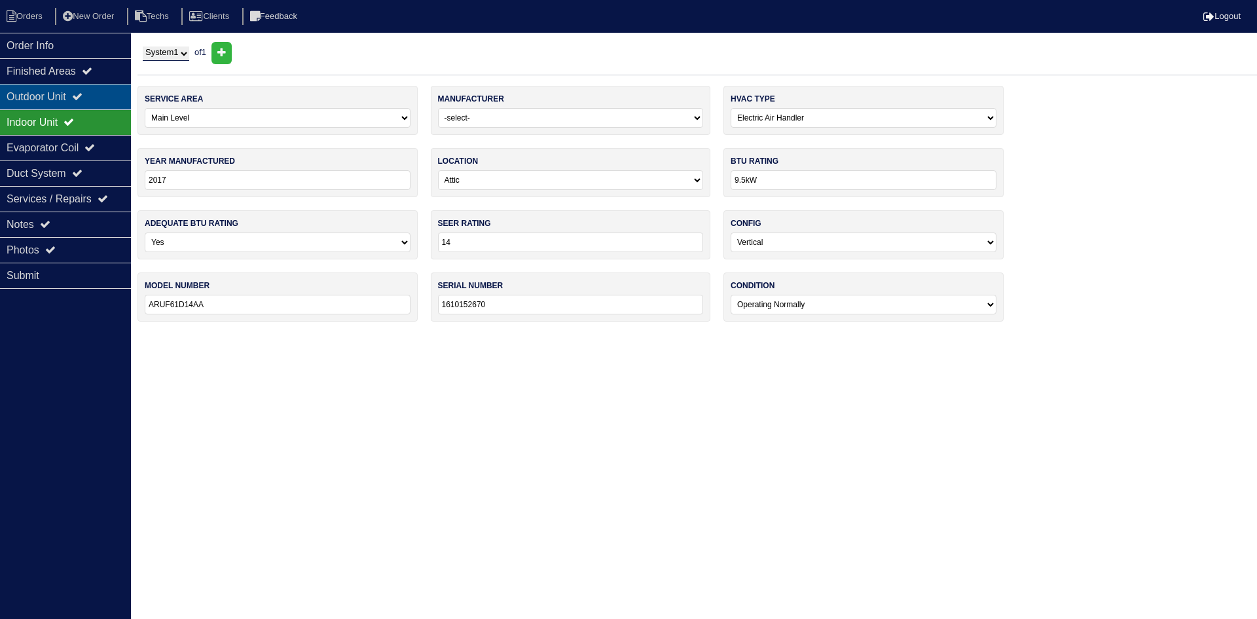
click at [81, 94] on icon at bounding box center [77, 96] width 10 height 10
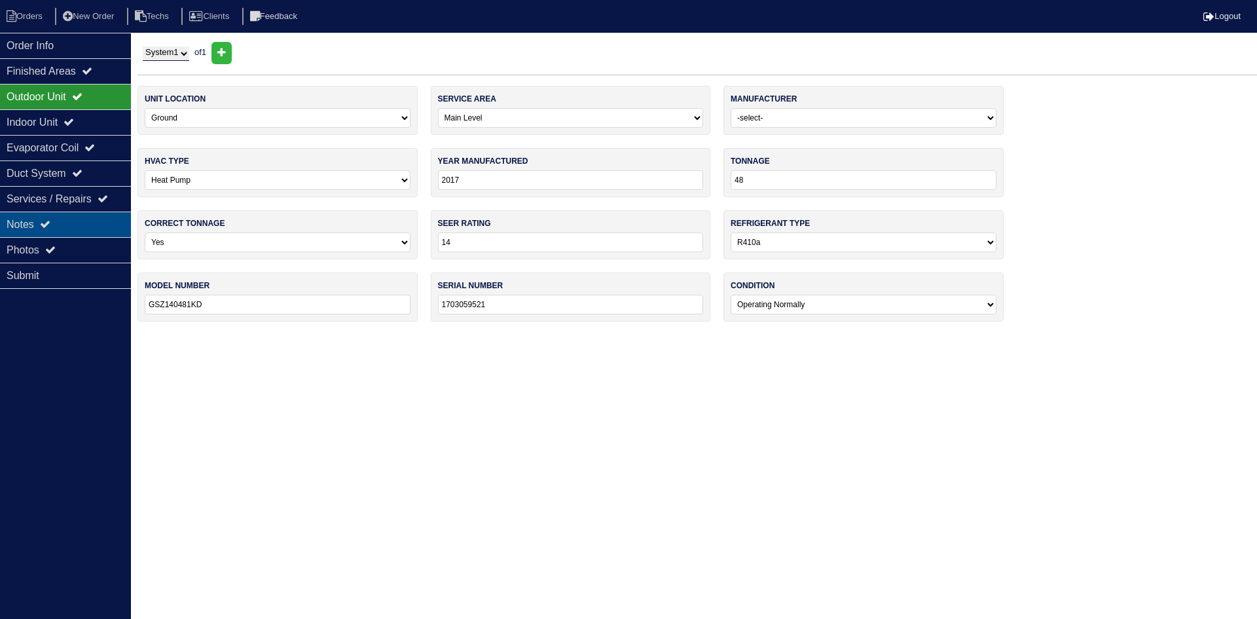
click at [89, 220] on div "Notes" at bounding box center [65, 224] width 131 height 26
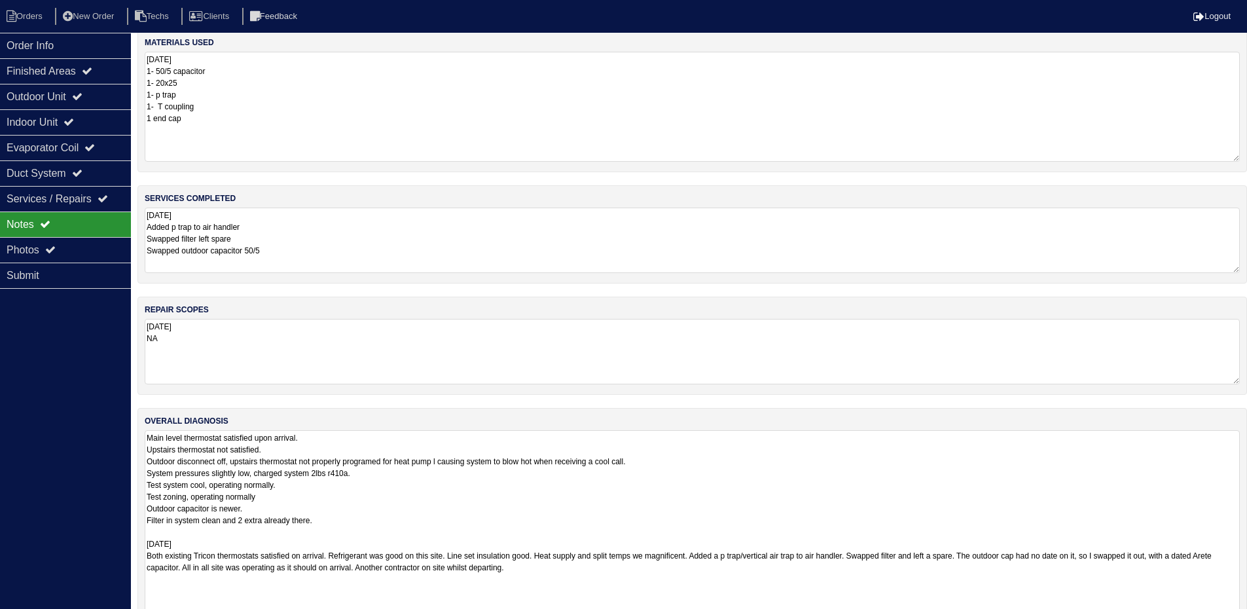
scroll to position [49, 0]
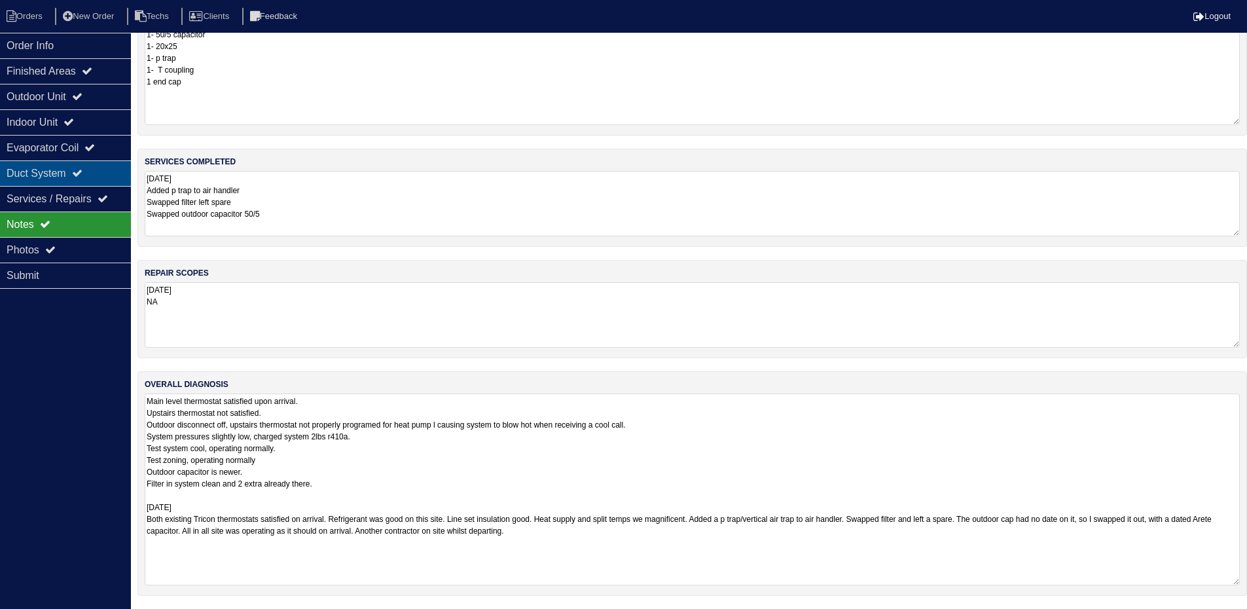
click at [92, 177] on div "Duct System" at bounding box center [65, 173] width 131 height 26
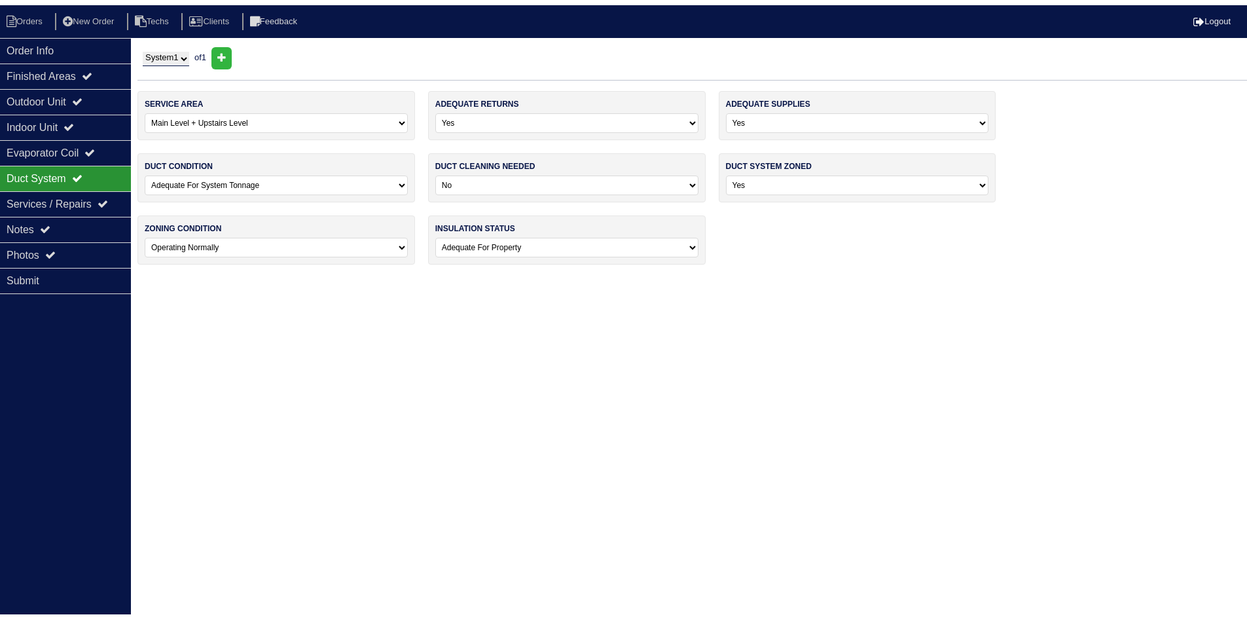
scroll to position [0, 0]
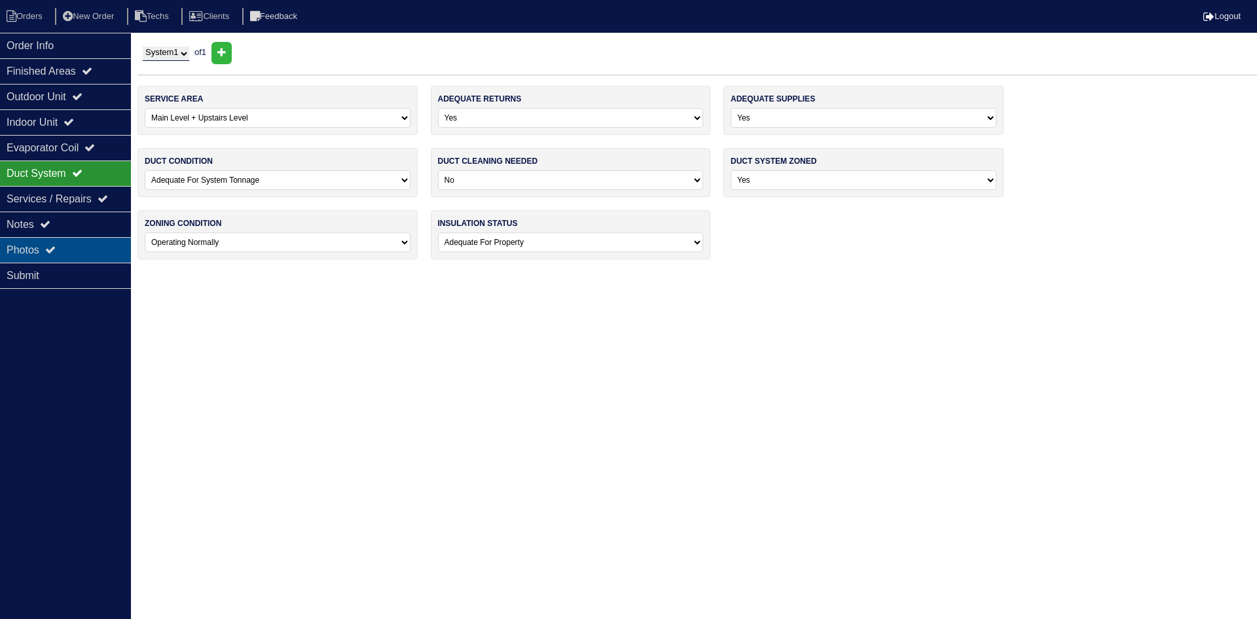
click at [79, 246] on div "Photos" at bounding box center [65, 250] width 131 height 26
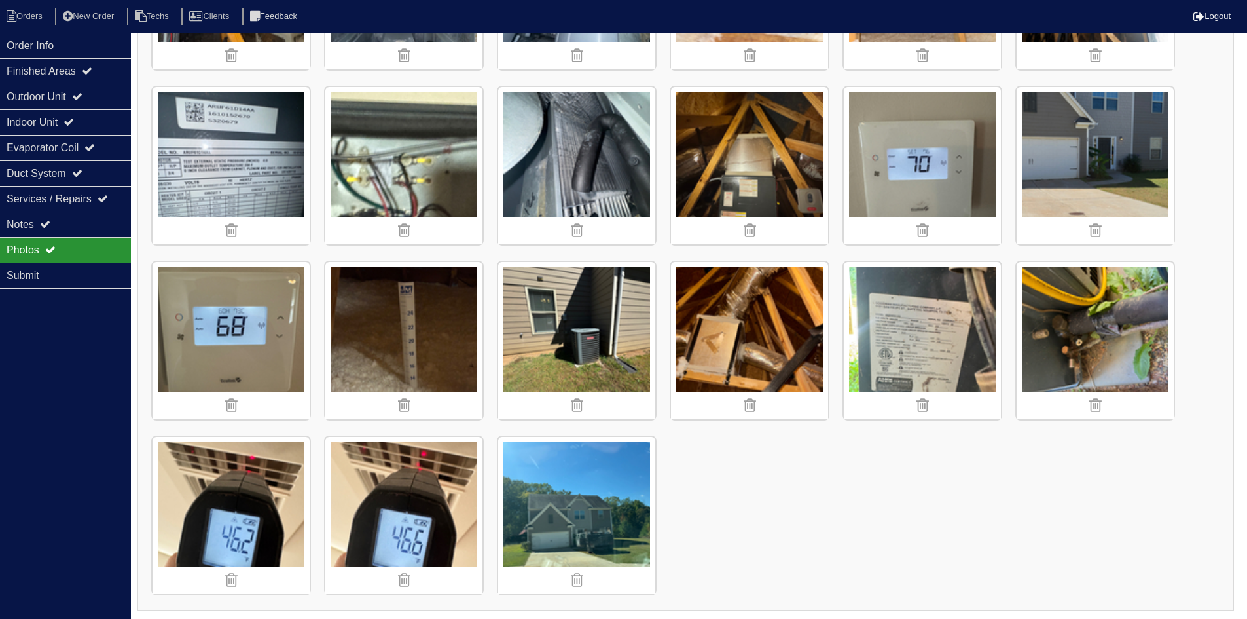
scroll to position [854, 0]
drag, startPoint x: 29, startPoint y: 21, endPoint x: 29, endPoint y: 3, distance: 17.7
click at [29, 21] on li "Orders" at bounding box center [26, 17] width 53 height 18
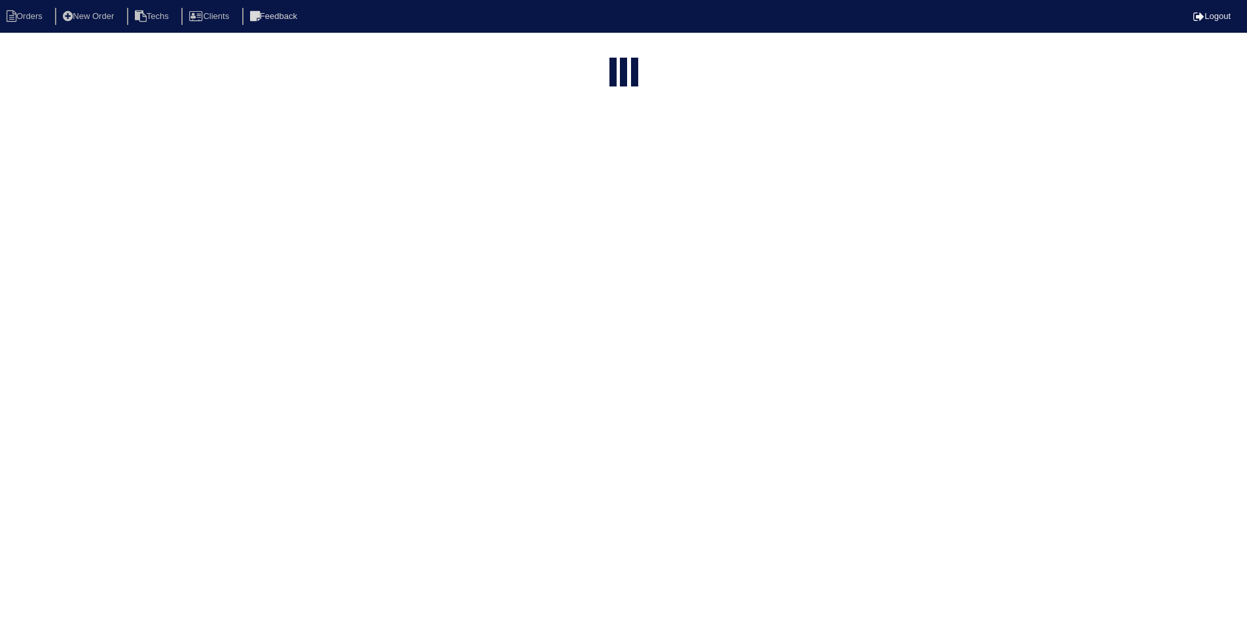
select select "15"
select select "field complete"
select select "need to quote"
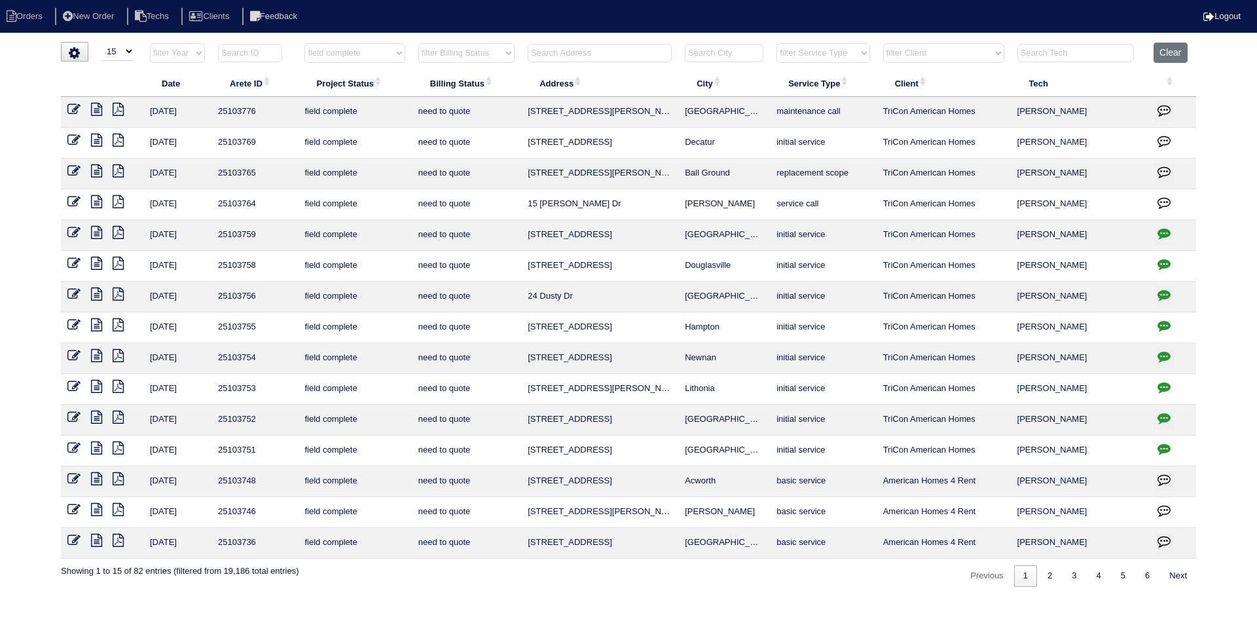
click at [95, 264] on icon at bounding box center [96, 263] width 11 height 13
click at [71, 257] on icon at bounding box center [73, 263] width 13 height 13
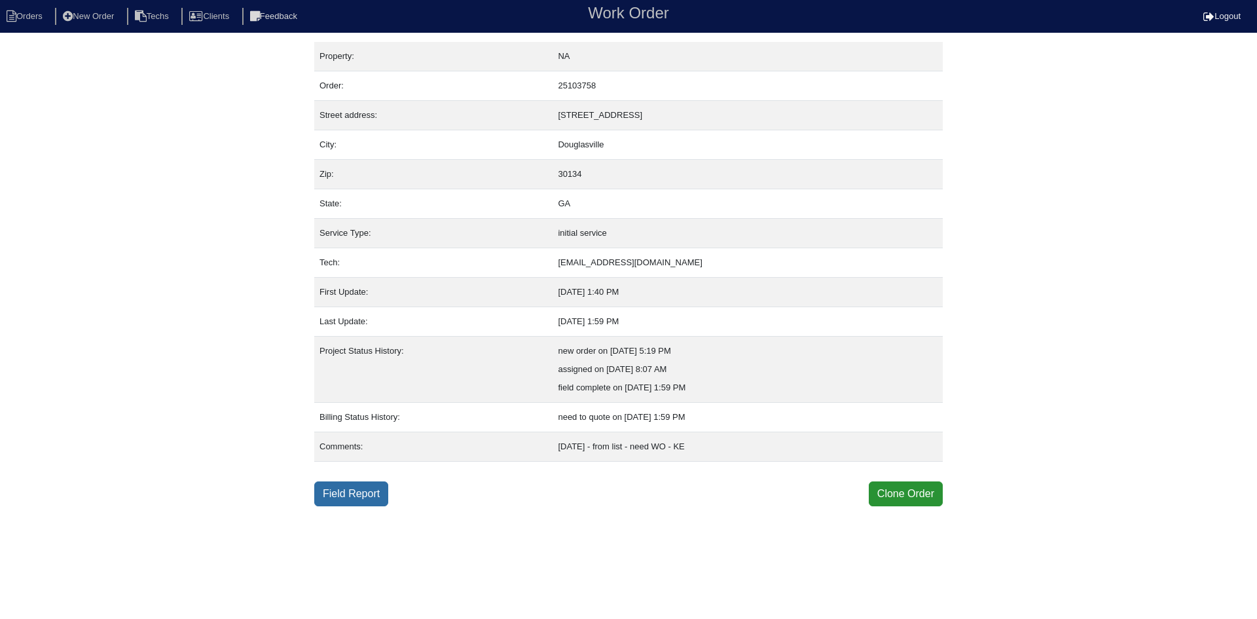
click at [356, 488] on link "Field Report" at bounding box center [351, 493] width 74 height 25
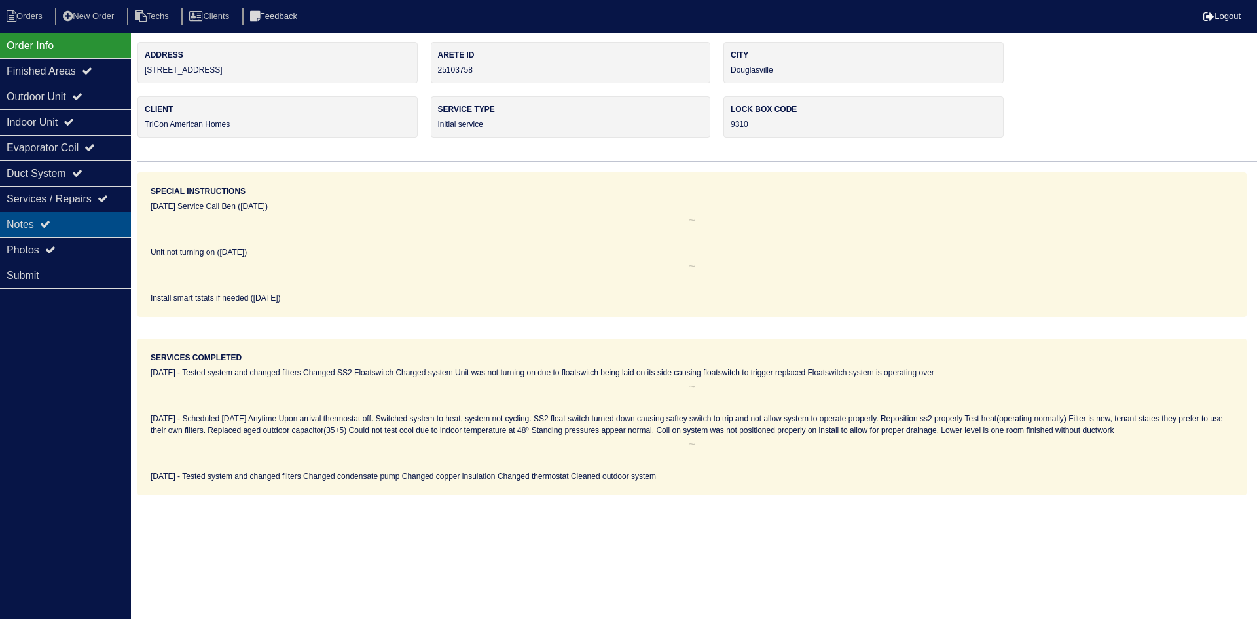
click at [14, 223] on div "Notes" at bounding box center [65, 224] width 131 height 26
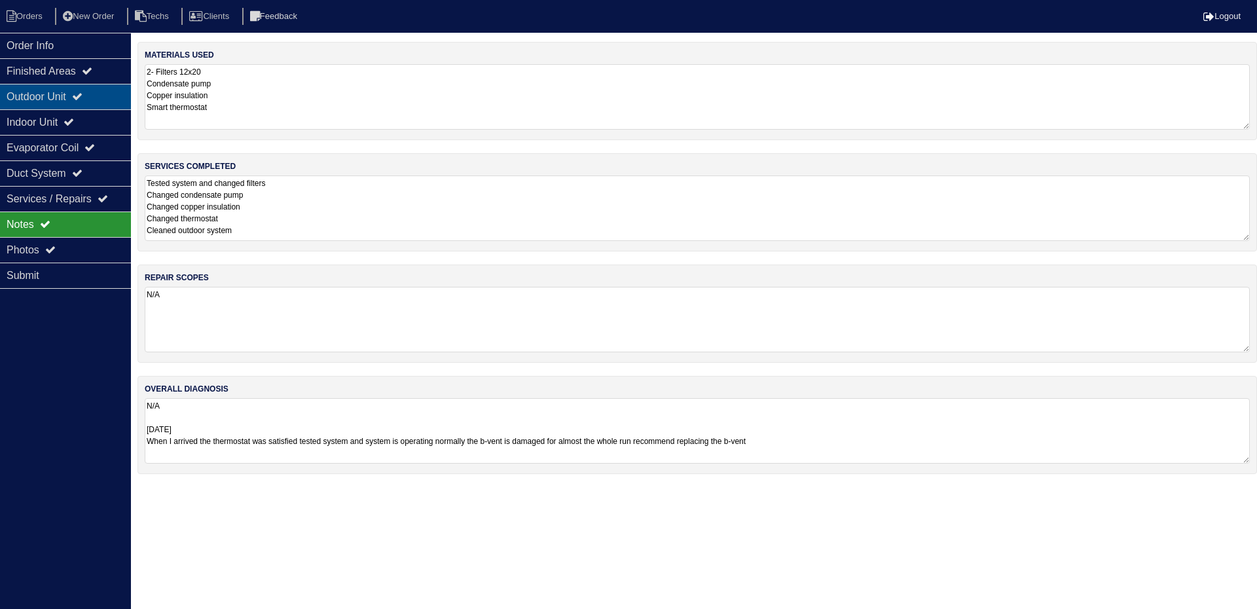
click at [81, 98] on icon at bounding box center [77, 96] width 10 height 10
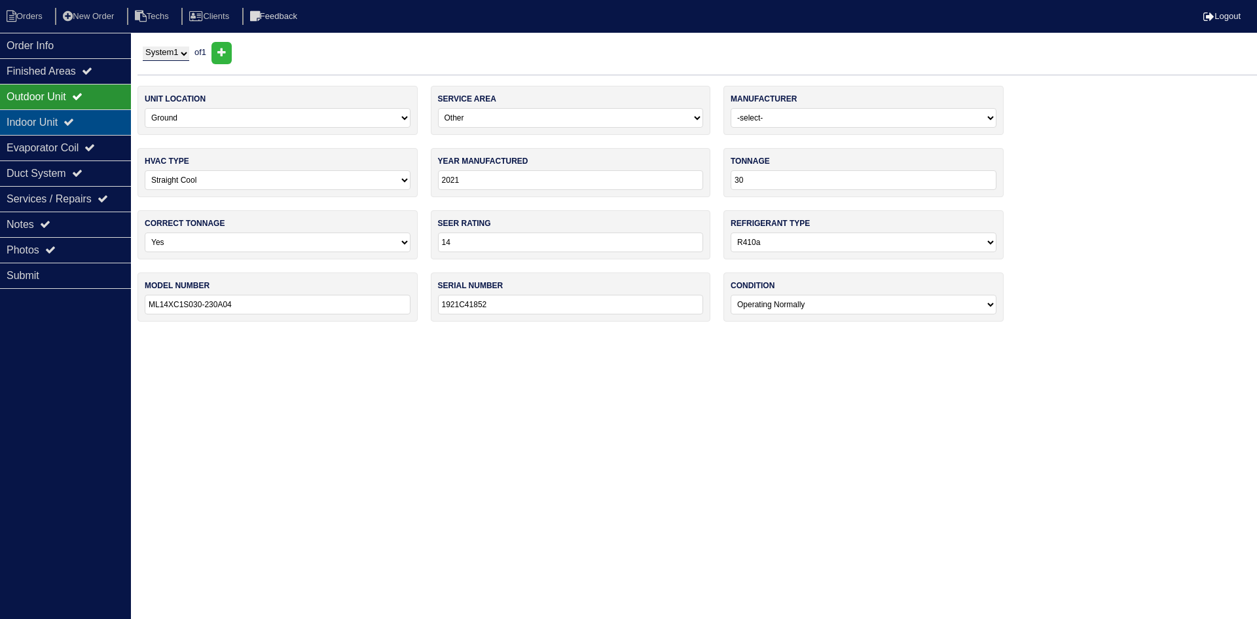
click at [74, 120] on icon at bounding box center [69, 122] width 10 height 10
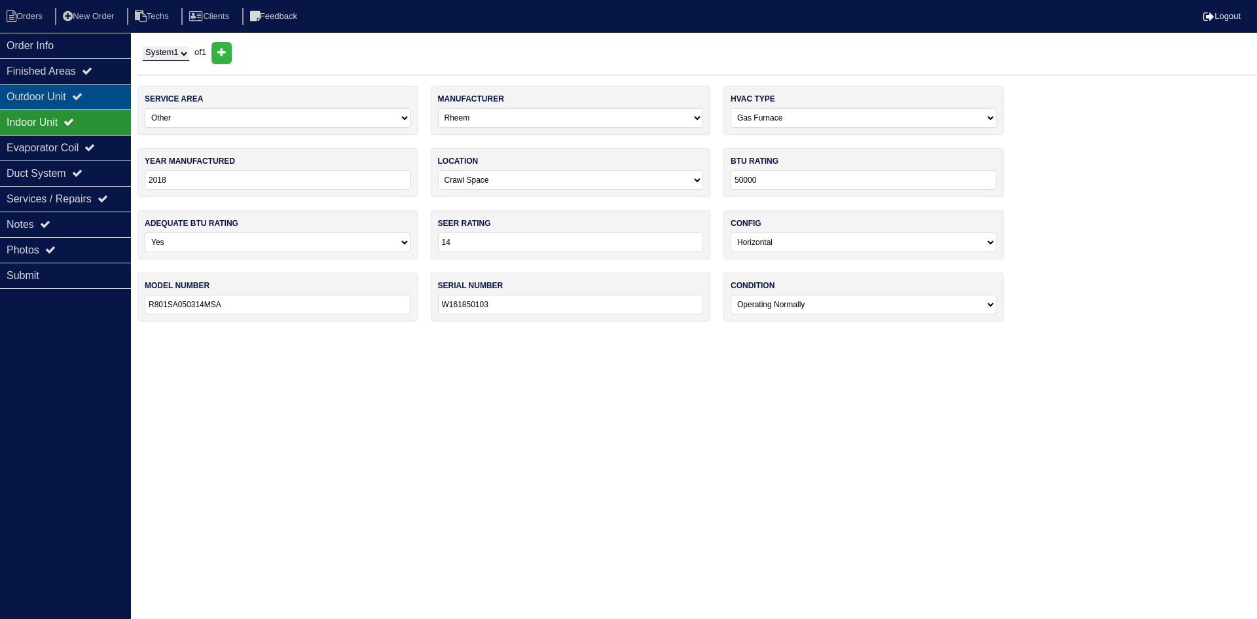
click at [82, 86] on div "Outdoor Unit" at bounding box center [65, 97] width 131 height 26
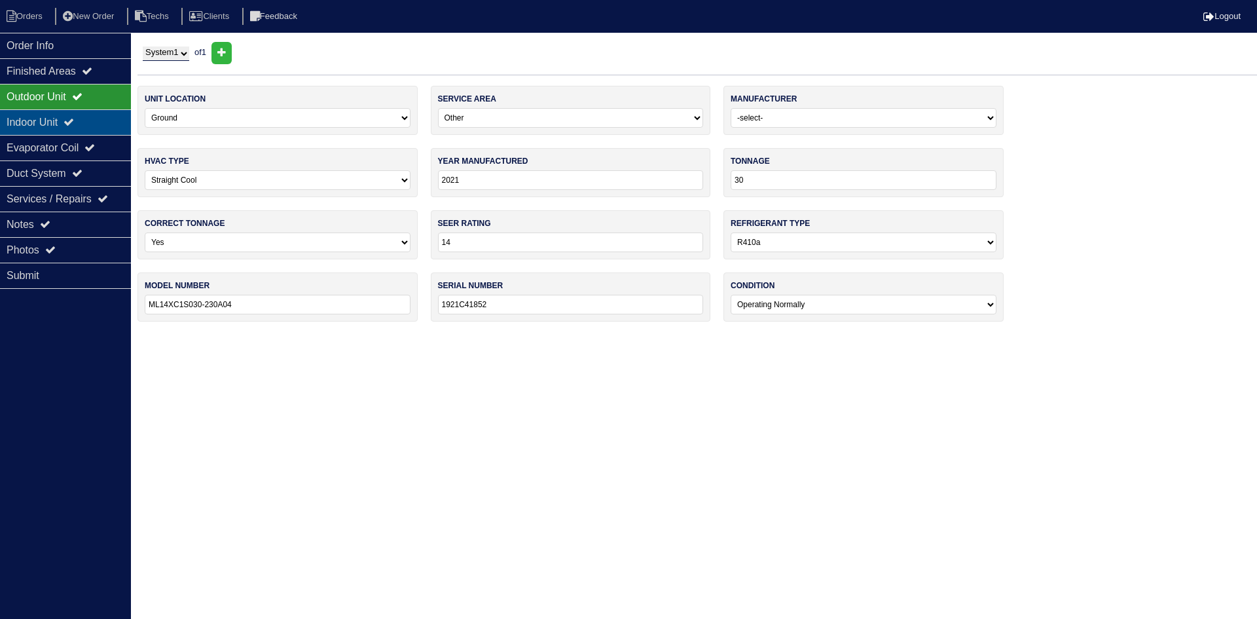
click at [58, 124] on div "Indoor Unit" at bounding box center [65, 122] width 131 height 26
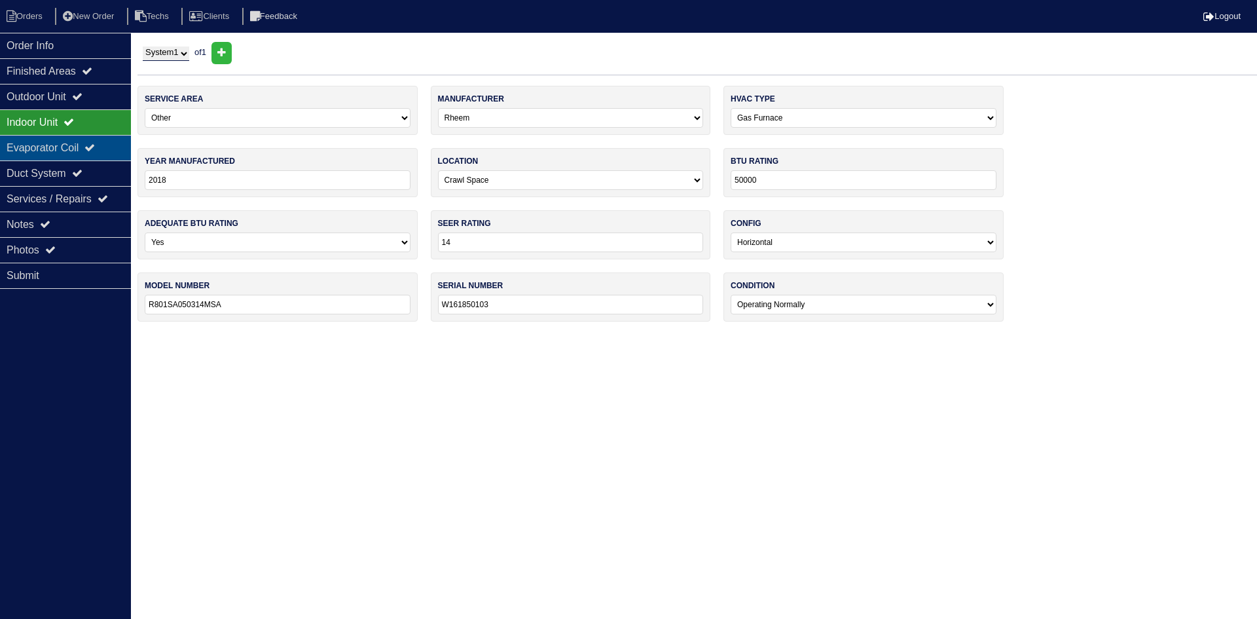
click at [52, 141] on div "Evaporator Coil" at bounding box center [65, 148] width 131 height 26
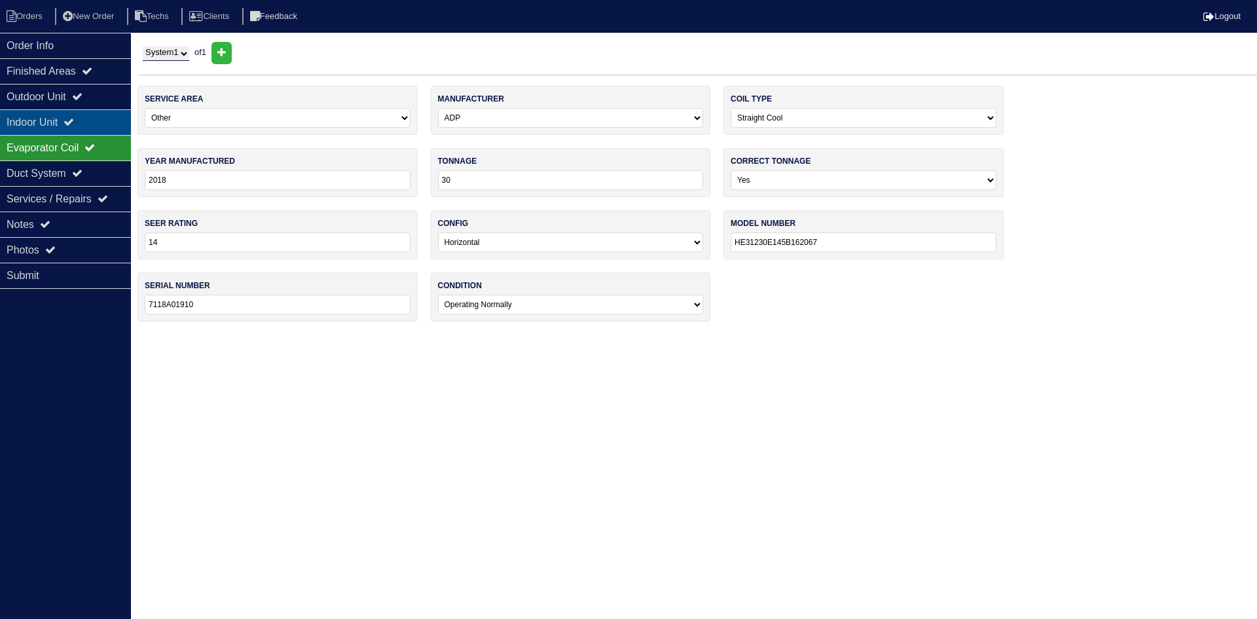
click at [58, 130] on div "Indoor Unit" at bounding box center [65, 122] width 131 height 26
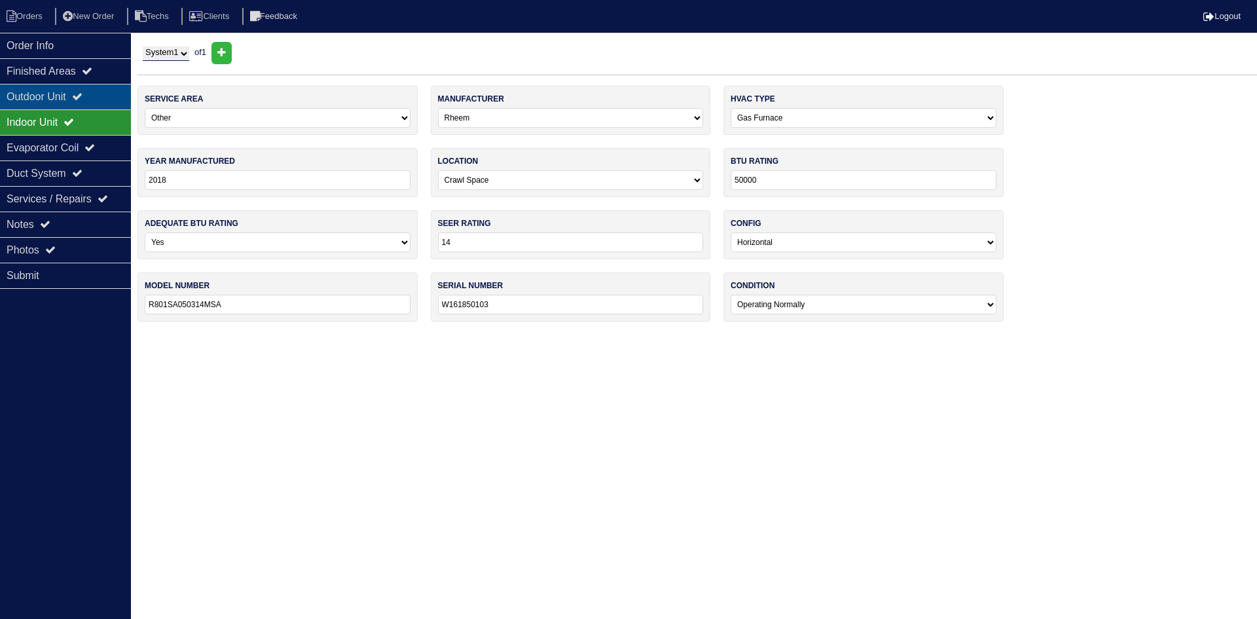
click at [62, 101] on div "Outdoor Unit" at bounding box center [65, 97] width 131 height 26
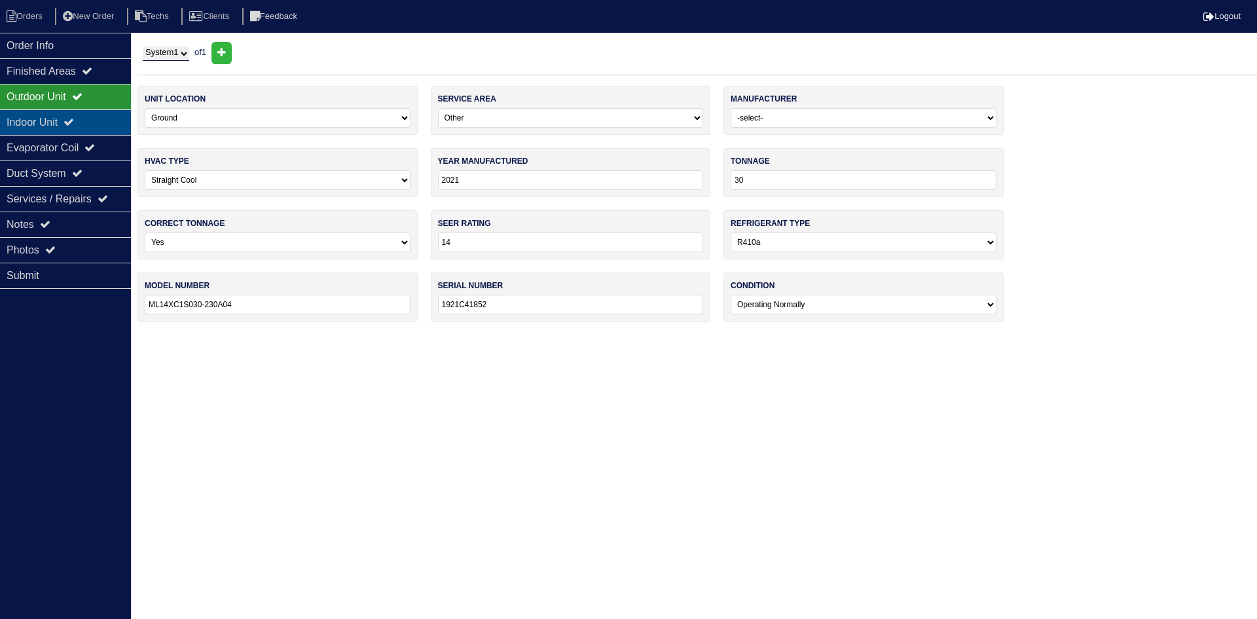
click at [84, 126] on div "Indoor Unit" at bounding box center [65, 122] width 131 height 26
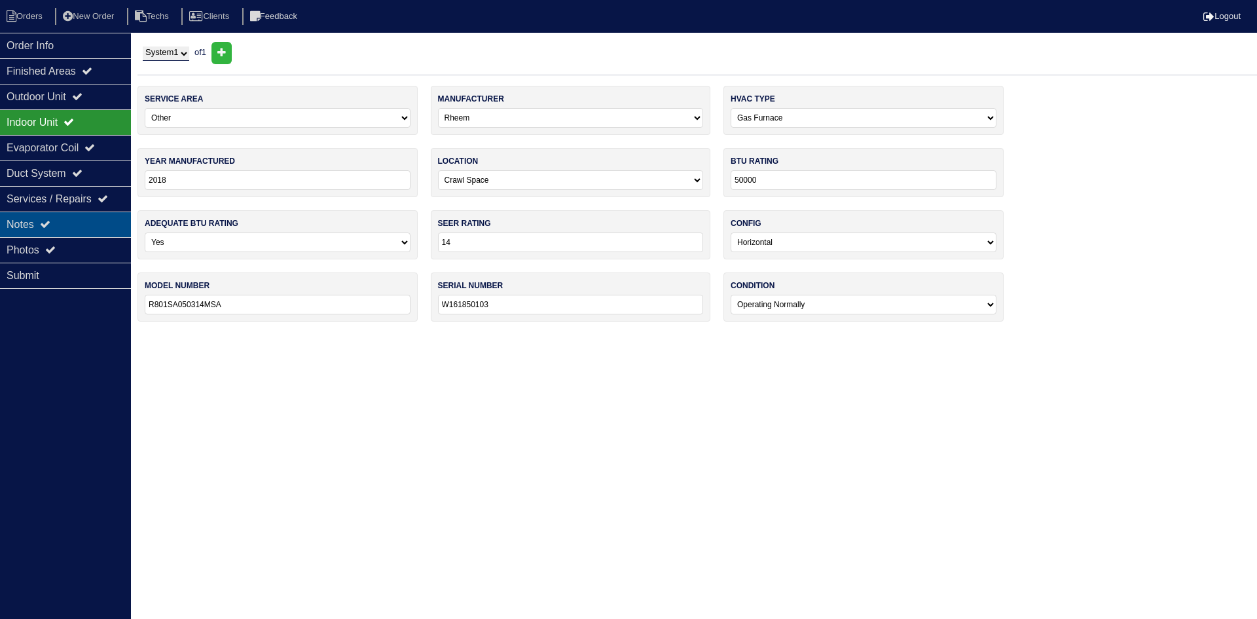
click at [70, 220] on div "Notes" at bounding box center [65, 224] width 131 height 26
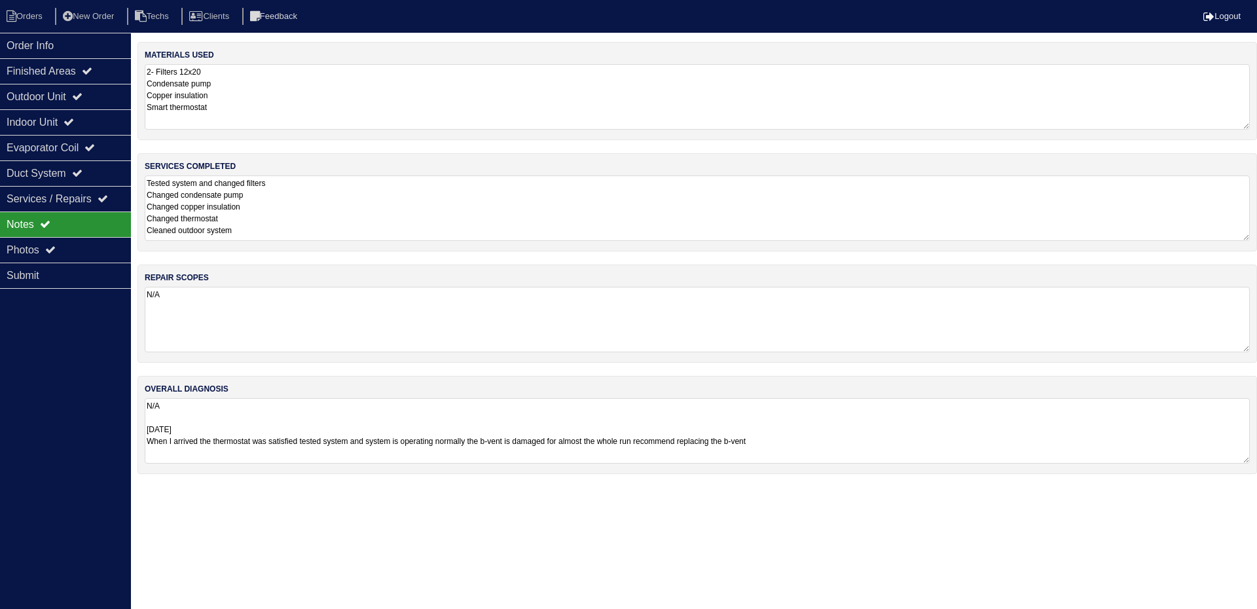
click at [321, 203] on textarea "Tested system and changed filters Changed condensate pump Changed copper insula…" at bounding box center [697, 207] width 1105 height 65
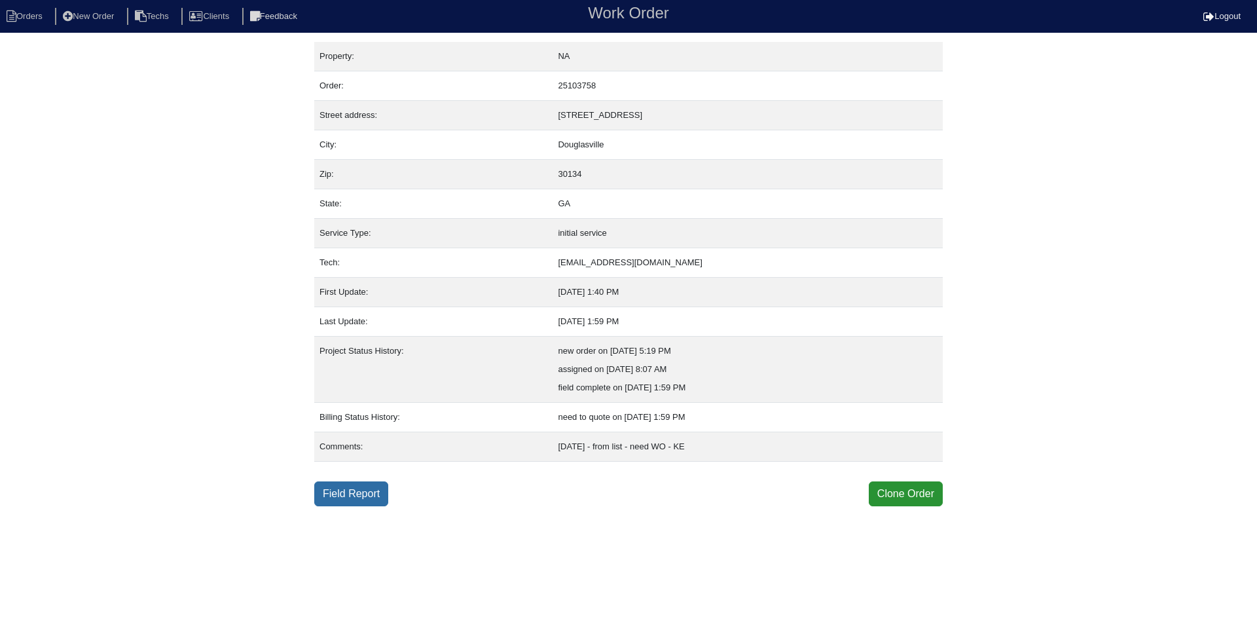
click at [357, 501] on link "Field Report" at bounding box center [351, 493] width 74 height 25
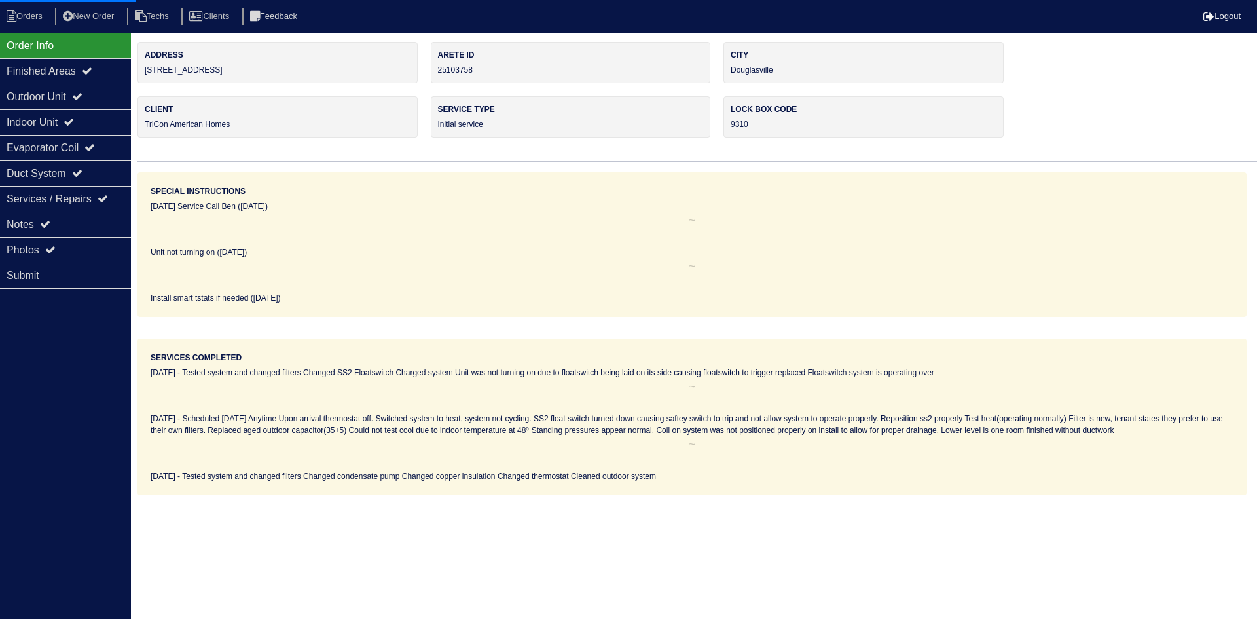
click at [69, 216] on html "Orders New Order Techs Clients Feedback Logout Orders New Order Users Clients M…" at bounding box center [628, 247] width 1257 height 495
drag, startPoint x: 56, startPoint y: 216, endPoint x: 147, endPoint y: 221, distance: 90.5
click at [56, 216] on div "Notes" at bounding box center [65, 224] width 131 height 26
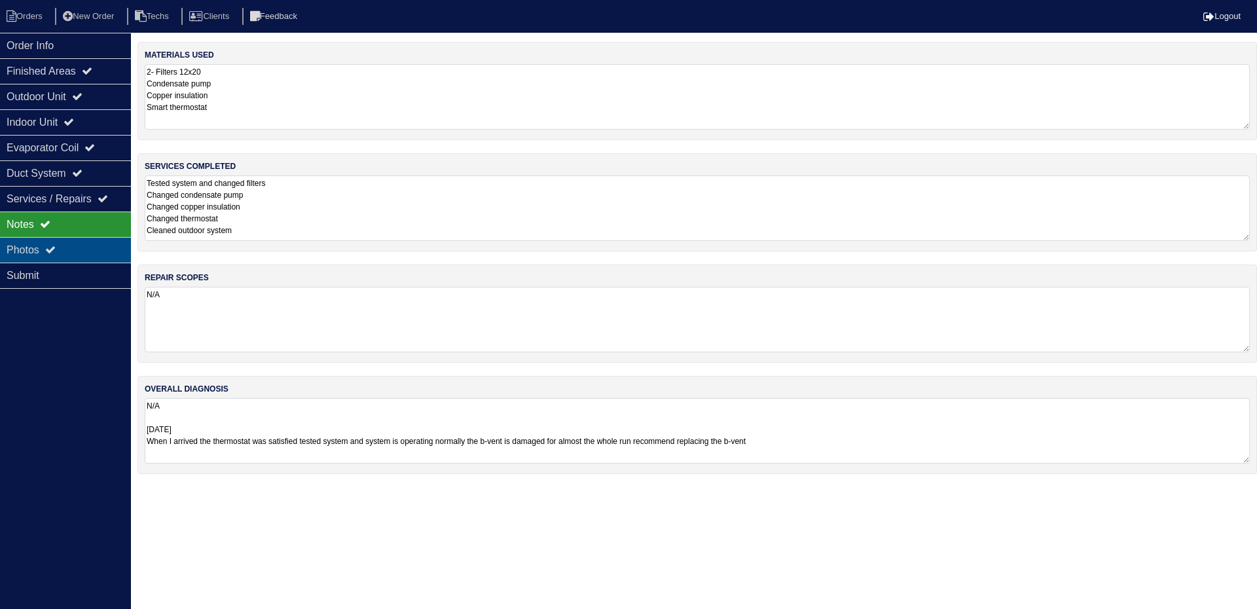
click at [69, 250] on div "Photos" at bounding box center [65, 250] width 131 height 26
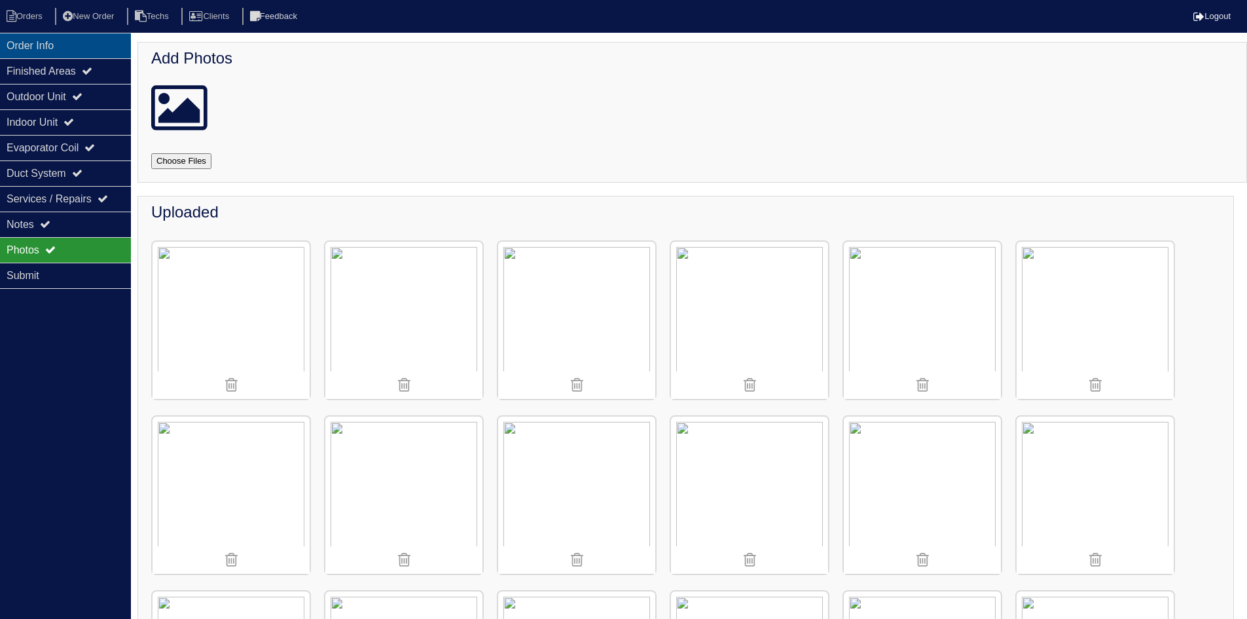
click at [90, 41] on div "Order Info" at bounding box center [65, 46] width 131 height 26
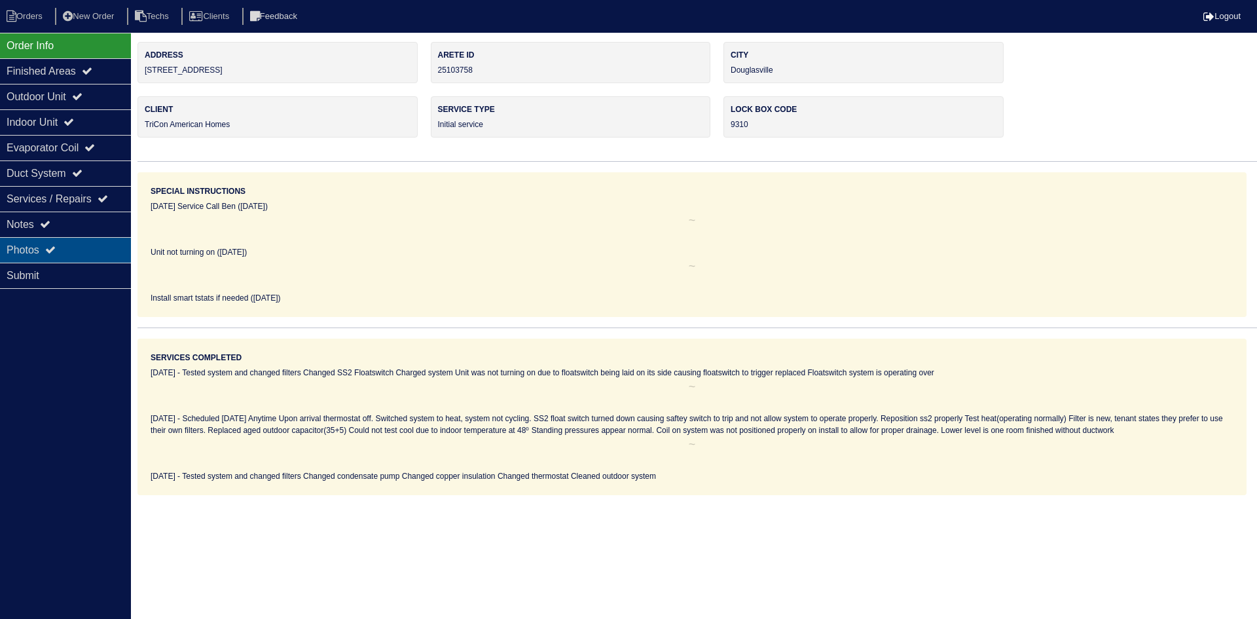
click at [97, 251] on div "Photos" at bounding box center [65, 250] width 131 height 26
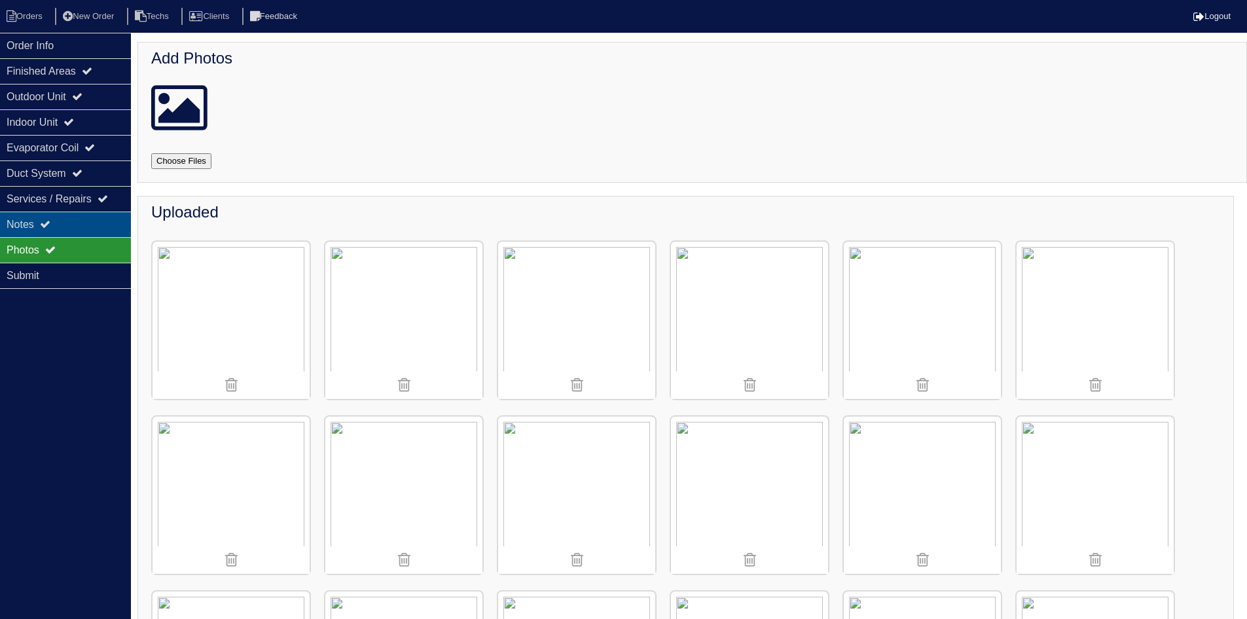
click at [79, 221] on div "Notes" at bounding box center [65, 224] width 131 height 26
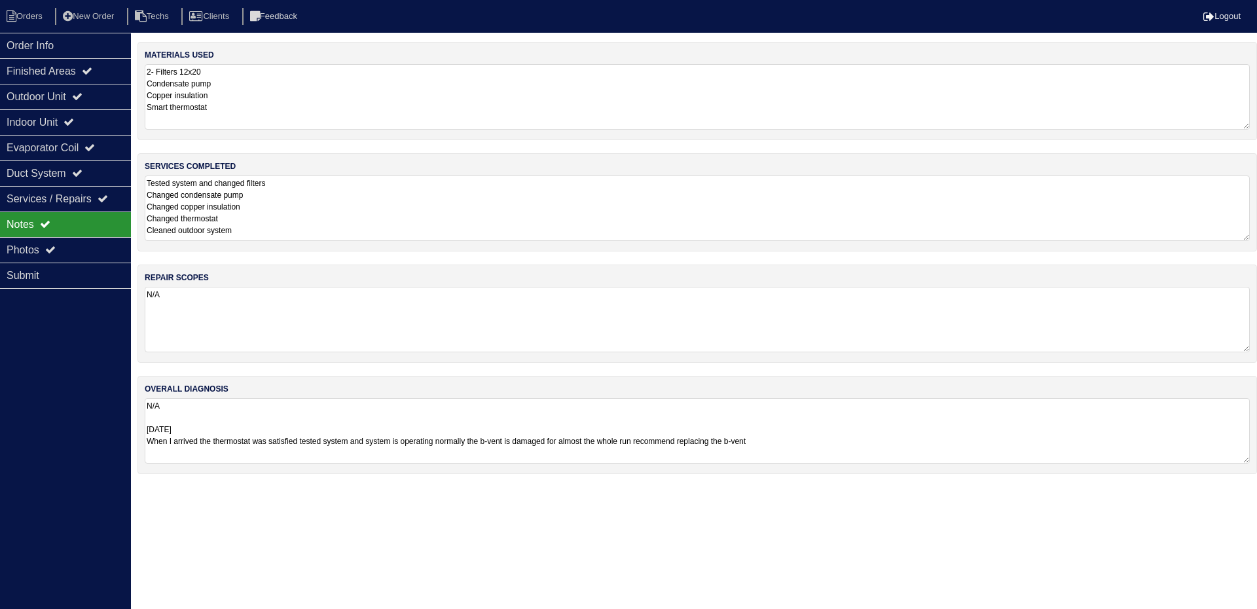
click at [189, 295] on textarea "N/A" at bounding box center [697, 319] width 1105 height 65
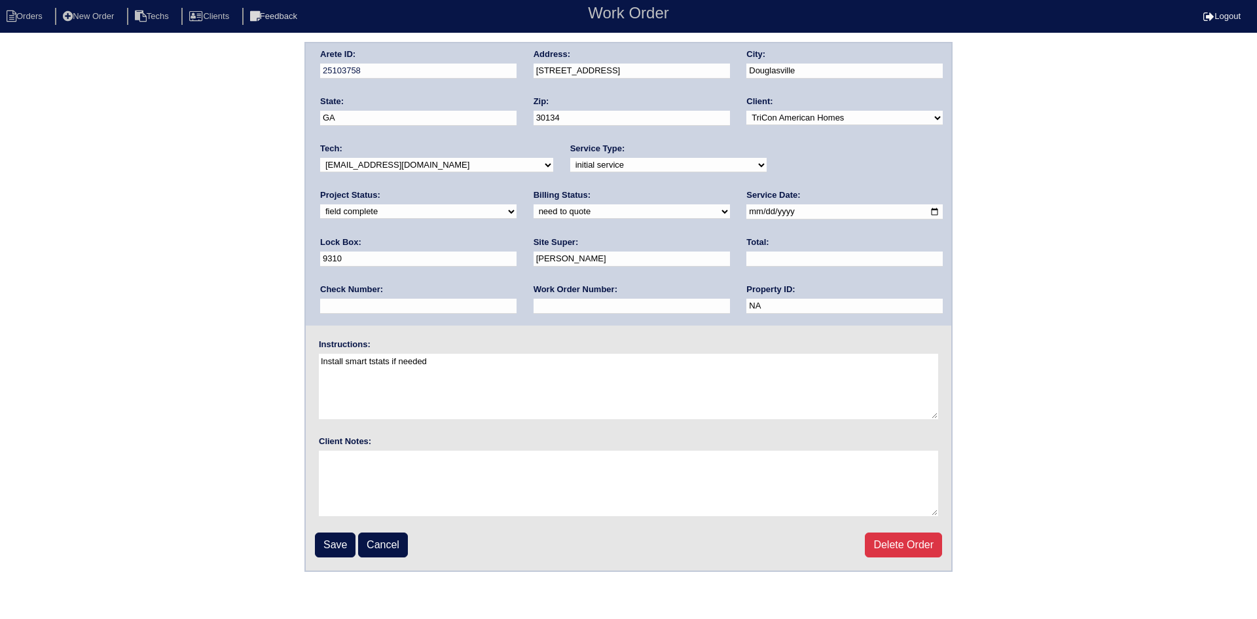
click at [517, 204] on select "new order assigned in progress field complete need to schedule admin review arc…" at bounding box center [418, 211] width 196 height 14
select select "assigned"
click at [517, 204] on select "new order assigned in progress field complete need to schedule admin review arc…" at bounding box center [418, 211] width 196 height 14
click at [335, 545] on input "Save" at bounding box center [335, 544] width 41 height 25
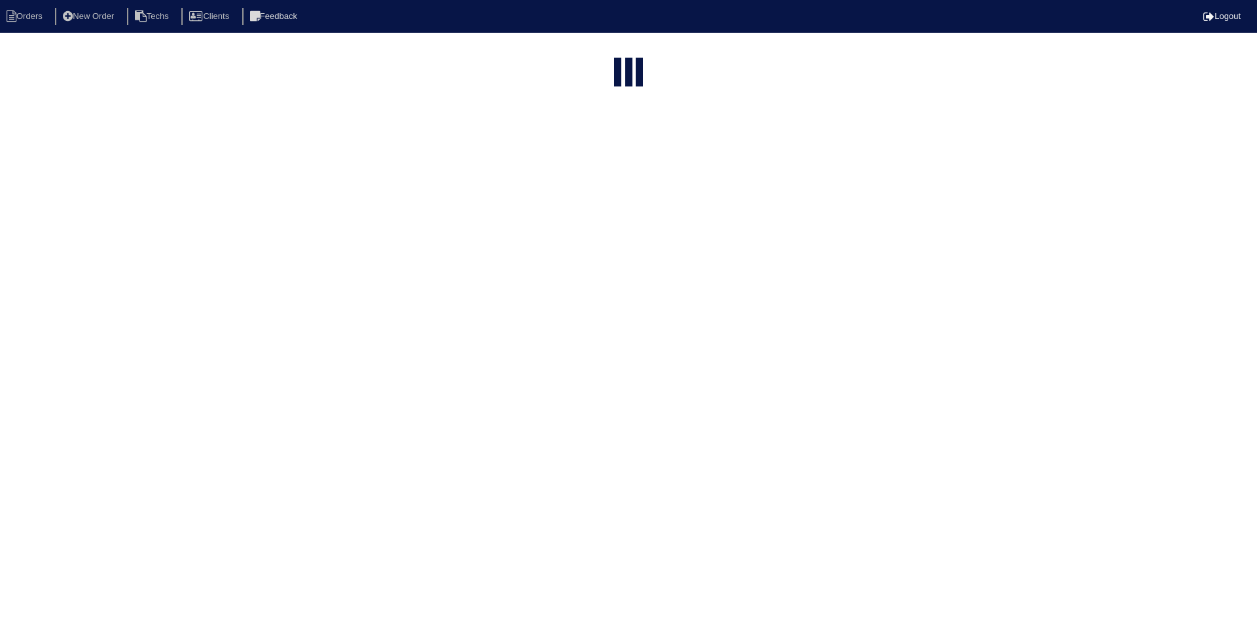
select select "15"
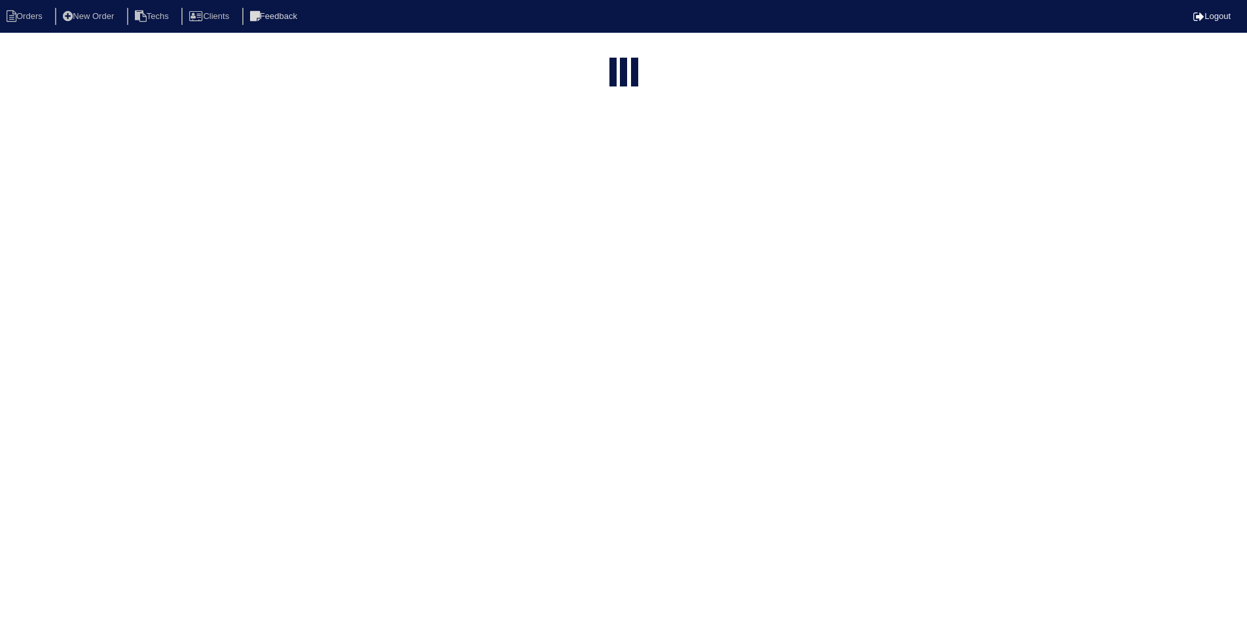
select select "field complete"
select select "need to quote"
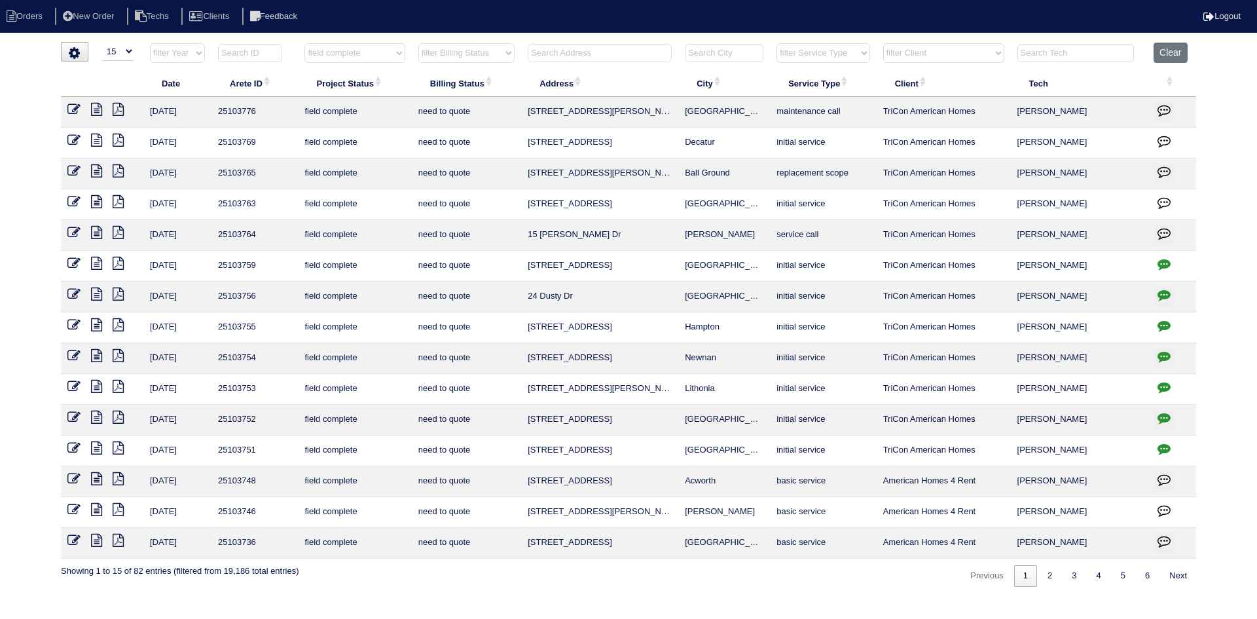
click at [113, 535] on icon at bounding box center [118, 540] width 11 height 13
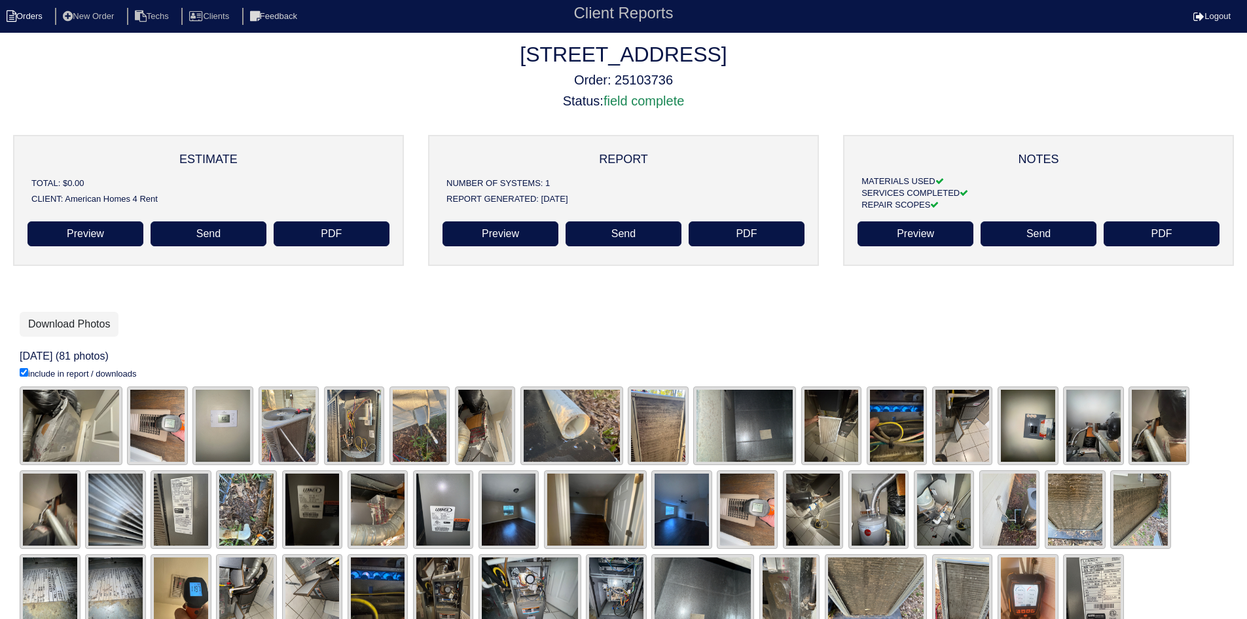
click at [26, 12] on li "Orders" at bounding box center [26, 17] width 53 height 18
select select "15"
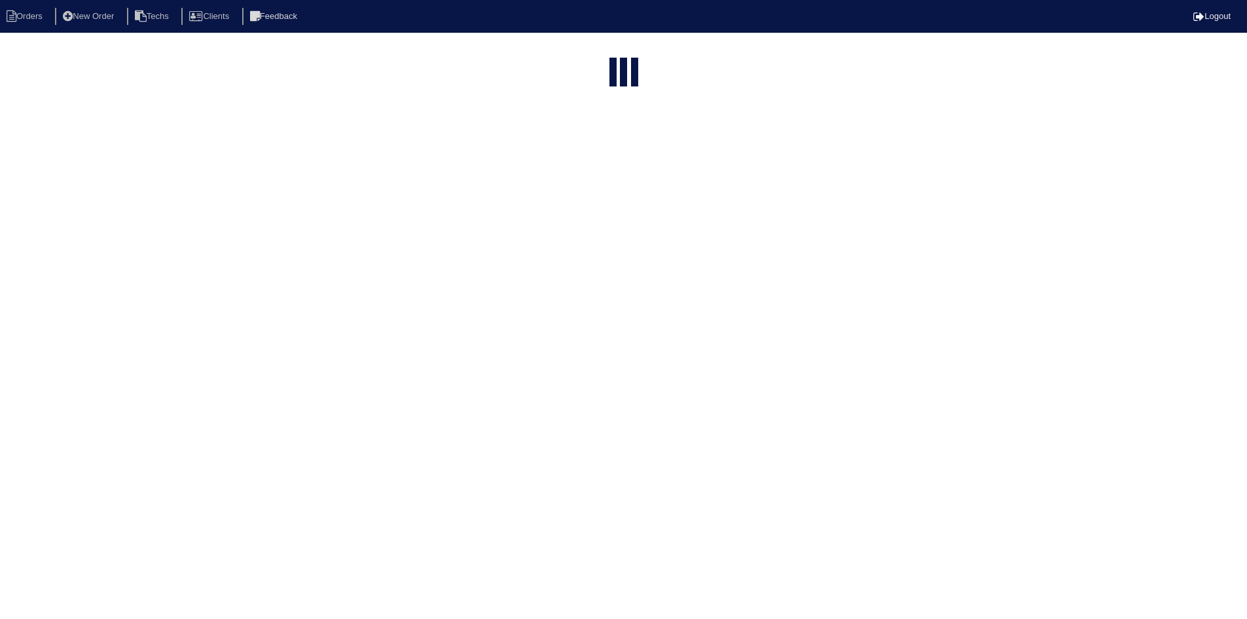
select select "field complete"
select select "need to quote"
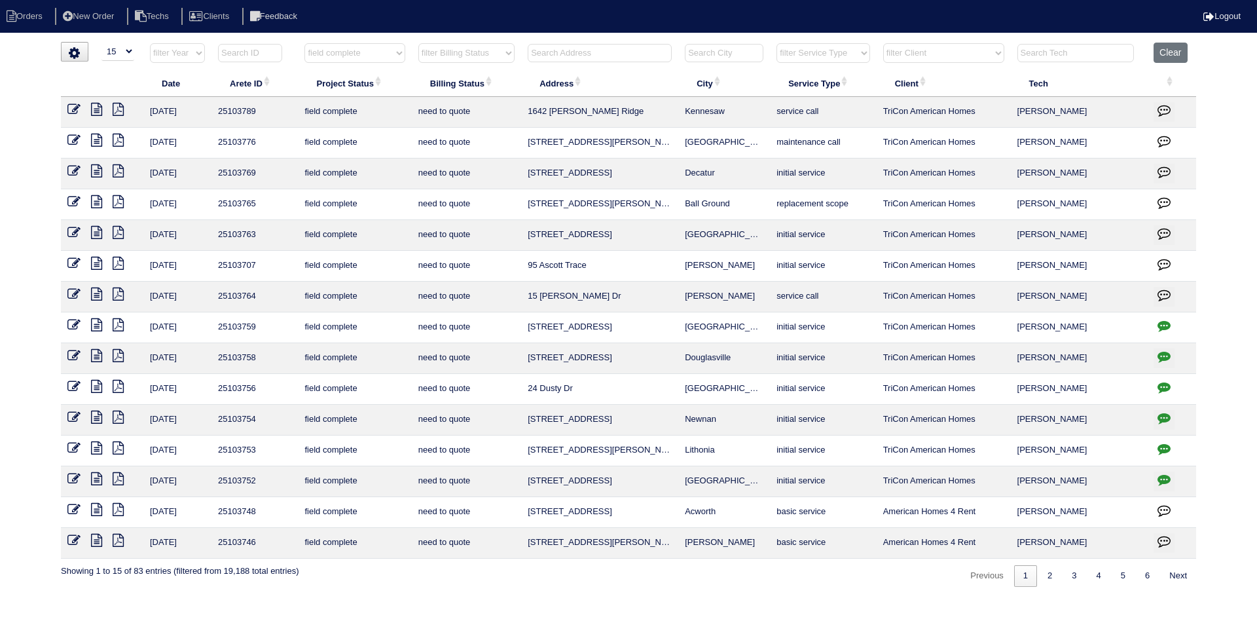
click at [595, 48] on input "text" at bounding box center [600, 53] width 144 height 18
type input "131"
select select "field complete"
select select "need to quote"
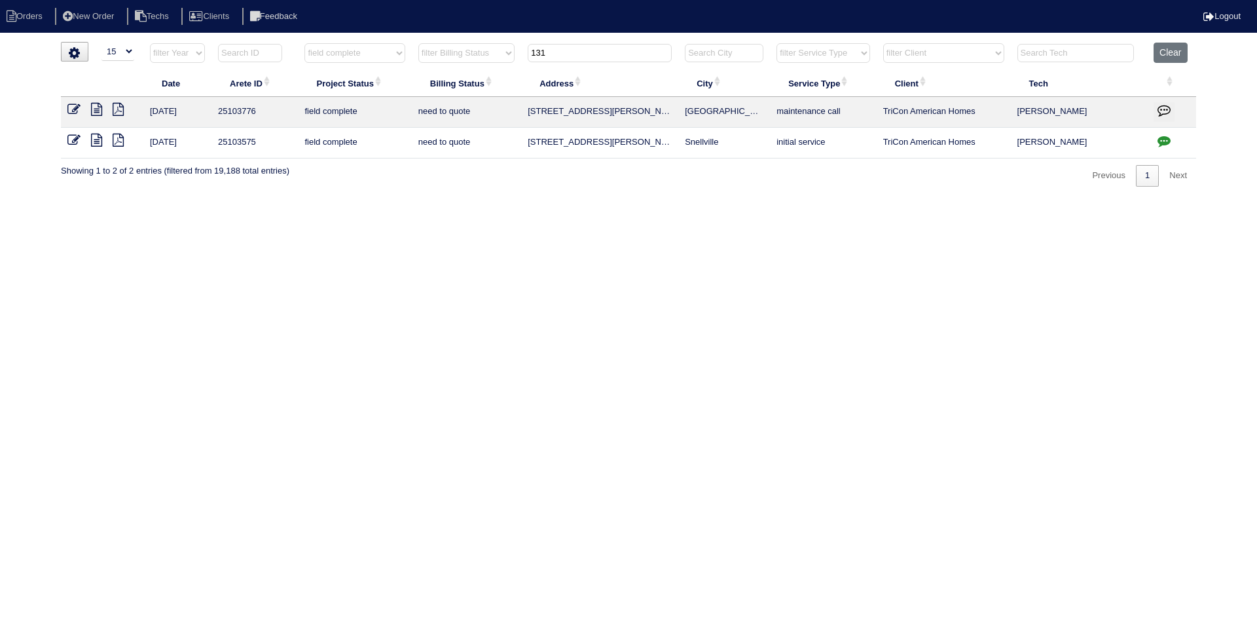
type input "131"
click at [98, 107] on icon at bounding box center [96, 109] width 11 height 13
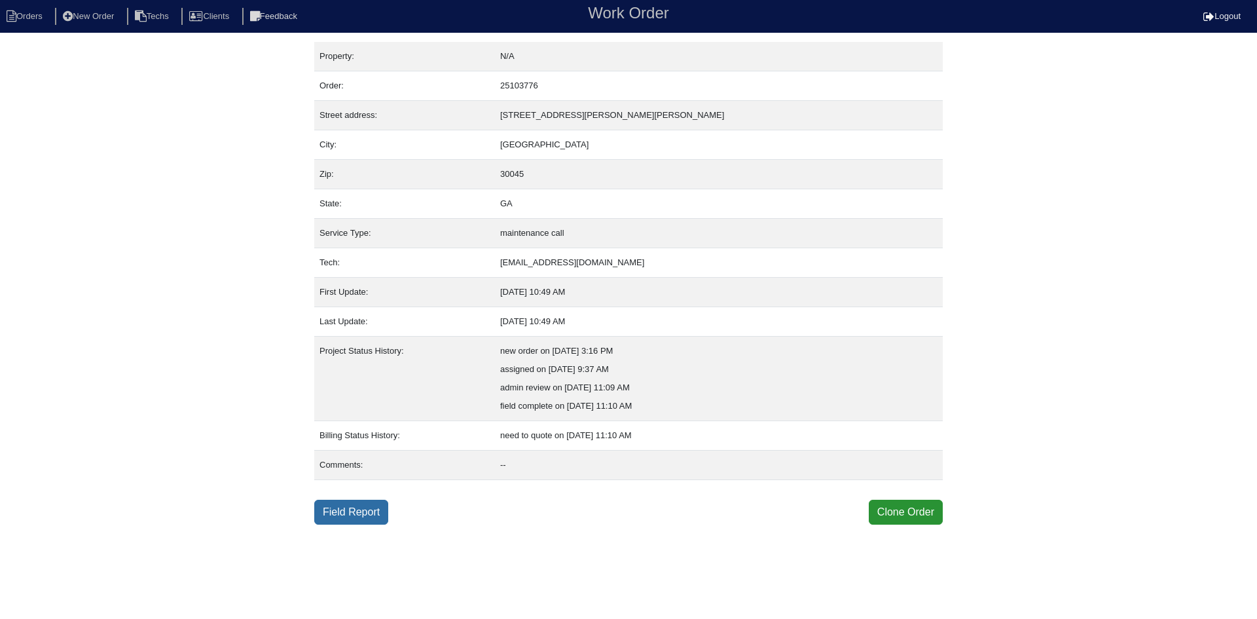
click at [358, 516] on link "Field Report" at bounding box center [351, 512] width 74 height 25
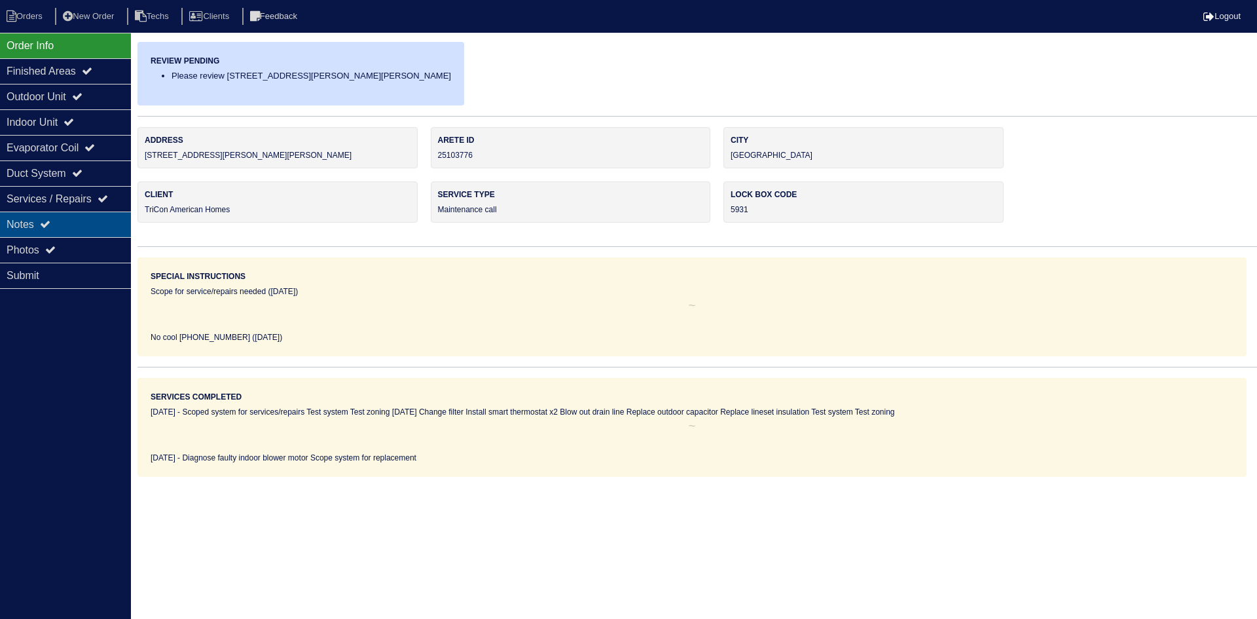
click at [86, 222] on div "Notes" at bounding box center [65, 224] width 131 height 26
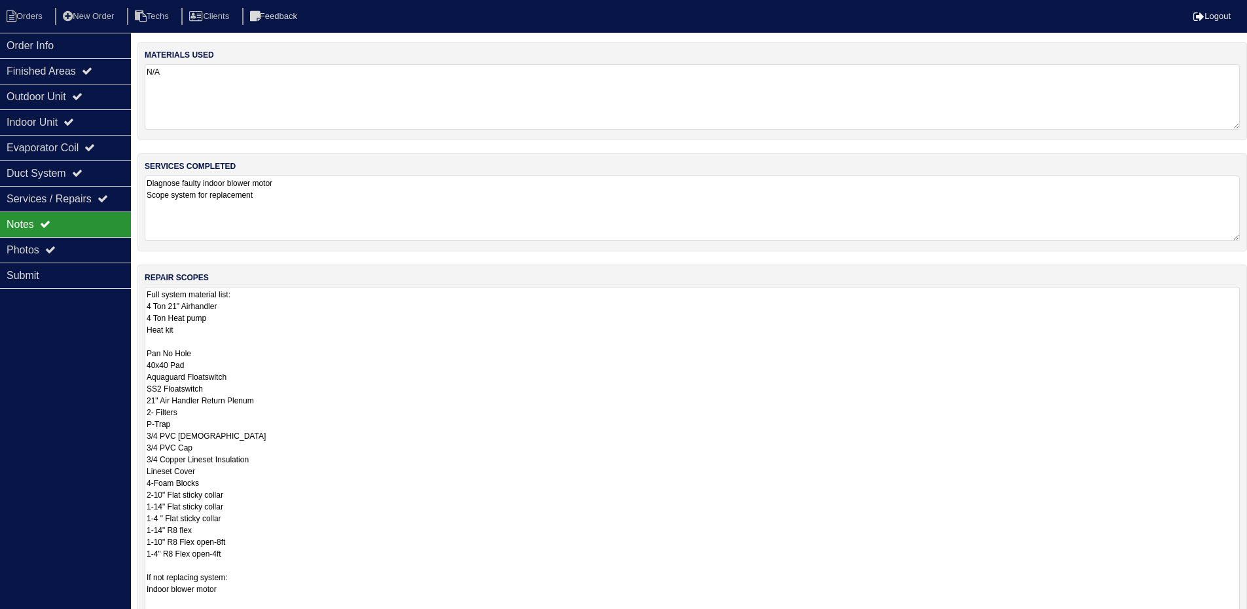
drag, startPoint x: 1248, startPoint y: 350, endPoint x: 1244, endPoint y: 601, distance: 250.8
click at [1244, 601] on div "repair scopes Full system material list: 4 Ton 21" Airhandler 4 Ton Heat pump H…" at bounding box center [692, 451] width 1110 height 373
click at [68, 48] on div "Order Info" at bounding box center [65, 46] width 131 height 26
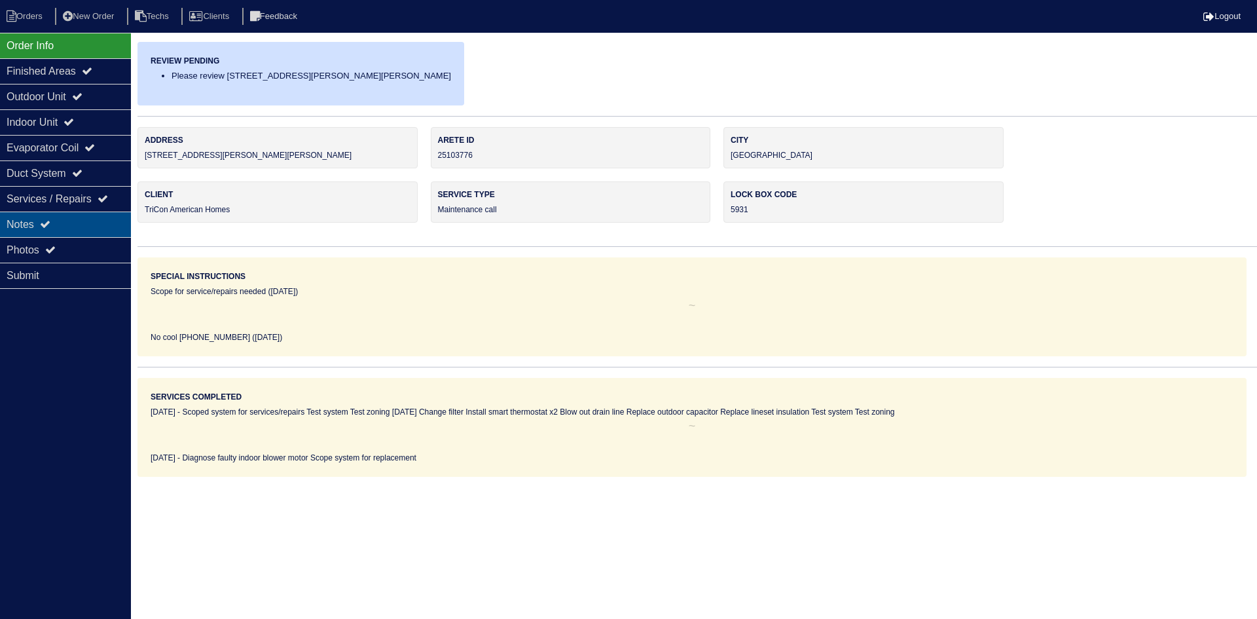
click at [62, 219] on div "Notes" at bounding box center [65, 224] width 131 height 26
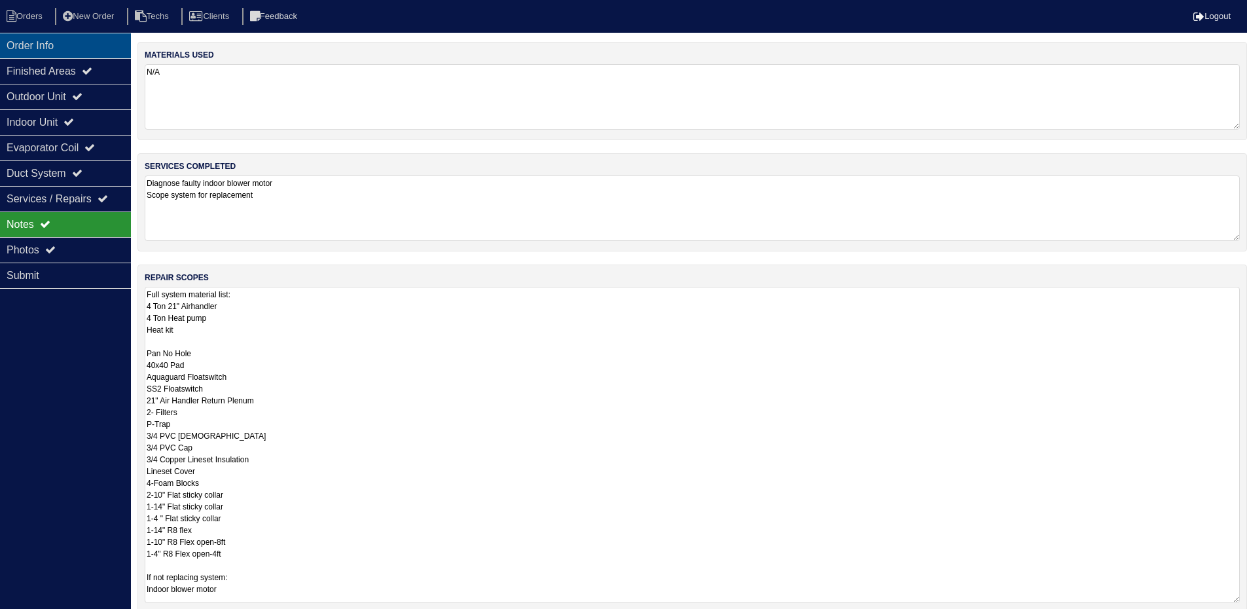
click at [80, 39] on div "Order Info" at bounding box center [65, 46] width 131 height 26
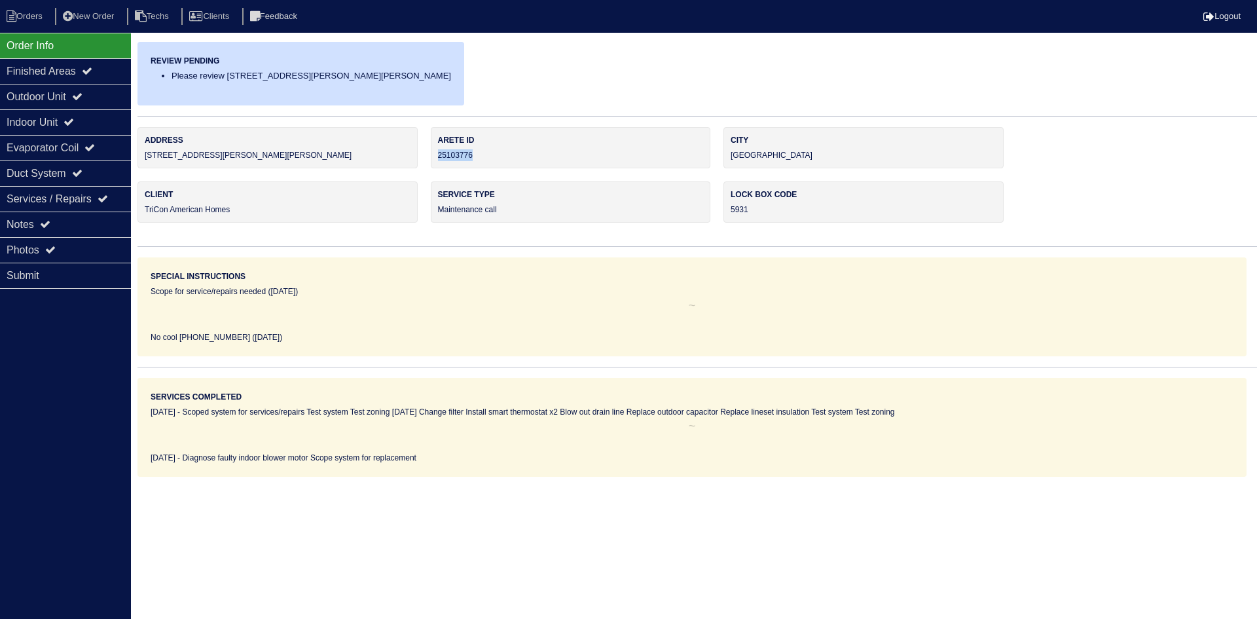
drag, startPoint x: 470, startPoint y: 155, endPoint x: 437, endPoint y: 155, distance: 33.4
click at [437, 155] on div "Arete ID 25103776" at bounding box center [571, 147] width 280 height 41
copy div "25103776"
click at [94, 221] on div "Notes" at bounding box center [65, 224] width 131 height 26
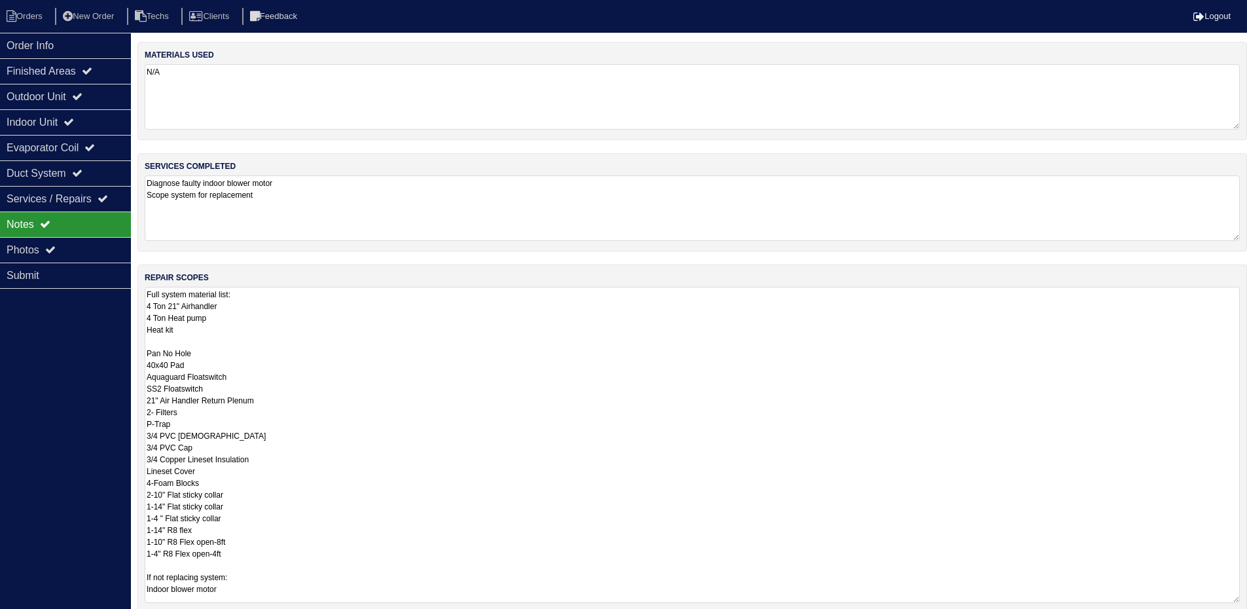
click at [425, 335] on textarea "Full system material list: 4 Ton 21" Airhandler 4 Ton Heat pump Heat kit Pan No…" at bounding box center [692, 445] width 1095 height 316
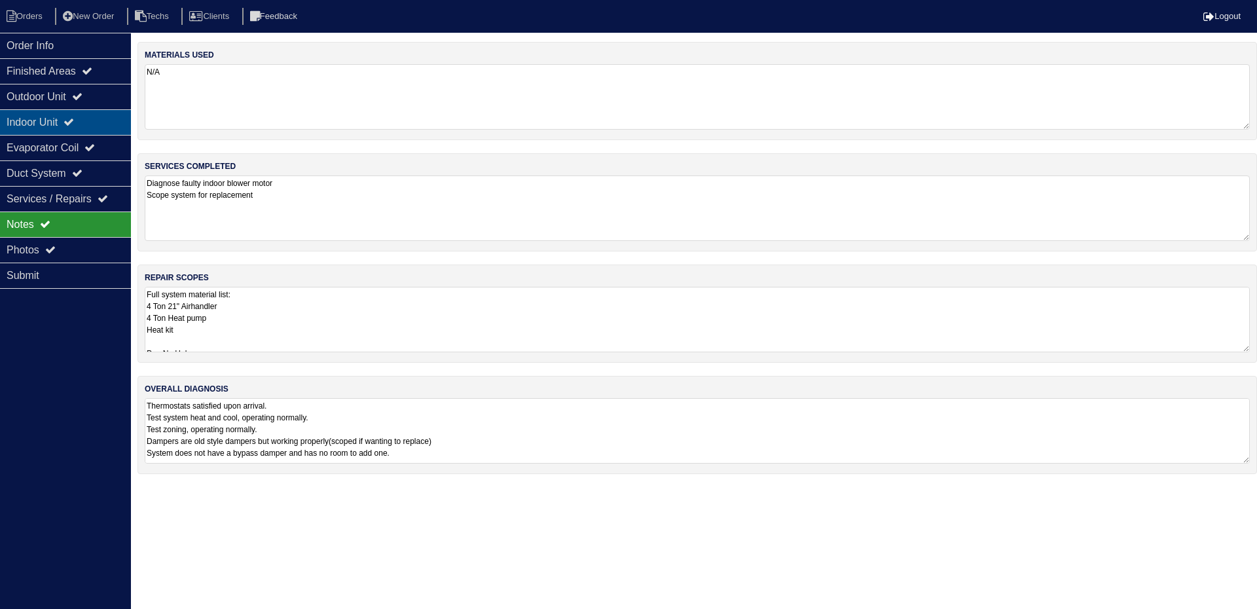
drag, startPoint x: 98, startPoint y: 95, endPoint x: 96, endPoint y: 116, distance: 21.1
click at [98, 95] on div "Outdoor Unit" at bounding box center [65, 97] width 131 height 26
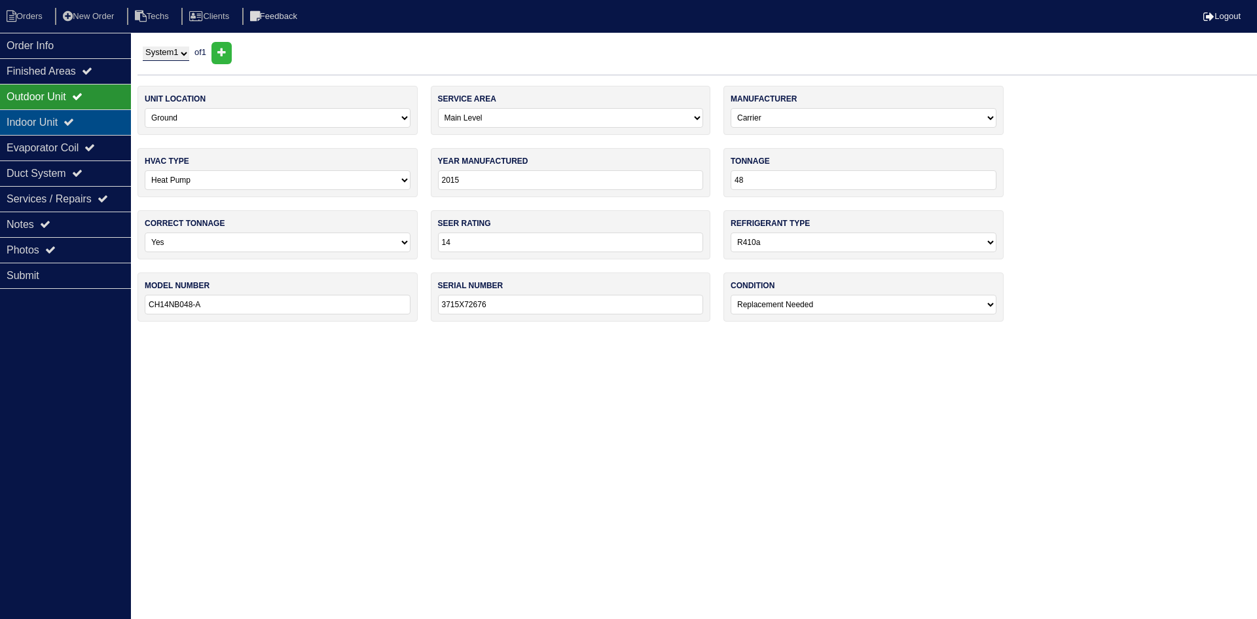
click at [96, 117] on div "Indoor Unit" at bounding box center [65, 122] width 131 height 26
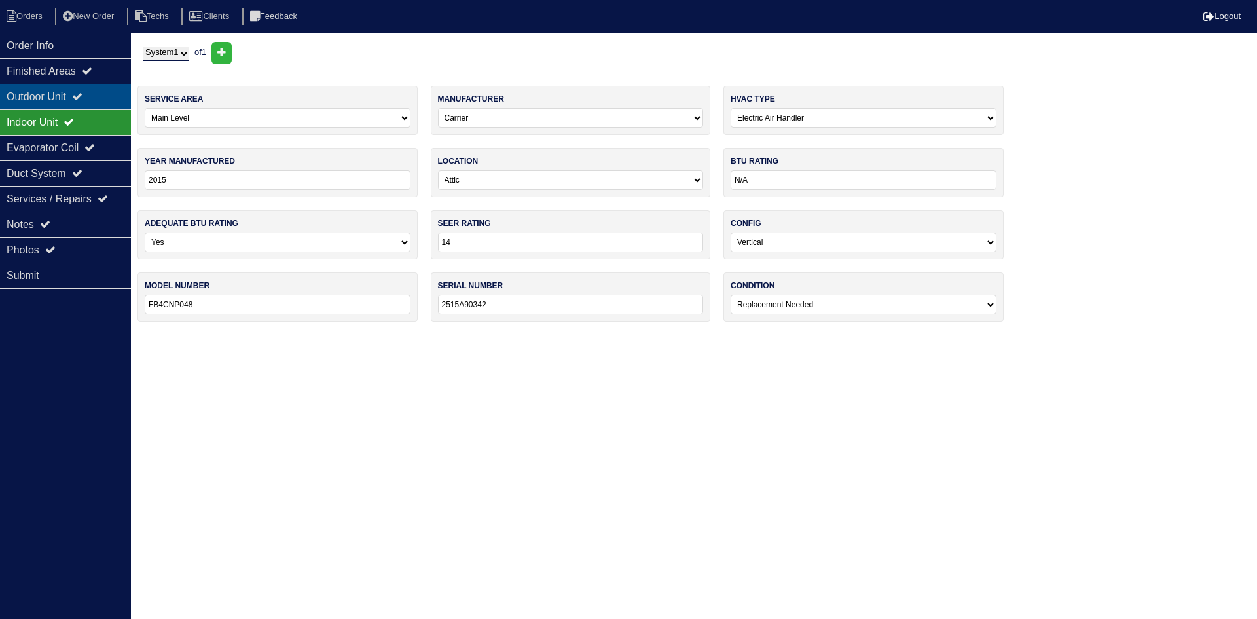
click at [94, 99] on div "Outdoor Unit" at bounding box center [65, 97] width 131 height 26
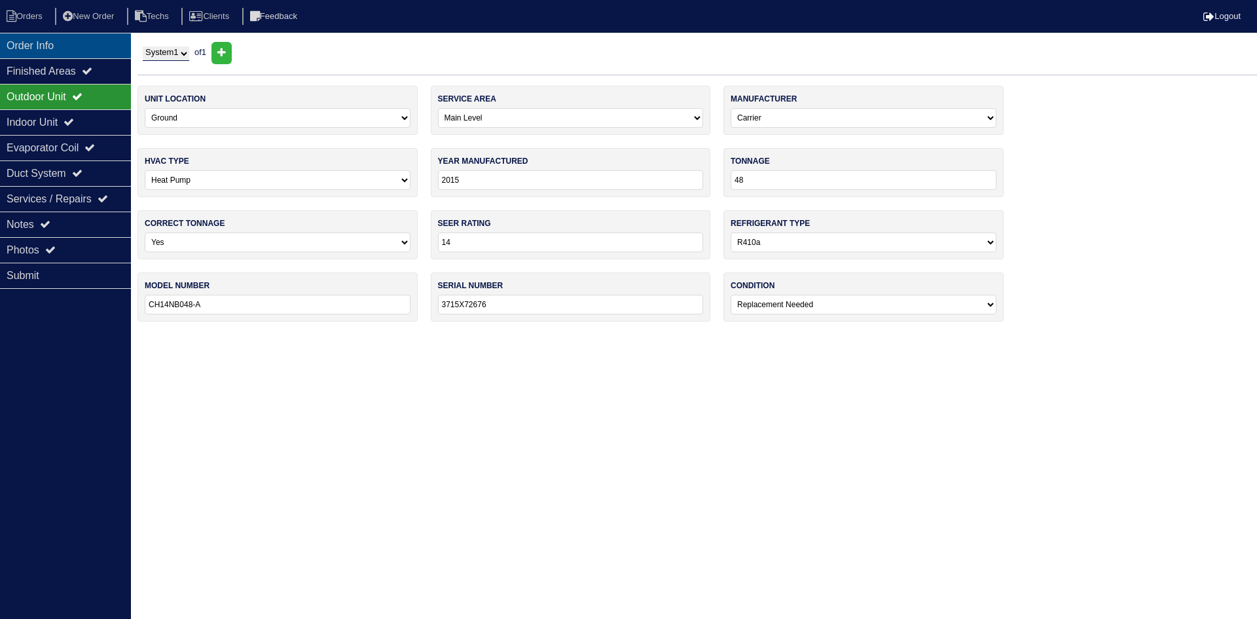
click at [57, 45] on div "Order Info" at bounding box center [65, 46] width 131 height 26
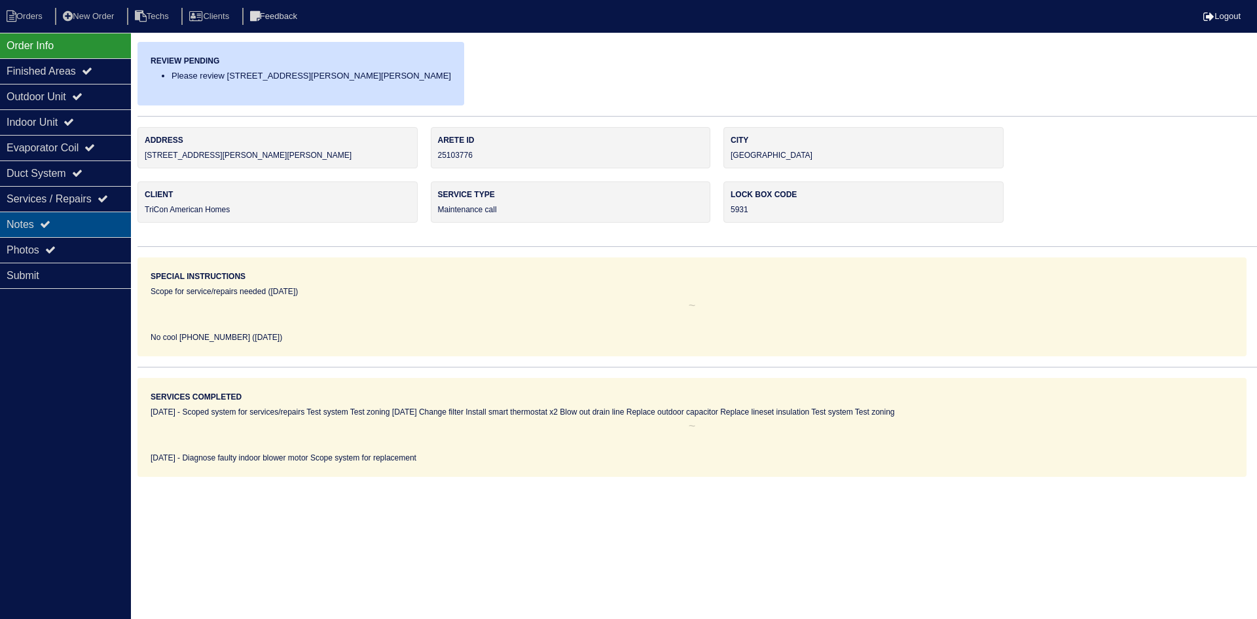
click at [73, 221] on div "Notes" at bounding box center [65, 224] width 131 height 26
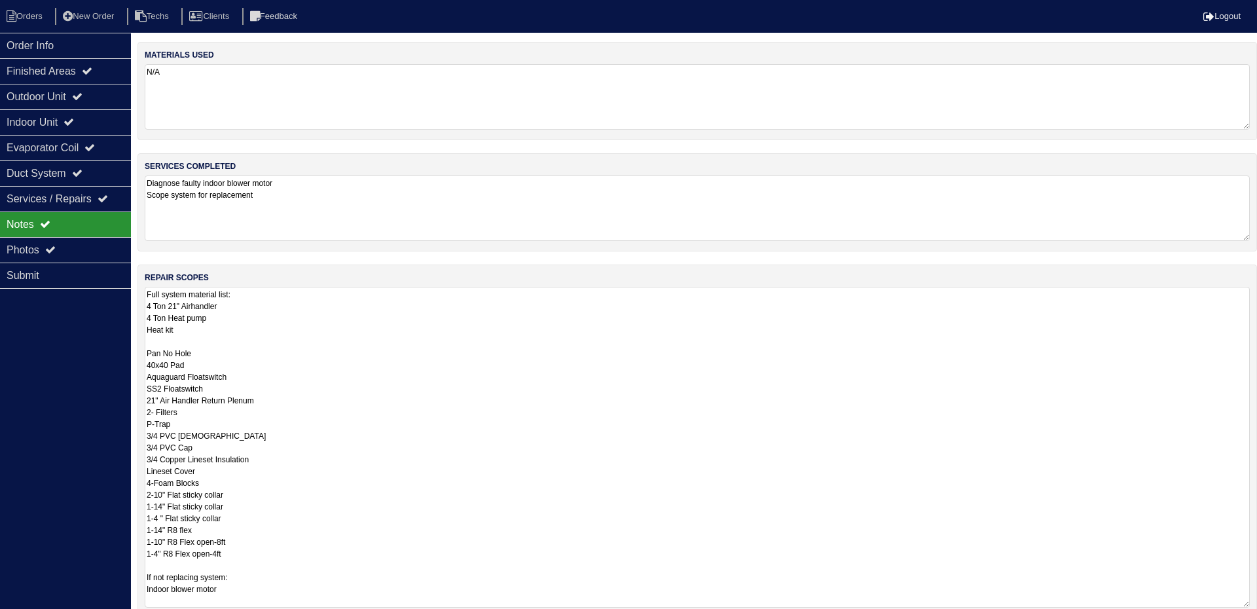
click at [304, 296] on textarea "Full system material list: 4 Ton 21" Airhandler 4 Ton Heat pump Heat kit Pan No…" at bounding box center [697, 447] width 1105 height 321
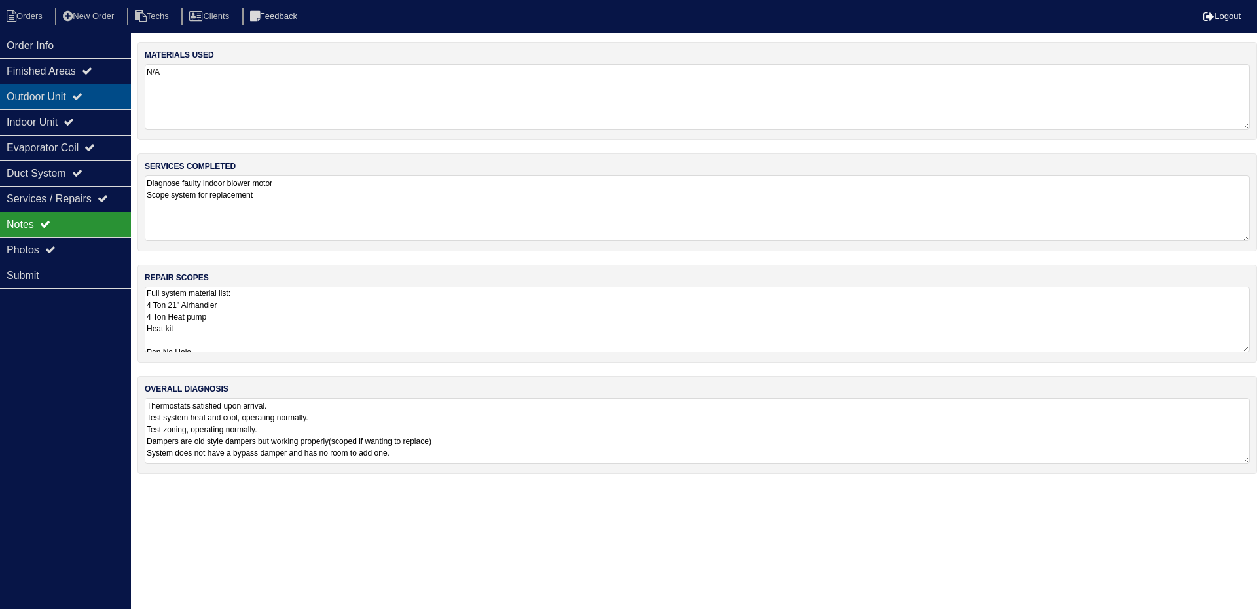
click at [82, 99] on icon at bounding box center [77, 96] width 10 height 10
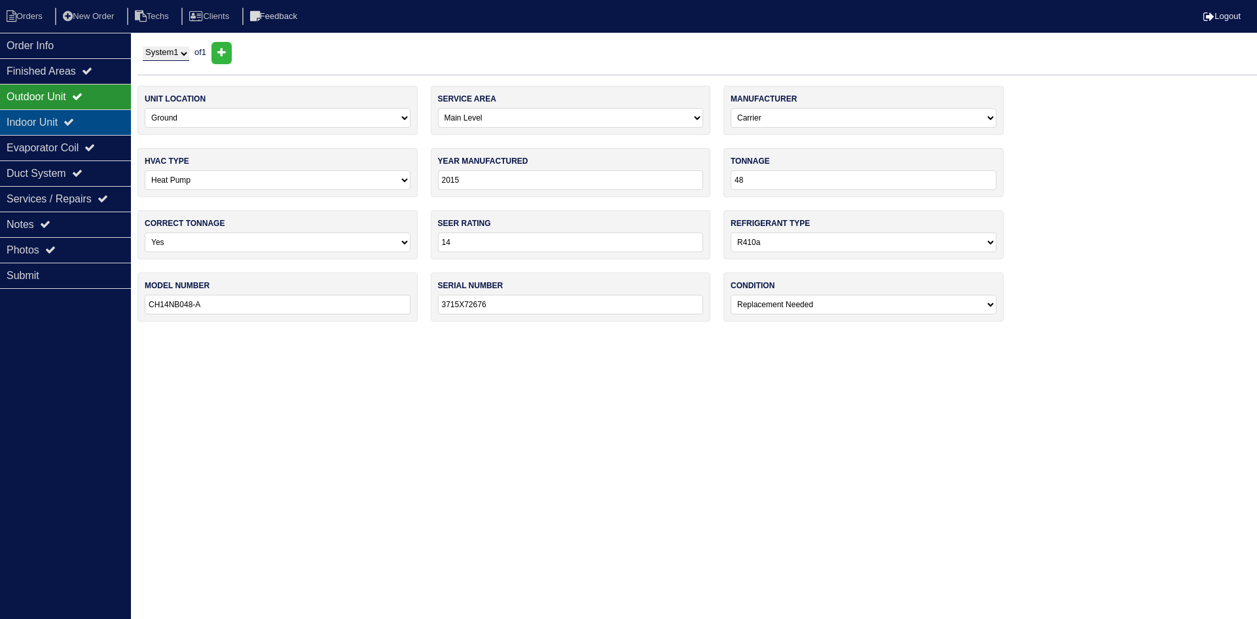
click at [86, 118] on div "Indoor Unit" at bounding box center [65, 122] width 131 height 26
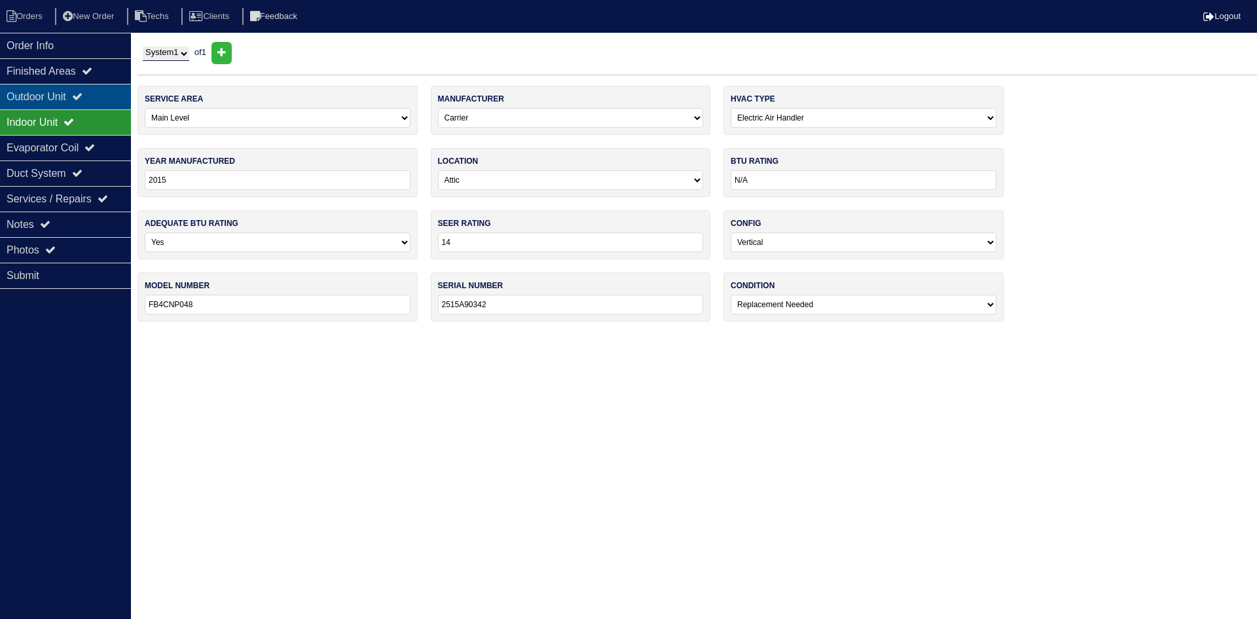
click at [82, 92] on icon at bounding box center [77, 96] width 10 height 10
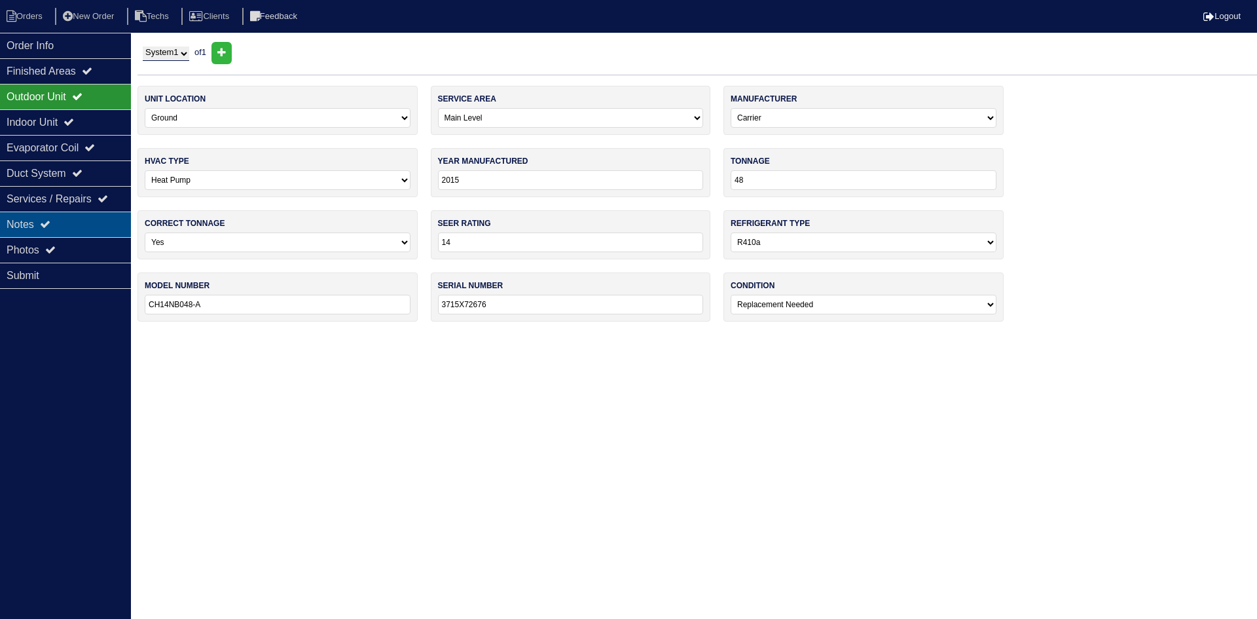
click at [78, 221] on div "Notes" at bounding box center [65, 224] width 131 height 26
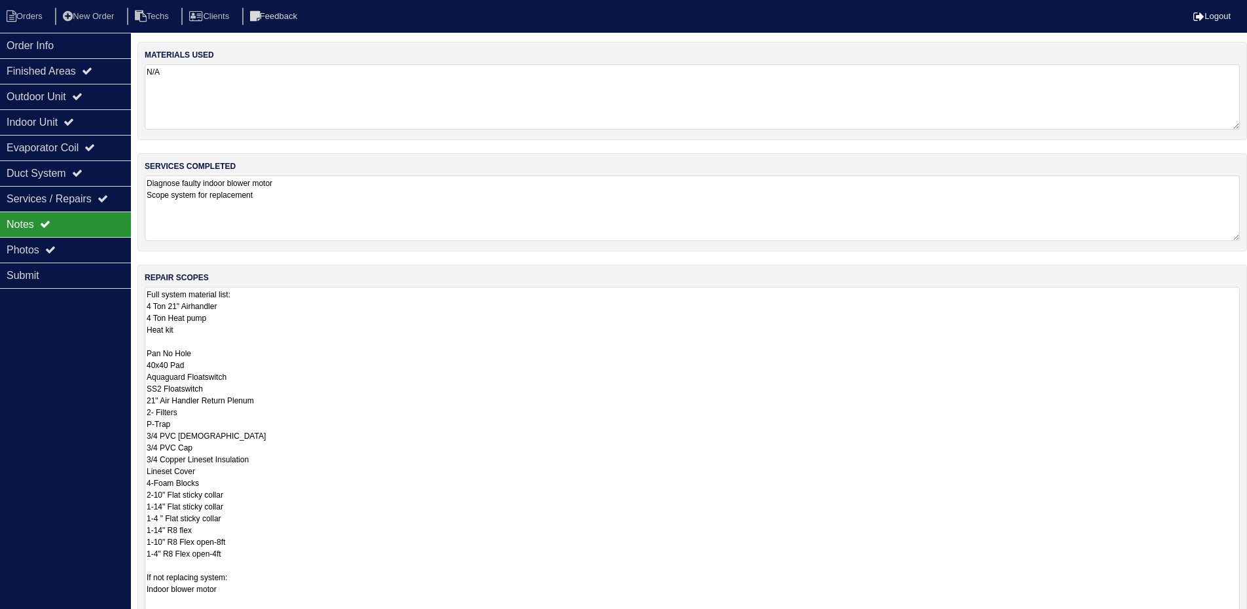
drag, startPoint x: 1243, startPoint y: 346, endPoint x: 1232, endPoint y: 638, distance: 291.6
click at [1232, 618] on html "Orders New Order Techs Clients Feedback Logout Orders New Order Users Clients M…" at bounding box center [623, 389] width 1247 height 778
drag, startPoint x: 65, startPoint y: 255, endPoint x: 107, endPoint y: 264, distance: 43.4
click at [65, 255] on div "Photos" at bounding box center [65, 250] width 131 height 26
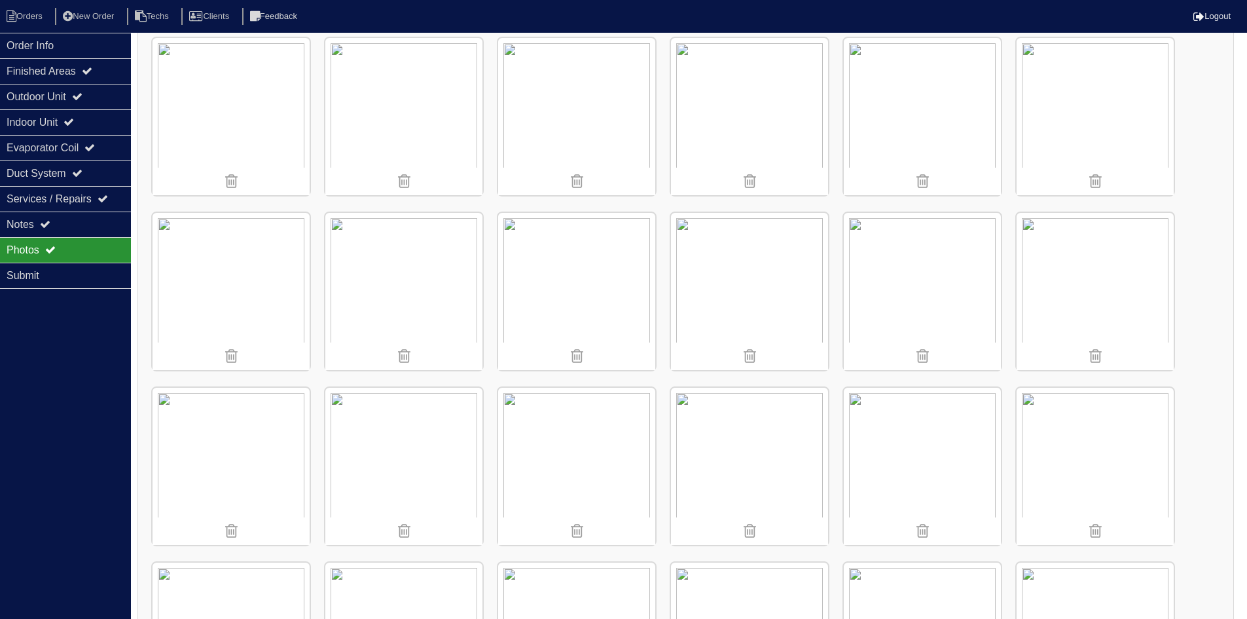
scroll to position [350, 0]
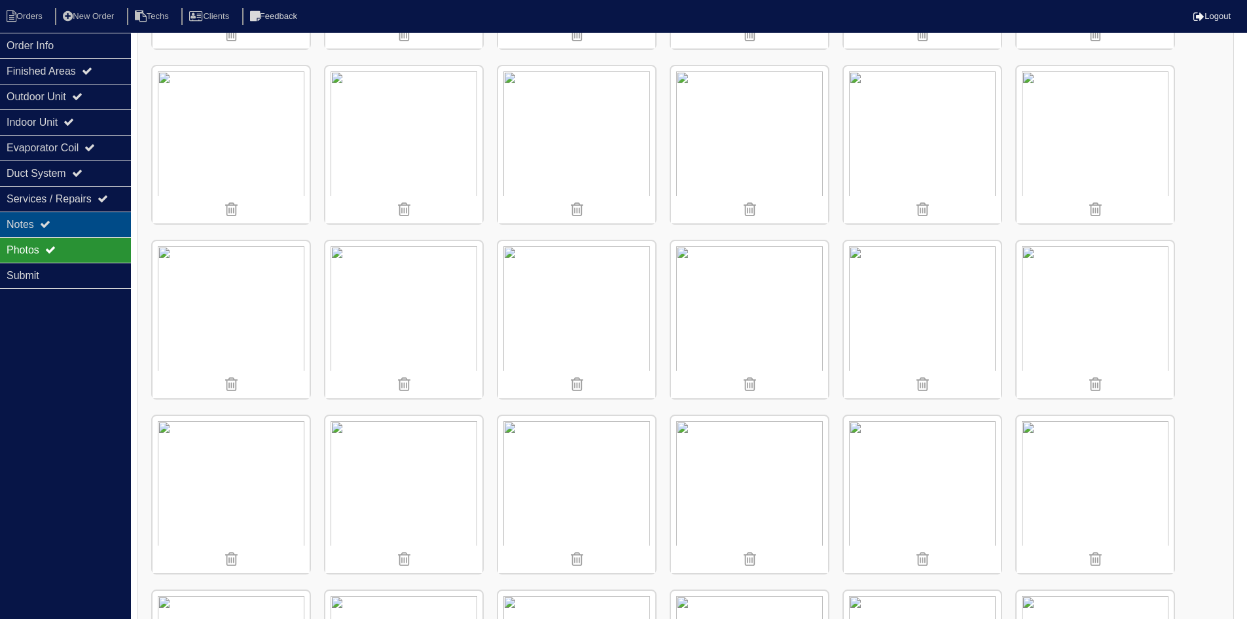
click at [89, 218] on div "Notes" at bounding box center [65, 224] width 131 height 26
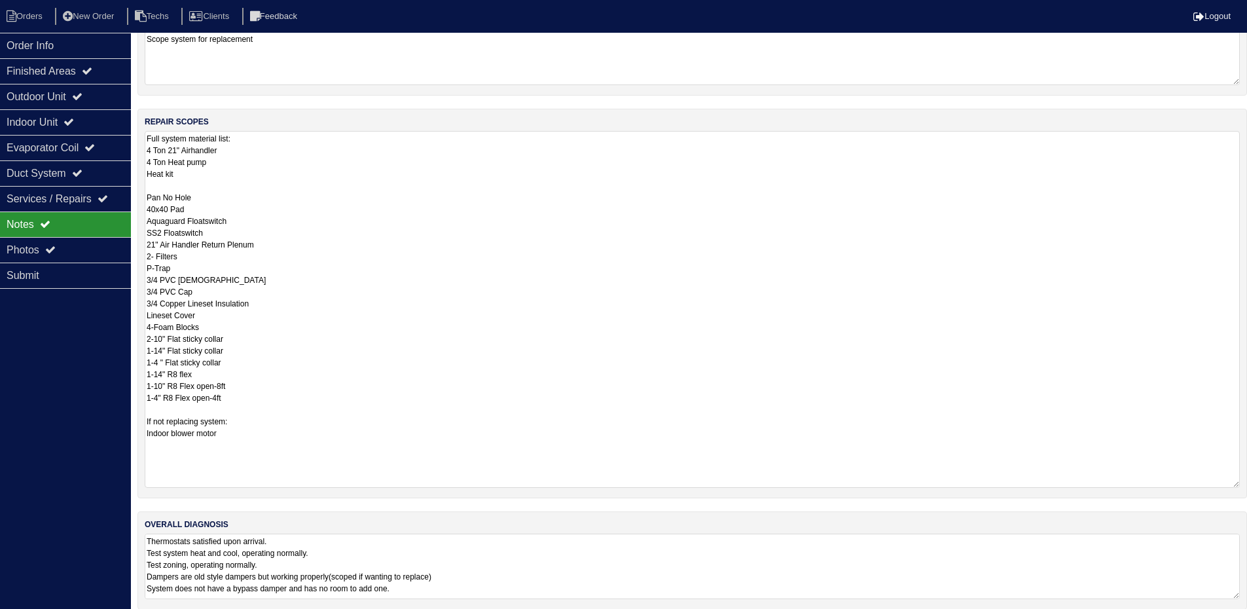
scroll to position [170, 0]
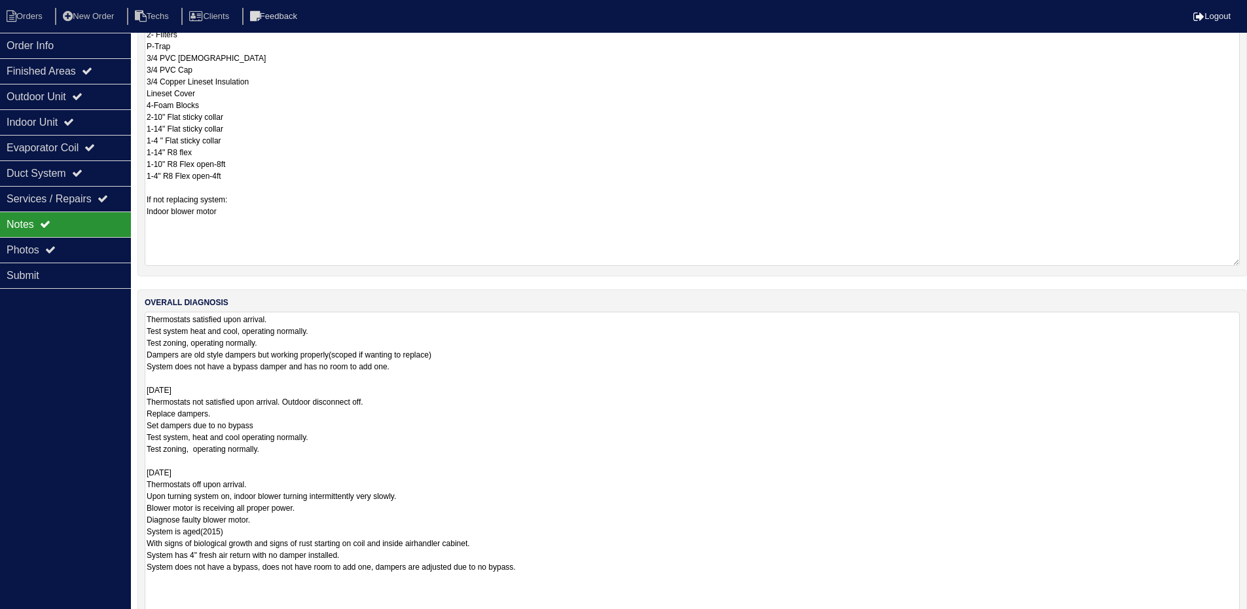
drag, startPoint x: 1237, startPoint y: 582, endPoint x: 1222, endPoint y: 649, distance: 69.0
click at [1222, 618] on html "Orders New Order Techs Clients Feedback Logout Orders New Order Users Clients M…" at bounding box center [623, 146] width 1247 height 1049
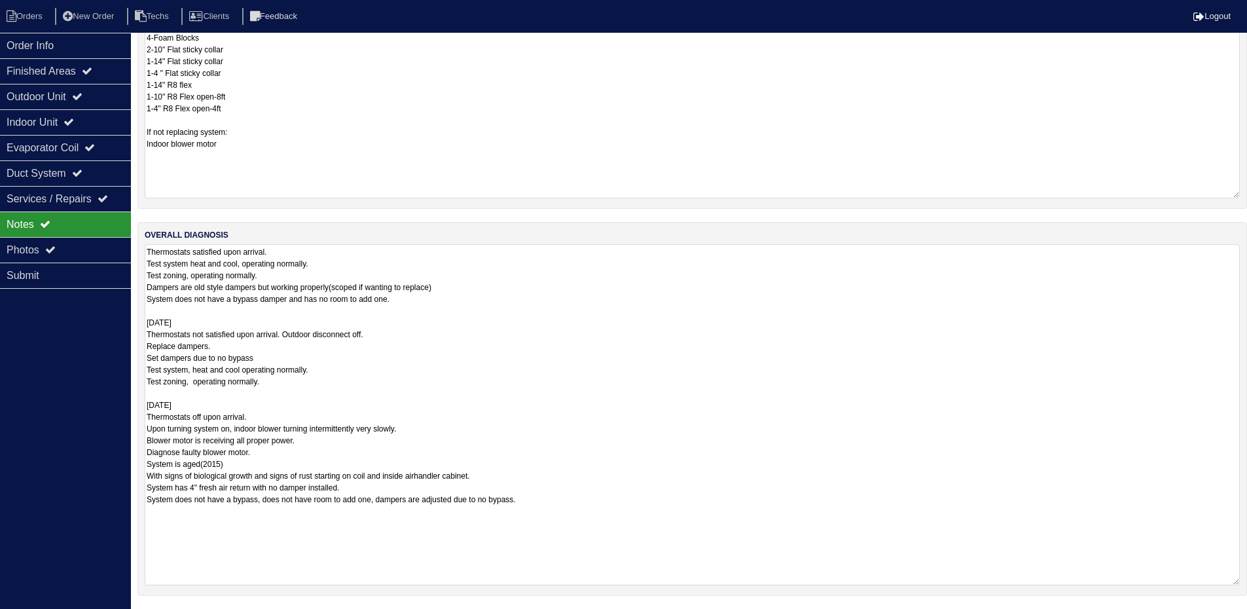
click at [1027, 177] on textarea "Full system material list: 4 Ton 21" Airhandler 4 Ton Heat pump Heat kit Pan No…" at bounding box center [692, 20] width 1095 height 357
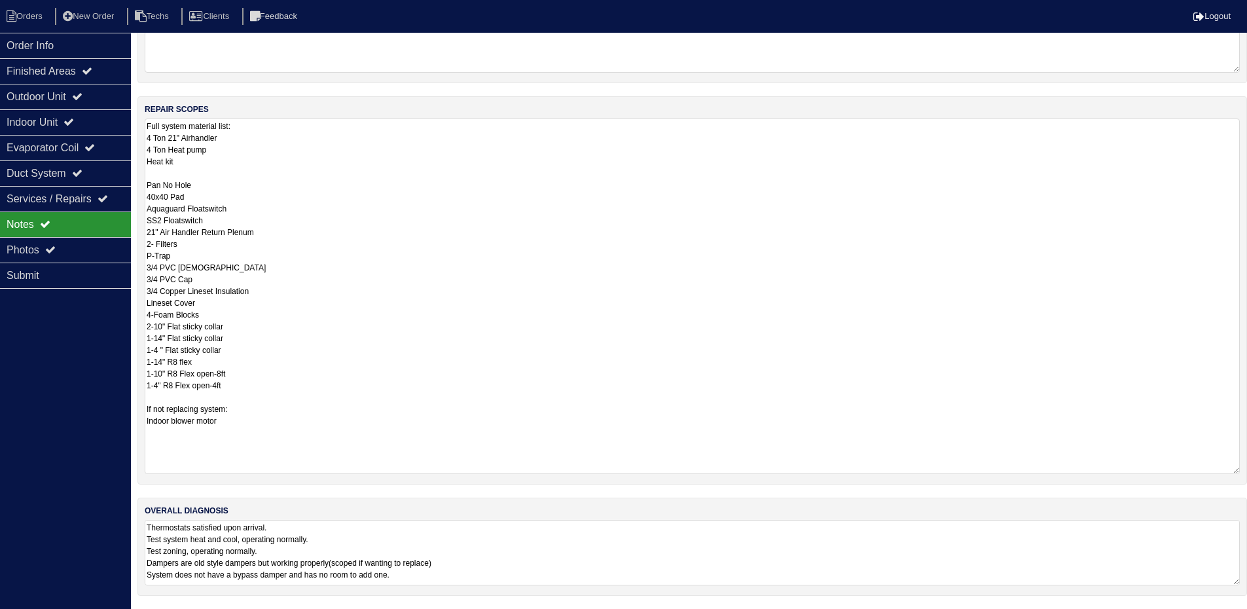
scroll to position [168, 0]
drag, startPoint x: 1234, startPoint y: 583, endPoint x: 1233, endPoint y: 649, distance: 66.8
click at [1233, 618] on html "Orders New Order Techs Clients Feedback Logout Orders New Order Users Clients M…" at bounding box center [623, 244] width 1247 height 824
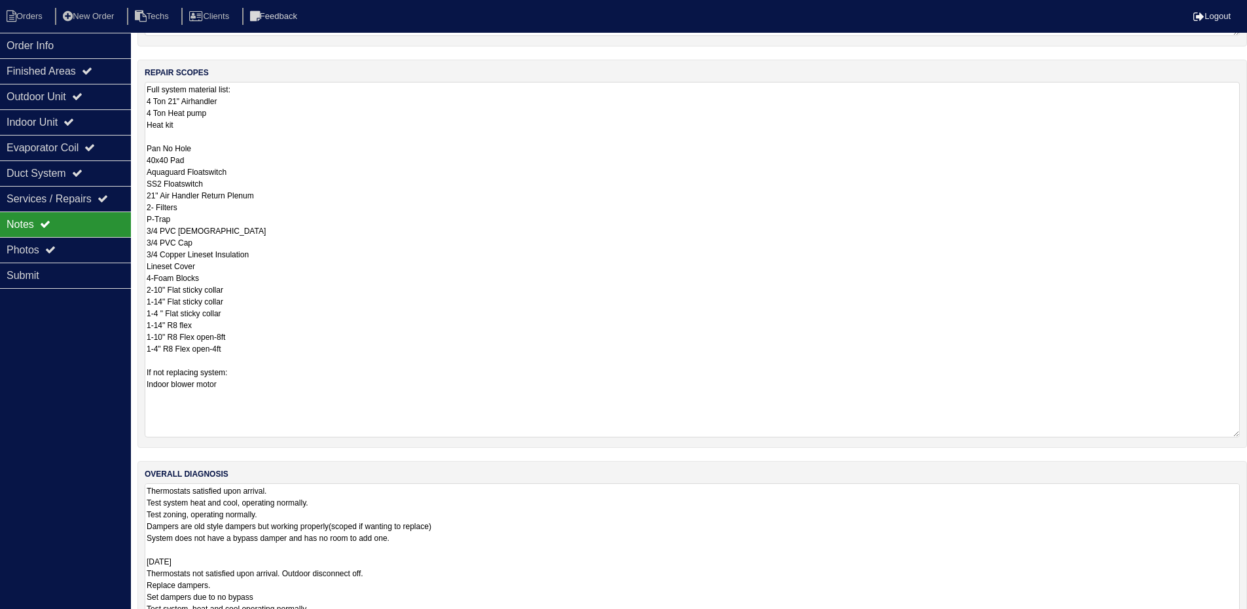
scroll to position [235, 0]
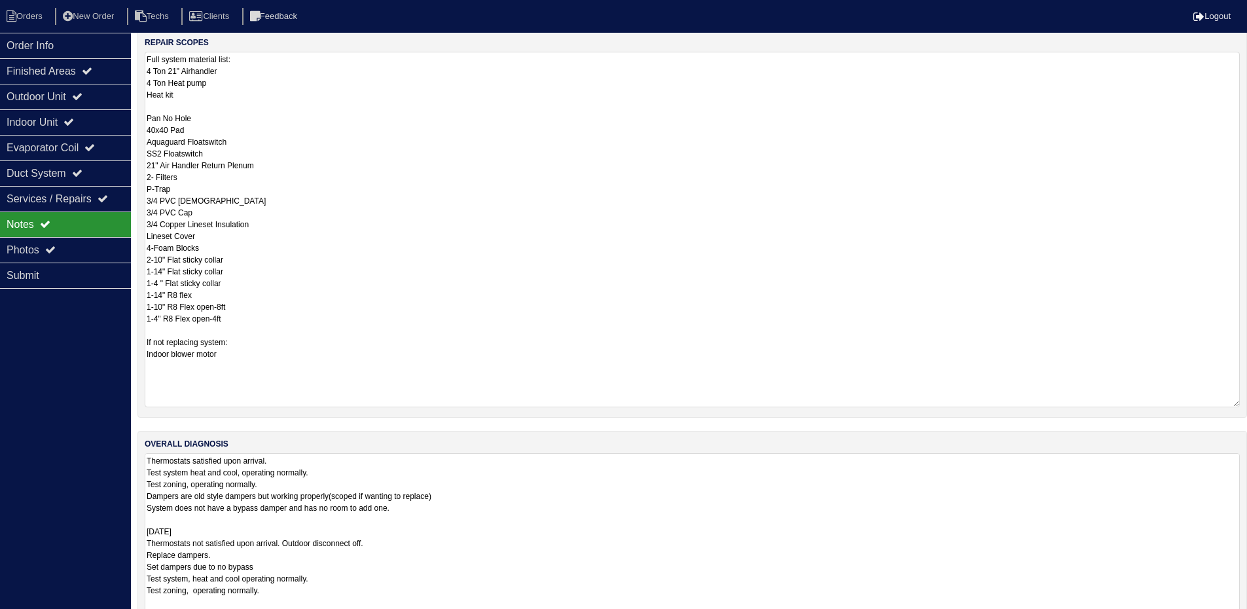
drag, startPoint x: 1235, startPoint y: 580, endPoint x: 1228, endPoint y: 649, distance: 69.8
click at [1228, 618] on html "Orders New Order Techs Clients Feedback Logout Orders New Order Users Clients M…" at bounding box center [623, 221] width 1247 height 913
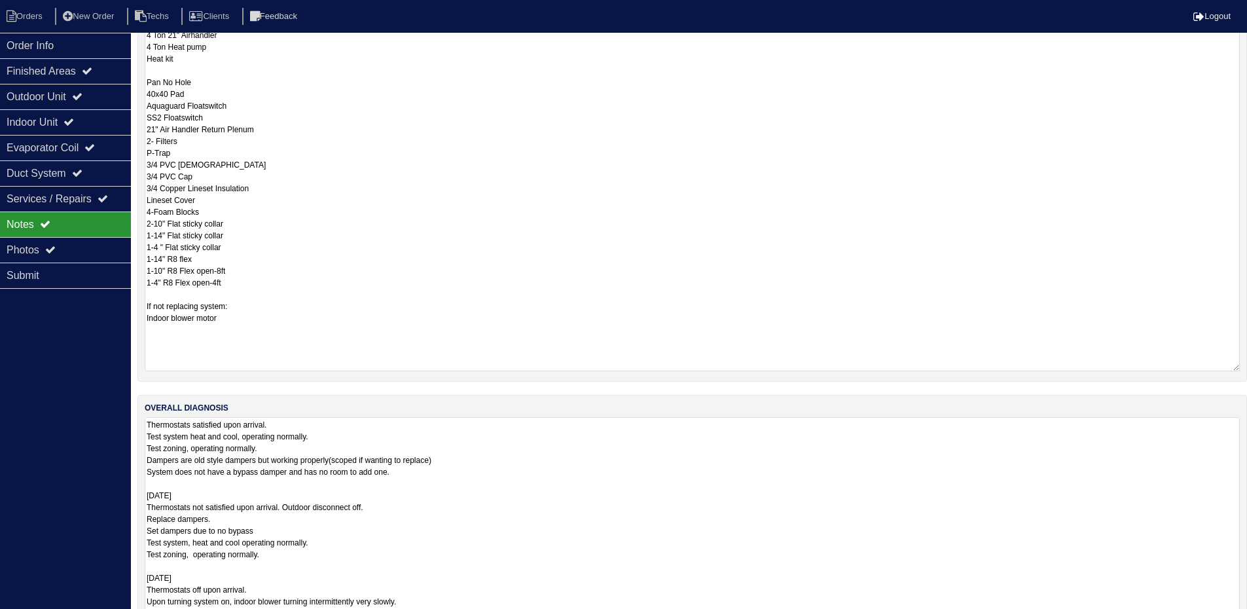
scroll to position [304, 0]
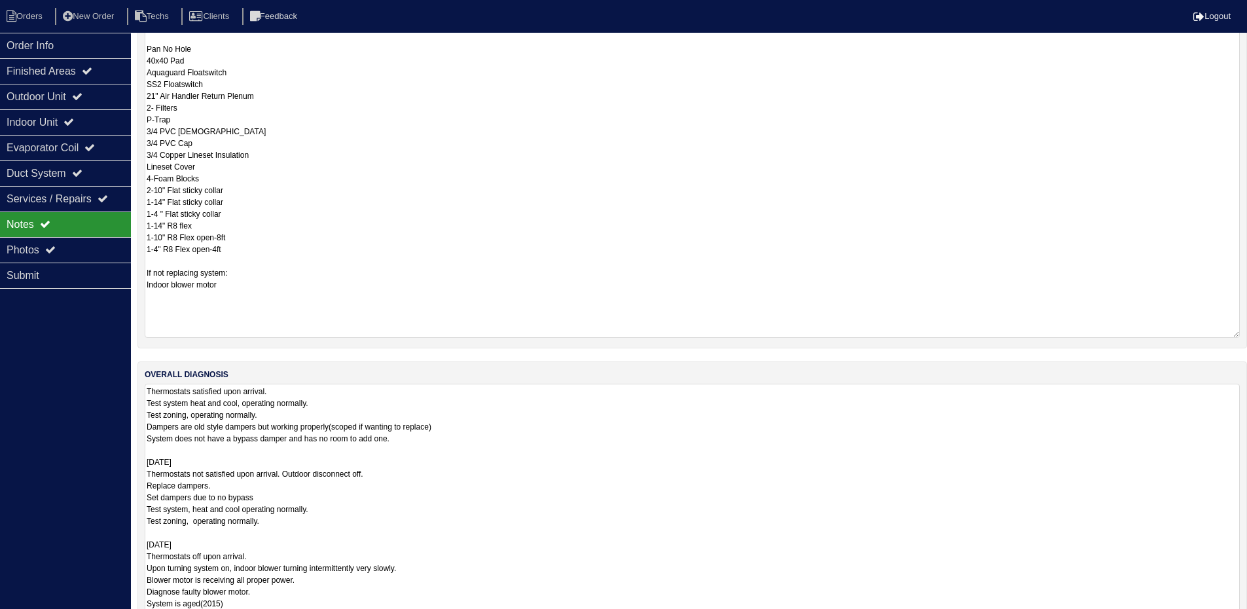
drag, startPoint x: 1235, startPoint y: 583, endPoint x: 1230, endPoint y: 649, distance: 67.0
click at [1230, 618] on html "Orders New Order Techs Clients Feedback Logout Orders New Order Users Clients M…" at bounding box center [623, 186] width 1247 height 980
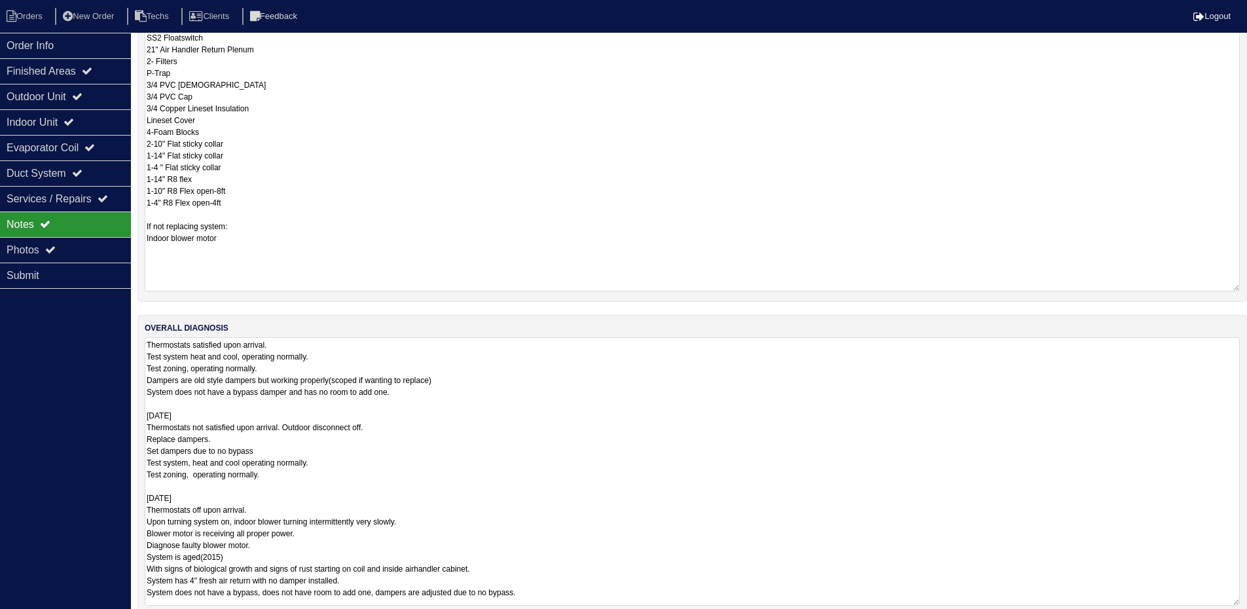
scroll to position [371, 0]
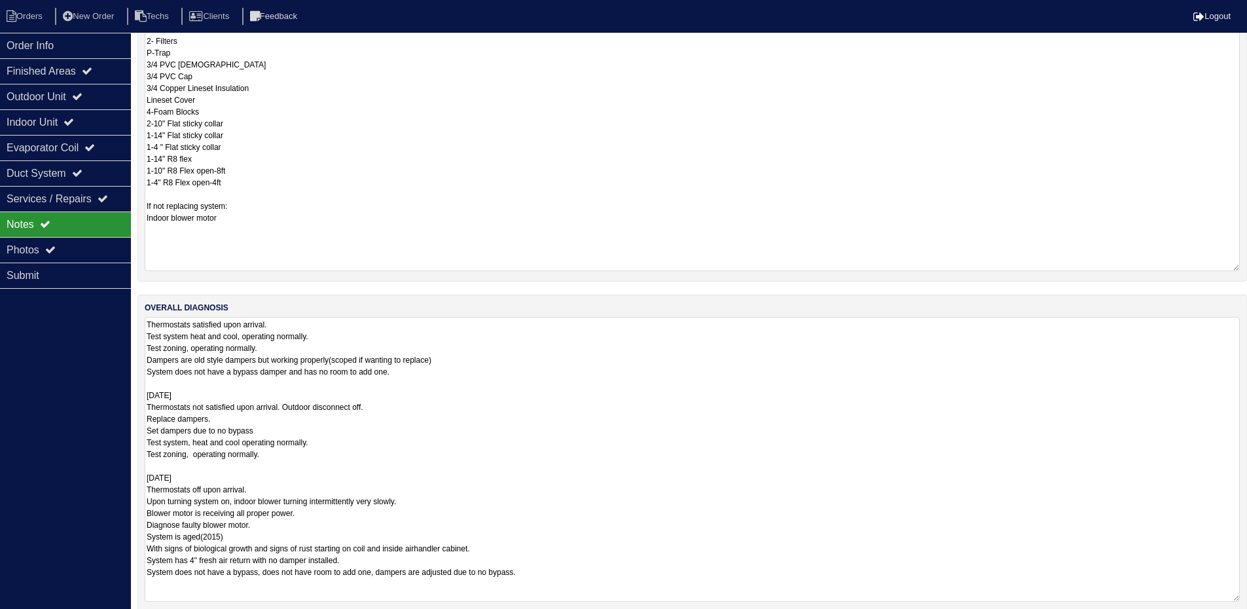
drag, startPoint x: 1234, startPoint y: 597, endPoint x: 1228, endPoint y: 649, distance: 52.6
click at [1228, 618] on html "Orders New Order Techs Clients Feedback Logout Orders New Order Users Clients M…" at bounding box center [623, 127] width 1247 height 997
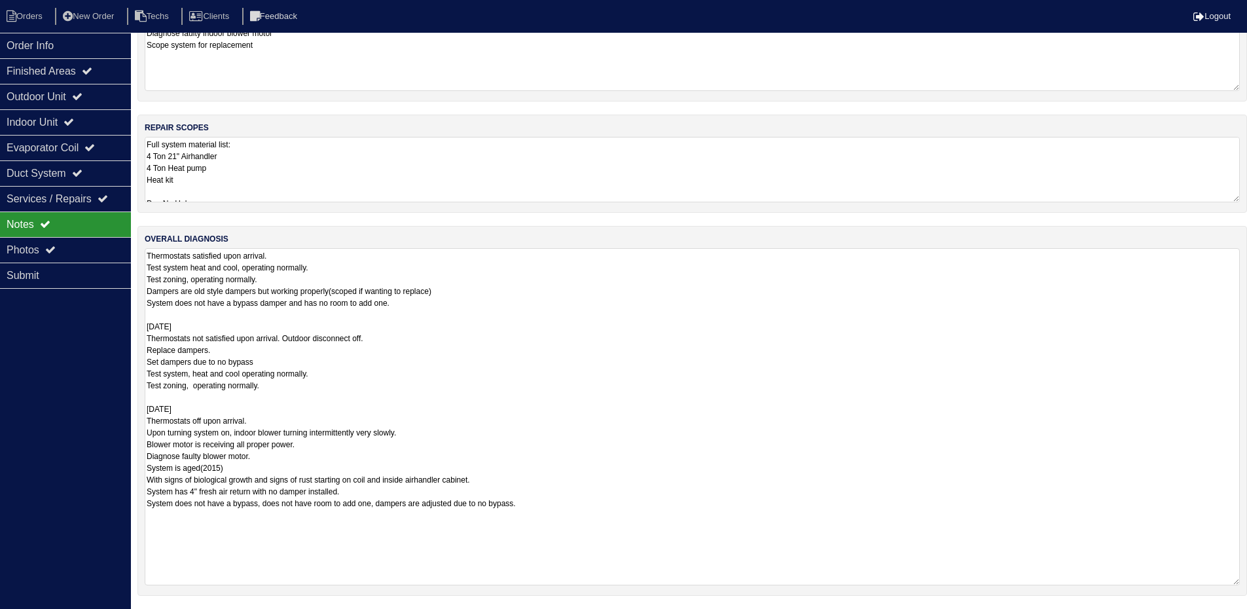
scroll to position [150, 0]
drag, startPoint x: 325, startPoint y: 161, endPoint x: 316, endPoint y: 164, distance: 9.7
click at [325, 161] on textarea "Full system material list: 4 Ton 21" Airhandler 4 Ton Heat pump Heat kit Pan No…" at bounding box center [692, 169] width 1095 height 65
click at [100, 361] on div "Order Info Finished Areas Outdoor Unit Indoor Unit Evaporator Coil Duct System …" at bounding box center [65, 337] width 131 height 609
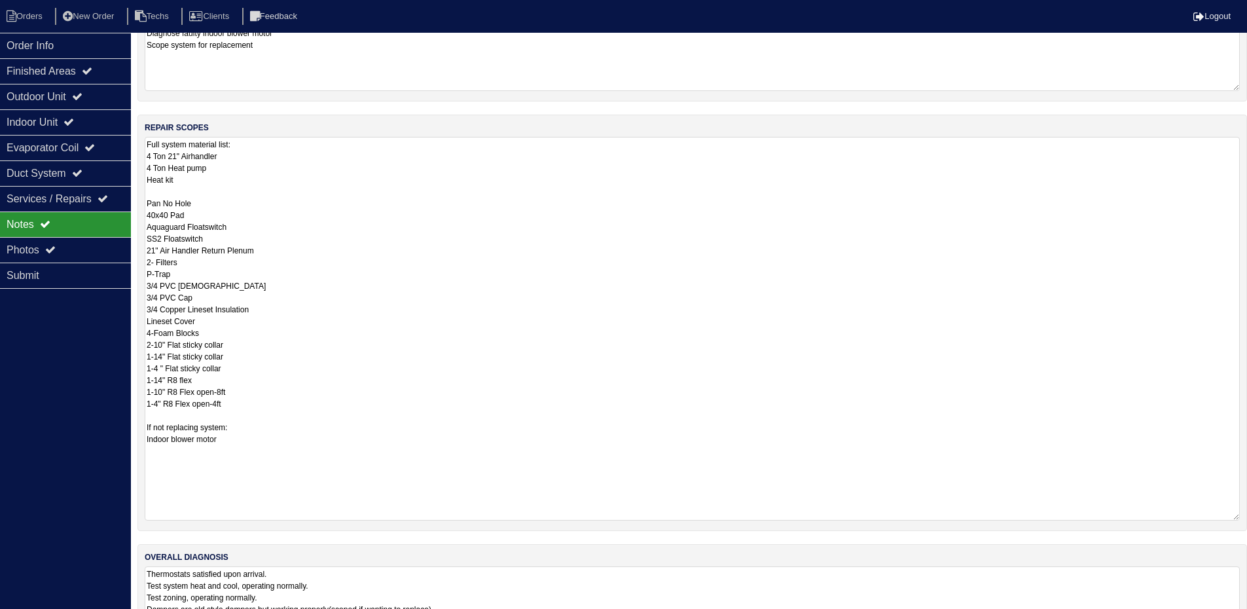
drag, startPoint x: 1234, startPoint y: 196, endPoint x: 1215, endPoint y: 514, distance: 318.8
click at [1215, 514] on textarea "Full system material list: 4 Ton 21" Airhandler 4 Ton Heat pump Heat kit Pan No…" at bounding box center [692, 329] width 1095 height 384
click at [148, 180] on textarea "Full system material list: 4 Ton 21" Airhandler 4 Ton Heat pump Heat kit Pan No…" at bounding box center [692, 329] width 1095 height 384
type textarea "Full system material list: 4 Ton 21" Airhandler 4 Ton Heat pump 10kw Heat kit P…"
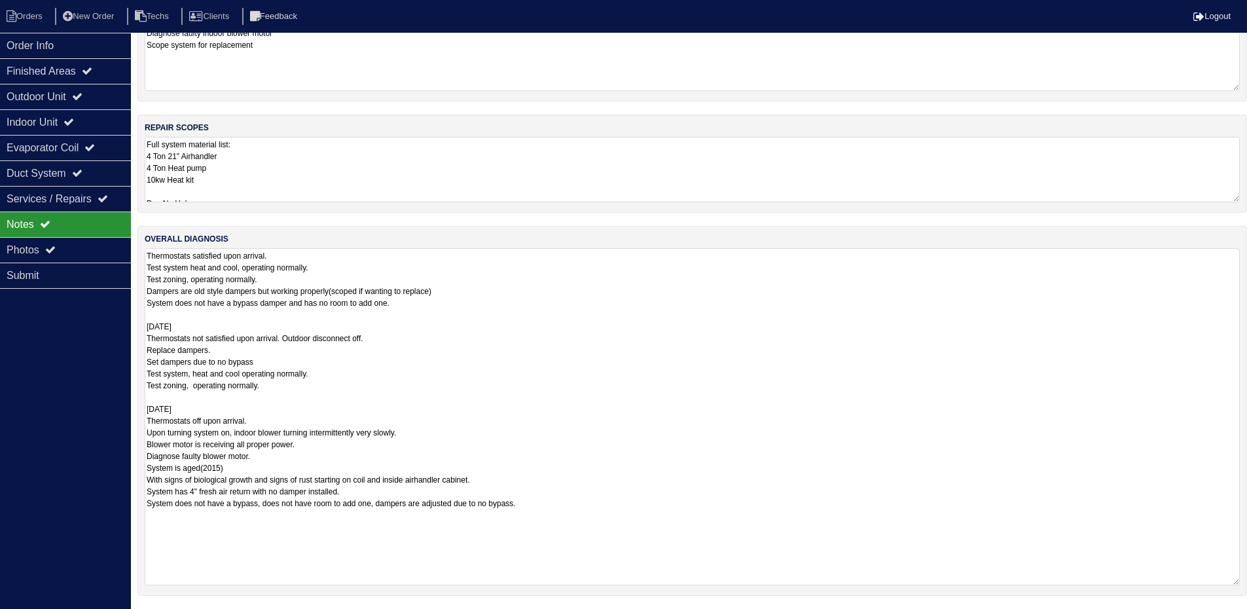
click at [82, 335] on div "Order Info Finished Areas Outdoor Unit Indoor Unit Evaporator Coil Duct System …" at bounding box center [65, 337] width 131 height 609
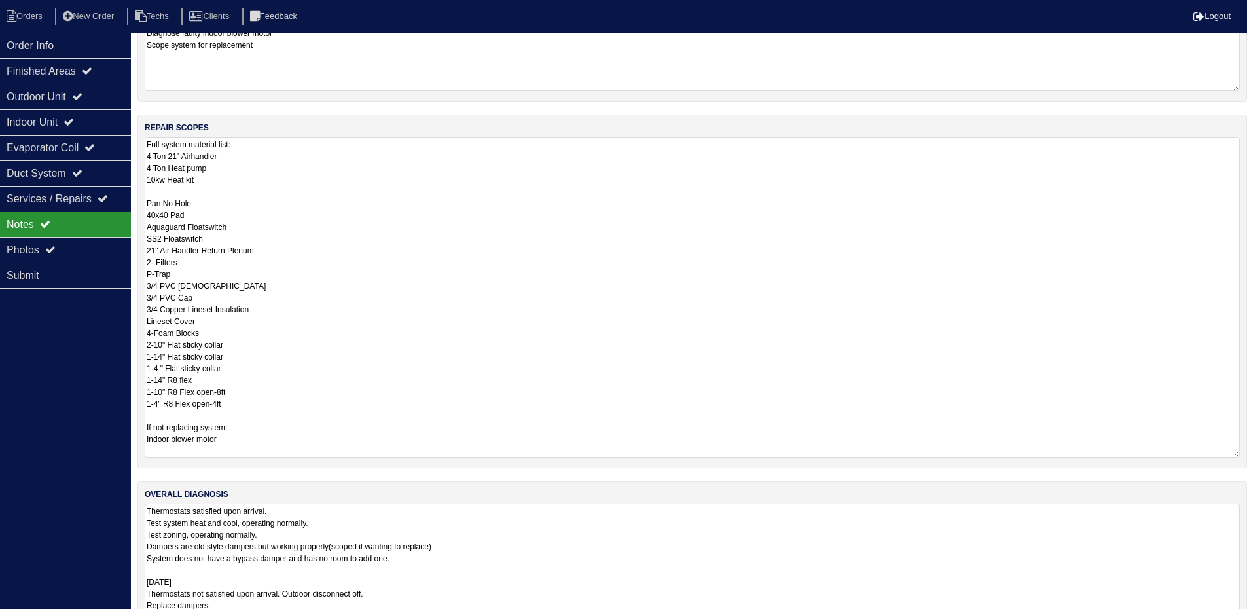
drag, startPoint x: 184, startPoint y: 177, endPoint x: 144, endPoint y: 154, distance: 46.4
click at [144, 154] on div "repair scopes Full system material list: 4 Ton 21" Airhandler 4 Ton Heat pump 1…" at bounding box center [692, 292] width 1110 height 354
click at [25, 11] on li "Orders" at bounding box center [26, 17] width 53 height 18
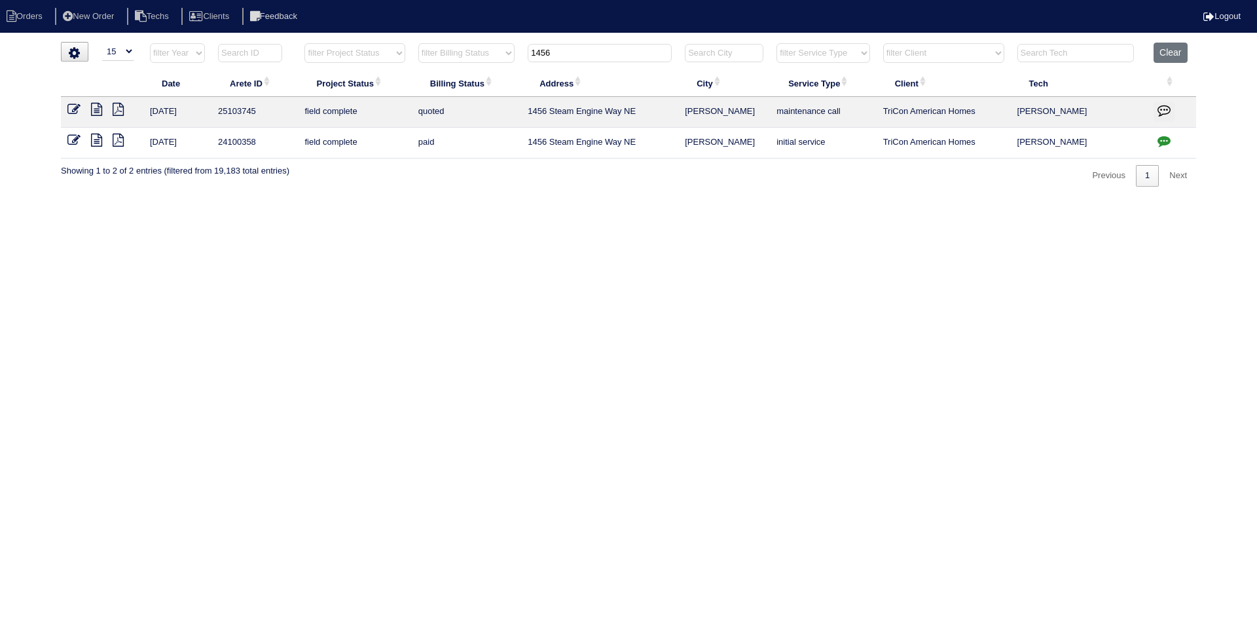
select select "15"
drag, startPoint x: 562, startPoint y: 56, endPoint x: 528, endPoint y: 53, distance: 34.1
click at [528, 53] on th "1456" at bounding box center [599, 56] width 157 height 27
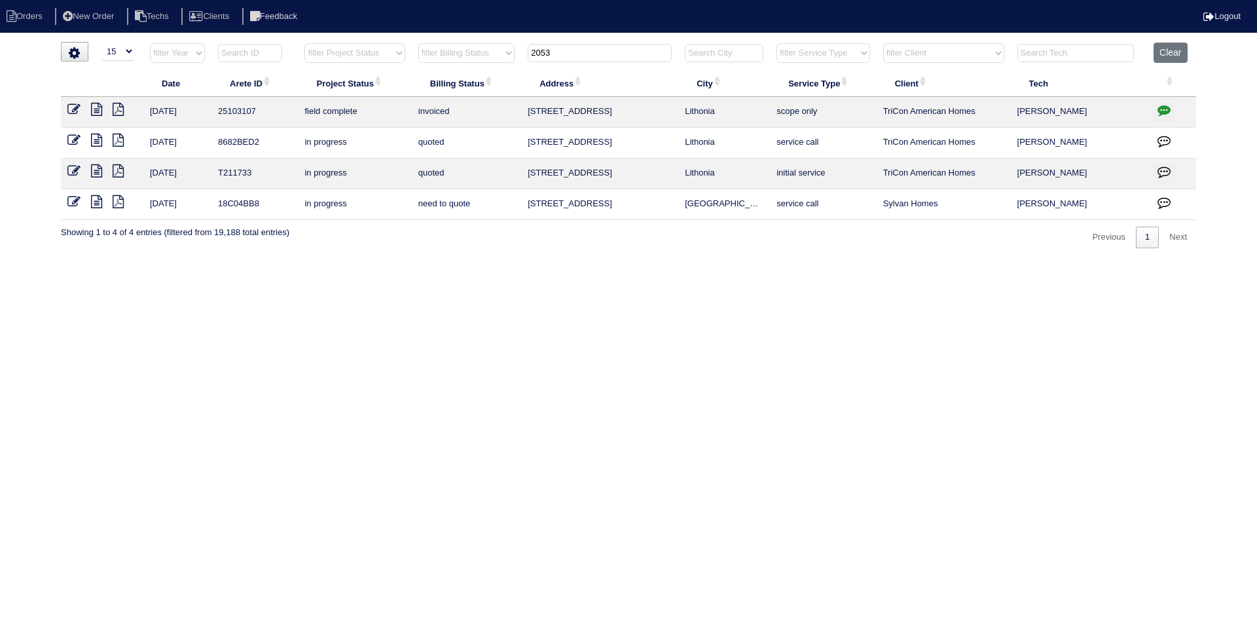
type input "2053"
click at [94, 111] on icon at bounding box center [96, 109] width 11 height 13
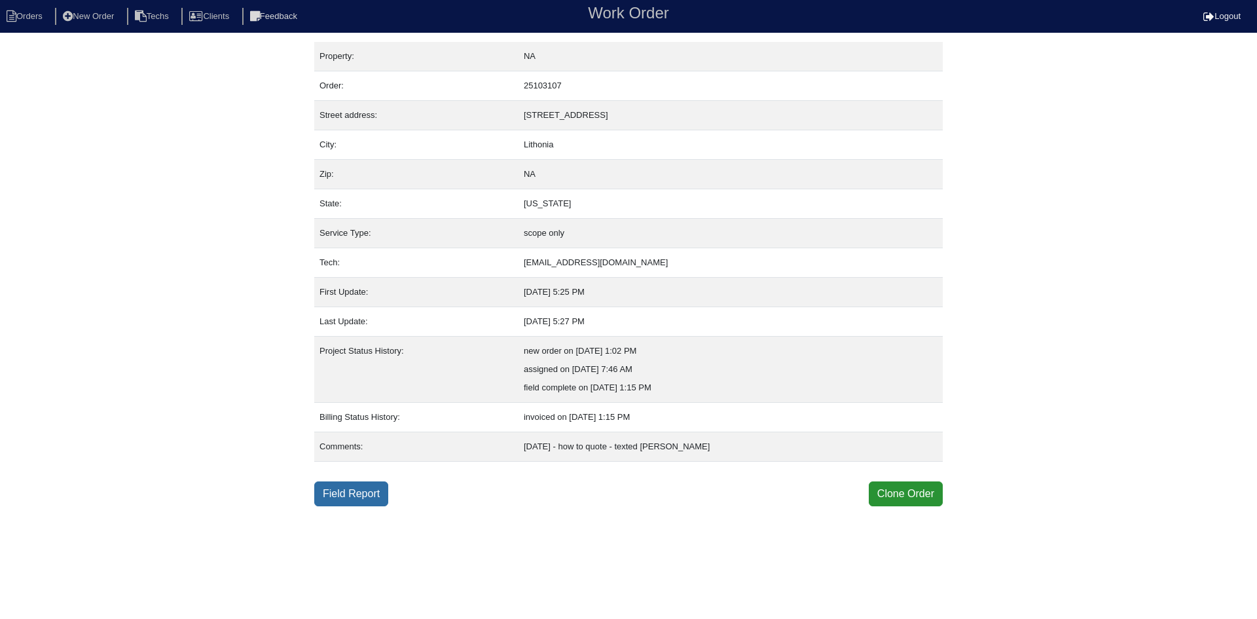
click at [363, 498] on link "Field Report" at bounding box center [351, 493] width 74 height 25
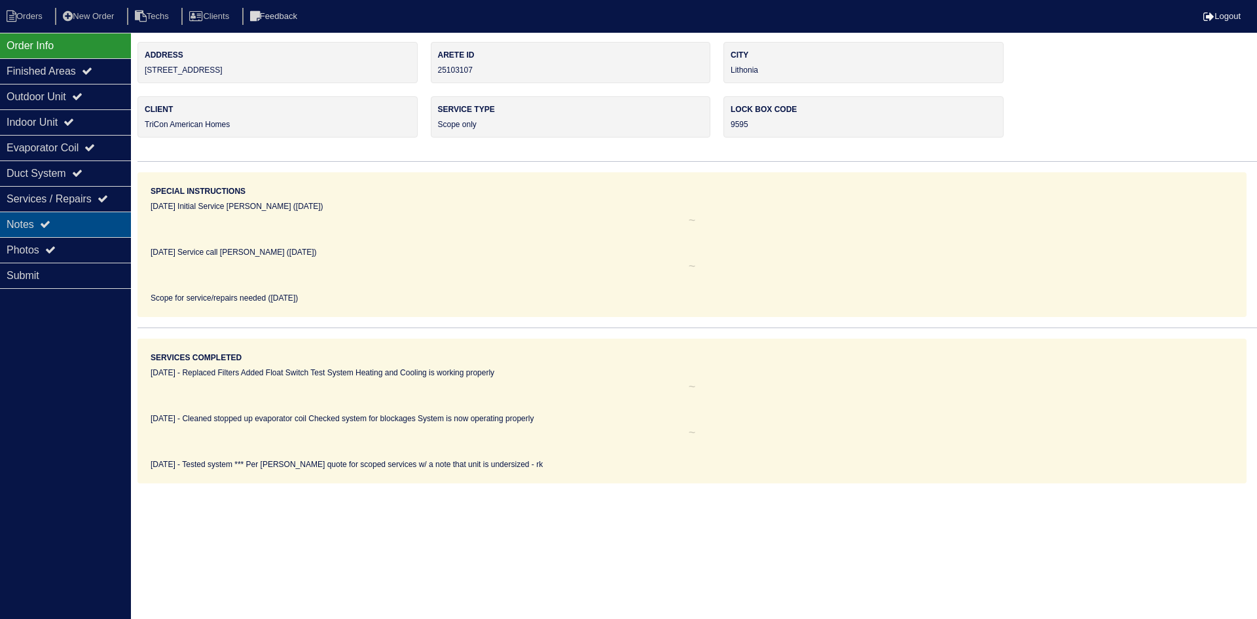
click at [73, 222] on div "Notes" at bounding box center [65, 224] width 131 height 26
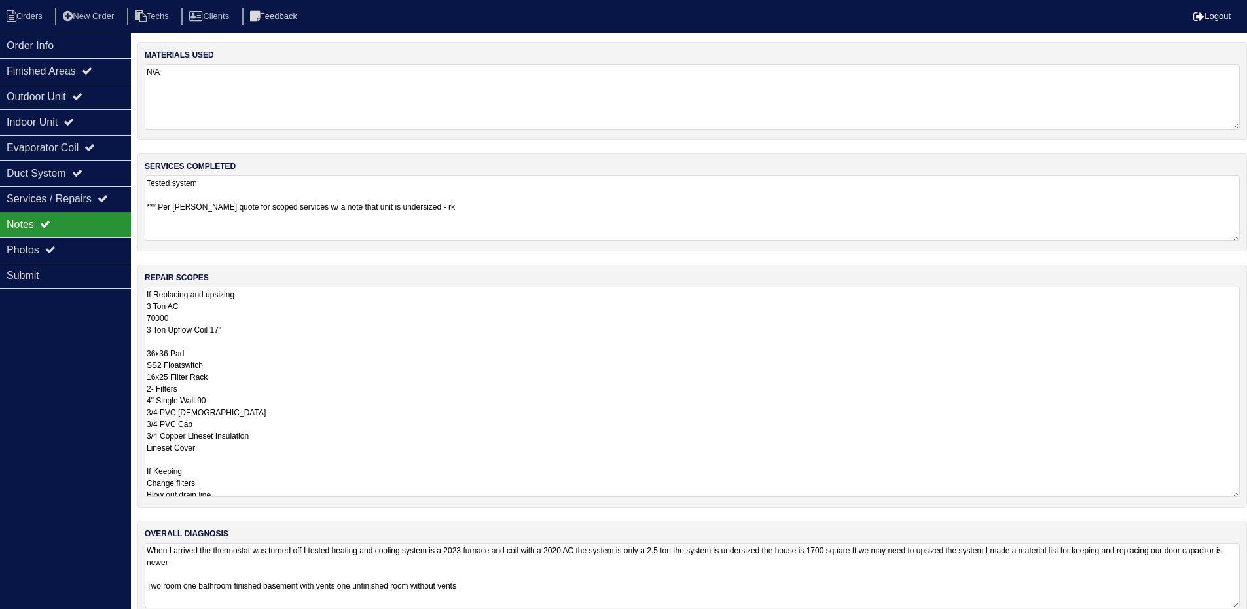
drag, startPoint x: 1245, startPoint y: 348, endPoint x: 1234, endPoint y: 500, distance: 152.4
click at [1234, 497] on textarea "If Replacing and upsizing 3 Ton AC 70000 3 Ton Upflow Coil 17" 36x36 Pad SS2 Fl…" at bounding box center [692, 392] width 1095 height 210
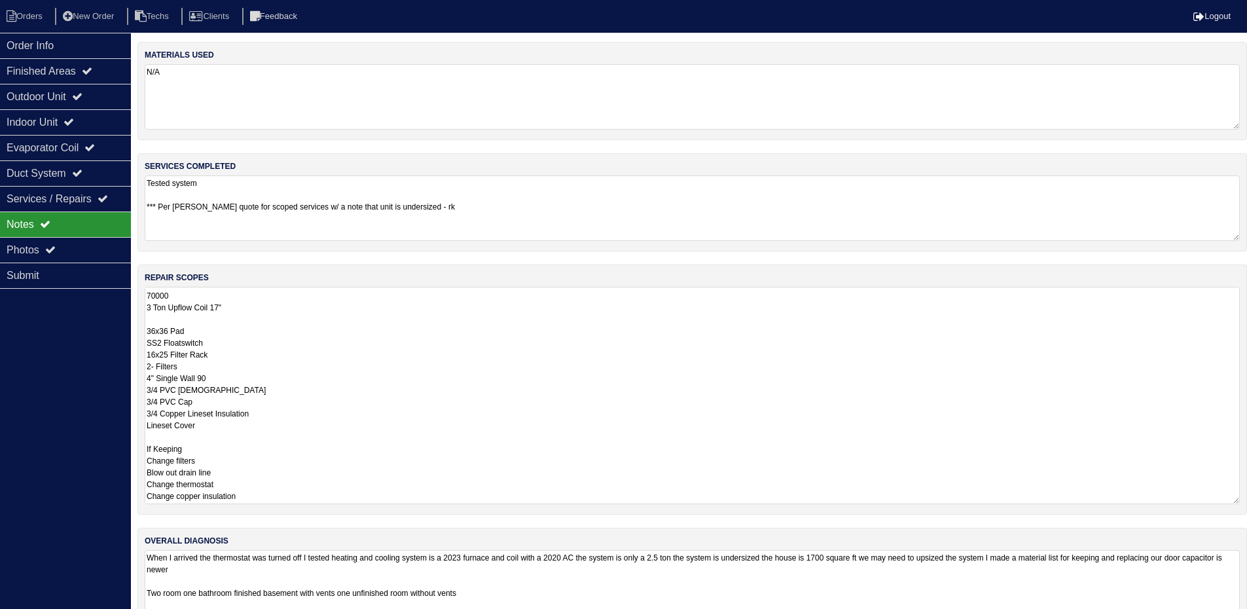
scroll to position [34, 0]
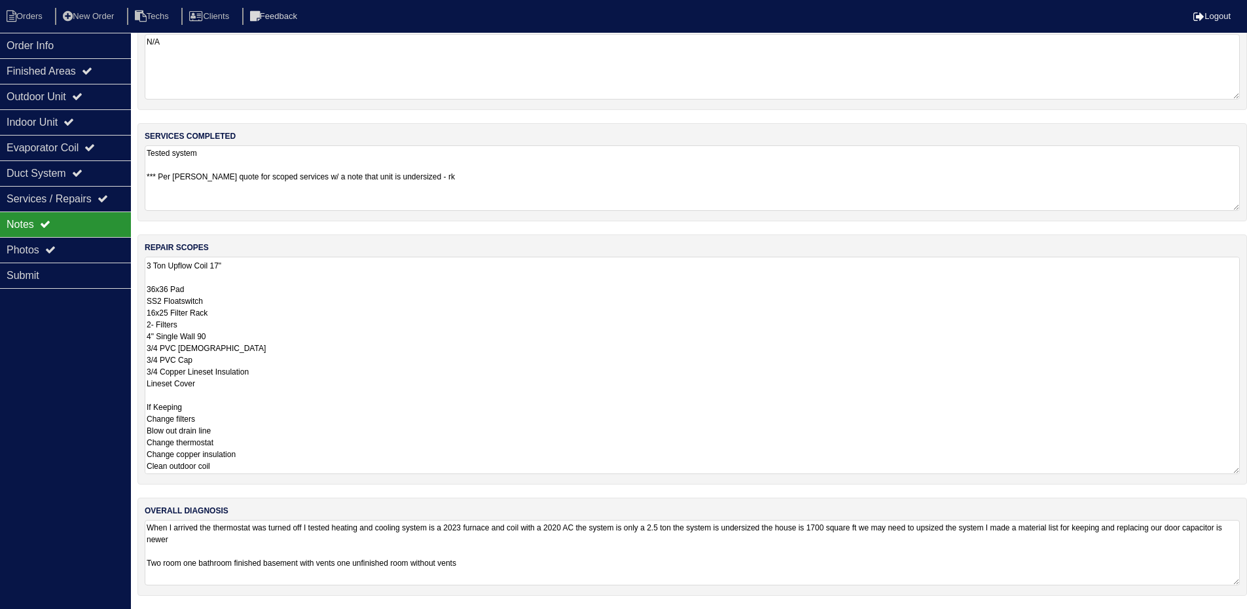
click at [576, 541] on textarea "When I arrived the thermostat was turned off I tested heating and cooling syste…" at bounding box center [692, 552] width 1095 height 65
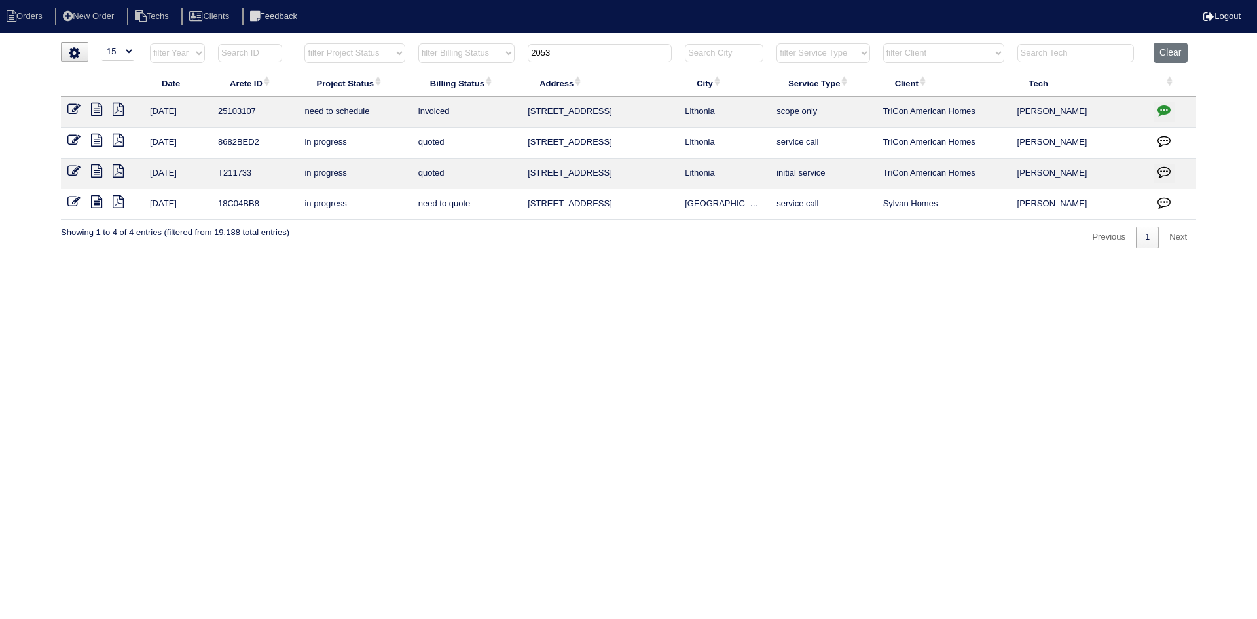
select select "15"
click at [505, 56] on tr "filter Year -- Any Year -- 2025 2024 2023 2022 2021 2020 2019 filter Project St…" at bounding box center [628, 56] width 1135 height 27
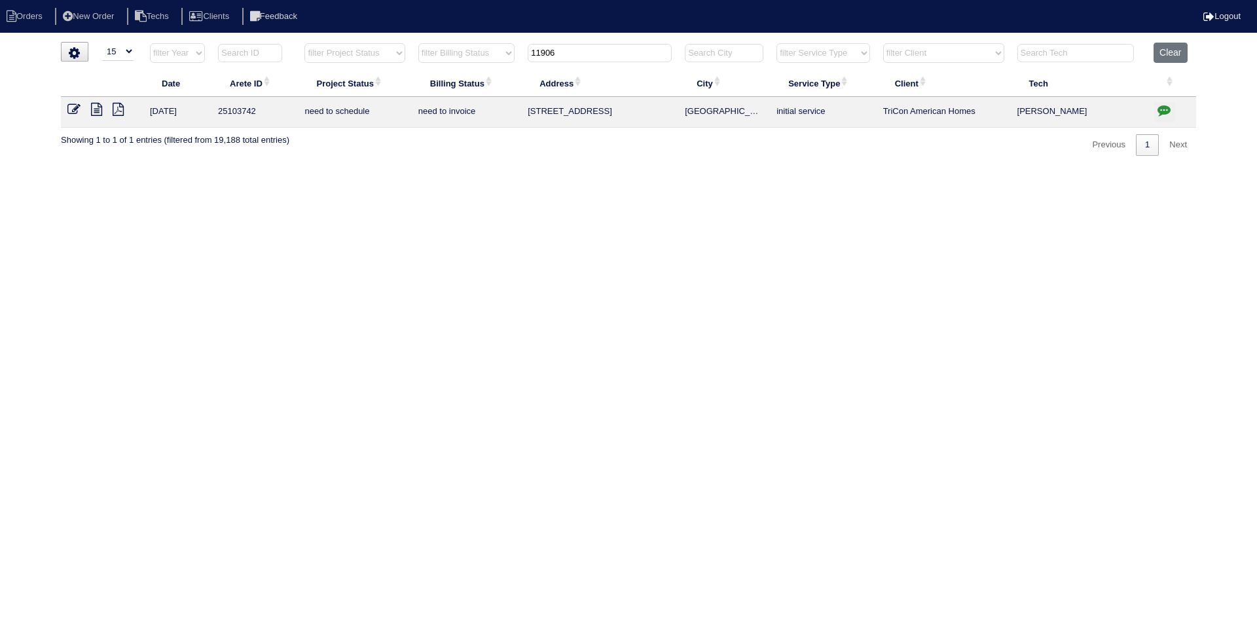
type input "11906"
click at [98, 112] on icon at bounding box center [96, 109] width 11 height 13
click at [1163, 106] on icon "button" at bounding box center [1164, 109] width 13 height 13
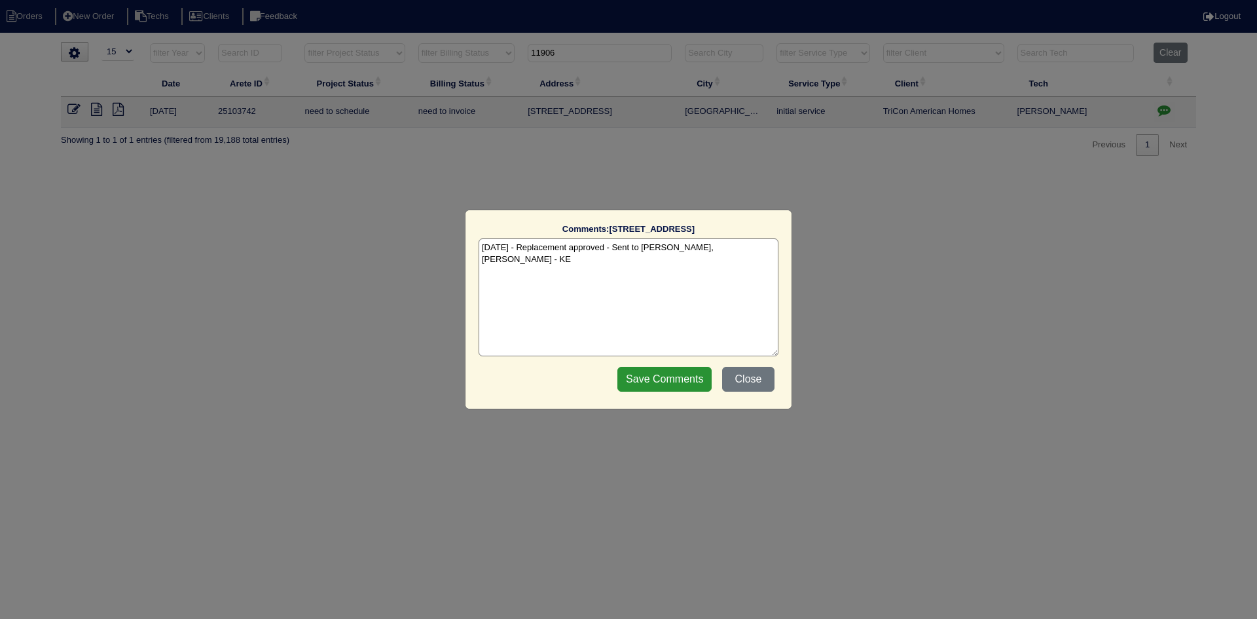
click at [750, 245] on textarea "[DATE] - Replacement approved - Sent to [PERSON_NAME], [PERSON_NAME] - KE" at bounding box center [629, 297] width 300 height 118
paste textarea "Equipment ordered - pricing verified Sibi order number: TAH-F1XL76I8 Order plac…"
click at [684, 263] on textarea "[DATE] - Replacement approved - Sent to [PERSON_NAME], [PERSON_NAME] - KE [DATE…" at bounding box center [629, 297] width 300 height 118
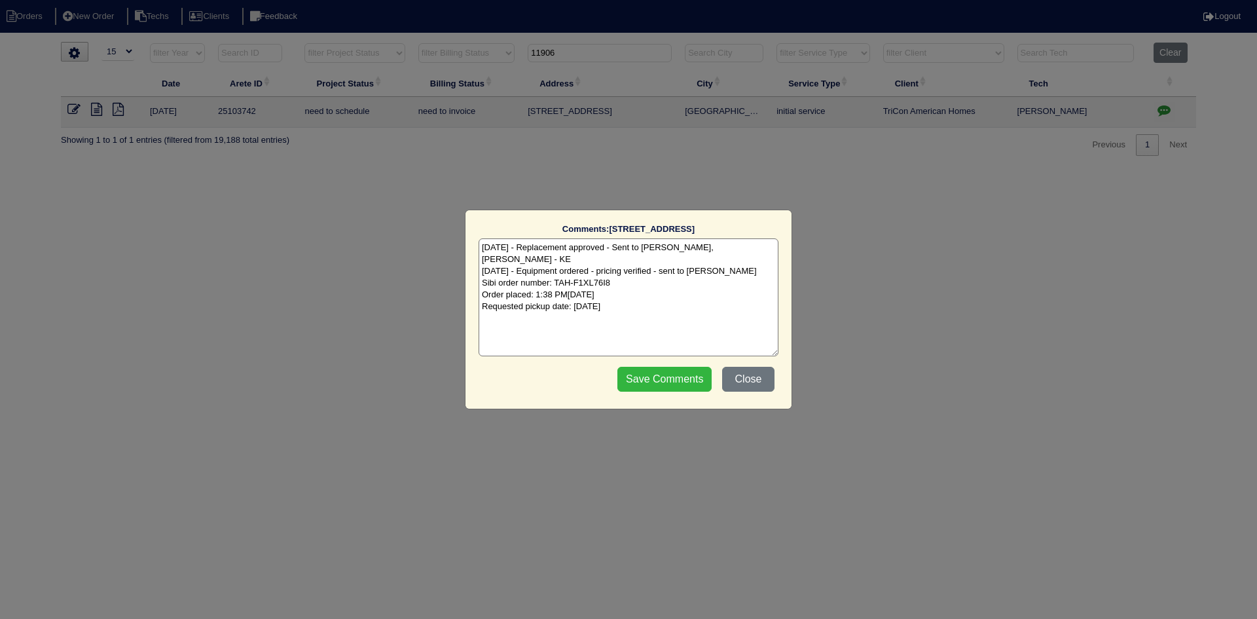
type textarea "[DATE] - Replacement approved - Sent to [PERSON_NAME], [PERSON_NAME] - KE [DATE…"
click at [645, 380] on input "Save Comments" at bounding box center [664, 379] width 94 height 25
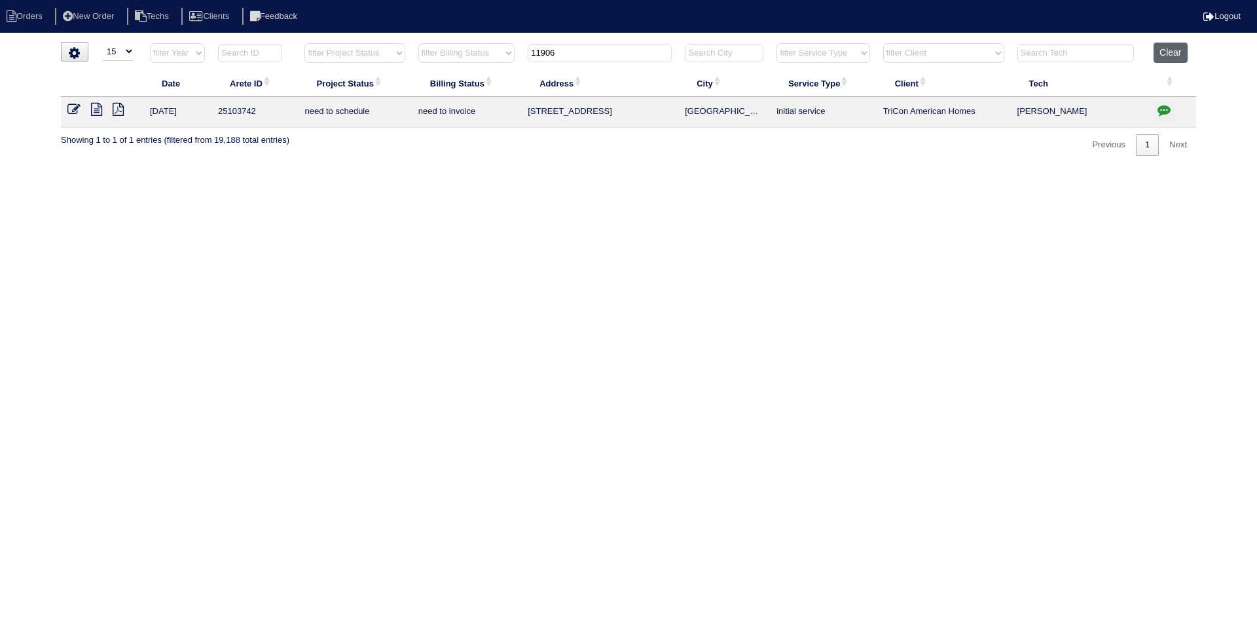
click at [1156, 50] on button "Clear" at bounding box center [1170, 53] width 33 height 20
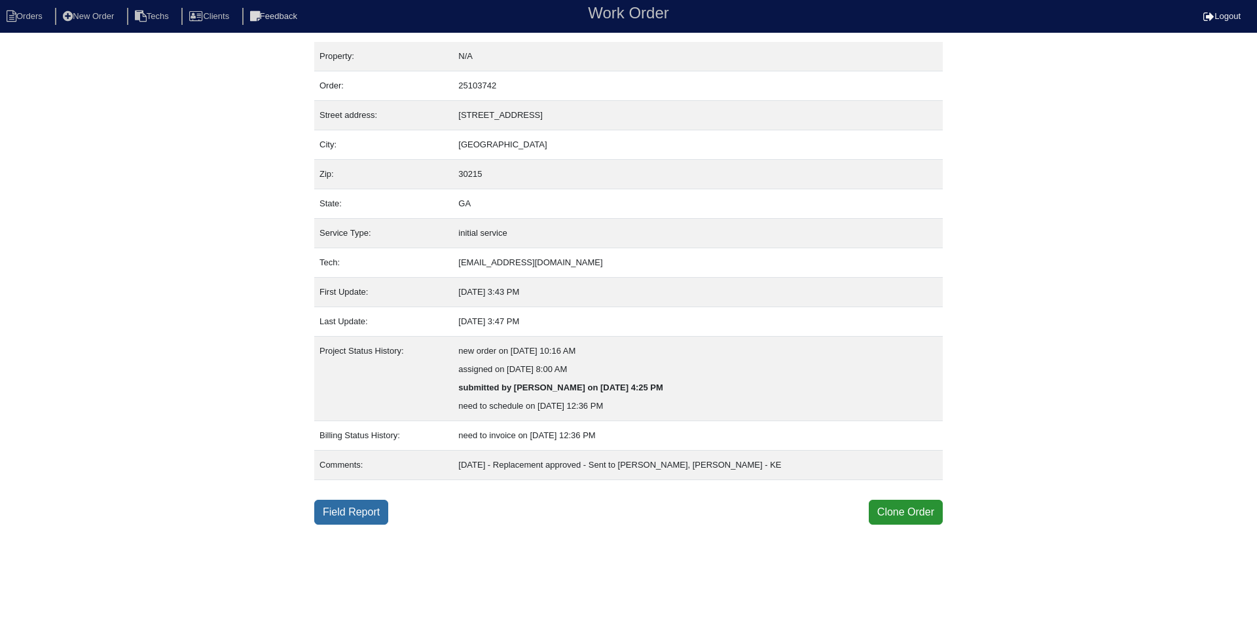
click at [367, 509] on link "Field Report" at bounding box center [351, 512] width 74 height 25
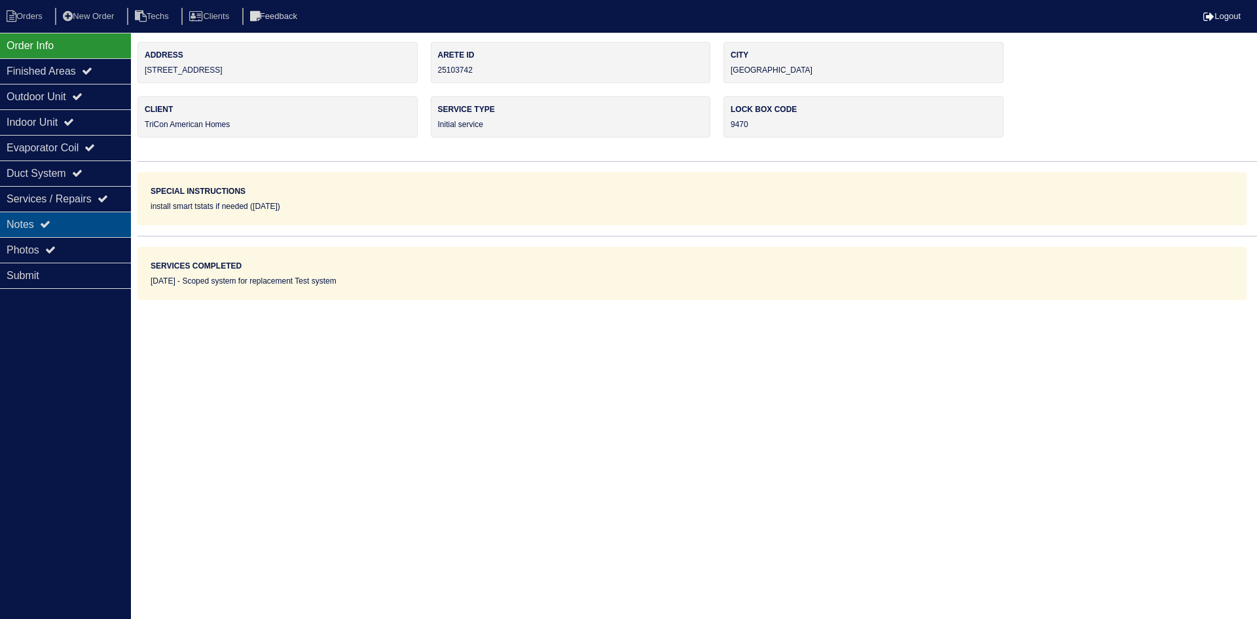
click at [69, 221] on div "Notes" at bounding box center [65, 224] width 131 height 26
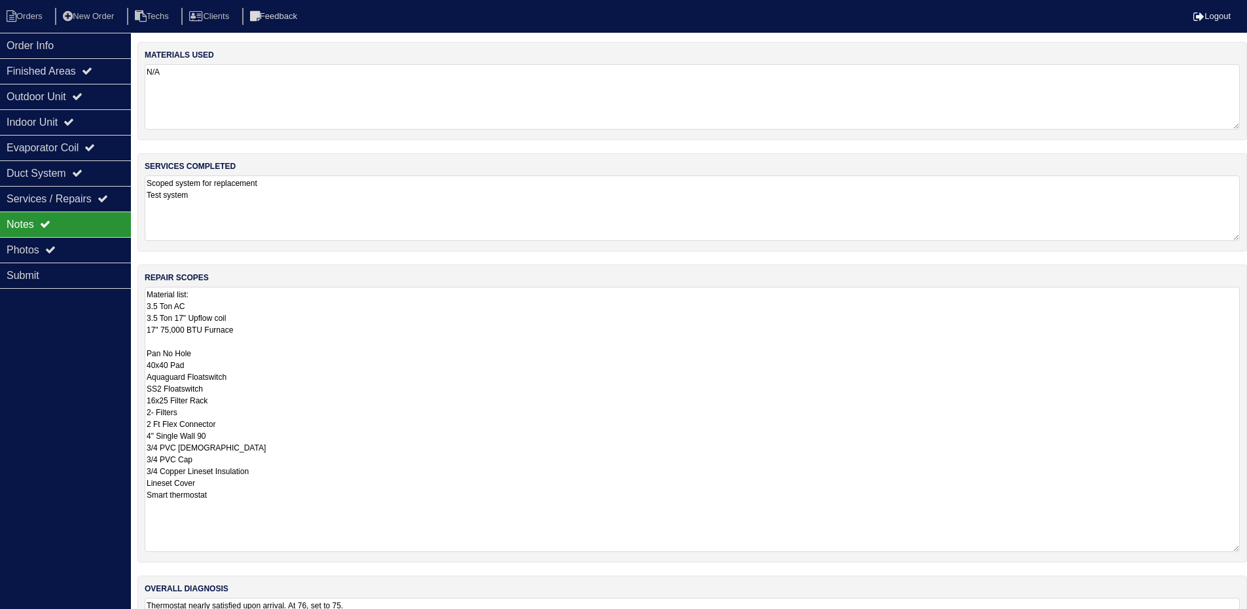
drag, startPoint x: 1243, startPoint y: 349, endPoint x: 1243, endPoint y: 545, distance: 195.8
click at [1243, 545] on div "repair scopes Material list: 3.5 Ton AC 3.5 Ton 17" Upflow coil 17" 75,000 BTU …" at bounding box center [692, 414] width 1110 height 298
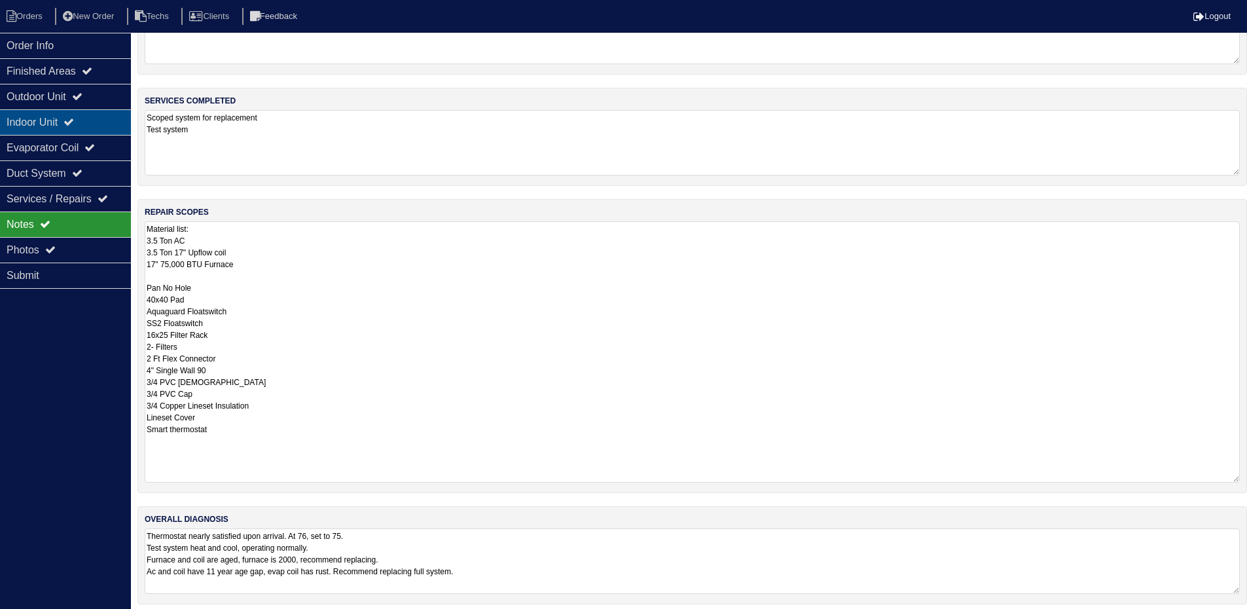
click at [103, 119] on div "Indoor Unit" at bounding box center [65, 122] width 131 height 26
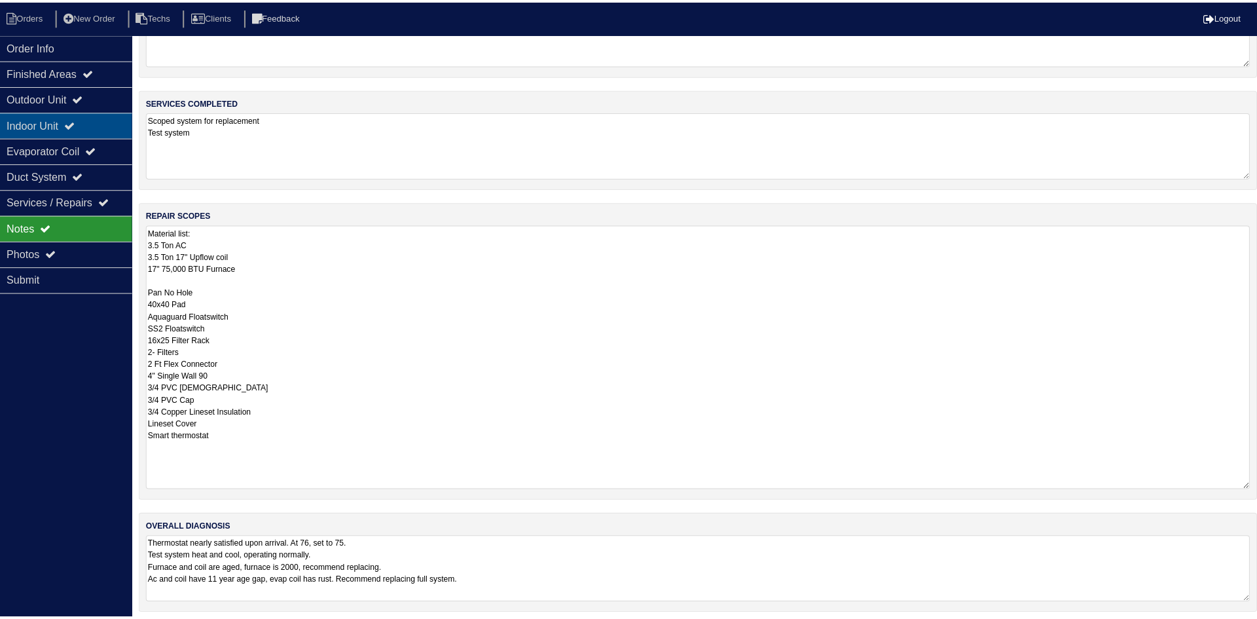
scroll to position [0, 0]
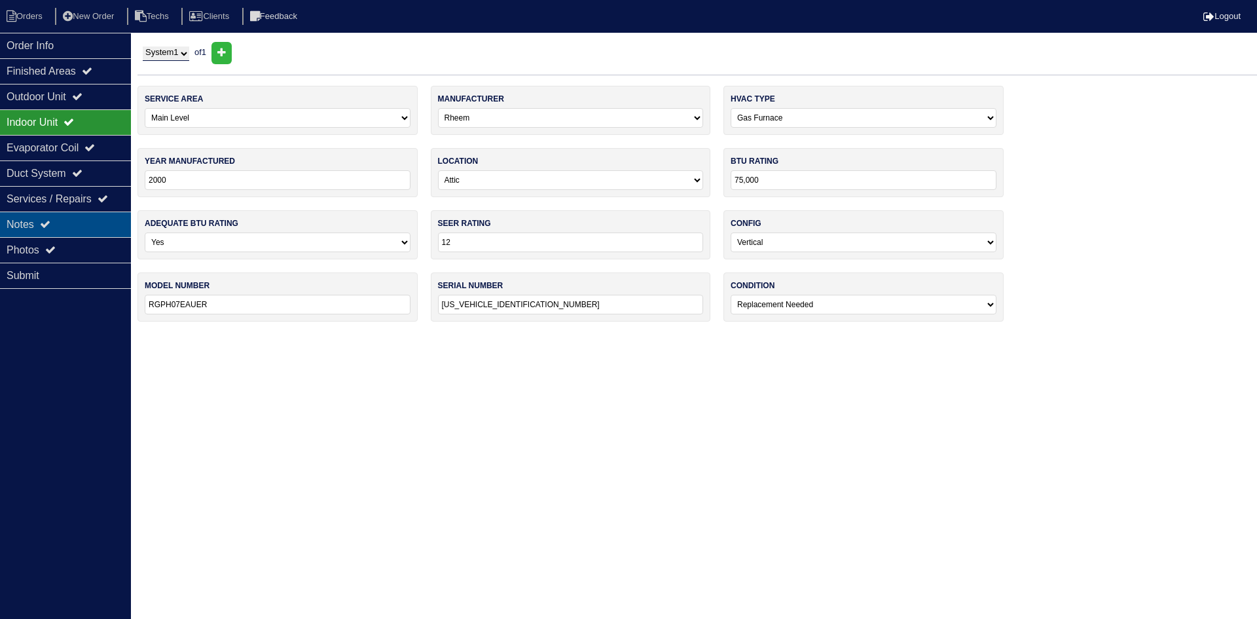
click at [87, 225] on div "Notes" at bounding box center [65, 224] width 131 height 26
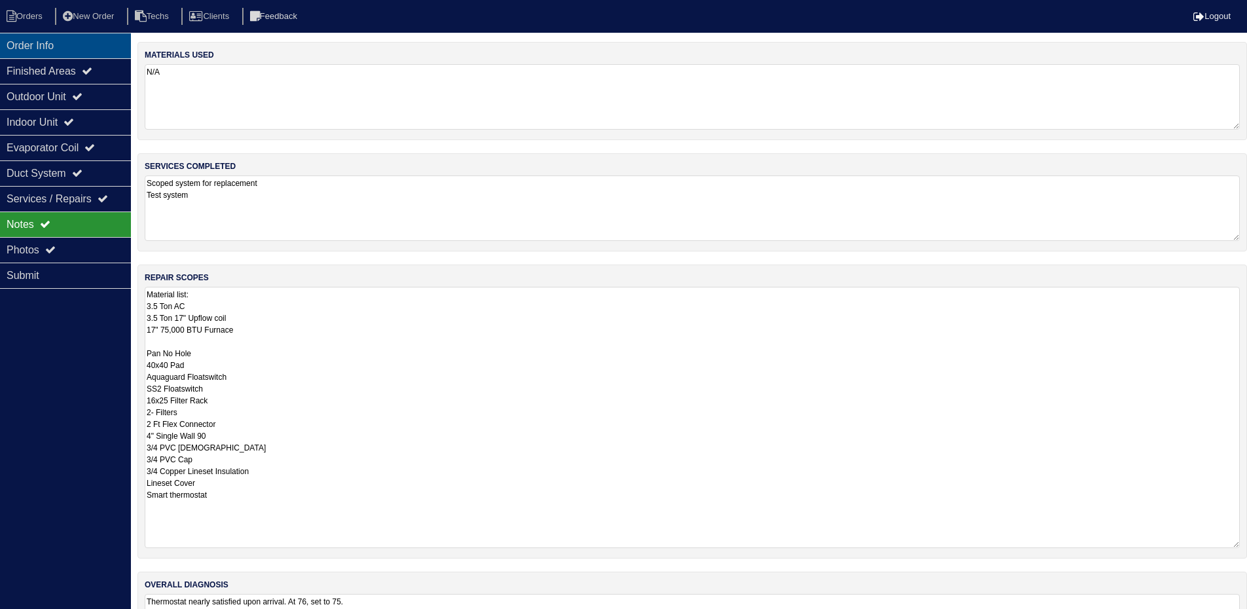
drag, startPoint x: 69, startPoint y: 36, endPoint x: 81, endPoint y: 40, distance: 12.4
click at [69, 36] on div "Order Info" at bounding box center [65, 46] width 131 height 26
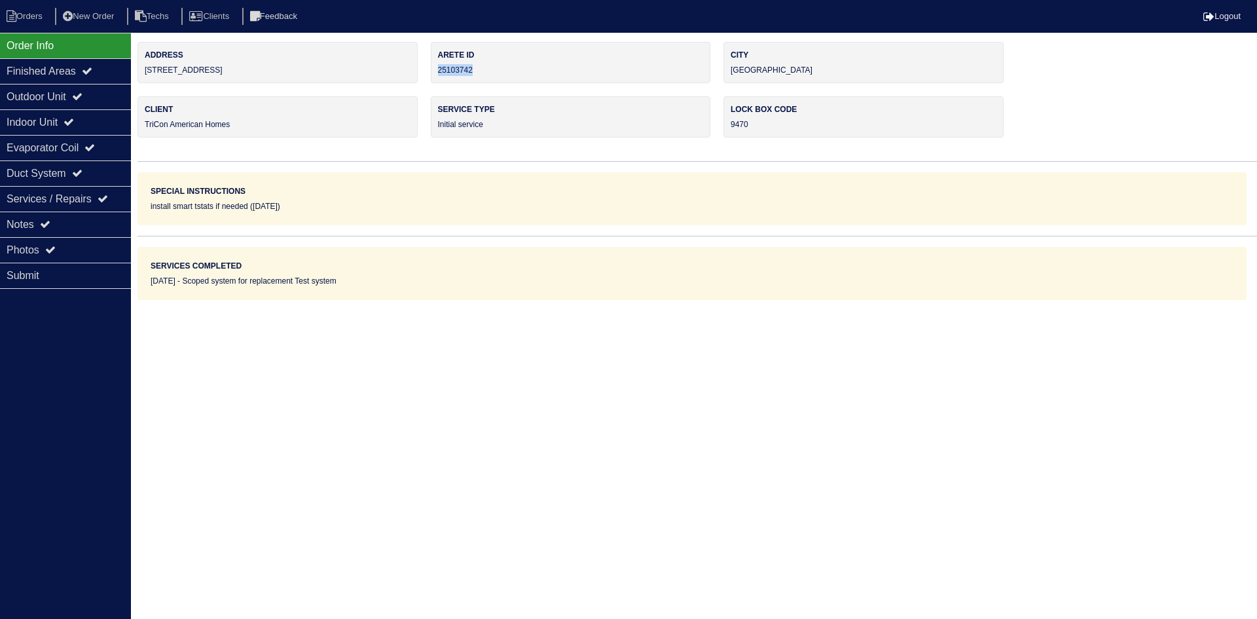
drag, startPoint x: 451, startPoint y: 69, endPoint x: 437, endPoint y: 72, distance: 14.1
click at [433, 71] on div "Arete ID 25103742" at bounding box center [571, 62] width 280 height 41
copy div "25103742"
click at [81, 223] on div "Notes" at bounding box center [65, 224] width 131 height 26
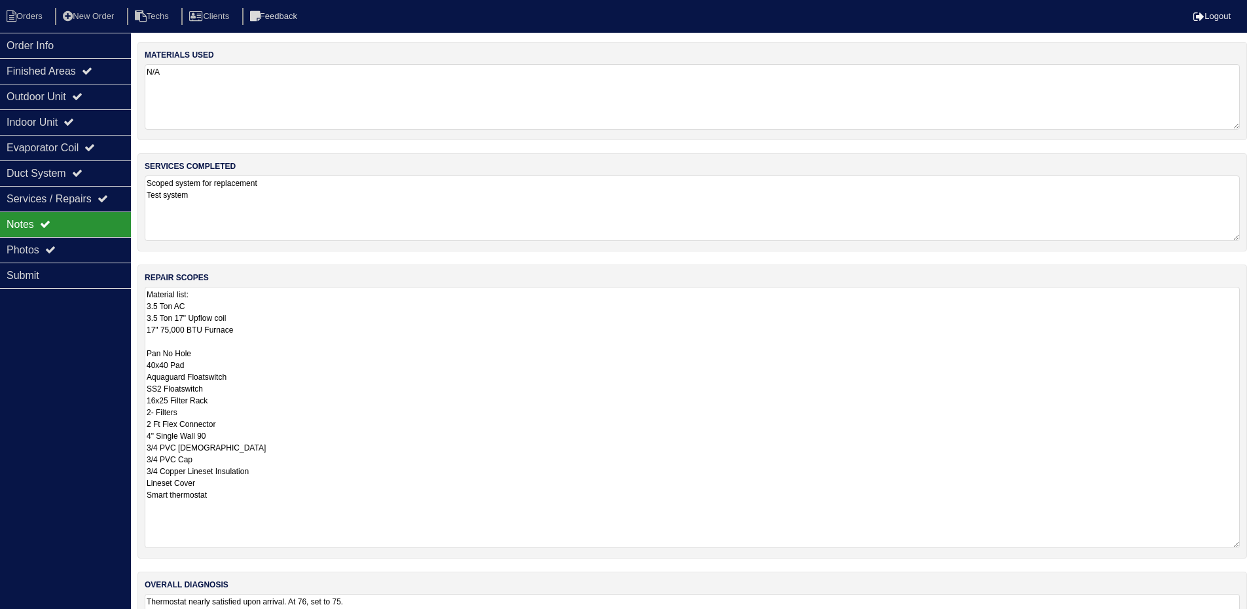
drag, startPoint x: 172, startPoint y: 329, endPoint x: 170, endPoint y: 342, distance: 13.9
click at [172, 329] on textarea "Material list: 3.5 Ton AC 3.5 Ton 17" Upflow coil 17" 75,000 BTU Furnace Pan No…" at bounding box center [692, 417] width 1095 height 261
type textarea "Material list: 3.5 Ton AC 3.5 Ton 17" Upflow coil 17" 70,000 BTU Furnace Pan No…"
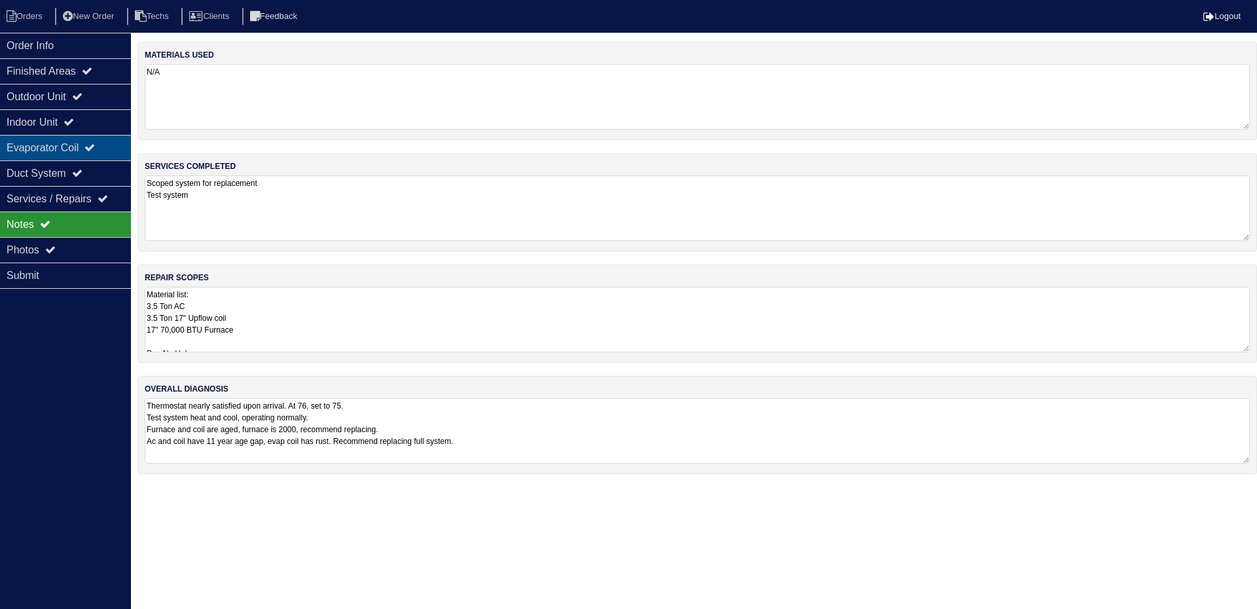
click at [95, 143] on icon at bounding box center [89, 147] width 10 height 10
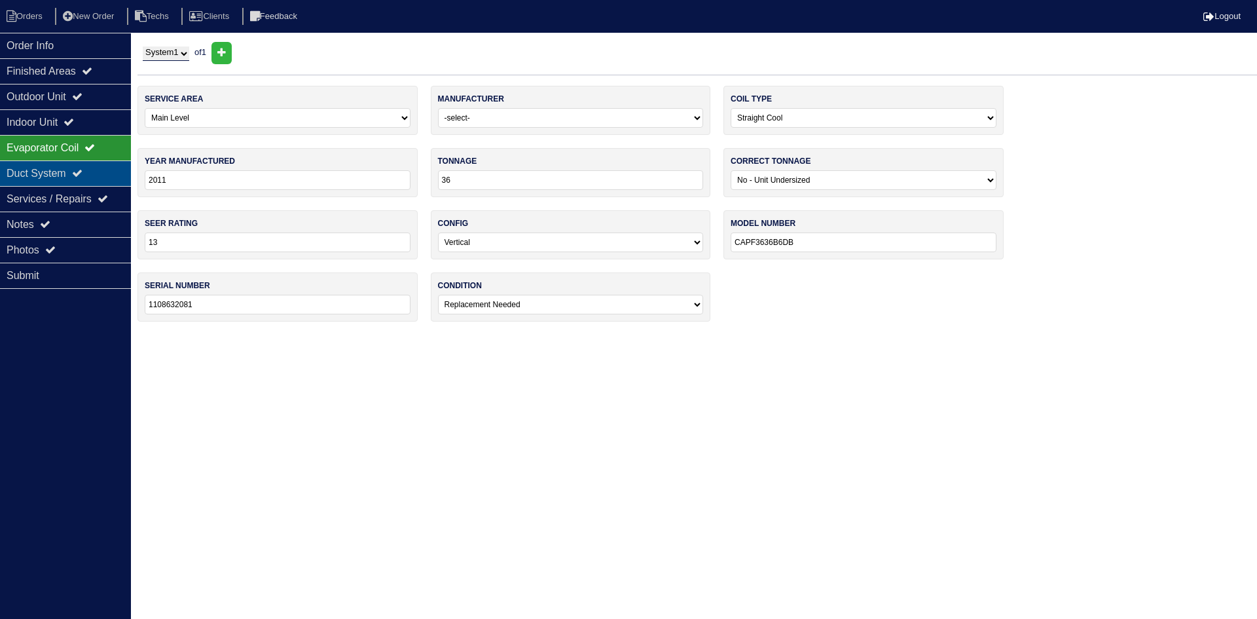
click at [85, 167] on div "Duct System" at bounding box center [65, 173] width 131 height 26
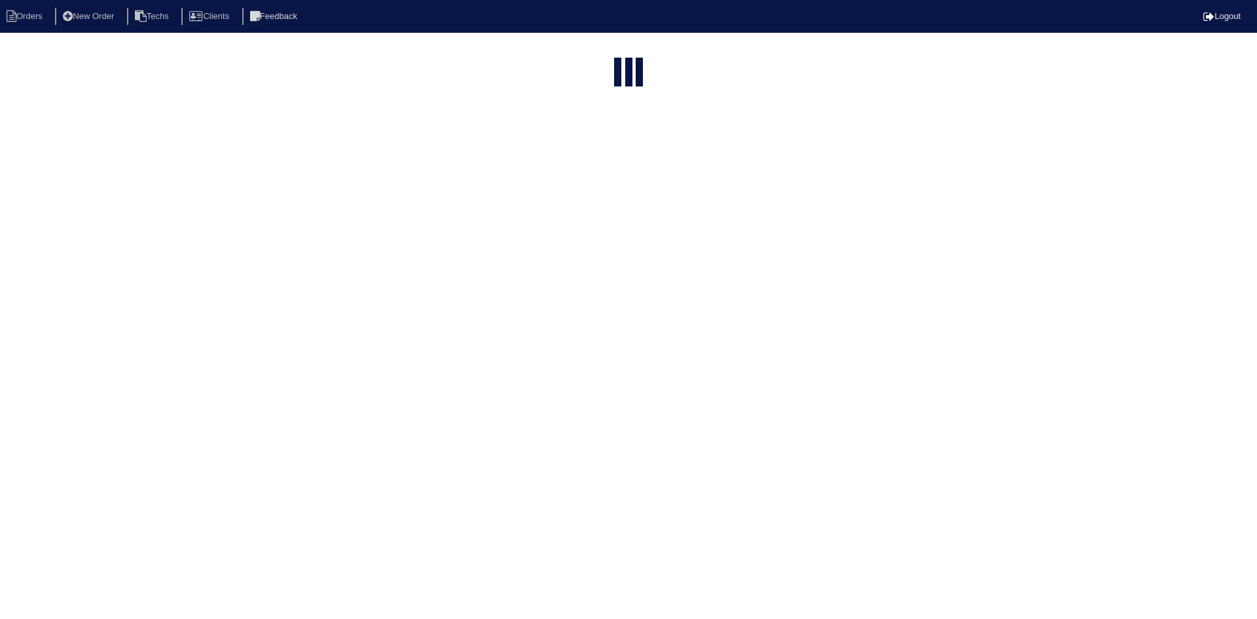
select select "15"
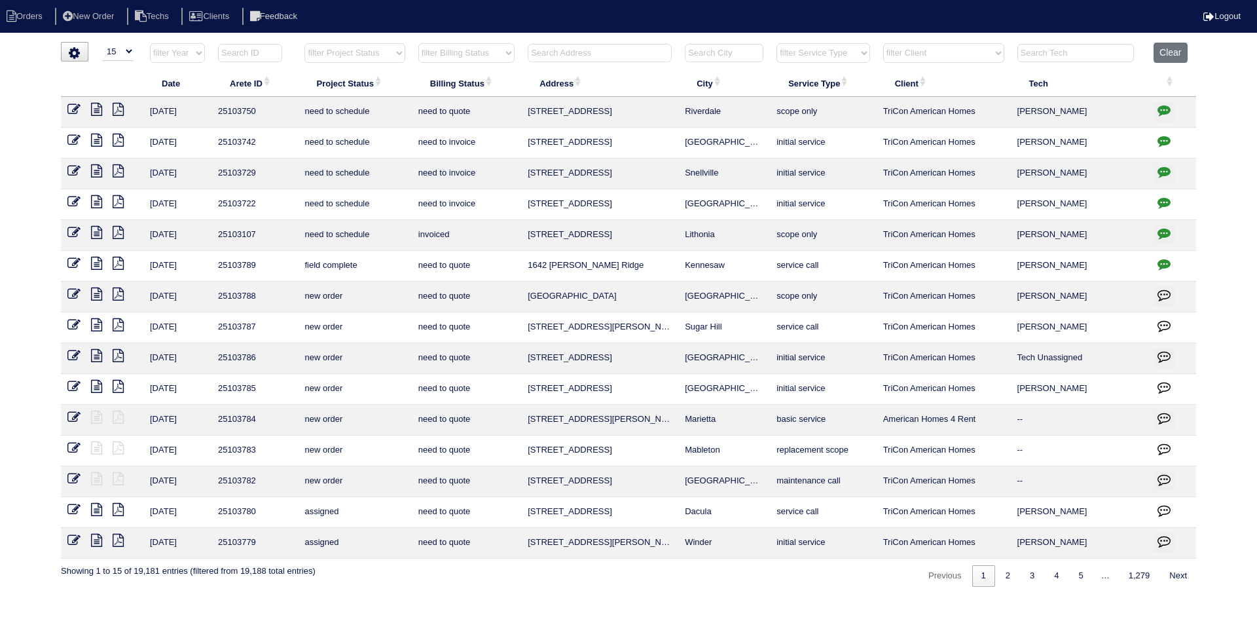
click at [384, 54] on select "filter Project Status -- Any Project Status -- new order assigned in progress f…" at bounding box center [354, 53] width 100 height 20
click at [304, 43] on select "filter Project Status -- Any Project Status -- new order assigned in progress f…" at bounding box center [354, 53] width 100 height 20
select select "field complete"
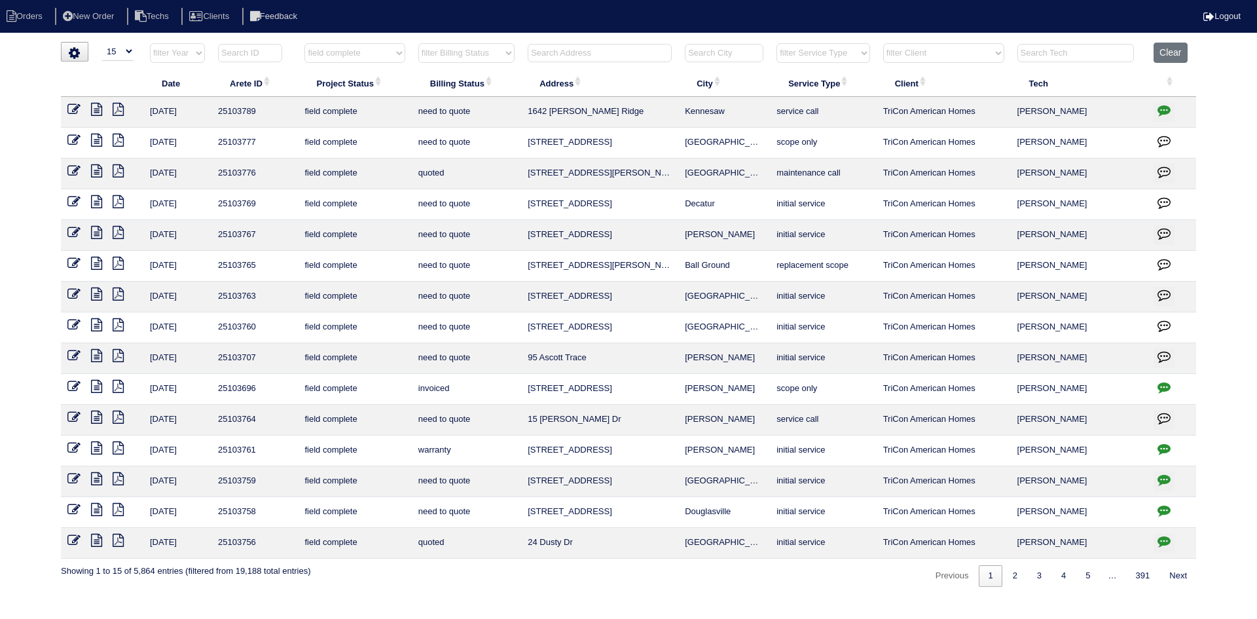
drag, startPoint x: 489, startPoint y: 51, endPoint x: 493, endPoint y: 62, distance: 11.2
click at [490, 50] on select "filter Billing Status -- Any Billing Status -- need to quote quoted need to inv…" at bounding box center [466, 53] width 96 height 20
select select "need to quote"
click at [418, 43] on select "filter Billing Status -- Any Billing Status -- need to quote quoted need to inv…" at bounding box center [466, 53] width 96 height 20
select select "field complete"
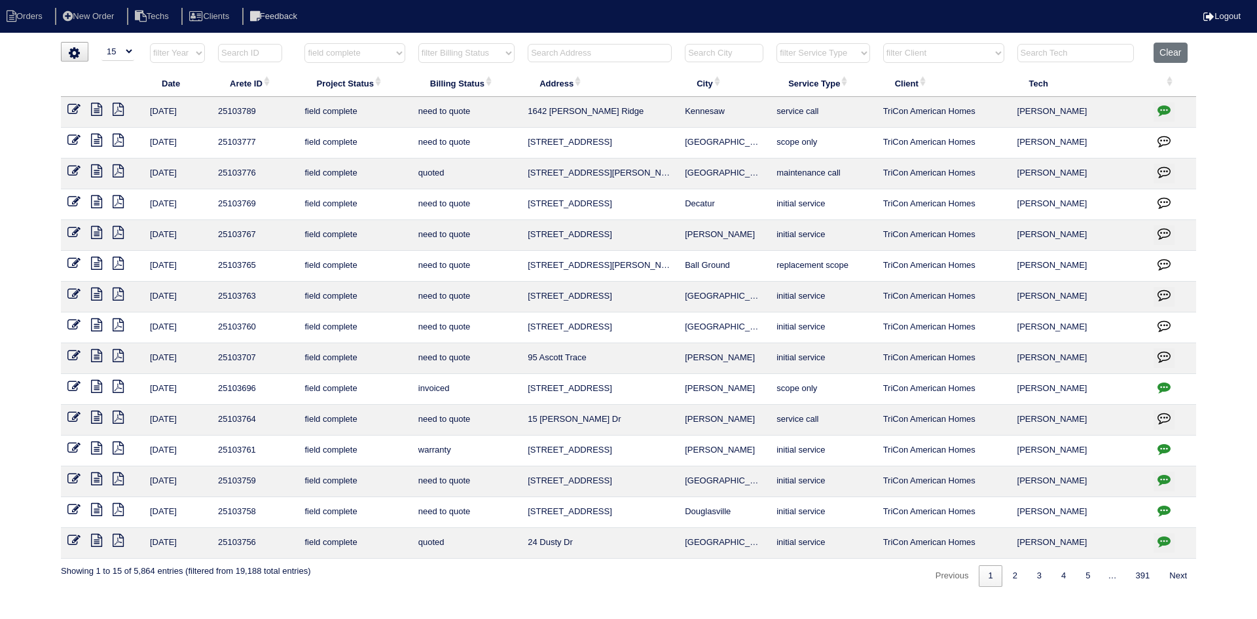
select select "need to quote"
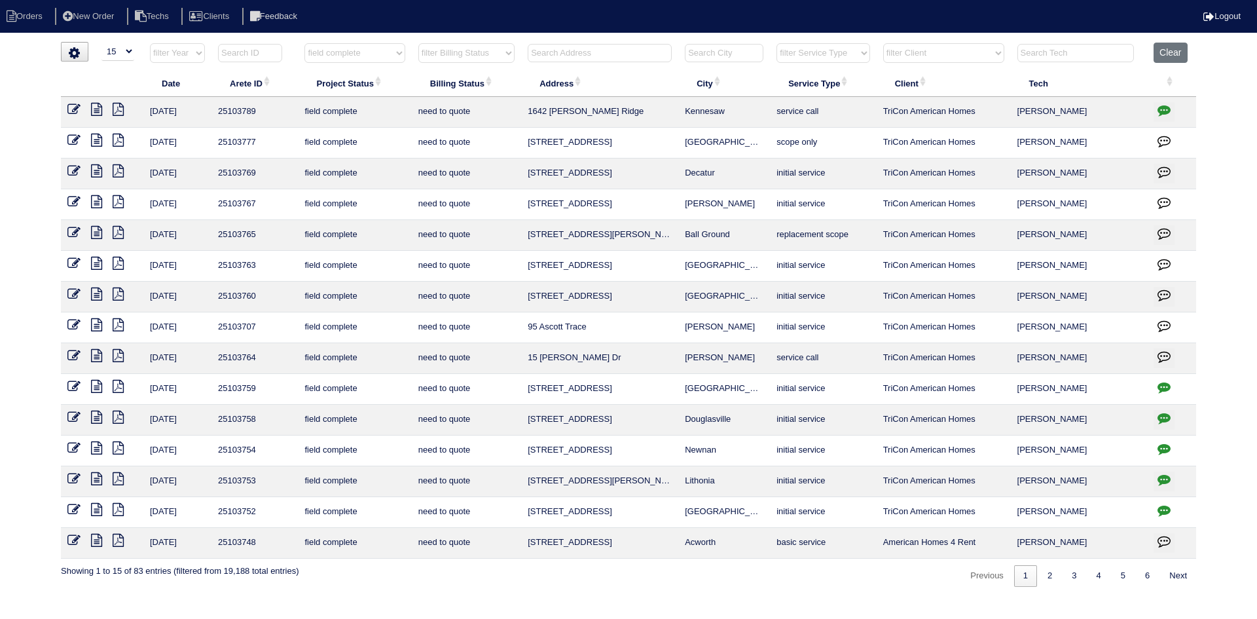
click at [96, 415] on icon at bounding box center [96, 417] width 11 height 13
click at [1165, 416] on icon "button" at bounding box center [1164, 417] width 13 height 13
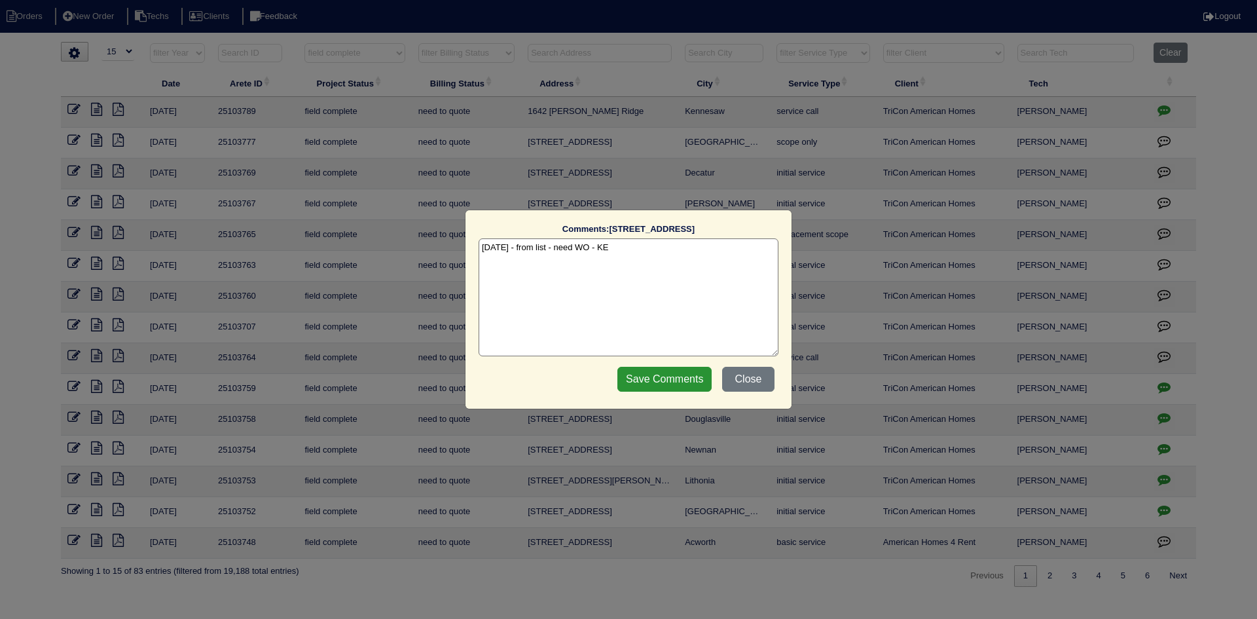
click at [653, 246] on textarea "[DATE] - from list - need WO - KE" at bounding box center [629, 297] width 300 height 118
type textarea "10/10/25 - from list - need WO - KE 10/14/25 - texted Dan - how much to quote f…"
click at [637, 376] on input "Save Comments" at bounding box center [664, 379] width 94 height 25
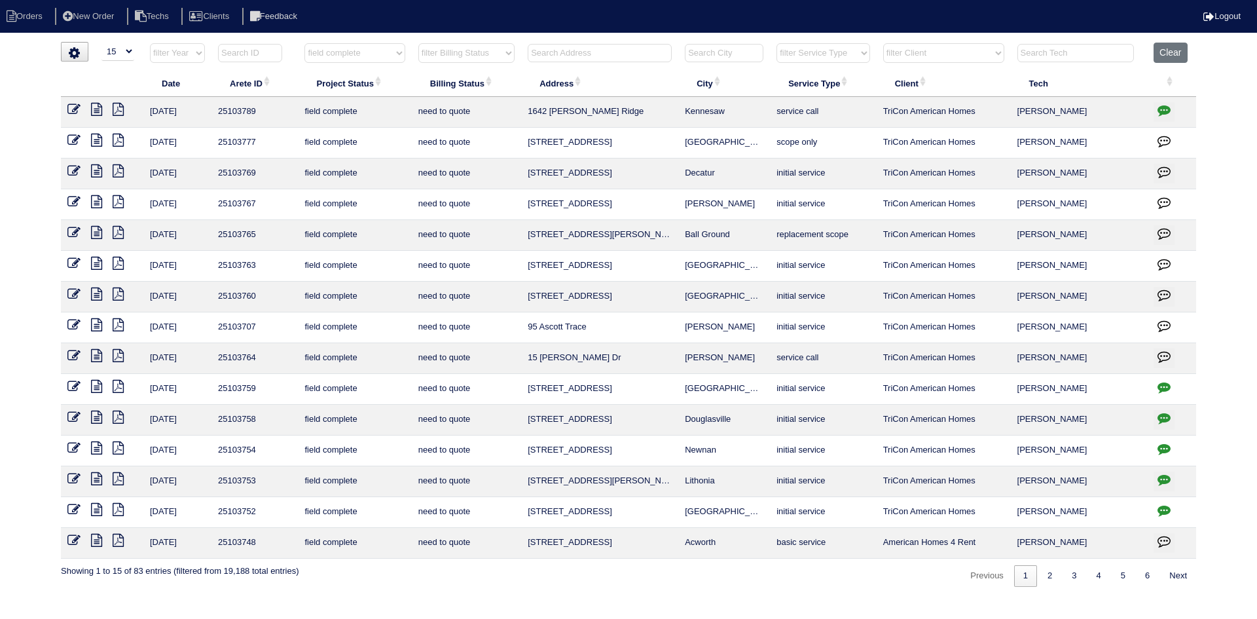
click at [93, 386] on icon at bounding box center [96, 386] width 11 height 13
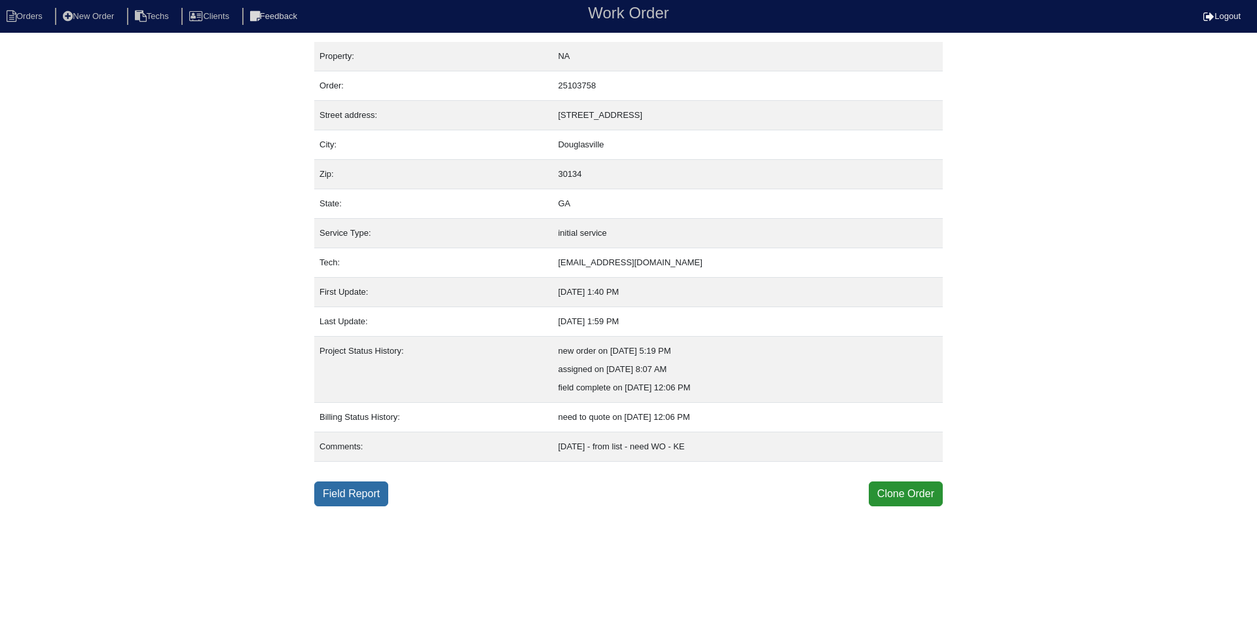
click at [335, 498] on link "Field Report" at bounding box center [351, 493] width 74 height 25
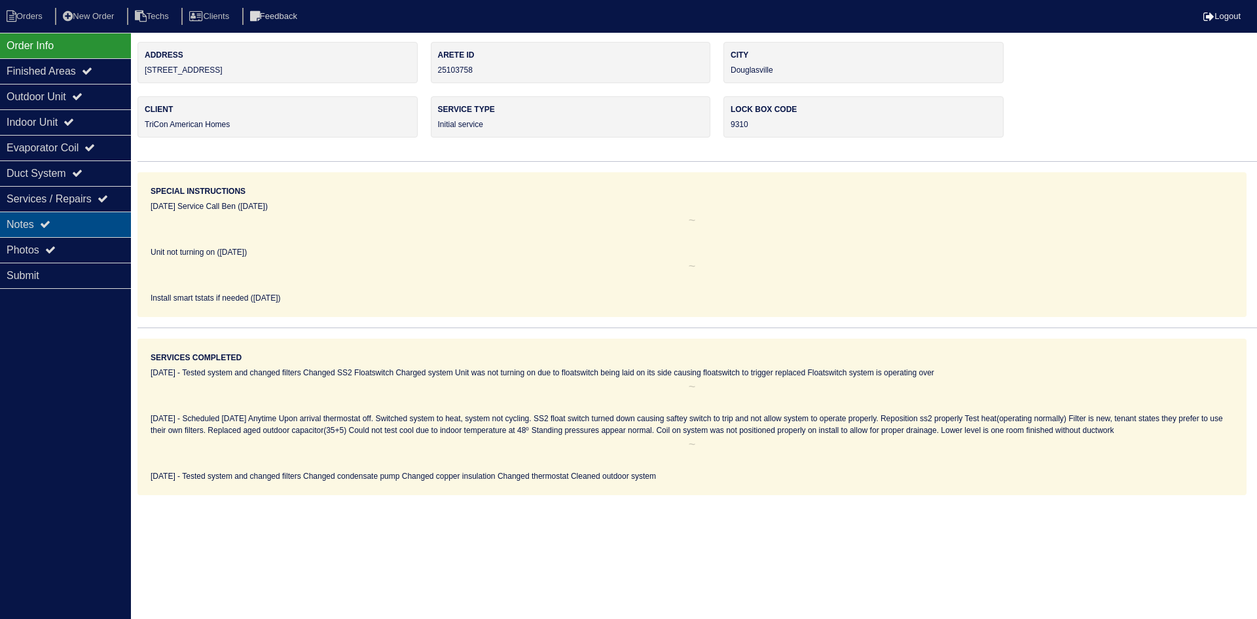
click at [71, 225] on div "Notes" at bounding box center [65, 224] width 131 height 26
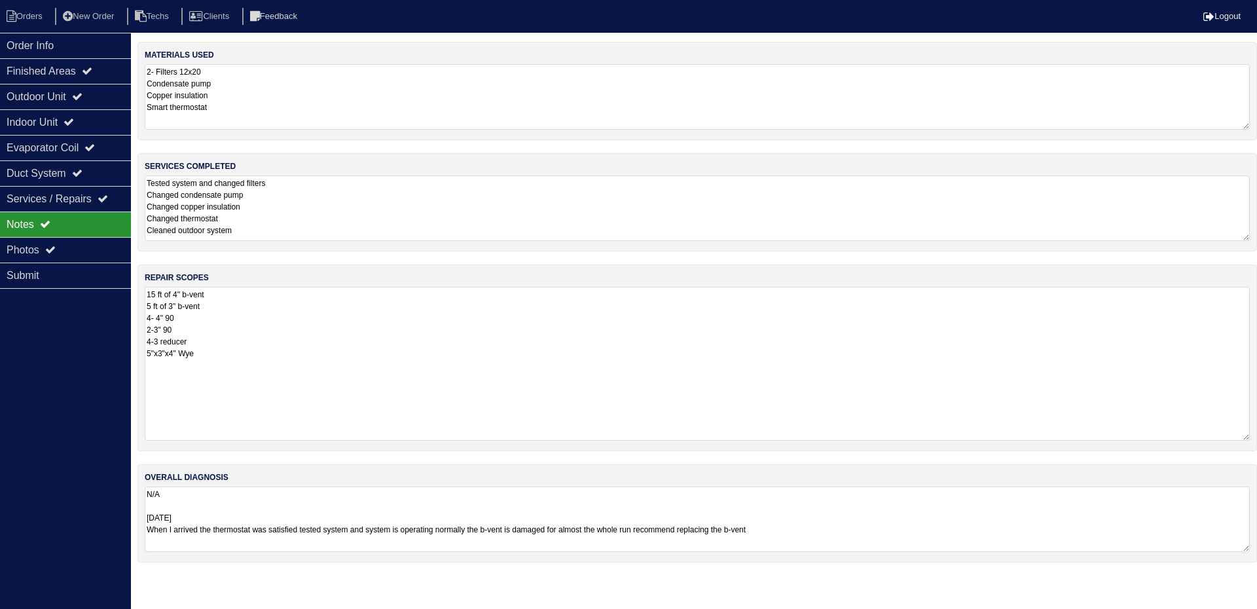
drag, startPoint x: 1247, startPoint y: 348, endPoint x: 1246, endPoint y: 437, distance: 88.4
click at [1246, 437] on textarea "15 ft of 4" b-vent 5 ft of 3" b-vent 4- 4" 90 2-3" 90 4-3 reducer 5"x3"x4" Wye" at bounding box center [697, 364] width 1105 height 154
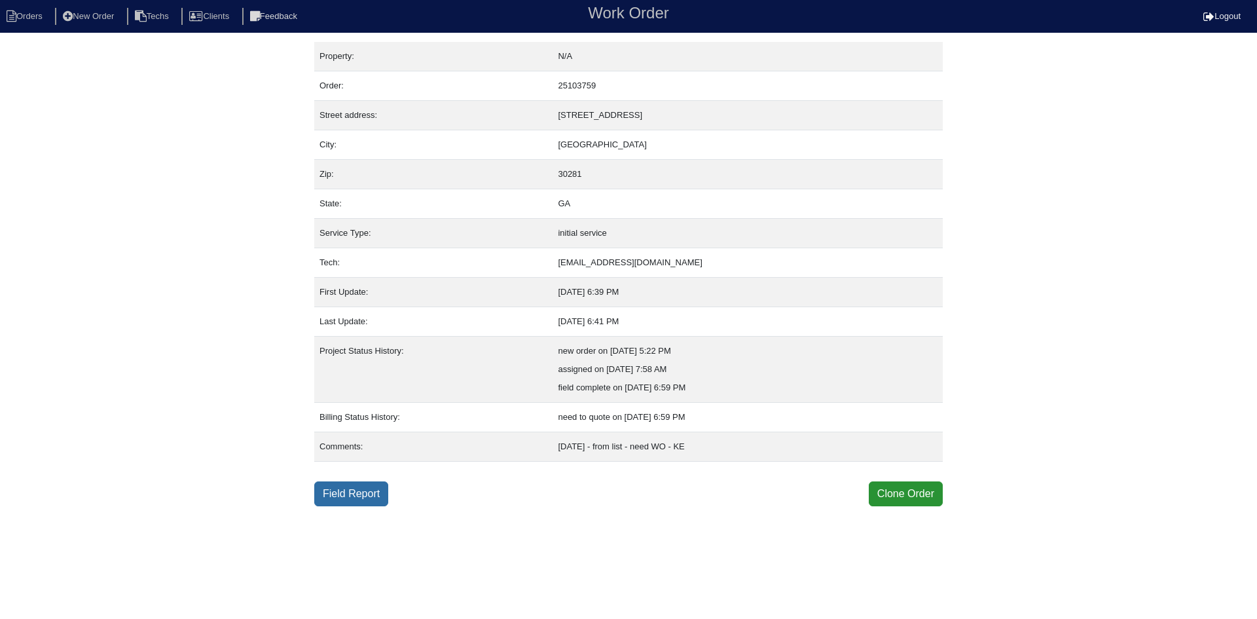
click at [363, 493] on link "Field Report" at bounding box center [351, 493] width 74 height 25
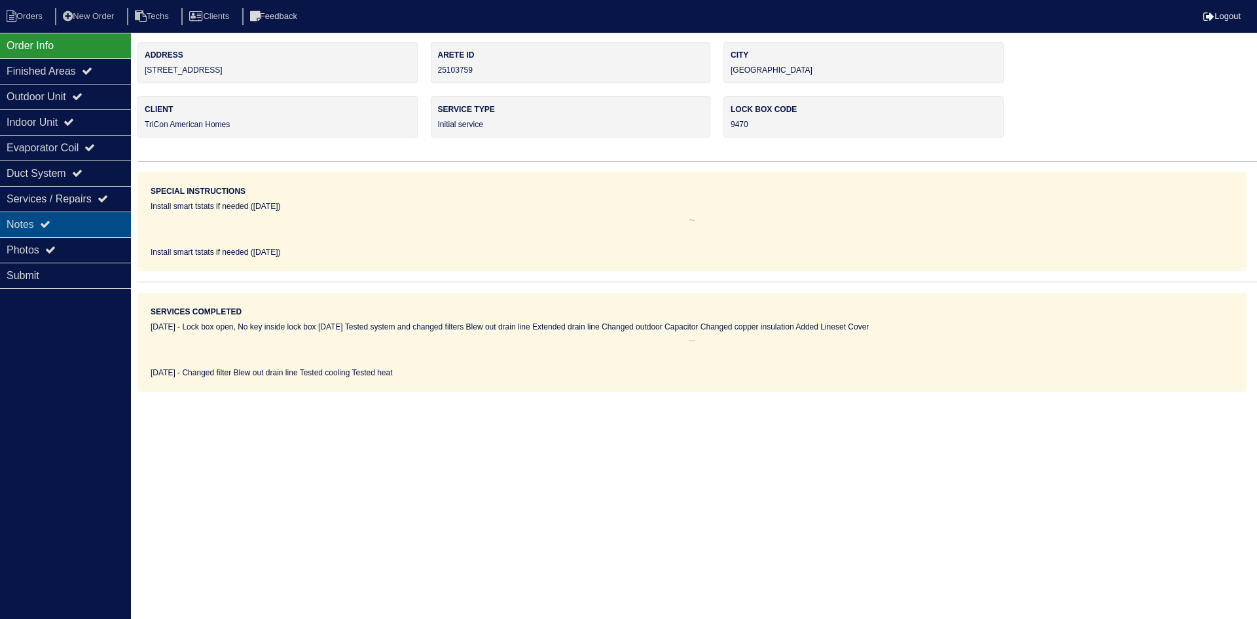
click at [103, 221] on div "Notes" at bounding box center [65, 224] width 131 height 26
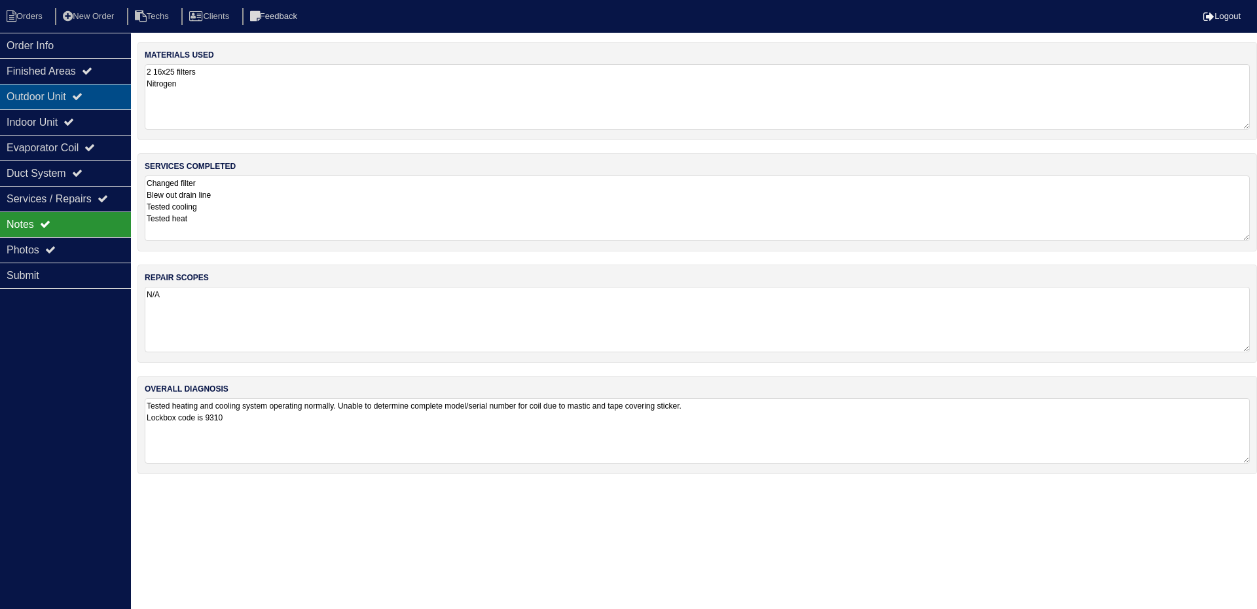
click at [95, 100] on div "Outdoor Unit" at bounding box center [65, 97] width 131 height 26
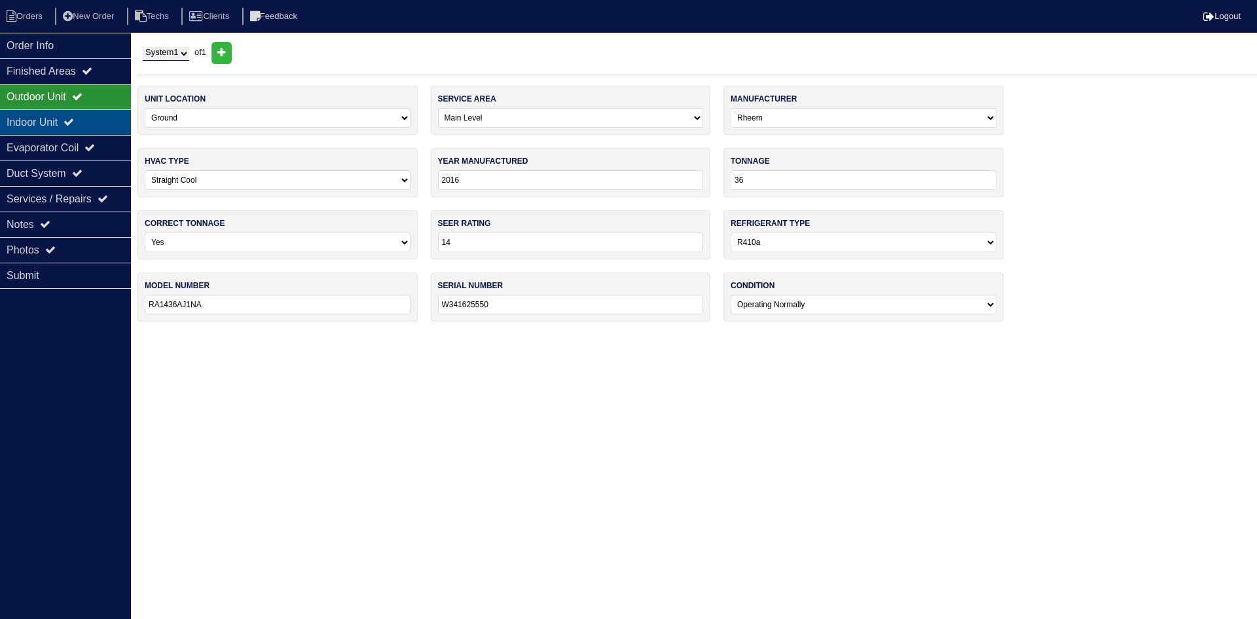
click at [87, 113] on div "Indoor Unit" at bounding box center [65, 122] width 131 height 26
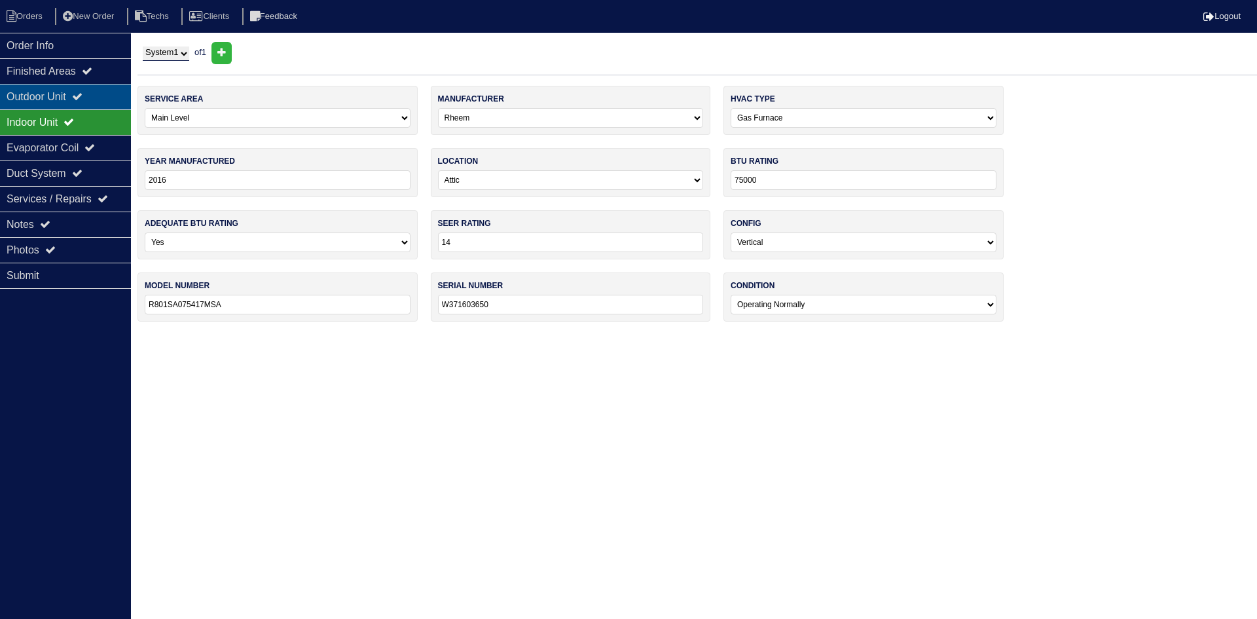
click at [82, 98] on icon at bounding box center [77, 96] width 10 height 10
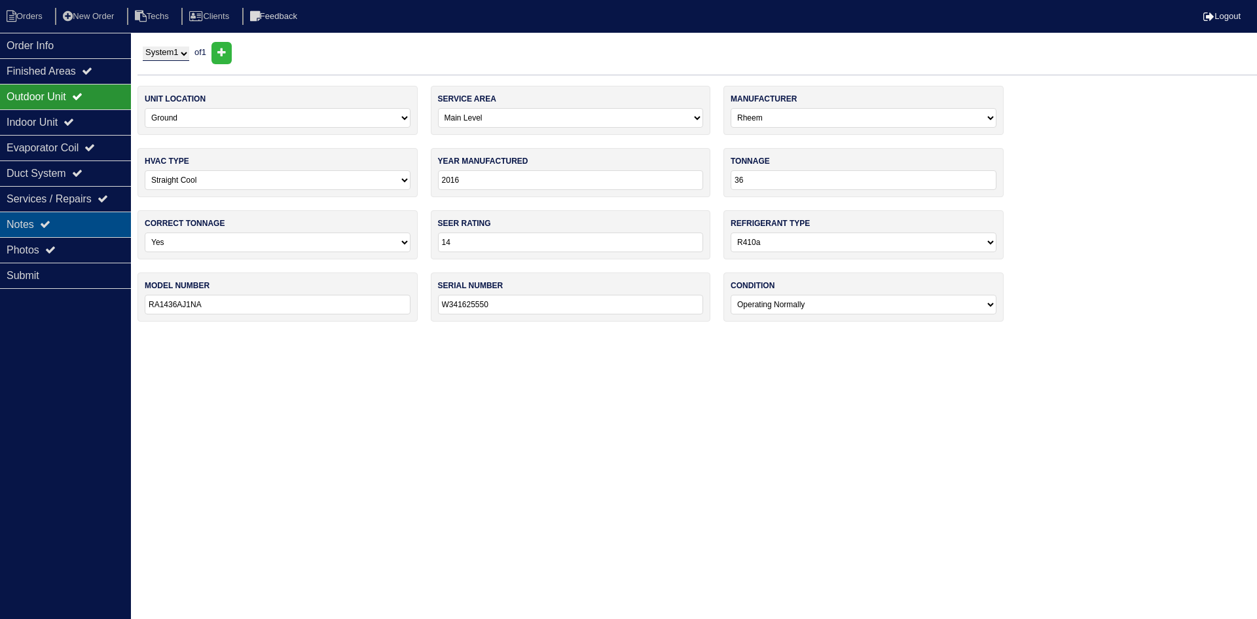
click at [64, 226] on div "Notes" at bounding box center [65, 224] width 131 height 26
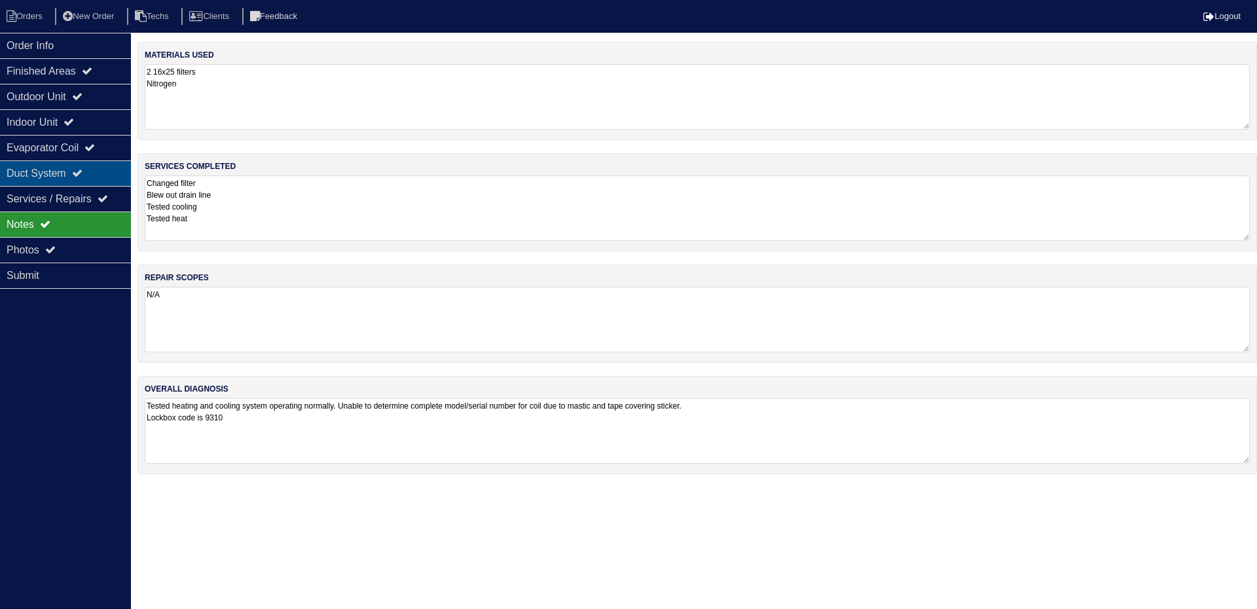
click at [73, 167] on div "Duct System" at bounding box center [65, 173] width 131 height 26
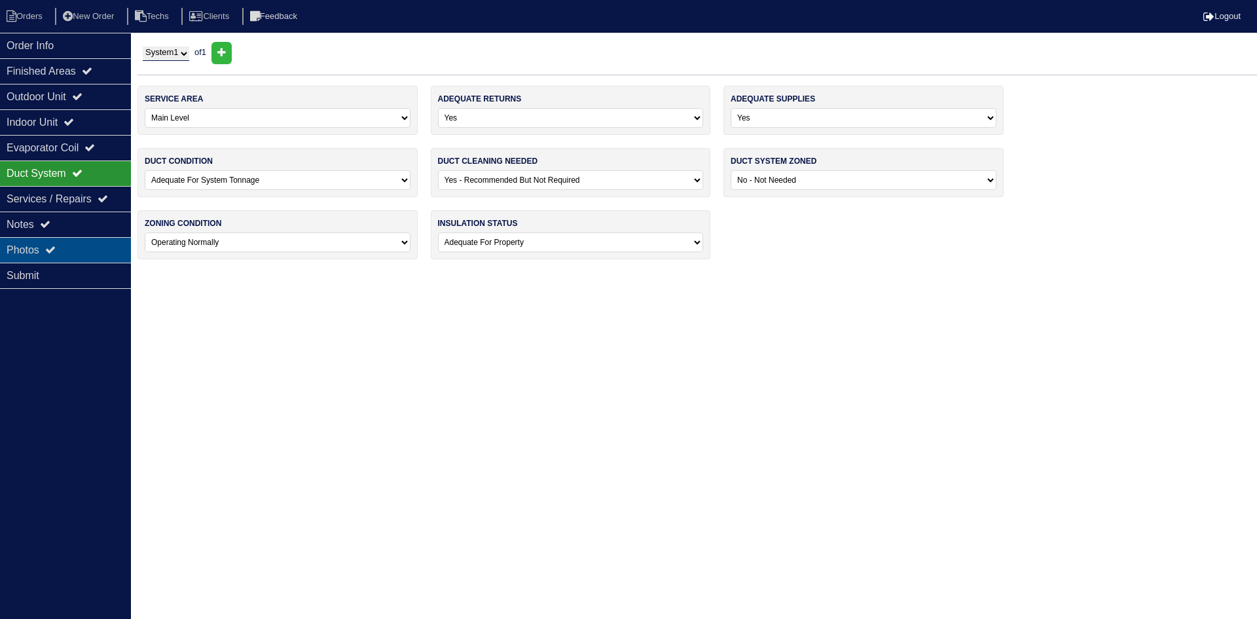
click at [68, 242] on div "Photos" at bounding box center [65, 250] width 131 height 26
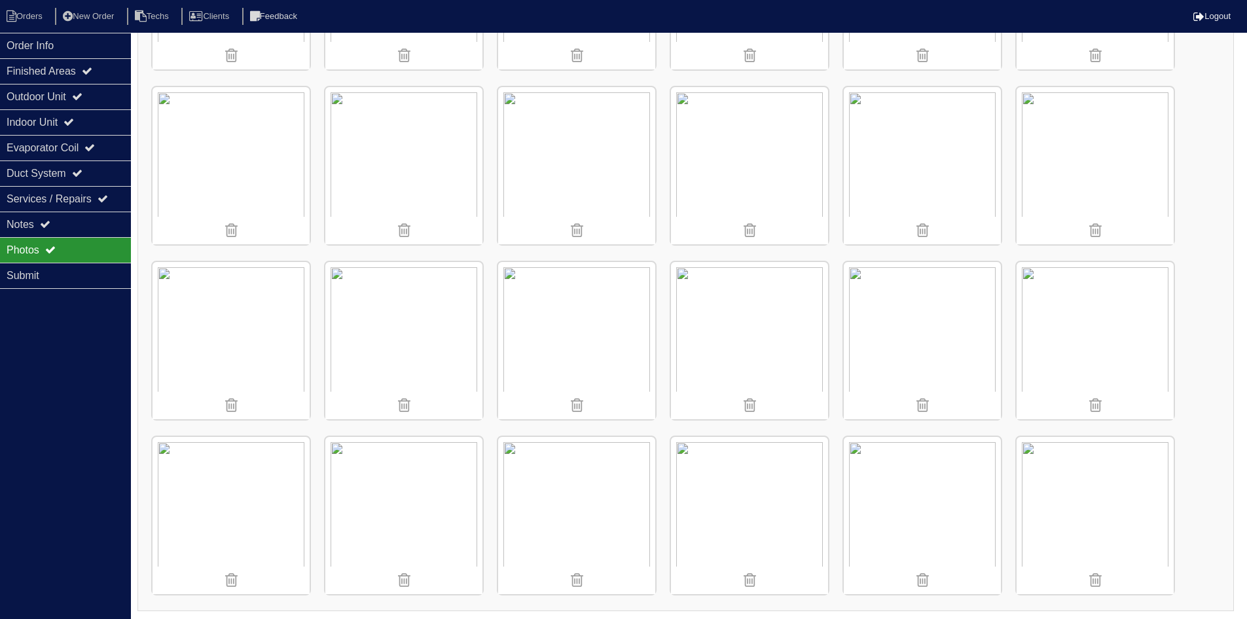
scroll to position [854, 0]
click at [82, 225] on div "Notes" at bounding box center [65, 224] width 131 height 26
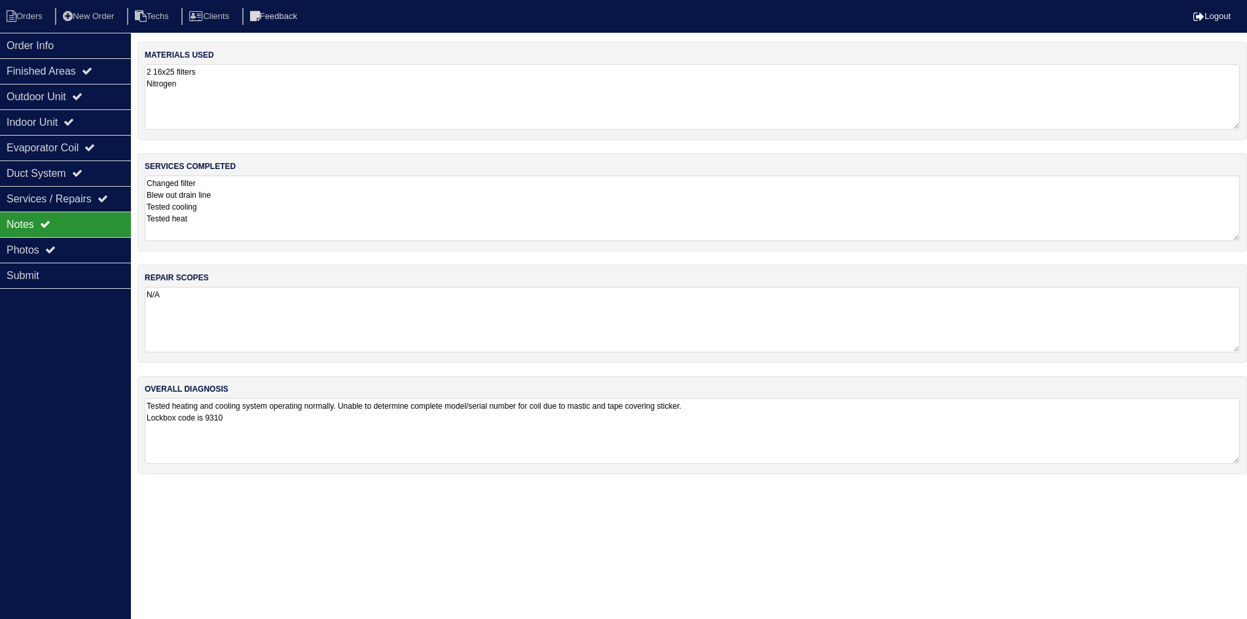
scroll to position [0, 0]
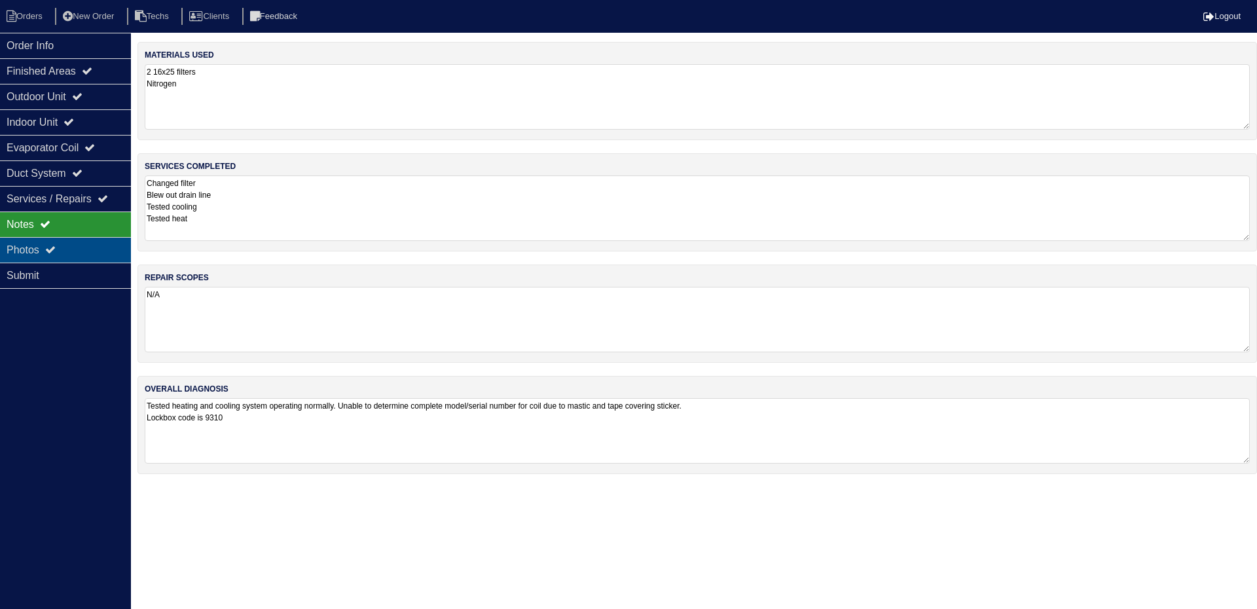
click at [88, 244] on div "Photos" at bounding box center [65, 250] width 131 height 26
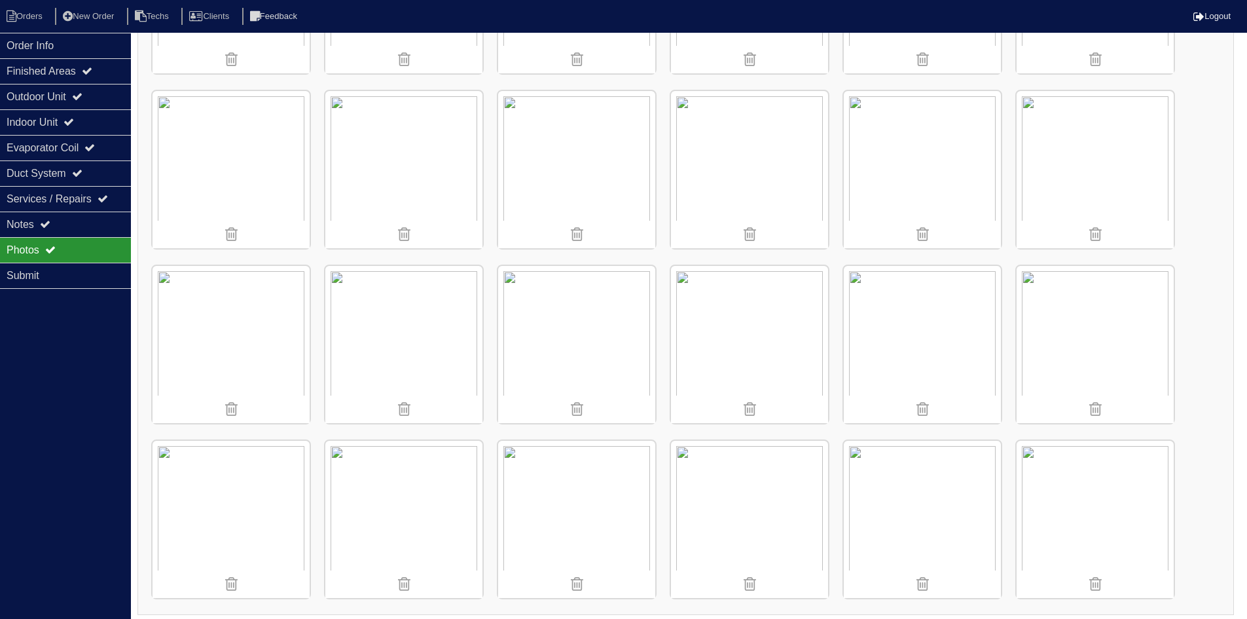
scroll to position [851, 0]
click at [75, 113] on div "Indoor Unit" at bounding box center [65, 122] width 131 height 26
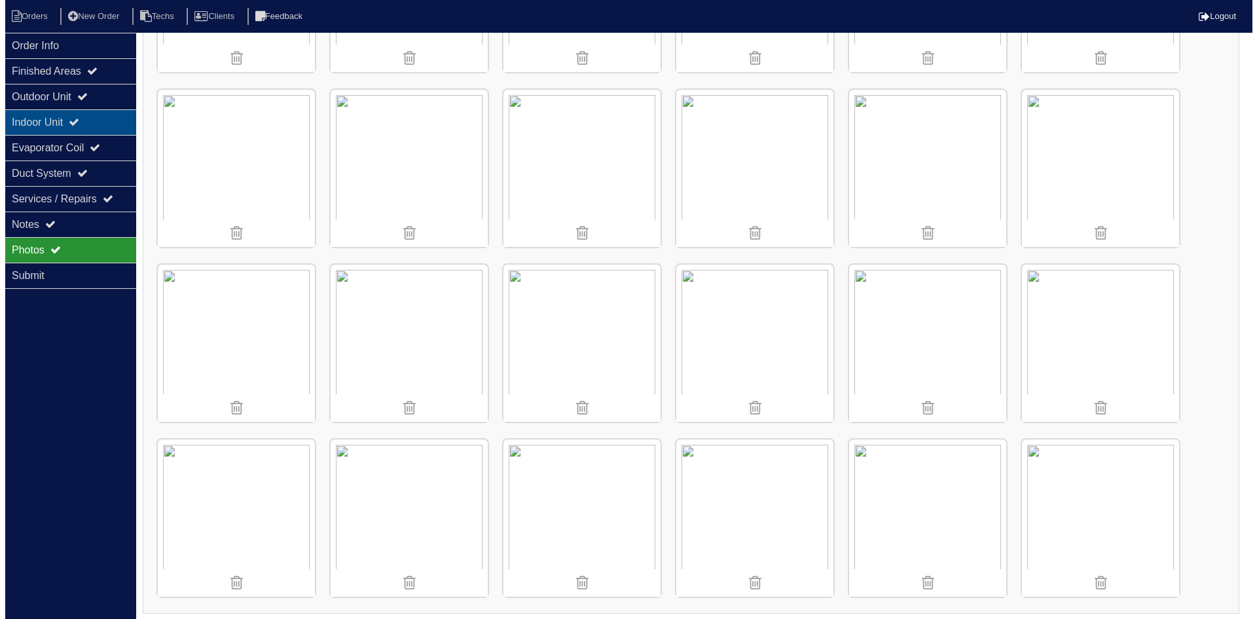
scroll to position [0, 0]
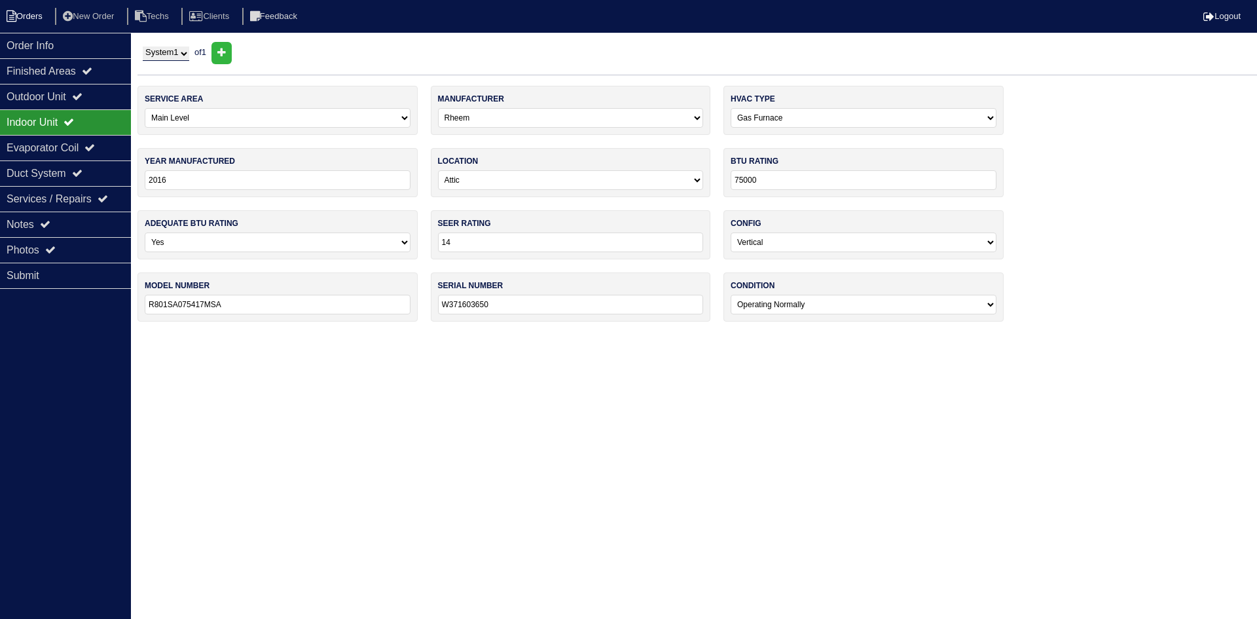
click at [27, 13] on li "Orders" at bounding box center [26, 17] width 53 height 18
select select "15"
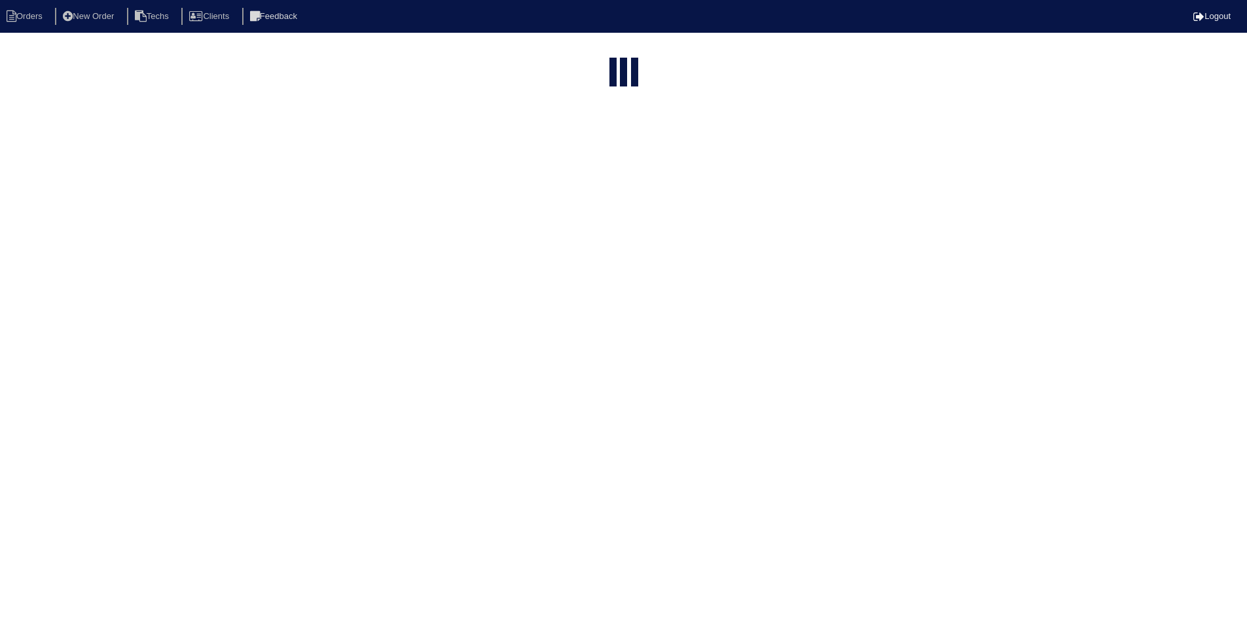
select select "field complete"
select select "need to quote"
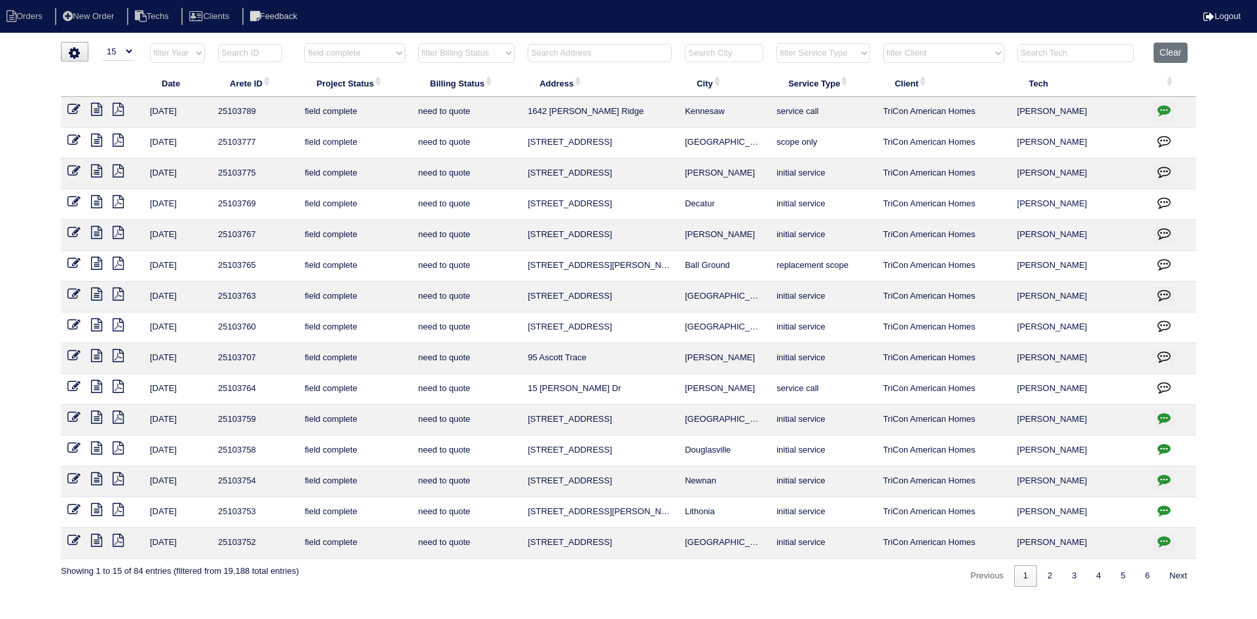
click at [1162, 416] on icon "button" at bounding box center [1164, 417] width 13 height 13
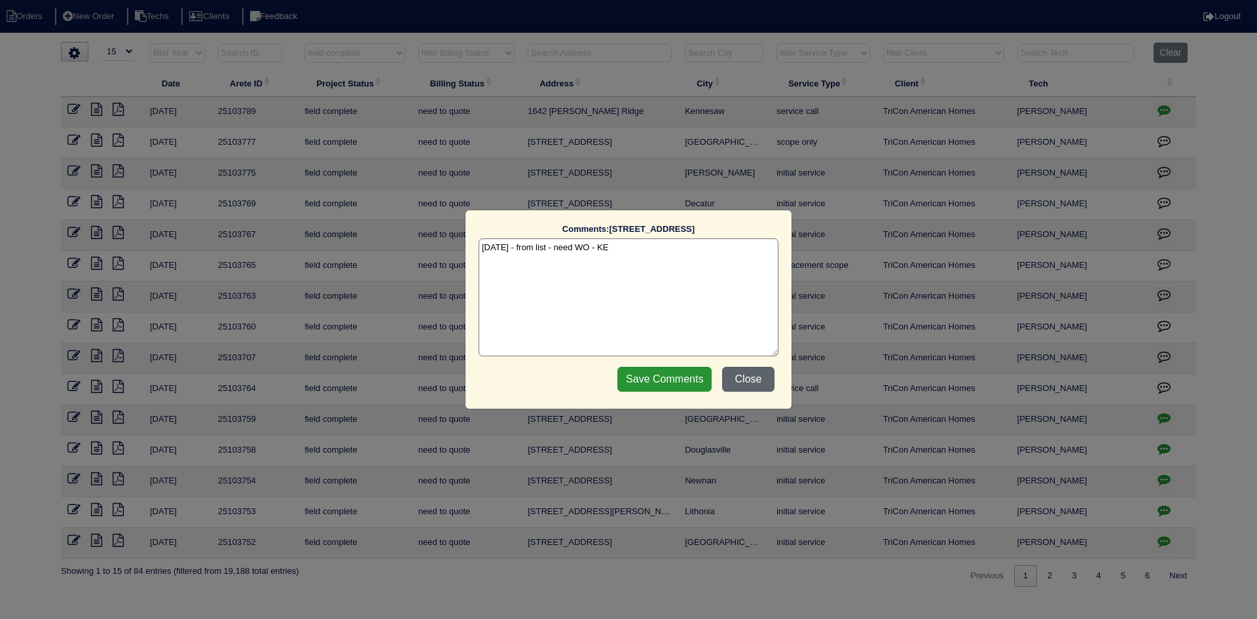
click at [742, 376] on button "Close" at bounding box center [748, 379] width 52 height 25
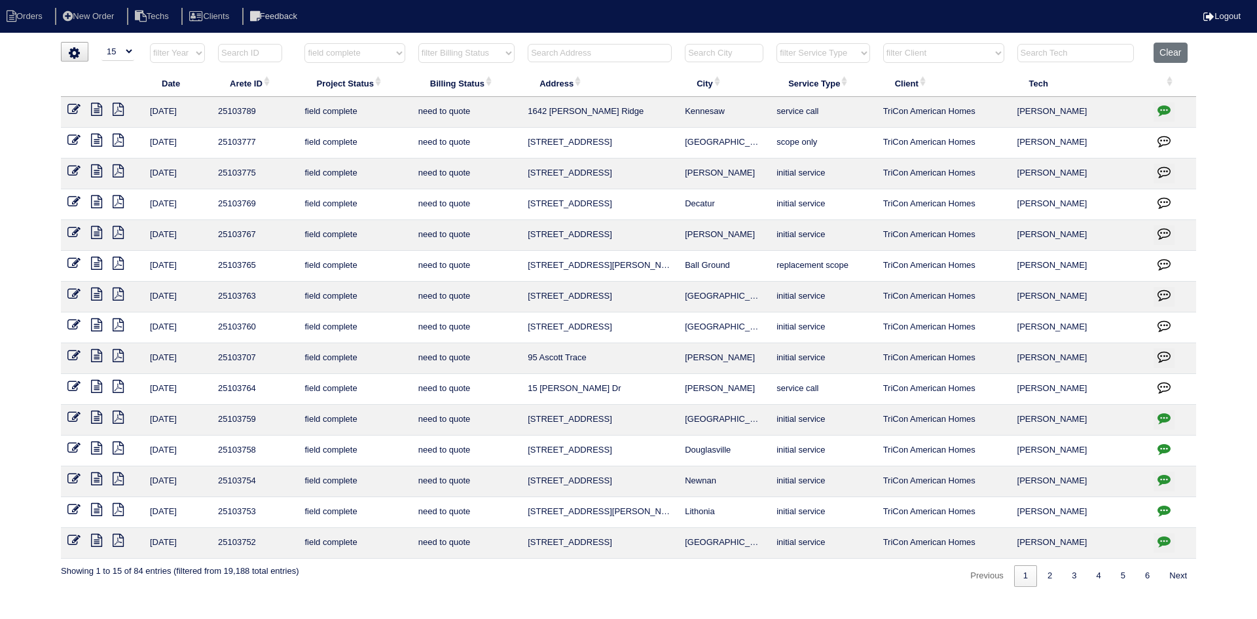
click at [97, 416] on icon at bounding box center [96, 417] width 11 height 13
click at [98, 448] on icon at bounding box center [96, 447] width 11 height 13
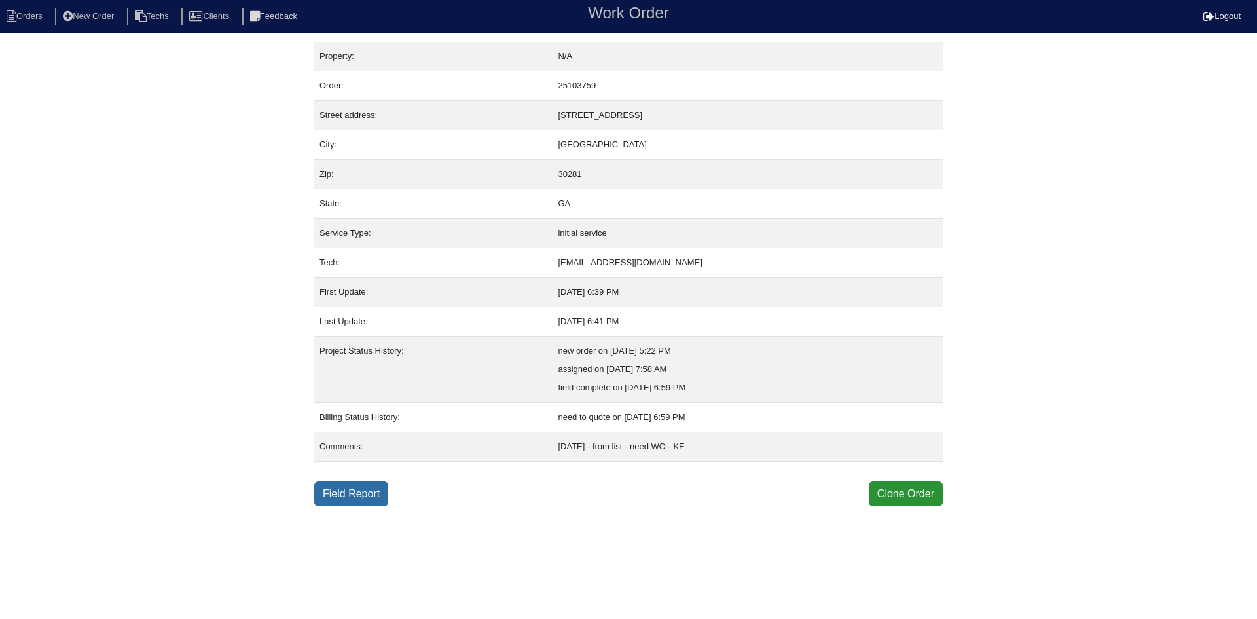
click at [352, 492] on link "Field Report" at bounding box center [351, 493] width 74 height 25
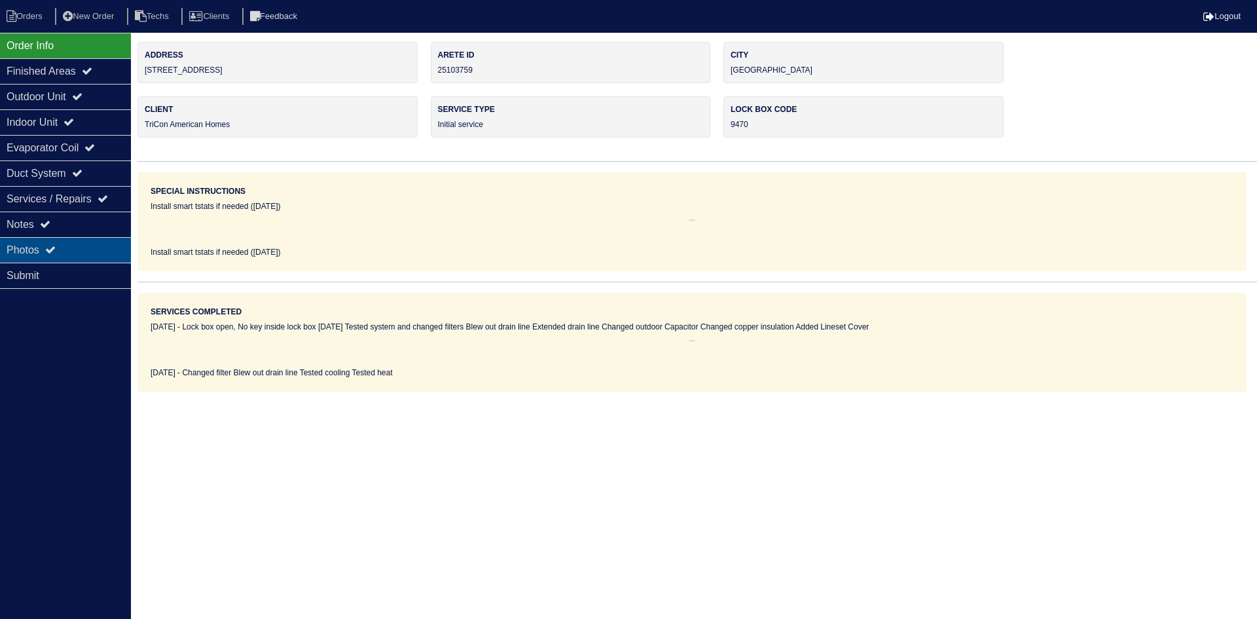
click at [101, 253] on div "Photos" at bounding box center [65, 250] width 131 height 26
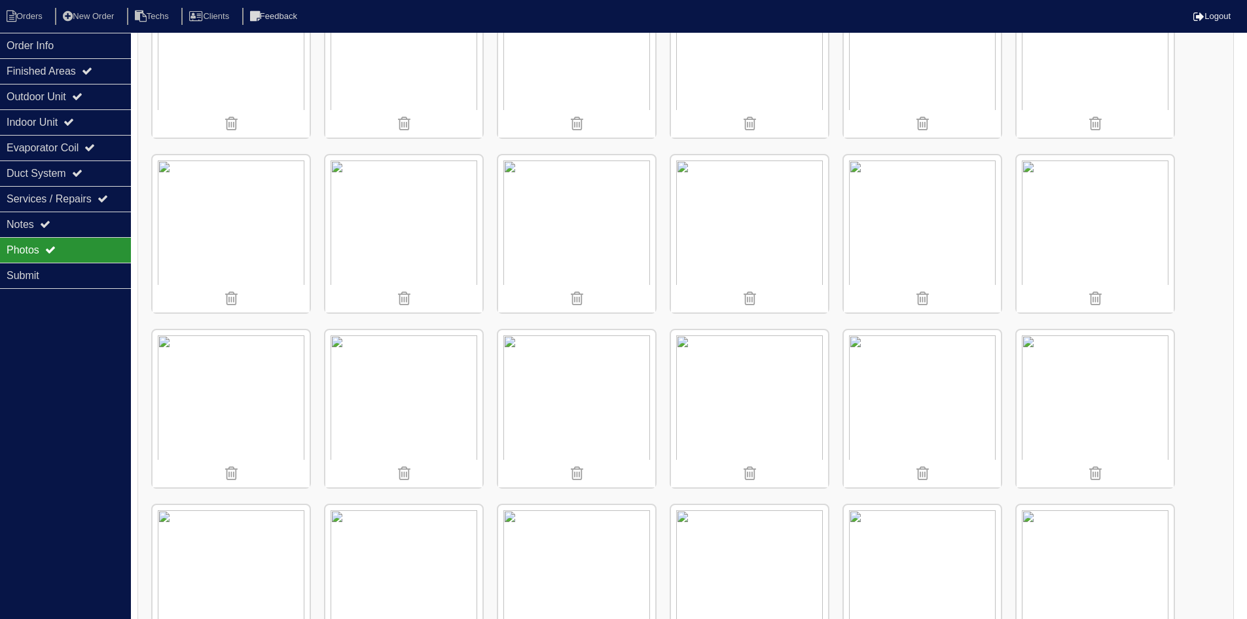
scroll to position [854, 0]
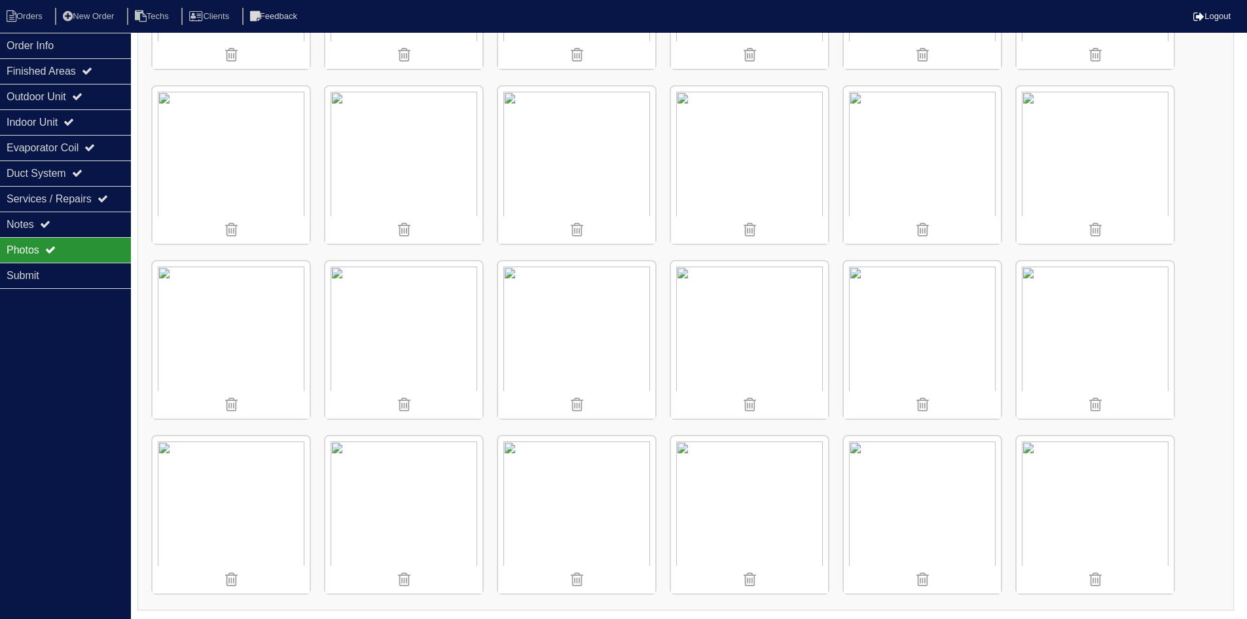
click at [204, 154] on img at bounding box center [231, 164] width 157 height 157
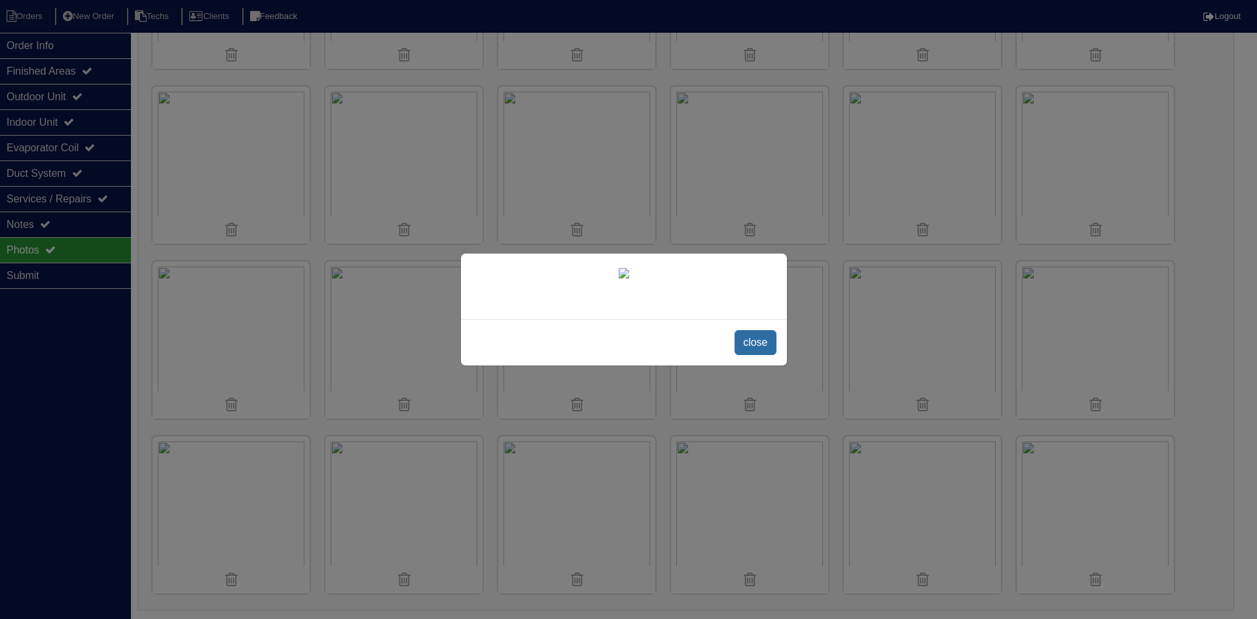
click at [761, 355] on span "close" at bounding box center [755, 342] width 41 height 25
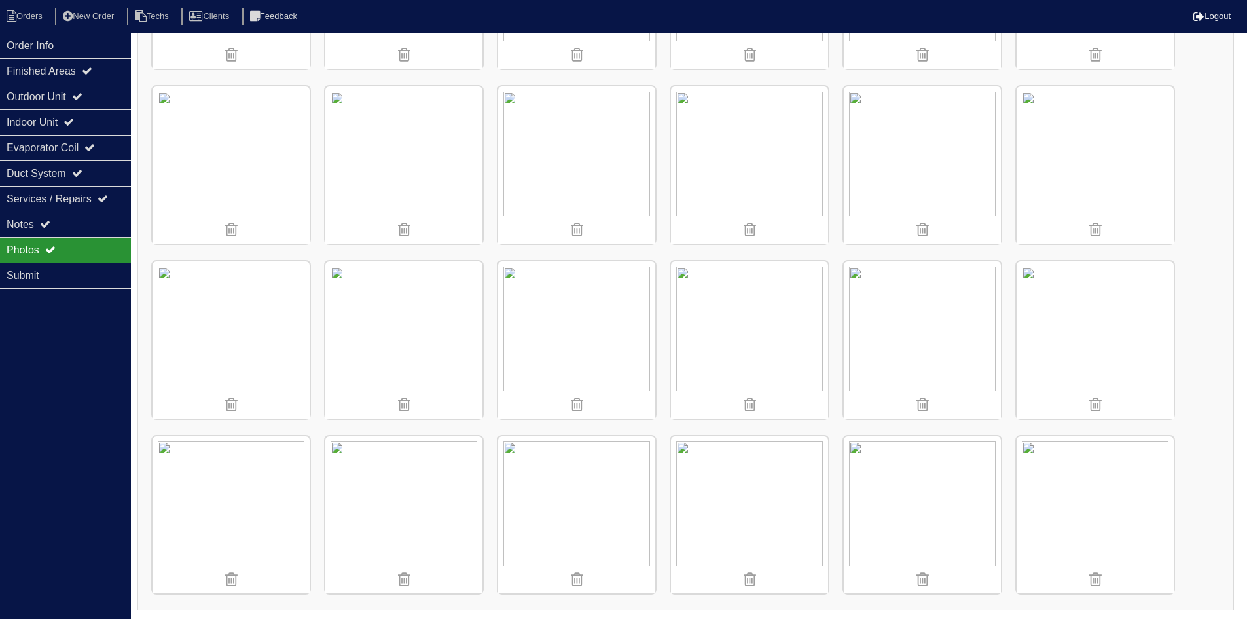
click at [257, 322] on img at bounding box center [231, 339] width 157 height 157
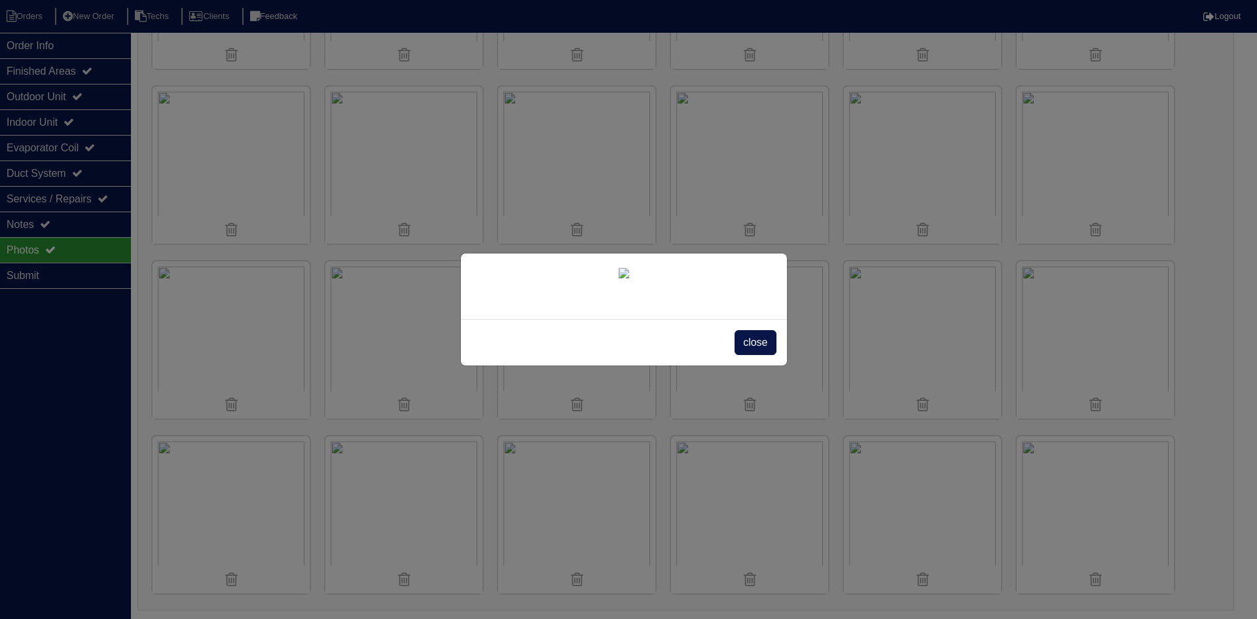
drag, startPoint x: 758, startPoint y: 515, endPoint x: 766, endPoint y: 513, distance: 8.1
click at [761, 355] on span "close" at bounding box center [755, 342] width 41 height 25
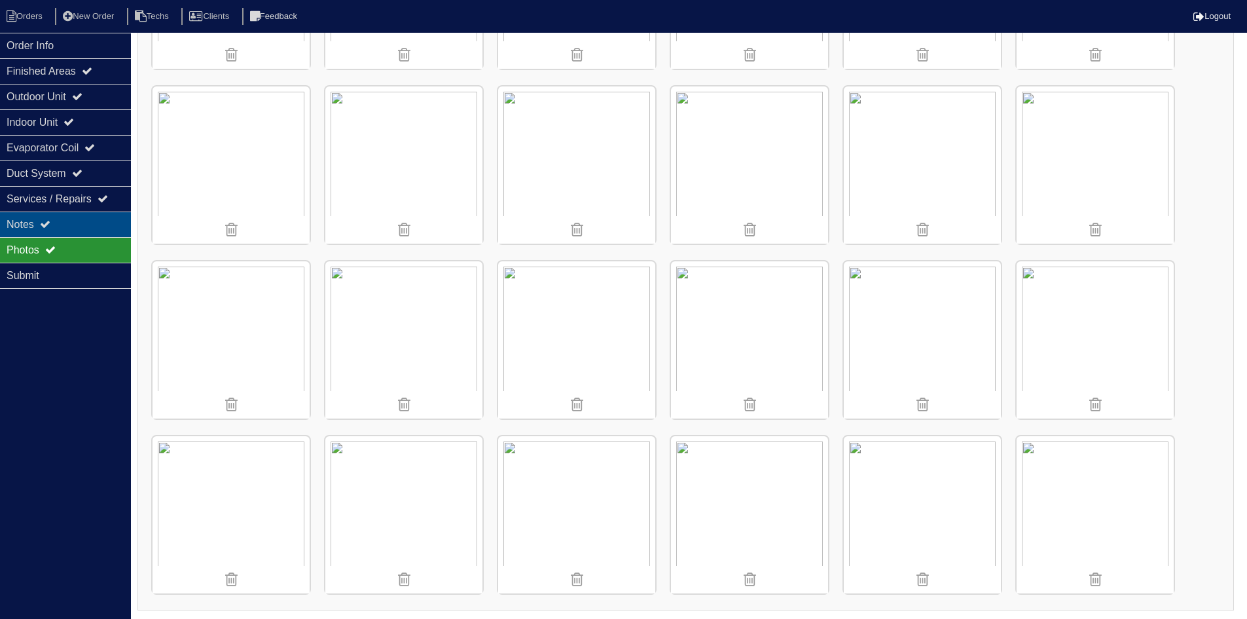
click at [64, 223] on div "Notes" at bounding box center [65, 224] width 131 height 26
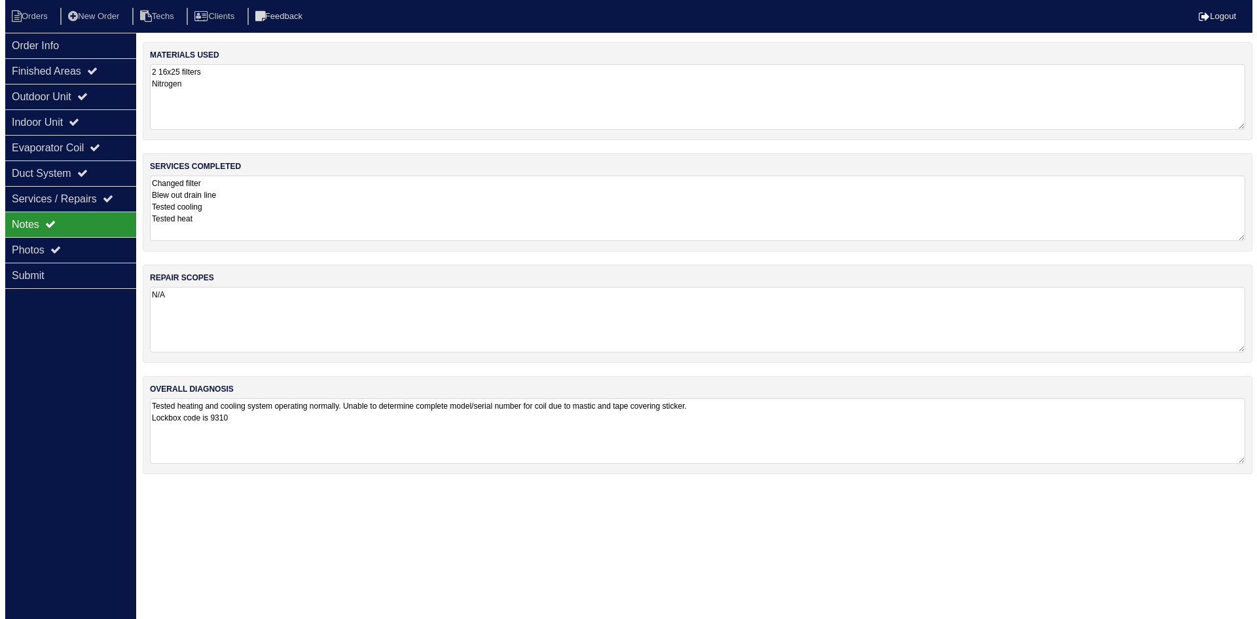
scroll to position [0, 0]
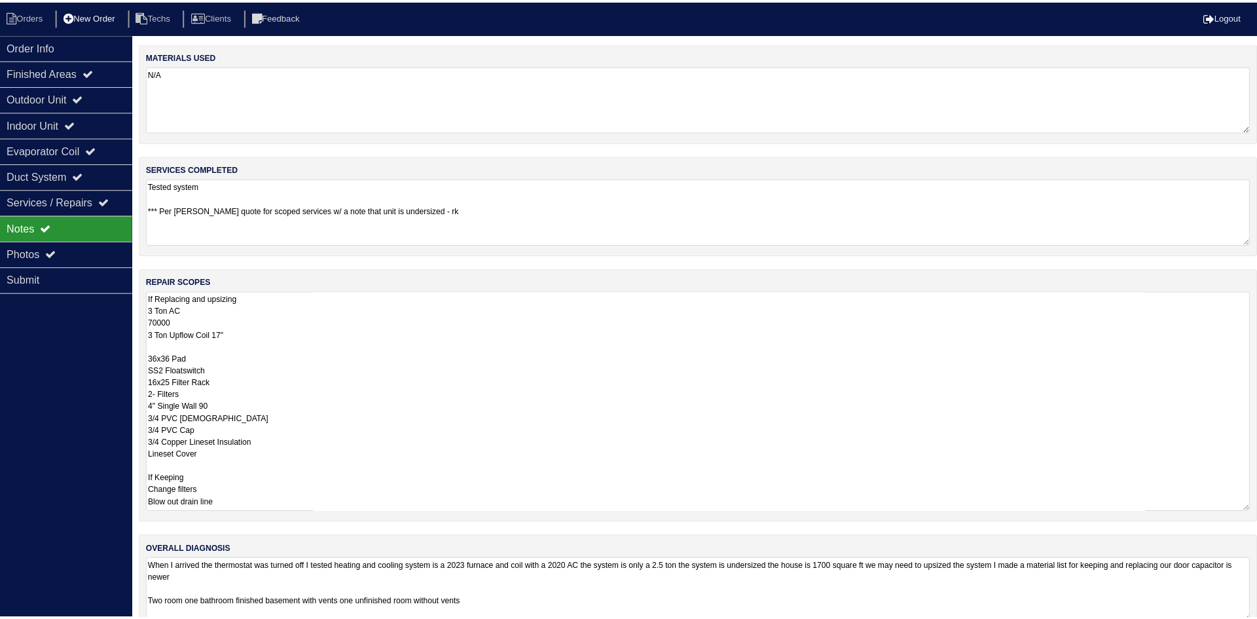
scroll to position [34, 0]
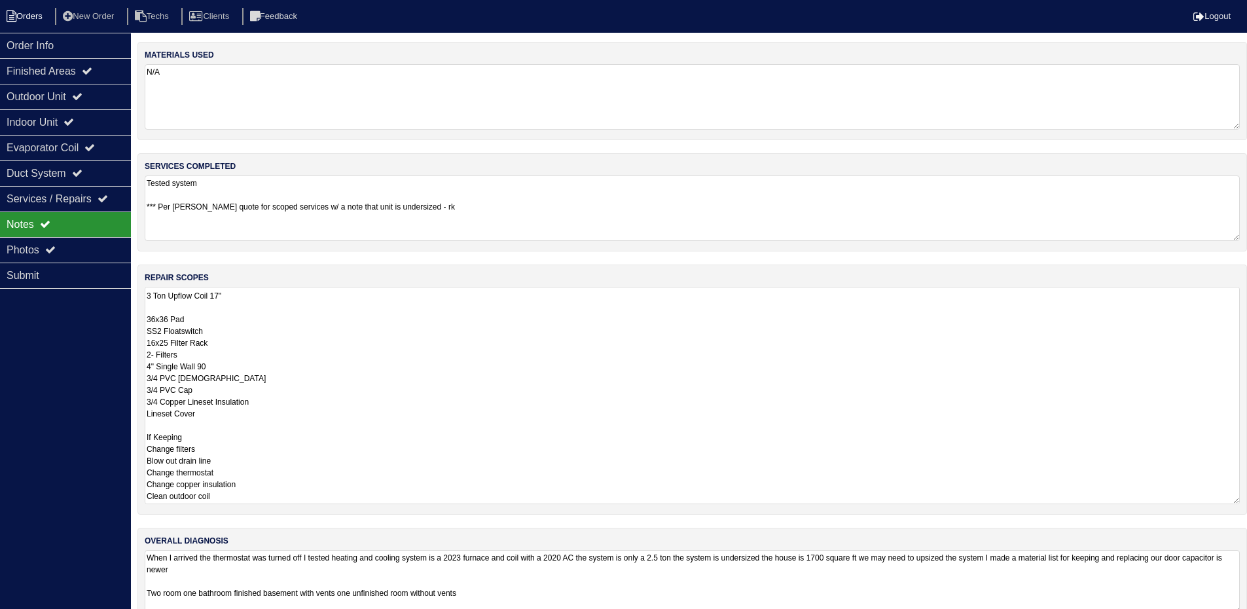
click at [39, 18] on li "Orders" at bounding box center [26, 17] width 53 height 18
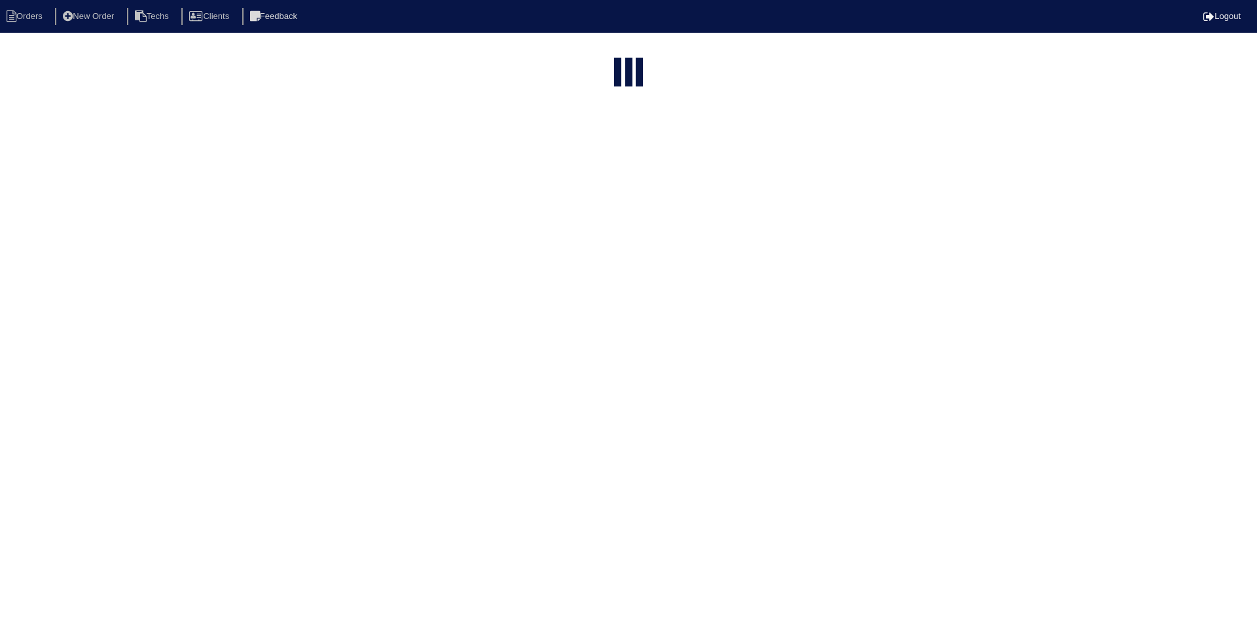
select select "15"
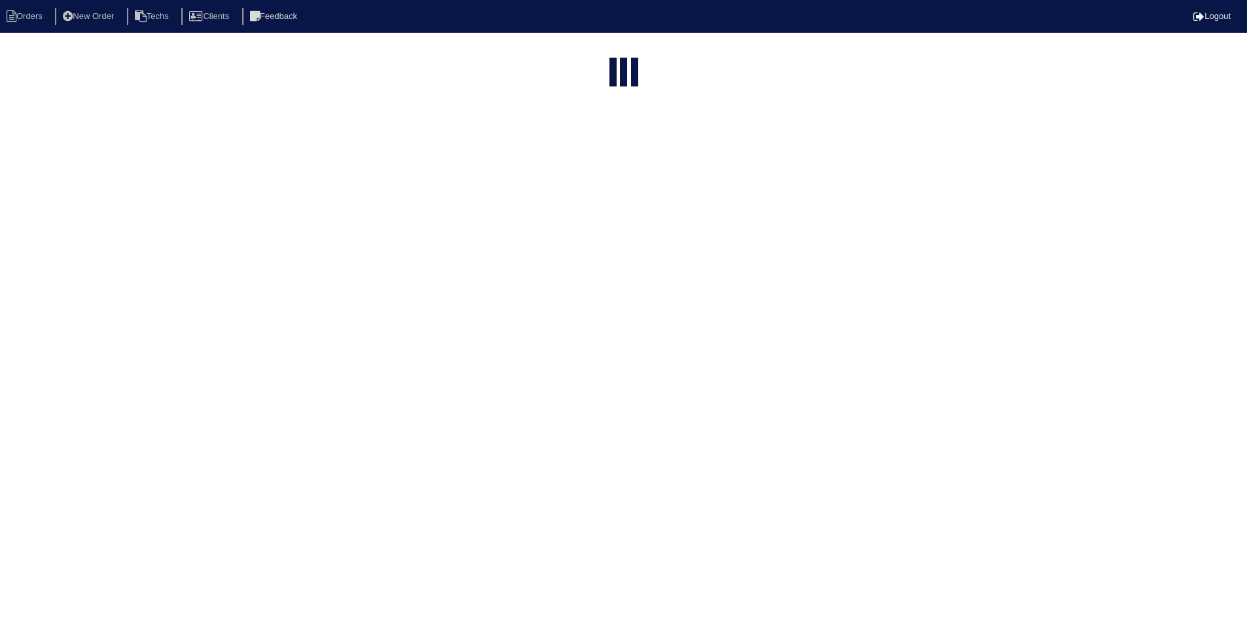
select select "field complete"
select select "need to quote"
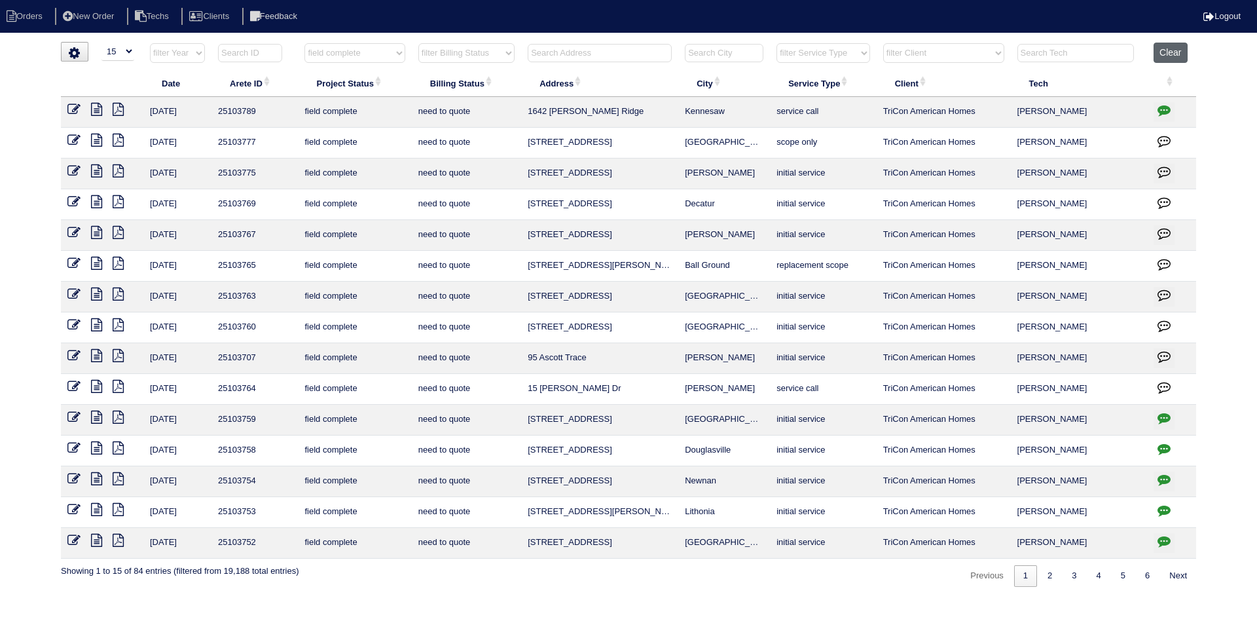
click at [1173, 48] on button "Clear" at bounding box center [1170, 53] width 33 height 20
select select
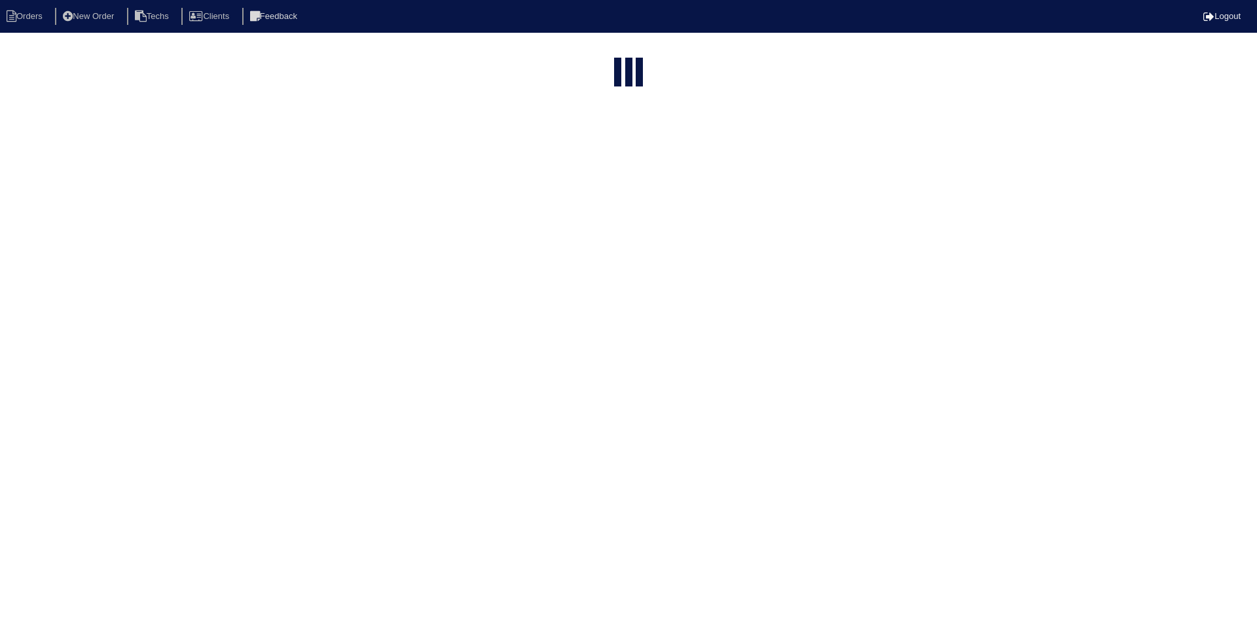
select select "15"
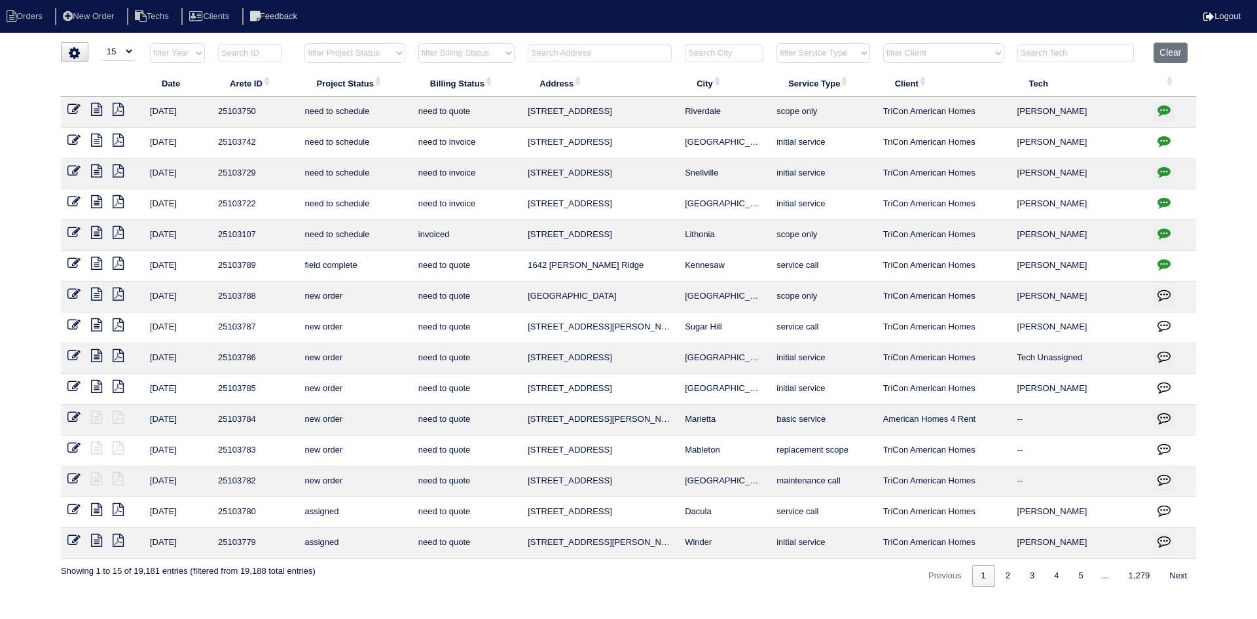
click at [601, 56] on input "text" at bounding box center [600, 53] width 144 height 18
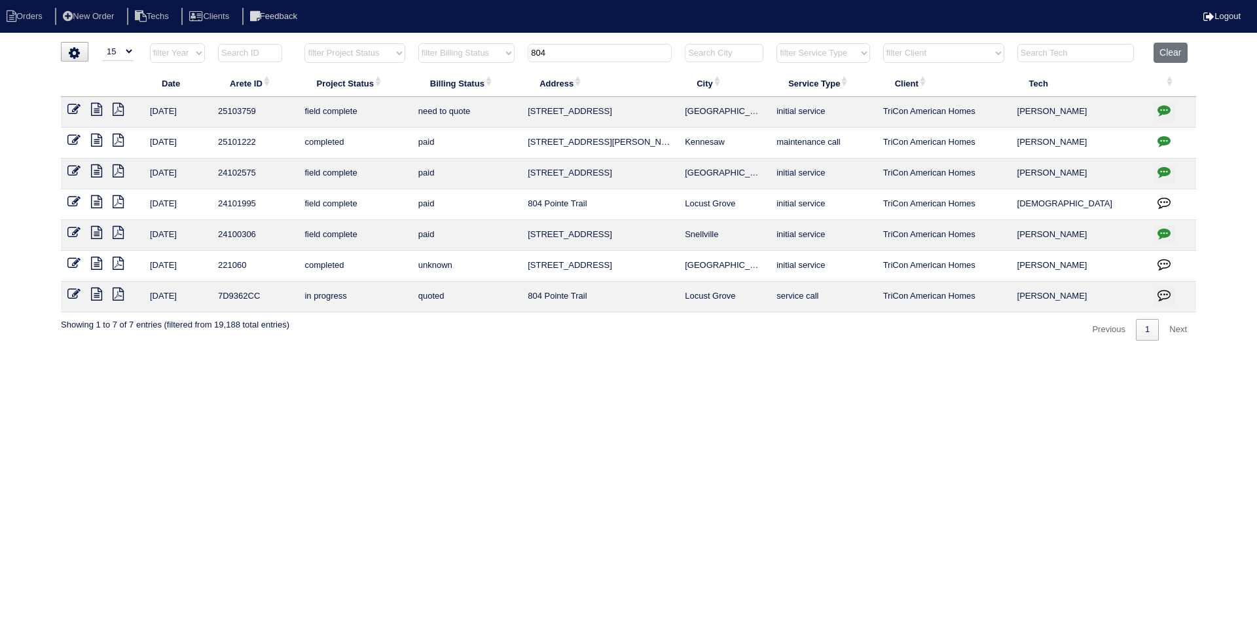
type input "804"
click at [96, 168] on icon at bounding box center [96, 170] width 11 height 13
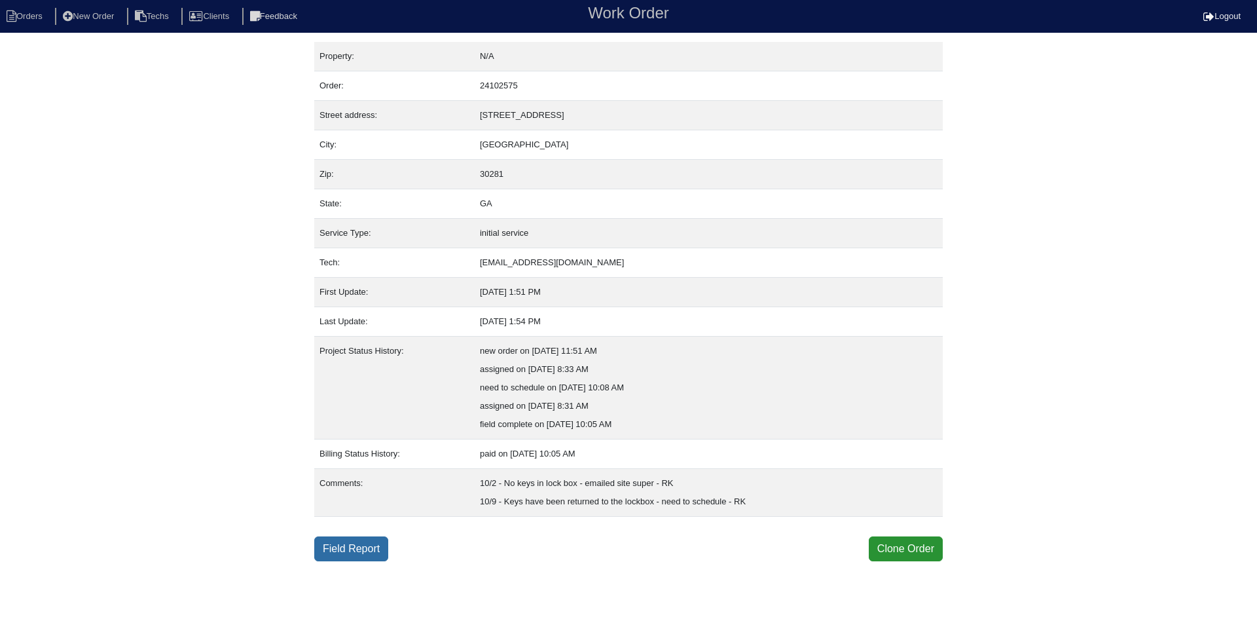
click at [379, 545] on link "Field Report" at bounding box center [351, 548] width 74 height 25
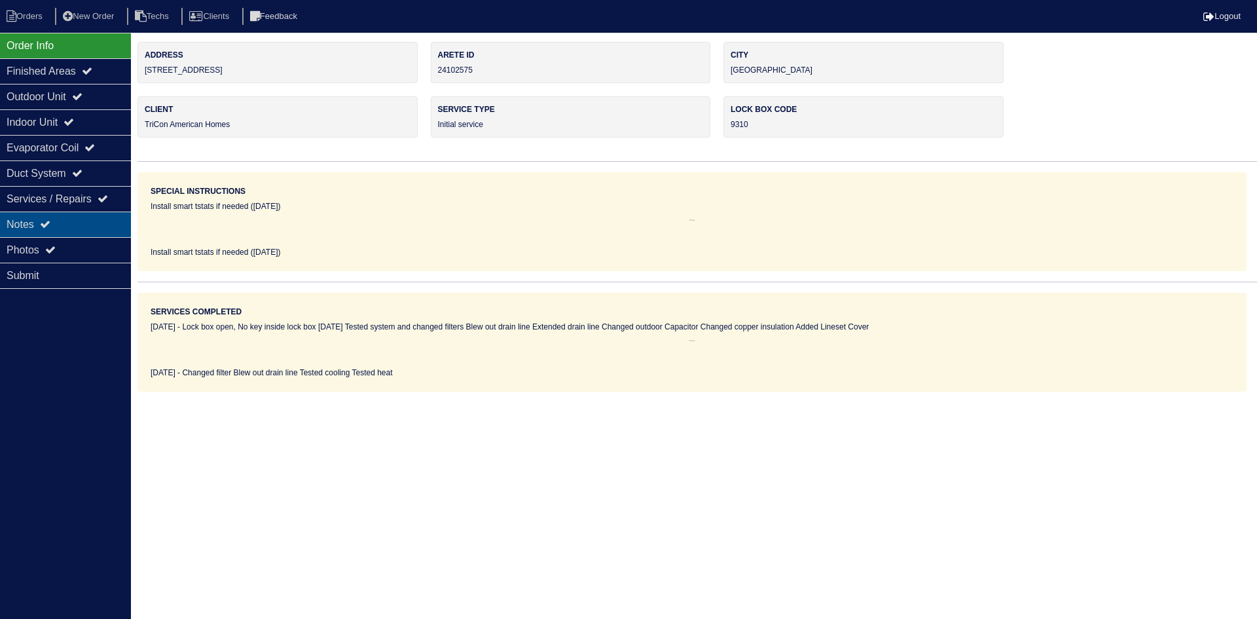
click at [108, 219] on div "Notes" at bounding box center [65, 224] width 131 height 26
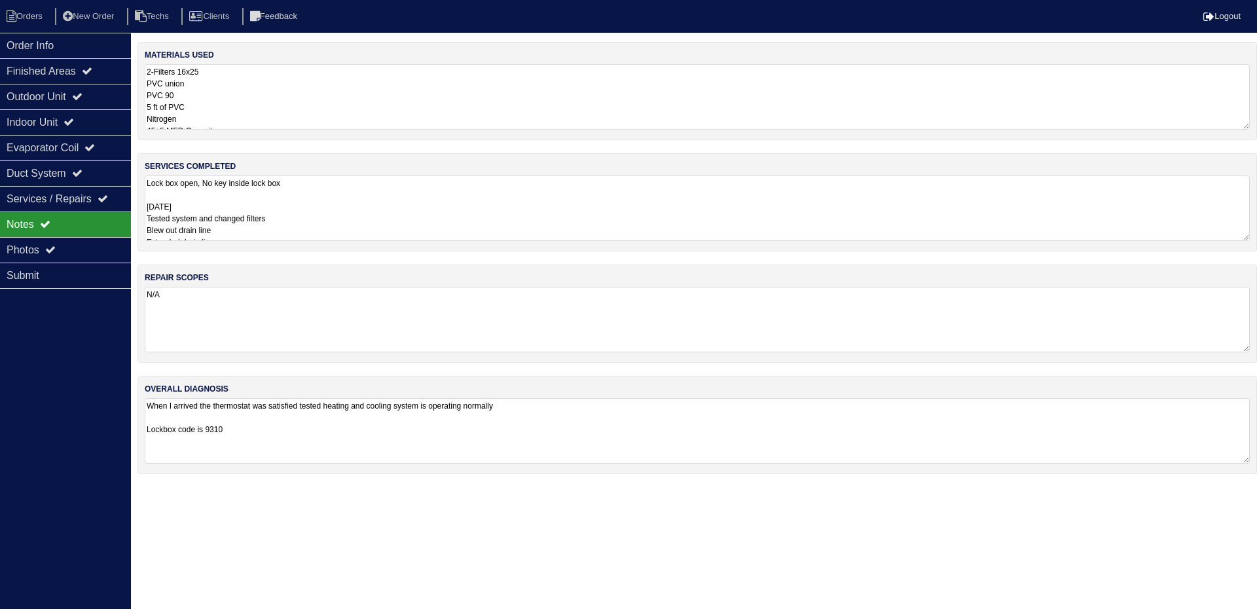
click at [508, 206] on textarea "Lock box open, No key inside lock box 10-10-24 Tested system and changed filter…" at bounding box center [697, 207] width 1105 height 65
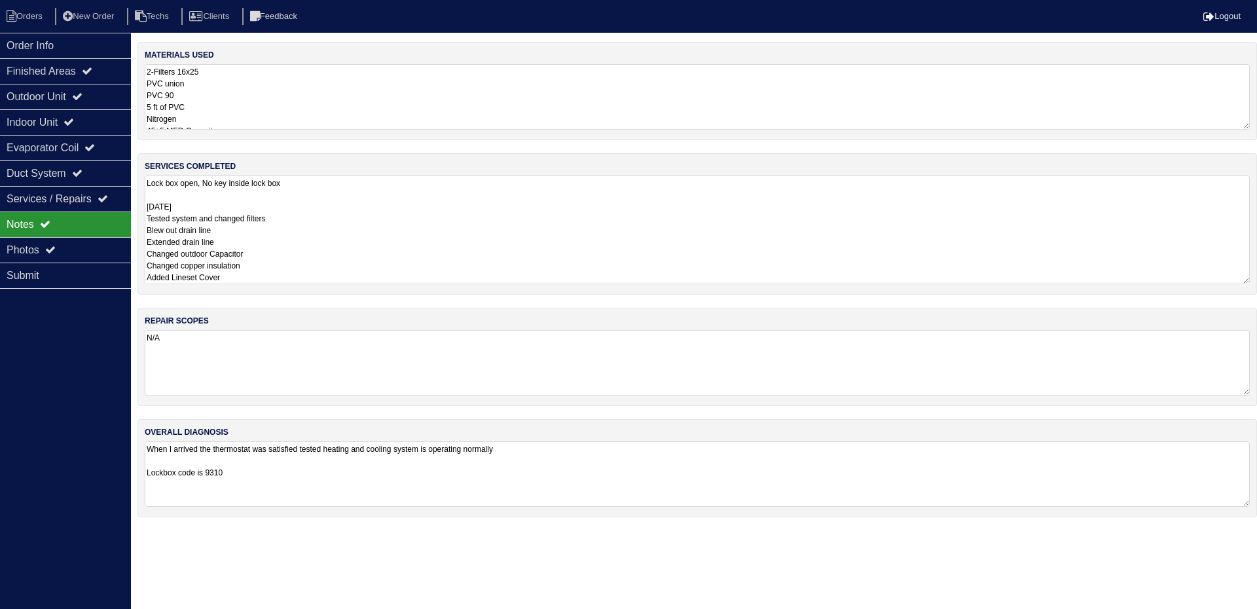
click at [316, 106] on textarea "2-Filters 16x25 PVC union PVC 90 5 ft of PVC Nitrogen 45+5 MFD Capacitor Copper…" at bounding box center [697, 96] width 1105 height 65
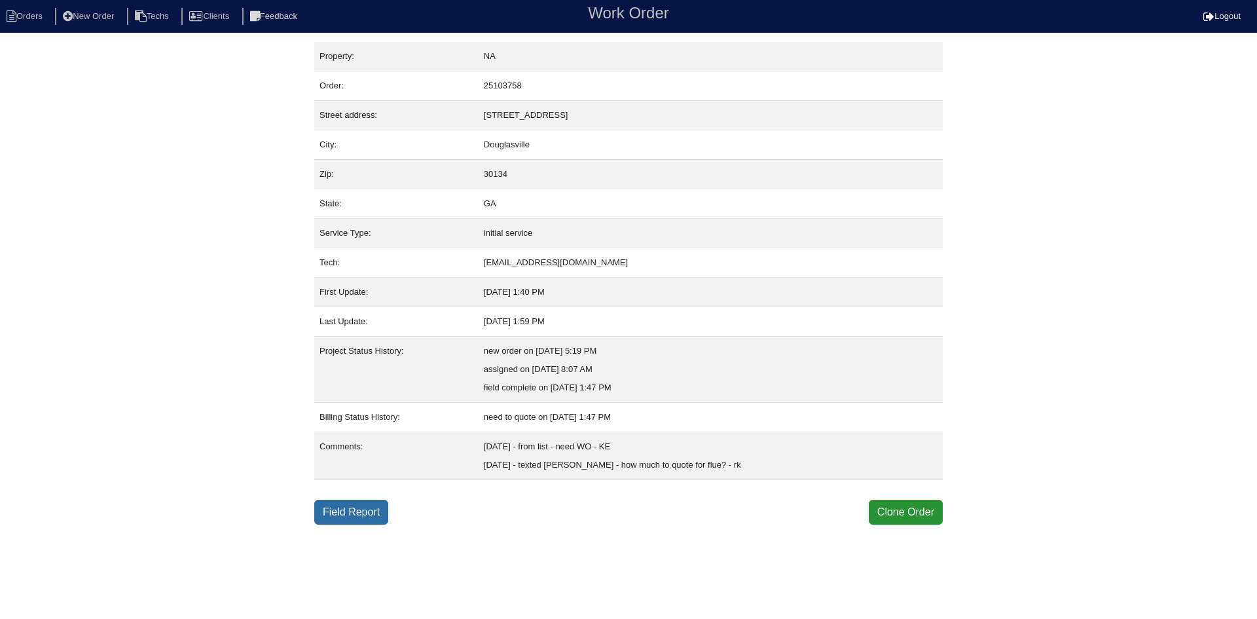
click at [363, 514] on link "Field Report" at bounding box center [351, 512] width 74 height 25
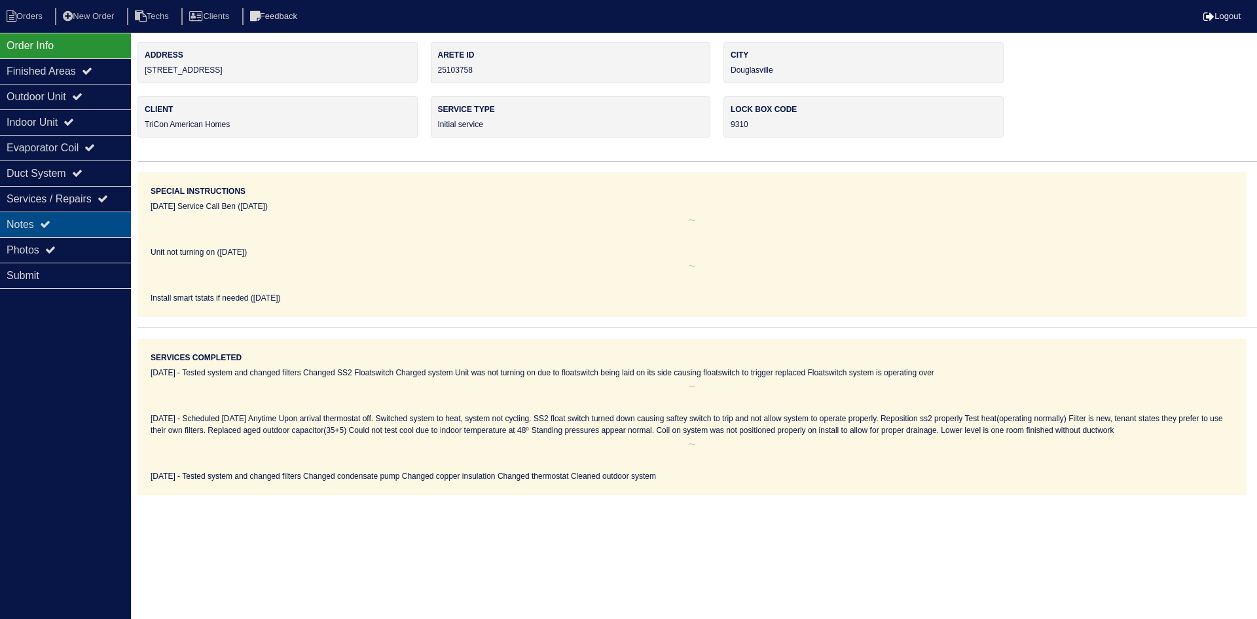
click at [86, 219] on div "Notes" at bounding box center [65, 224] width 131 height 26
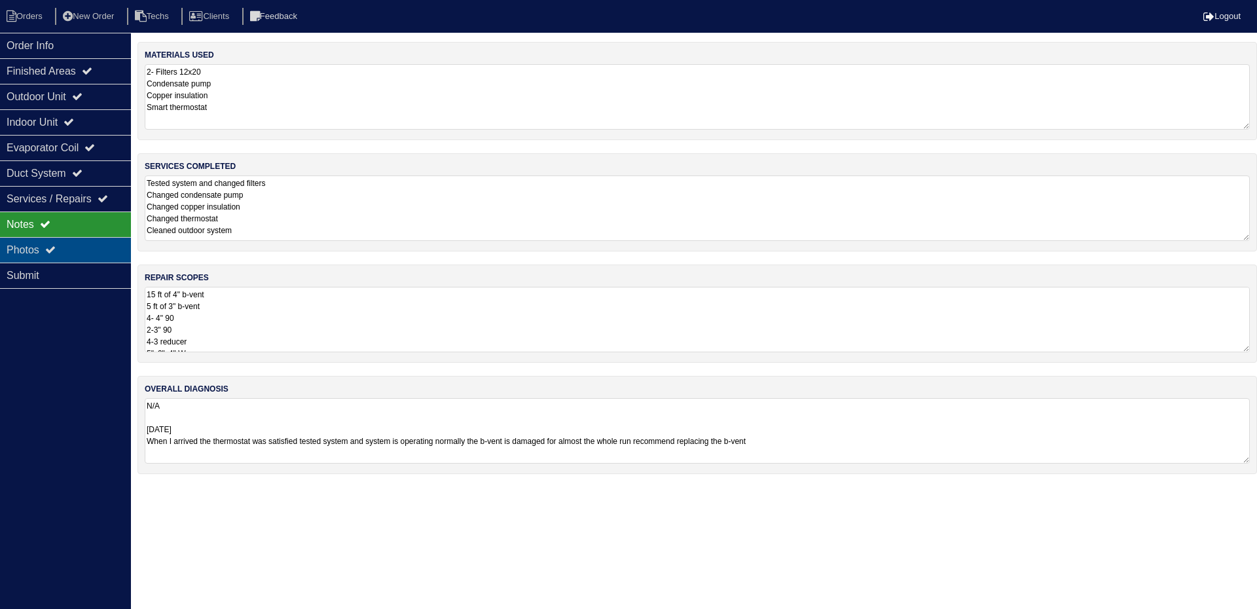
click at [98, 240] on div "Photos" at bounding box center [65, 250] width 131 height 26
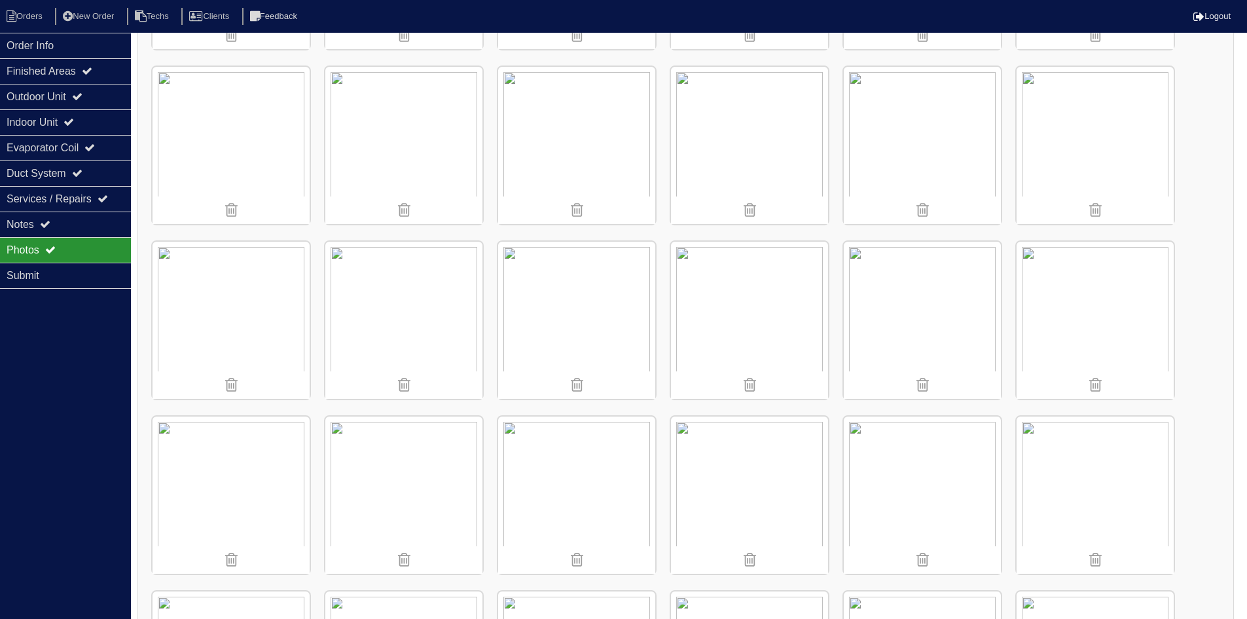
scroll to position [679, 0]
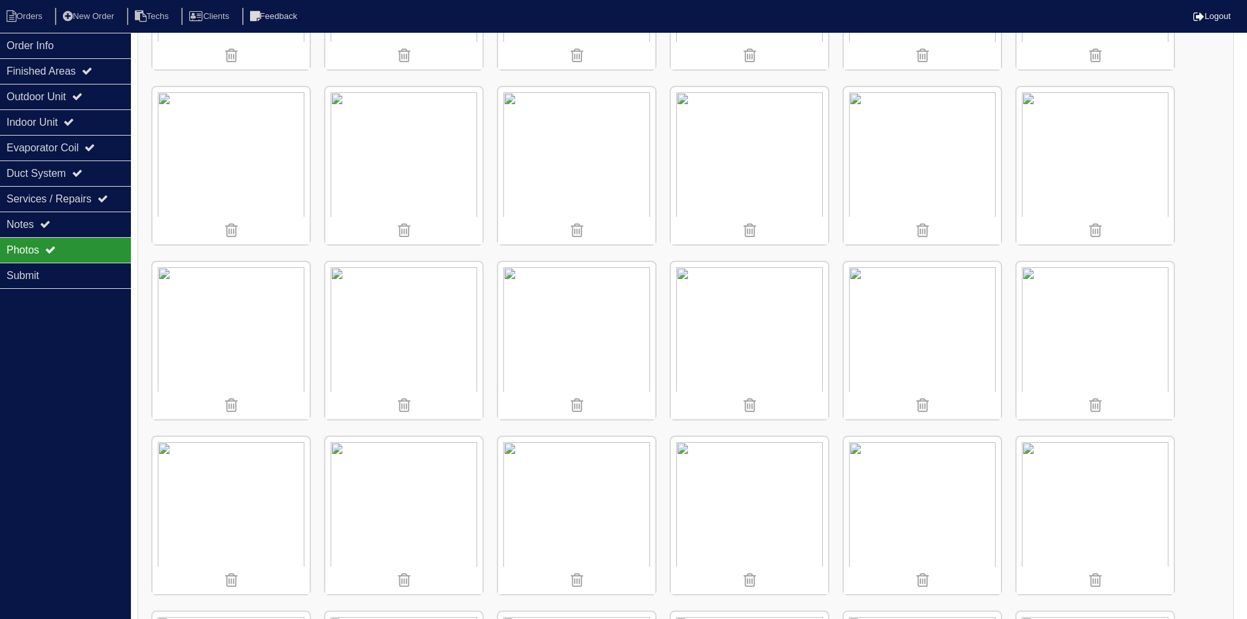
click at [221, 308] on img at bounding box center [231, 340] width 157 height 157
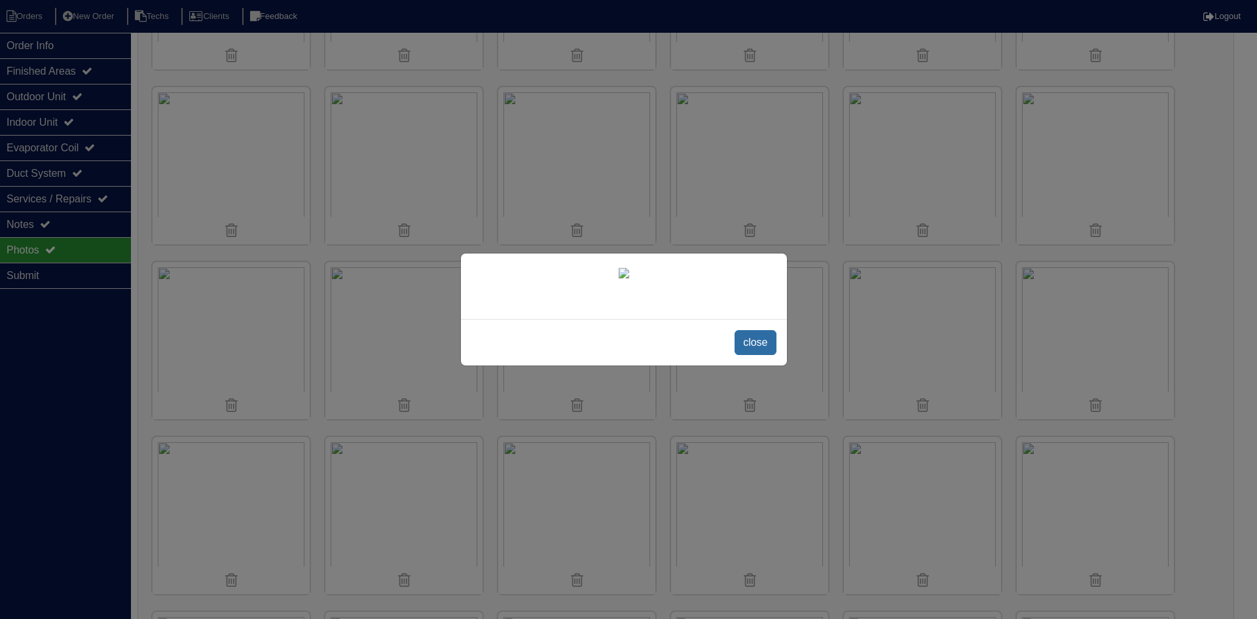
click at [748, 340] on span "close" at bounding box center [755, 342] width 41 height 25
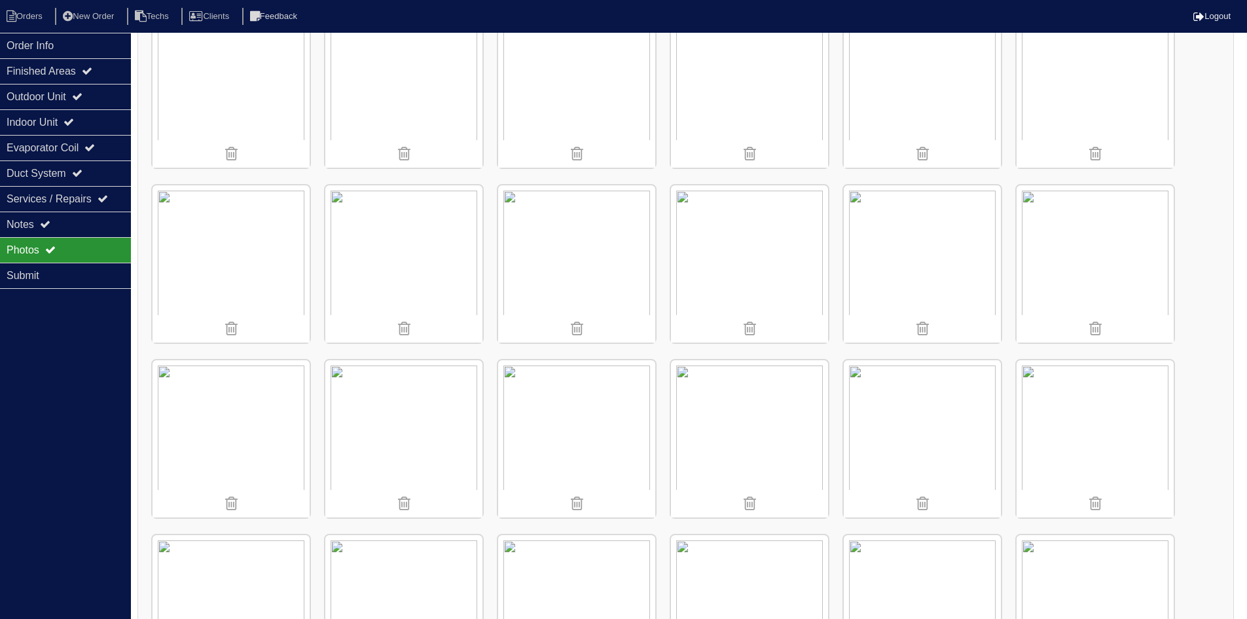
scroll to position [221, 0]
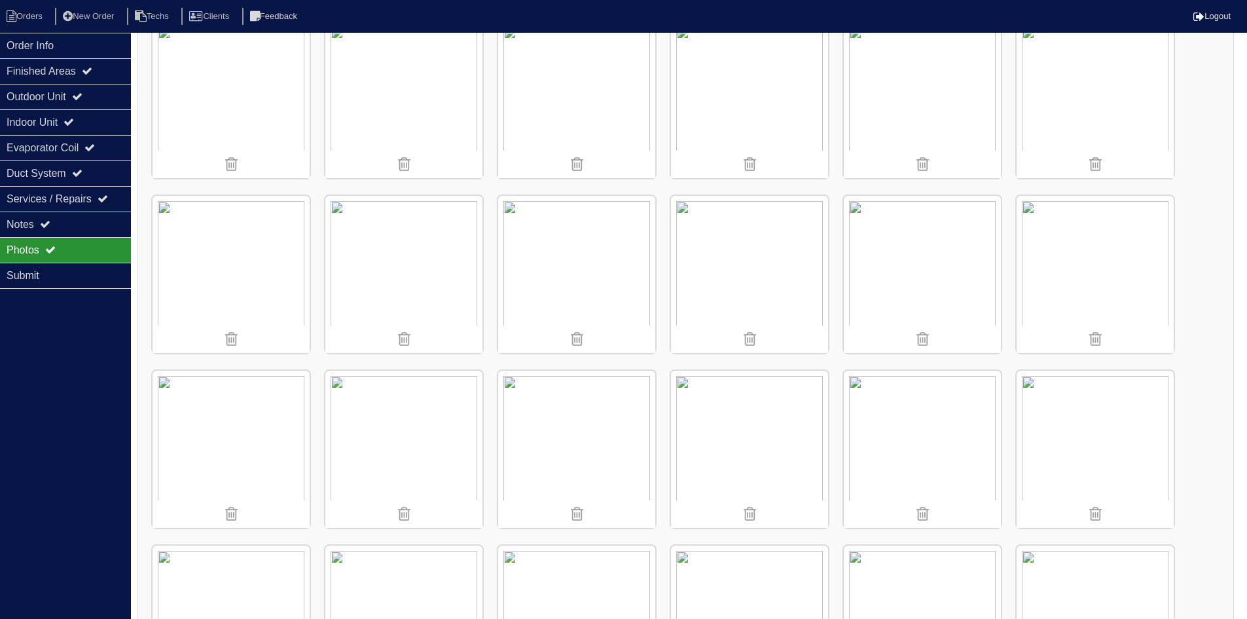
click at [282, 418] on img at bounding box center [231, 449] width 157 height 157
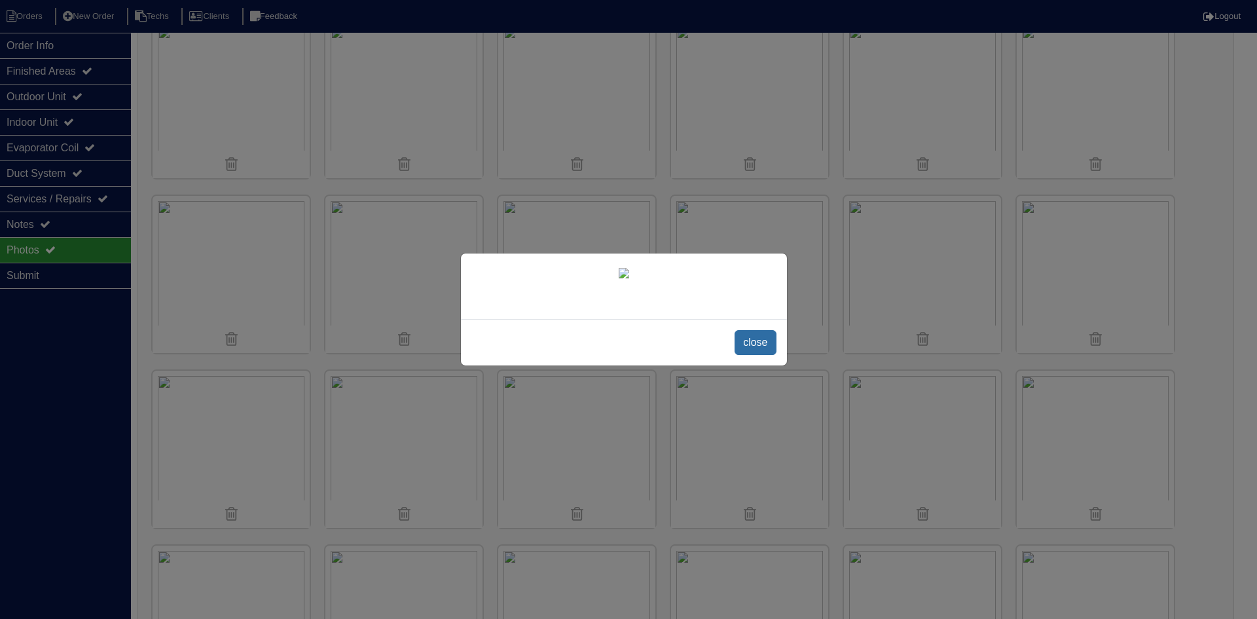
click at [751, 337] on span "close" at bounding box center [755, 342] width 41 height 25
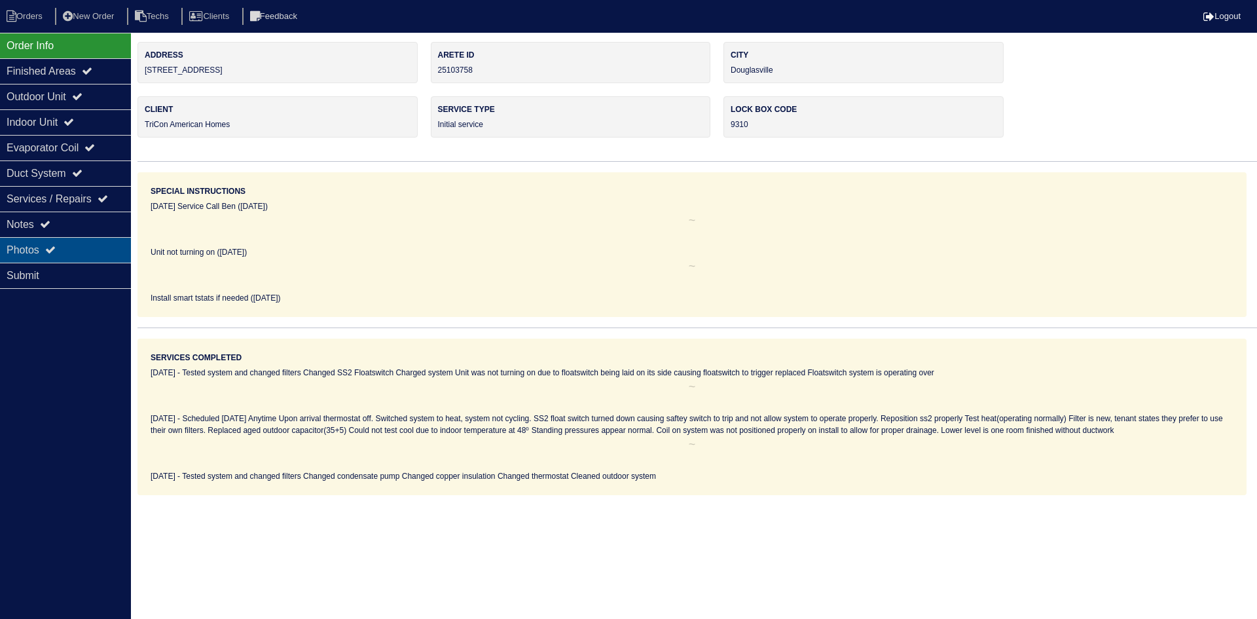
click at [35, 257] on div "Photos" at bounding box center [65, 250] width 131 height 26
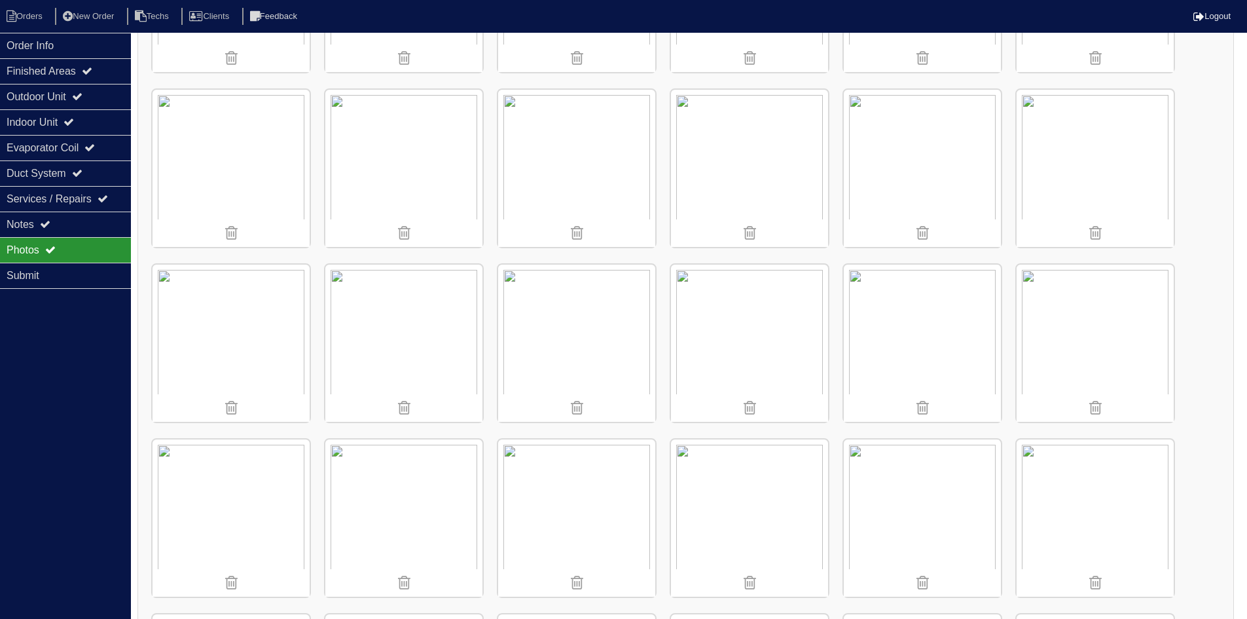
scroll to position [524, 0]
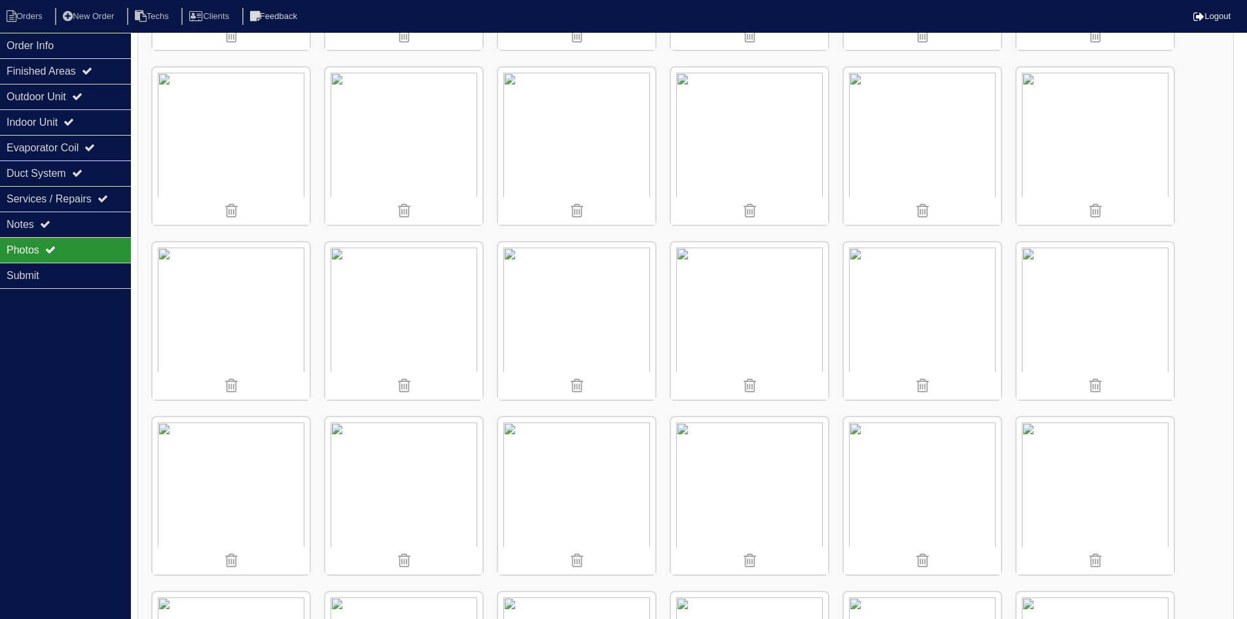
click at [232, 182] on img at bounding box center [231, 145] width 157 height 157
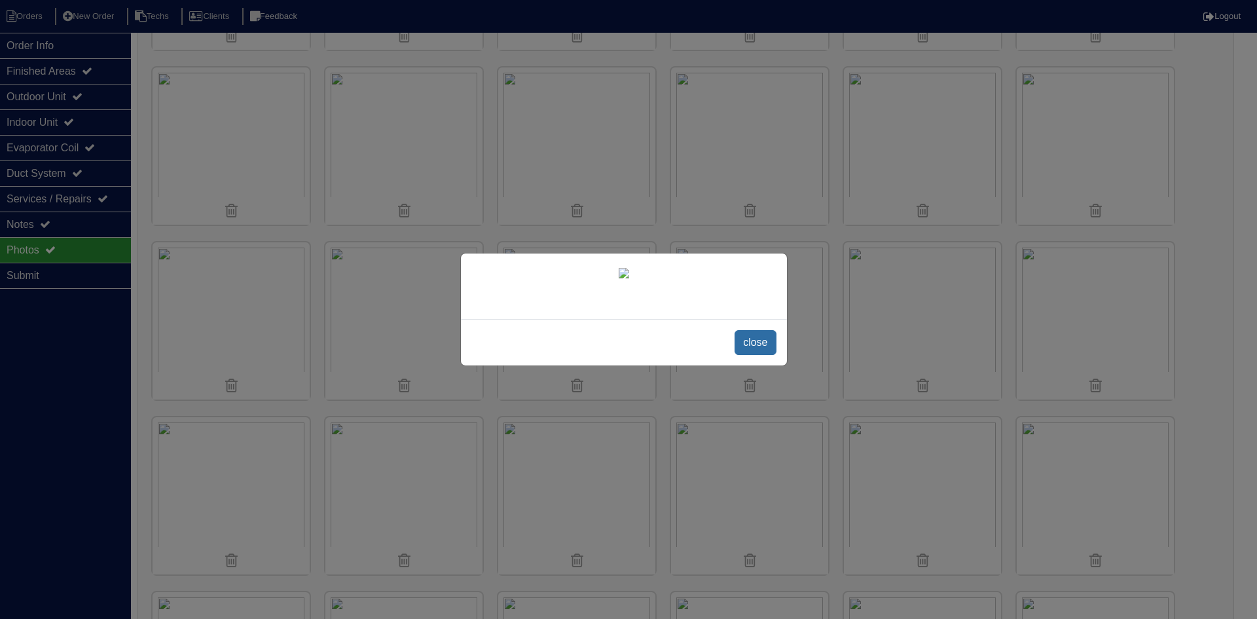
click at [752, 355] on span "close" at bounding box center [755, 342] width 41 height 25
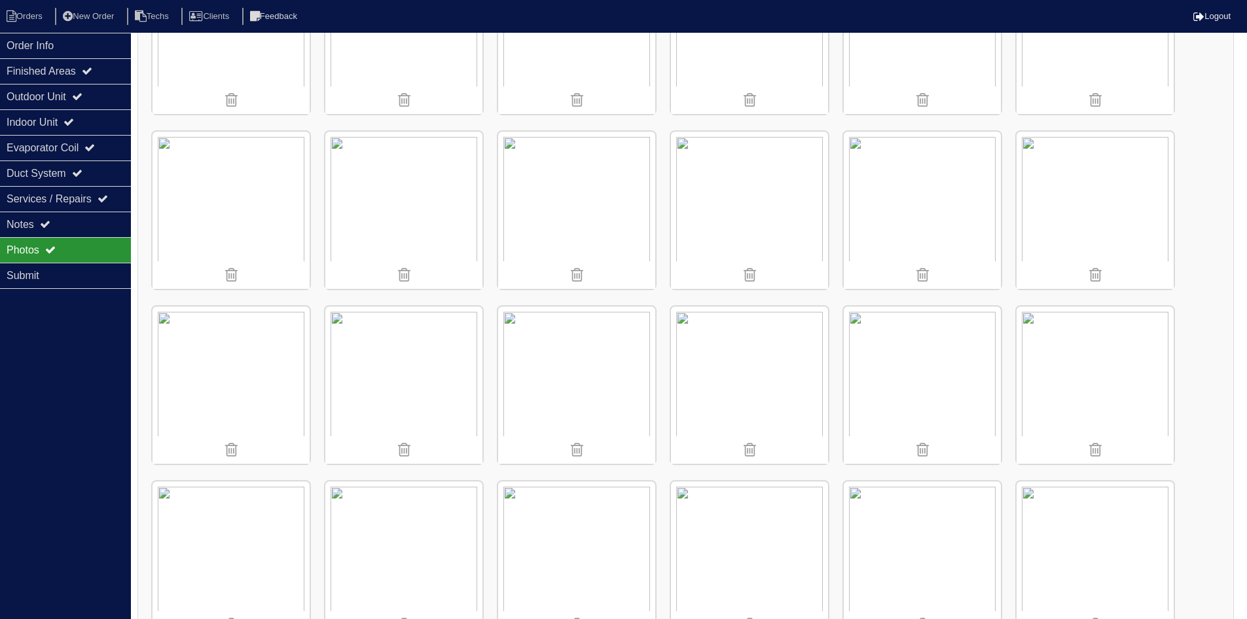
scroll to position [613, 0]
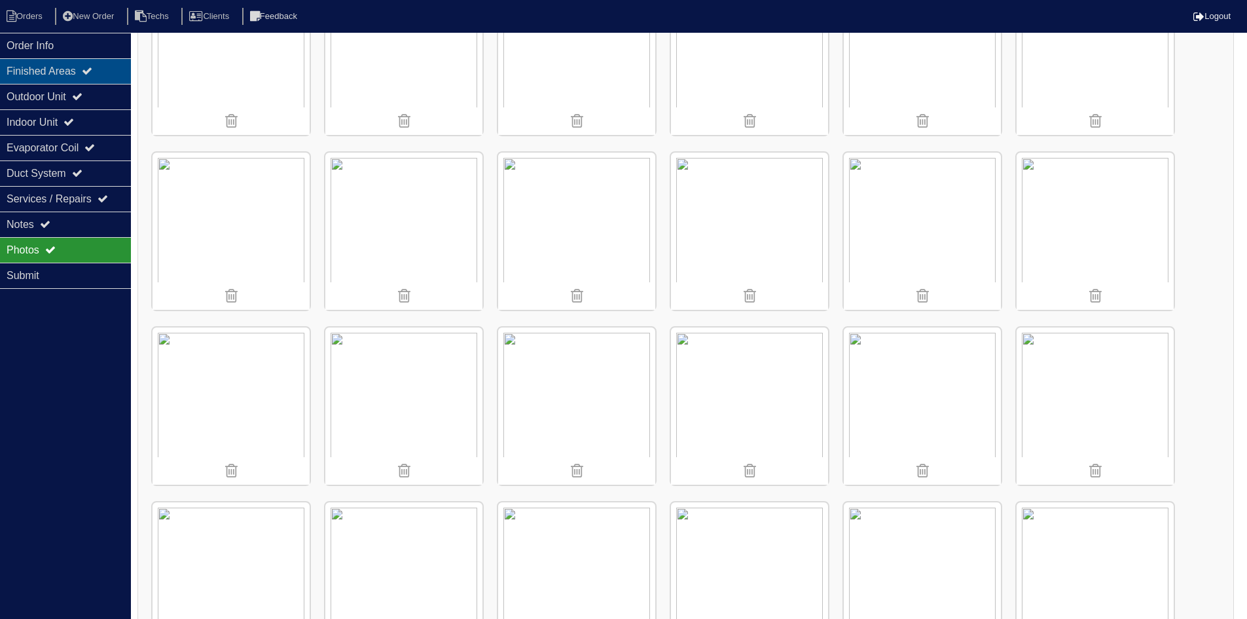
click at [58, 66] on div "Finished Areas" at bounding box center [65, 71] width 131 height 26
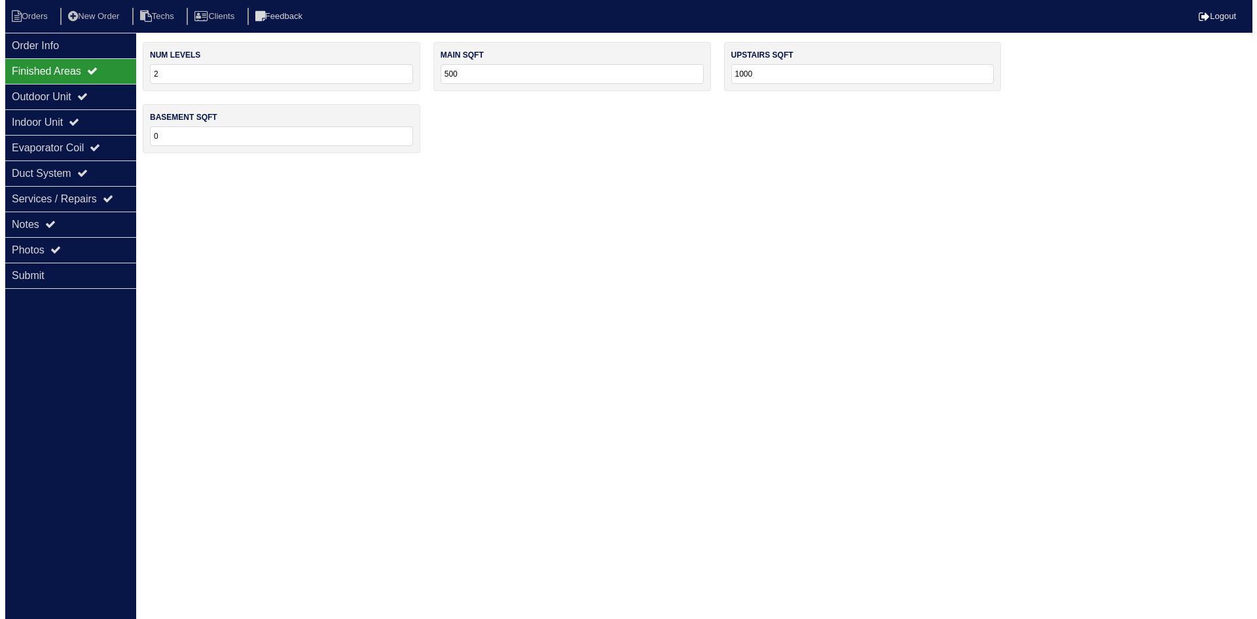
scroll to position [0, 0]
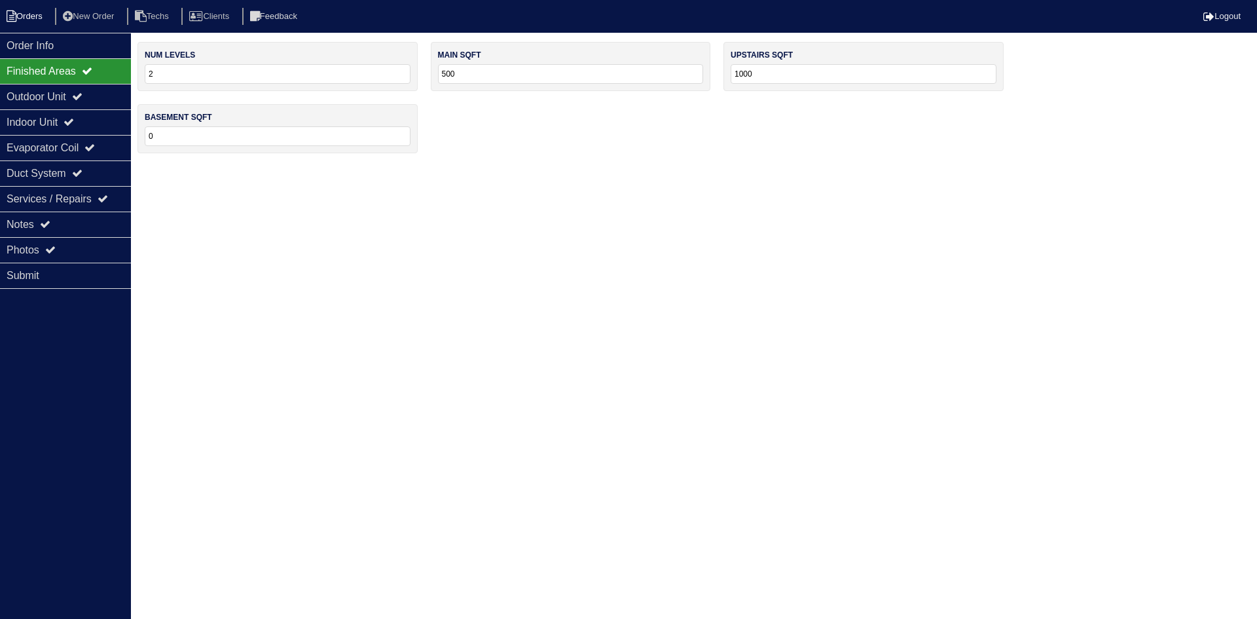
click at [19, 17] on li "Orders" at bounding box center [26, 17] width 53 height 18
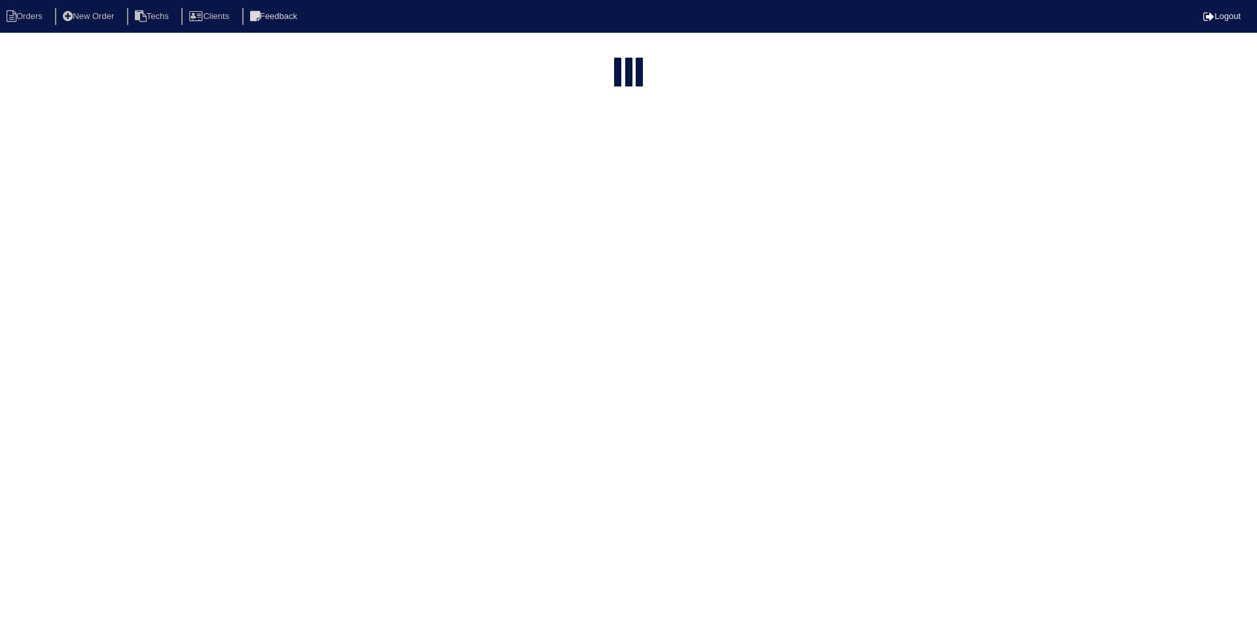
select select "15"
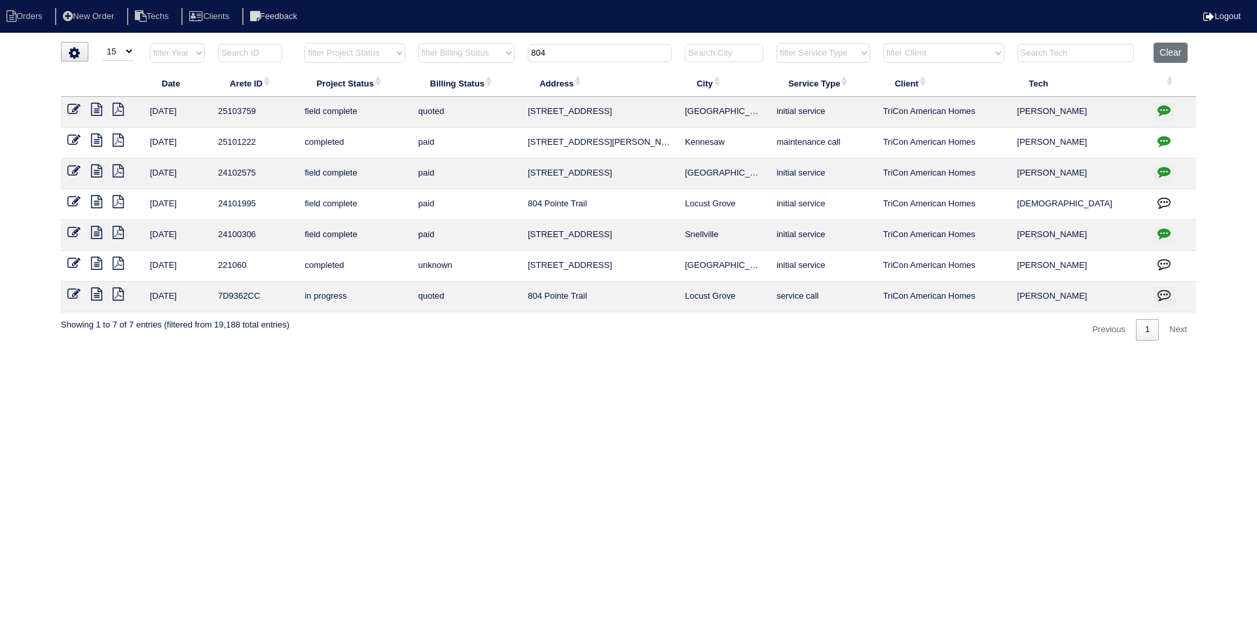
click at [527, 50] on th "804" at bounding box center [599, 56] width 157 height 27
type input "15"
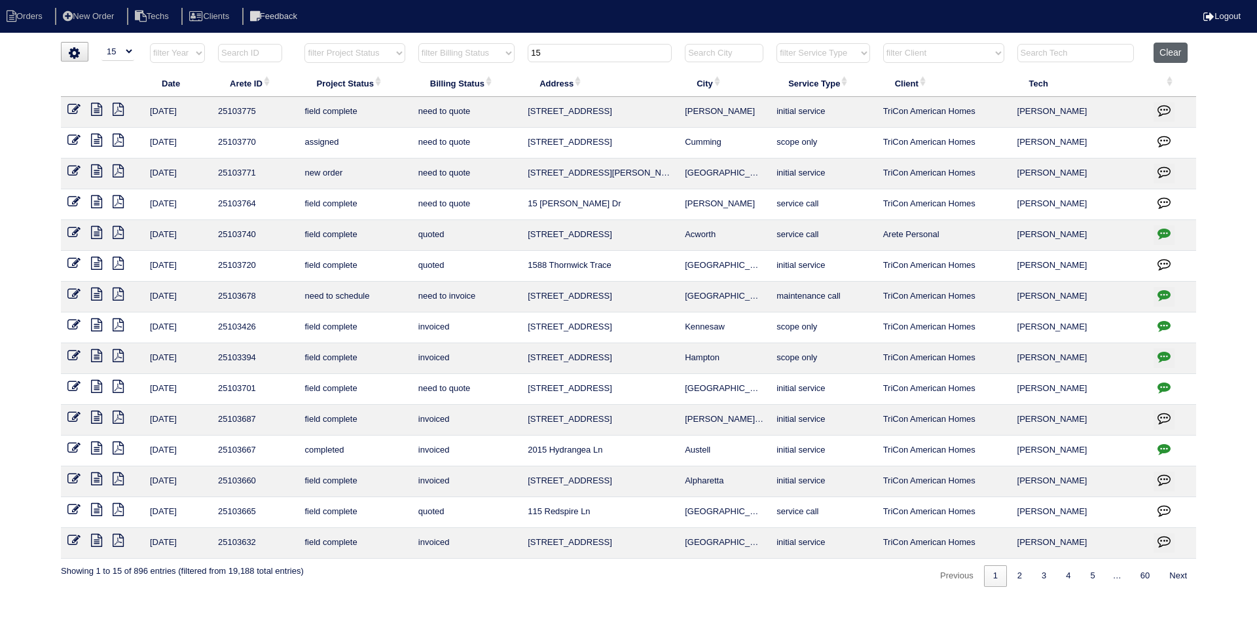
click at [1179, 50] on button "Clear" at bounding box center [1170, 53] width 33 height 20
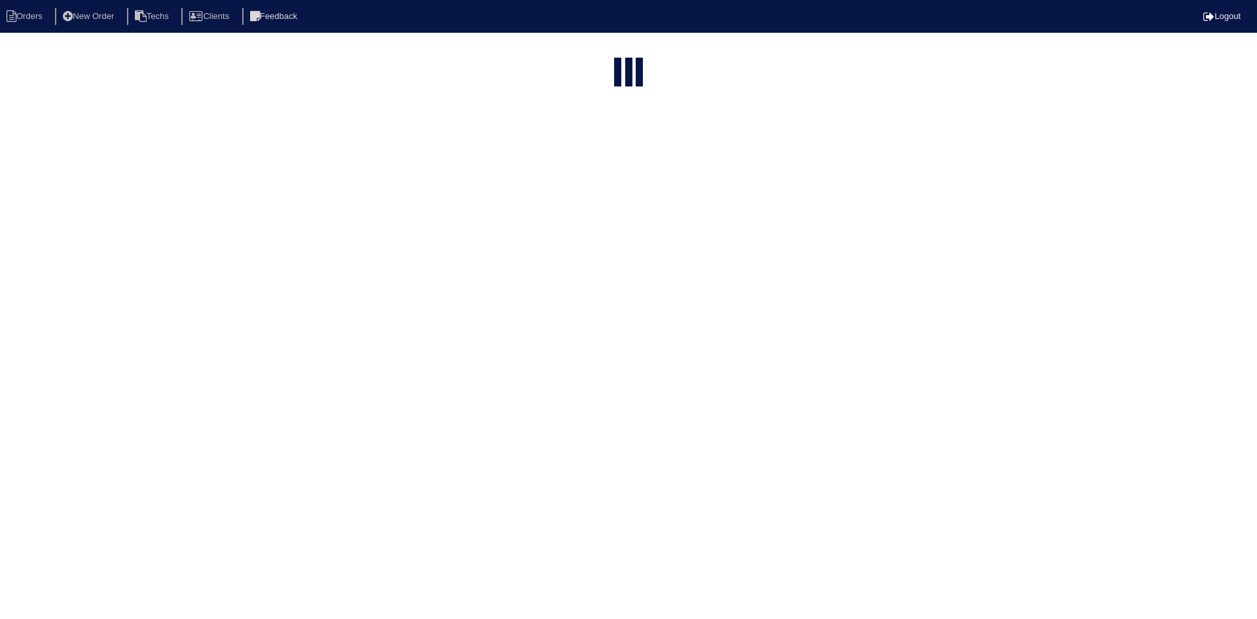
select select "15"
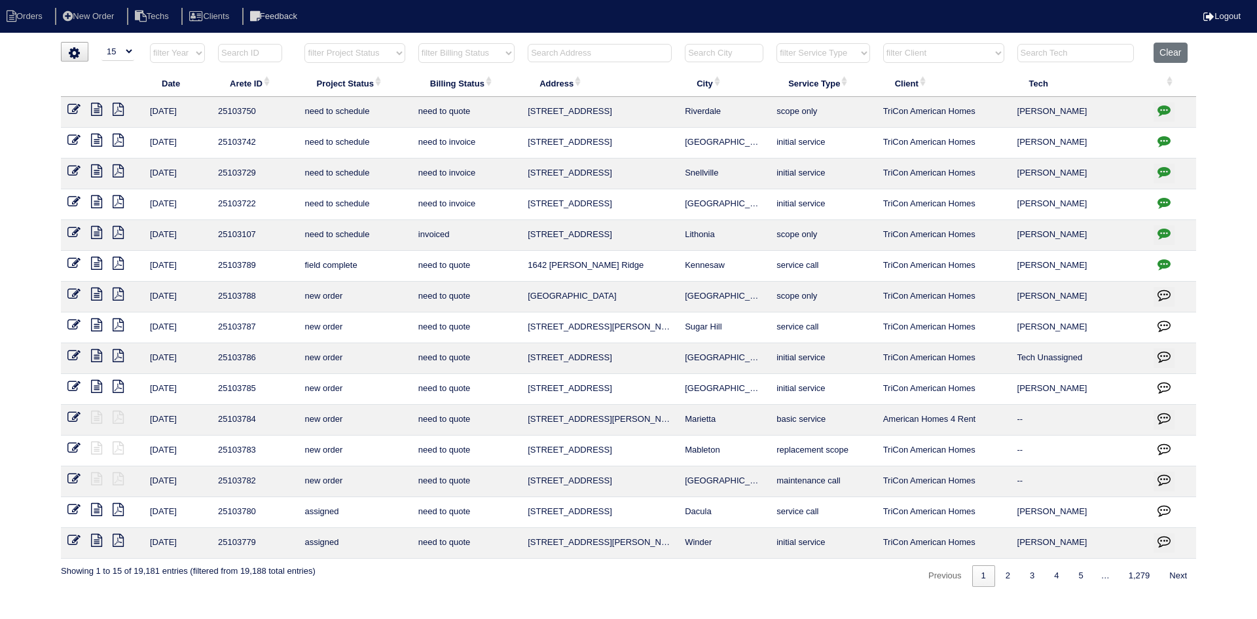
drag, startPoint x: 371, startPoint y: 50, endPoint x: 382, endPoint y: 57, distance: 12.7
click at [372, 50] on select "filter Project Status -- Any Project Status -- new order assigned in progress f…" at bounding box center [354, 53] width 100 height 20
click at [304, 43] on select "filter Project Status -- Any Project Status -- new order assigned in progress f…" at bounding box center [354, 53] width 100 height 20
select select "field complete"
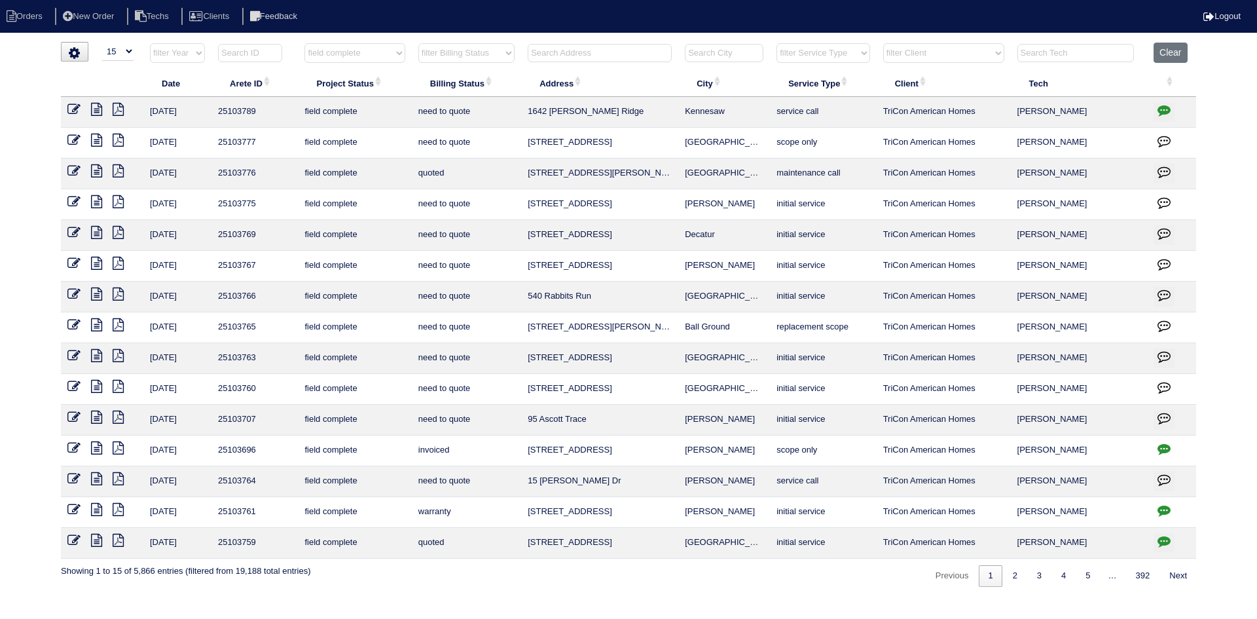
click at [465, 49] on select "filter Billing Status -- Any Billing Status -- need to quote quoted need to inv…" at bounding box center [466, 53] width 96 height 20
select select "need to quote"
click at [418, 43] on select "filter Billing Status -- Any Billing Status -- need to quote quoted need to inv…" at bounding box center [466, 53] width 96 height 20
select select "field complete"
select select "need to quote"
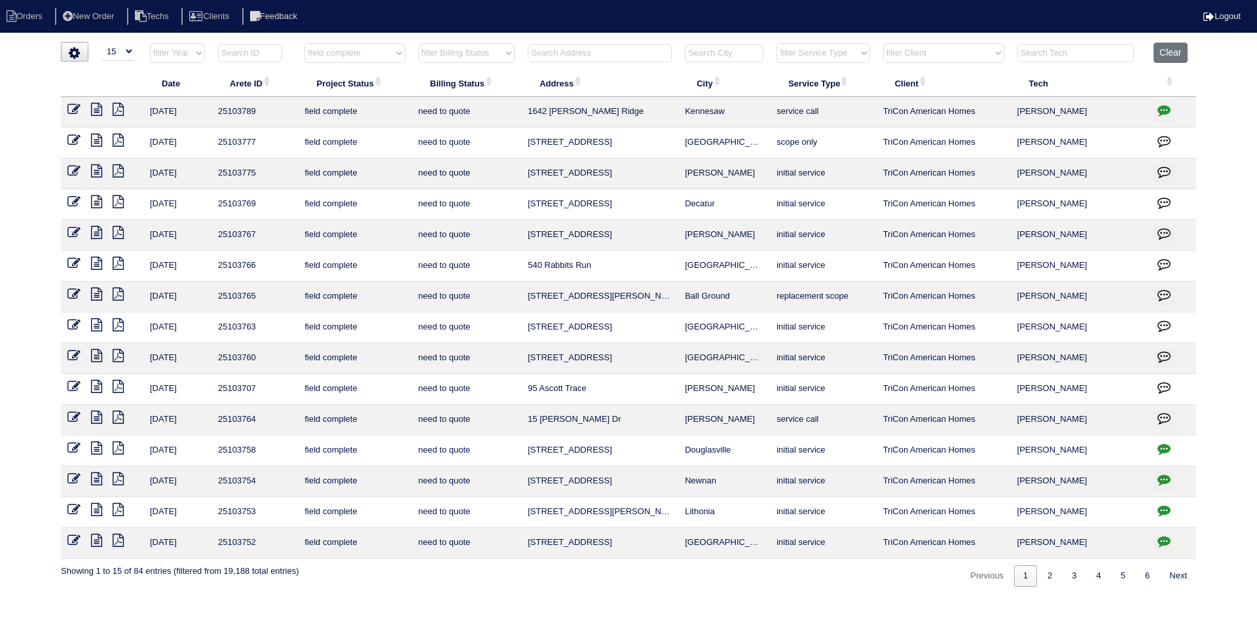
click at [96, 414] on icon at bounding box center [96, 417] width 11 height 13
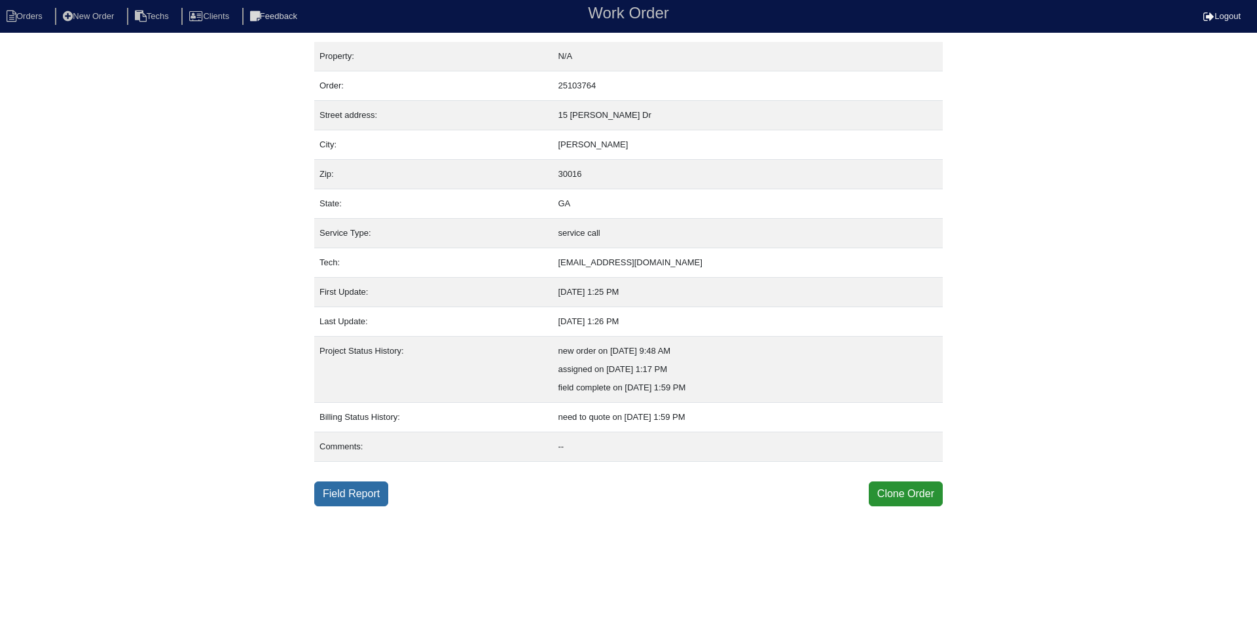
click at [342, 492] on link "Field Report" at bounding box center [351, 493] width 74 height 25
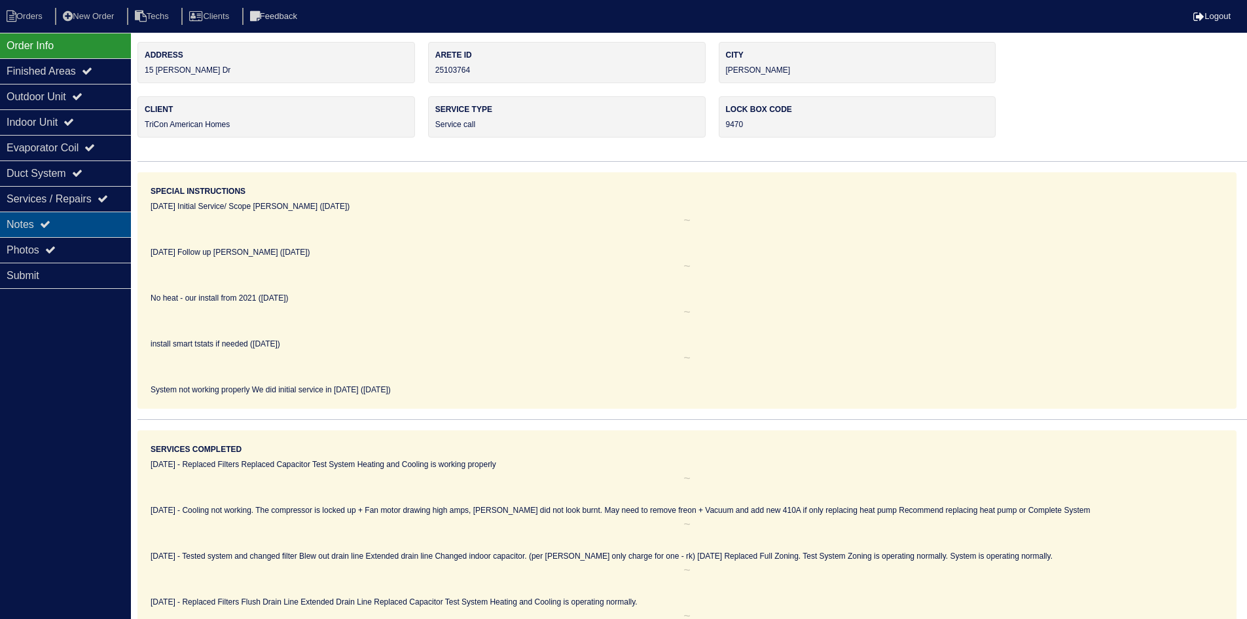
click at [85, 217] on div "Notes" at bounding box center [65, 224] width 131 height 26
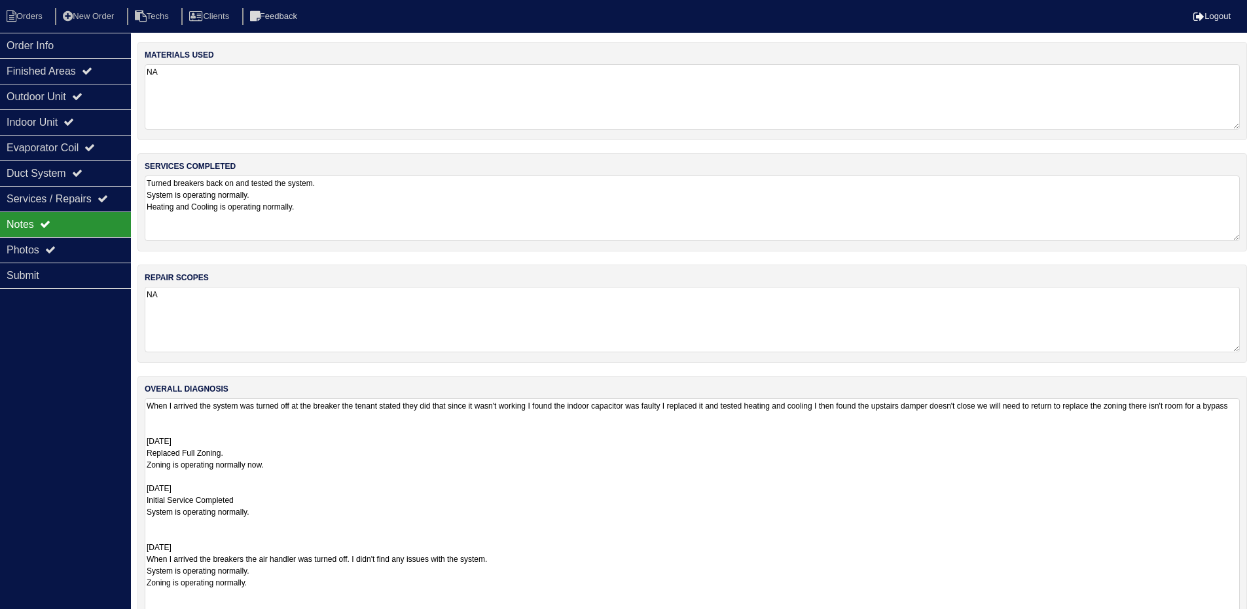
drag, startPoint x: 1243, startPoint y: 458, endPoint x: 1090, endPoint y: 505, distance: 159.7
click at [1247, 618] on html "Orders New Order Techs Clients Feedback Logout Orders New Order Users Clients M…" at bounding box center [623, 339] width 1247 height 678
click at [82, 96] on icon at bounding box center [77, 96] width 10 height 10
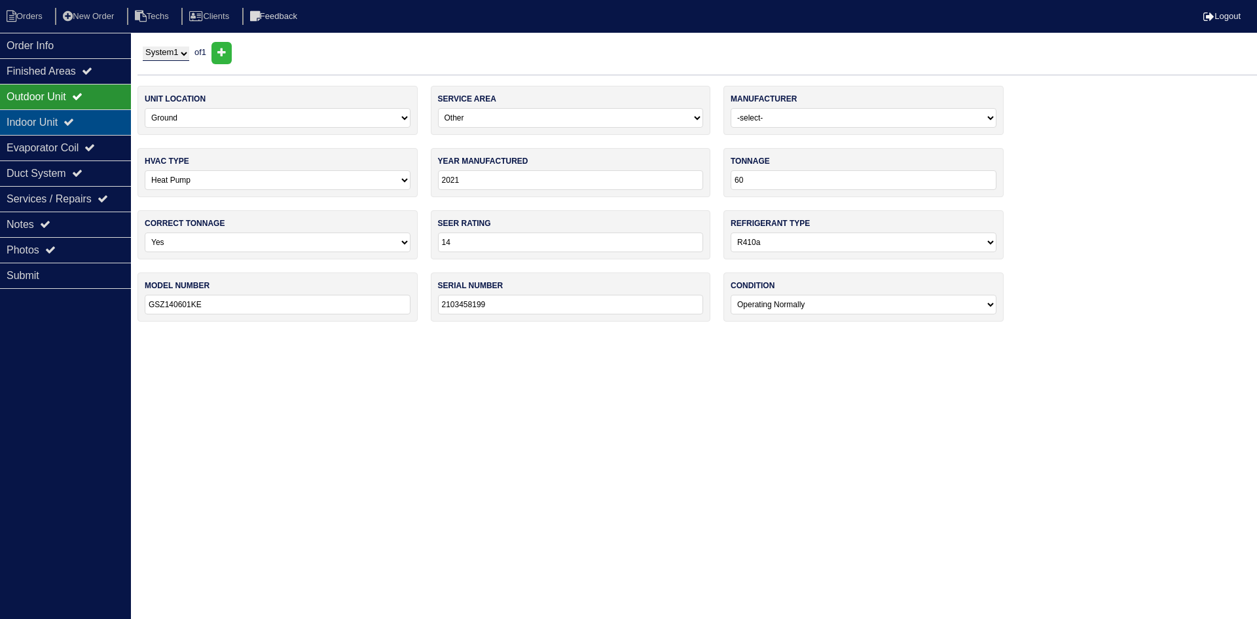
click at [74, 122] on icon at bounding box center [69, 122] width 10 height 10
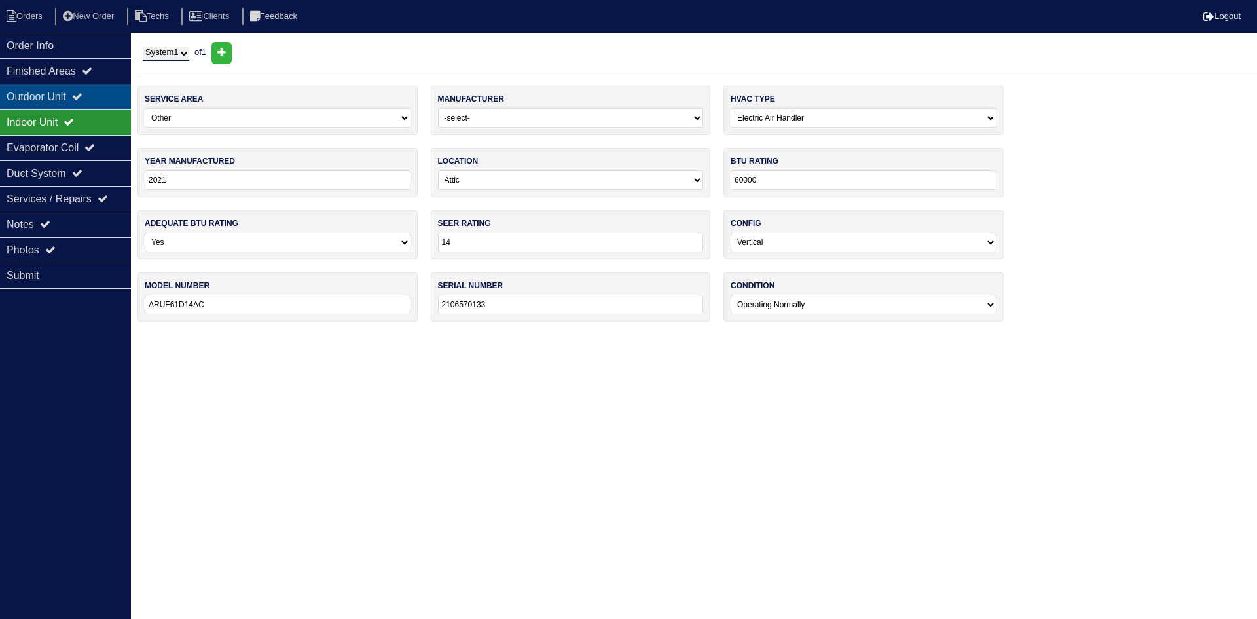
click at [79, 101] on div "Outdoor Unit" at bounding box center [65, 97] width 131 height 26
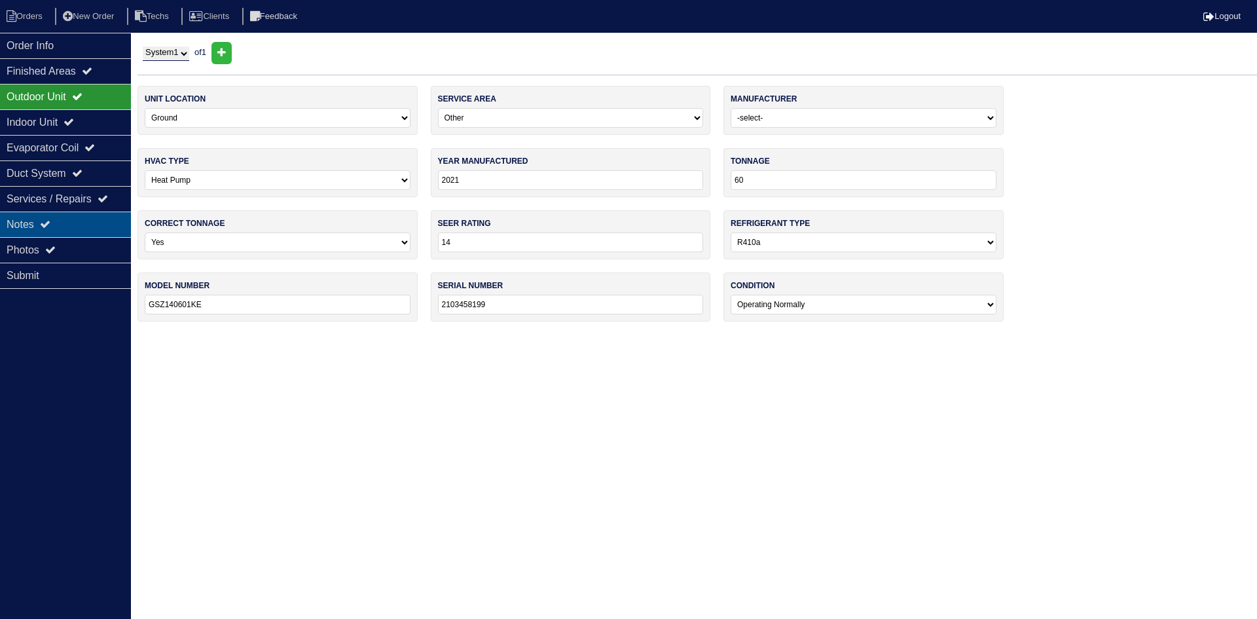
click at [46, 225] on icon at bounding box center [45, 224] width 10 height 10
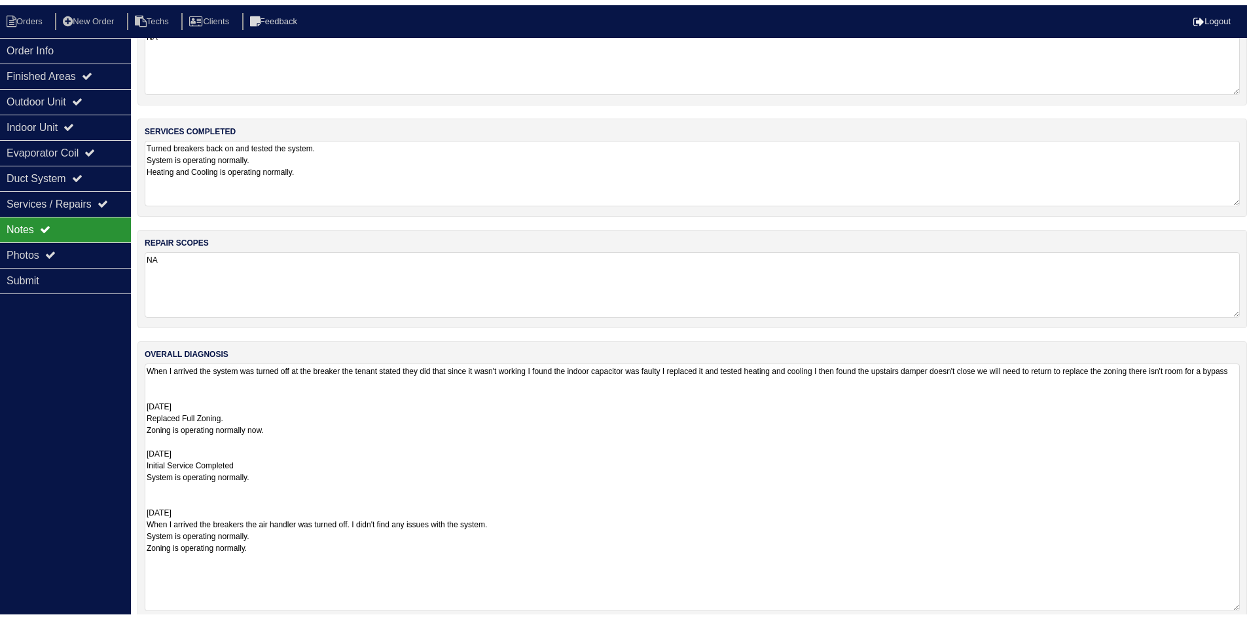
scroll to position [60, 0]
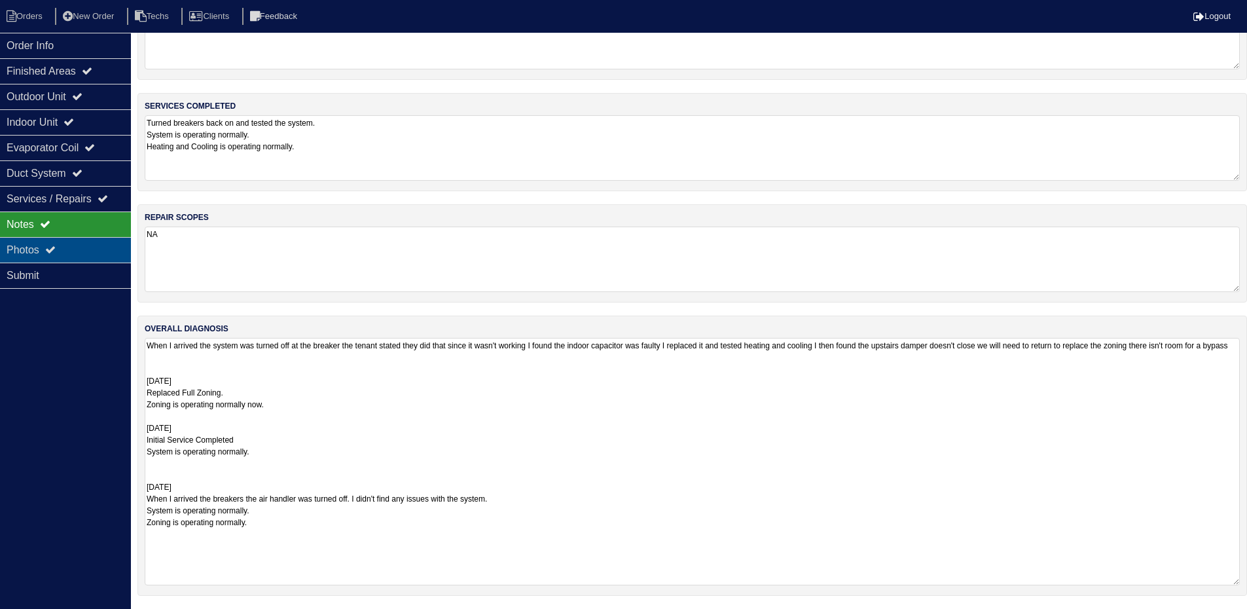
click at [88, 251] on div "Photos" at bounding box center [65, 250] width 131 height 26
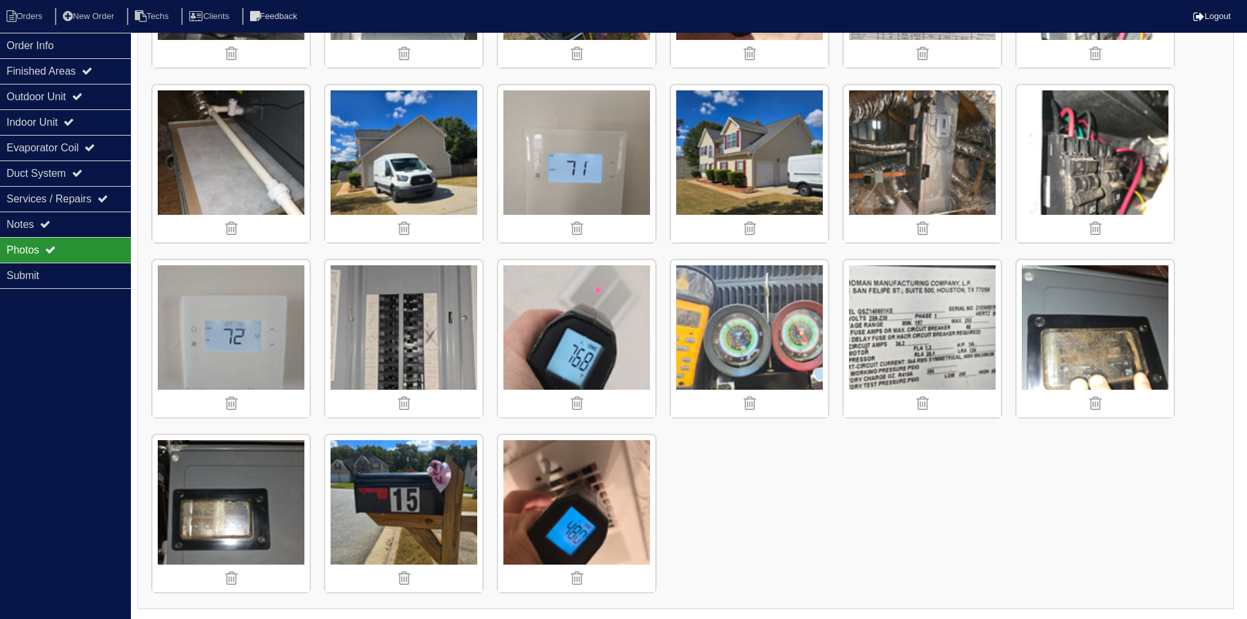
scroll to position [332, 0]
click at [38, 9] on li "Orders" at bounding box center [26, 17] width 53 height 18
select select "15"
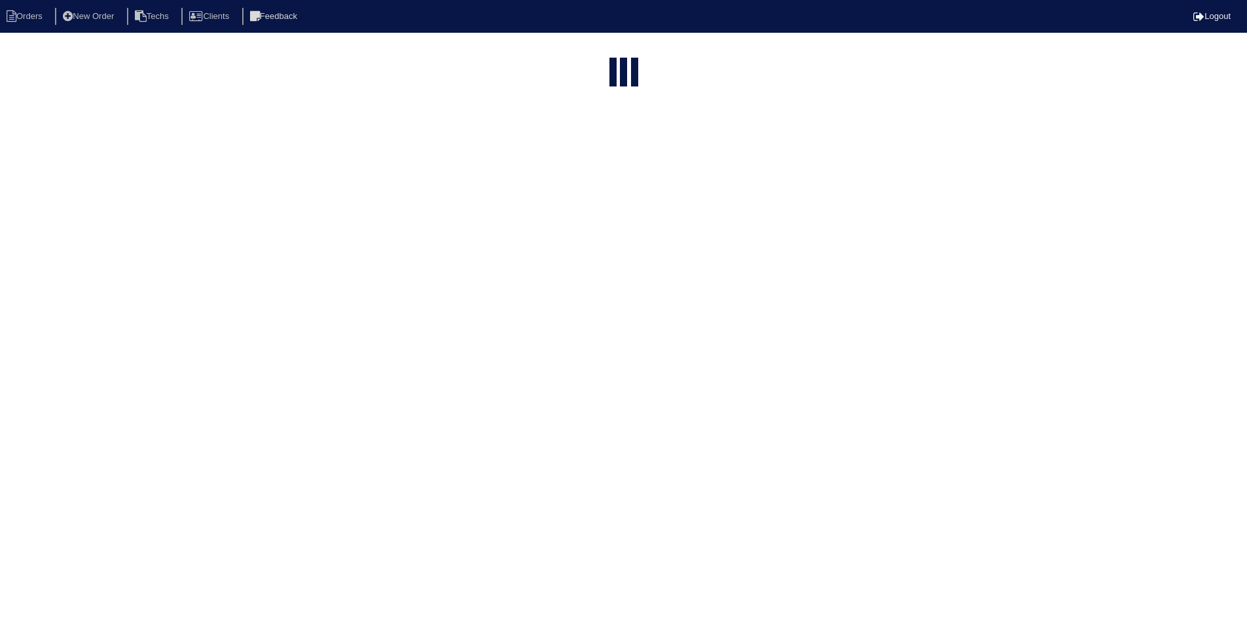
select select "field complete"
select select "need to quote"
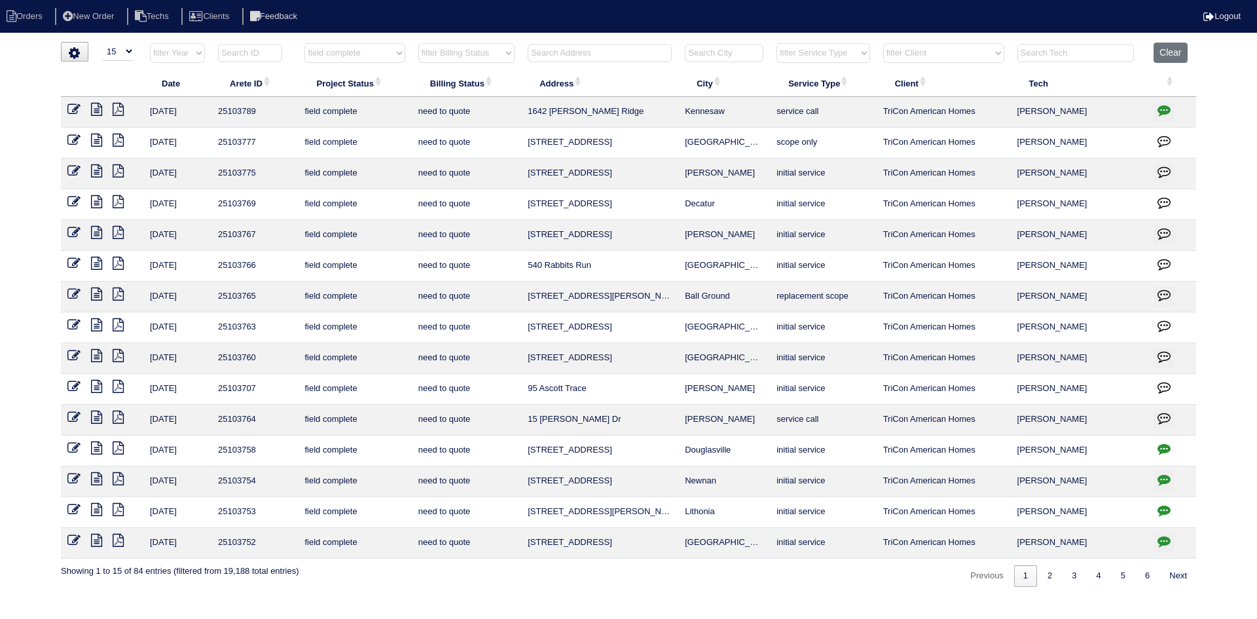
click at [96, 480] on icon at bounding box center [96, 478] width 11 height 13
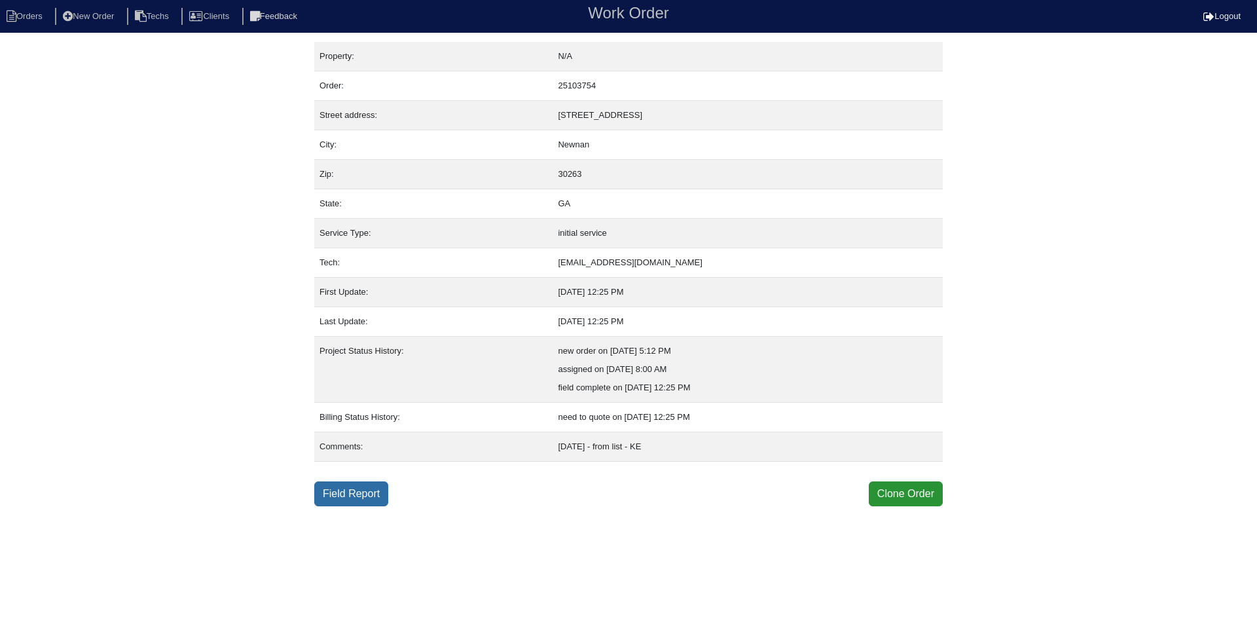
click at [364, 487] on link "Field Report" at bounding box center [351, 493] width 74 height 25
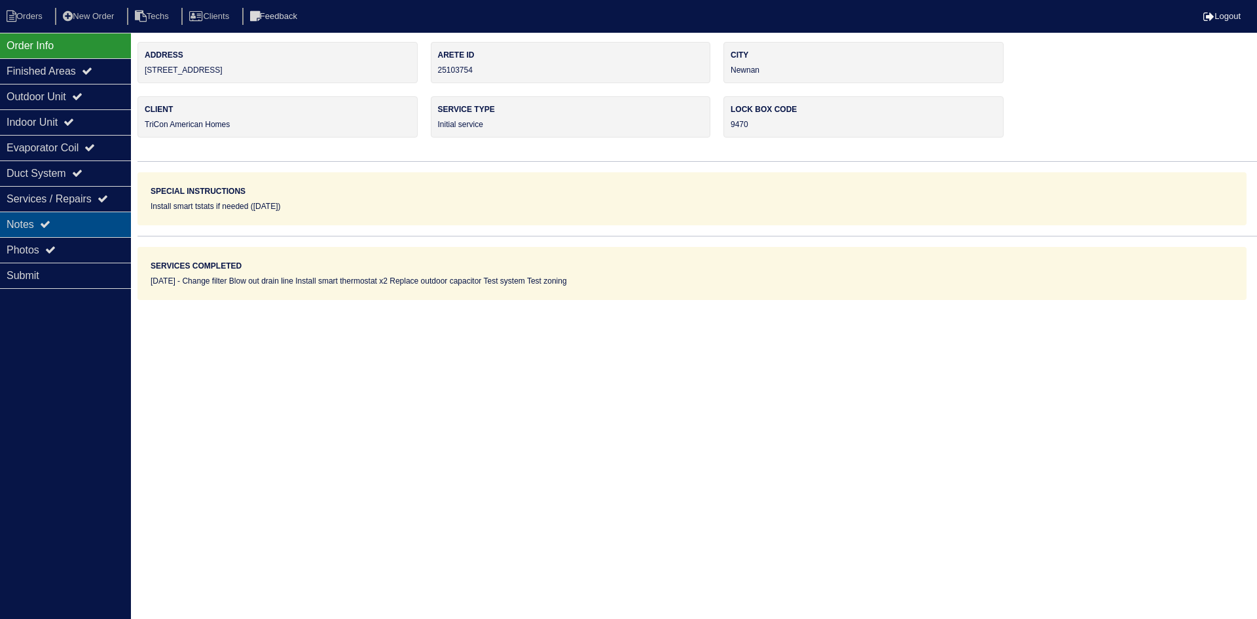
click at [58, 213] on div "Notes" at bounding box center [65, 224] width 131 height 26
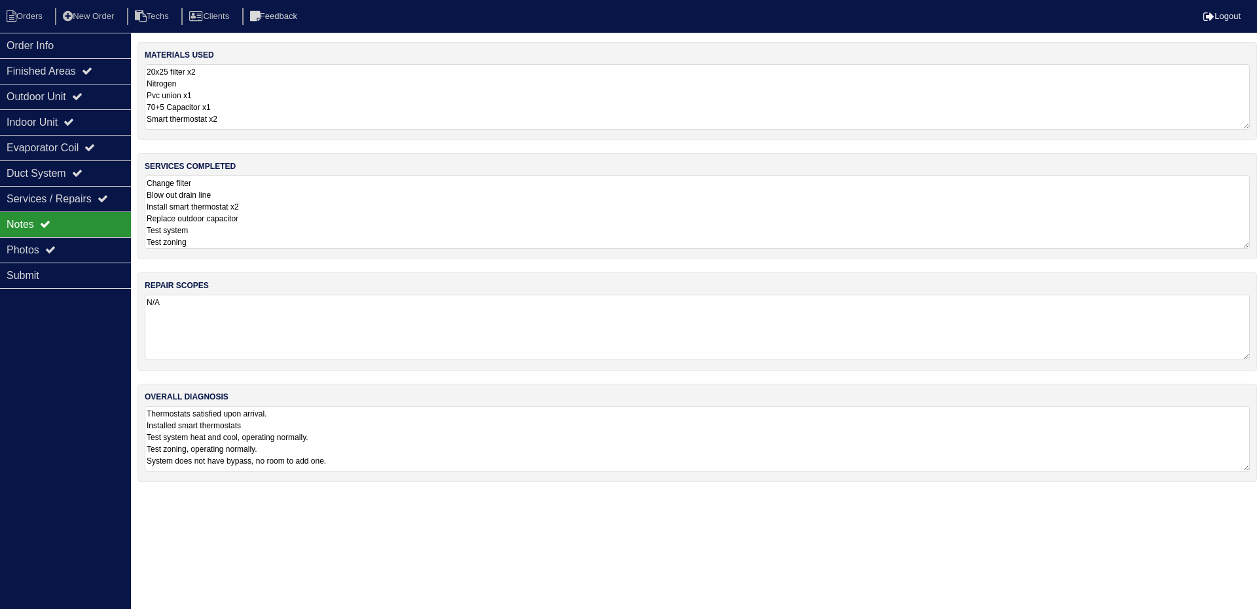
drag, startPoint x: 1240, startPoint y: 240, endPoint x: 1241, endPoint y: 275, distance: 34.7
click at [1241, 275] on div "materials used 20x25 filter x2 Nitrogen Pvc union x1 70+5 Capacitor x1 Smart th…" at bounding box center [697, 268] width 1120 height 453
drag, startPoint x: 1188, startPoint y: 324, endPoint x: 1224, endPoint y: 275, distance: 60.9
click at [1188, 324] on textarea "N/A" at bounding box center [697, 327] width 1105 height 65
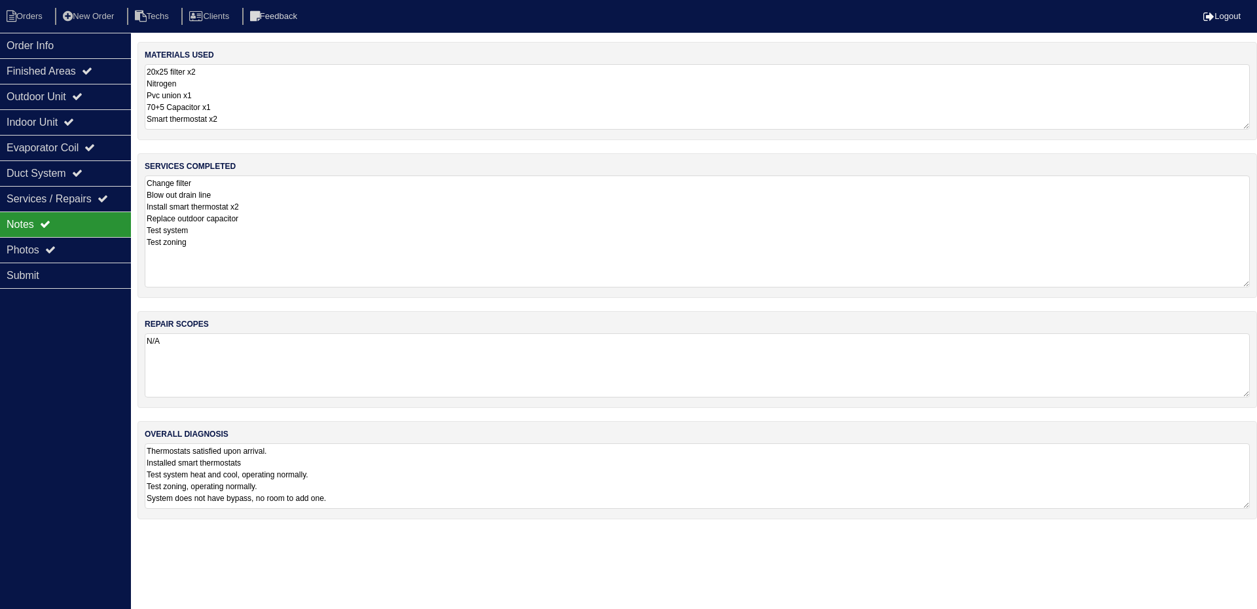
drag, startPoint x: 1245, startPoint y: 238, endPoint x: 1246, endPoint y: 285, distance: 47.1
click at [1246, 285] on textarea "Change filter Blow out drain line Install smart thermostat x2 Replace outdoor c…" at bounding box center [697, 231] width 1105 height 112
click at [82, 98] on icon at bounding box center [77, 96] width 10 height 10
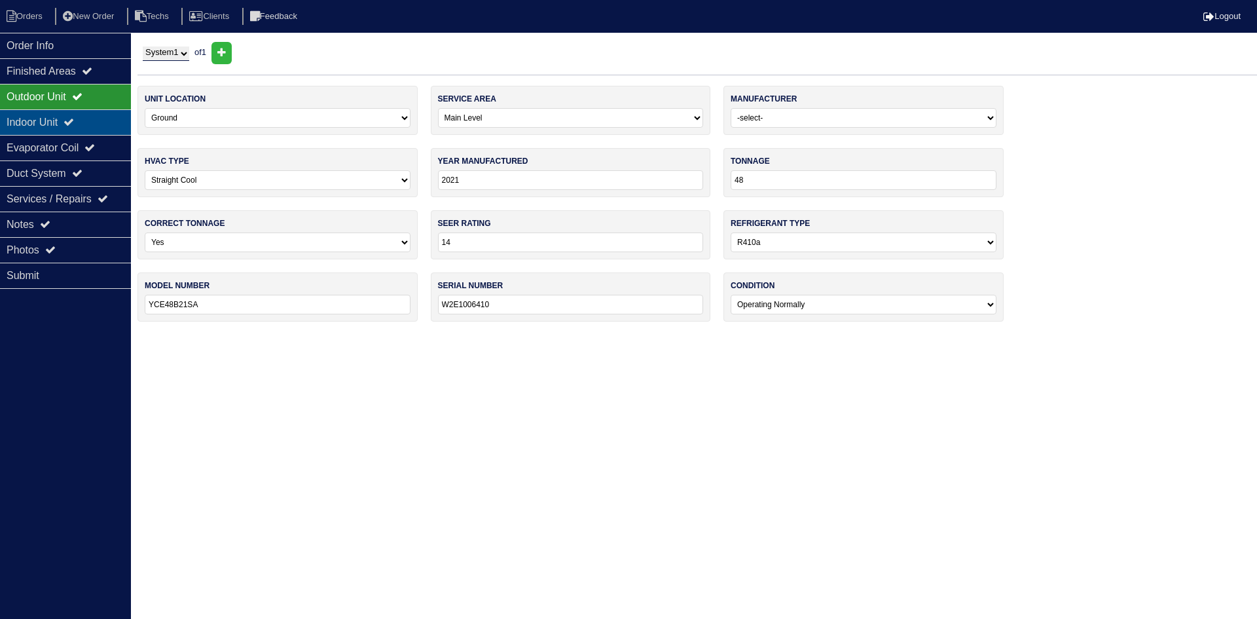
click at [74, 119] on icon at bounding box center [69, 122] width 10 height 10
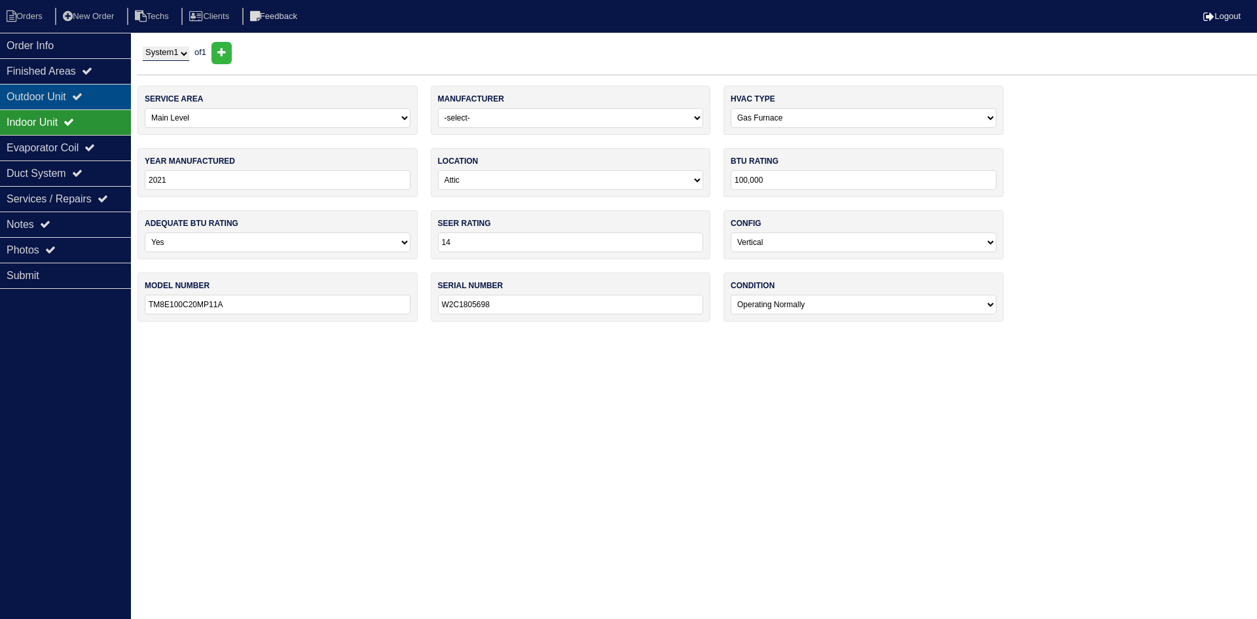
click at [109, 94] on div "Outdoor Unit" at bounding box center [65, 97] width 131 height 26
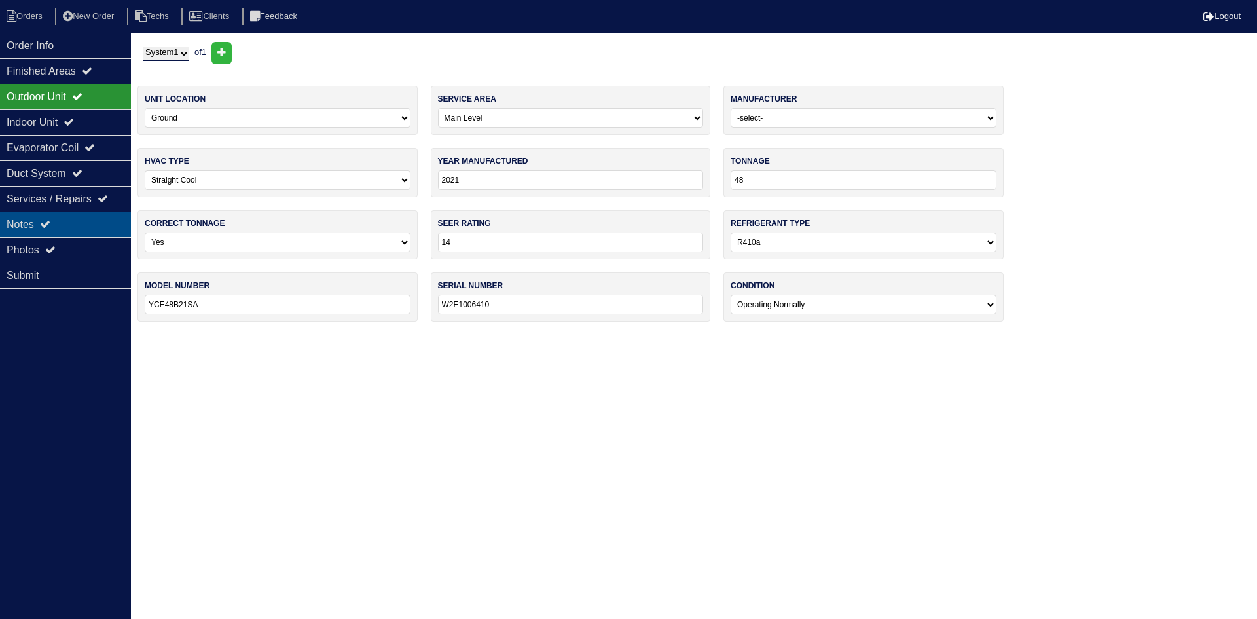
click at [44, 222] on icon at bounding box center [45, 224] width 10 height 10
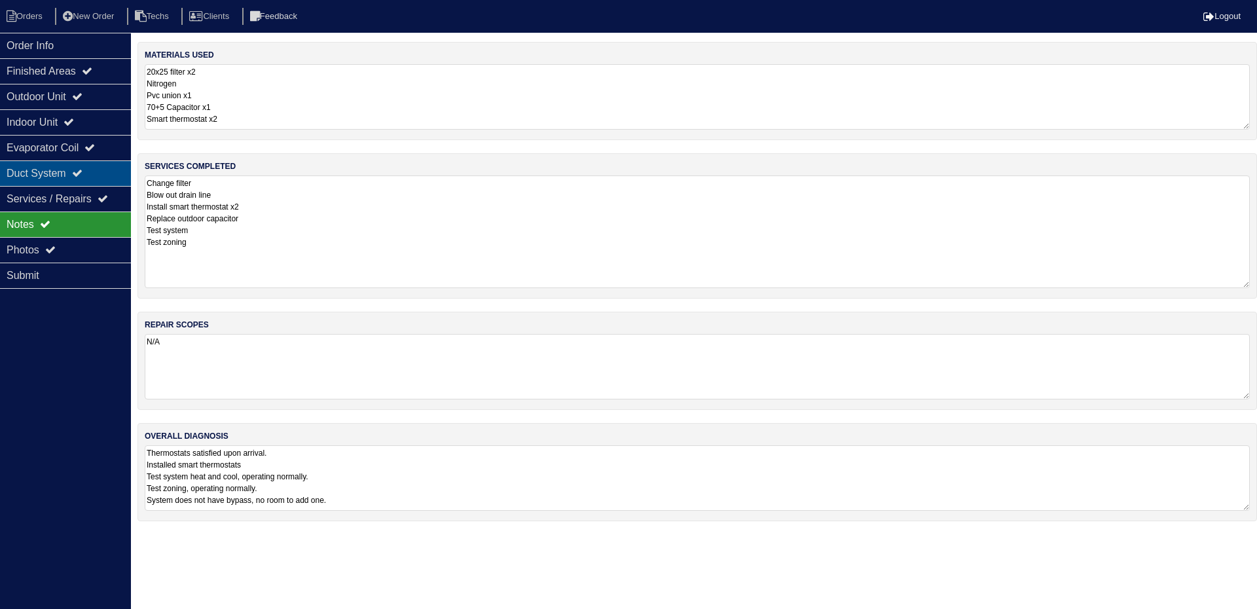
click at [93, 172] on div "Duct System" at bounding box center [65, 173] width 131 height 26
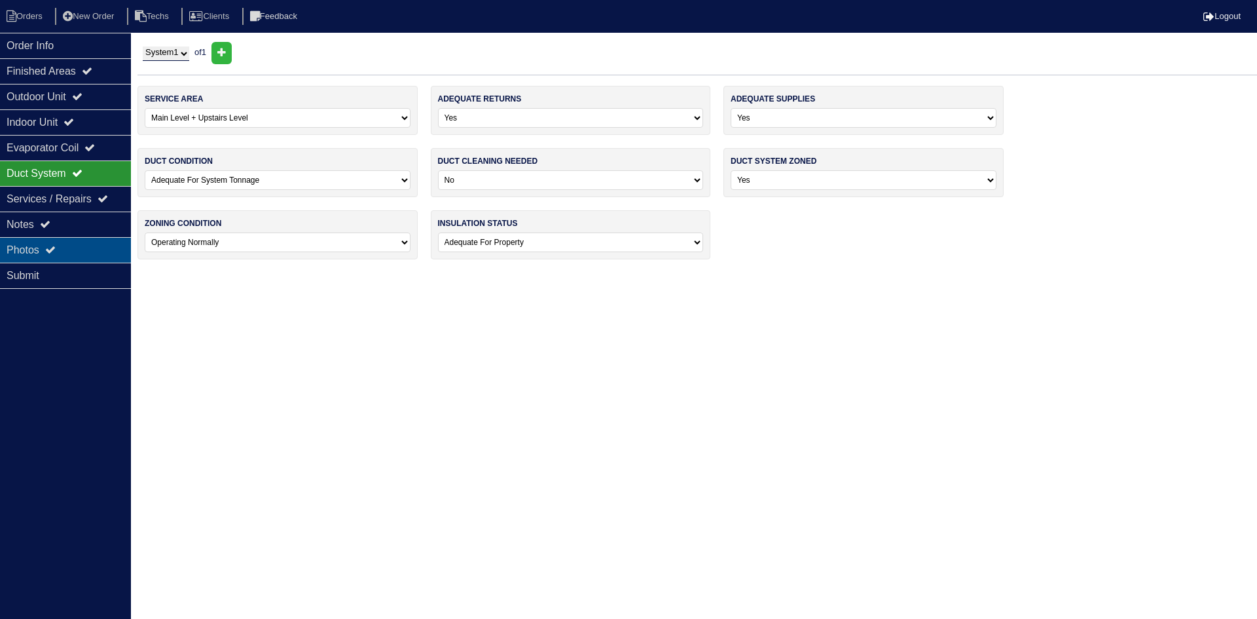
click at [56, 253] on icon at bounding box center [50, 249] width 10 height 10
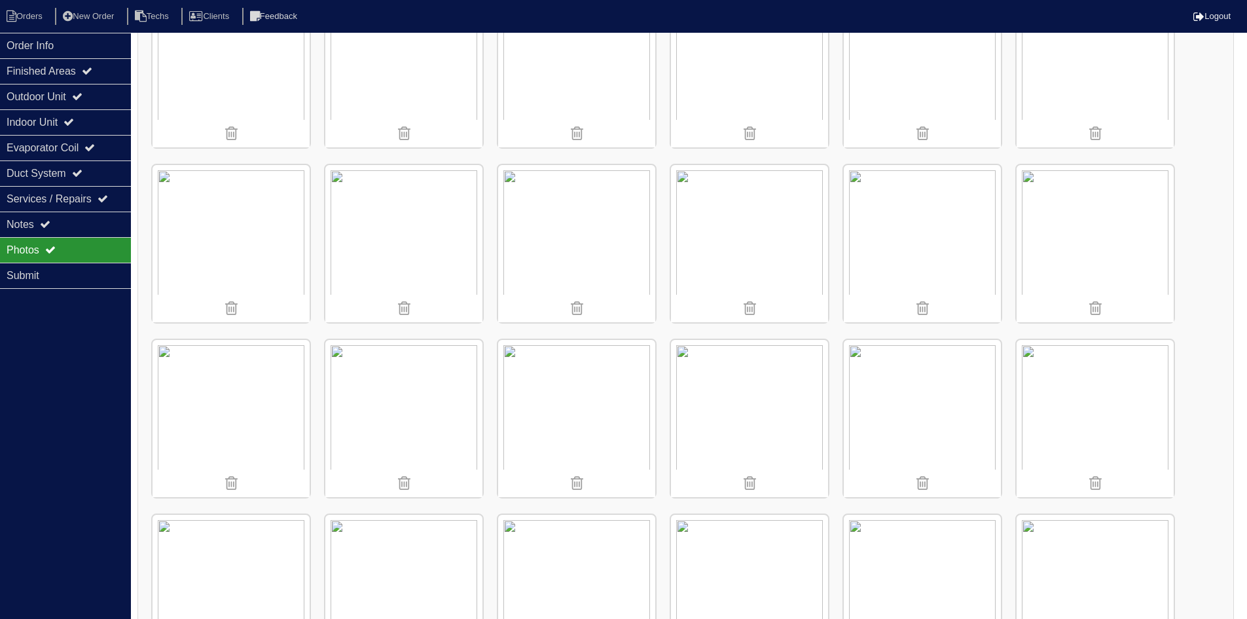
scroll to position [67, 0]
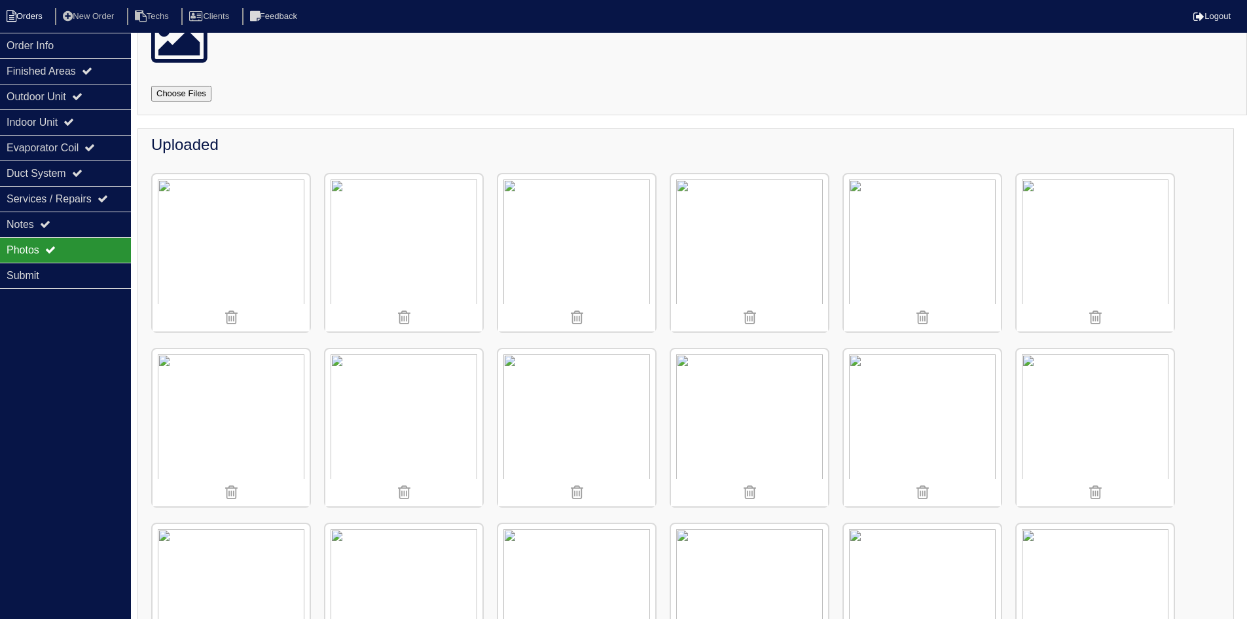
click at [43, 18] on li "Orders" at bounding box center [26, 17] width 53 height 18
select select "15"
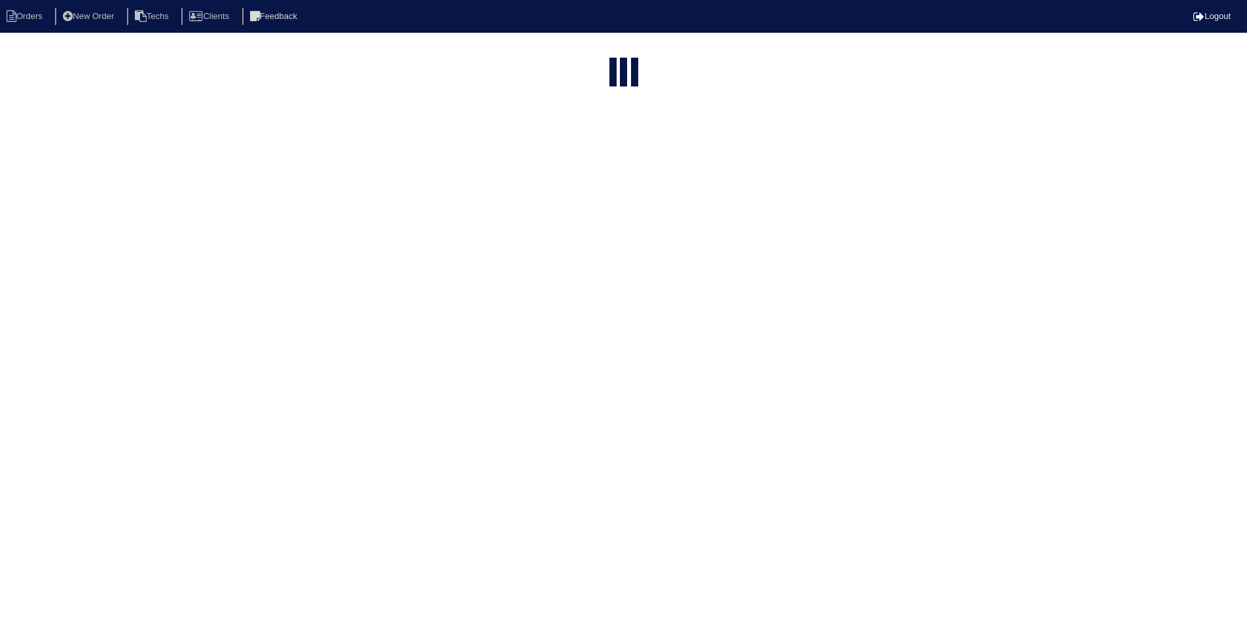
select select "field complete"
select select "need to quote"
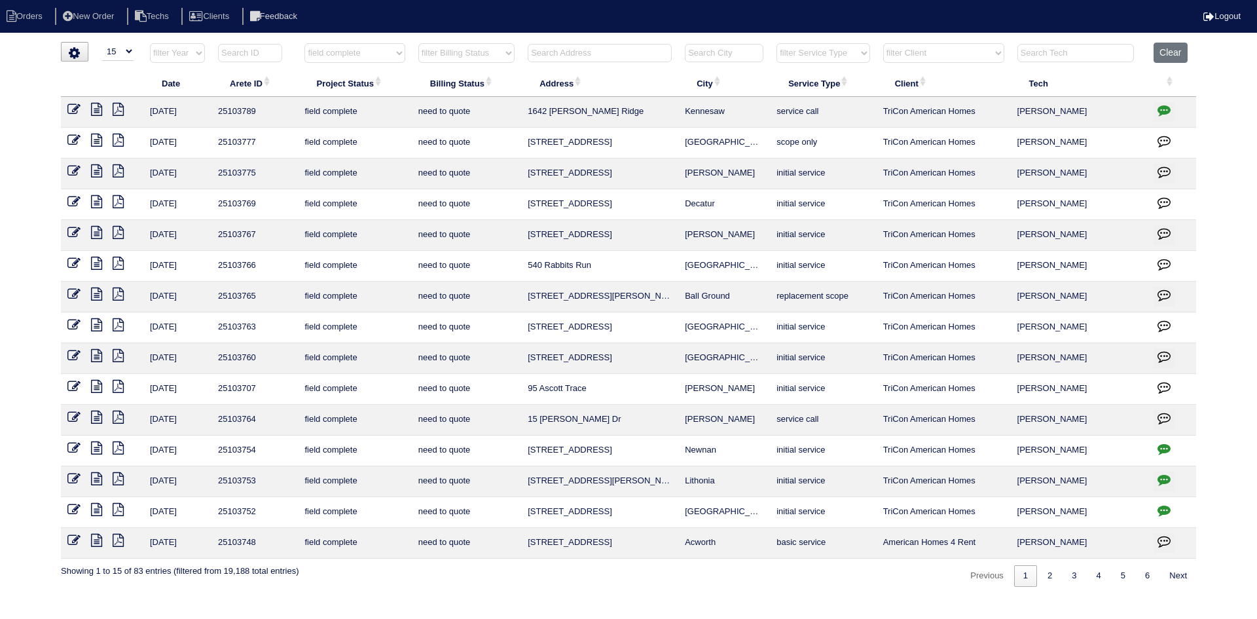
click at [91, 475] on icon at bounding box center [96, 478] width 11 height 13
click at [1165, 477] on icon "button" at bounding box center [1164, 479] width 13 height 13
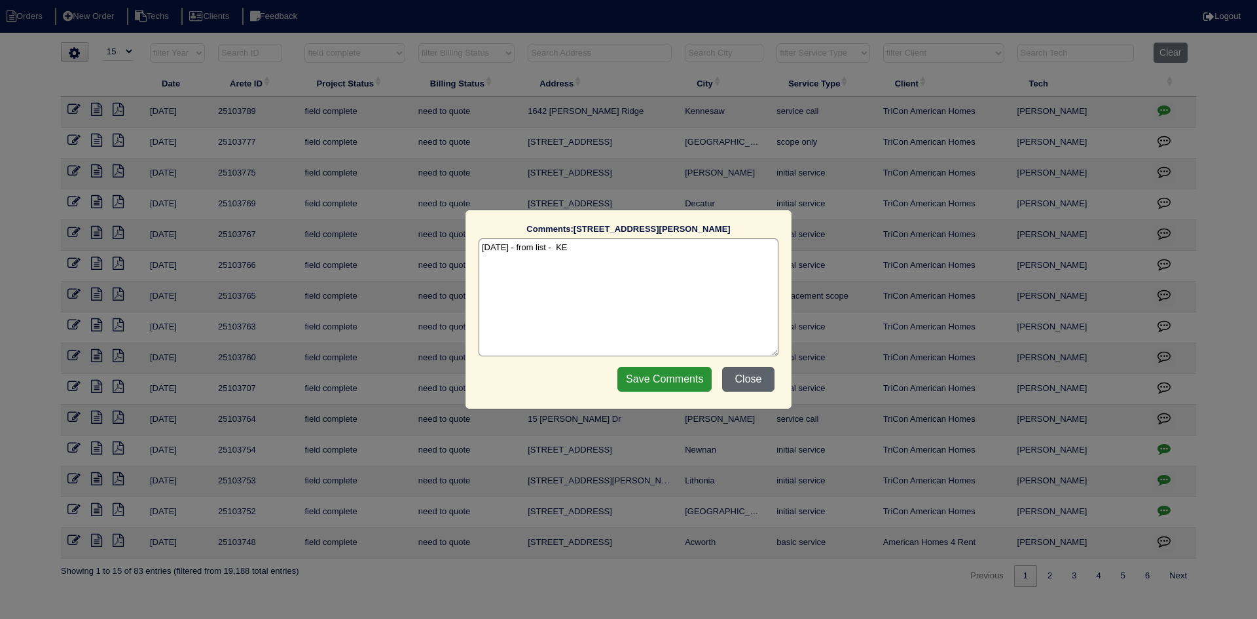
click at [742, 373] on button "Close" at bounding box center [748, 379] width 52 height 25
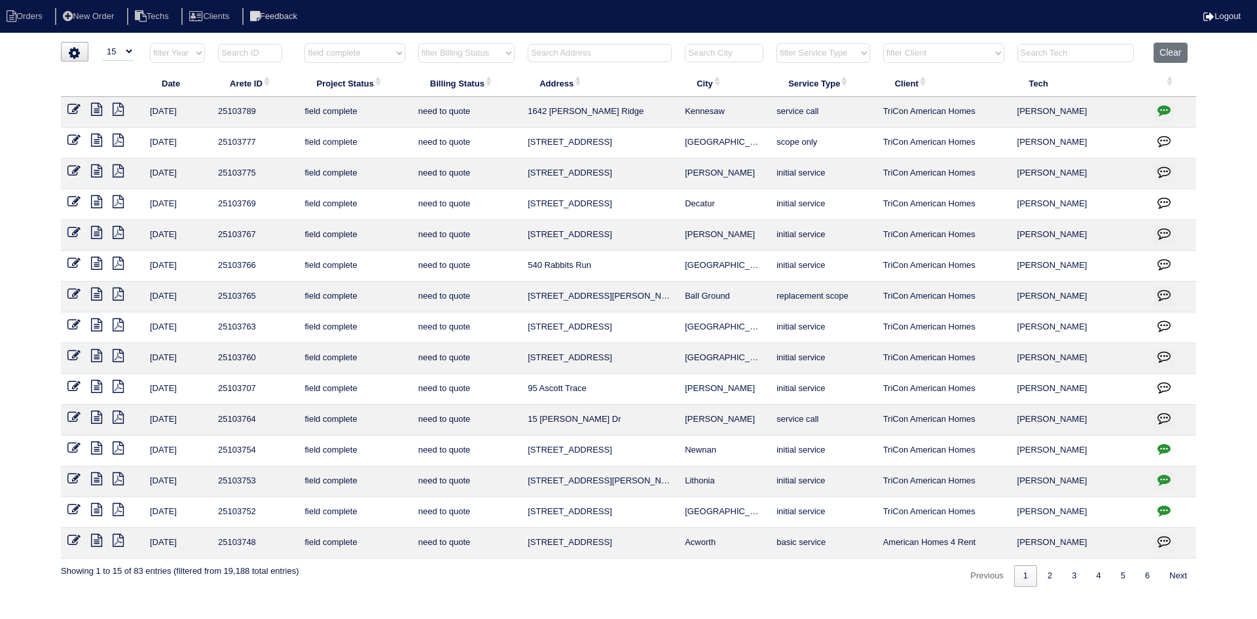
click at [98, 477] on icon at bounding box center [96, 478] width 11 height 13
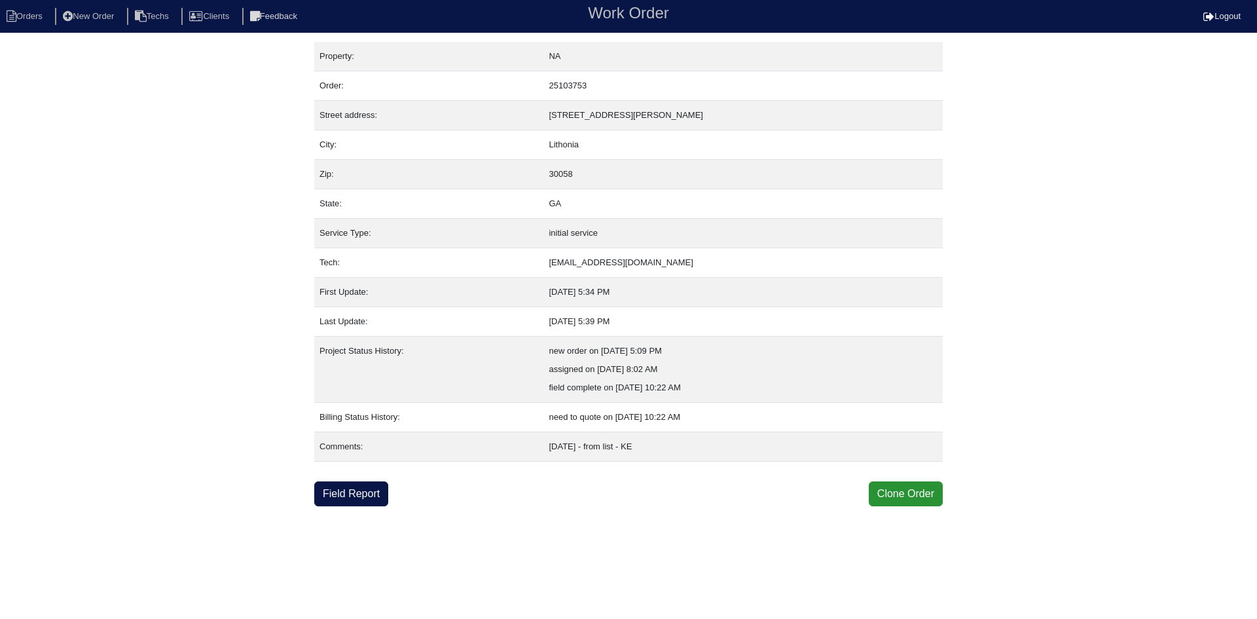
drag, startPoint x: 358, startPoint y: 493, endPoint x: 364, endPoint y: 447, distance: 46.2
click at [358, 493] on link "Field Report" at bounding box center [351, 493] width 74 height 25
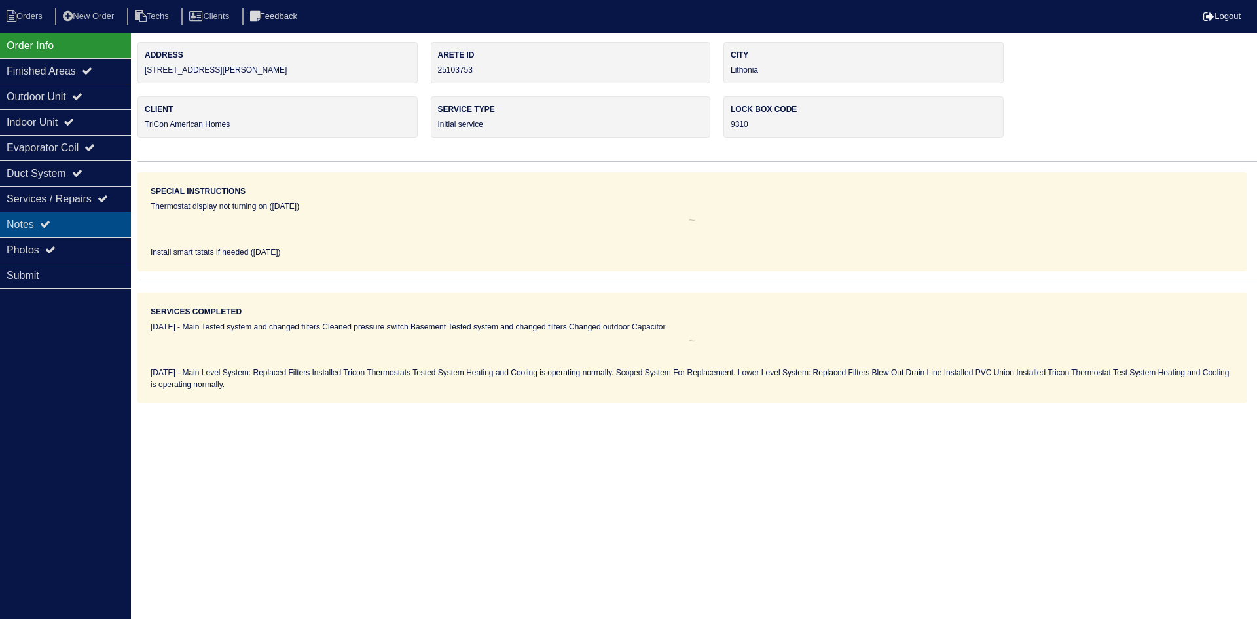
click at [77, 222] on div "Notes" at bounding box center [65, 224] width 131 height 26
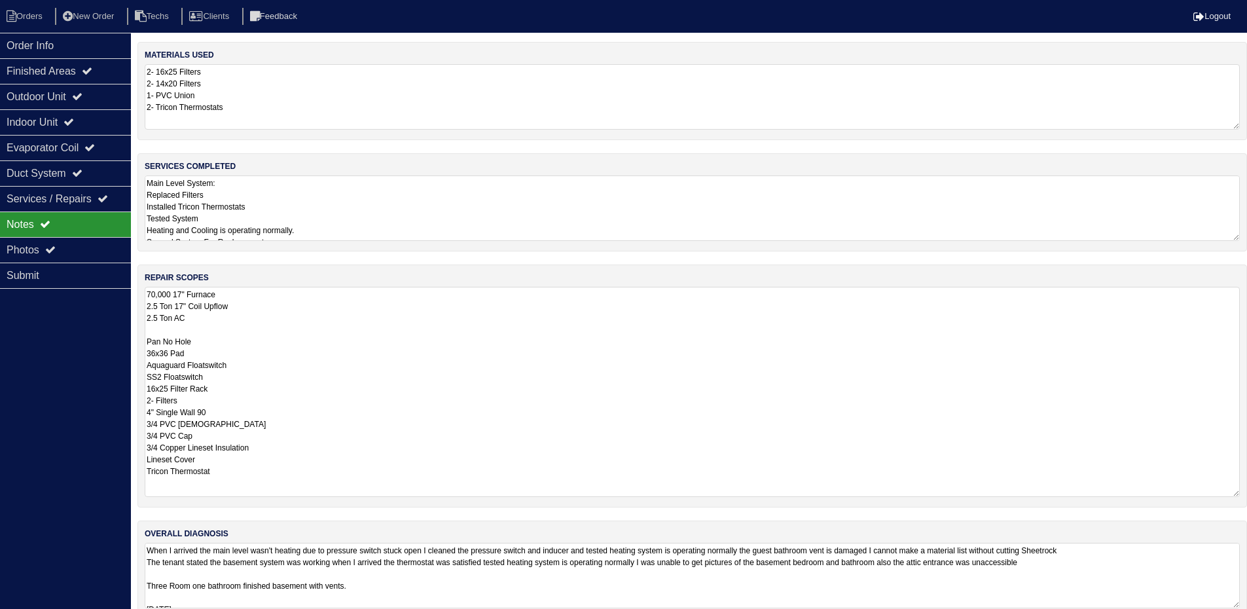
drag, startPoint x: 1243, startPoint y: 348, endPoint x: 1256, endPoint y: 493, distance: 145.3
click at [1247, 493] on html "Orders New Order Techs Clients Feedback Logout Orders New Order Users Clients M…" at bounding box center [623, 316] width 1247 height 632
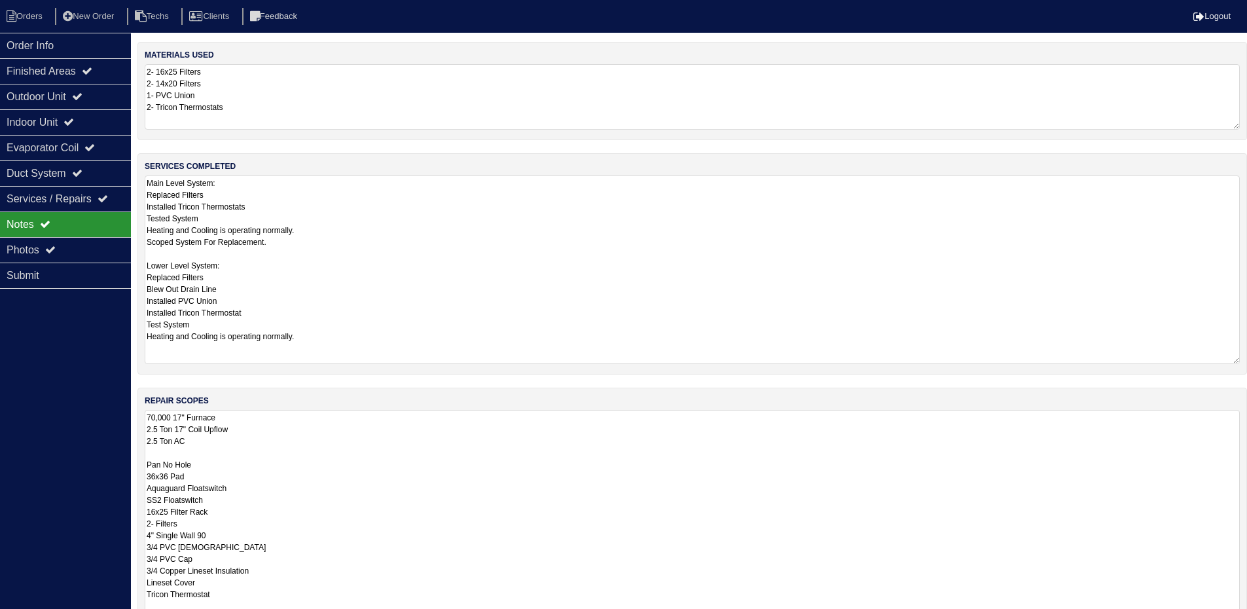
drag, startPoint x: 1234, startPoint y: 244, endPoint x: 941, endPoint y: 299, distance: 297.7
click at [1245, 359] on div "services completed Main Level System: Replaced Filters Installed Tricon Thermos…" at bounding box center [692, 263] width 1110 height 221
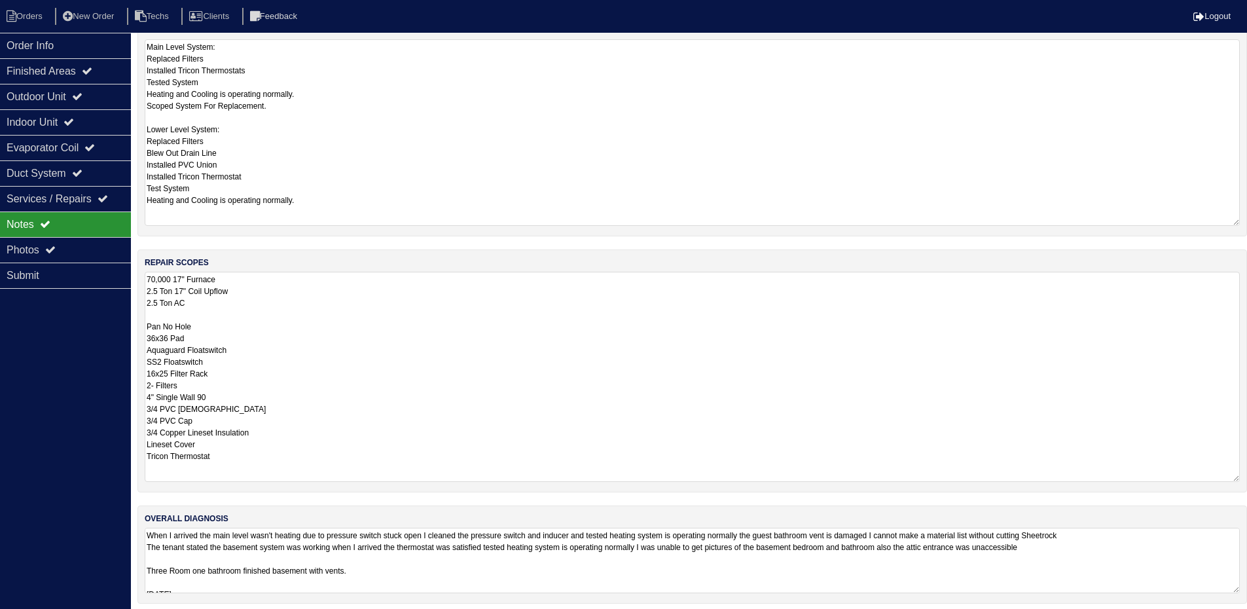
scroll to position [144, 0]
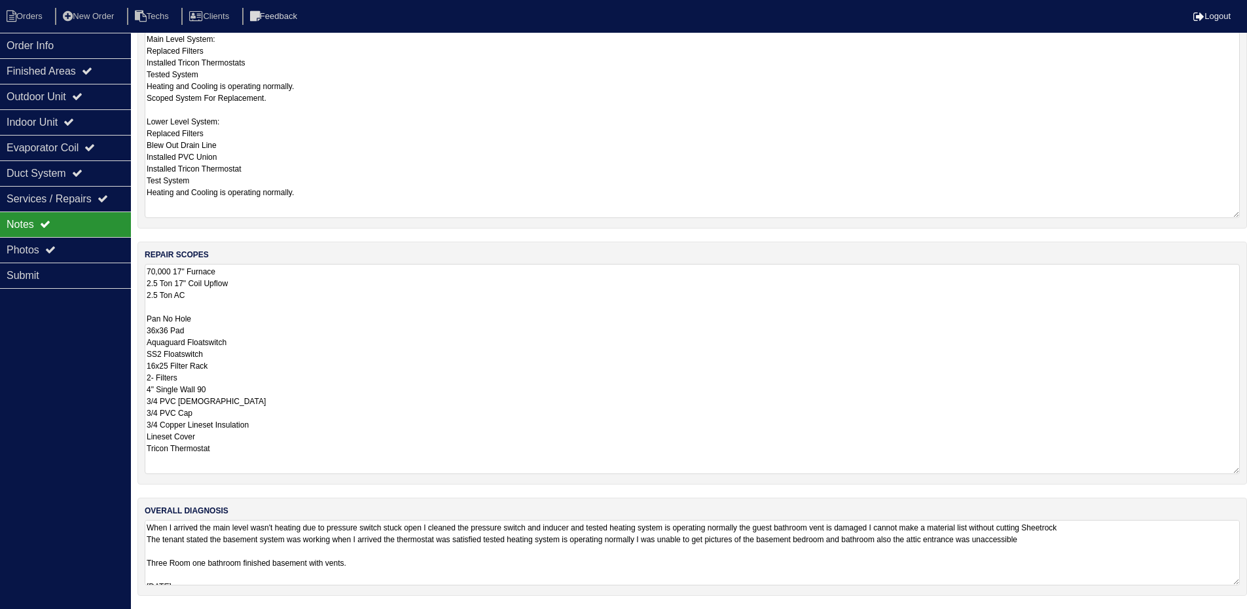
click at [1178, 572] on textarea "When I arrived the main level wasn't heating due to pressure switch stuck open …" at bounding box center [692, 552] width 1095 height 65
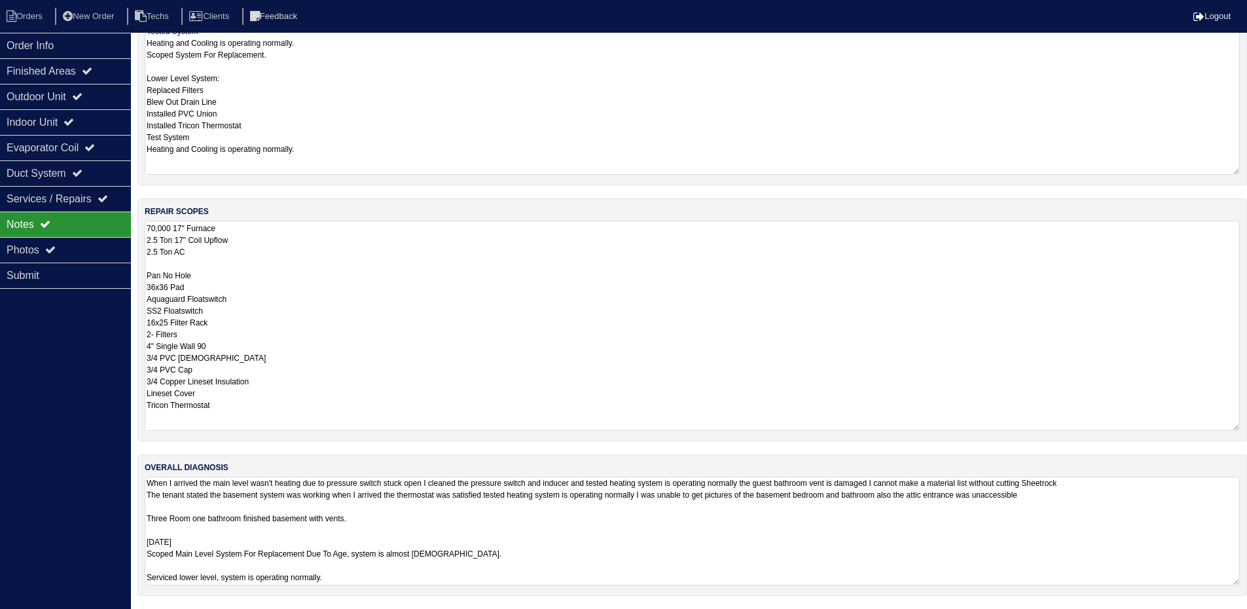
scroll to position [143, 0]
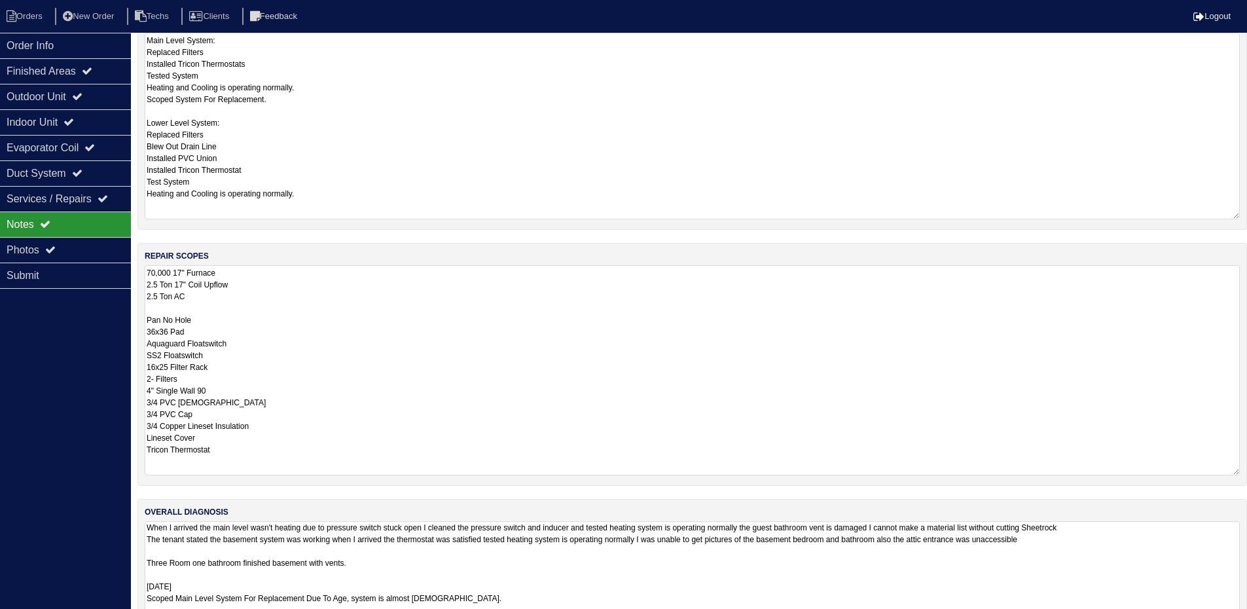
click at [276, 229] on div "materials used 2- 16x25 Filters 2- 14x20 Filters 1- PVC Union 2- Tricon Thermos…" at bounding box center [692, 276] width 1110 height 754
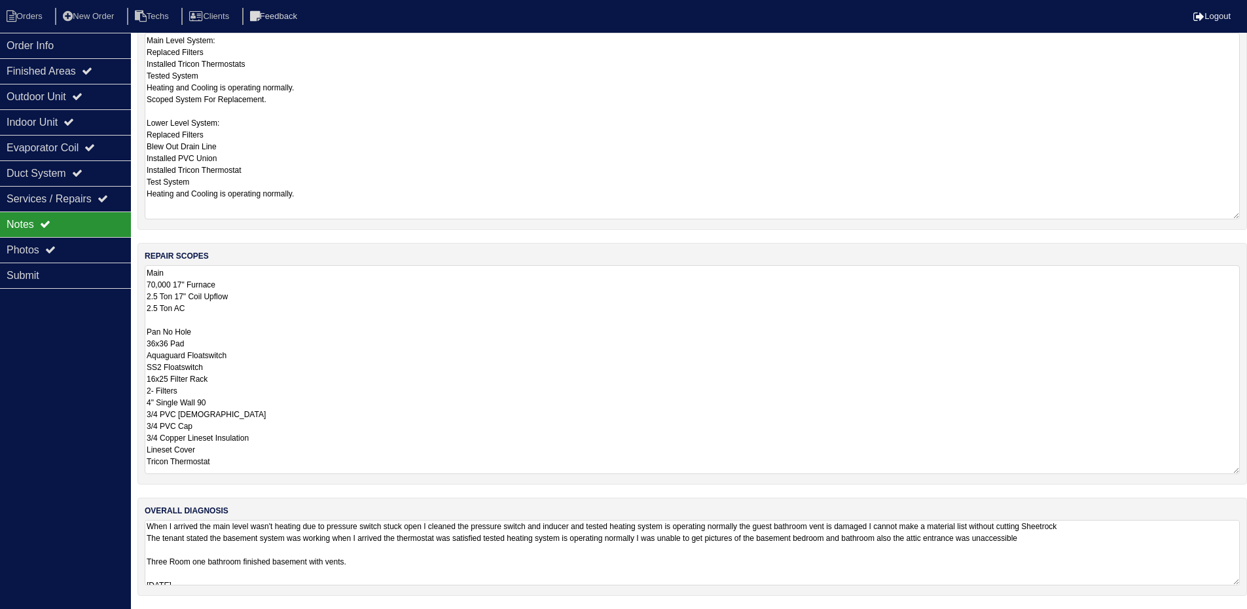
type textarea "Main 70,000 17" Furnace 2.5 Ton 17" Coil Upflow 2.5 Ton AC Pan No Hole 36x36 Pa…"
click at [52, 358] on div "Order Info Finished Areas Outdoor Unit Indoor Unit Evaporator Coil Duct System …" at bounding box center [65, 337] width 131 height 609
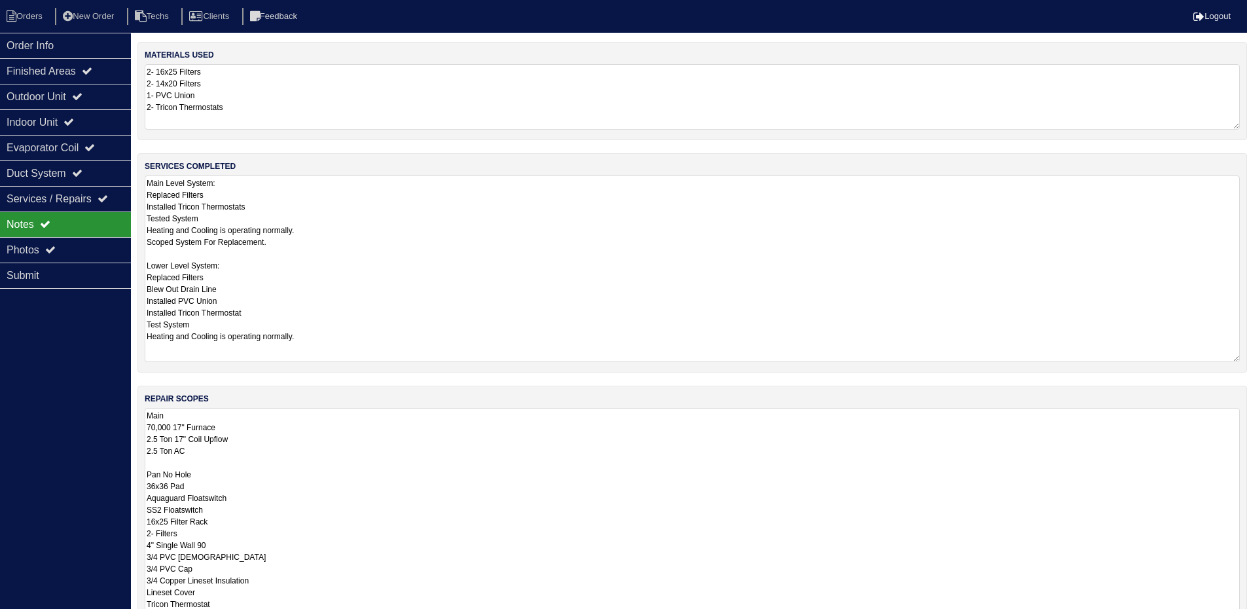
drag, startPoint x: 1245, startPoint y: 467, endPoint x: 1219, endPoint y: 521, distance: 59.7
click at [1247, 618] on html "Orders New Order Techs Clients Feedback Logout Orders New Order Users Clients M…" at bounding box center [623, 395] width 1247 height 791
click at [81, 92] on div "Outdoor Unit" at bounding box center [65, 97] width 131 height 26
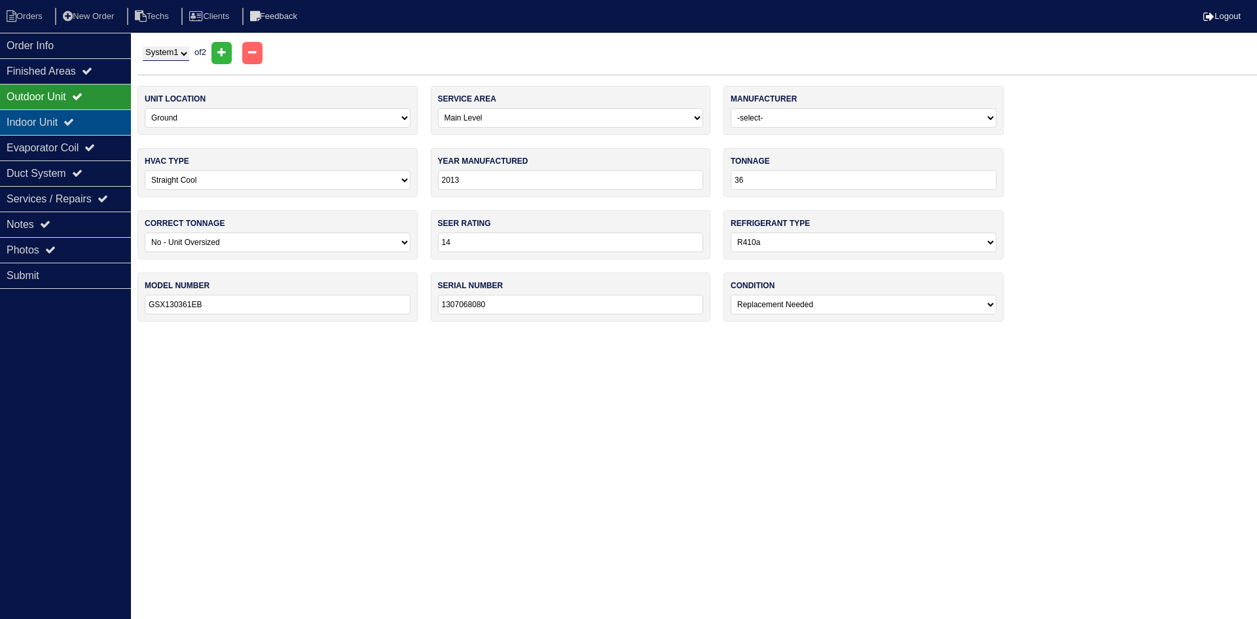
click at [74, 118] on icon at bounding box center [69, 122] width 10 height 10
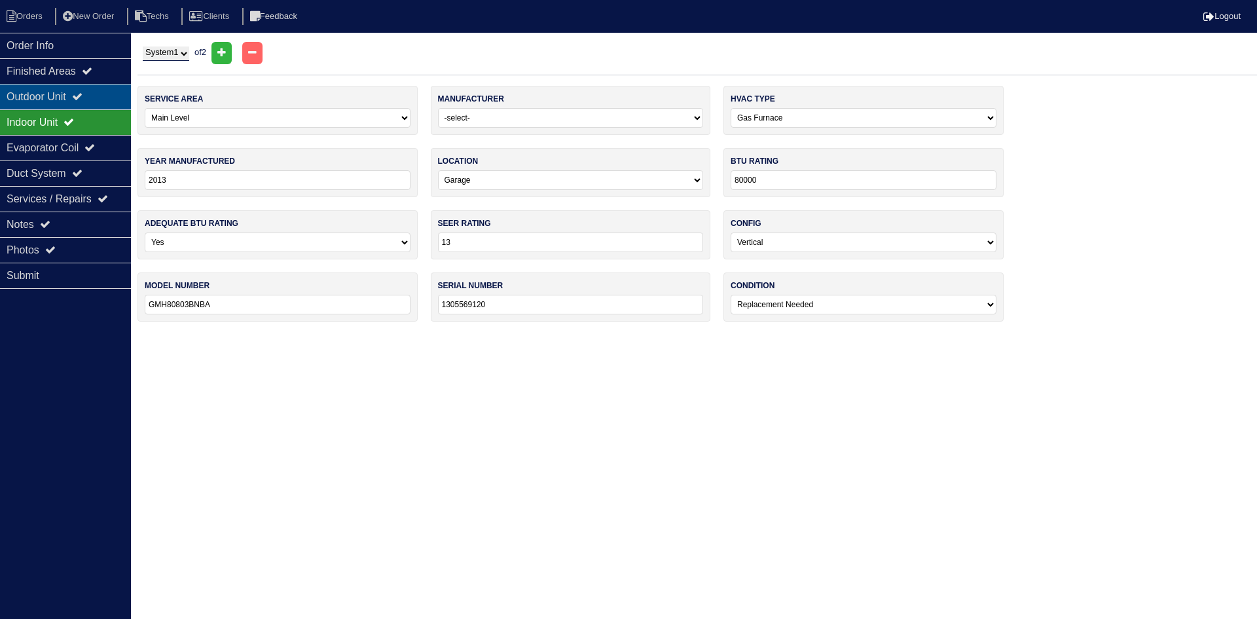
click at [80, 89] on div "Outdoor Unit" at bounding box center [65, 97] width 131 height 26
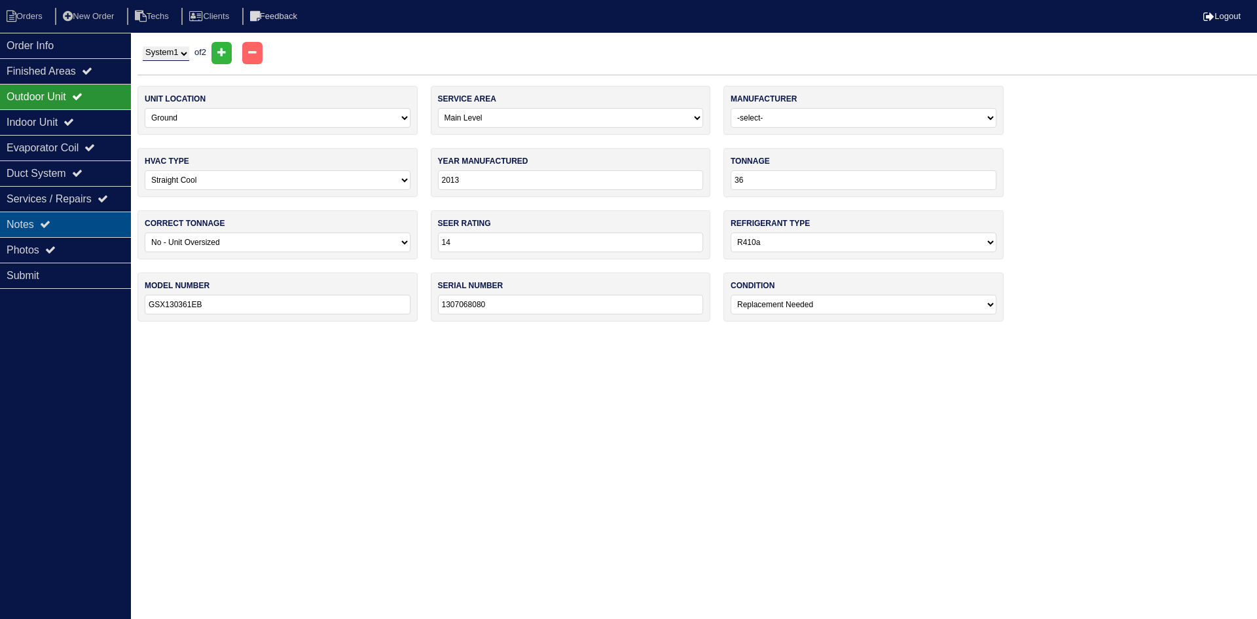
click at [52, 230] on div "Notes" at bounding box center [65, 224] width 131 height 26
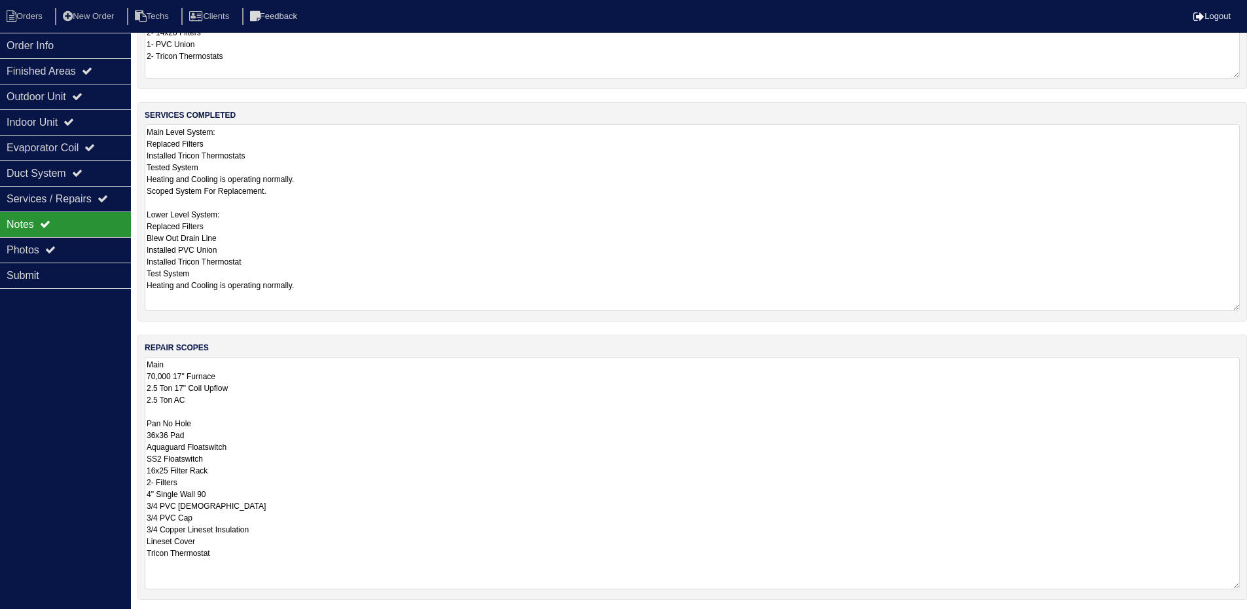
scroll to position [131, 0]
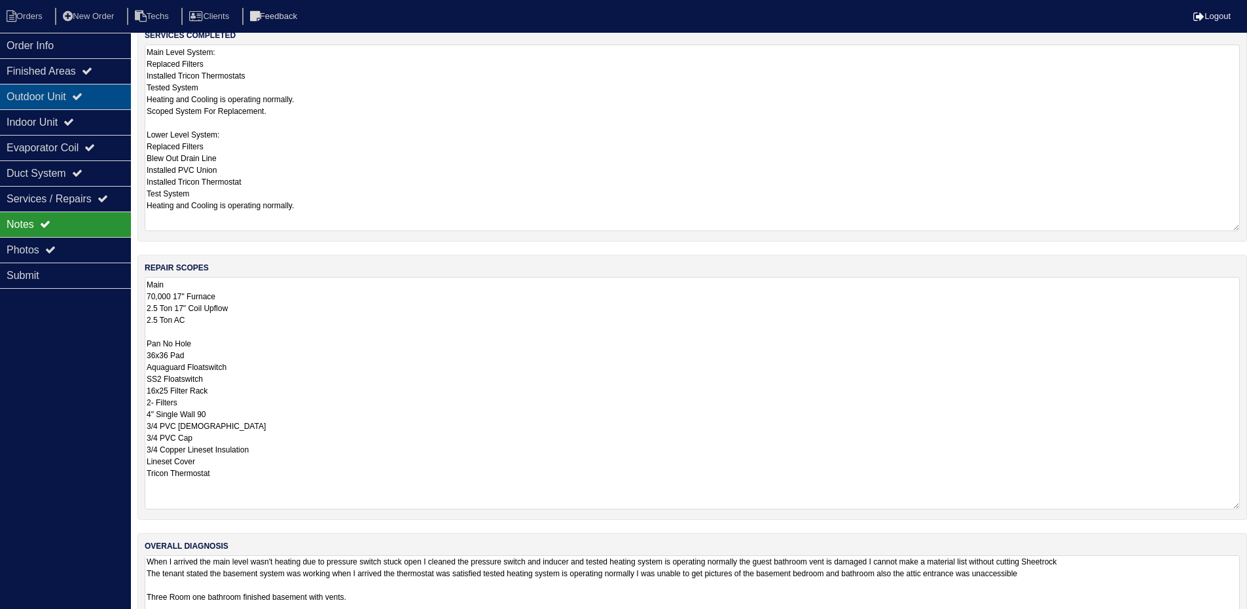
click at [82, 93] on icon at bounding box center [77, 96] width 10 height 10
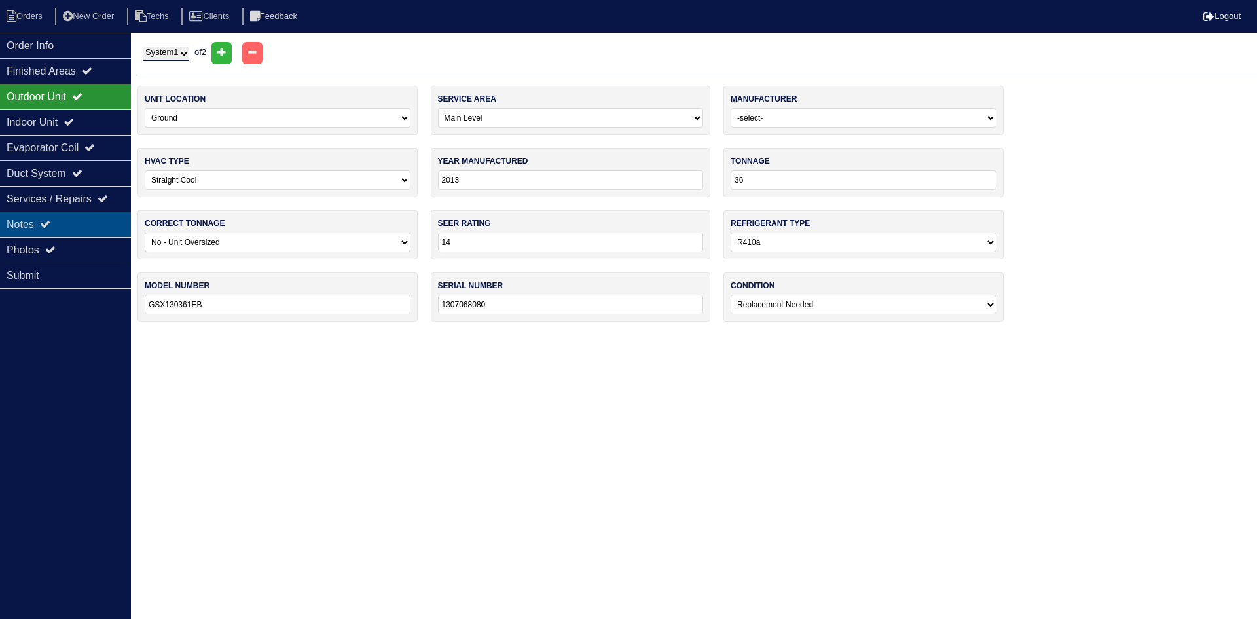
click at [44, 220] on icon at bounding box center [45, 224] width 10 height 10
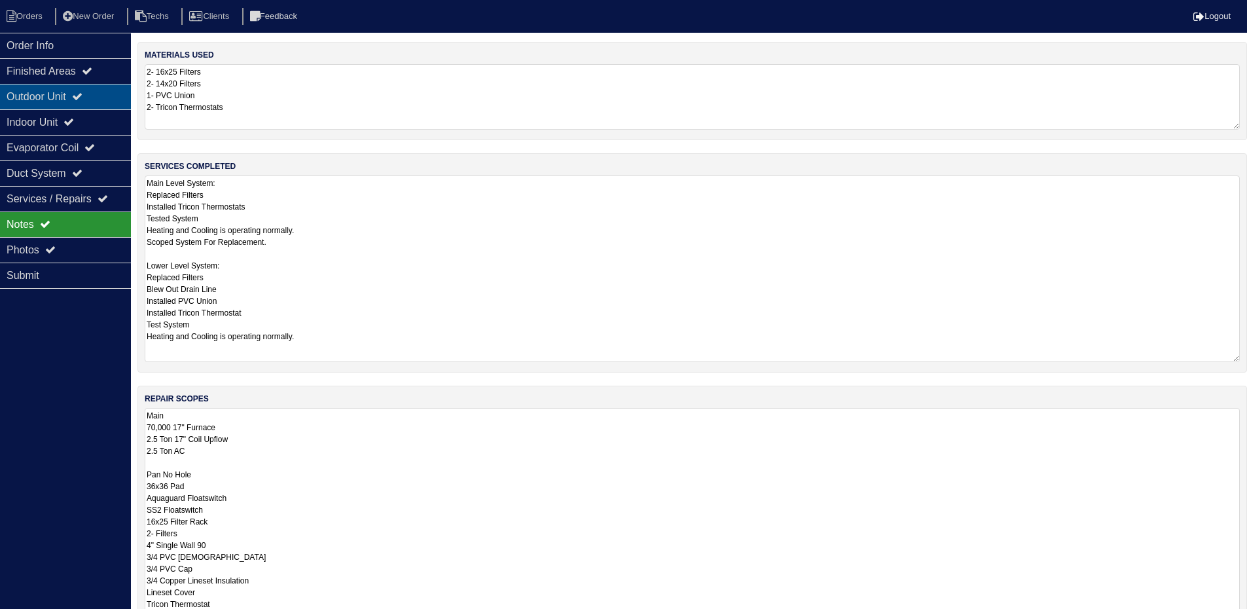
click at [80, 93] on div "Outdoor Unit" at bounding box center [65, 97] width 131 height 26
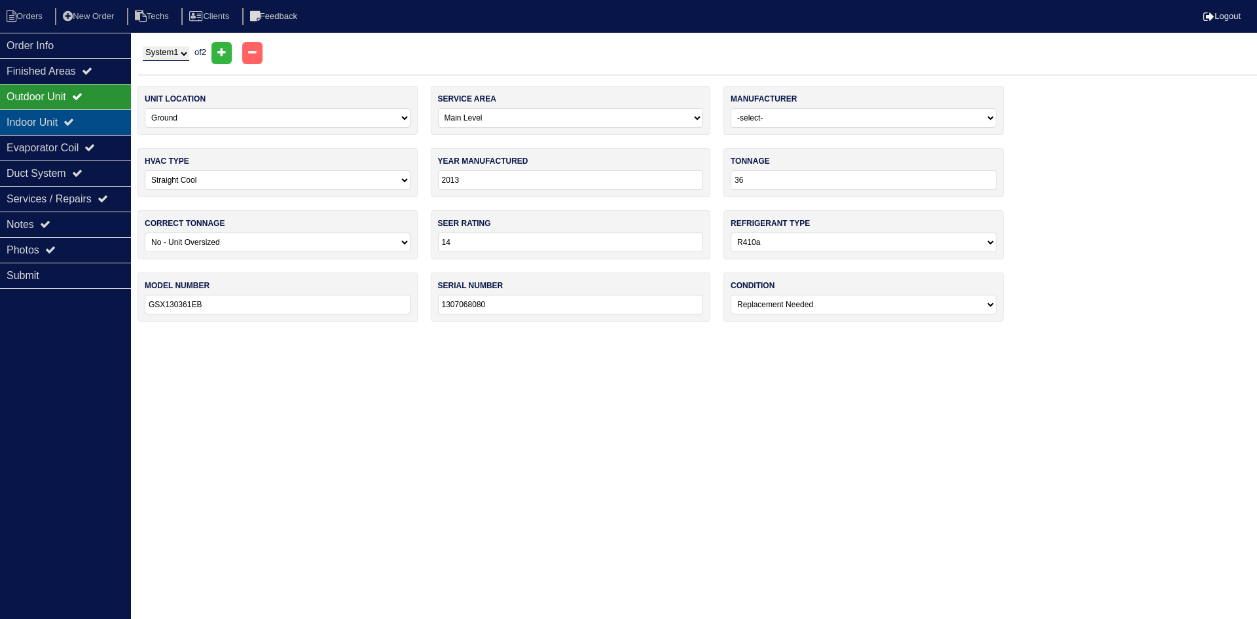
click at [74, 117] on icon at bounding box center [69, 122] width 10 height 10
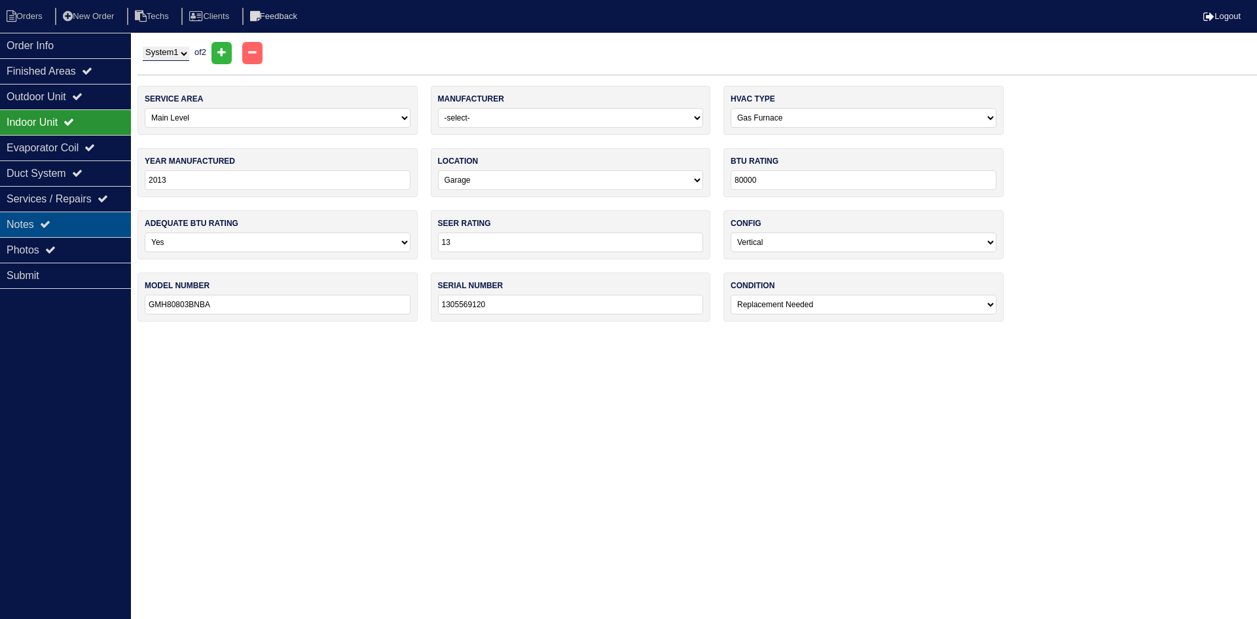
click at [82, 229] on div "Notes" at bounding box center [65, 224] width 131 height 26
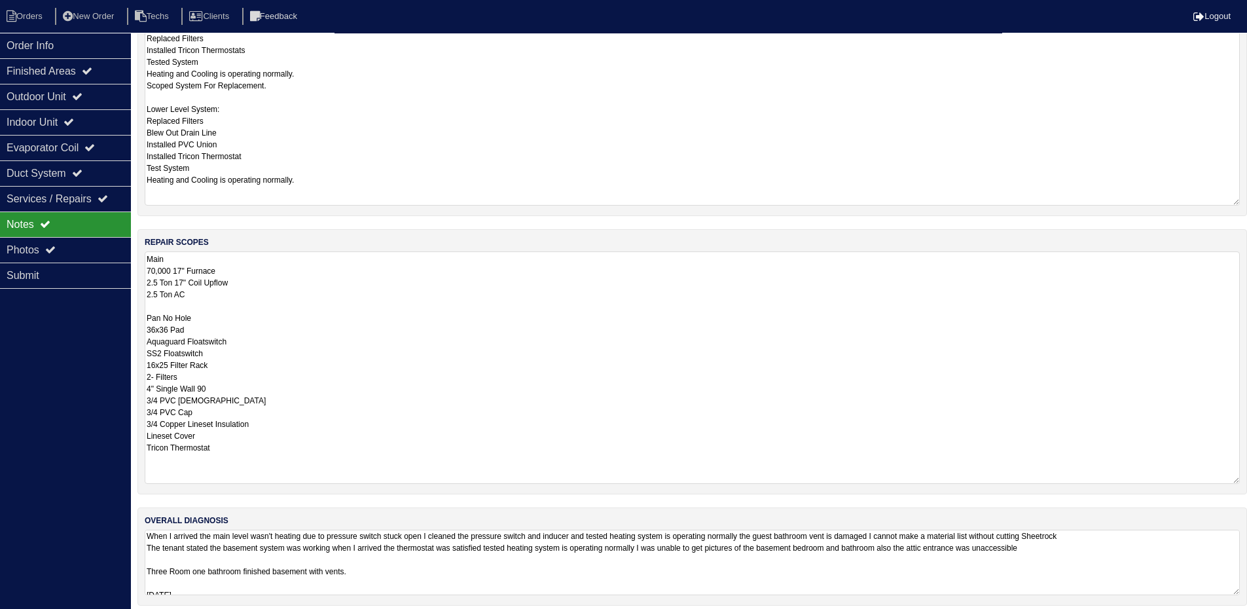
scroll to position [166, 0]
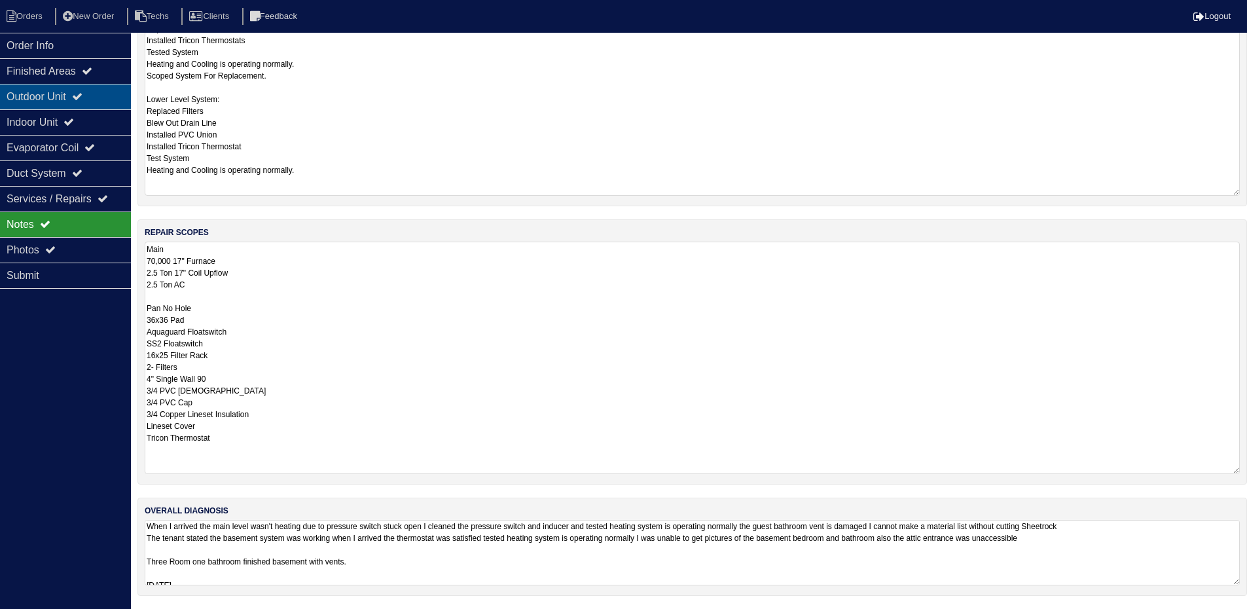
click at [82, 101] on icon at bounding box center [77, 96] width 10 height 10
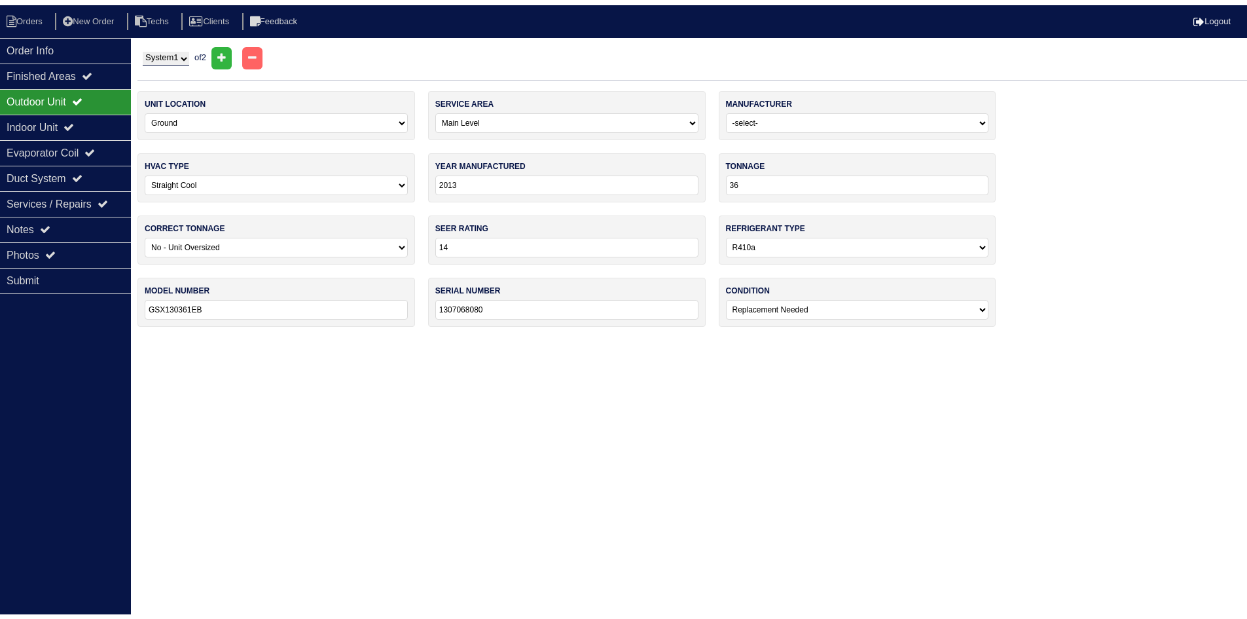
scroll to position [0, 0]
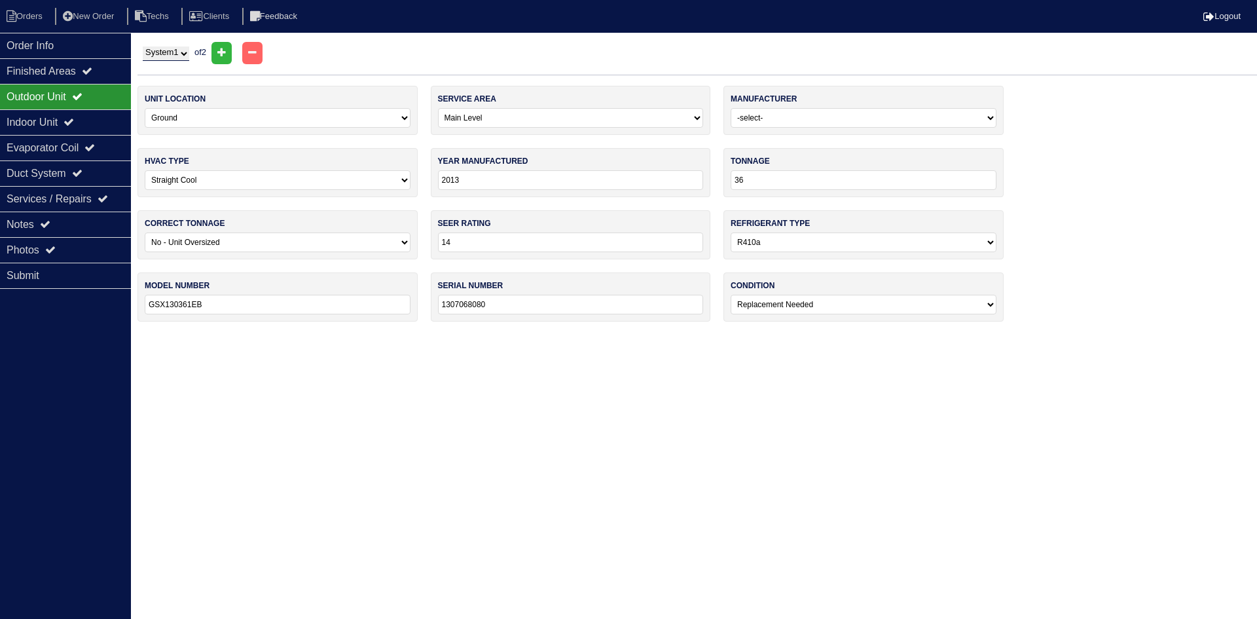
click at [179, 52] on select "System 1 System 2" at bounding box center [166, 53] width 46 height 14
select select "2"
click at [143, 46] on select "System 1 System 2" at bounding box center [166, 53] width 46 height 14
select select "2"
select select "Rheem"
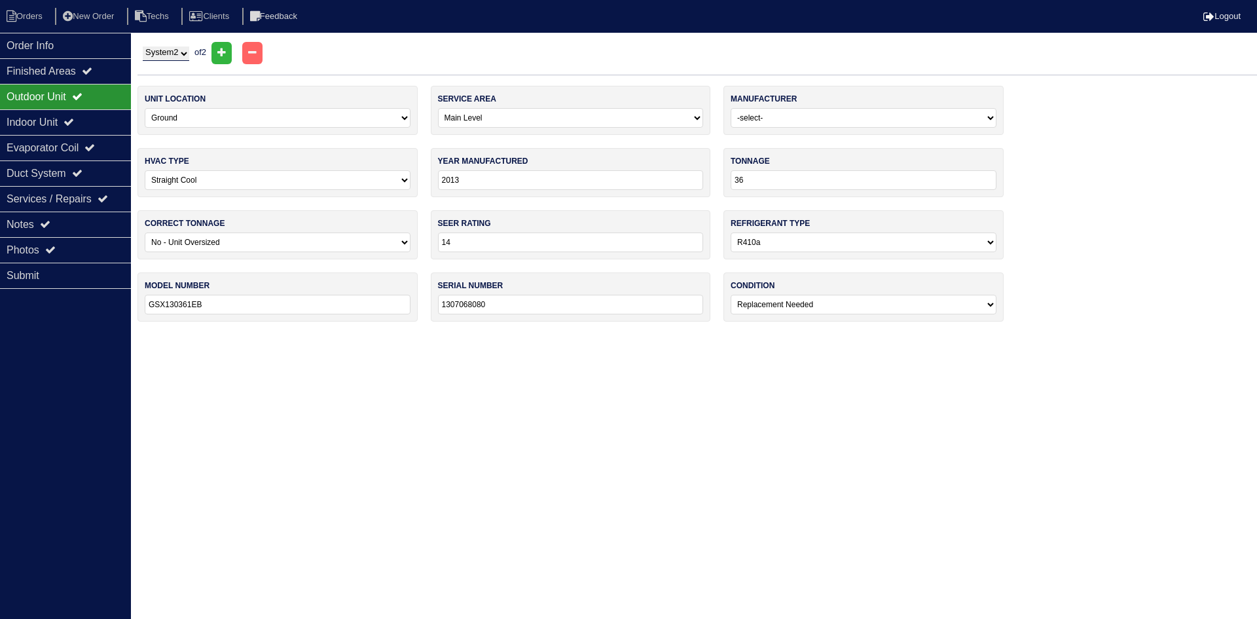
select select "1"
type input "2018"
type input "24"
select select "0"
type input "RP1424AJ1NA"
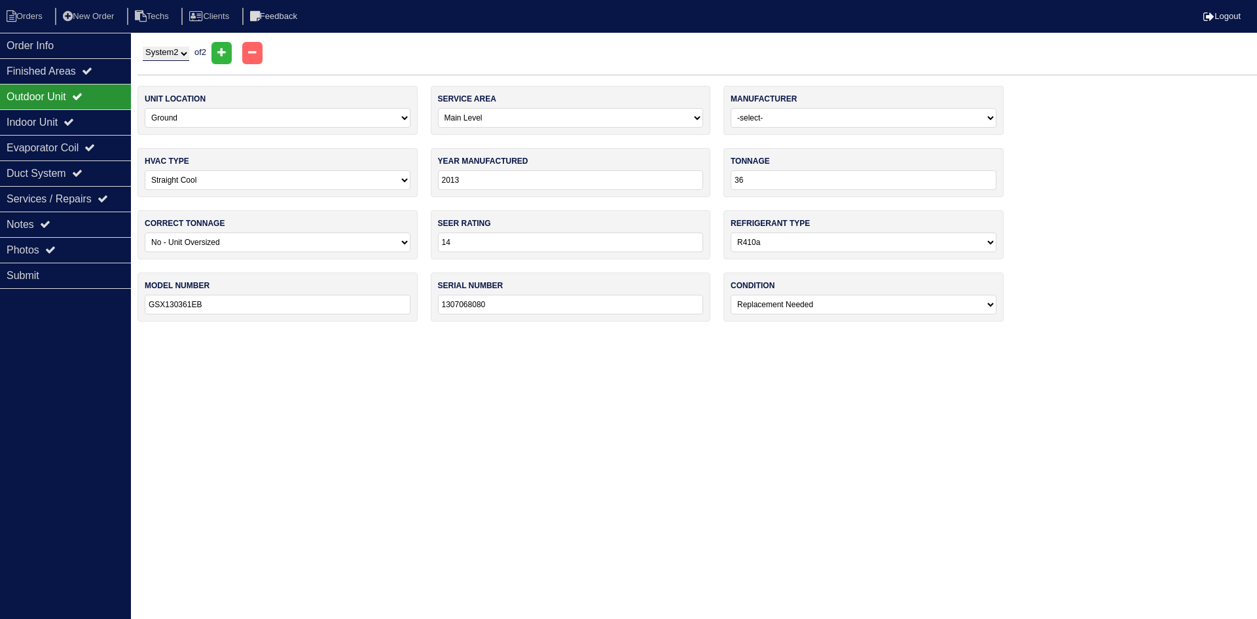
type input "W181745881"
select select "0"
click at [17, 122] on div "Indoor Unit" at bounding box center [65, 122] width 131 height 26
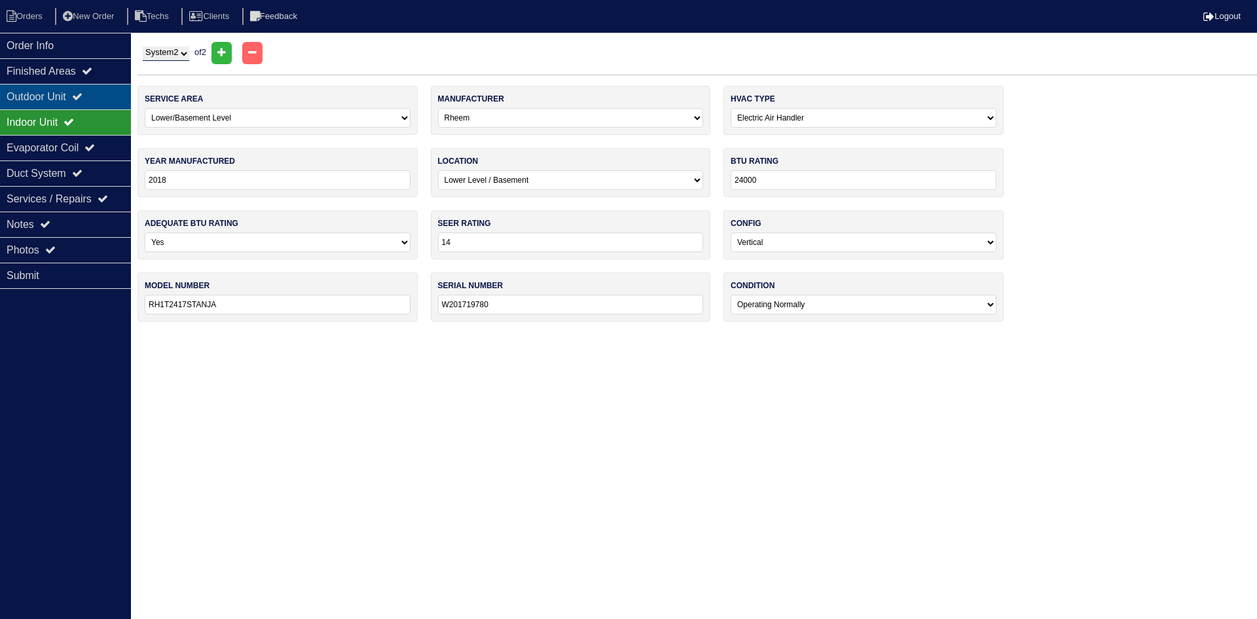
click at [38, 95] on div "Outdoor Unit" at bounding box center [65, 97] width 131 height 26
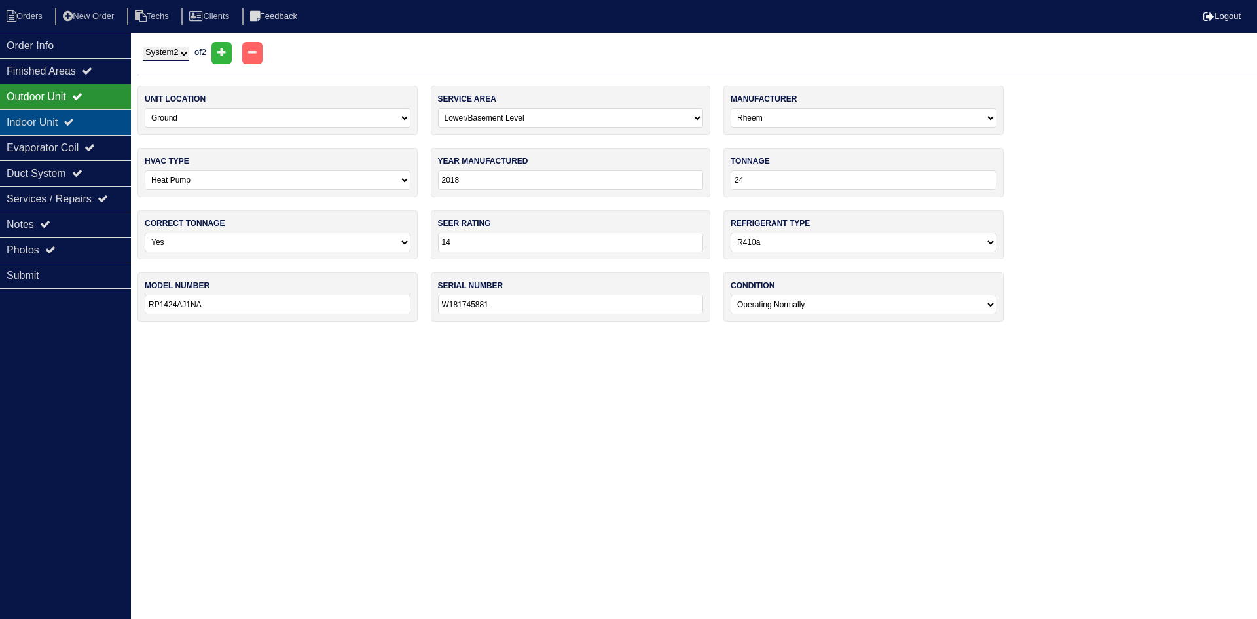
click at [108, 130] on div "Indoor Unit" at bounding box center [65, 122] width 131 height 26
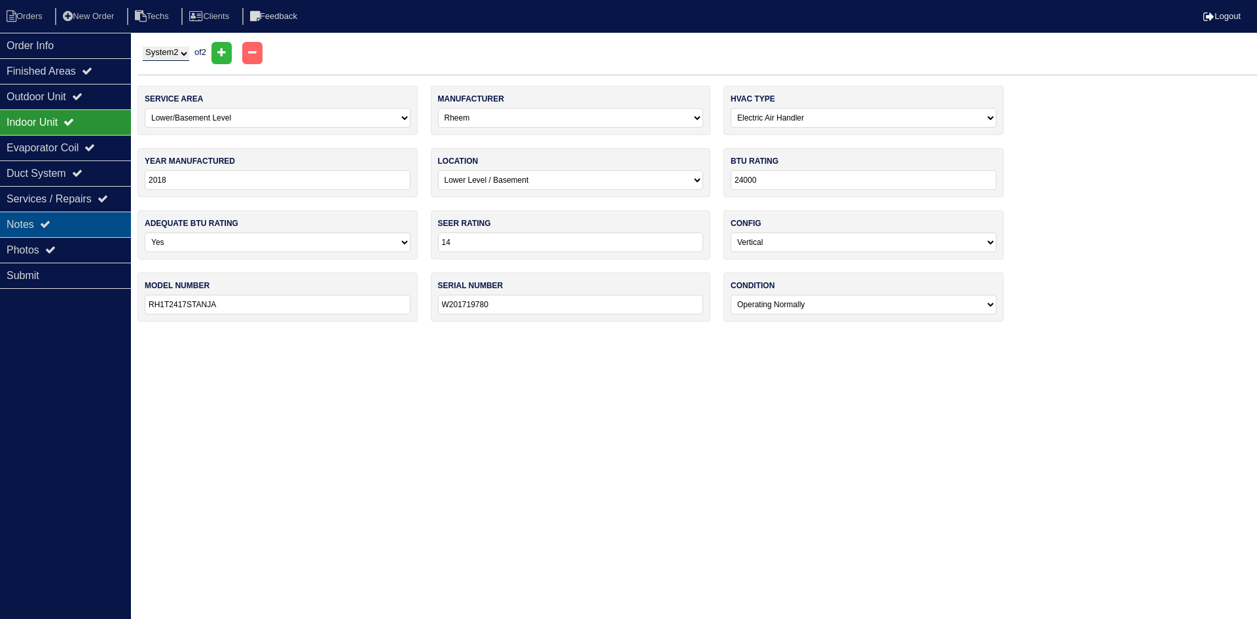
click at [79, 221] on div "Notes" at bounding box center [65, 224] width 131 height 26
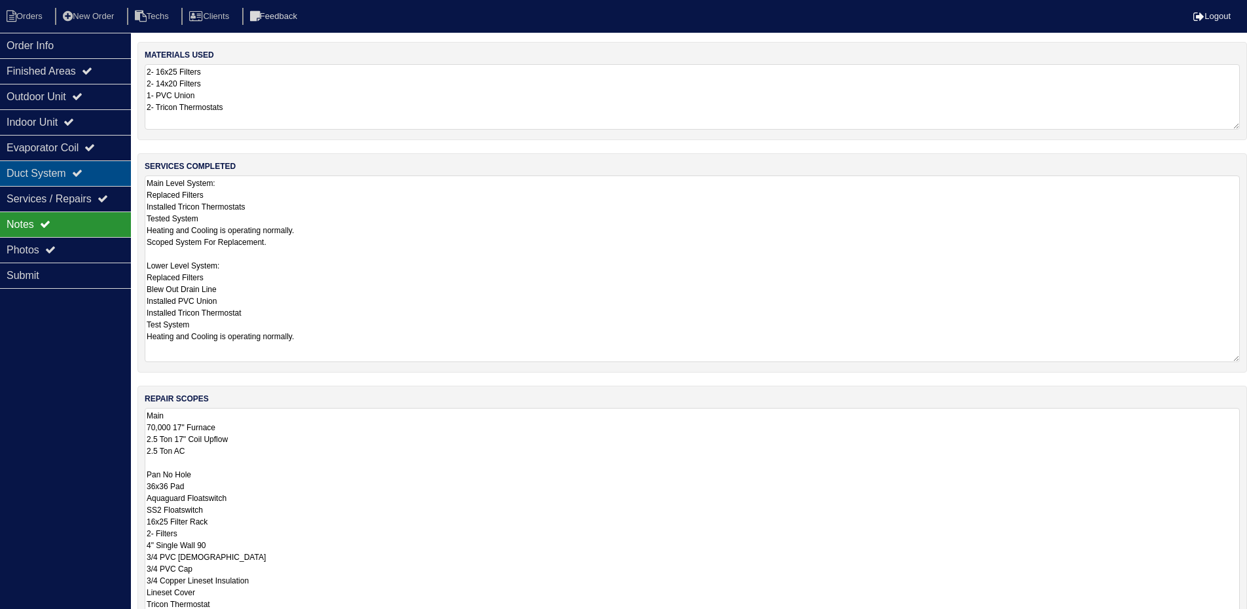
click at [51, 177] on div "Duct System" at bounding box center [65, 173] width 131 height 26
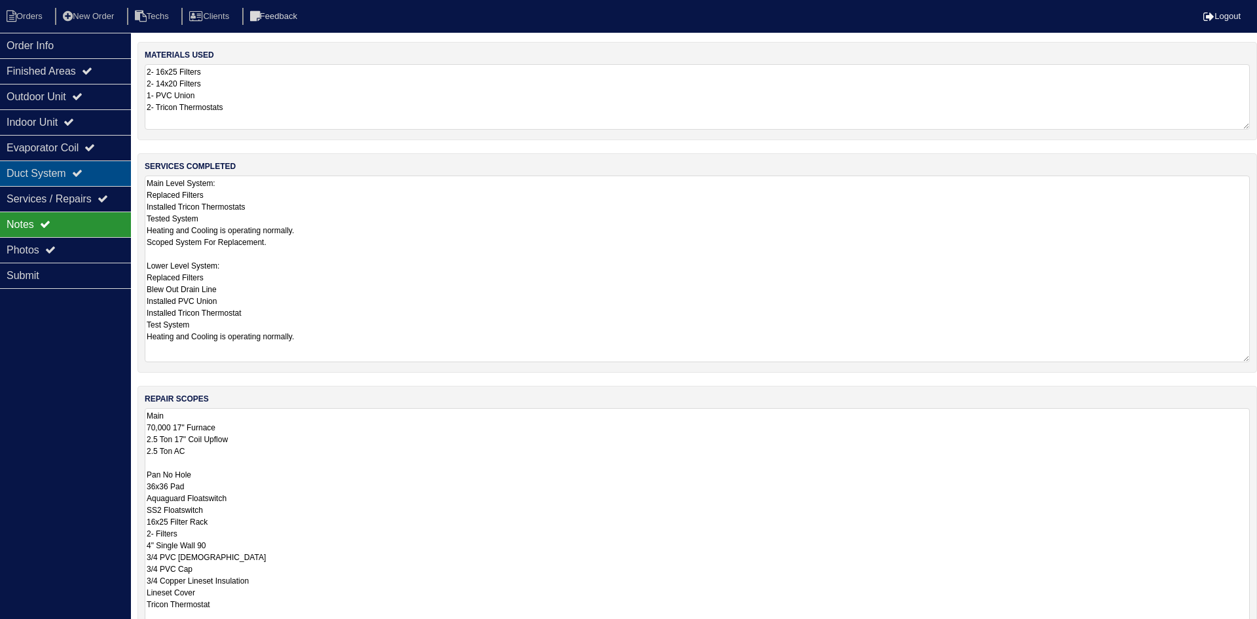
select select "2"
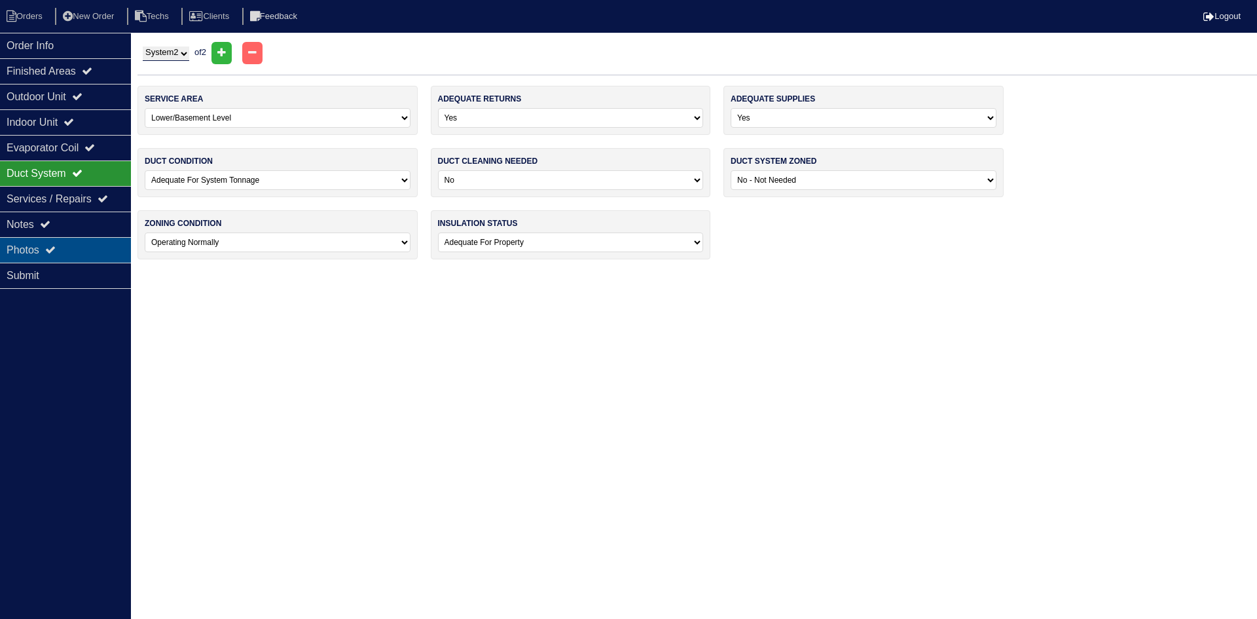
click at [56, 250] on icon at bounding box center [50, 249] width 10 height 10
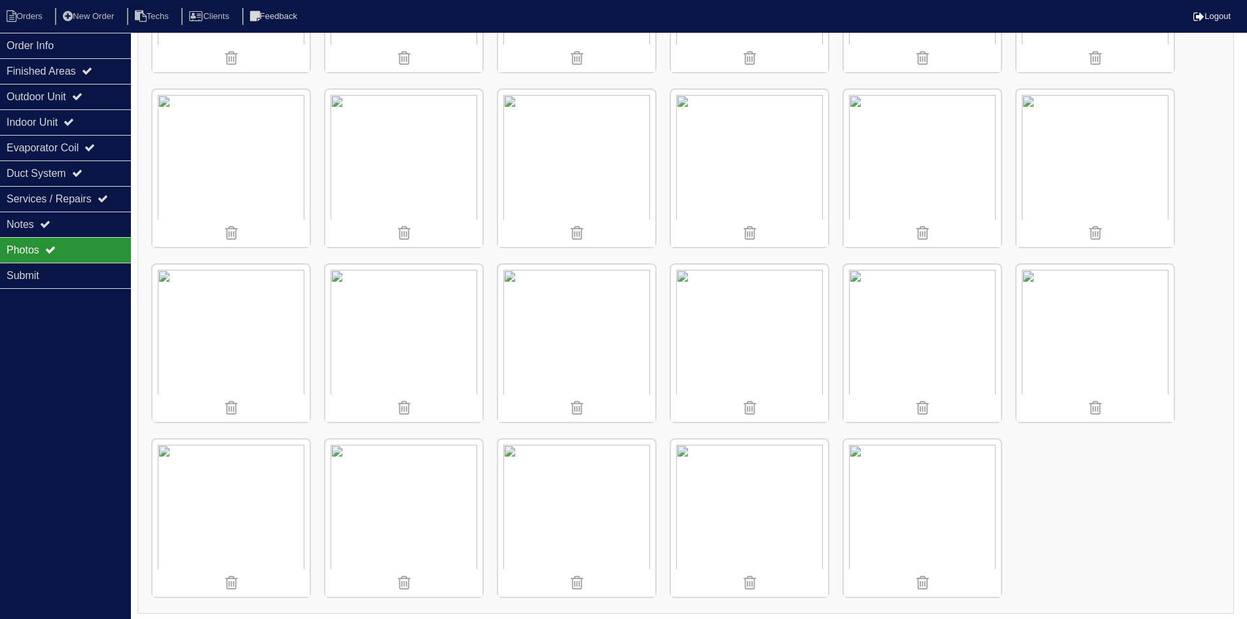
scroll to position [1377, 0]
click at [58, 172] on div "Duct System" at bounding box center [65, 173] width 131 height 26
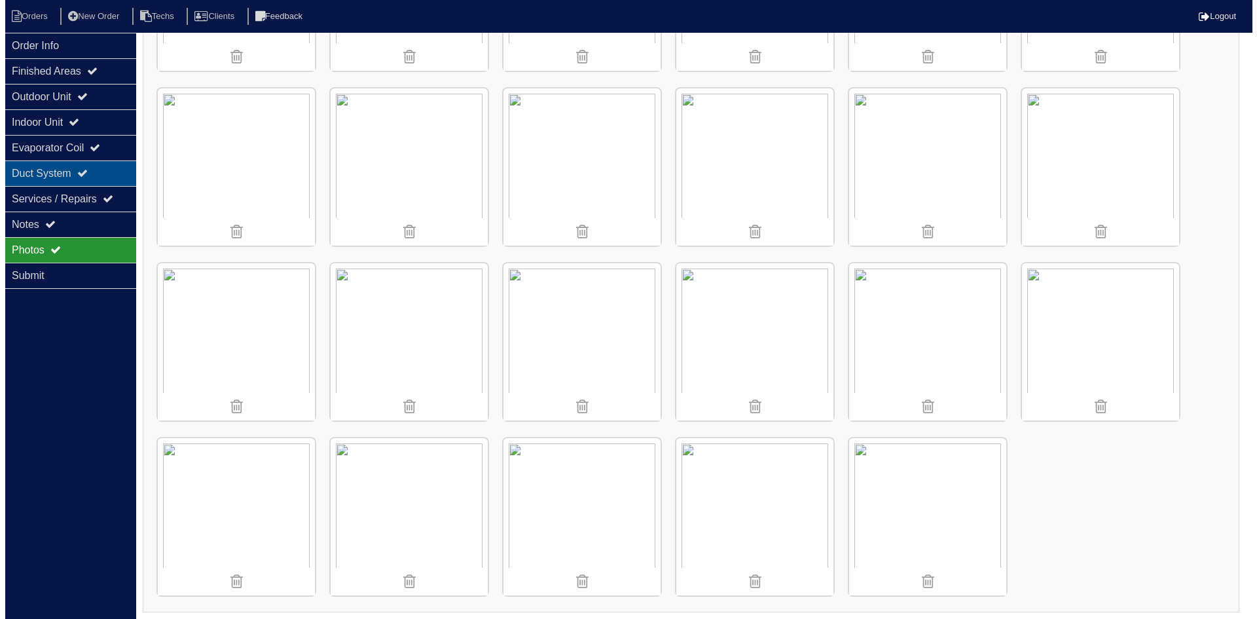
scroll to position [0, 0]
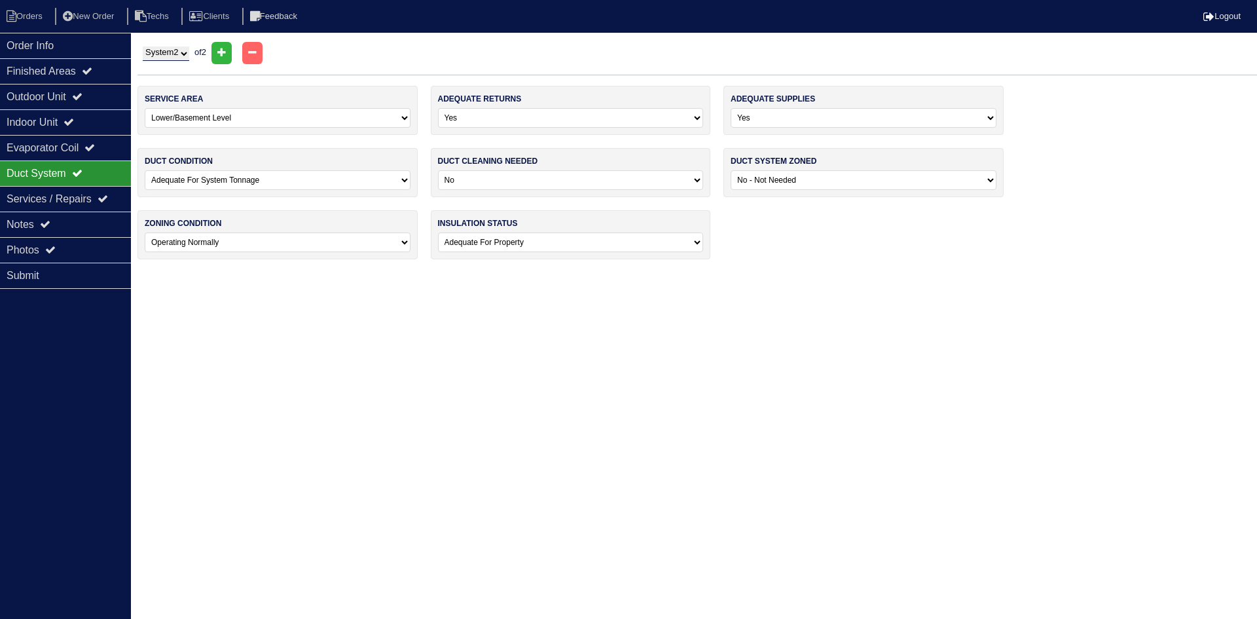
click at [172, 55] on select "System 1 System 2" at bounding box center [166, 53] width 46 height 14
select select "1"
click at [143, 46] on select "System 1 System 2" at bounding box center [166, 53] width 46 height 14
select select "0"
select select "2"
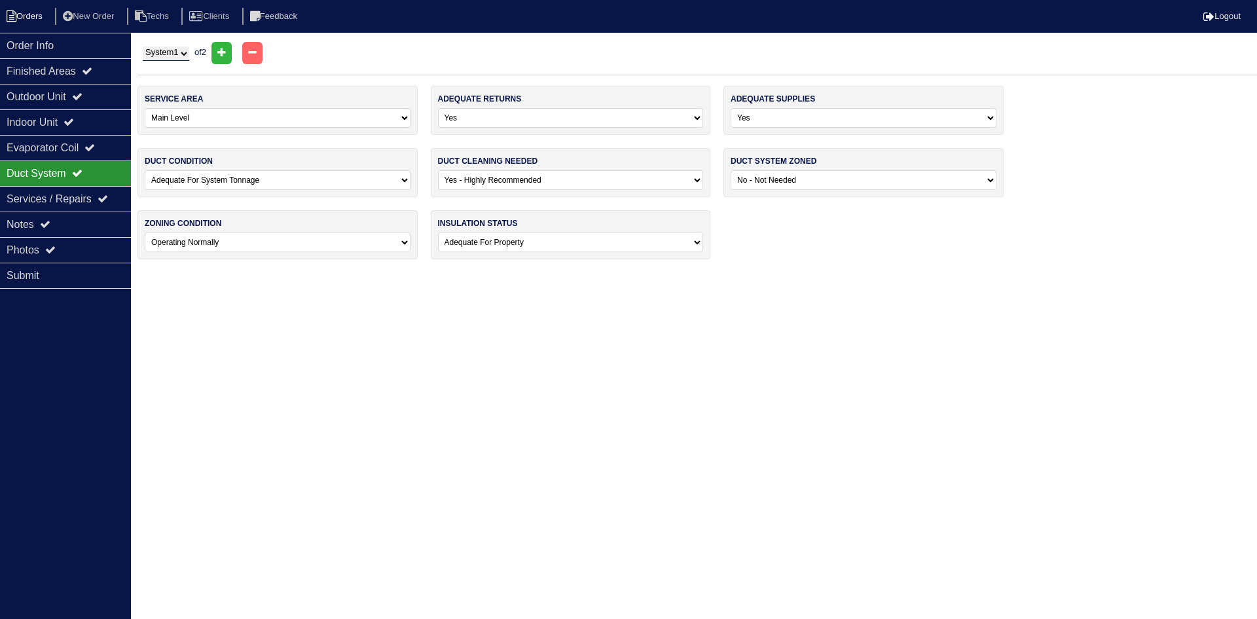
drag, startPoint x: 39, startPoint y: 12, endPoint x: 12, endPoint y: 12, distance: 26.8
click at [38, 12] on li "Orders" at bounding box center [26, 17] width 53 height 18
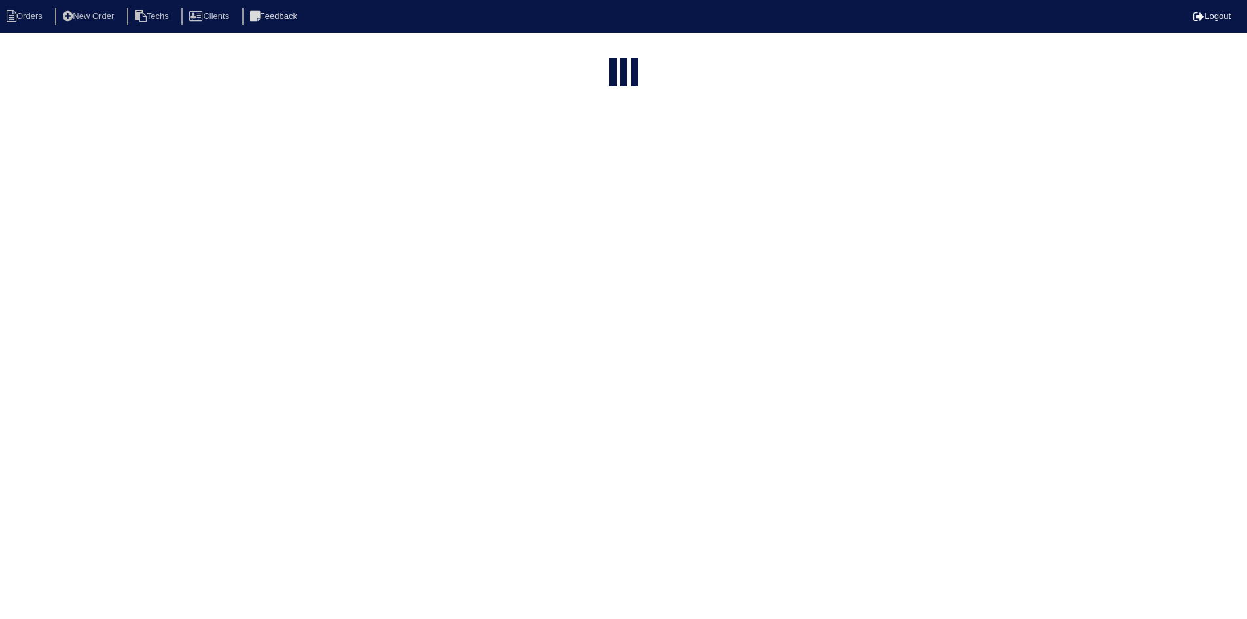
select select "15"
select select "field complete"
select select "need to quote"
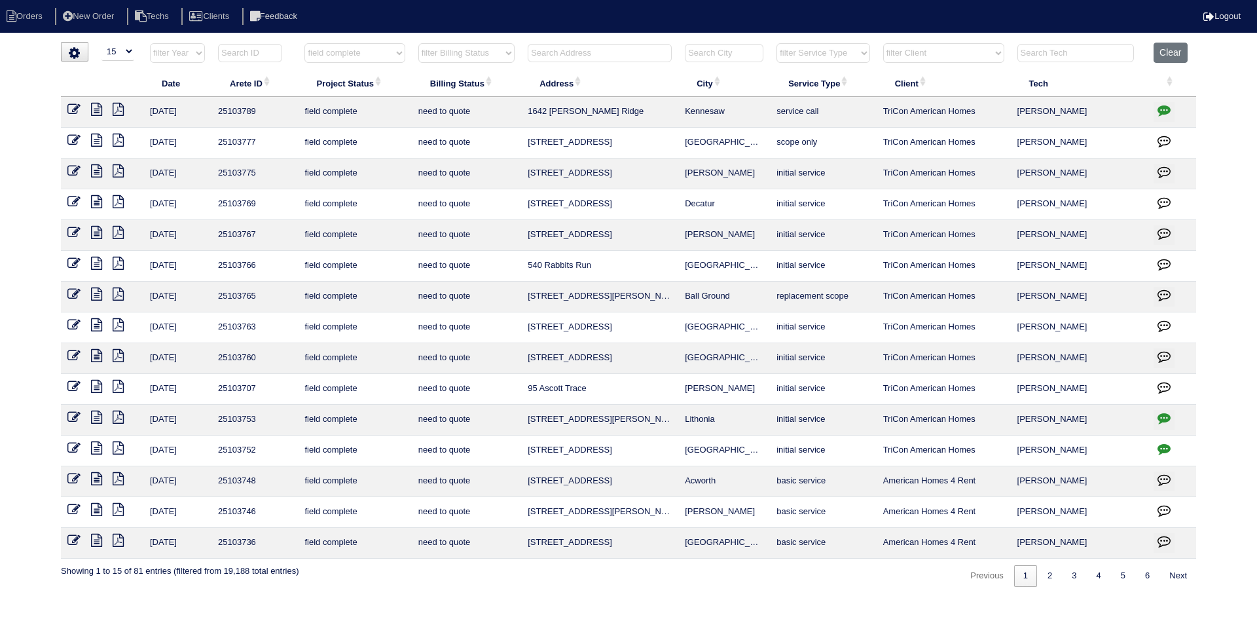
click at [97, 445] on icon at bounding box center [96, 447] width 11 height 13
click at [117, 446] on icon at bounding box center [118, 447] width 11 height 13
click at [94, 446] on icon at bounding box center [96, 447] width 11 height 13
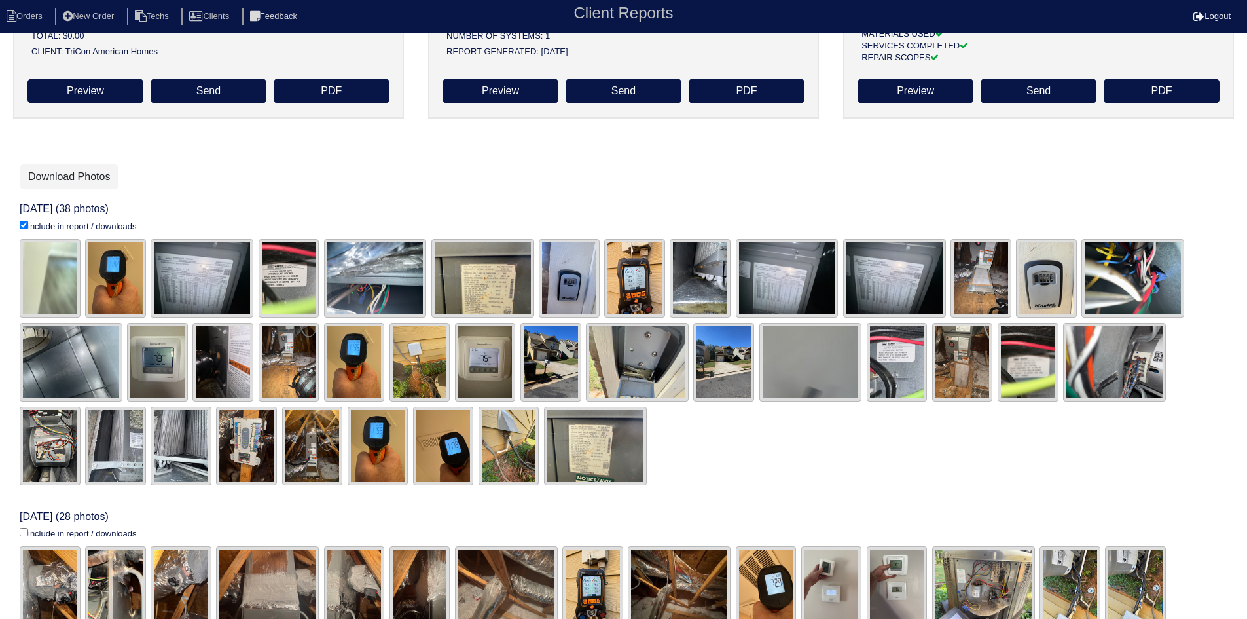
scroll to position [262, 0]
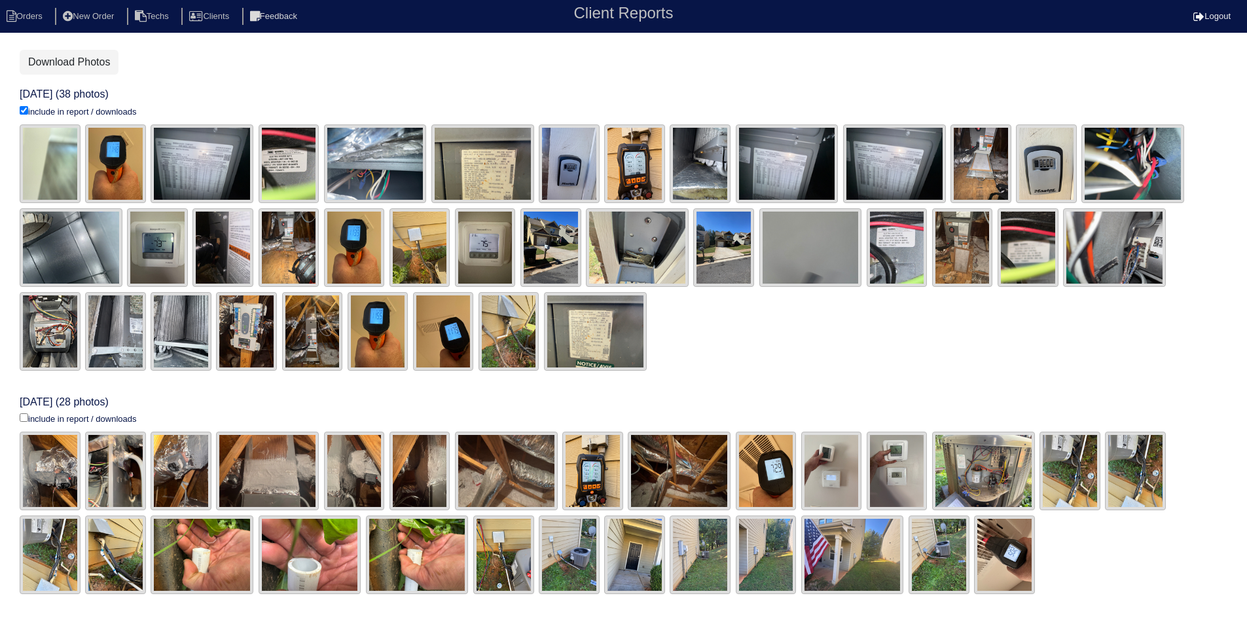
click at [24, 416] on input "include in report / downloads" at bounding box center [24, 417] width 9 height 9
checkbox input "true"
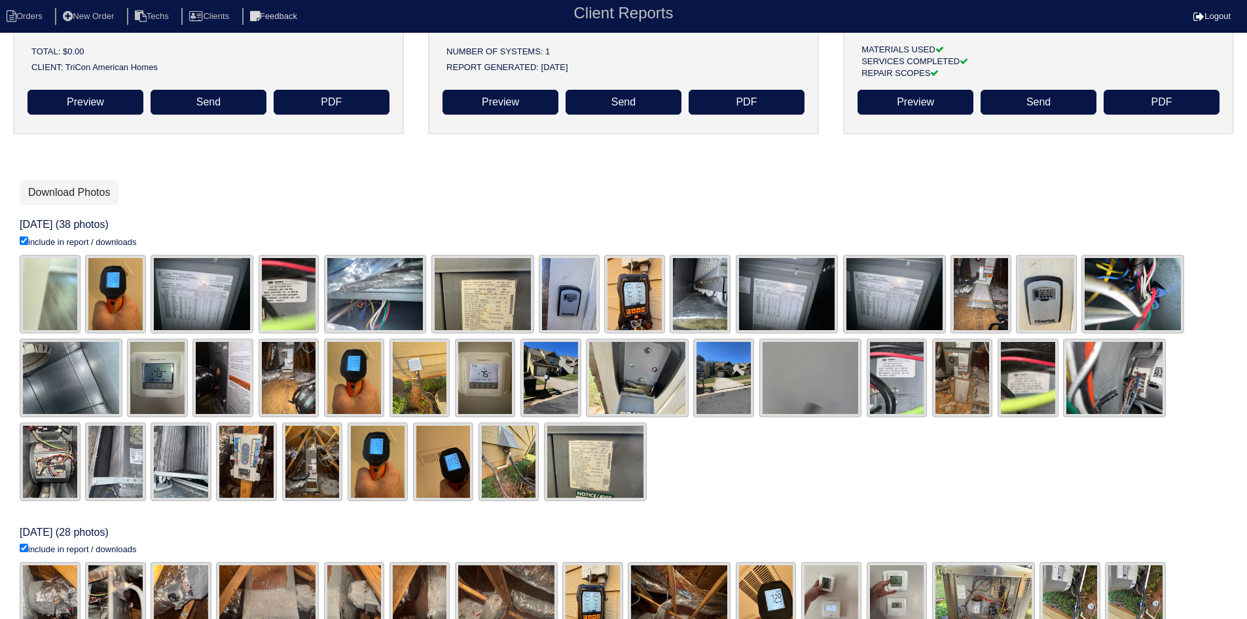
scroll to position [131, 0]
click at [86, 193] on link "Download Photos" at bounding box center [69, 193] width 99 height 25
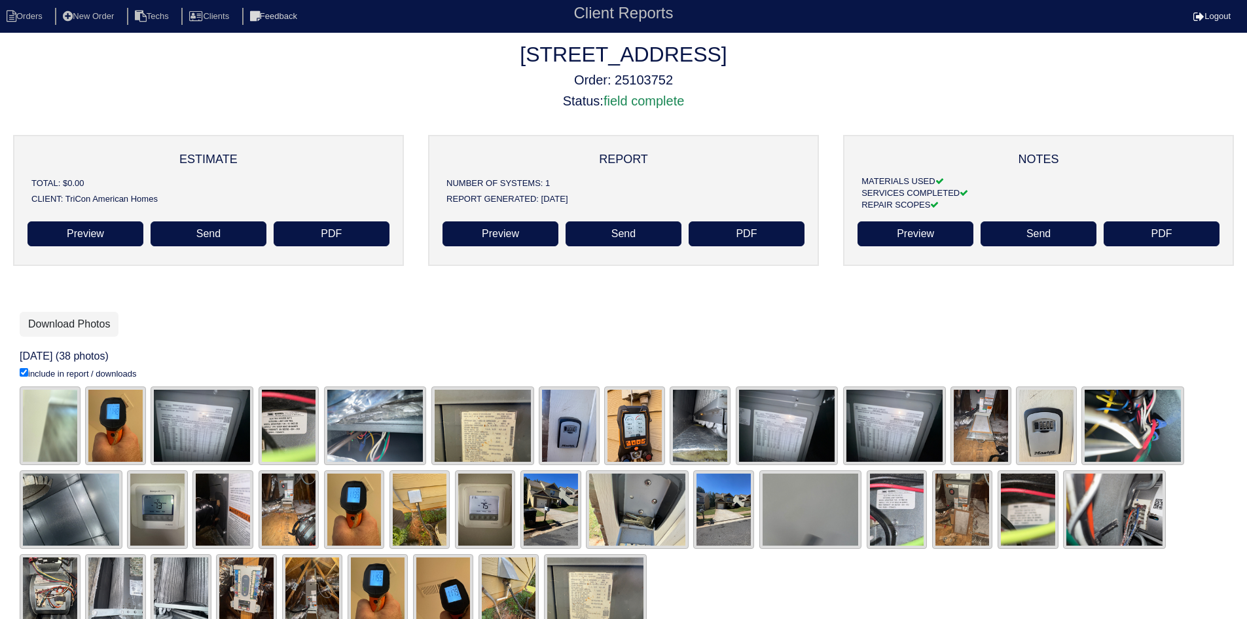
scroll to position [131, 0]
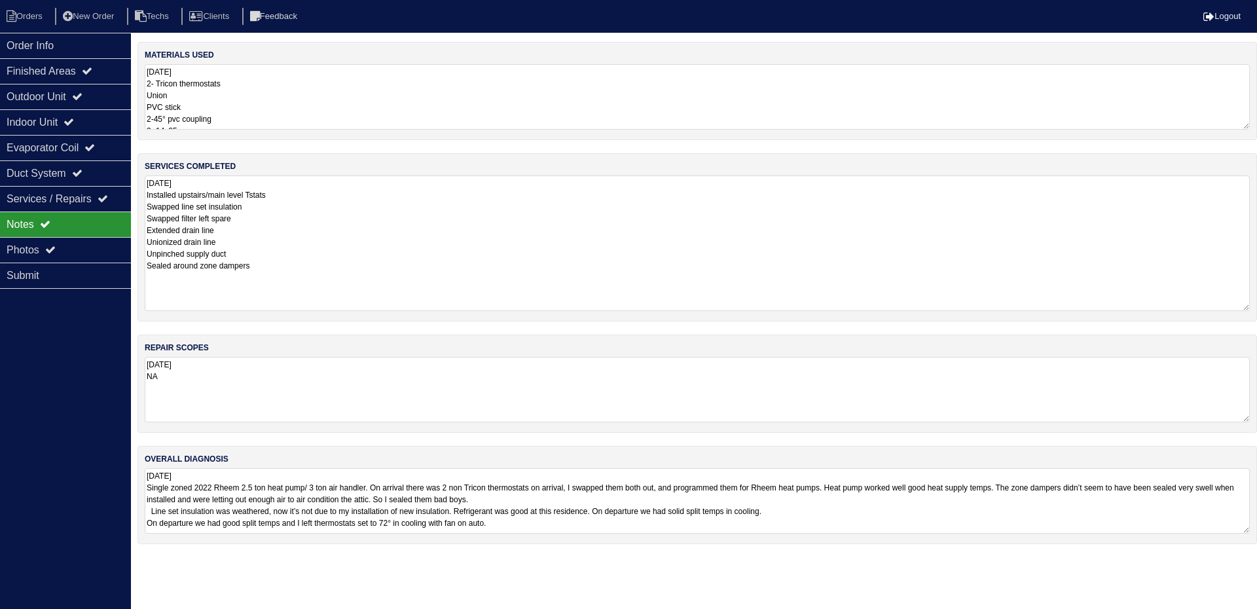
click at [1254, 305] on div "services completed [DATE] Installed upstairs/main level Tstats Swapped line set…" at bounding box center [697, 237] width 1120 height 168
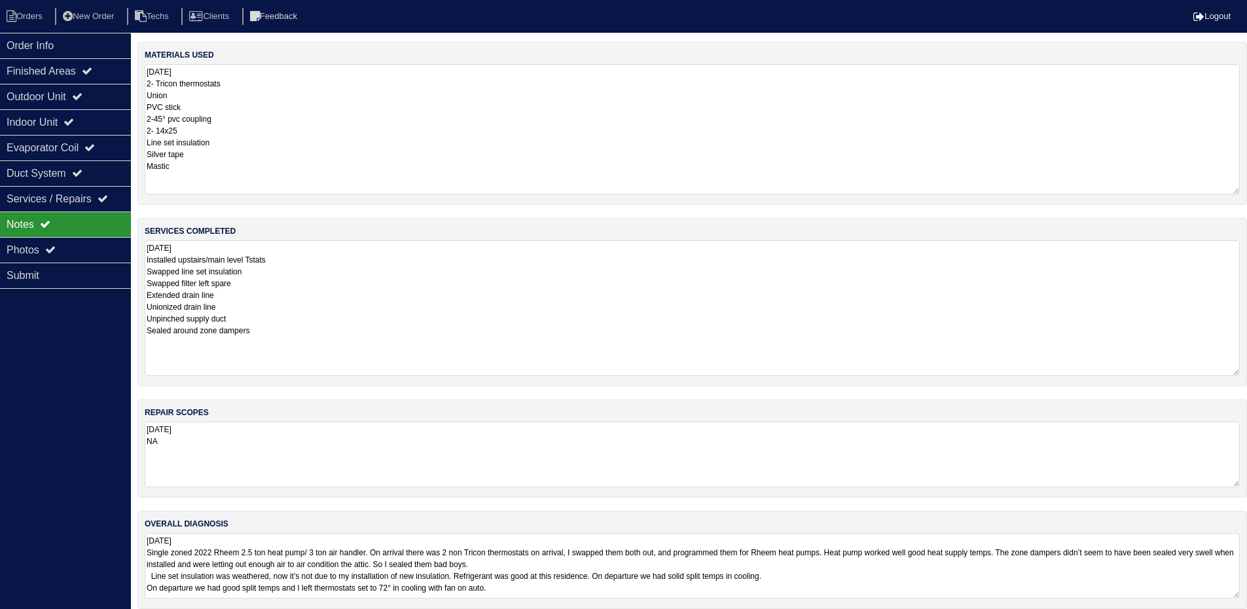
drag, startPoint x: 1243, startPoint y: 126, endPoint x: 1244, endPoint y: 191, distance: 64.8
click at [1244, 191] on div "materials used [DATE] 2- Tricon thermostats Union PVC stick 2-45° pvc coupling …" at bounding box center [692, 123] width 1110 height 163
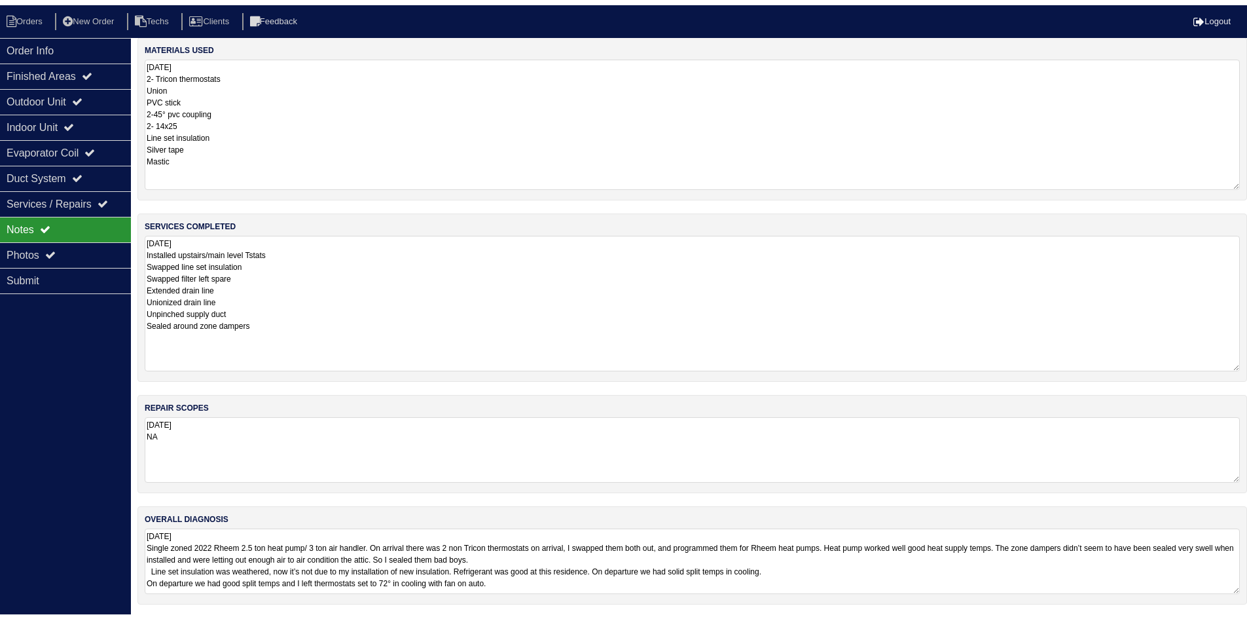
scroll to position [13, 0]
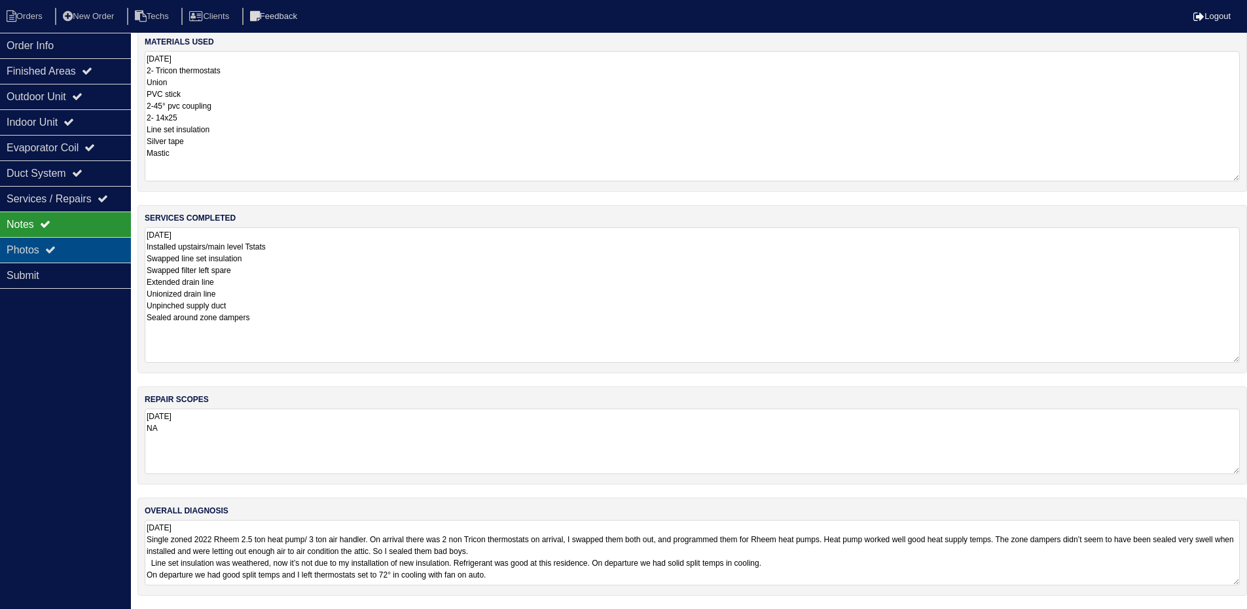
click at [69, 246] on div "Photos" at bounding box center [65, 250] width 131 height 26
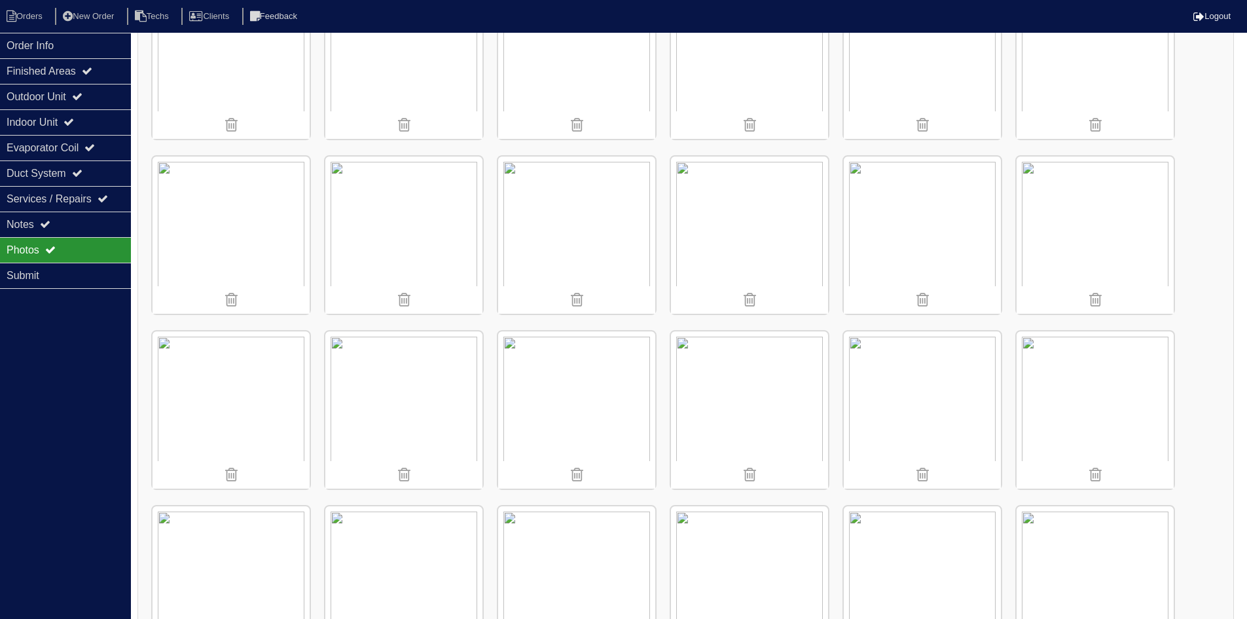
scroll to position [786, 0]
click at [48, 229] on icon at bounding box center [45, 224] width 10 height 10
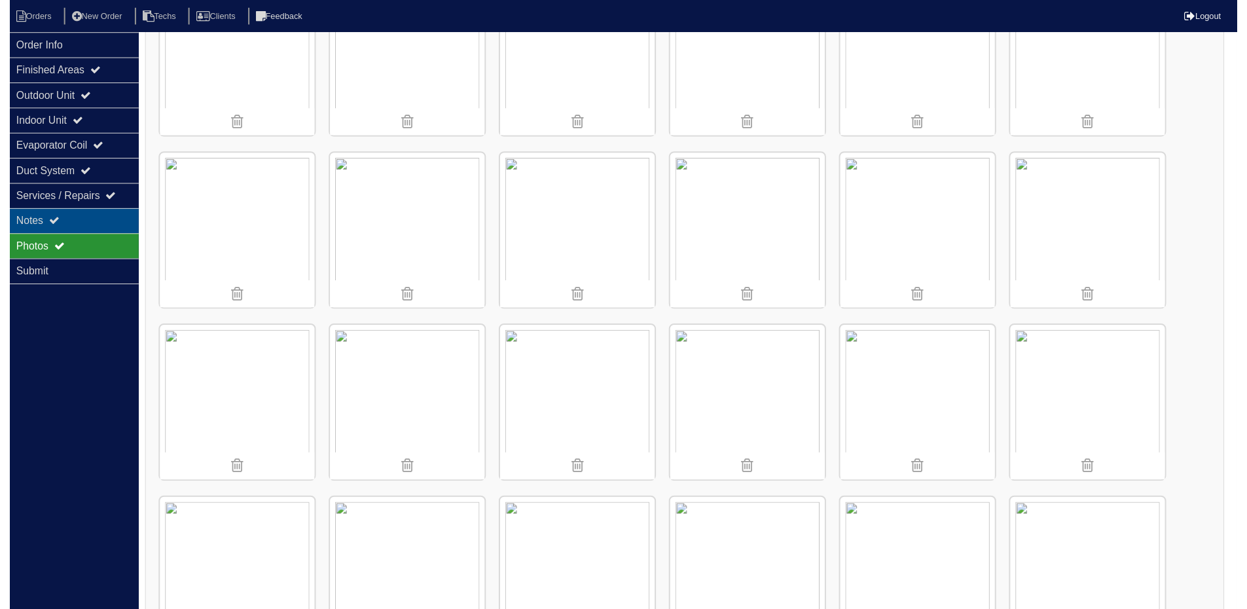
scroll to position [13, 0]
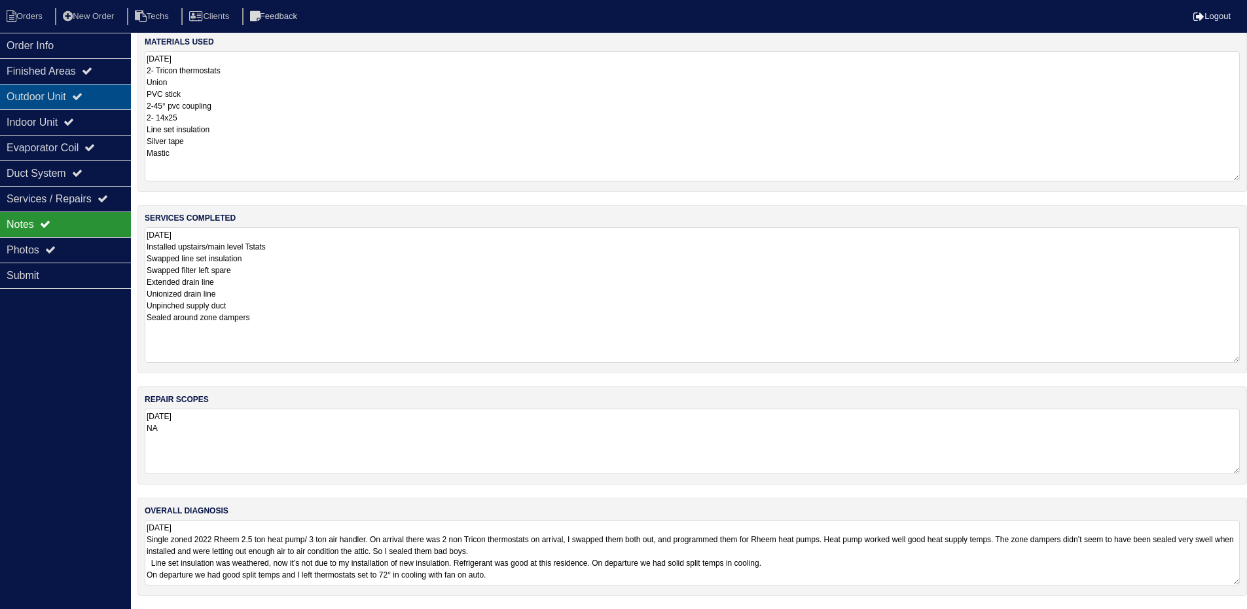
click at [105, 86] on div "Outdoor Unit" at bounding box center [65, 97] width 131 height 26
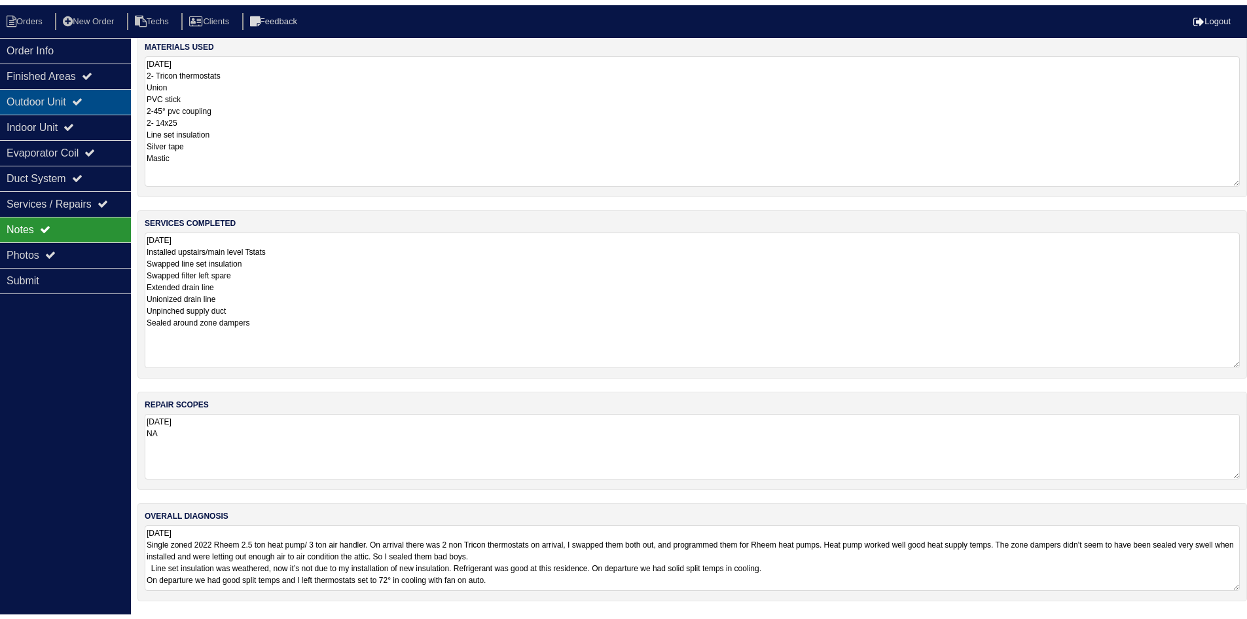
scroll to position [0, 0]
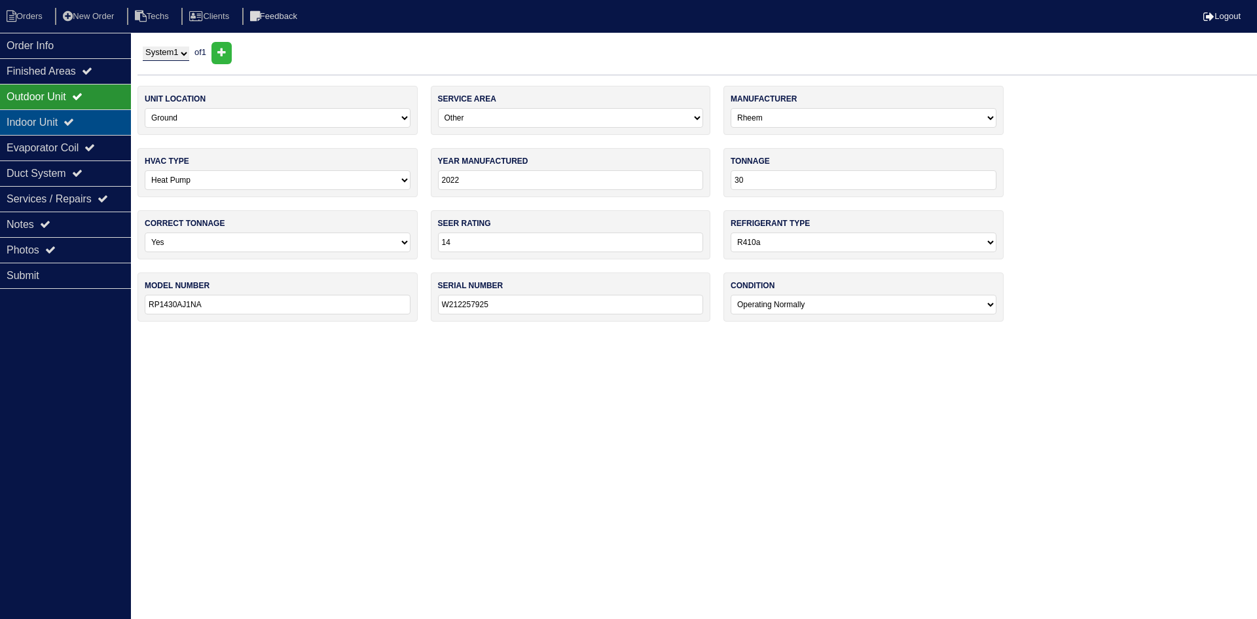
click at [98, 119] on div "Indoor Unit" at bounding box center [65, 122] width 131 height 26
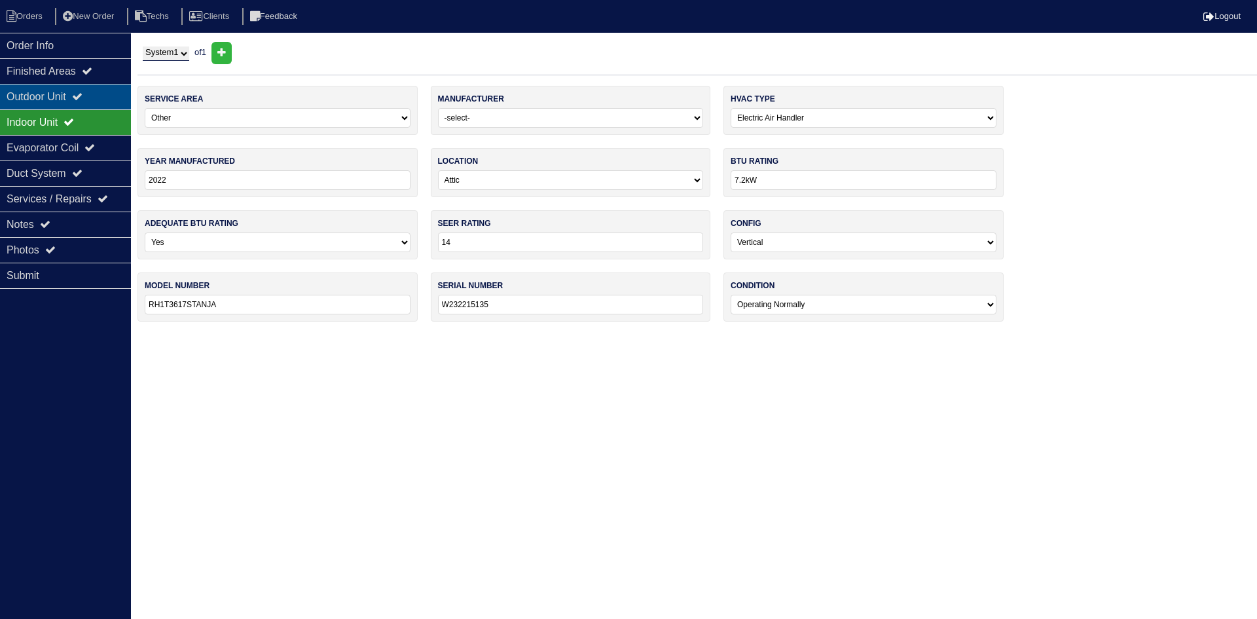
click at [93, 103] on div "Outdoor Unit" at bounding box center [65, 97] width 131 height 26
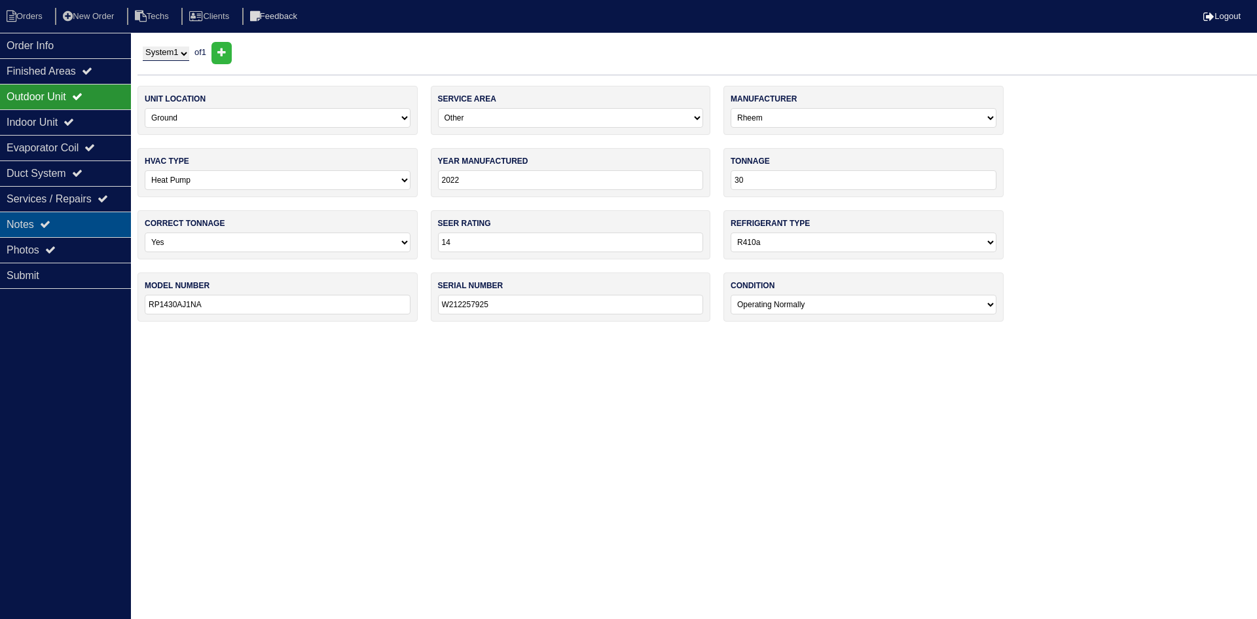
click at [37, 230] on div "Notes" at bounding box center [65, 224] width 131 height 26
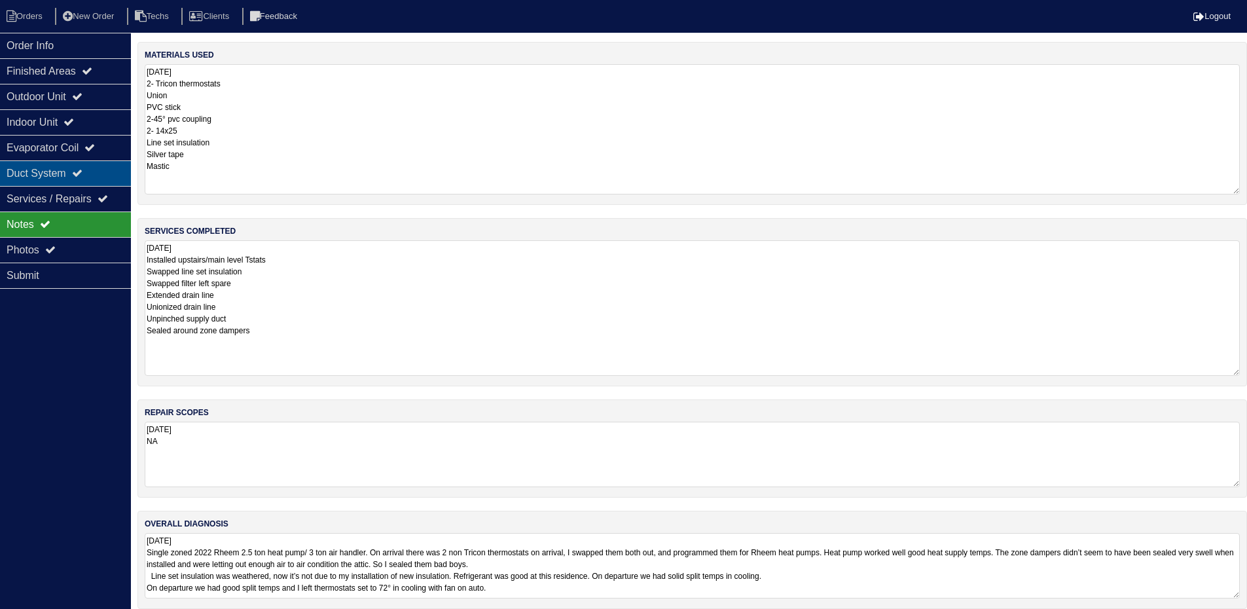
click at [88, 179] on div "Duct System" at bounding box center [65, 173] width 131 height 26
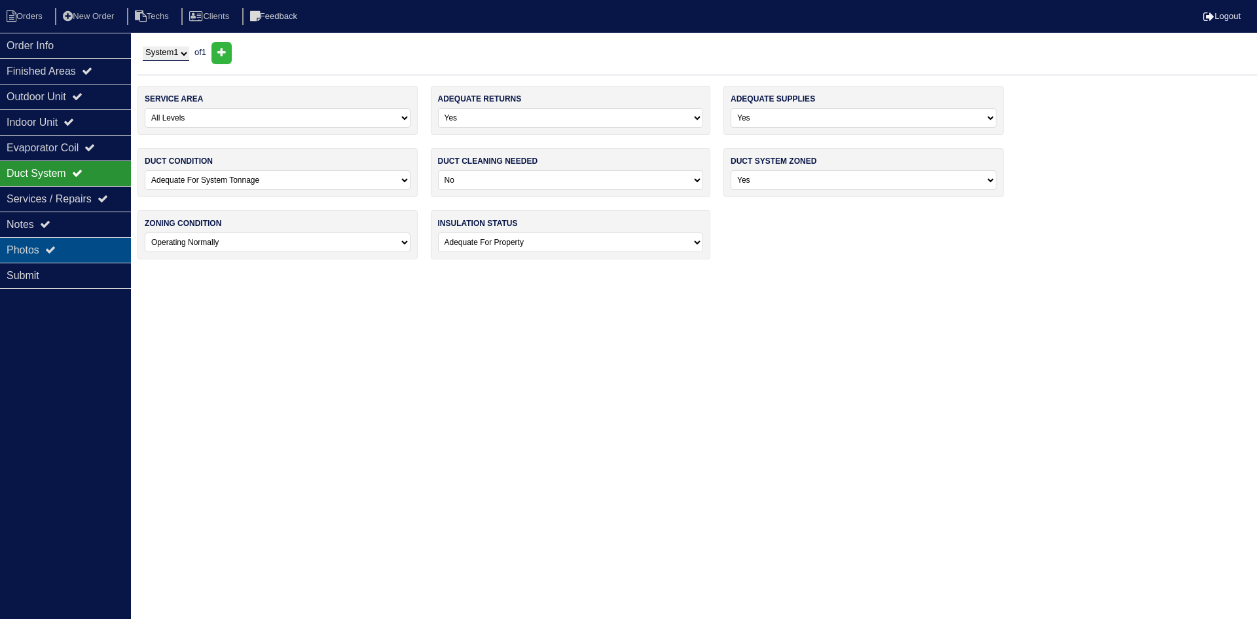
click at [77, 245] on div "Photos" at bounding box center [65, 250] width 131 height 26
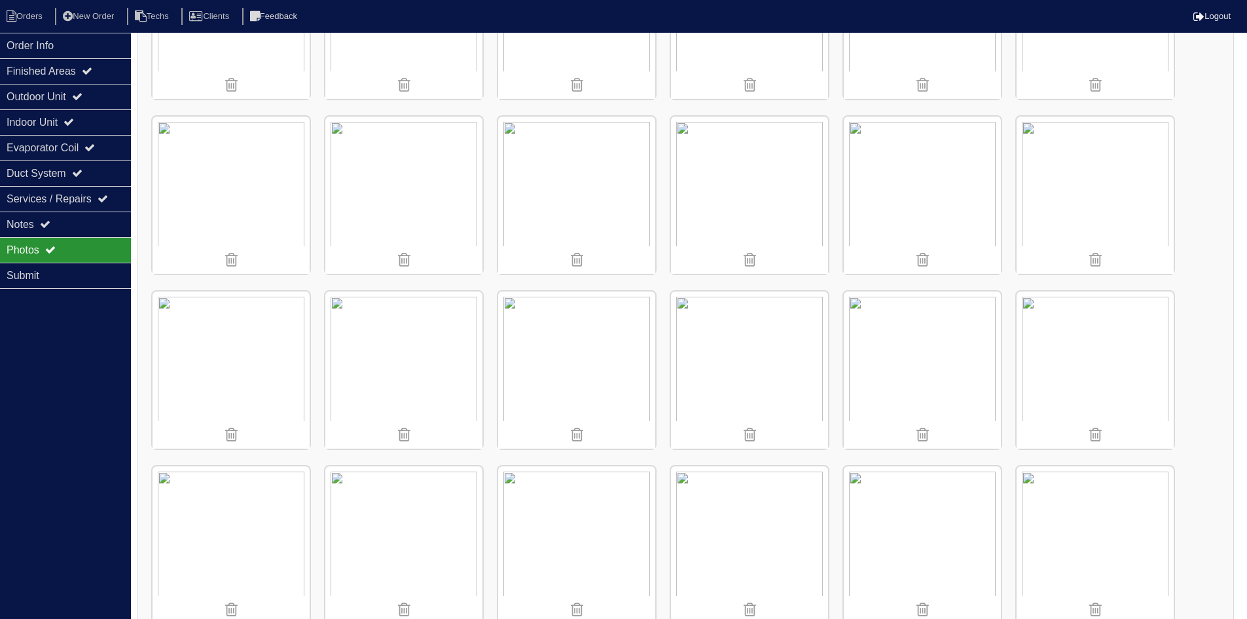
scroll to position [1551, 0]
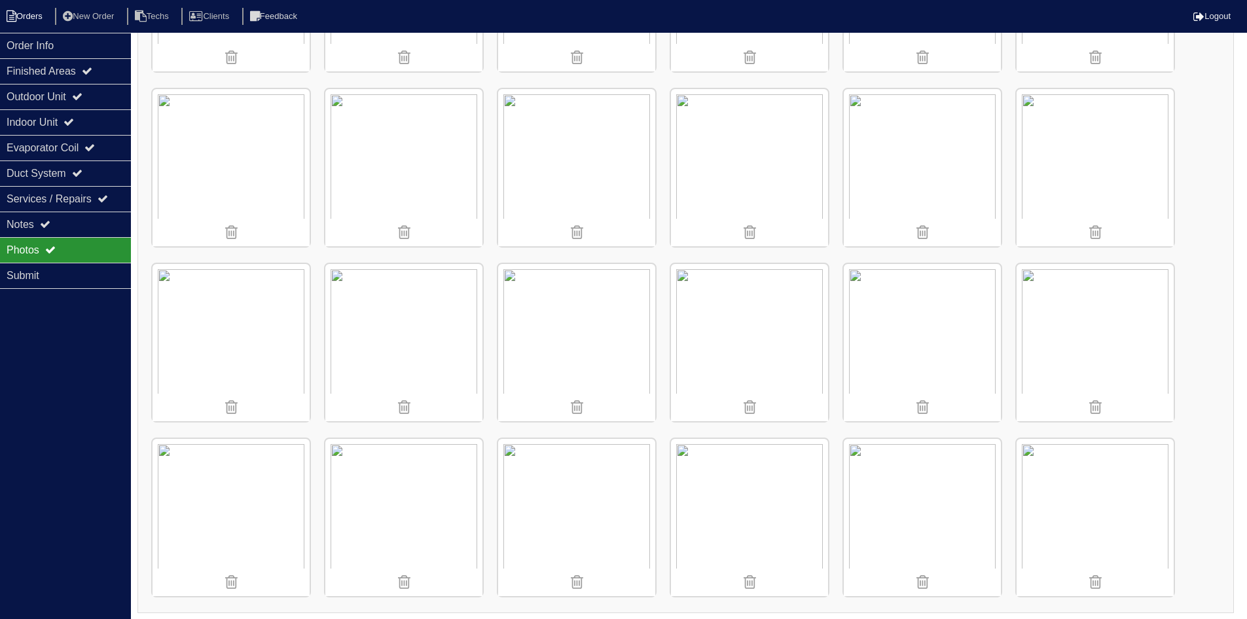
click at [34, 18] on li "Orders" at bounding box center [26, 17] width 53 height 18
select select "15"
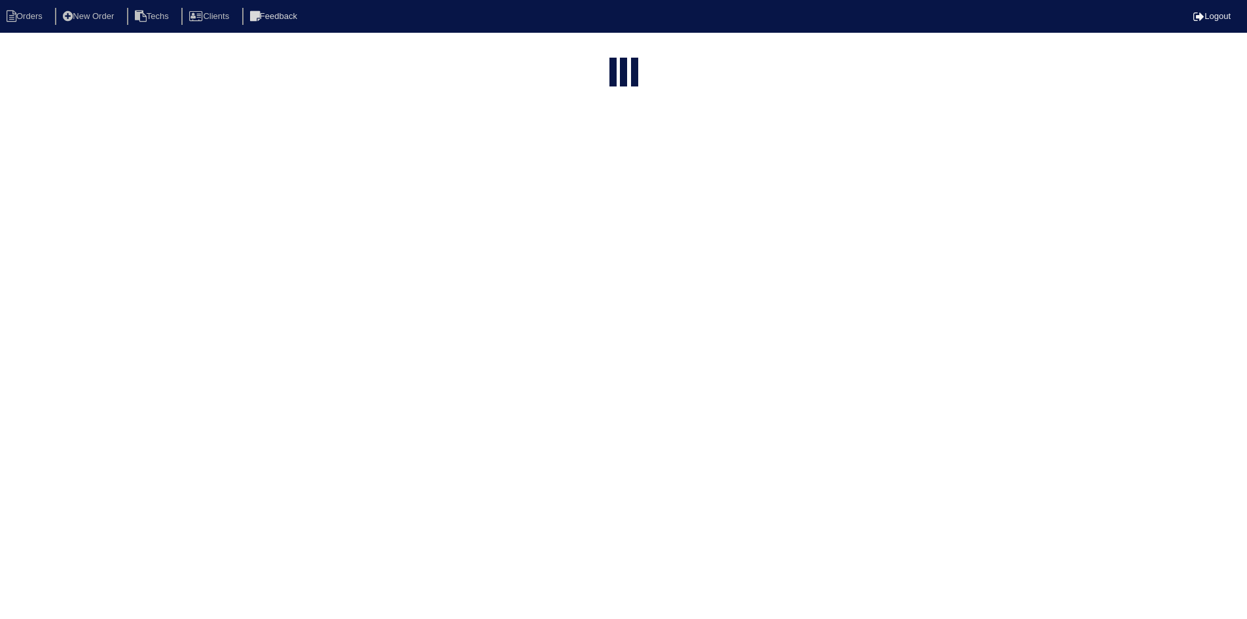
select select "field complete"
select select "need to quote"
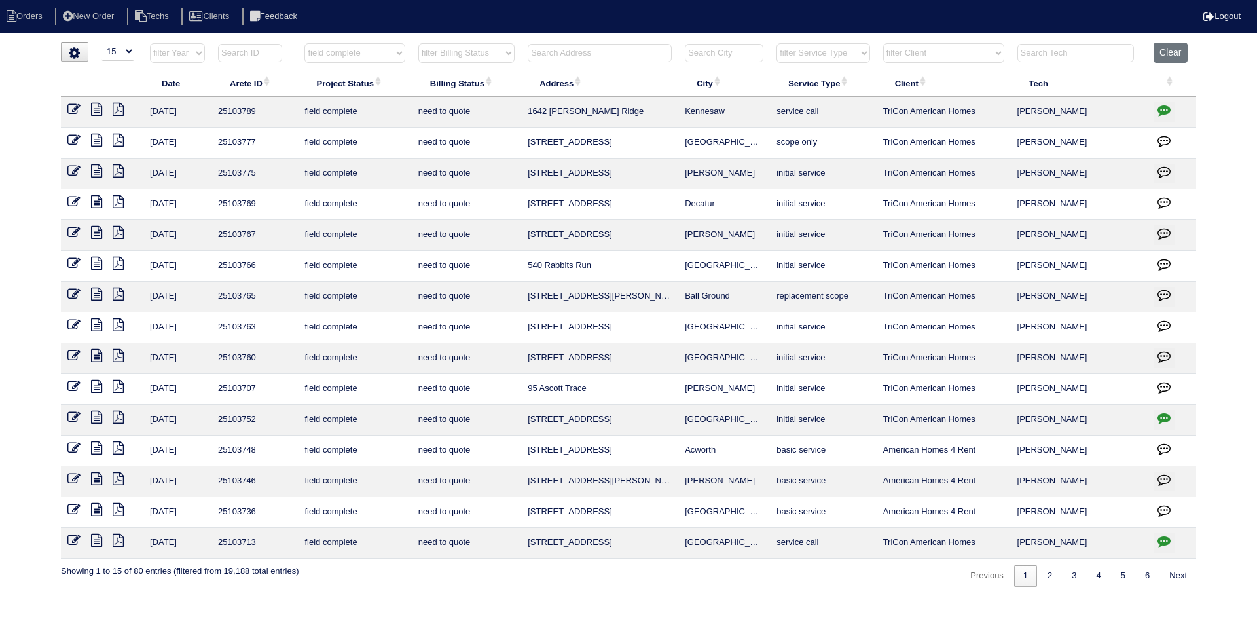
click at [1165, 538] on icon "button" at bounding box center [1164, 540] width 13 height 13
type textarea "10/9/25 - Per Justin - electrician is needed to repair wiring at outdoor unit -…"
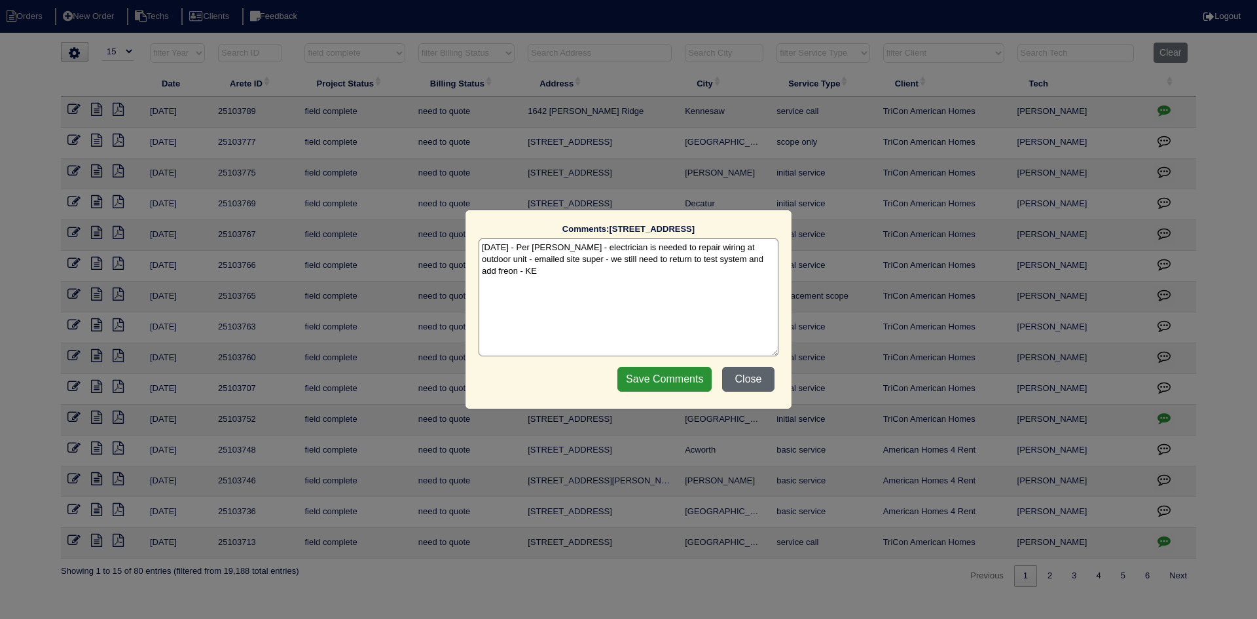
click at [750, 369] on button "Close" at bounding box center [748, 379] width 52 height 25
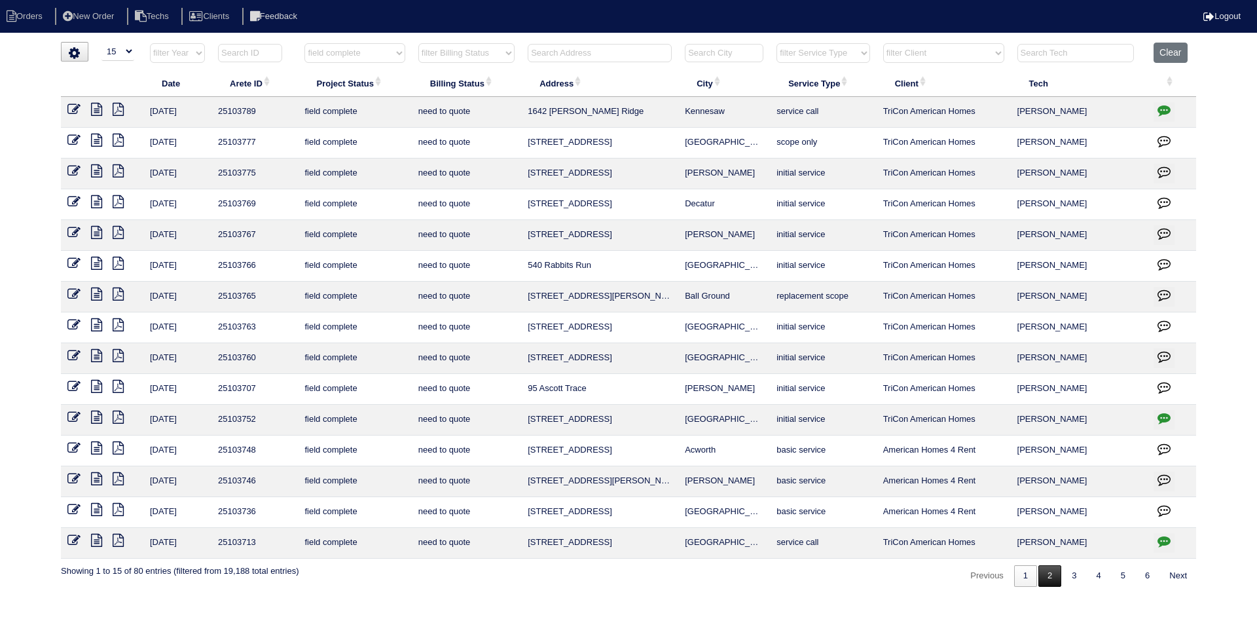
click at [1038, 577] on link "2" at bounding box center [1049, 576] width 23 height 22
select select "field complete"
select select "need to quote"
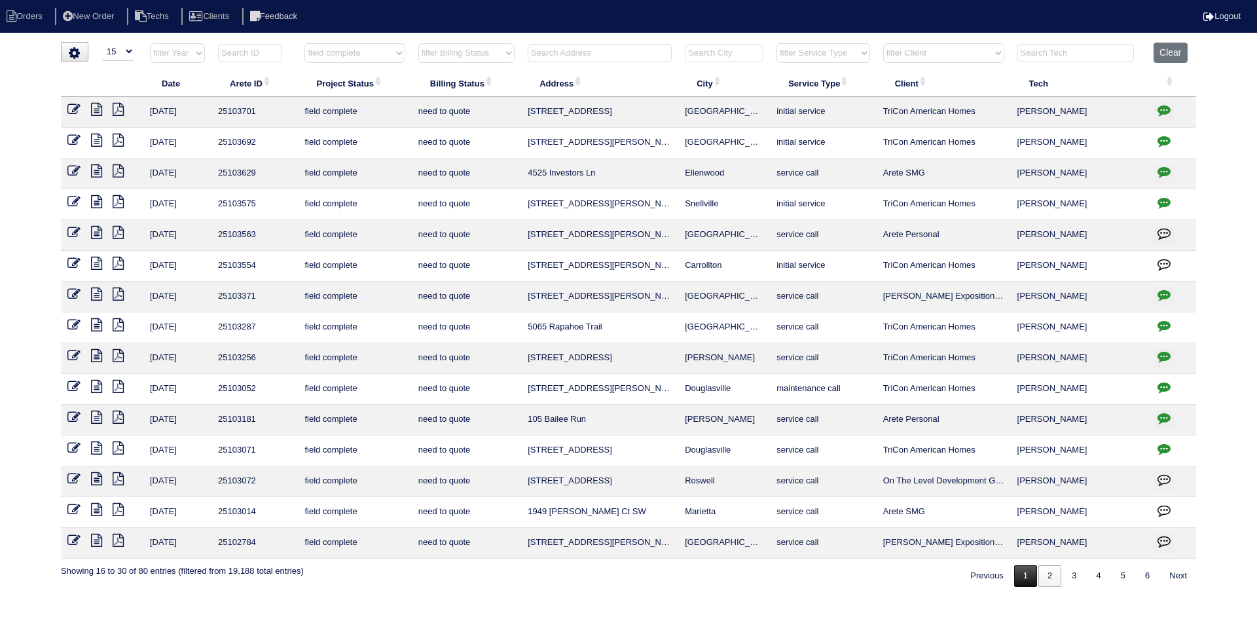
drag, startPoint x: 1025, startPoint y: 579, endPoint x: 1002, endPoint y: 597, distance: 28.4
click at [1024, 579] on link "1" at bounding box center [1025, 576] width 23 height 22
select select "field complete"
select select "need to quote"
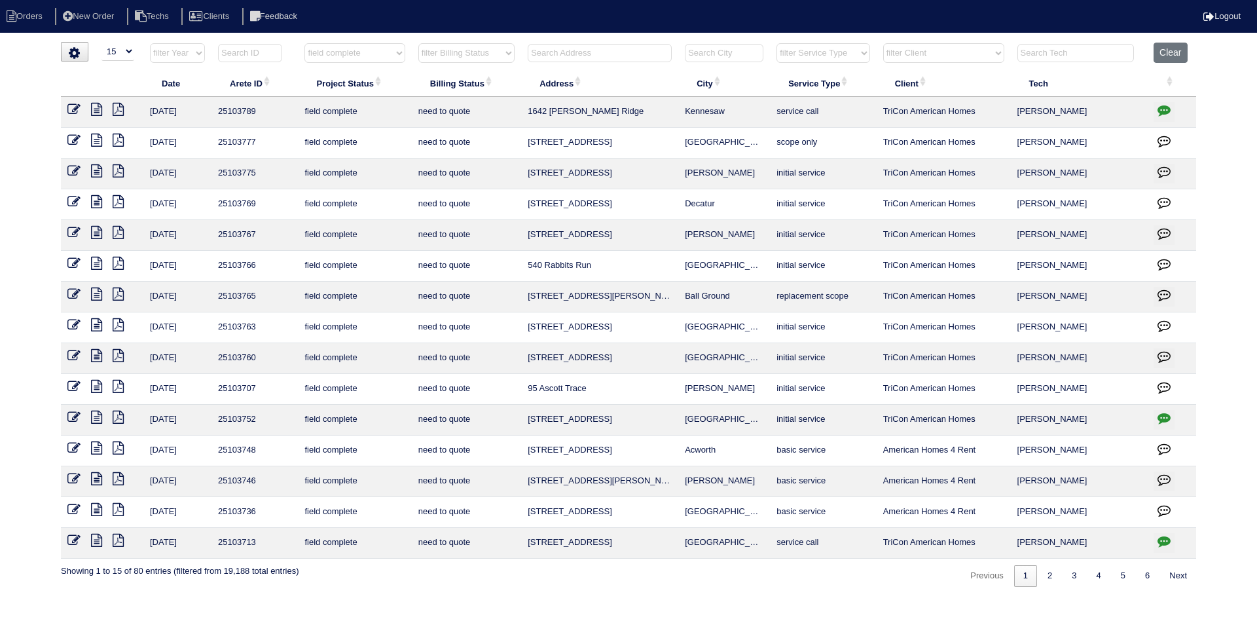
click at [988, 56] on select "filter Client -- Any Client -- Alan Luther American Homes 4 Rent Arete Personal…" at bounding box center [943, 53] width 121 height 20
select select "American Homes 4 Rent"
click at [884, 43] on select "filter Client -- Any Client -- Alan Luther American Homes 4 Rent Arete Personal…" at bounding box center [943, 53] width 121 height 20
select select "field complete"
select select "need to quote"
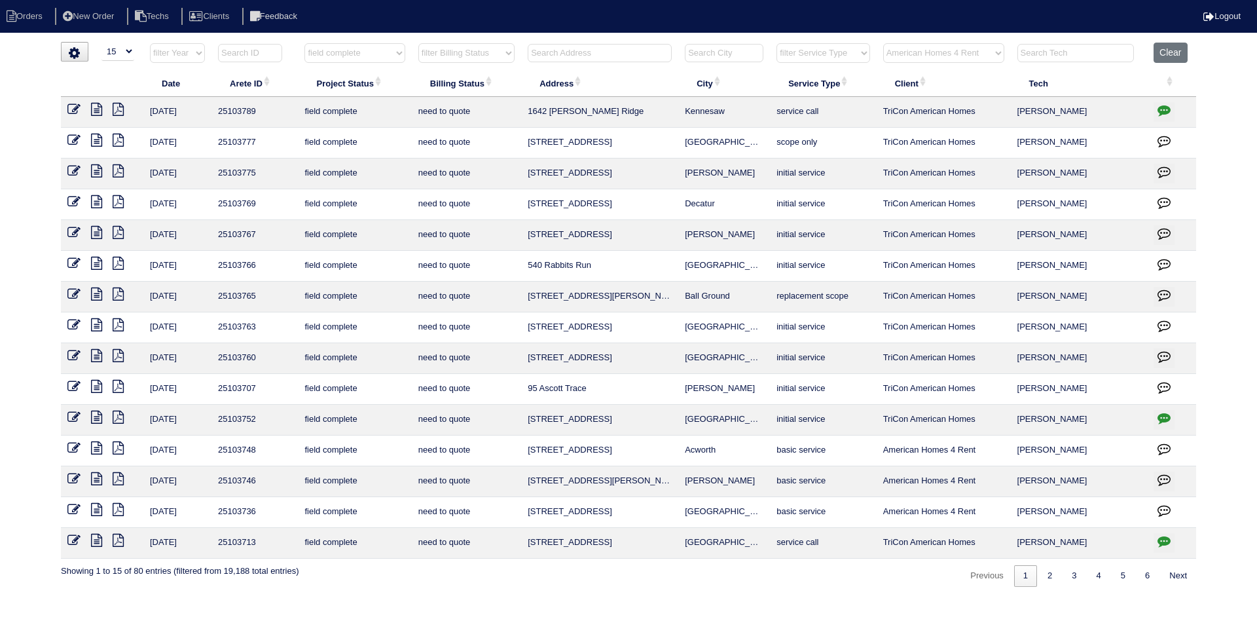
select select "American Homes 4 Rent"
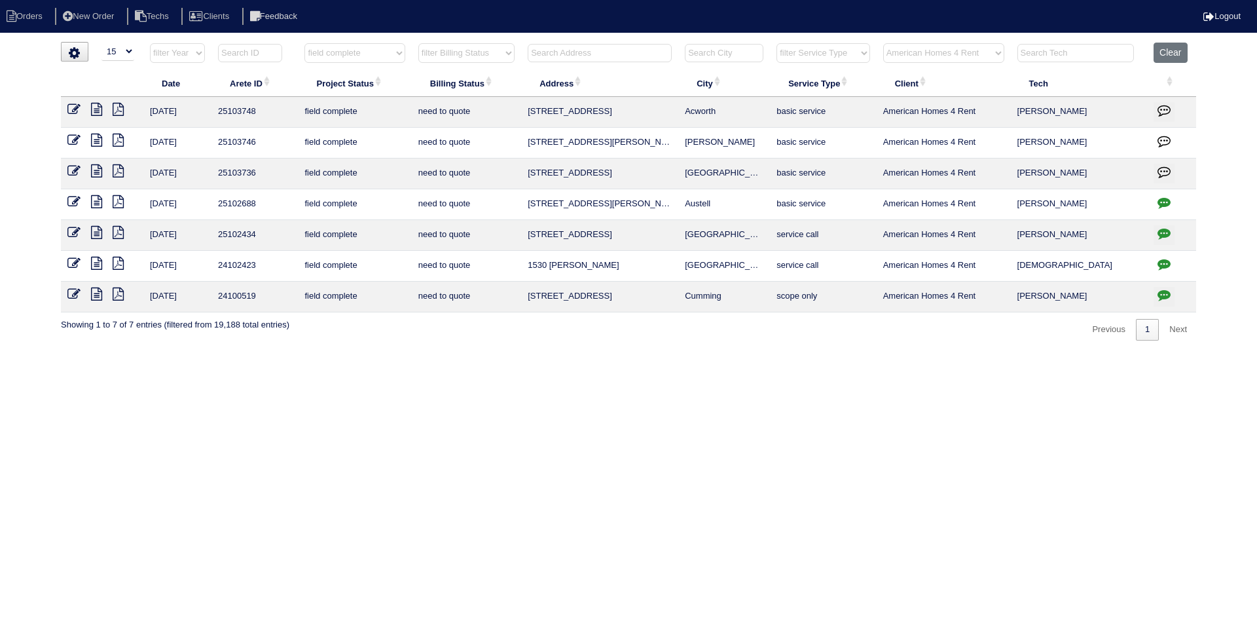
click at [117, 170] on icon at bounding box center [118, 170] width 11 height 13
click at [122, 175] on icon at bounding box center [118, 170] width 11 height 13
drag, startPoint x: 97, startPoint y: 174, endPoint x: 85, endPoint y: 169, distance: 12.6
click at [97, 174] on icon at bounding box center [96, 170] width 11 height 13
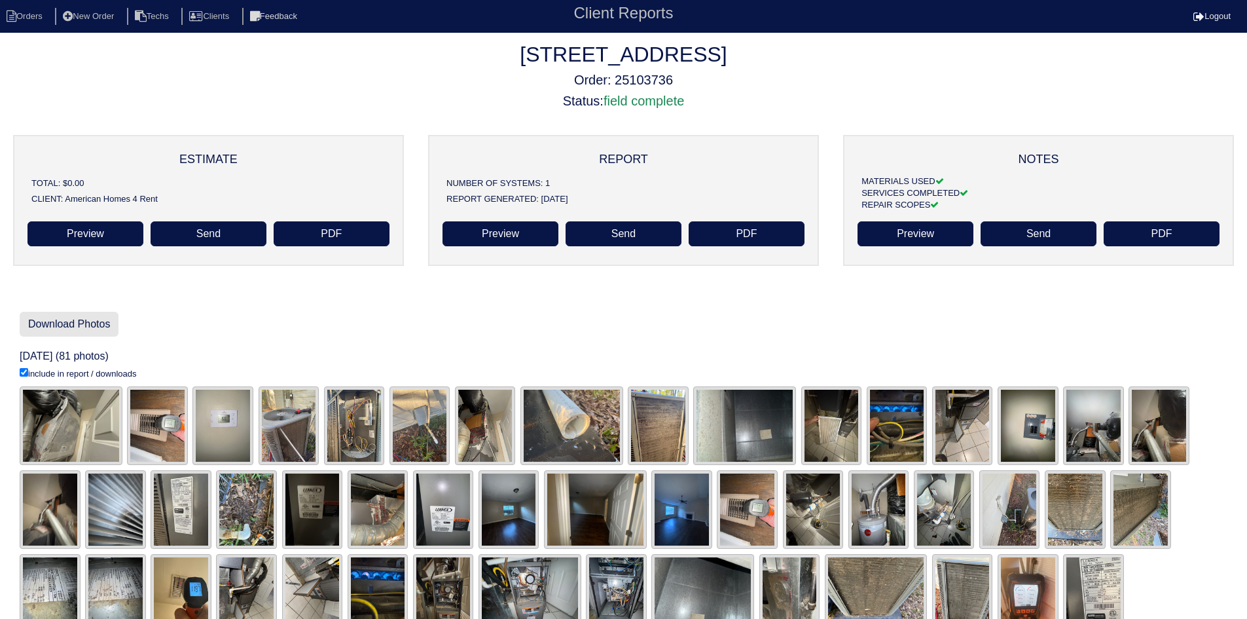
click at [62, 318] on link "Download Photos" at bounding box center [69, 324] width 99 height 25
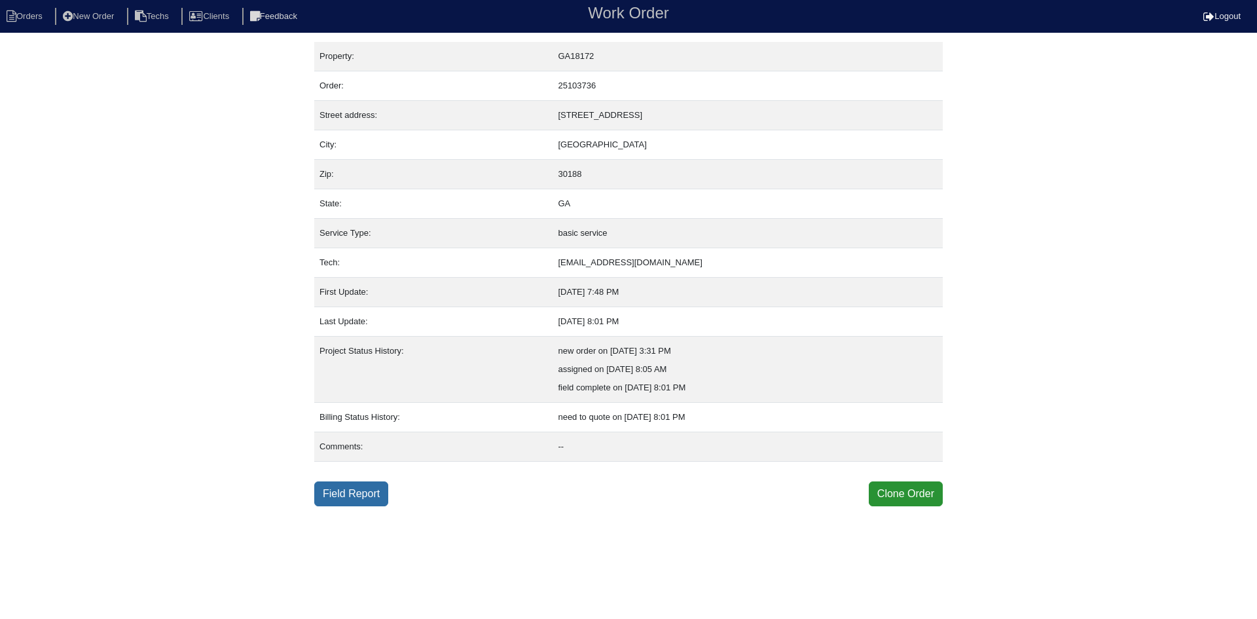
click at [384, 493] on link "Field Report" at bounding box center [351, 493] width 74 height 25
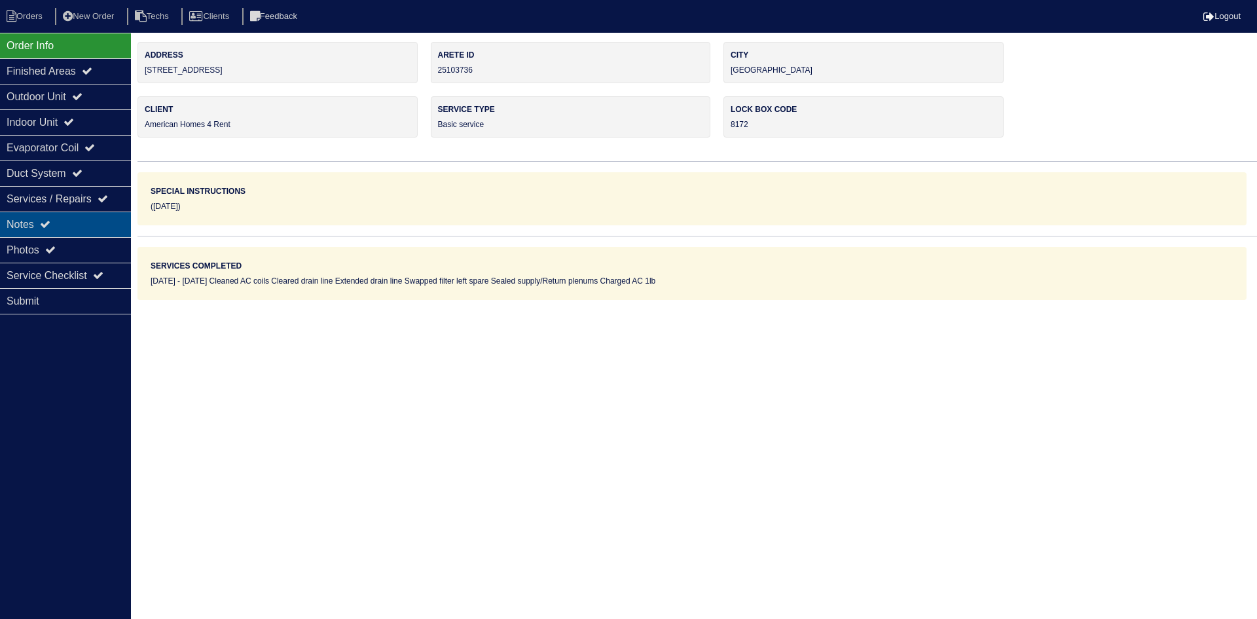
click at [22, 224] on div "Notes" at bounding box center [65, 224] width 131 height 26
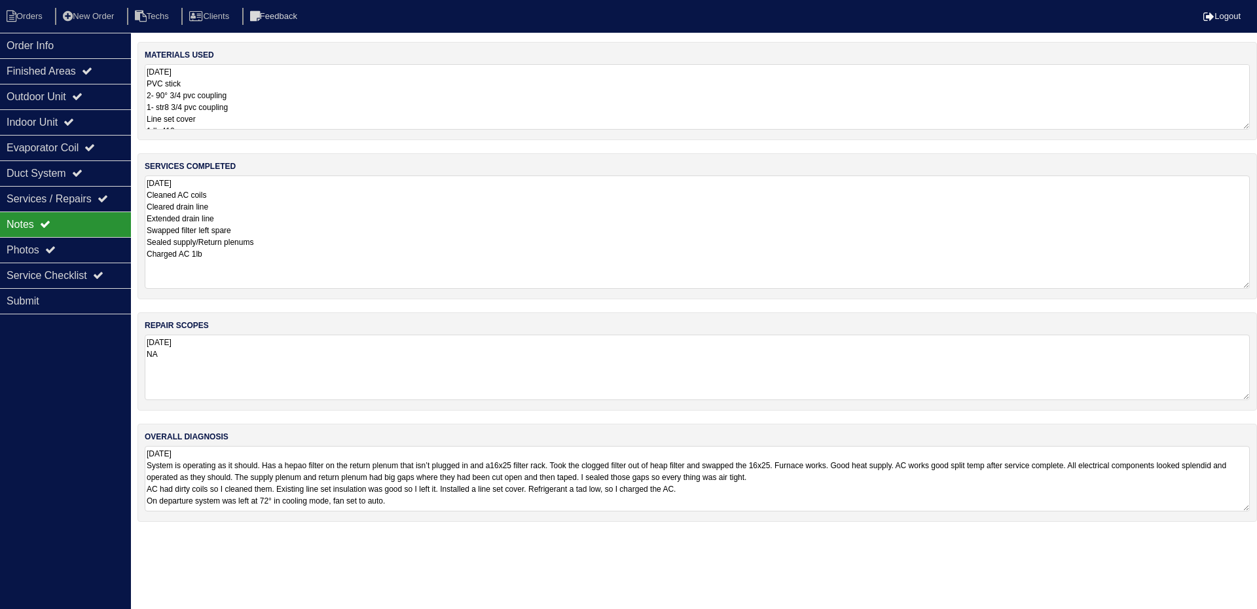
drag, startPoint x: 1243, startPoint y: 237, endPoint x: 1254, endPoint y: 285, distance: 48.9
click at [1254, 285] on div "services completed [DATE] Cleaned AC coils Cleared drain line Extended drain li…" at bounding box center [697, 226] width 1120 height 146
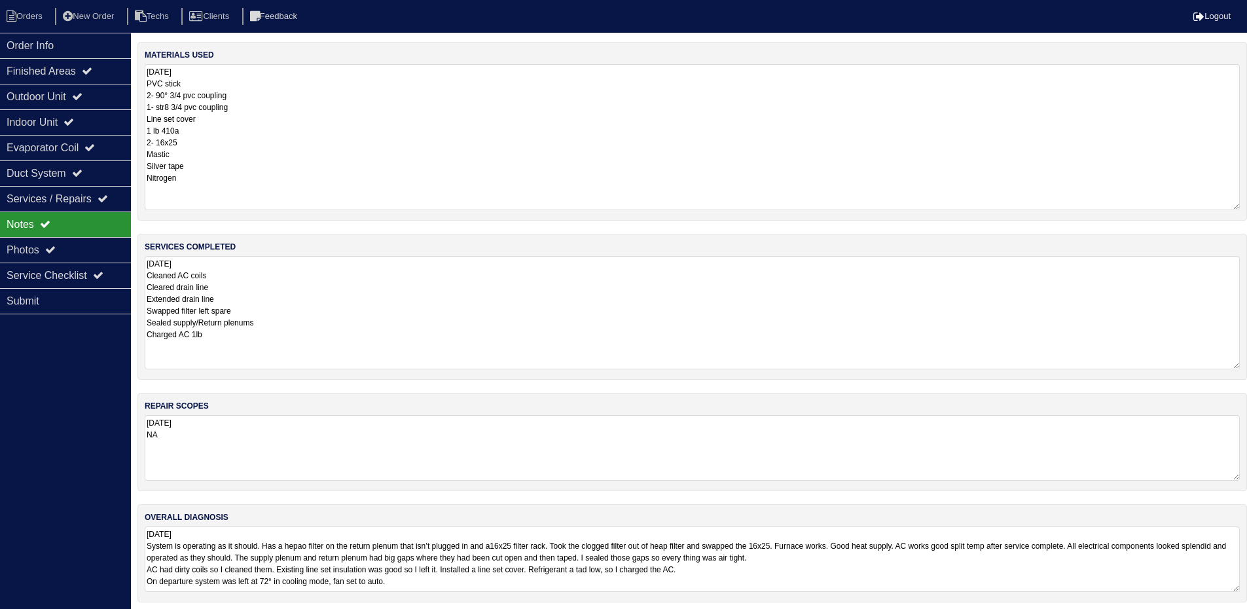
drag, startPoint x: 1247, startPoint y: 124, endPoint x: 1256, endPoint y: 205, distance: 81.1
click at [1247, 205] on html "Orders New Order Techs Clients Feedback Logout Orders New Order Users Clients M…" at bounding box center [623, 307] width 1247 height 615
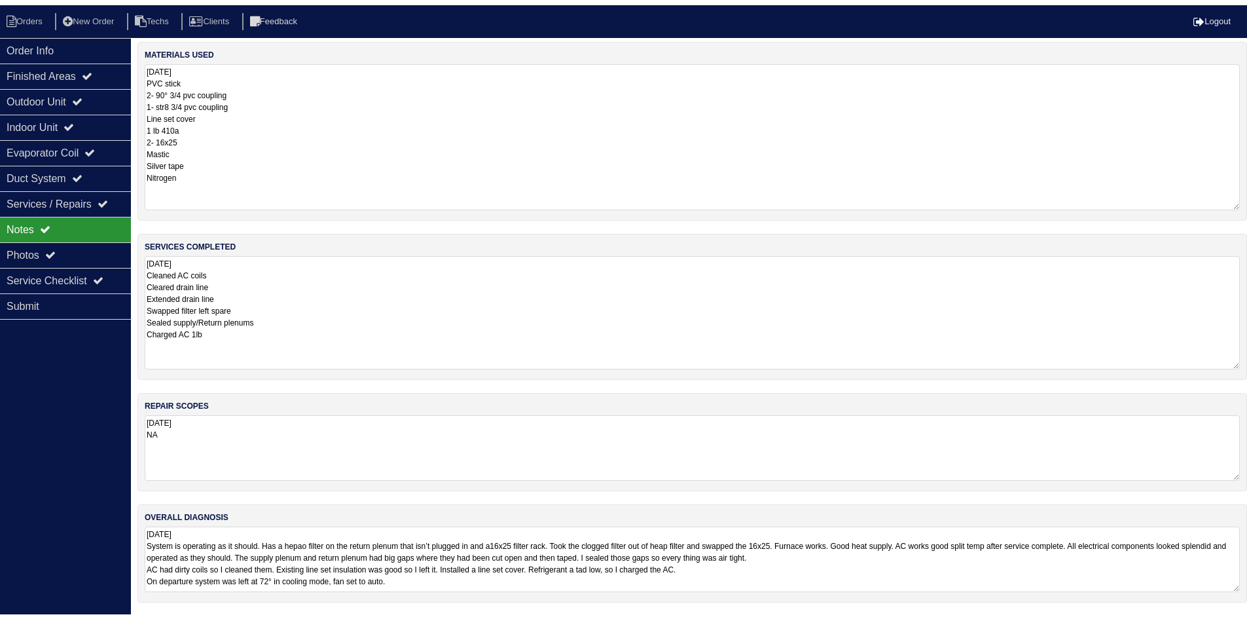
scroll to position [7, 0]
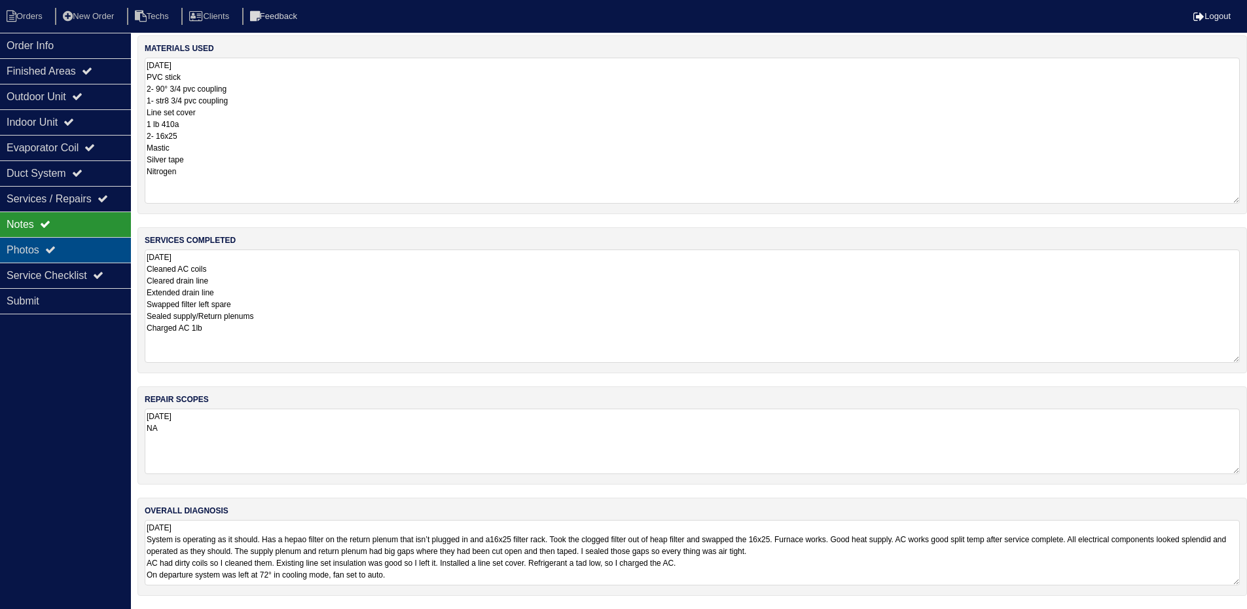
click at [84, 253] on div "Photos" at bounding box center [65, 250] width 131 height 26
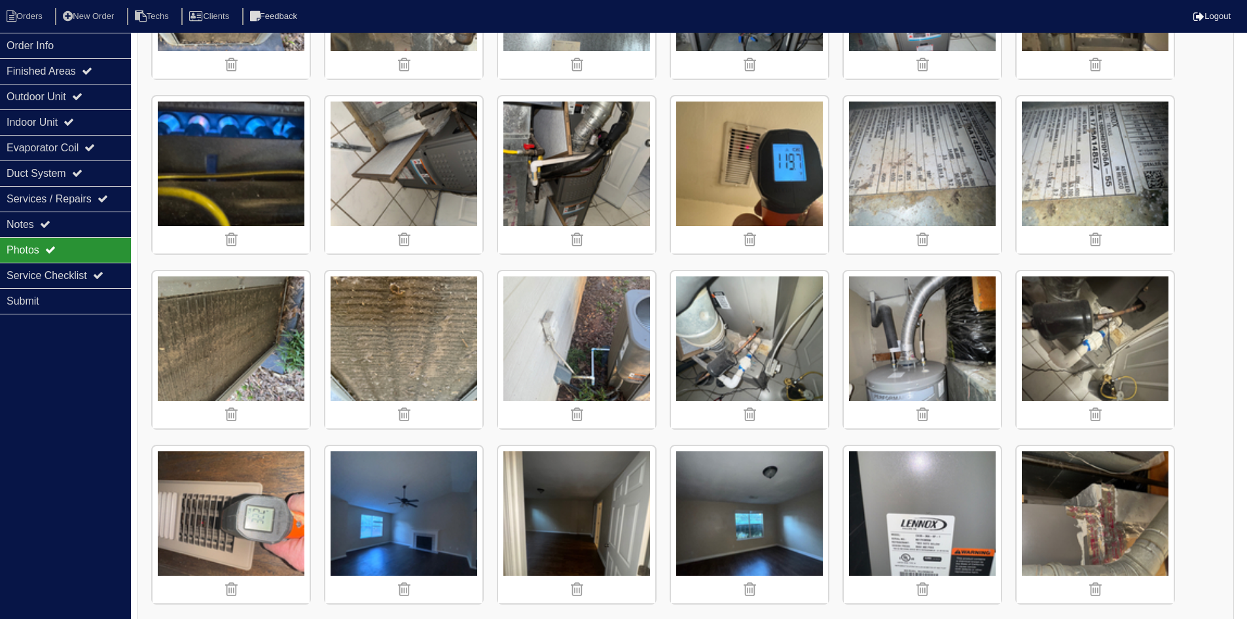
scroll to position [1222, 0]
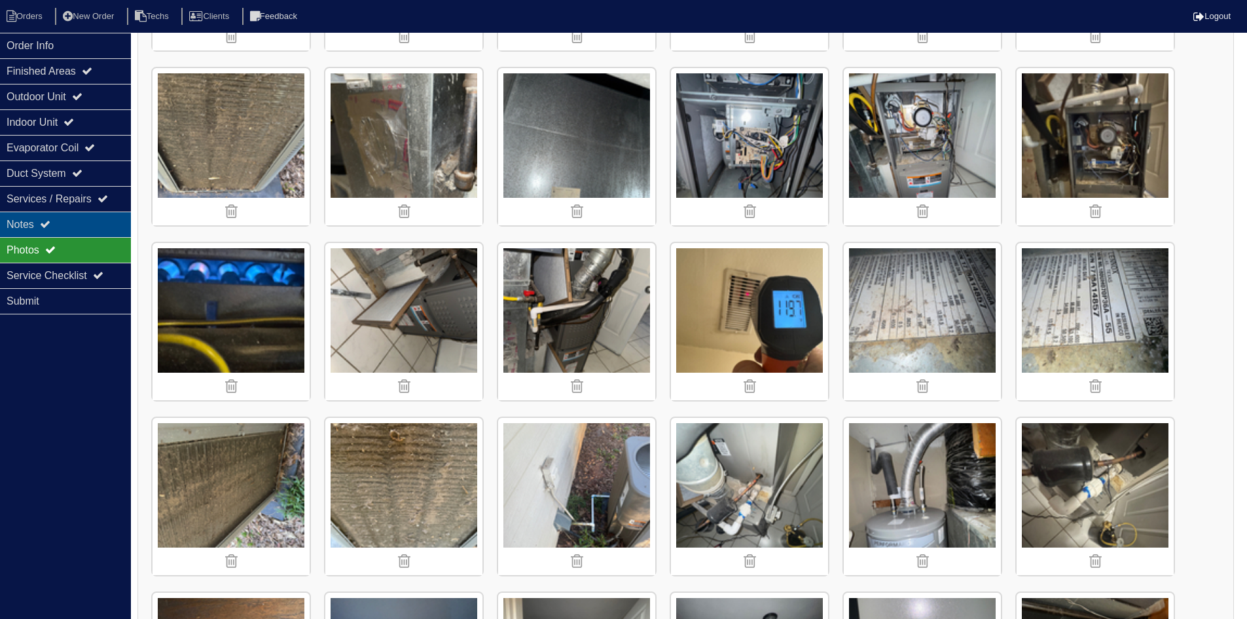
click at [84, 218] on div "Notes" at bounding box center [65, 224] width 131 height 26
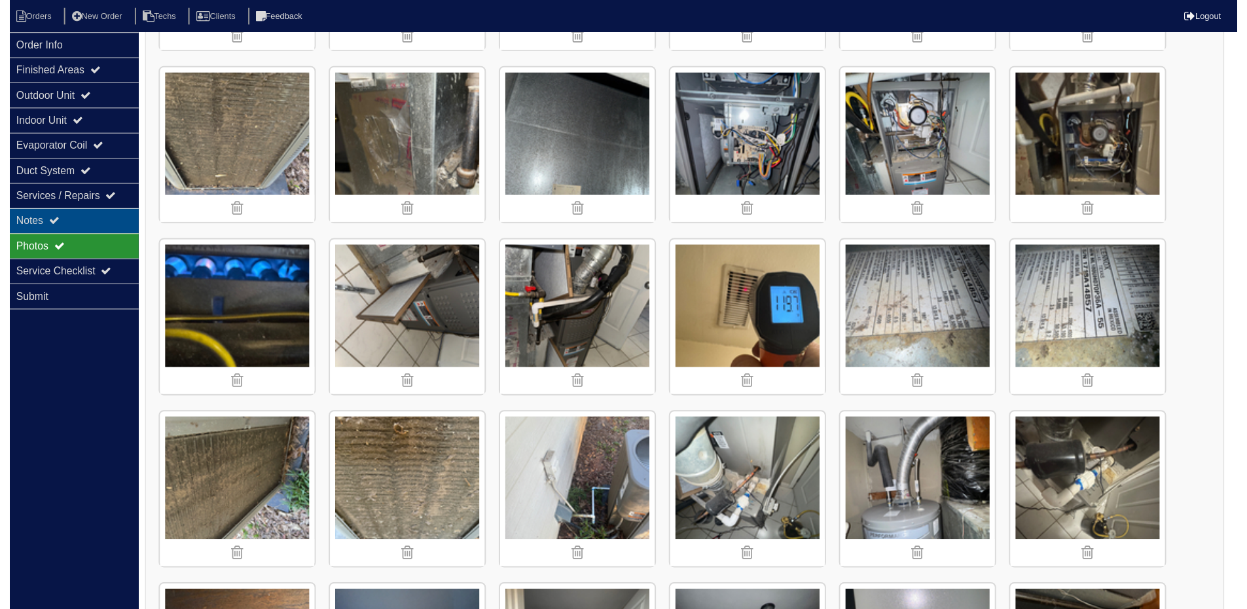
scroll to position [7, 0]
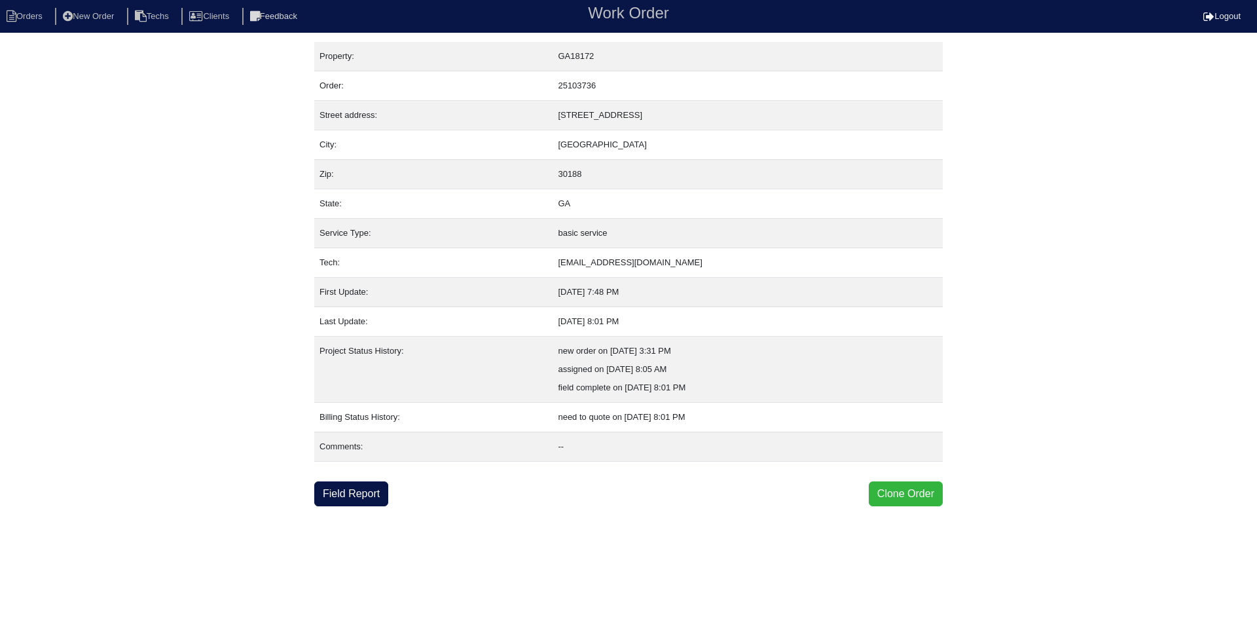
click at [895, 495] on button "Clone Order" at bounding box center [906, 493] width 74 height 25
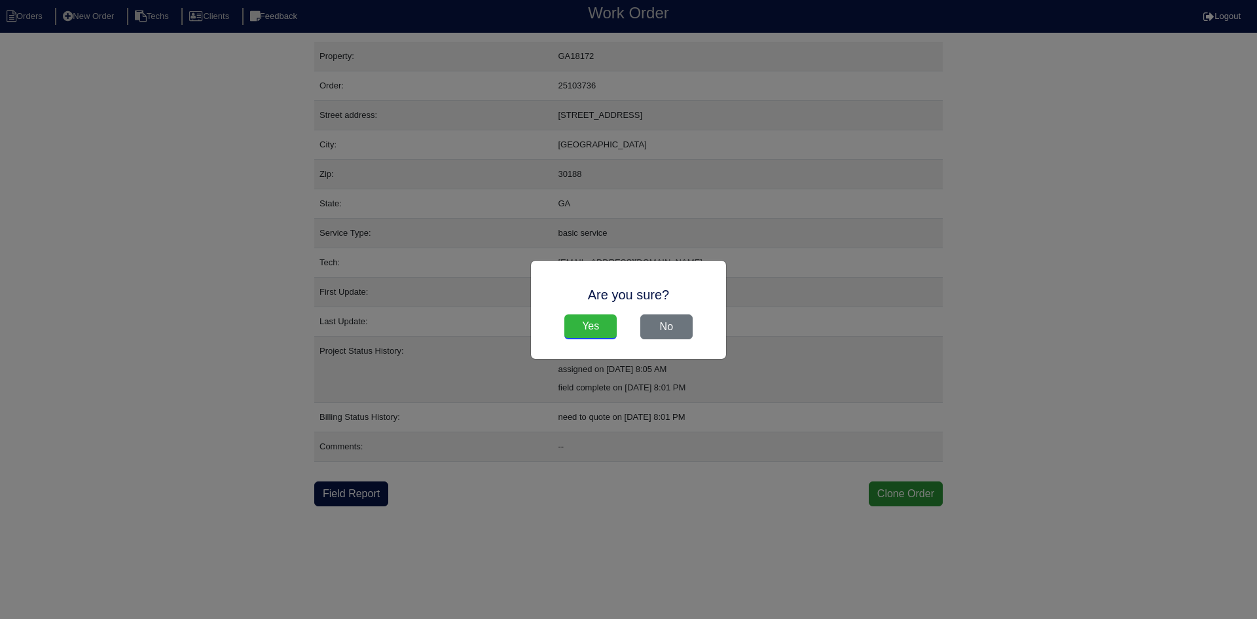
click at [591, 332] on input "Yes" at bounding box center [590, 326] width 52 height 25
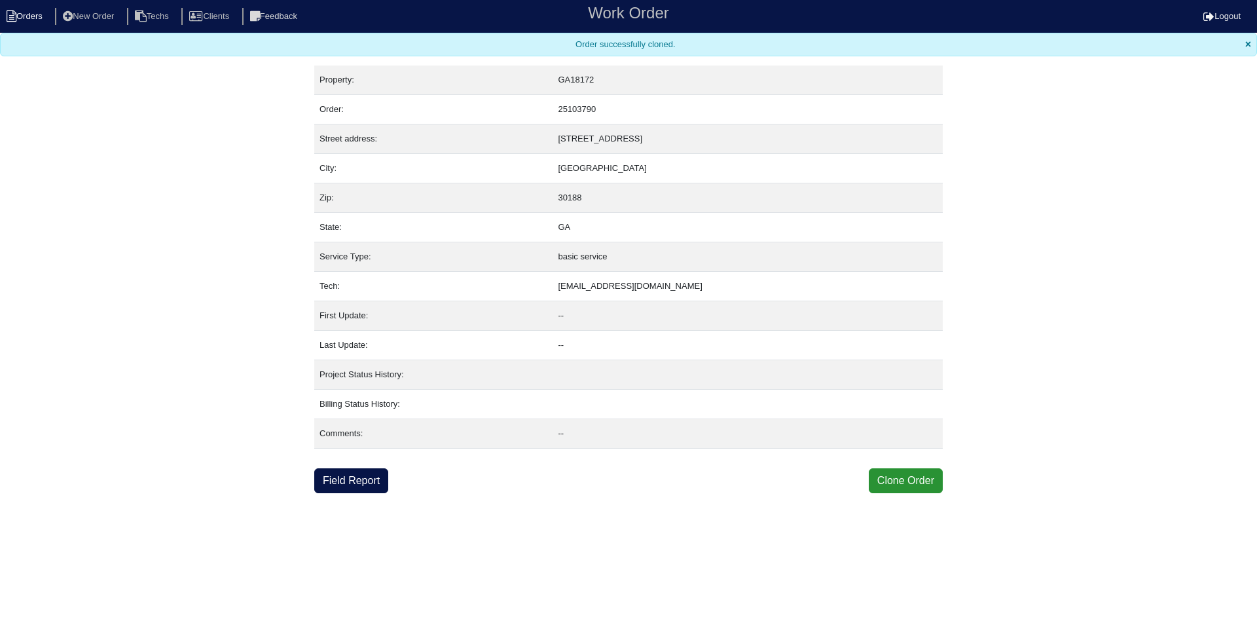
click at [27, 14] on li "Orders" at bounding box center [26, 17] width 53 height 18
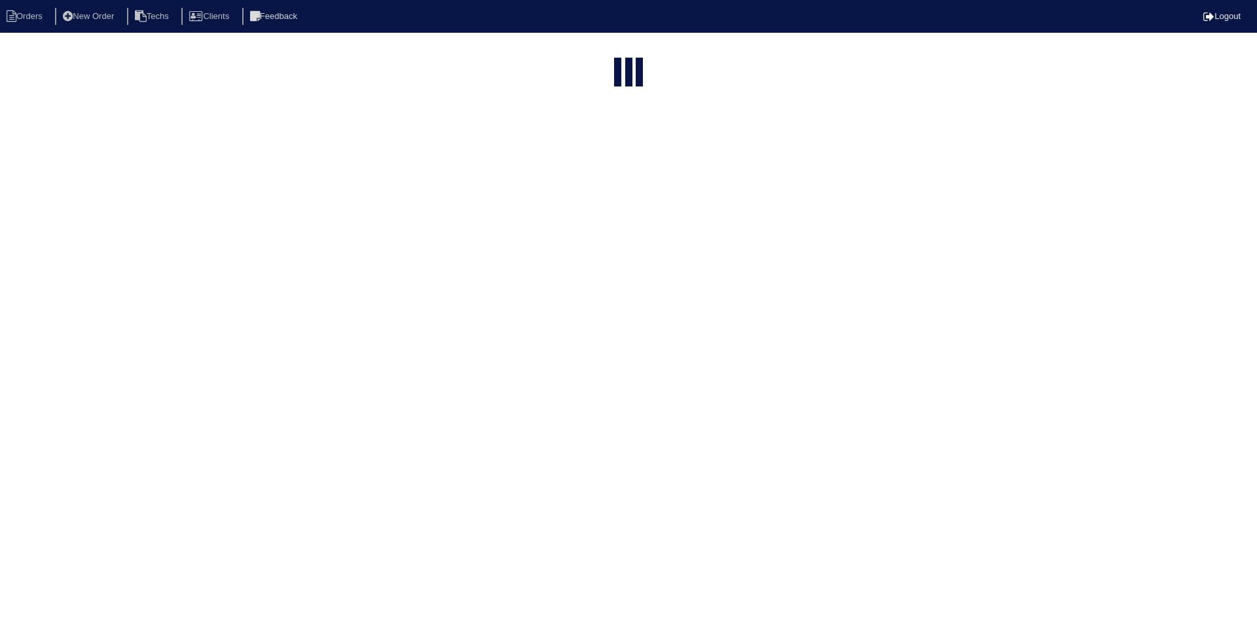
select select "15"
select select "field complete"
select select "need to quote"
select select "American Homes 4 Rent"
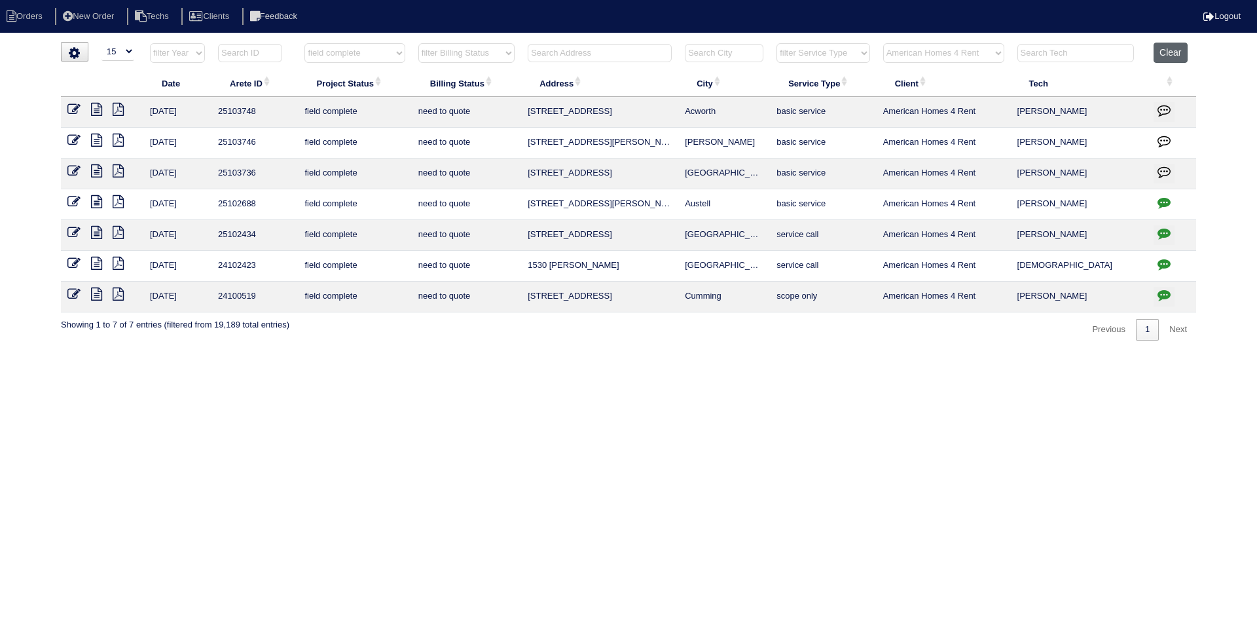
click at [1161, 49] on button "Clear" at bounding box center [1170, 53] width 33 height 20
select select
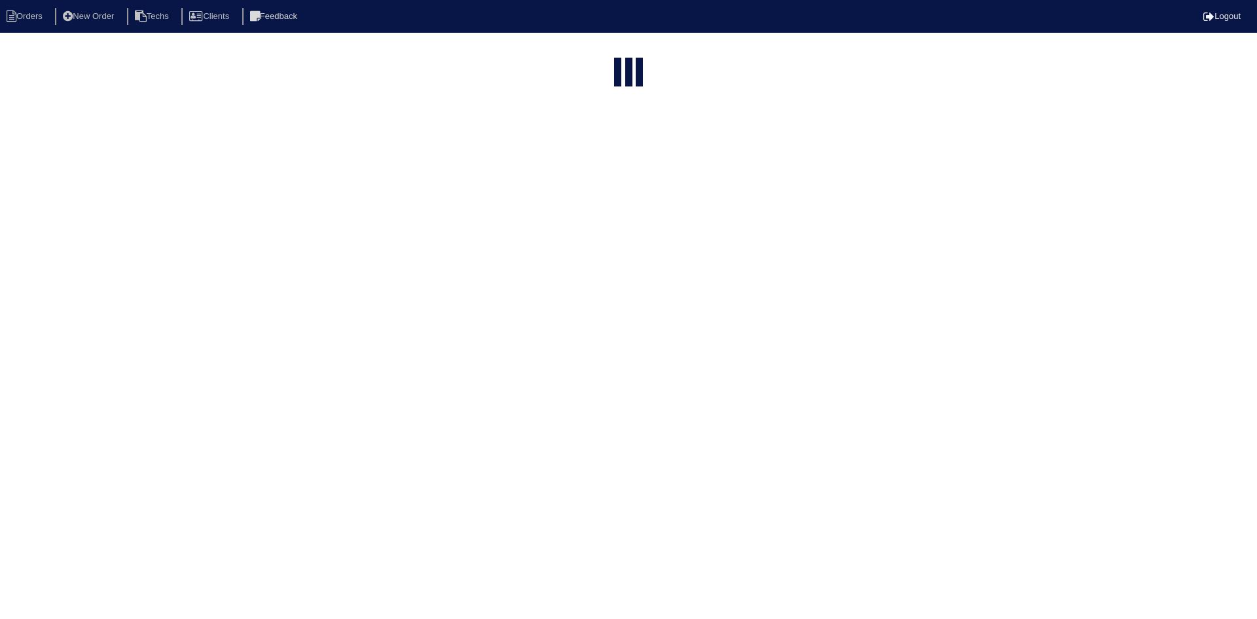
select select "15"
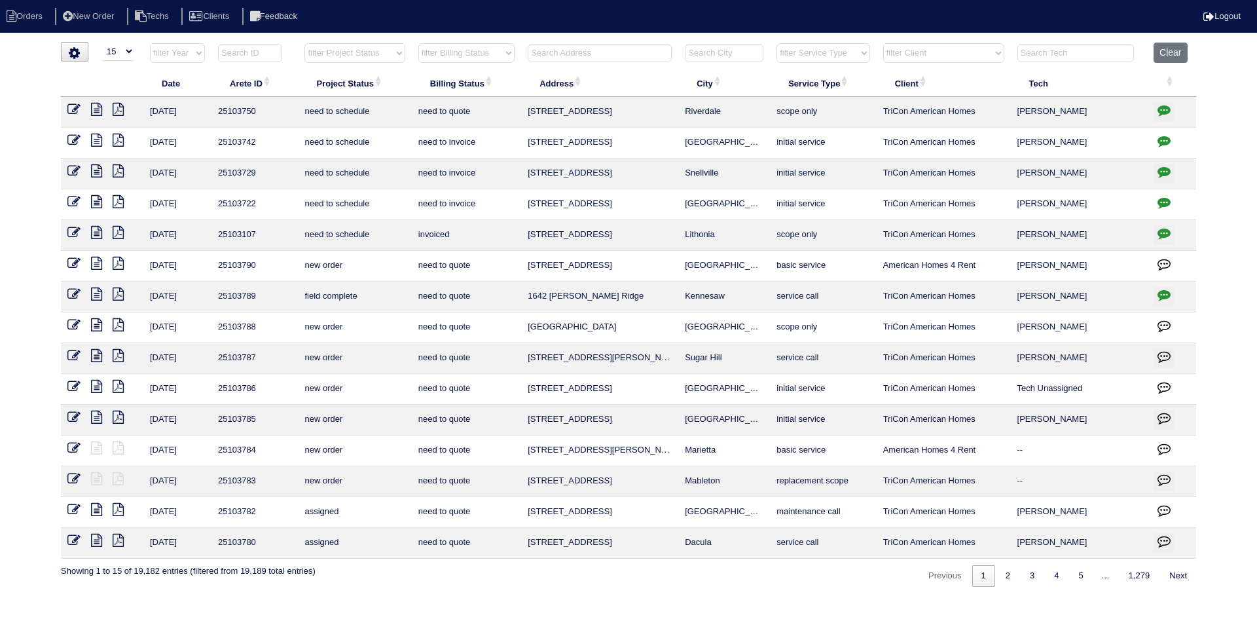
click at [598, 48] on input "text" at bounding box center [600, 53] width 144 height 18
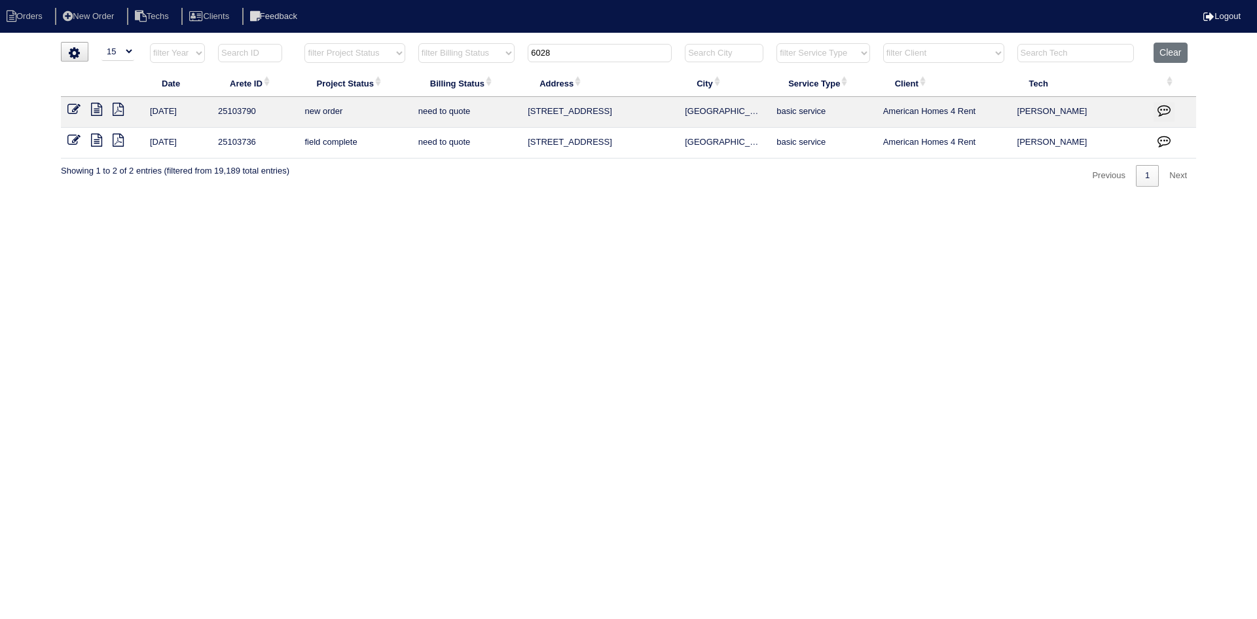
type input "6028"
click at [1165, 112] on icon "button" at bounding box center [1164, 109] width 13 height 13
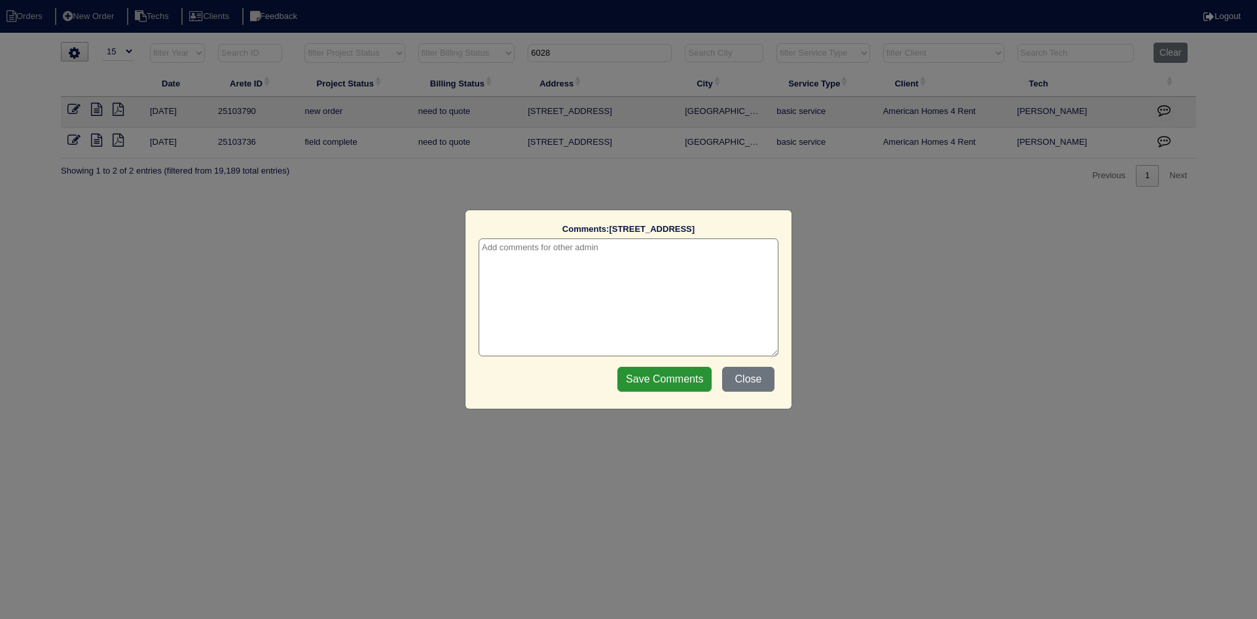
click at [689, 260] on textarea at bounding box center [629, 297] width 300 height 118
type textarea "10/14/25 - this is for a change order only - rk"
click at [663, 379] on input "Save Comments" at bounding box center [664, 379] width 94 height 25
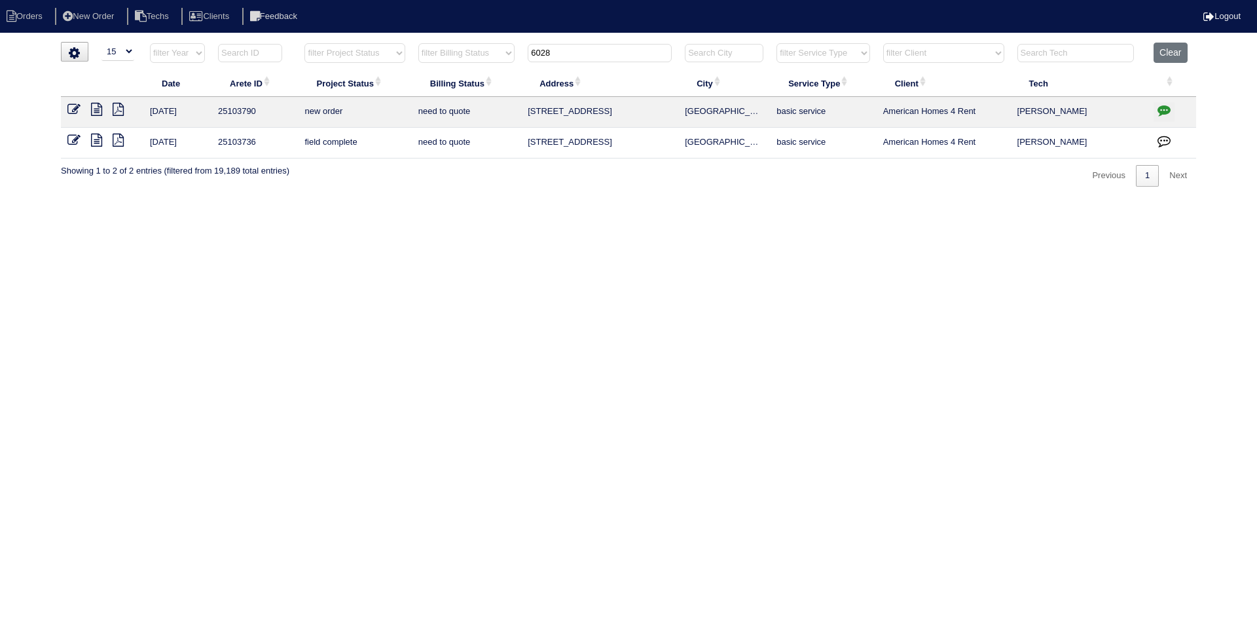
click at [73, 109] on icon at bounding box center [73, 109] width 13 height 13
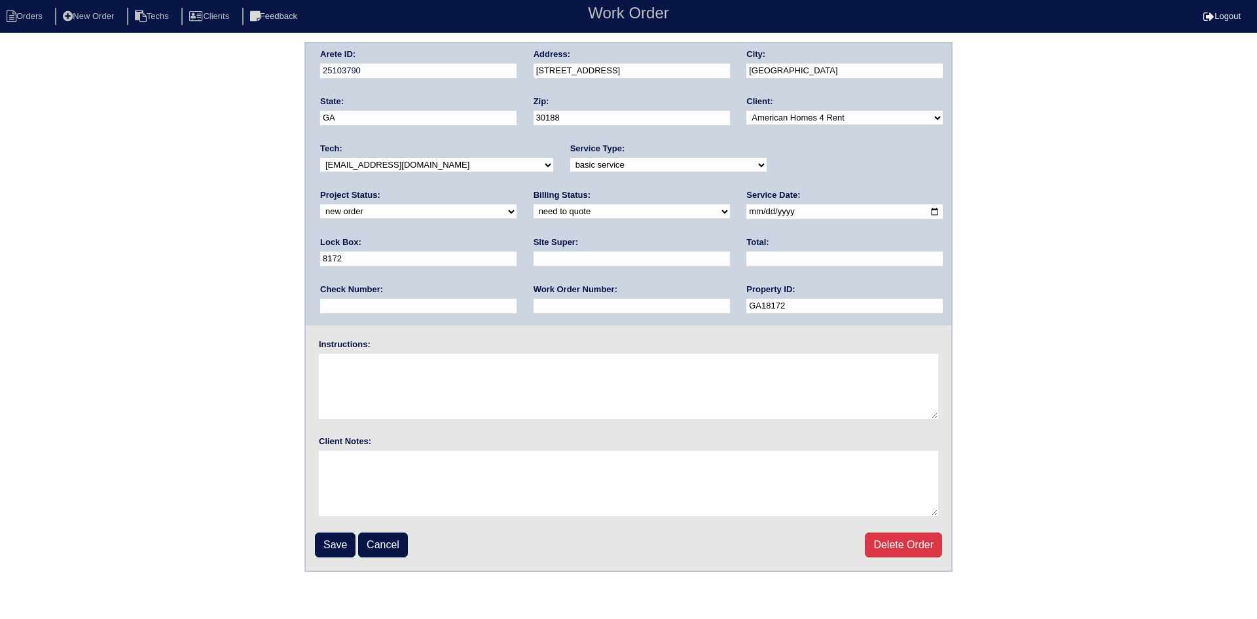
click at [517, 204] on select "new order assigned in progress field complete need to schedule admin review arc…" at bounding box center [418, 211] width 196 height 14
select select "field complete"
click at [517, 204] on select "new order assigned in progress field complete need to schedule admin review arc…" at bounding box center [418, 211] width 196 height 14
click at [534, 211] on select "need to quote quoted need to invoice invoiced paid warranty purchase order need…" at bounding box center [632, 211] width 196 height 14
select select "purchase order needed"
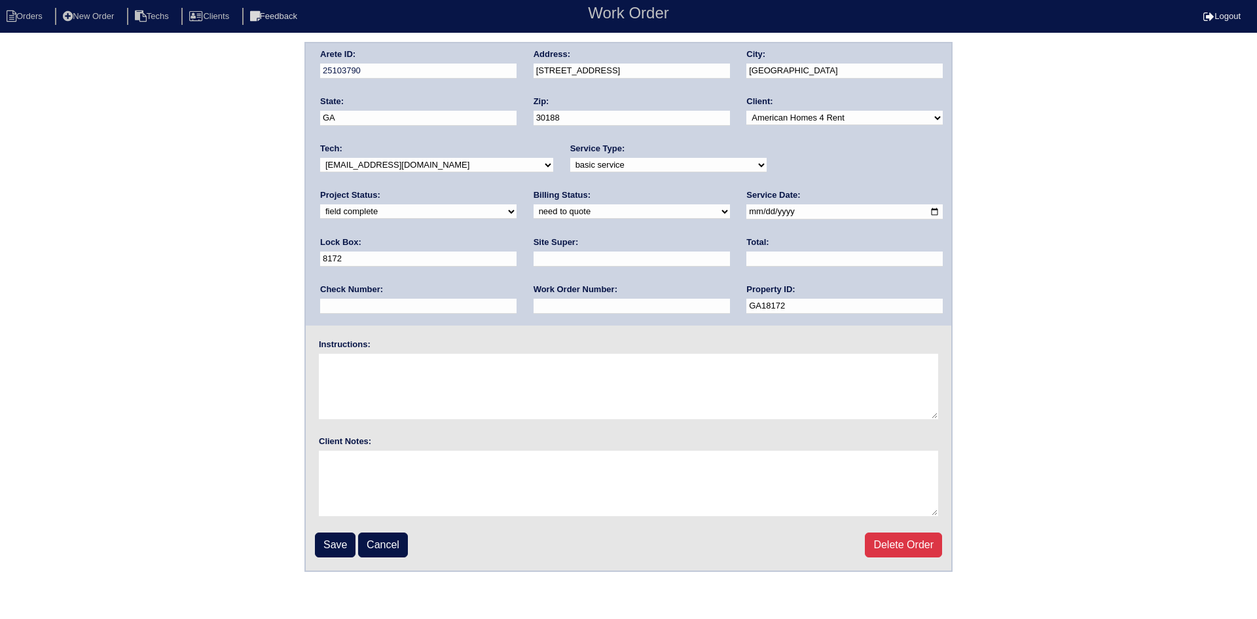
click at [534, 205] on select "need to quote quoted need to invoice invoiced paid warranty purchase order need…" at bounding box center [632, 211] width 196 height 14
click at [534, 262] on input "text" at bounding box center [632, 258] width 196 height 15
type input "[PERSON_NAME]"
click at [746, 259] on input "text" at bounding box center [844, 258] width 196 height 15
type input "800.50"
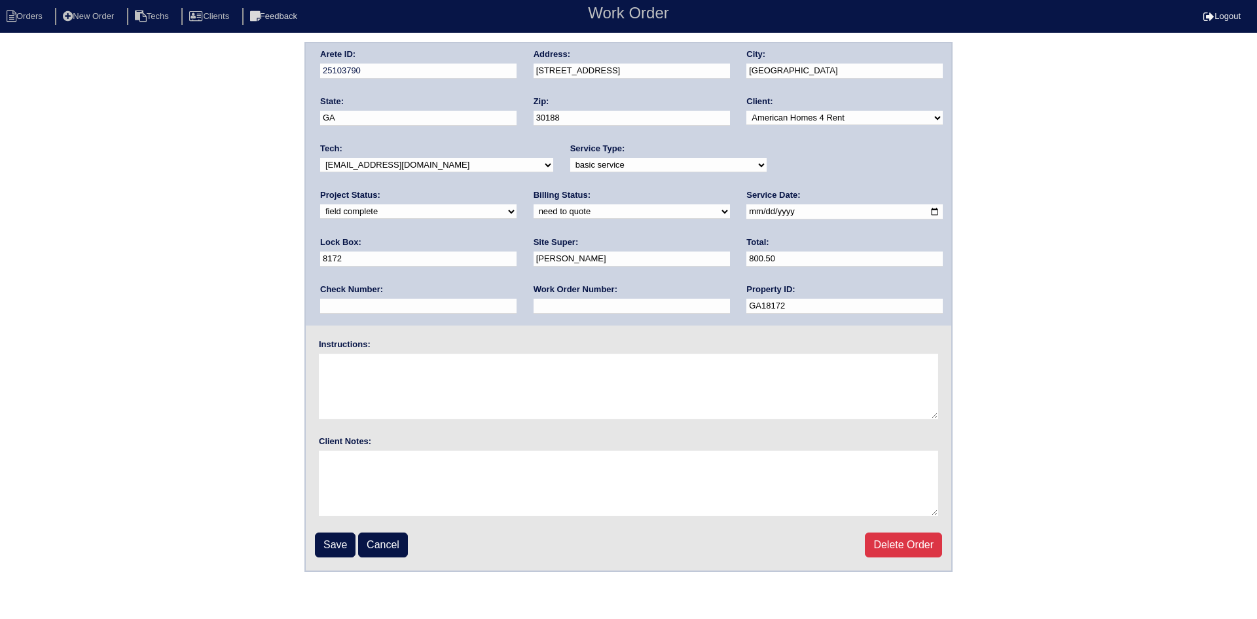
click at [534, 310] on input "text" at bounding box center [632, 306] width 196 height 15
type input "Requested"
click at [422, 365] on textarea at bounding box center [628, 386] width 619 height 65
type textarea "This is for a change order only"
click at [340, 543] on input "Save" at bounding box center [335, 544] width 41 height 25
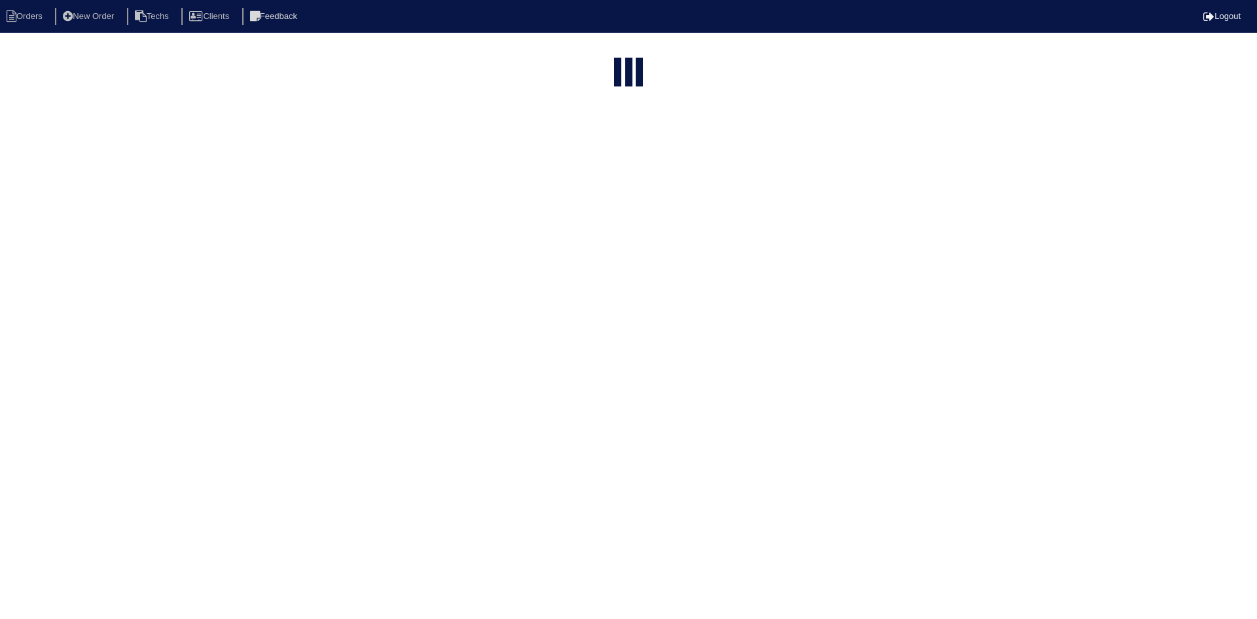
select select "15"
type input "6028"
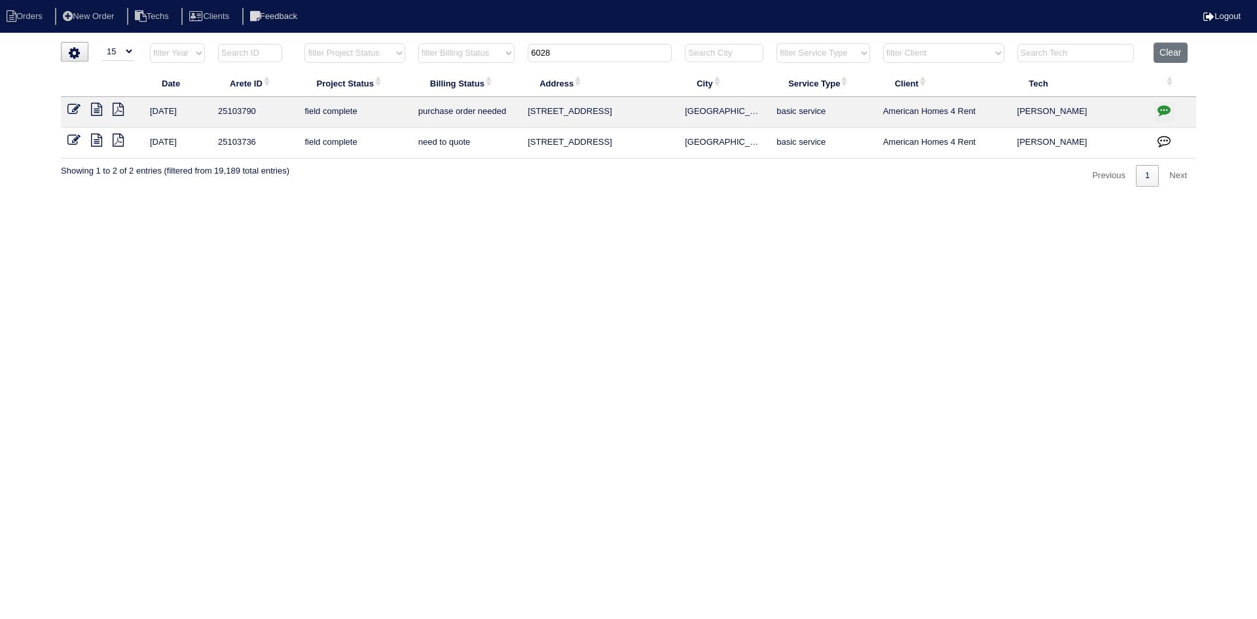
click at [1156, 137] on button "button" at bounding box center [1164, 143] width 21 height 20
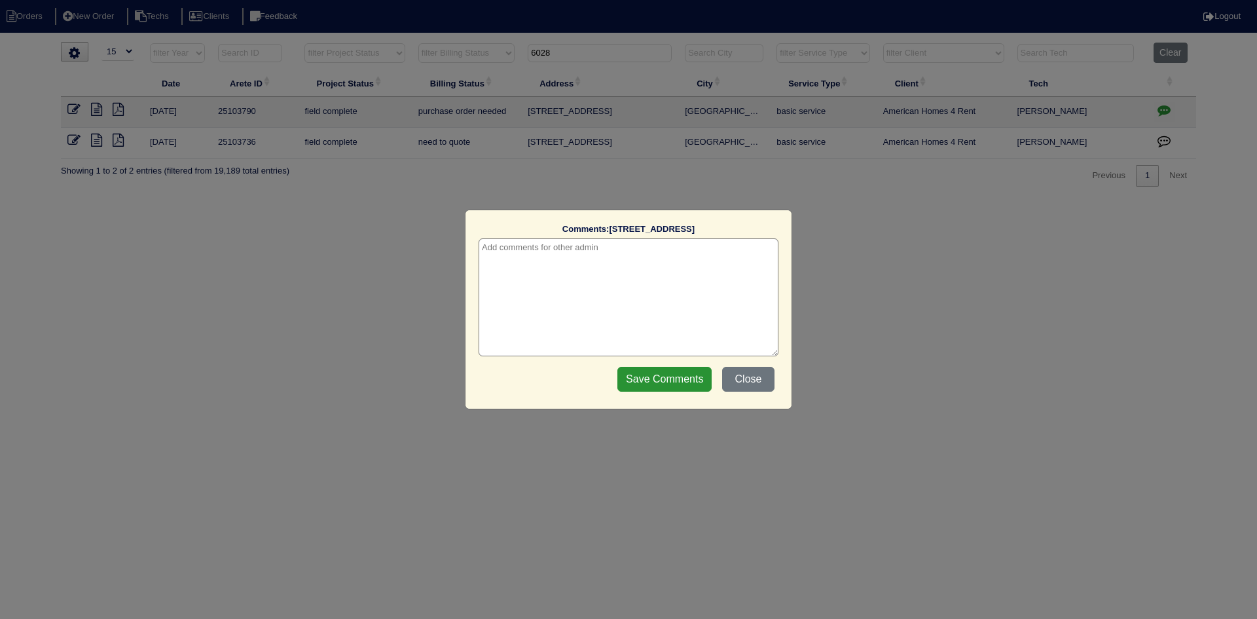
click at [568, 249] on textarea at bounding box center [629, 297] width 300 height 118
type textarea "10/14/25 - change order requested - rk"
drag, startPoint x: 658, startPoint y: 384, endPoint x: 651, endPoint y: 380, distance: 8.5
click at [657, 384] on input "Save Comments" at bounding box center [664, 379] width 94 height 25
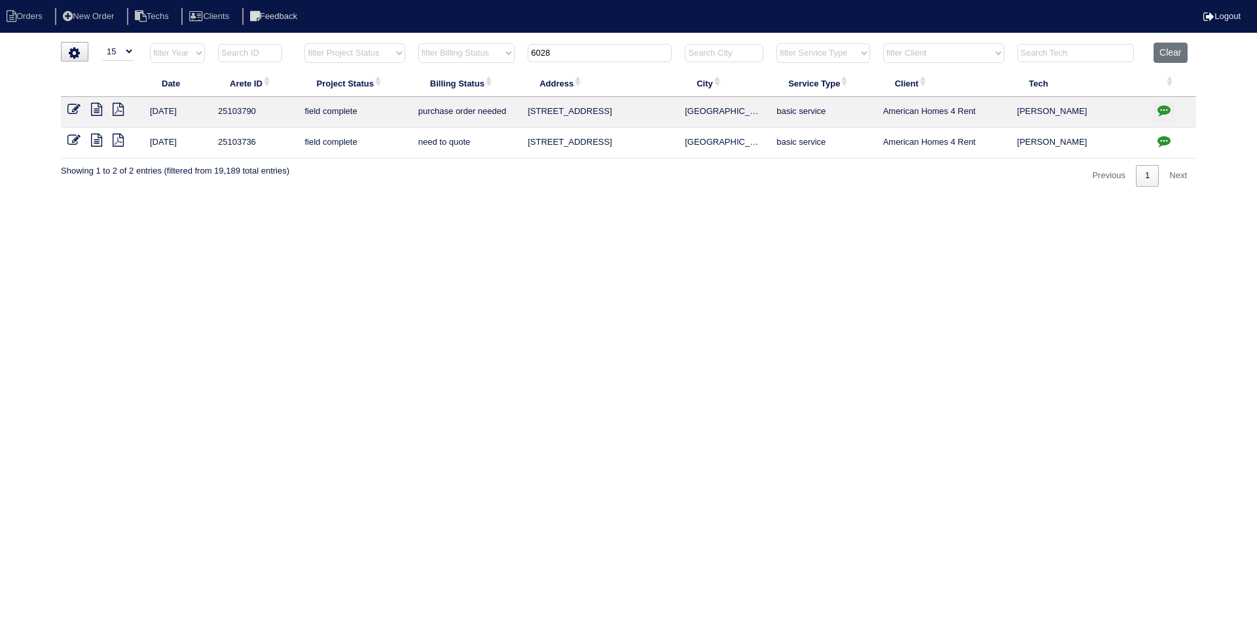
click at [72, 139] on icon at bounding box center [73, 140] width 13 height 13
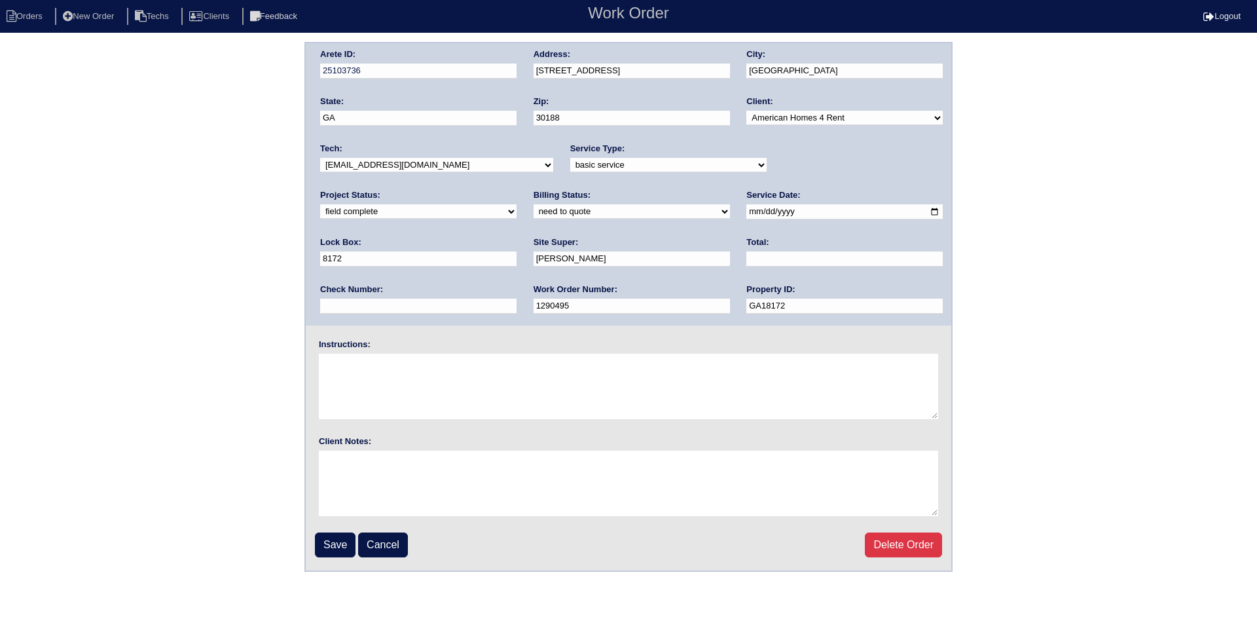
click at [534, 214] on select "need to quote quoted need to invoice invoiced paid warranty purchase order need…" at bounding box center [632, 211] width 196 height 14
select select "quoted"
click at [534, 205] on select "need to quote quoted need to invoice invoiced paid warranty purchase order need…" at bounding box center [632, 211] width 196 height 14
click at [746, 255] on input "text" at bounding box center [844, 258] width 196 height 15
type input "125.00"
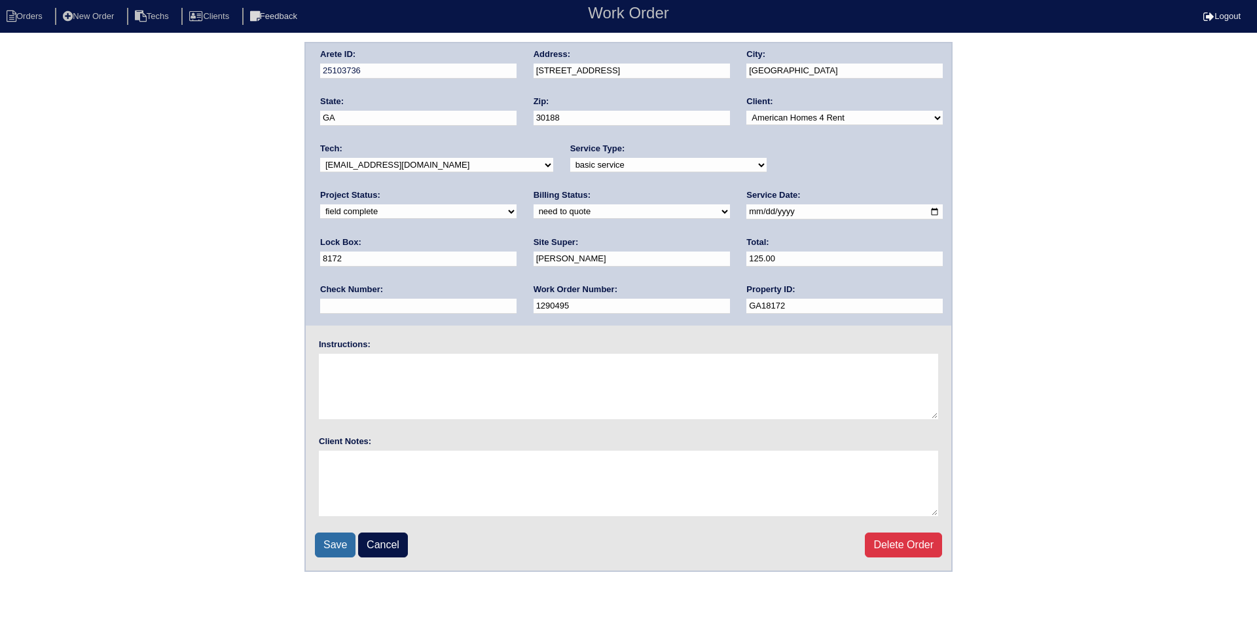
click at [343, 537] on input "Save" at bounding box center [335, 544] width 41 height 25
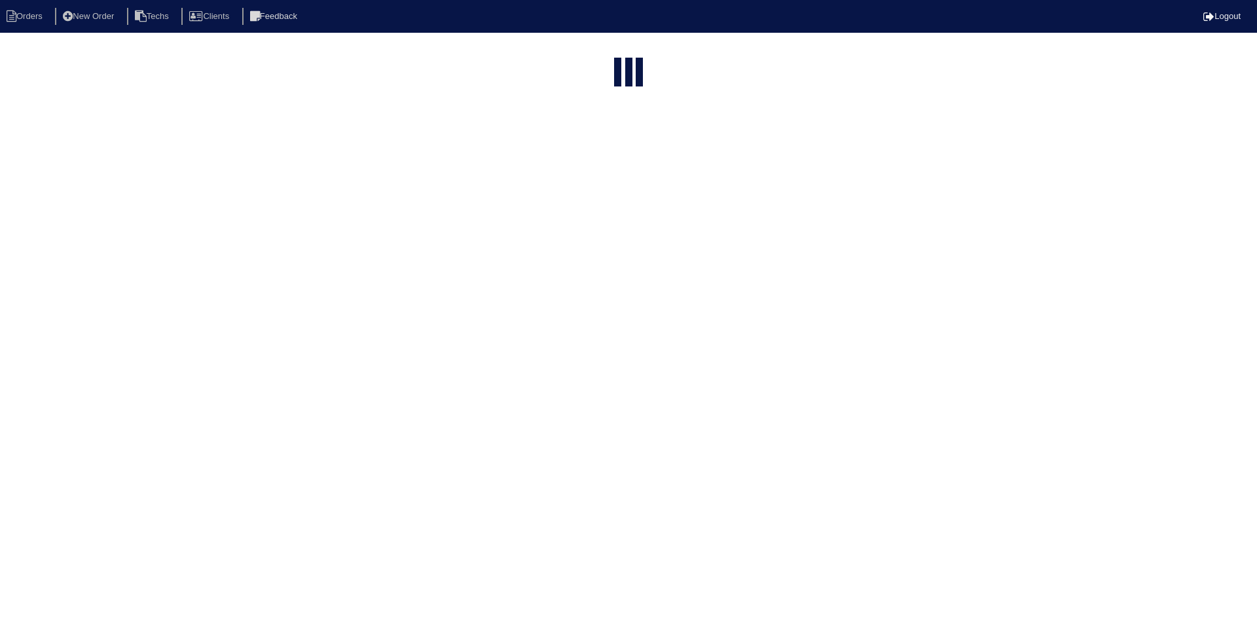
select select "15"
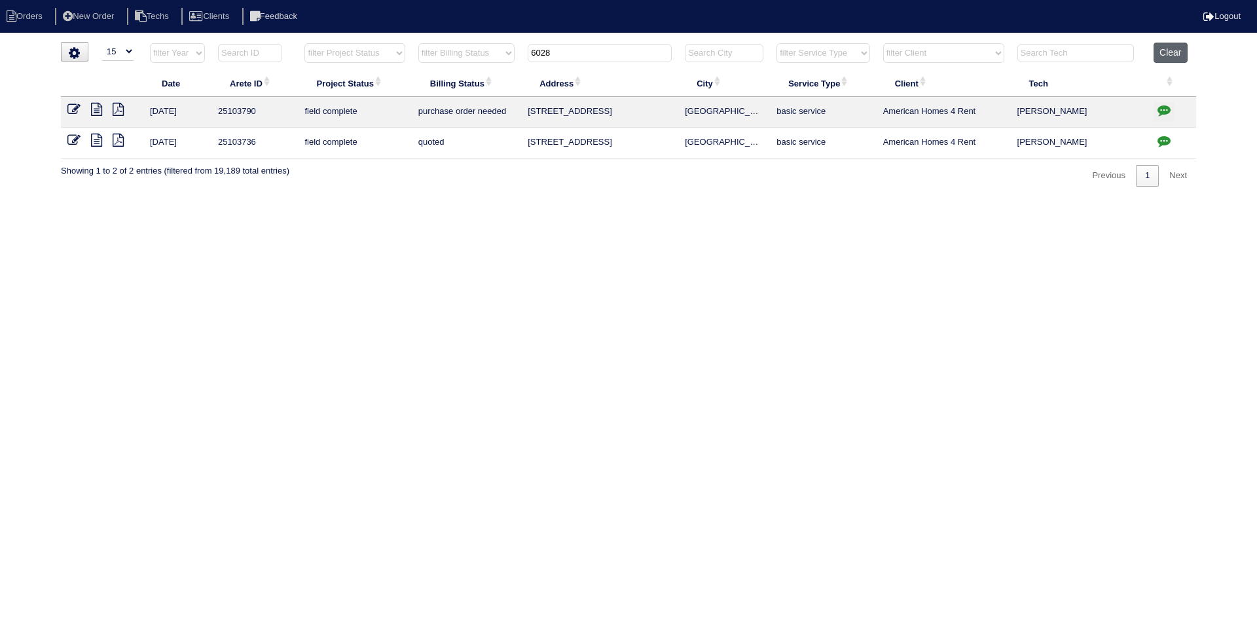
click at [1177, 54] on button "Clear" at bounding box center [1170, 53] width 33 height 20
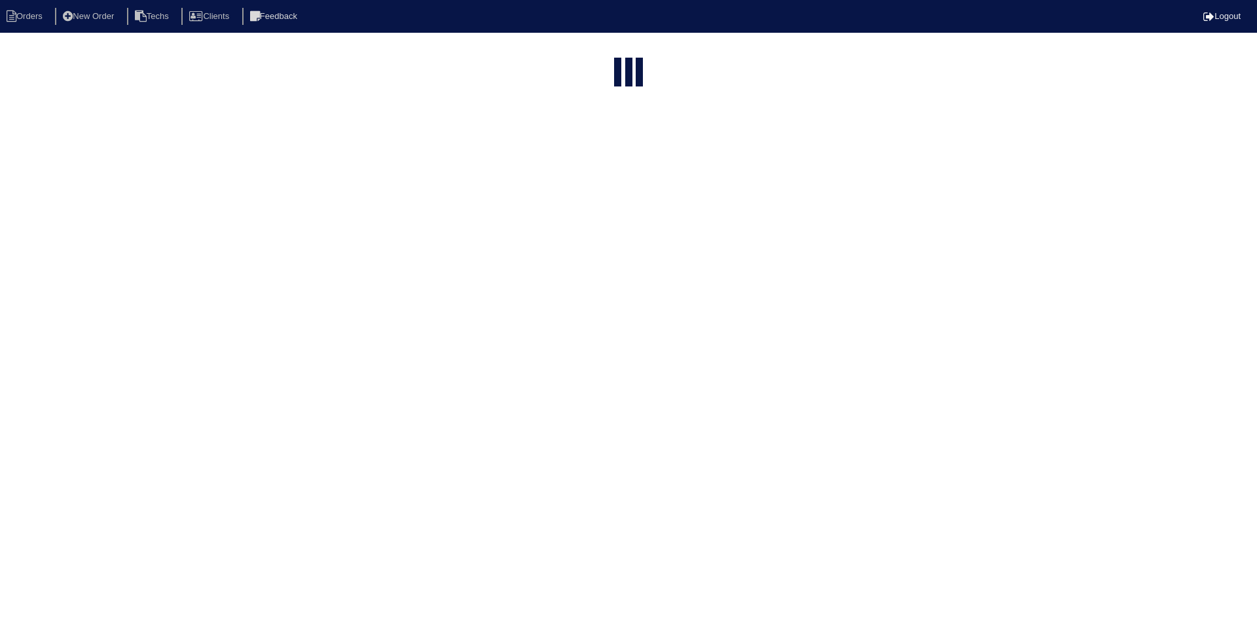
select select "15"
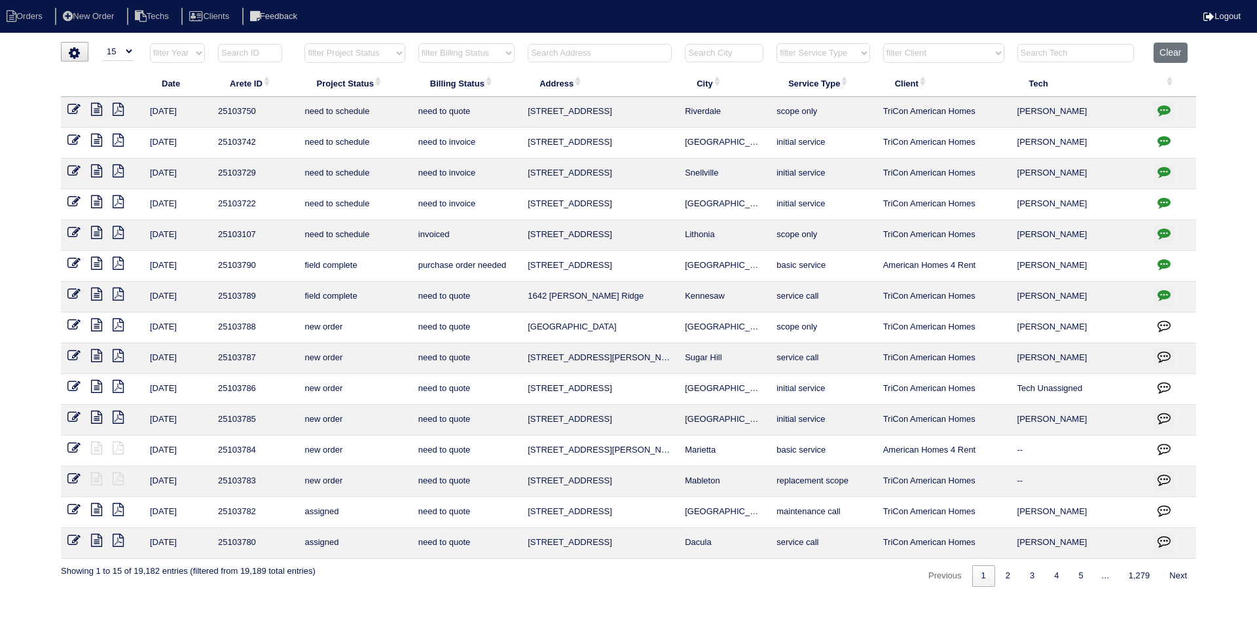
click at [397, 54] on select "filter Project Status -- Any Project Status -- new order assigned in progress f…" at bounding box center [354, 53] width 100 height 20
drag, startPoint x: 388, startPoint y: 53, endPoint x: 390, endPoint y: 62, distance: 9.3
click at [388, 53] on select "filter Project Status -- Any Project Status -- new order assigned in progress f…" at bounding box center [354, 53] width 100 height 20
click at [304, 43] on select "filter Project Status -- Any Project Status -- new order assigned in progress f…" at bounding box center [354, 53] width 100 height 20
select select "field complete"
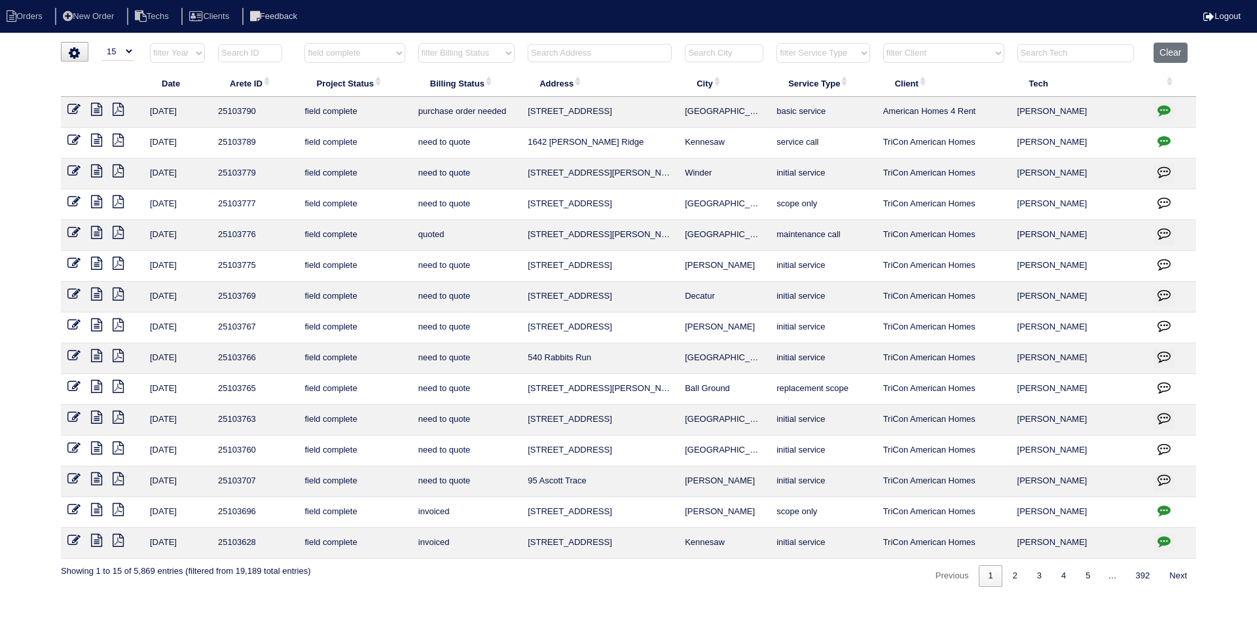
click at [506, 50] on select "filter Billing Status -- Any Billing Status -- need to quote quoted need to inv…" at bounding box center [466, 53] width 96 height 20
select select "need to quote"
click at [418, 43] on select "filter Billing Status -- Any Billing Status -- need to quote quoted need to inv…" at bounding box center [466, 53] width 96 height 20
select select "field complete"
select select "need to quote"
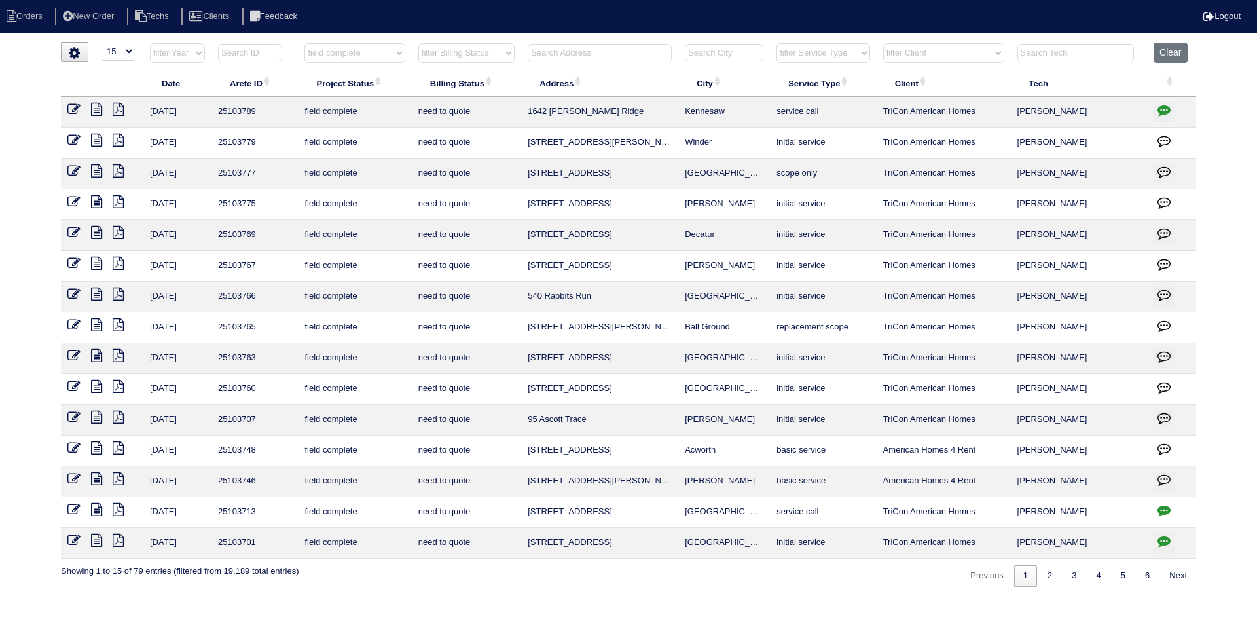
click at [939, 56] on select "filter Client -- Any Client -- Alan Luther American Homes 4 Rent Arete Personal…" at bounding box center [943, 53] width 121 height 20
select select "American Homes 4 Rent"
click at [884, 43] on select "filter Client -- Any Client -- Alan Luther American Homes 4 Rent Arete Personal…" at bounding box center [943, 53] width 121 height 20
select select "field complete"
select select "need to quote"
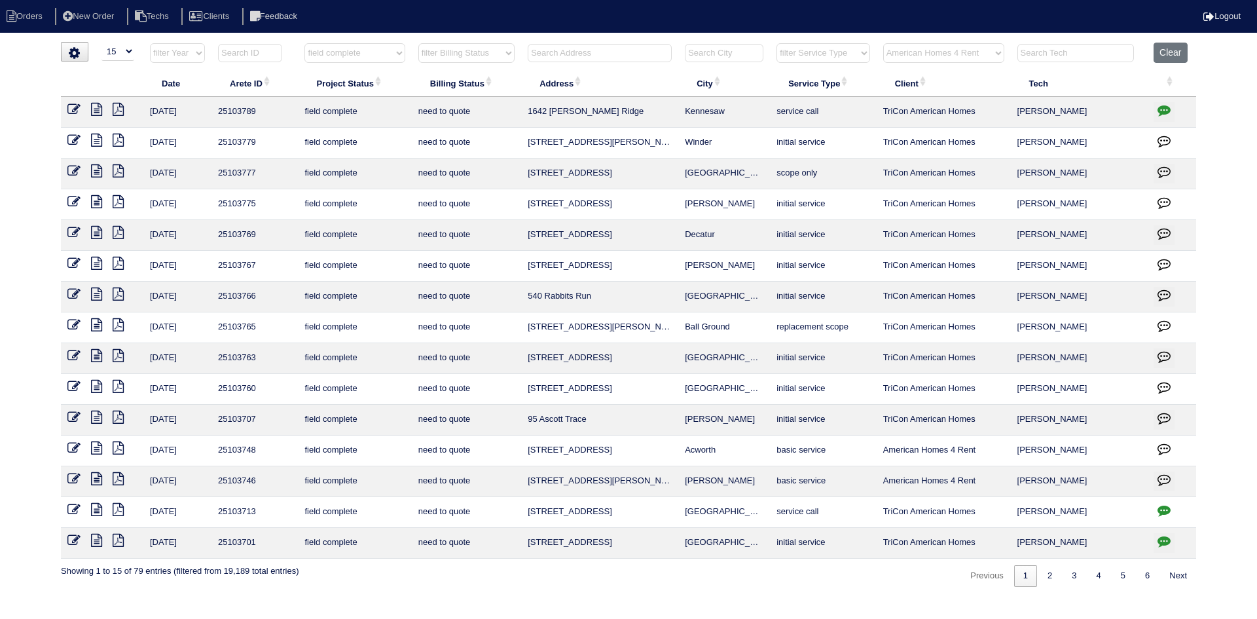
select select "American Homes 4 Rent"
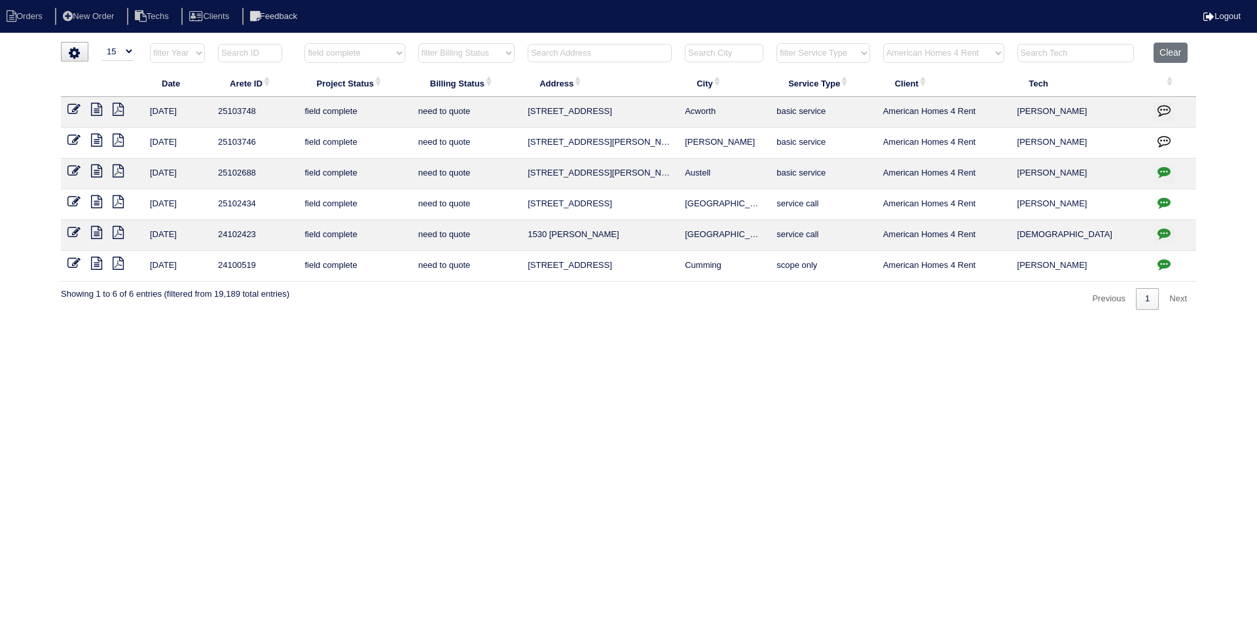
click at [93, 138] on icon at bounding box center [96, 140] width 11 height 13
click at [119, 140] on icon at bounding box center [118, 140] width 11 height 13
click at [74, 136] on icon at bounding box center [73, 140] width 13 height 13
click at [1165, 137] on icon "button" at bounding box center [1164, 140] width 13 height 13
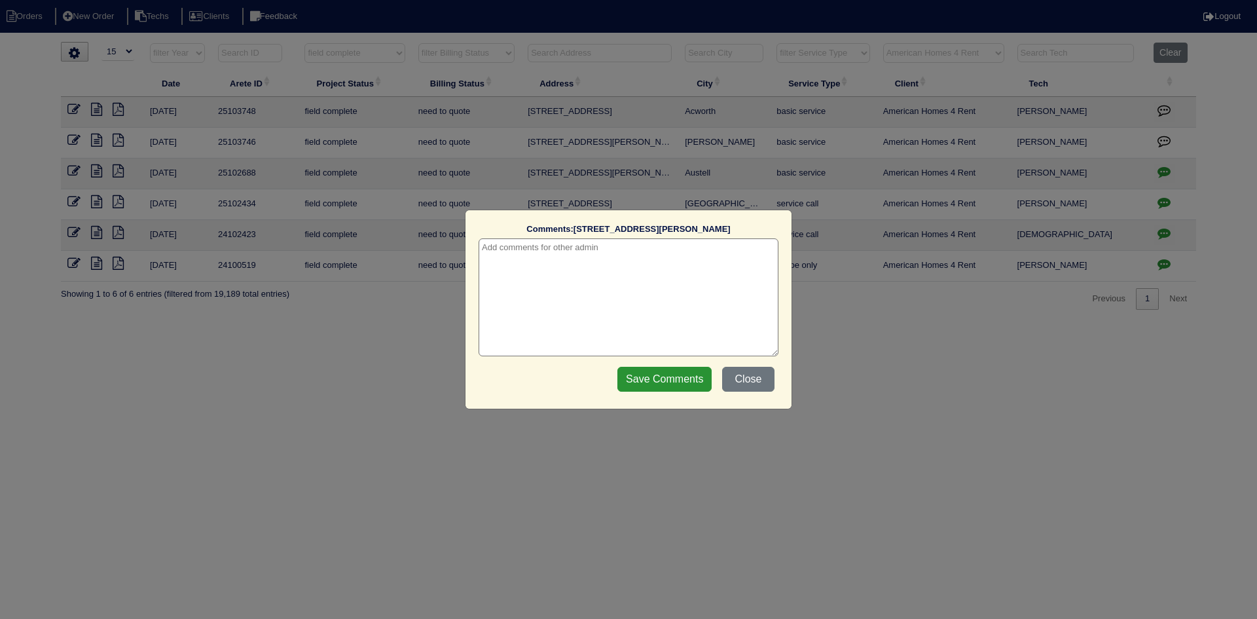
click at [723, 246] on textarea at bounding box center [629, 297] width 300 height 118
type textarea "10/14/25 - HVAC report sent - rk"
click at [636, 380] on input "Save Comments" at bounding box center [664, 379] width 94 height 25
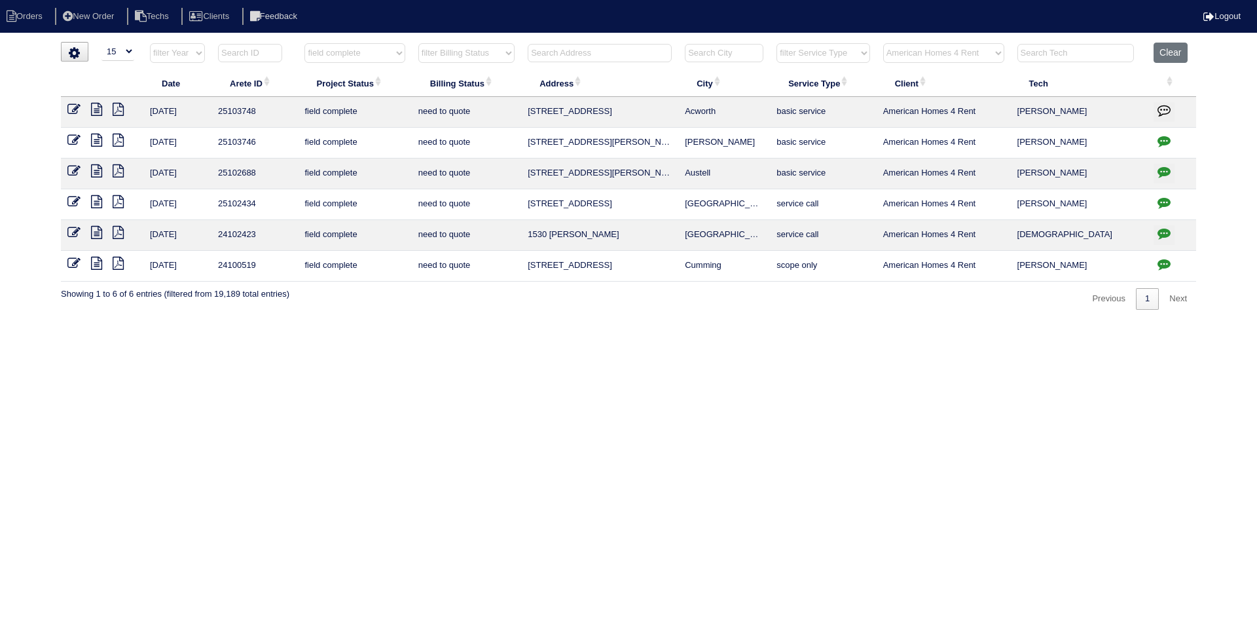
click at [75, 138] on icon at bounding box center [73, 140] width 13 height 13
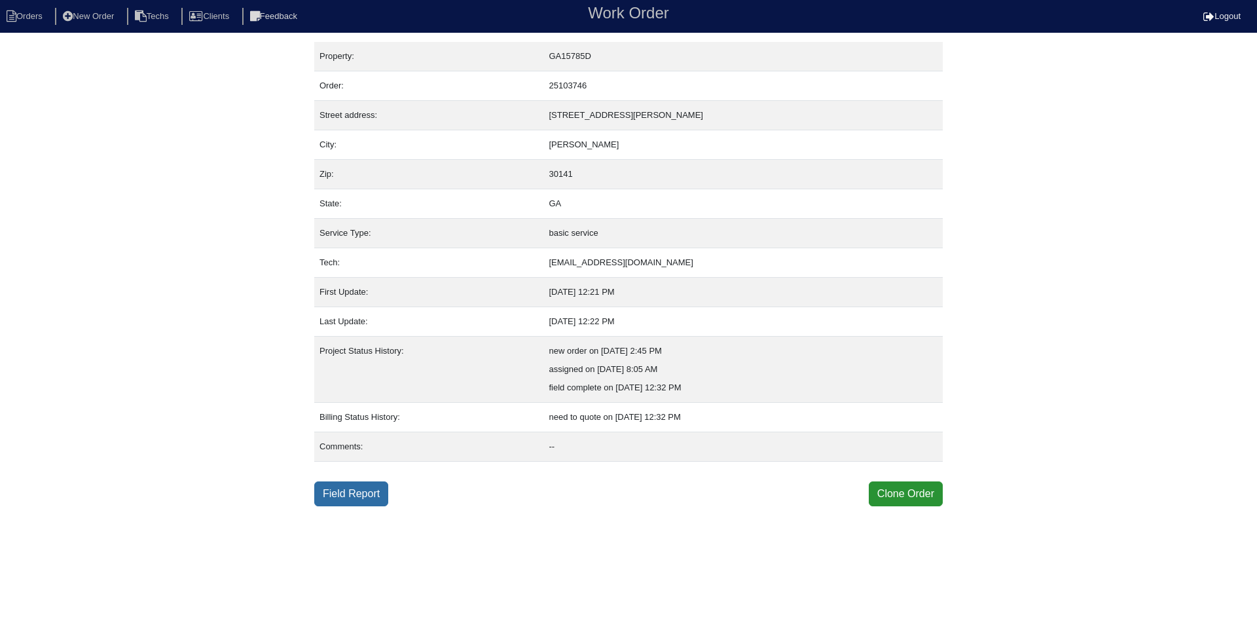
click at [350, 496] on link "Field Report" at bounding box center [351, 493] width 74 height 25
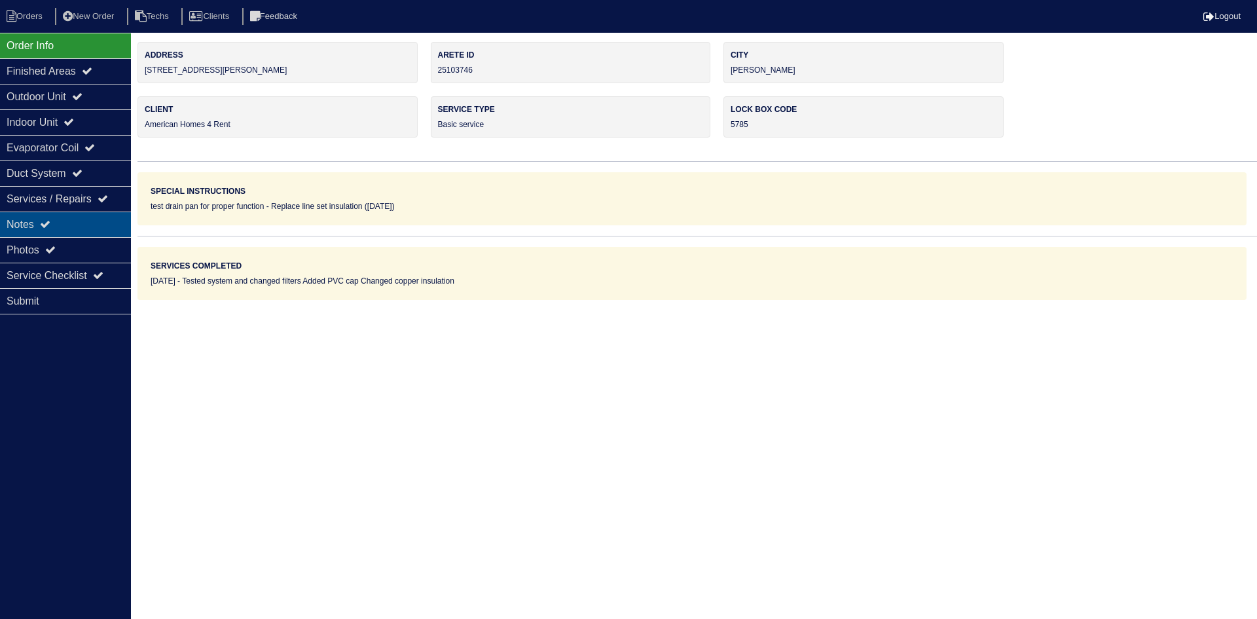
click at [90, 221] on div "Notes" at bounding box center [65, 224] width 131 height 26
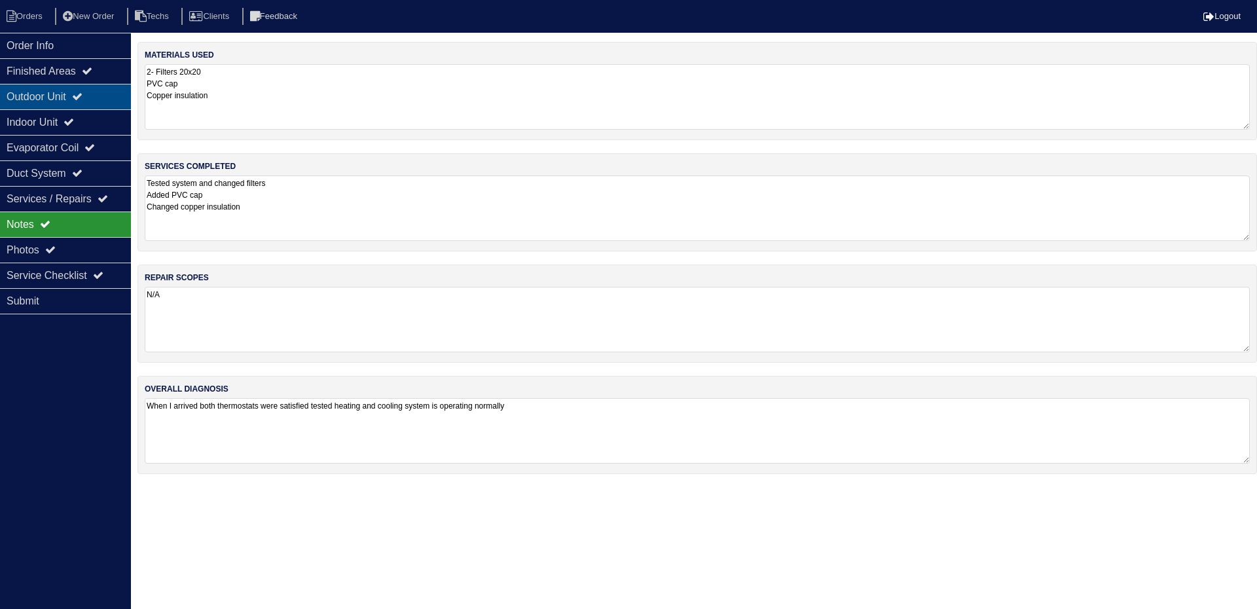
click at [94, 101] on div "Outdoor Unit" at bounding box center [65, 97] width 131 height 26
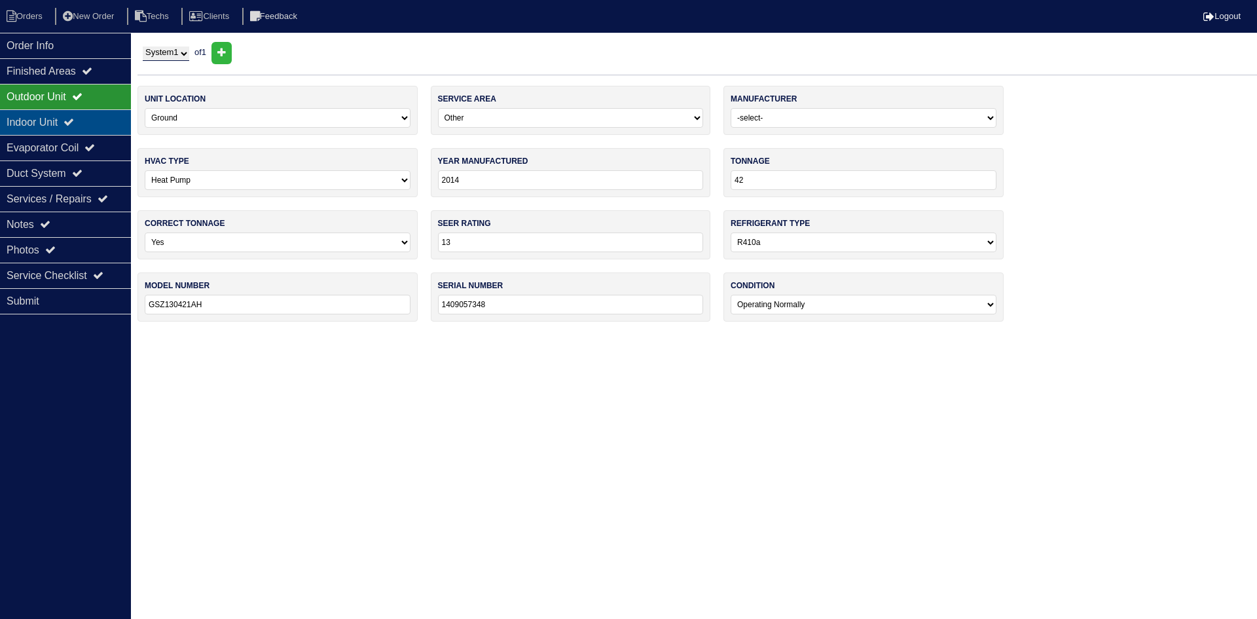
click at [88, 122] on div "Indoor Unit" at bounding box center [65, 122] width 131 height 26
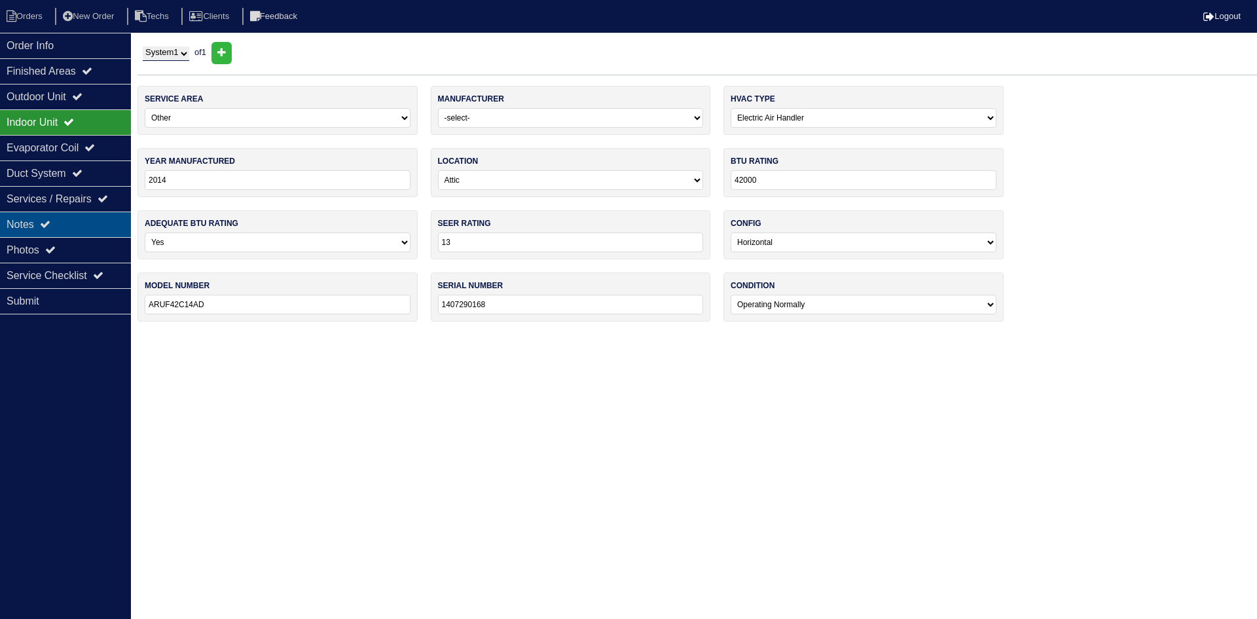
click at [79, 223] on div "Notes" at bounding box center [65, 224] width 131 height 26
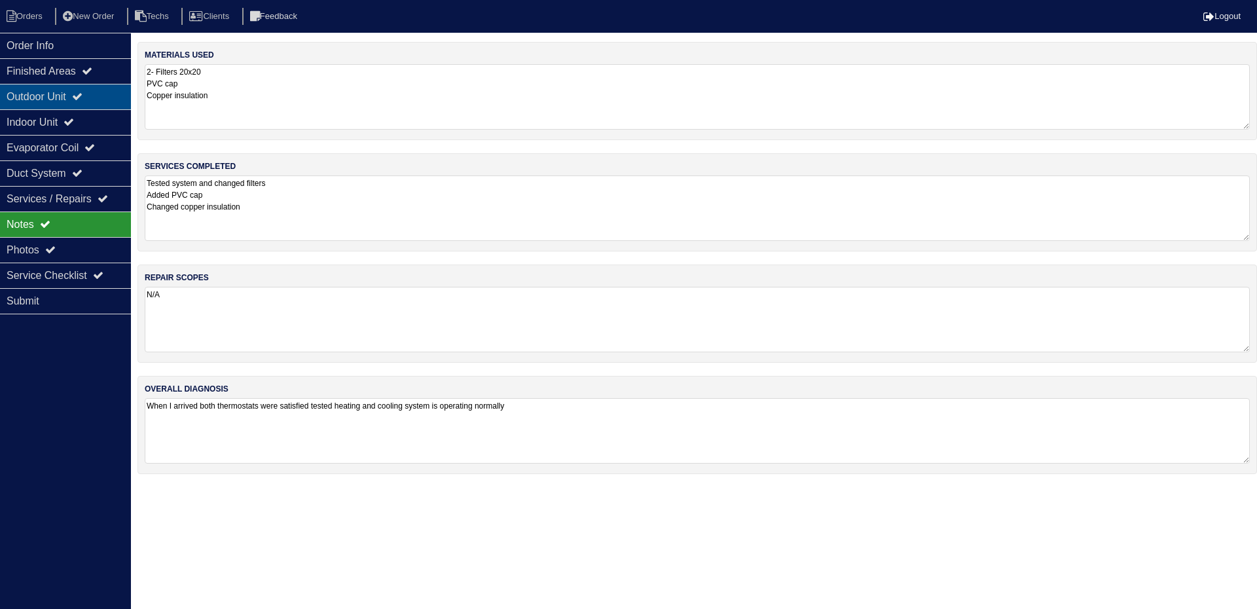
click at [98, 98] on div "Outdoor Unit" at bounding box center [65, 97] width 131 height 26
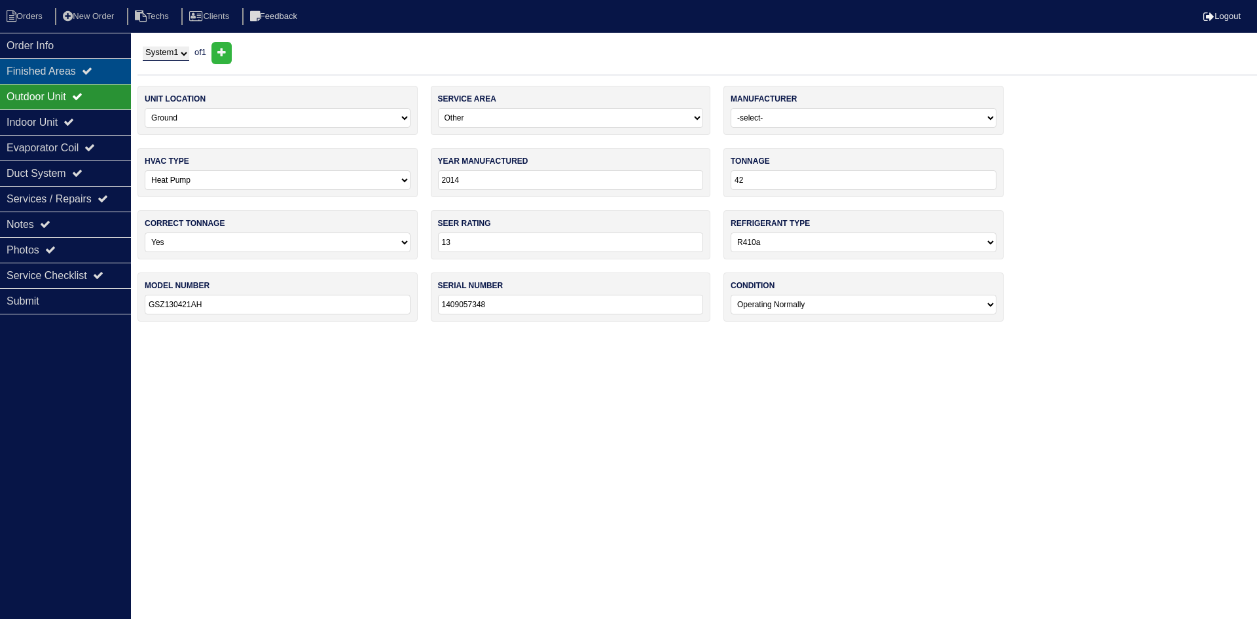
click at [98, 77] on div "Finished Areas" at bounding box center [65, 71] width 131 height 26
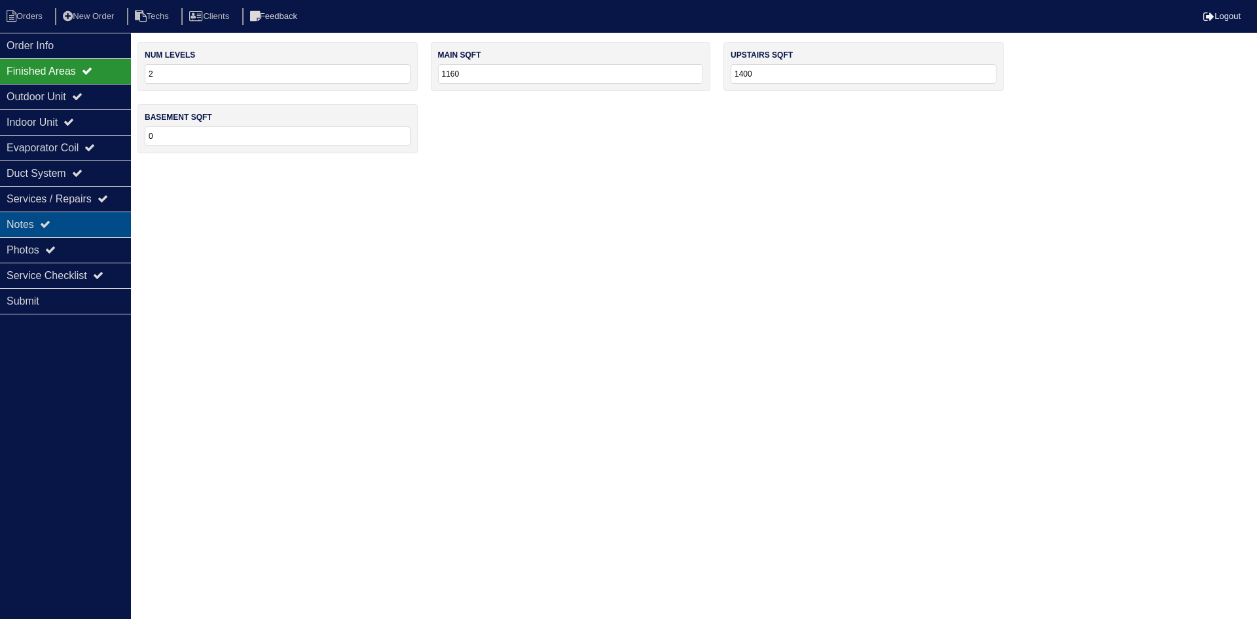
click at [89, 223] on div "Notes" at bounding box center [65, 224] width 131 height 26
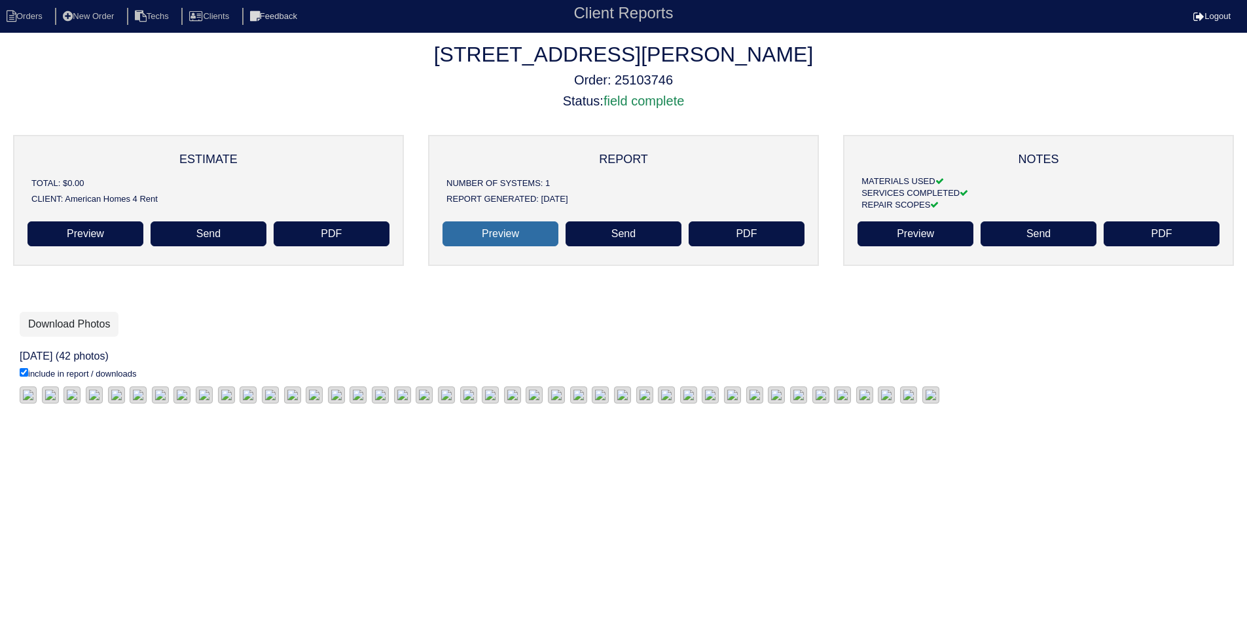
click at [500, 234] on link "Preview" at bounding box center [501, 233] width 116 height 25
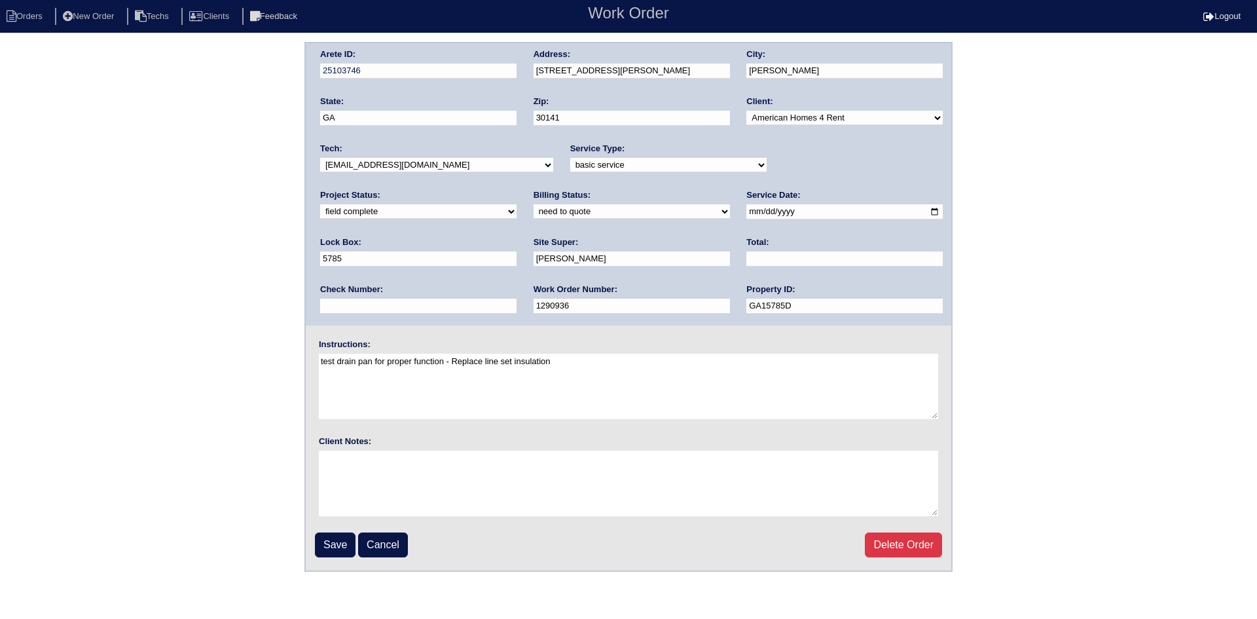
click at [517, 204] on select "new order assigned in progress field complete need to schedule admin review arc…" at bounding box center [418, 211] width 196 height 14
click at [534, 212] on select "need to quote quoted need to invoice invoiced paid warranty purchase order need…" at bounding box center [632, 211] width 196 height 14
select select "quoted"
click at [534, 205] on select "need to quote quoted need to invoice invoiced paid warranty purchase order need…" at bounding box center [632, 211] width 196 height 14
click at [746, 259] on input "text" at bounding box center [844, 258] width 196 height 15
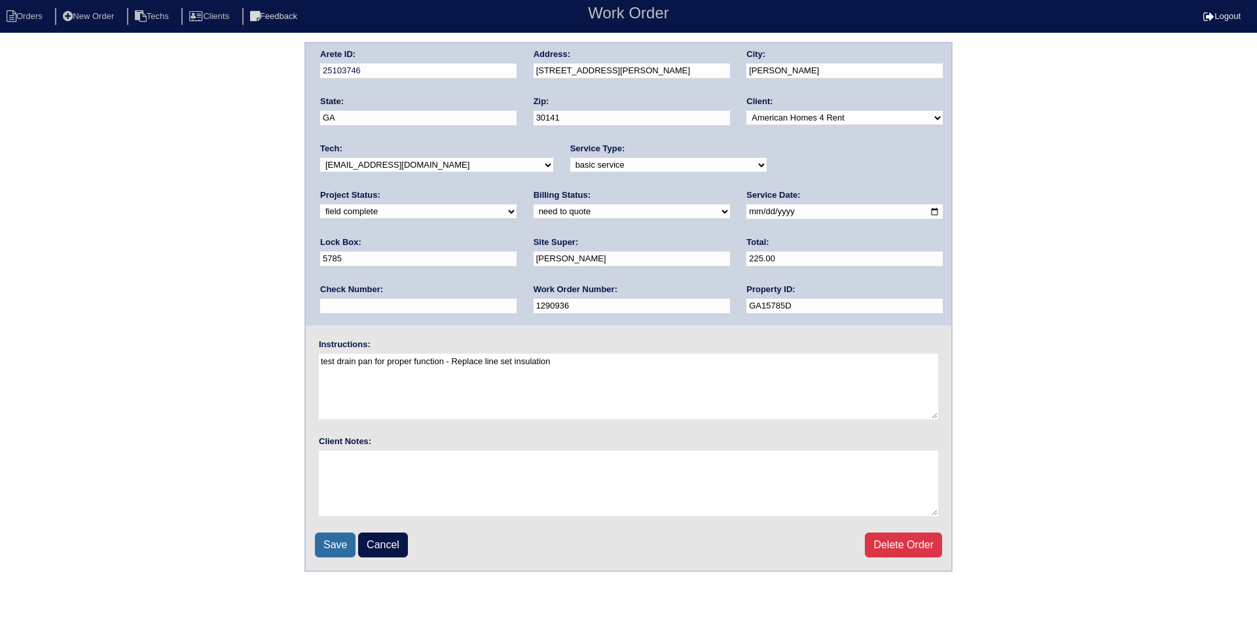
type input "225.00"
click at [331, 540] on input "Save" at bounding box center [335, 544] width 41 height 25
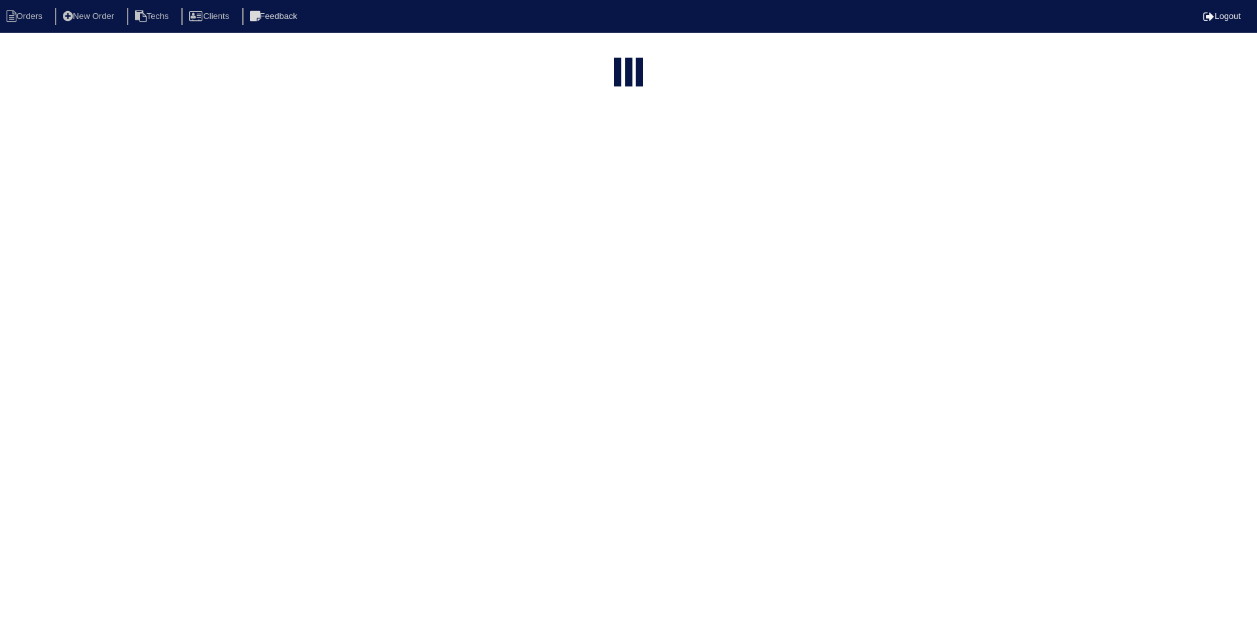
select select "15"
select select "field complete"
select select "need to quote"
select select "American Homes 4 Rent"
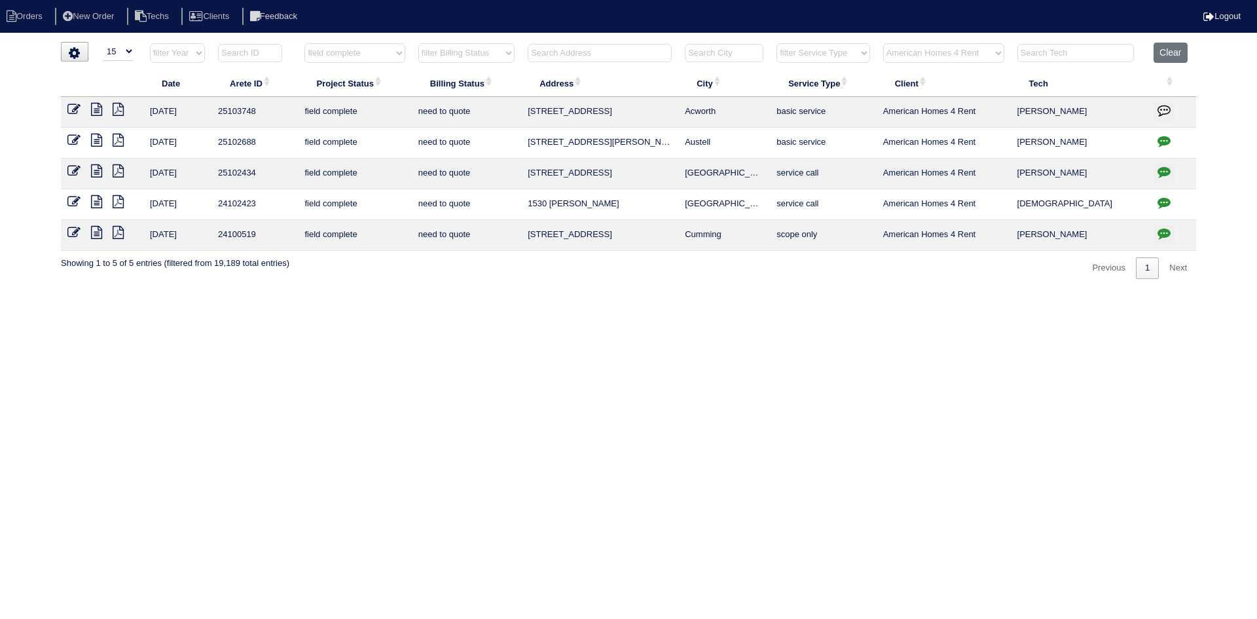
click at [99, 107] on icon at bounding box center [96, 109] width 11 height 13
click at [120, 107] on icon at bounding box center [118, 109] width 11 height 13
click at [69, 109] on icon at bounding box center [73, 109] width 13 height 13
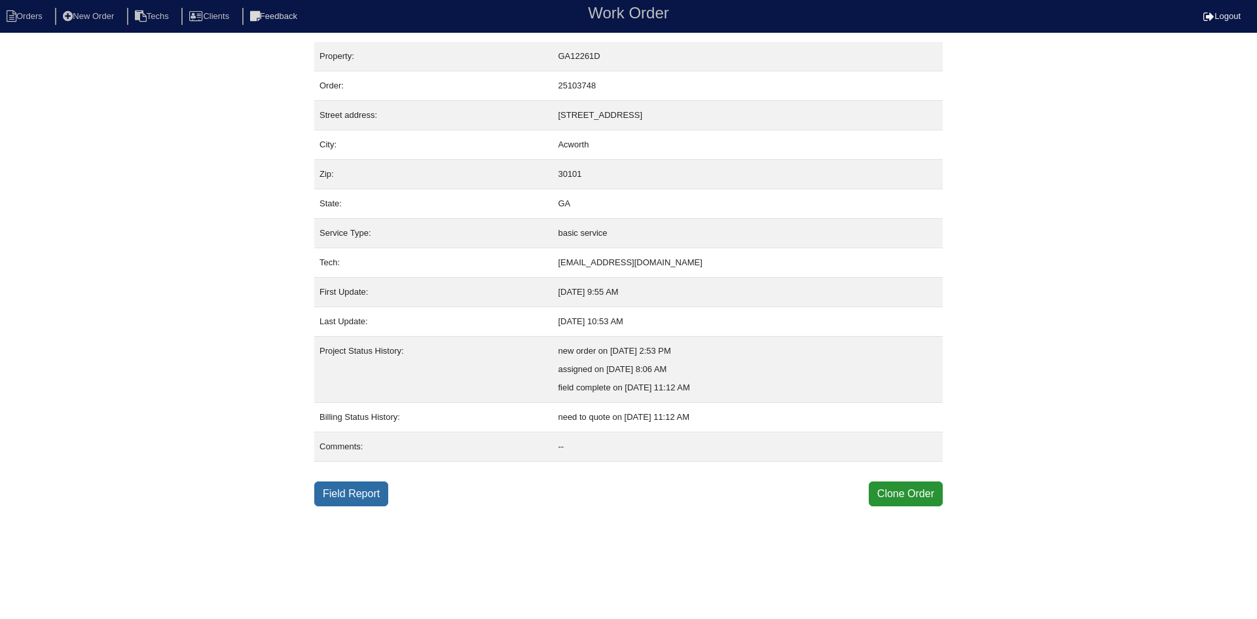
click at [363, 494] on link "Field Report" at bounding box center [351, 493] width 74 height 25
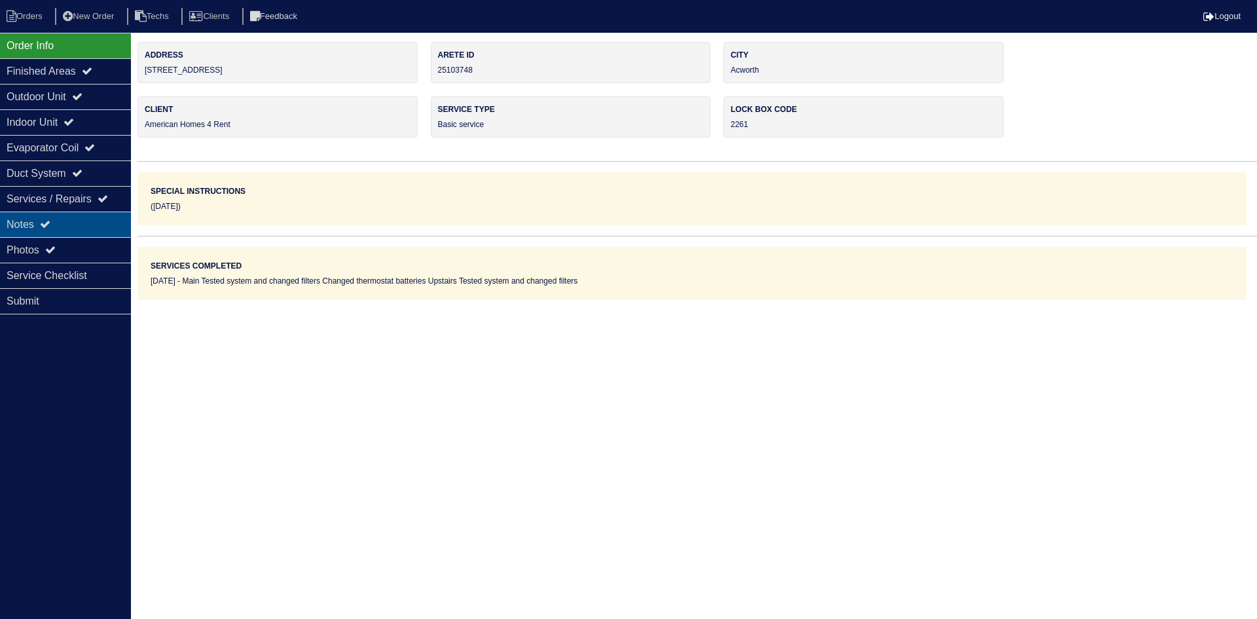
click at [96, 224] on div "Notes" at bounding box center [65, 224] width 131 height 26
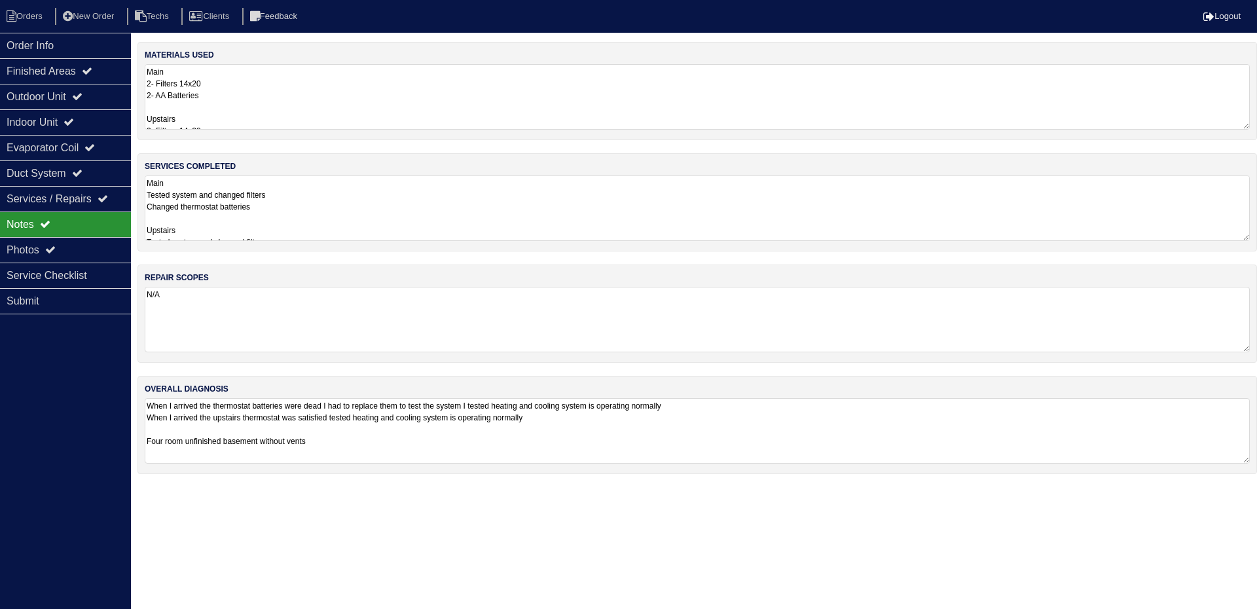
click at [408, 207] on textarea "Main Tested system and changed filters Changed thermostat batteries Upstairs Te…" at bounding box center [697, 207] width 1105 height 65
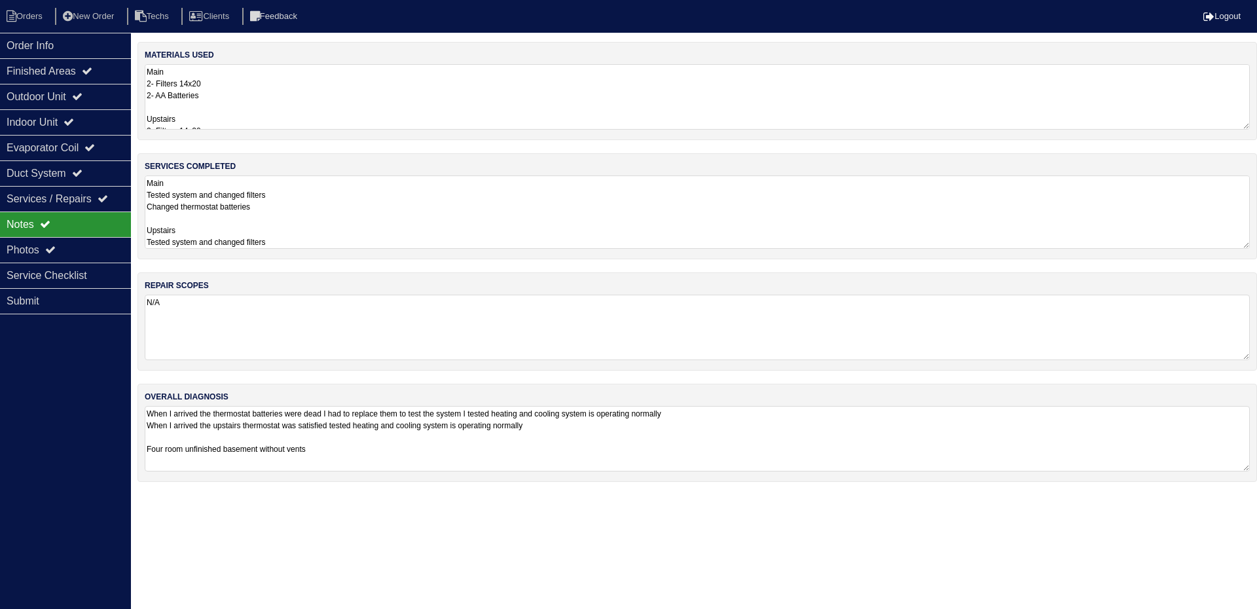
click at [373, 96] on textarea "Main 2- Filters 14x20 2- AA Batteries Upstairs 2- Filters 14x20" at bounding box center [697, 96] width 1105 height 65
click at [376, 206] on textarea "Main Tested system and changed filters Changed thermostat batteries Upstairs Te…" at bounding box center [697, 215] width 1105 height 65
click at [81, 52] on div "Order Info" at bounding box center [65, 46] width 131 height 26
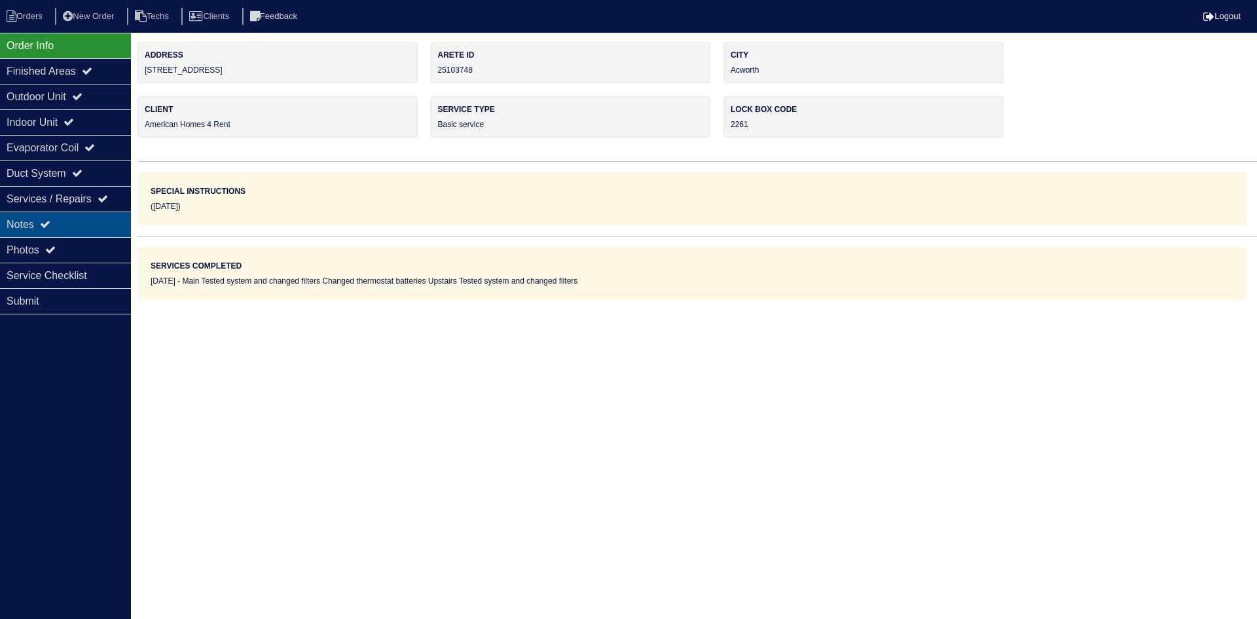
click at [96, 221] on div "Notes" at bounding box center [65, 224] width 131 height 26
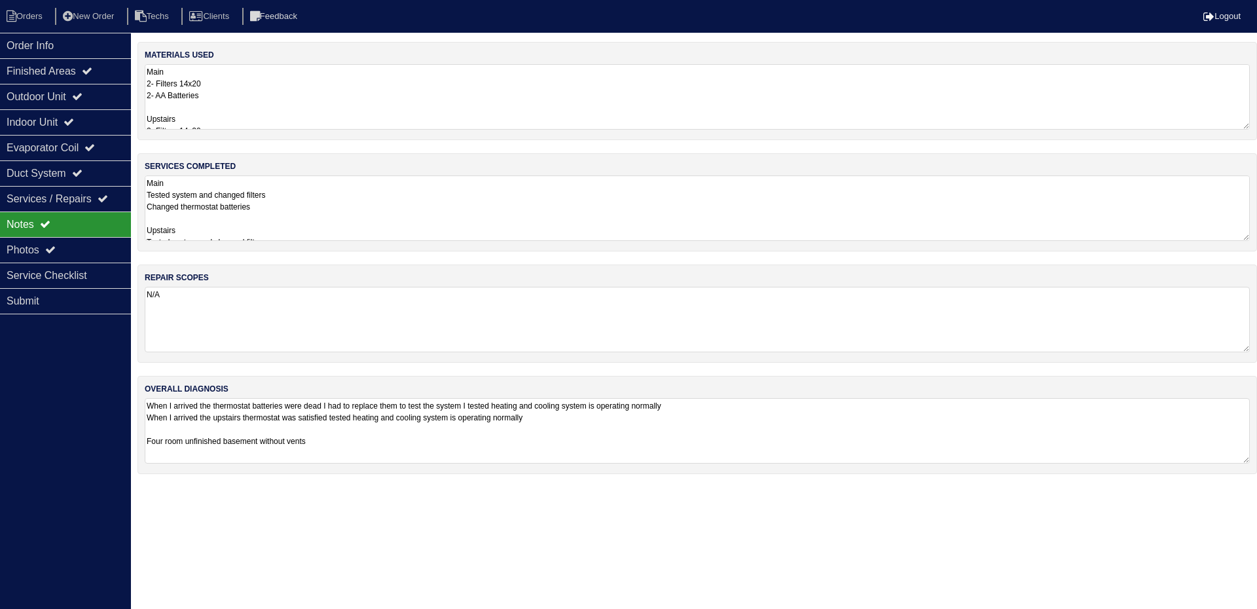
click at [461, 204] on textarea "Main Tested system and changed filters Changed thermostat batteries Upstairs Te…" at bounding box center [697, 207] width 1105 height 65
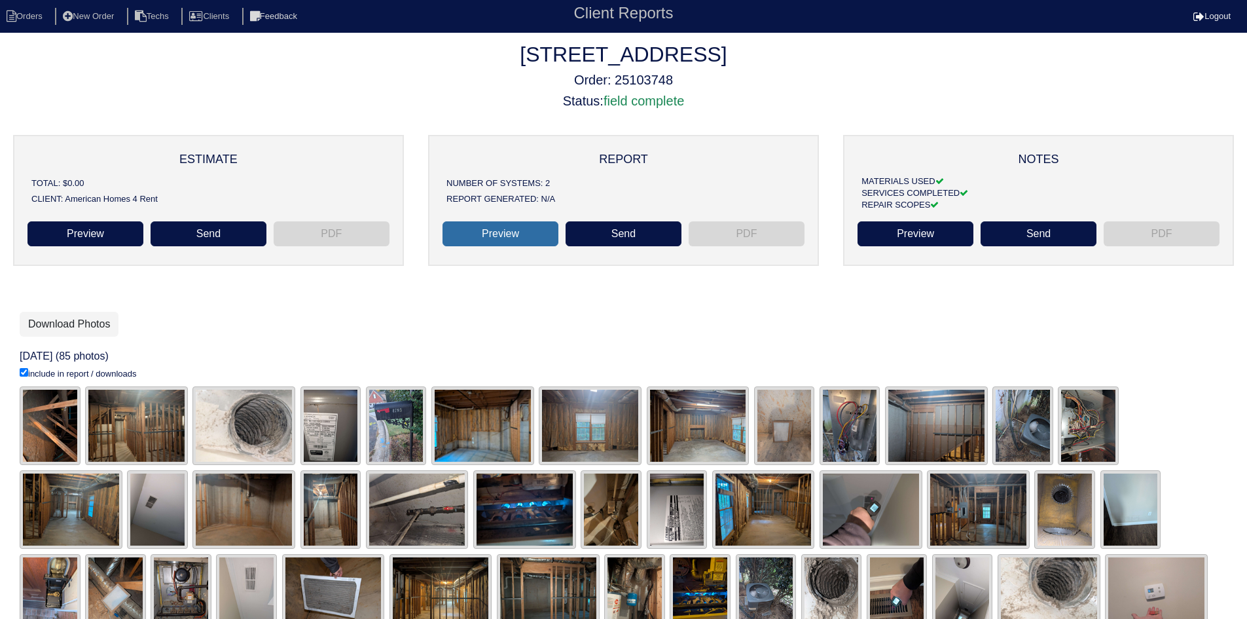
click at [497, 242] on link "Preview" at bounding box center [501, 233] width 116 height 25
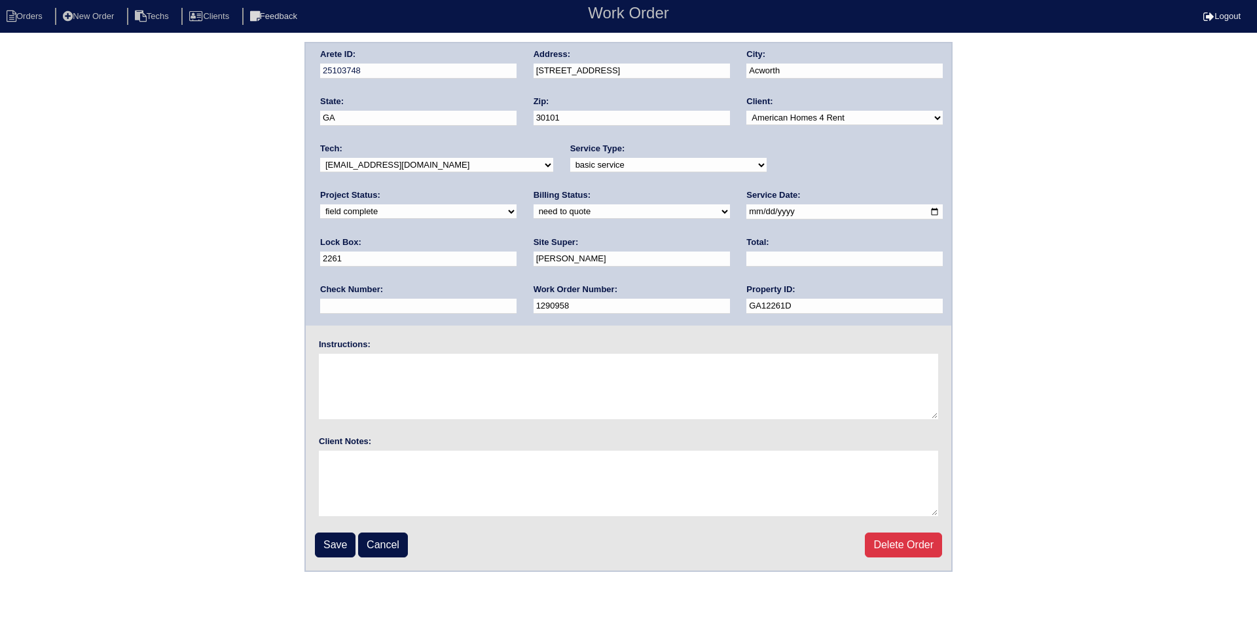
click at [642, 70] on input "[STREET_ADDRESS]" at bounding box center [632, 71] width 196 height 15
type input "[STREET_ADDRESS]"
click at [325, 548] on input "Save" at bounding box center [335, 544] width 41 height 25
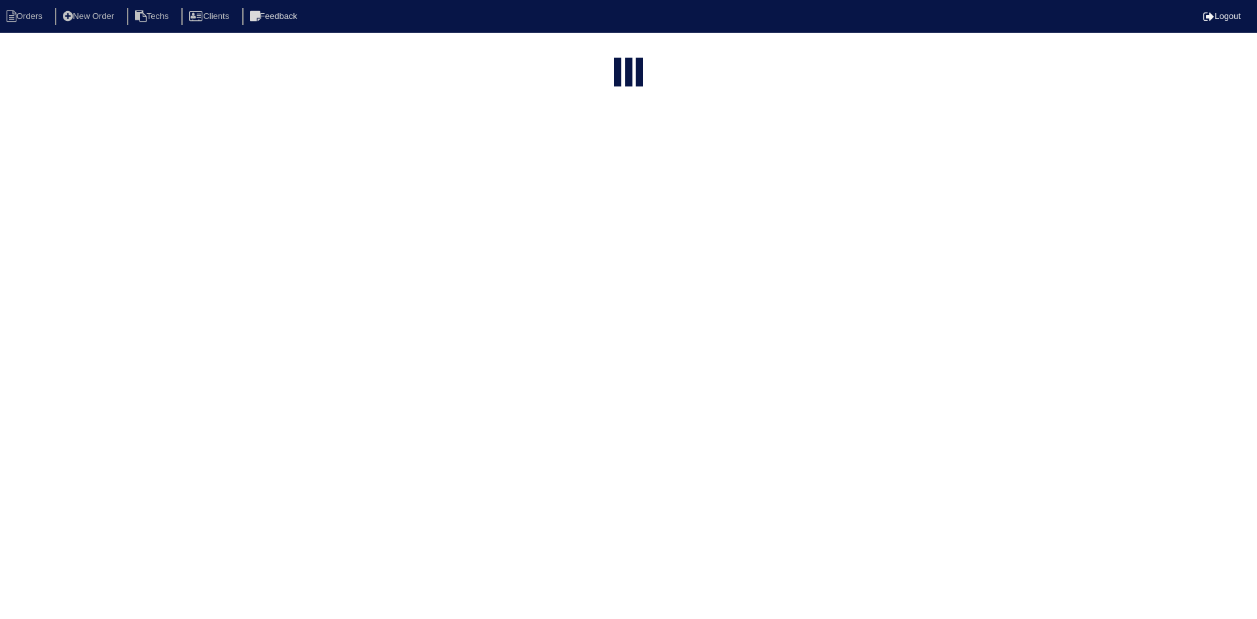
select select "15"
select select "field complete"
select select "need to quote"
select select "American Homes 4 Rent"
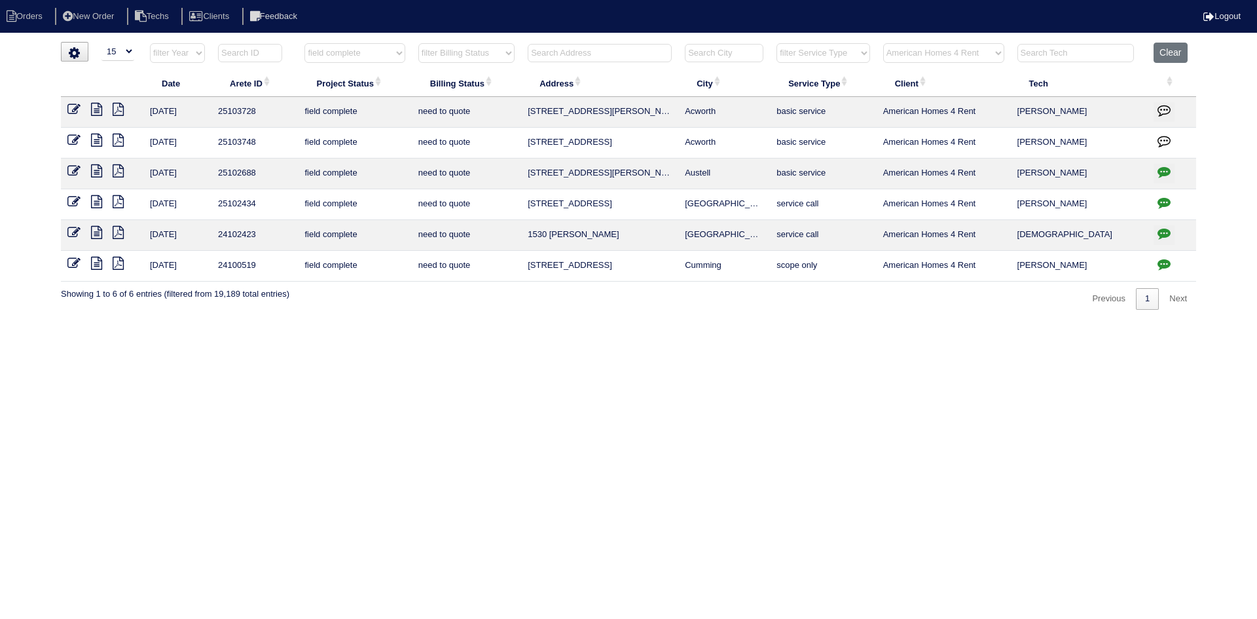
click at [72, 139] on icon at bounding box center [73, 140] width 13 height 13
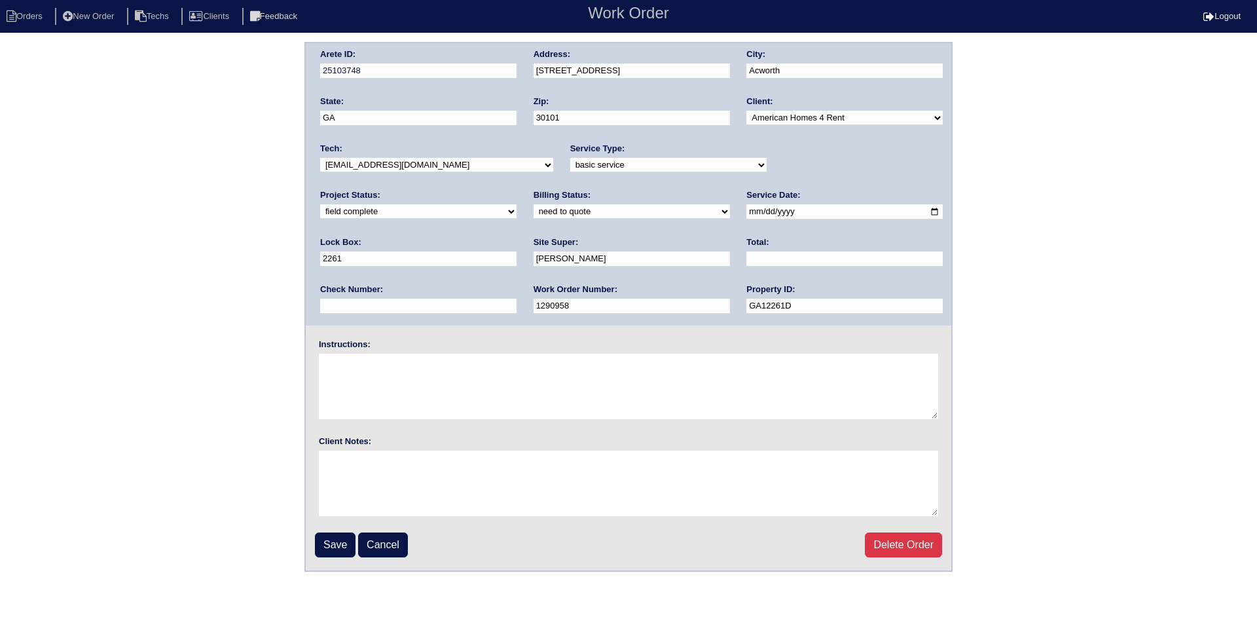
select select "quoted"
type input "425.00"
click at [335, 546] on input "Save" at bounding box center [335, 544] width 41 height 25
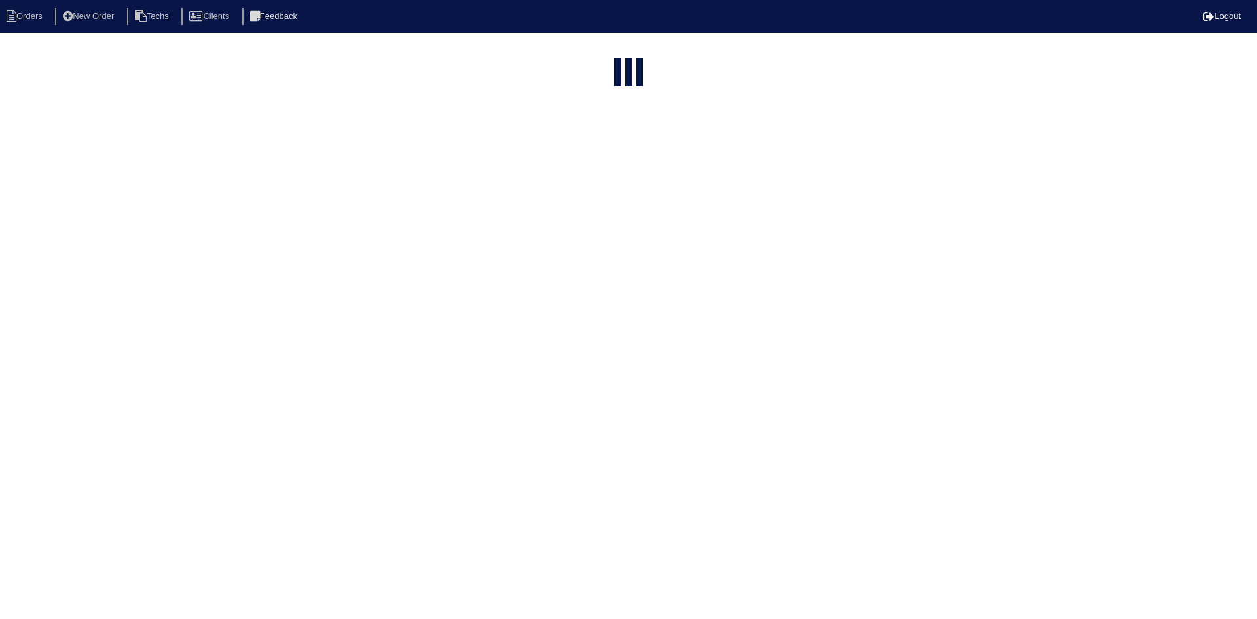
select select "15"
select select "field complete"
select select "need to quote"
select select "American Homes 4 Rent"
